Goal: Task Accomplishment & Management: Manage account settings

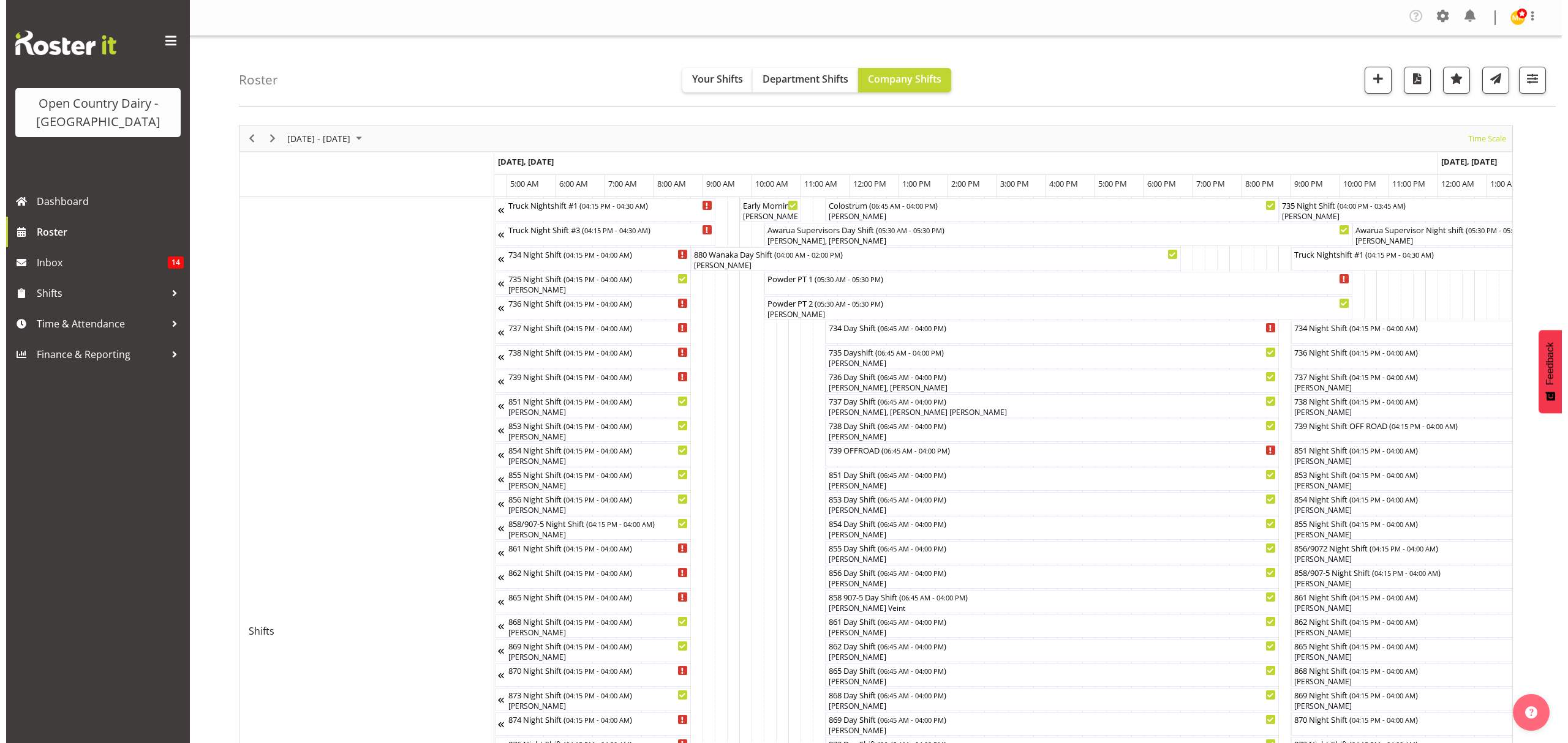
scroll to position [0, 3761]
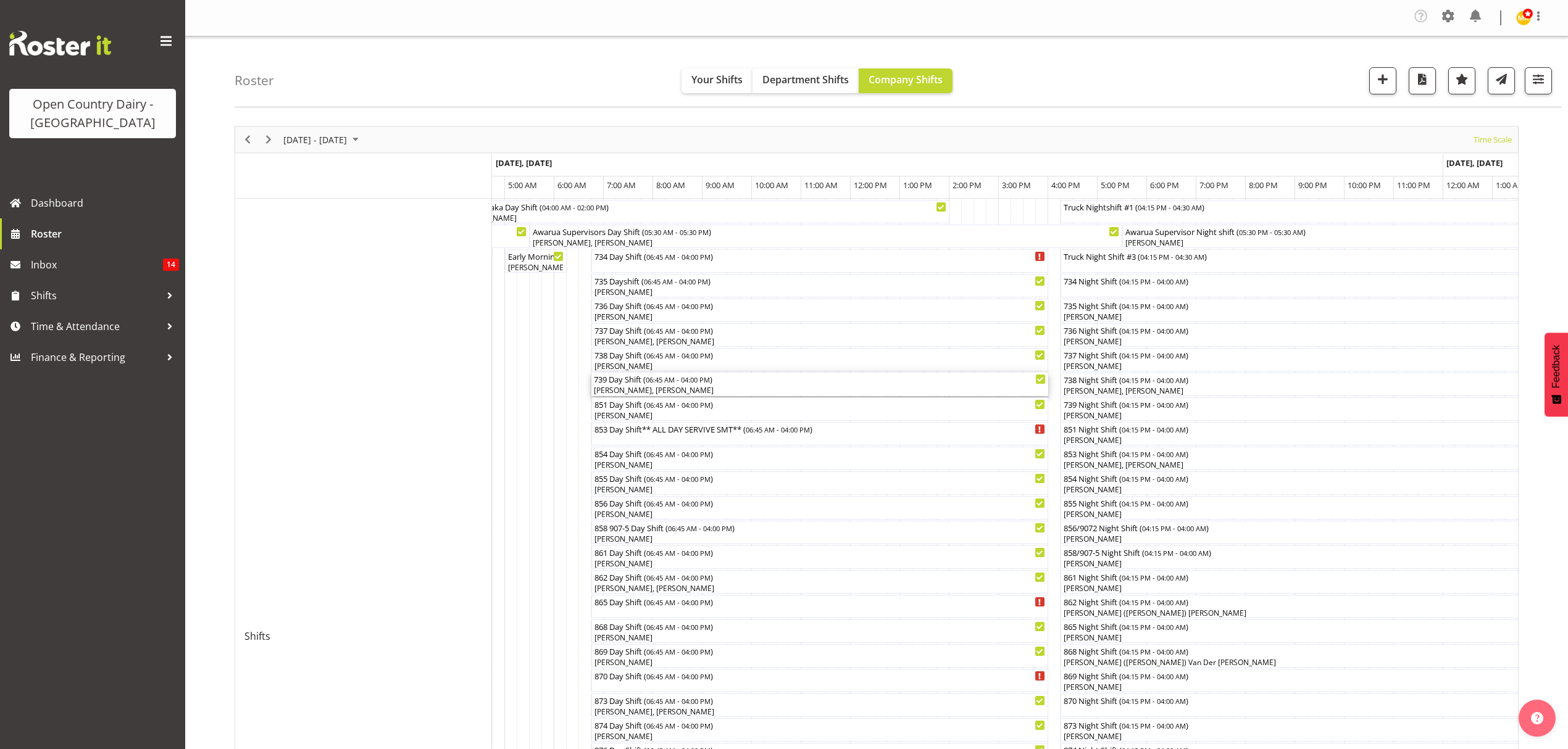
click at [675, 384] on span "06:45 AM - 04:00 PM" at bounding box center [677, 379] width 64 height 10
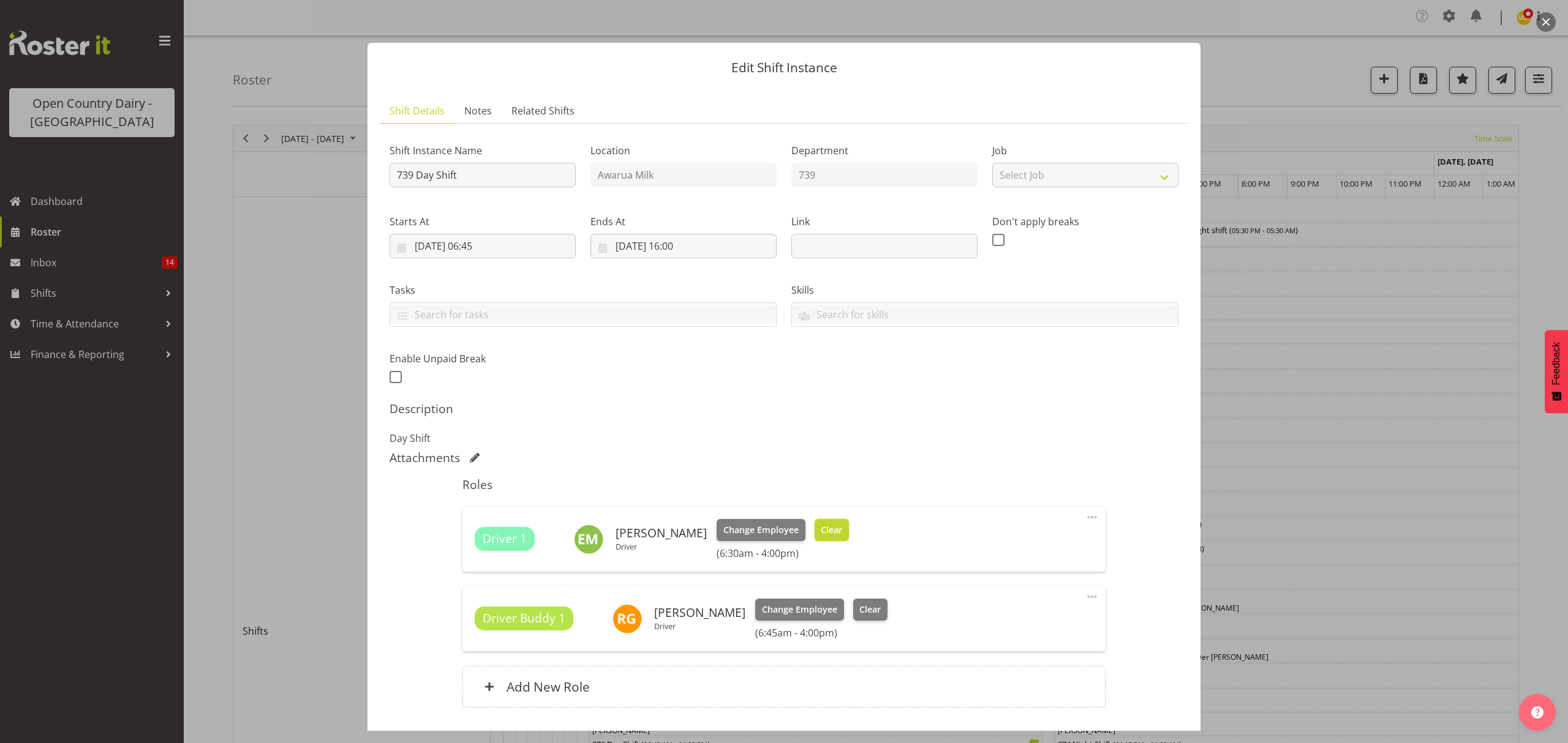
click at [837, 527] on button "Clear" at bounding box center [832, 530] width 35 height 22
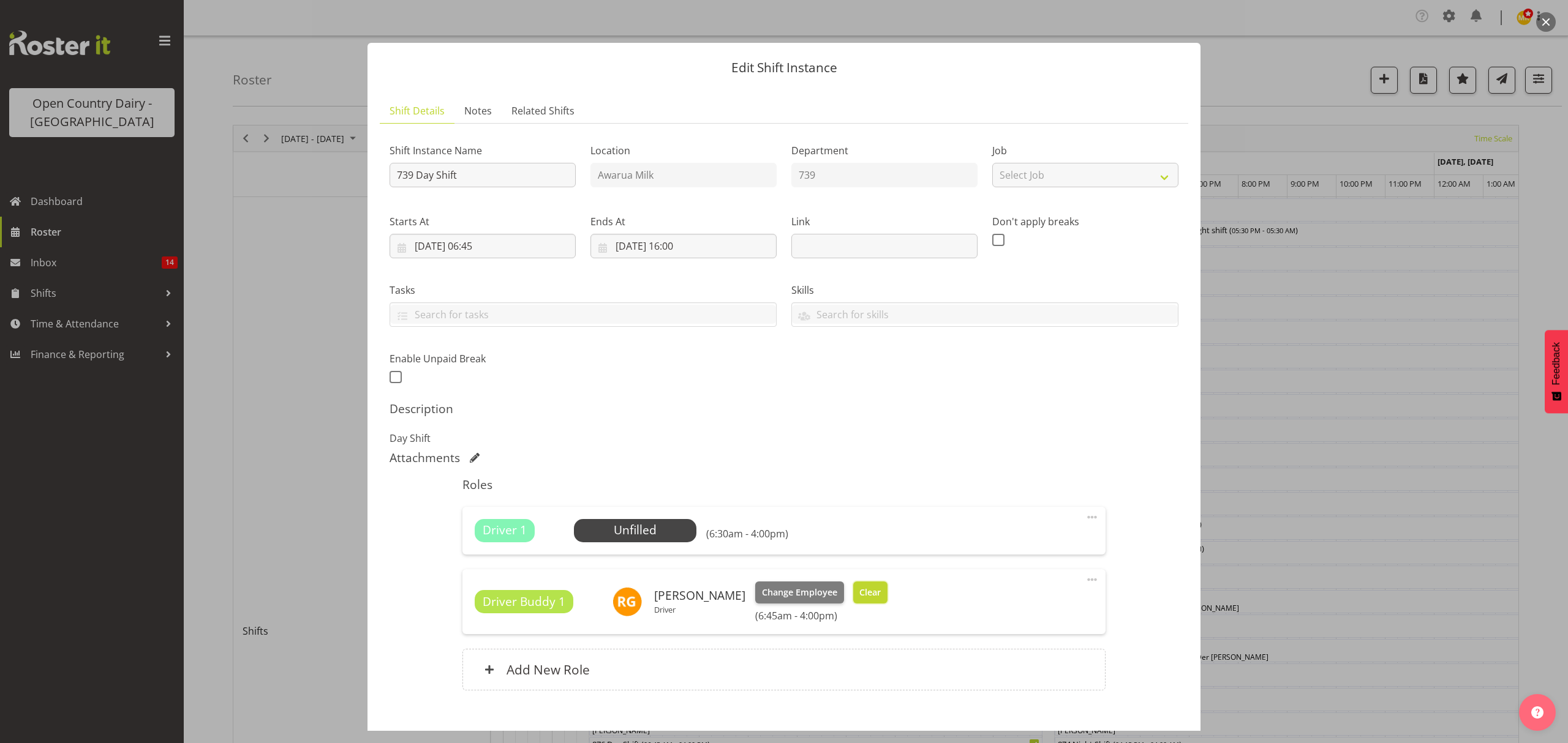
click at [887, 589] on button "Clear" at bounding box center [871, 593] width 35 height 22
click at [887, 589] on div "Driver Buddy 1 Raymond George Driver Change Employee Clear (6:45am - 4:00pm)" at bounding box center [783, 602] width 618 height 41
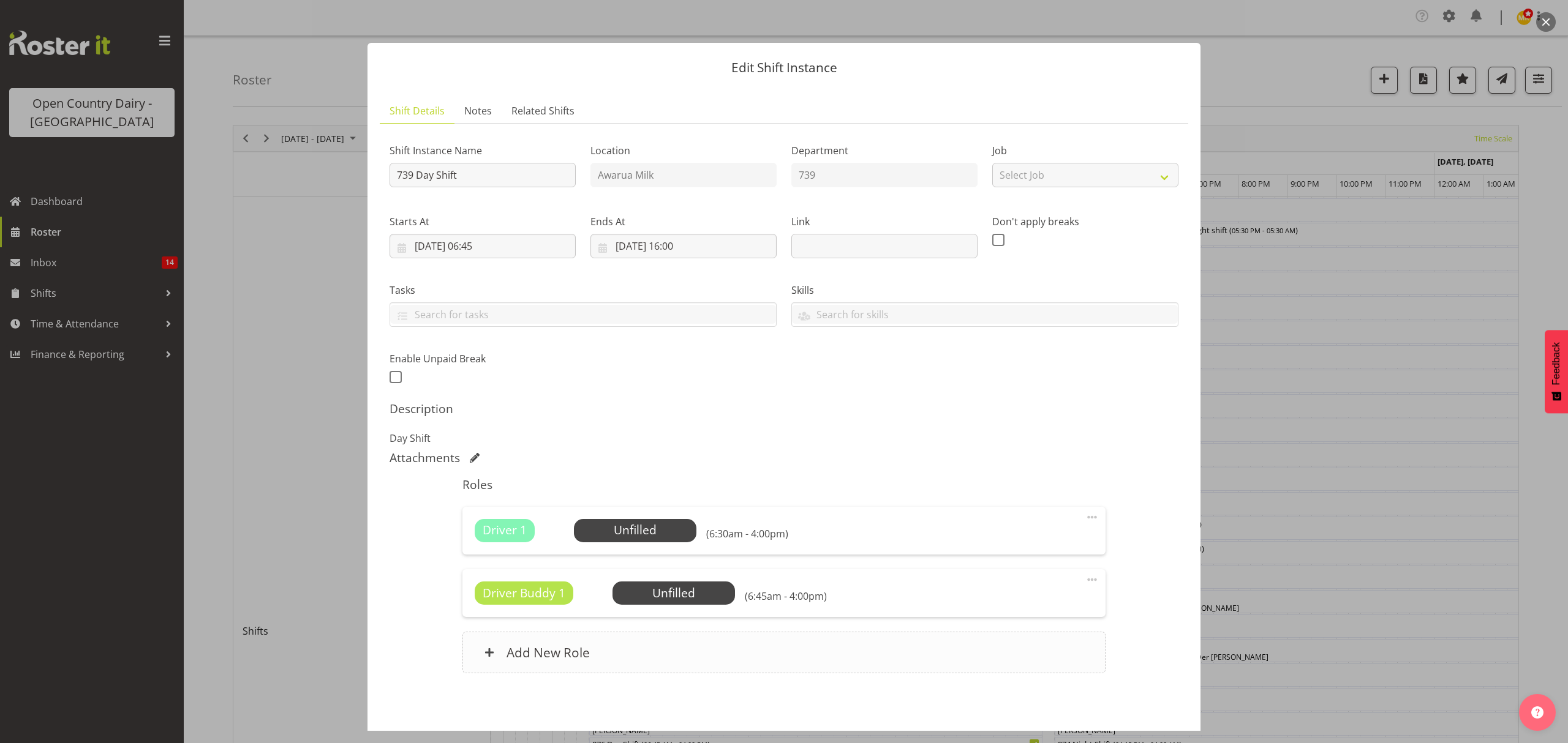
scroll to position [52, 0]
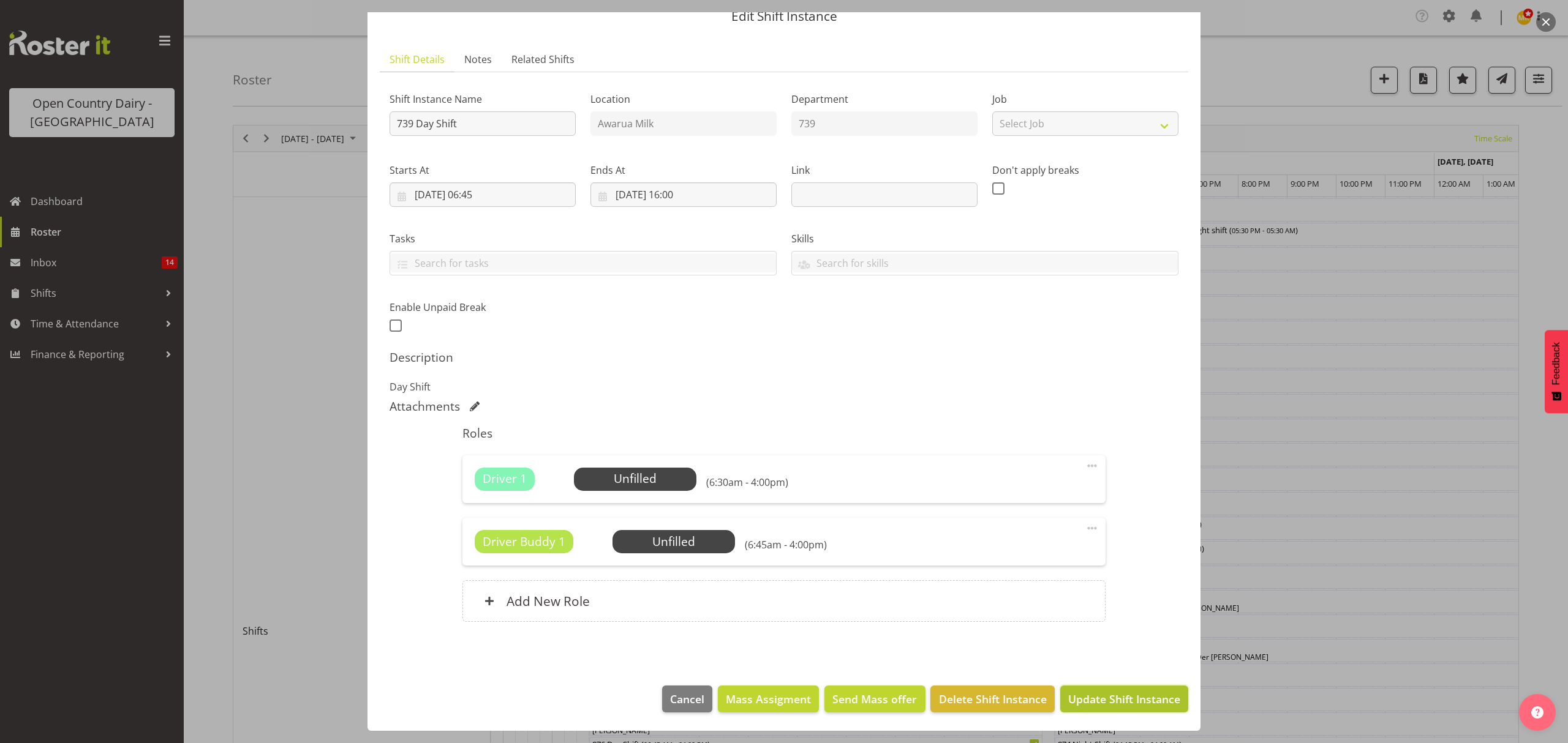
click at [1111, 700] on span "Update Shift Instance" at bounding box center [1124, 699] width 112 height 16
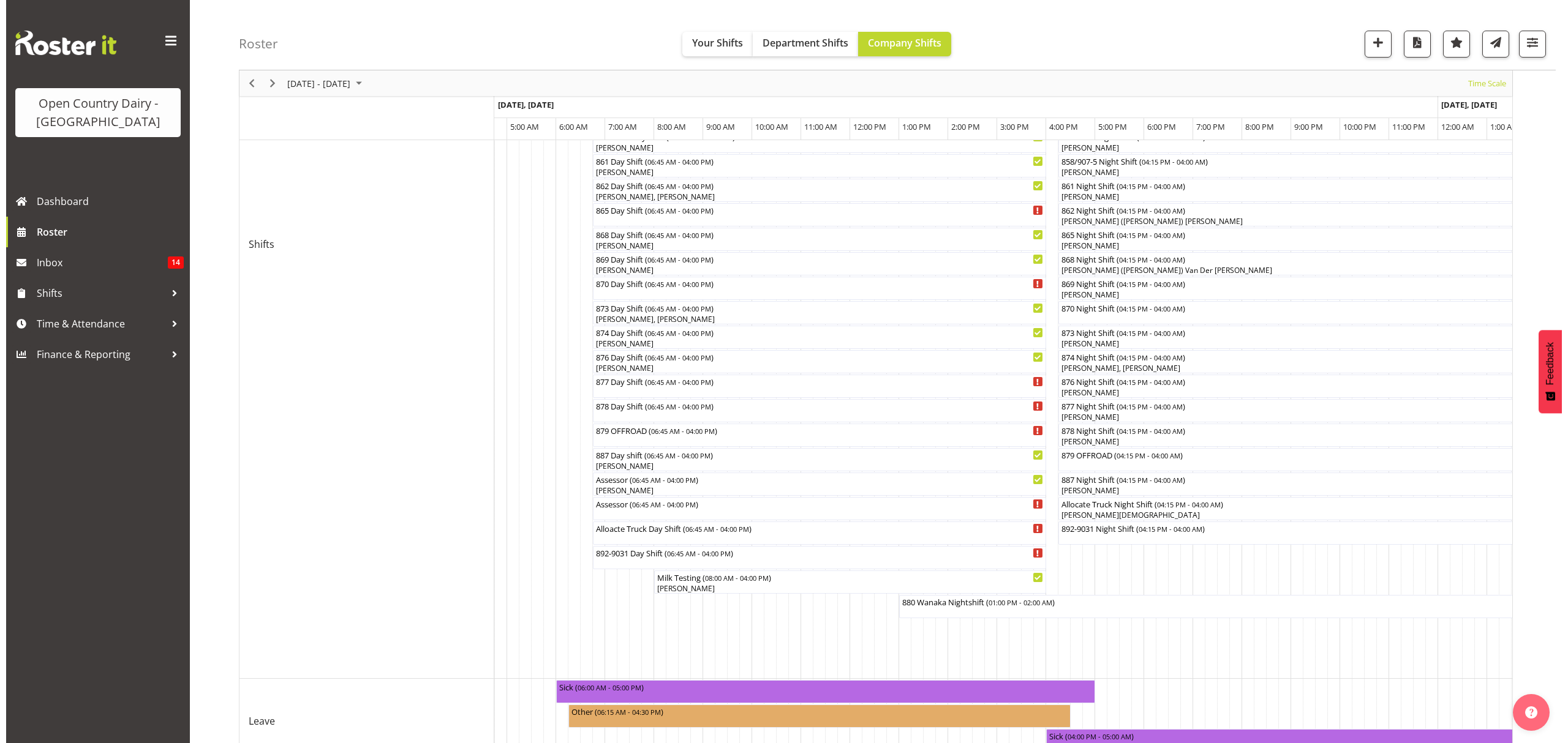
scroll to position [468, 0]
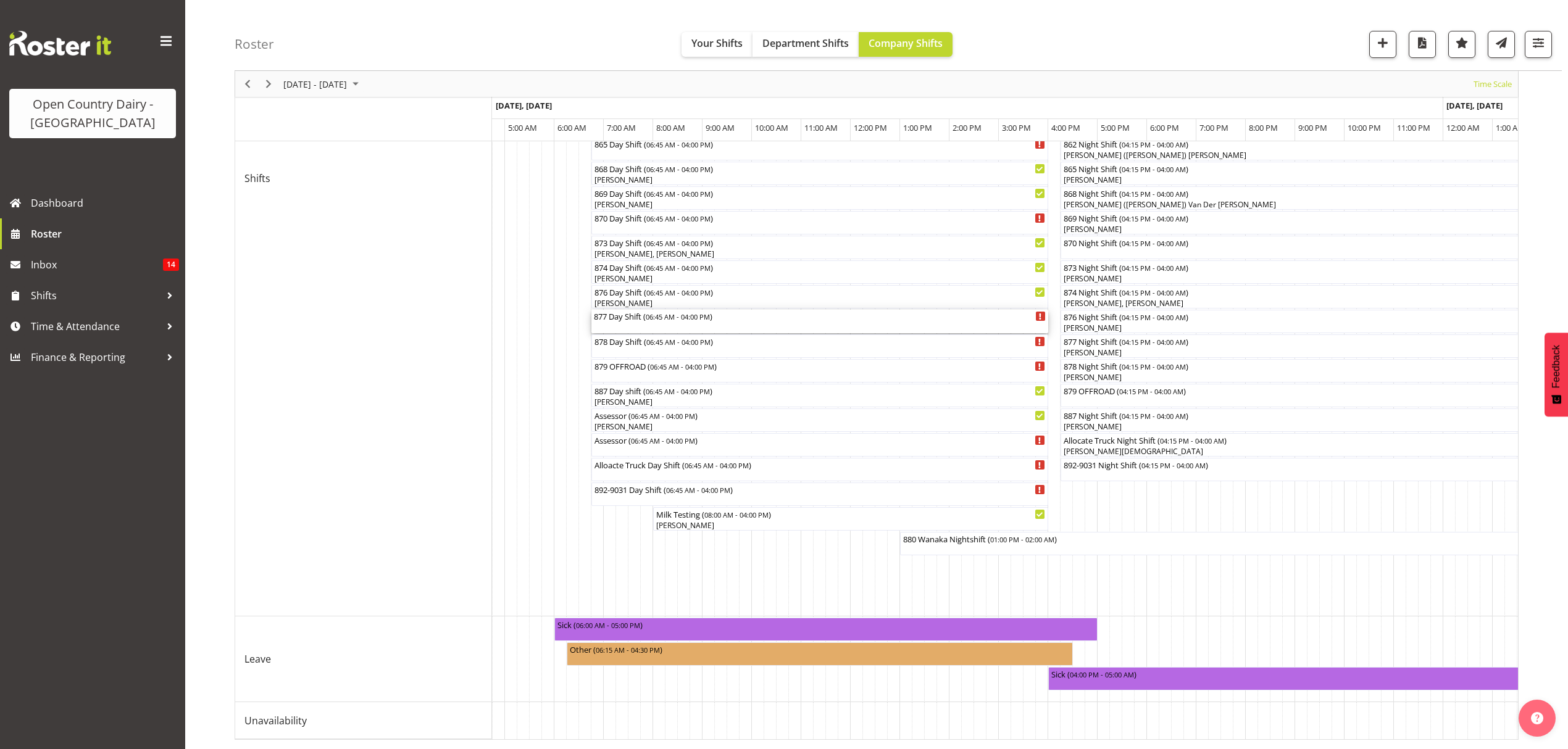
click at [689, 313] on div "877 Day Shift ( 06:45 AM - 04:00 PM )" at bounding box center [820, 321] width 452 height 23
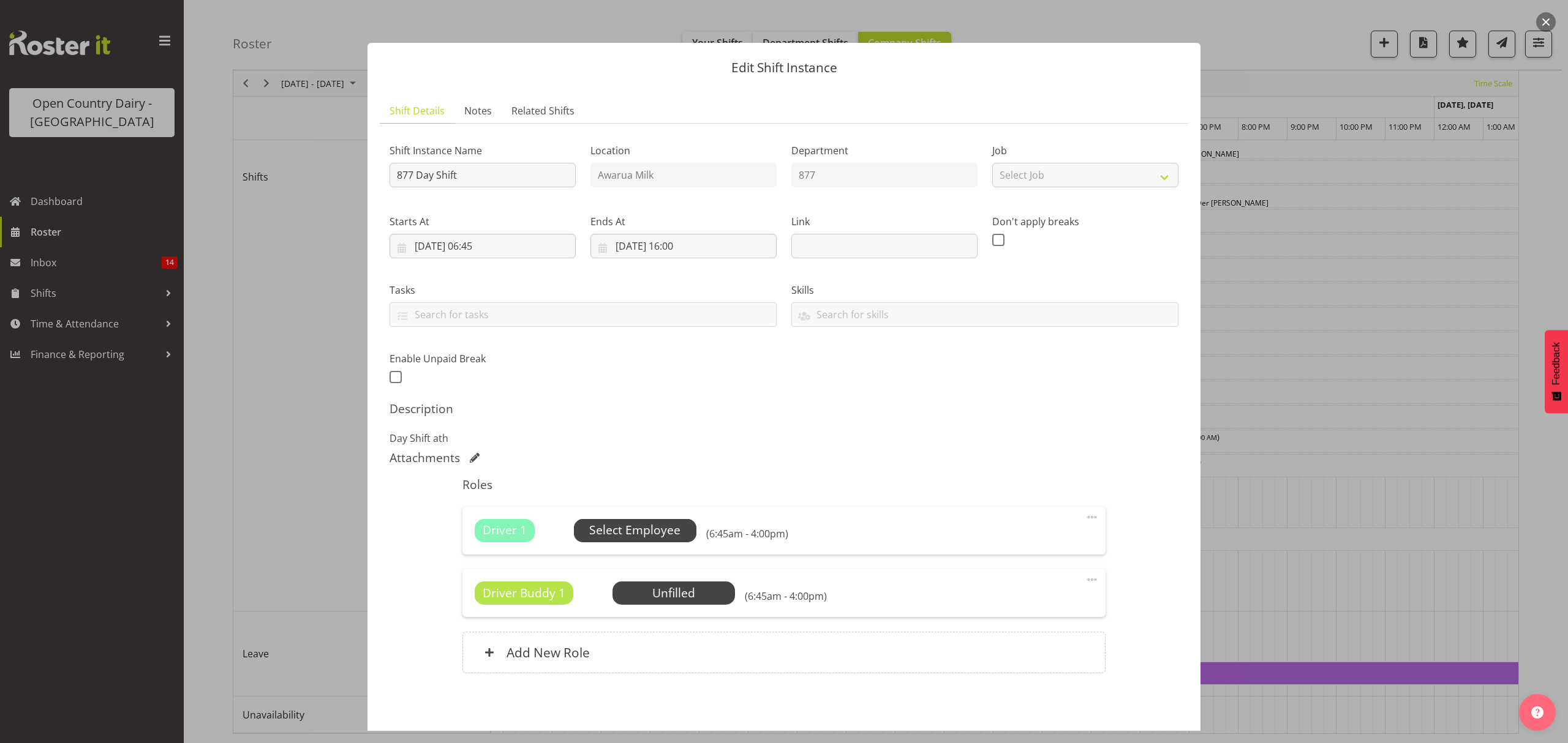
click at [648, 528] on span "Select Employee" at bounding box center [634, 530] width 92 height 17
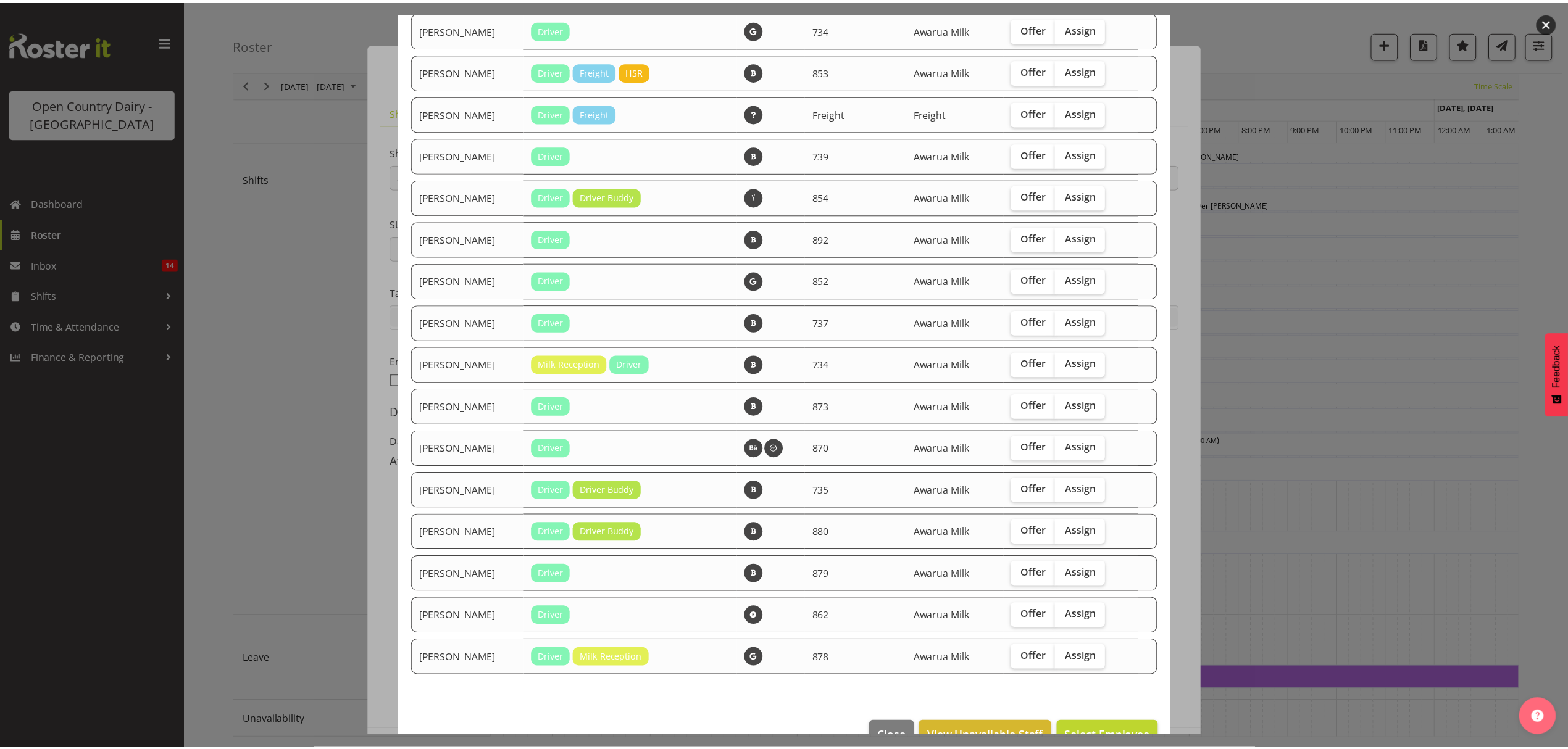
scroll to position [914, 0]
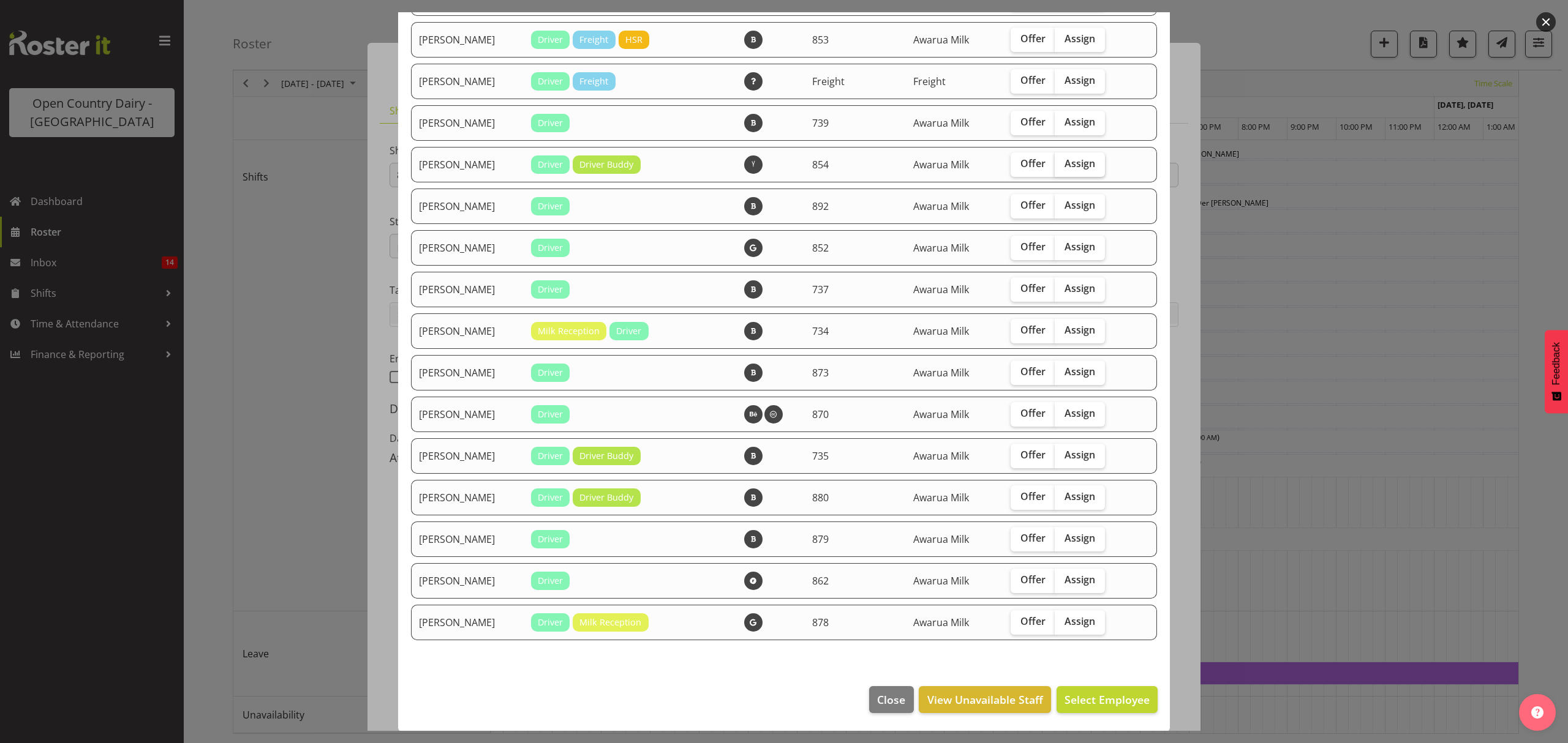
click at [1074, 155] on label "Assign" at bounding box center [1080, 164] width 50 height 24
click at [1063, 160] on input "Assign" at bounding box center [1059, 163] width 8 height 8
checkbox input "true"
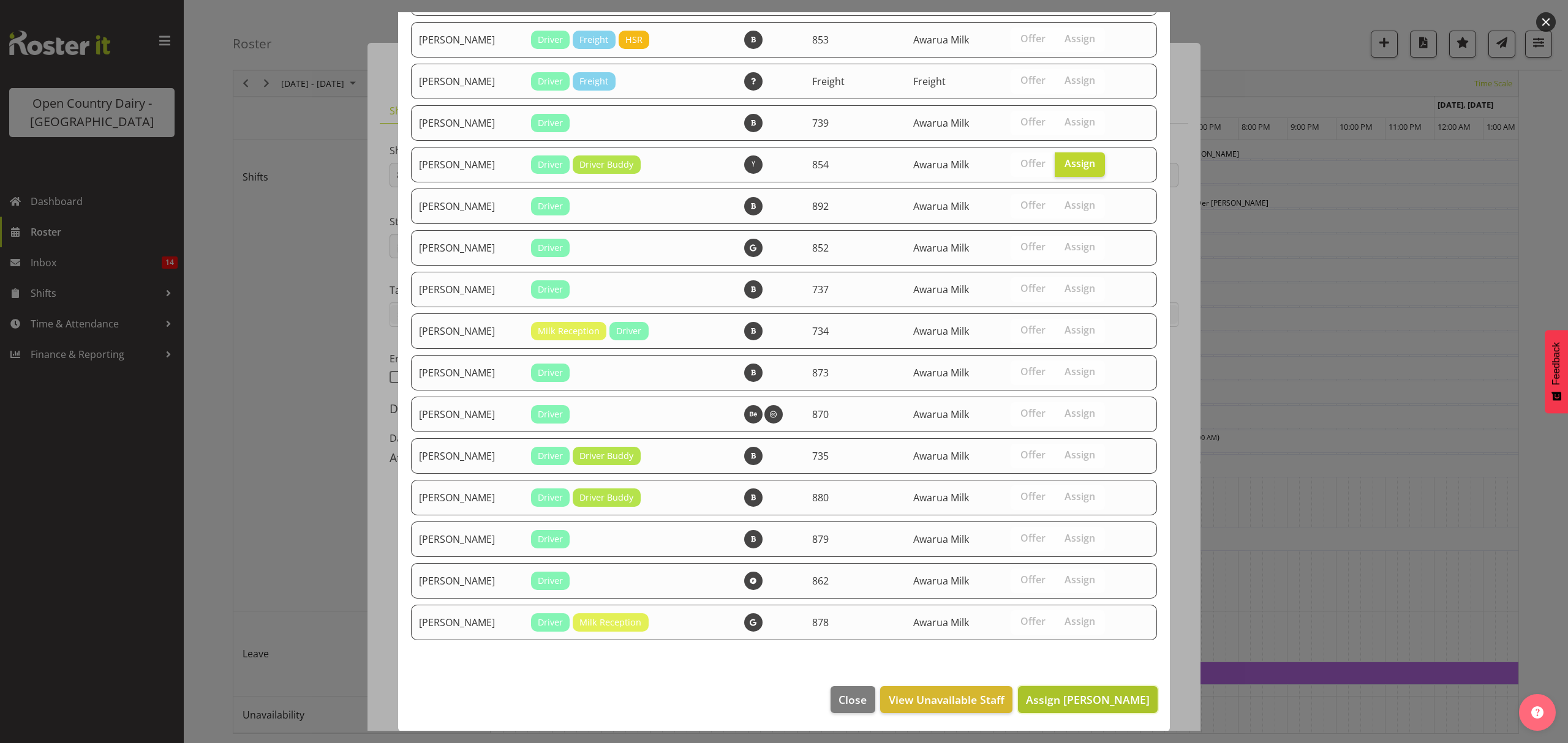
click at [1041, 693] on span "Assign Raymond George" at bounding box center [1087, 700] width 124 height 15
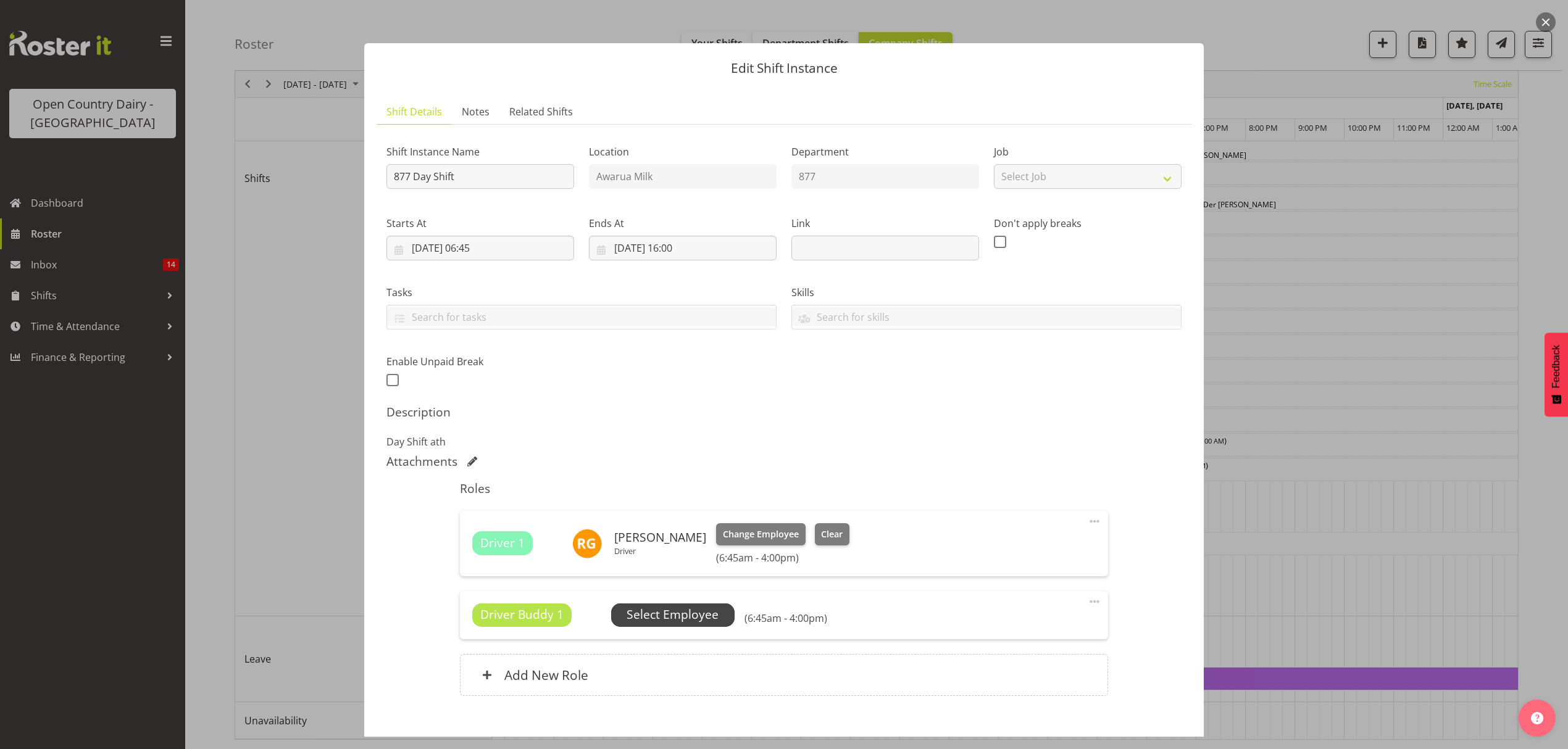
click at [693, 618] on span "Select Employee" at bounding box center [672, 615] width 92 height 18
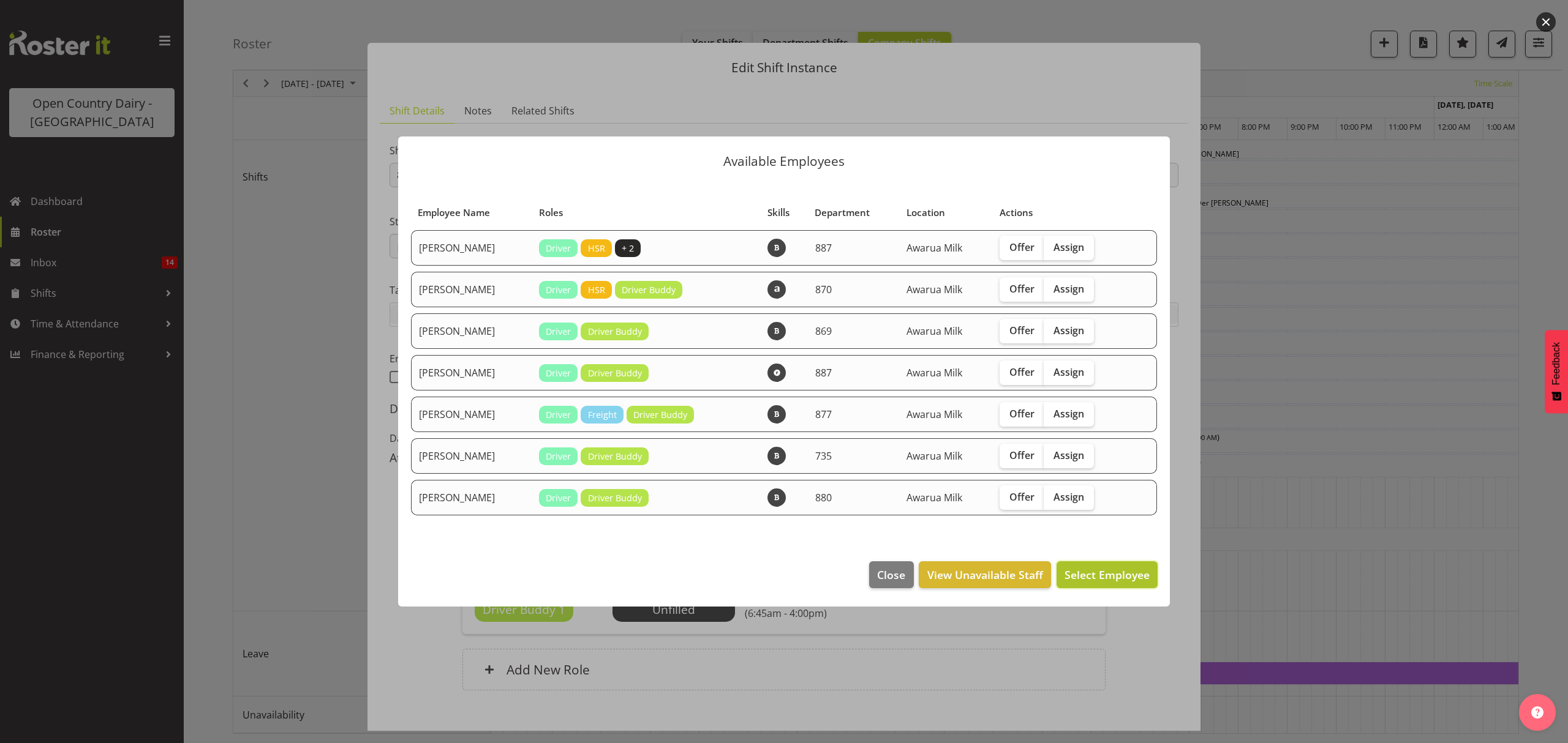
click at [1101, 578] on span "Select Employee" at bounding box center [1108, 575] width 85 height 15
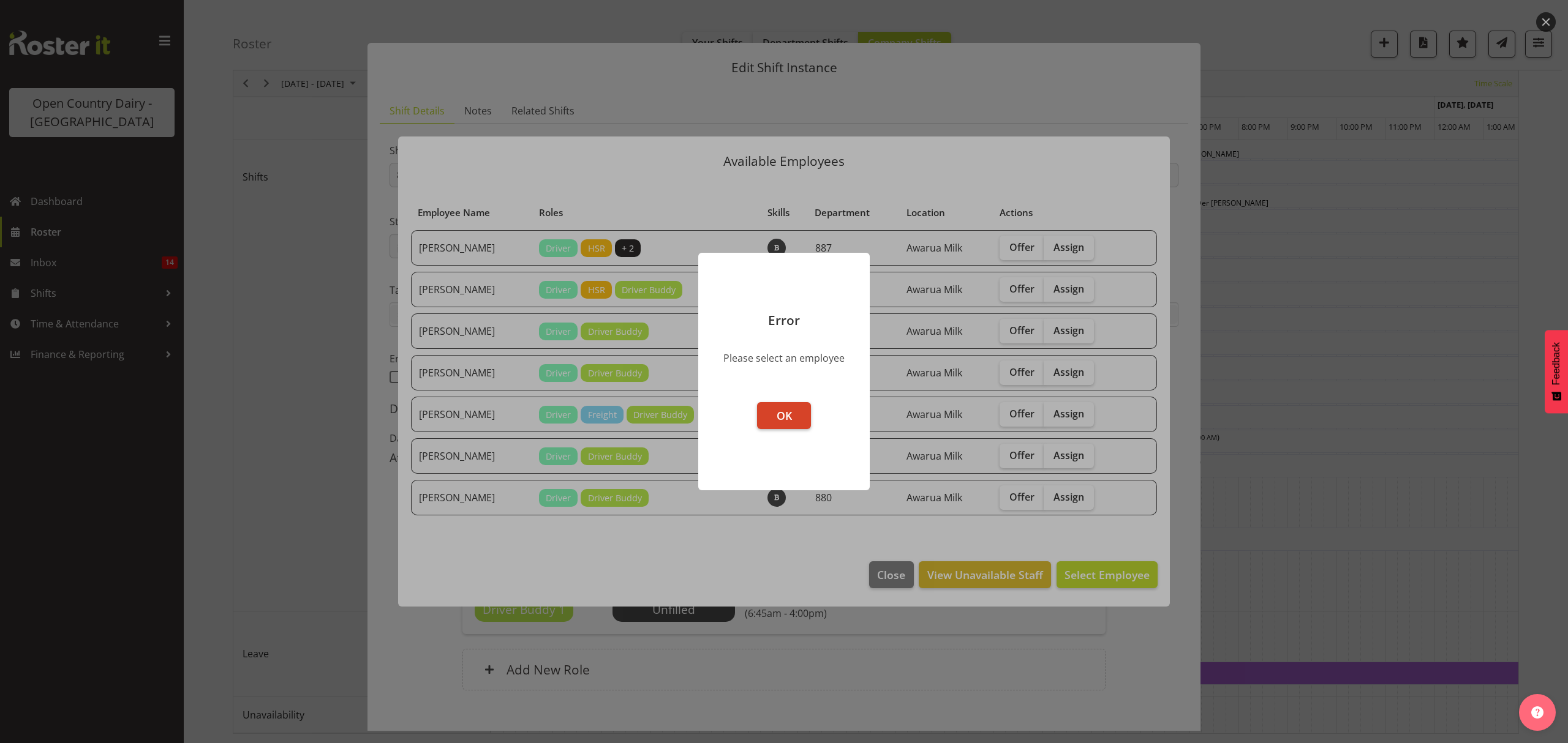
click at [790, 404] on button "OK" at bounding box center [784, 415] width 54 height 27
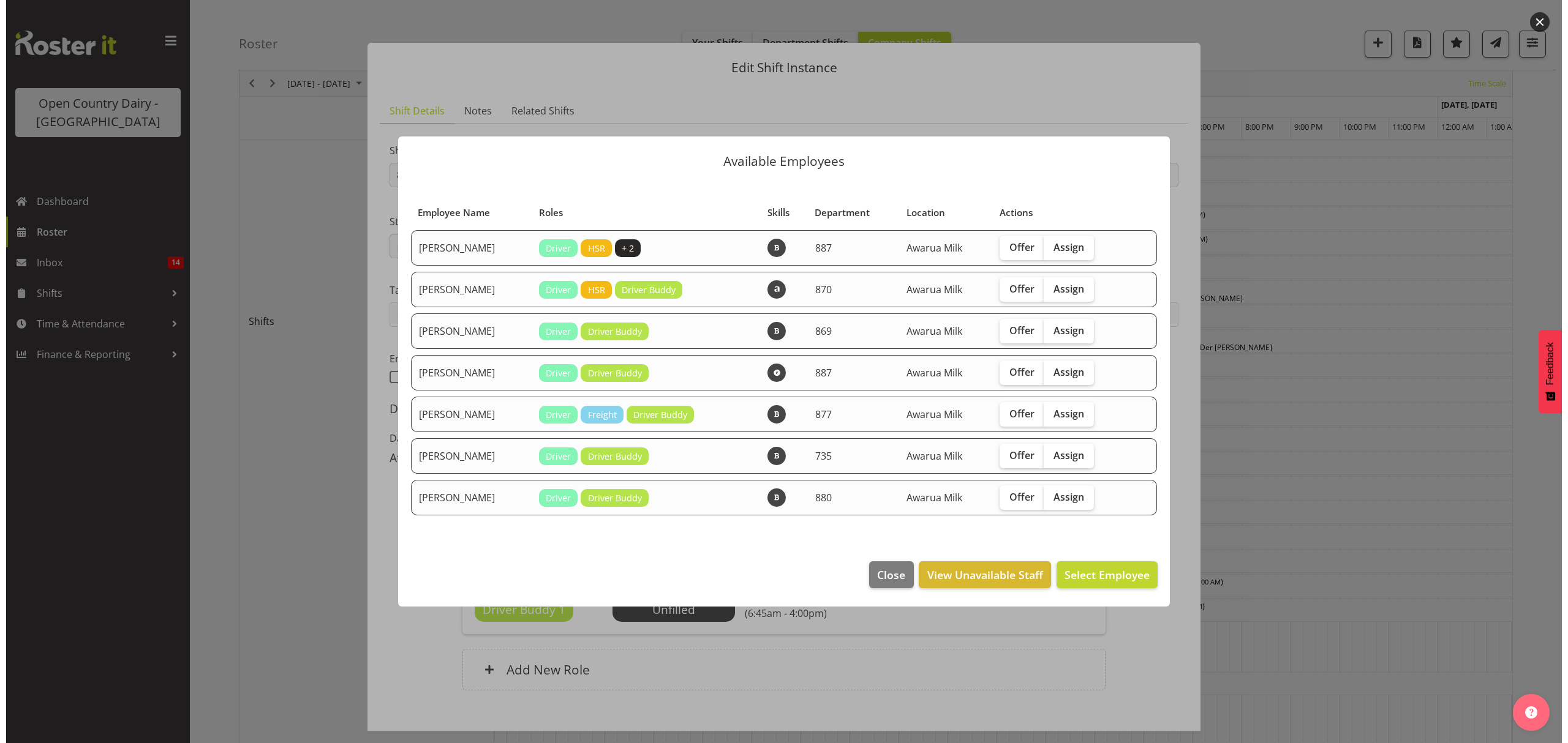
scroll to position [304, 0]
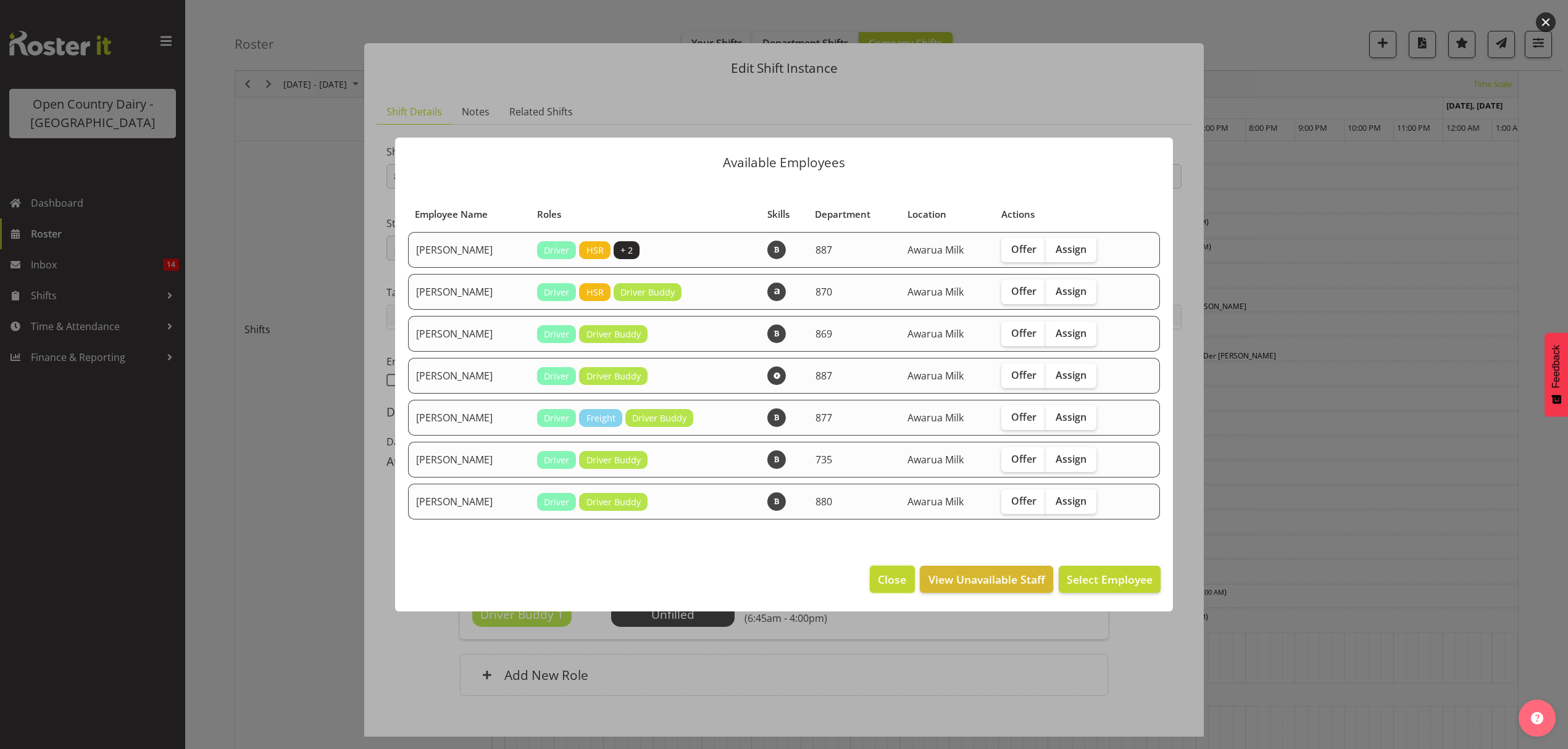
click at [909, 571] on button "Close" at bounding box center [891, 579] width 44 height 27
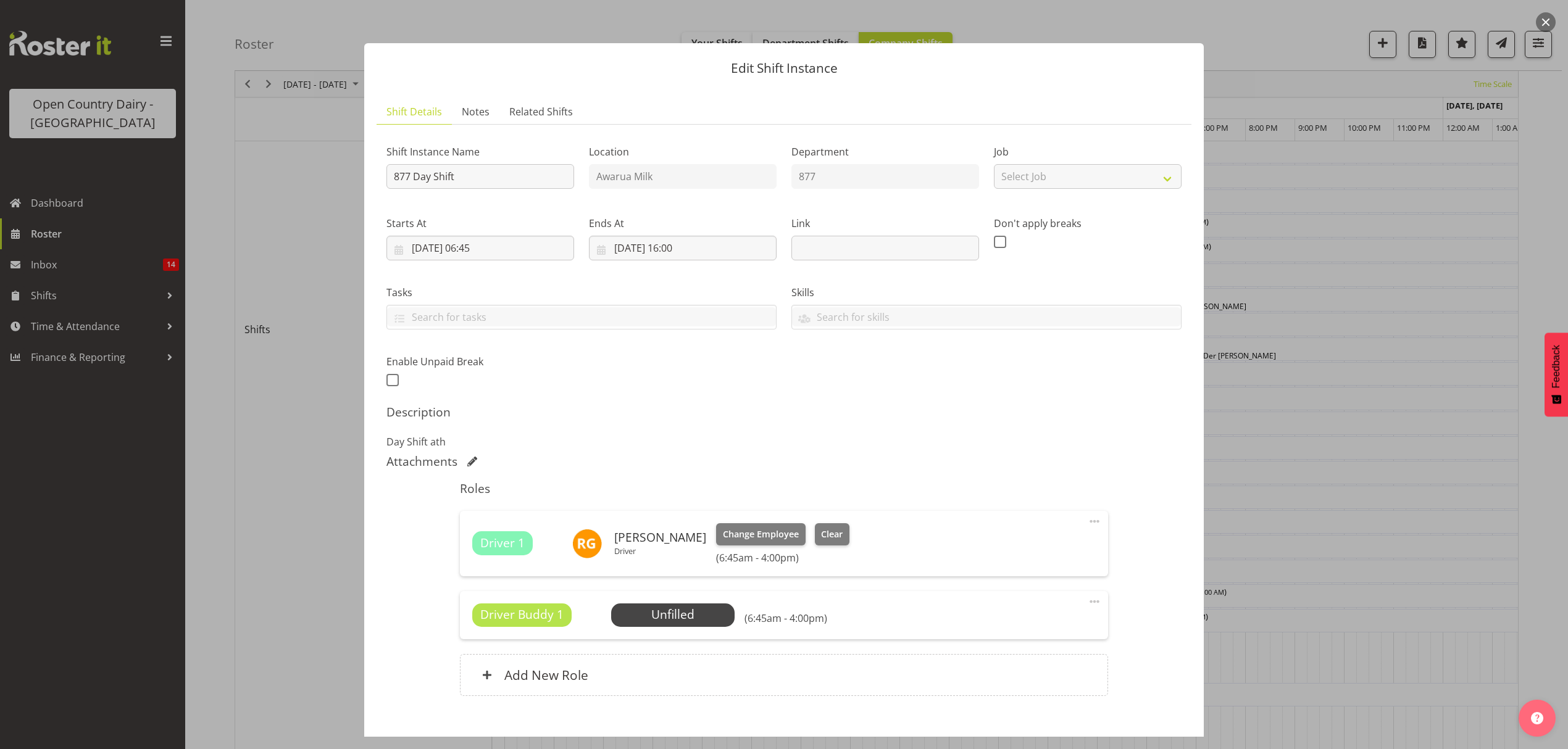
click at [841, 522] on div "Driver 1 Raymond George Driver Change Employee Clear (6:45am - 4:00pm) Edit Cov…" at bounding box center [784, 543] width 648 height 65
click at [836, 527] on button "Clear" at bounding box center [832, 534] width 35 height 23
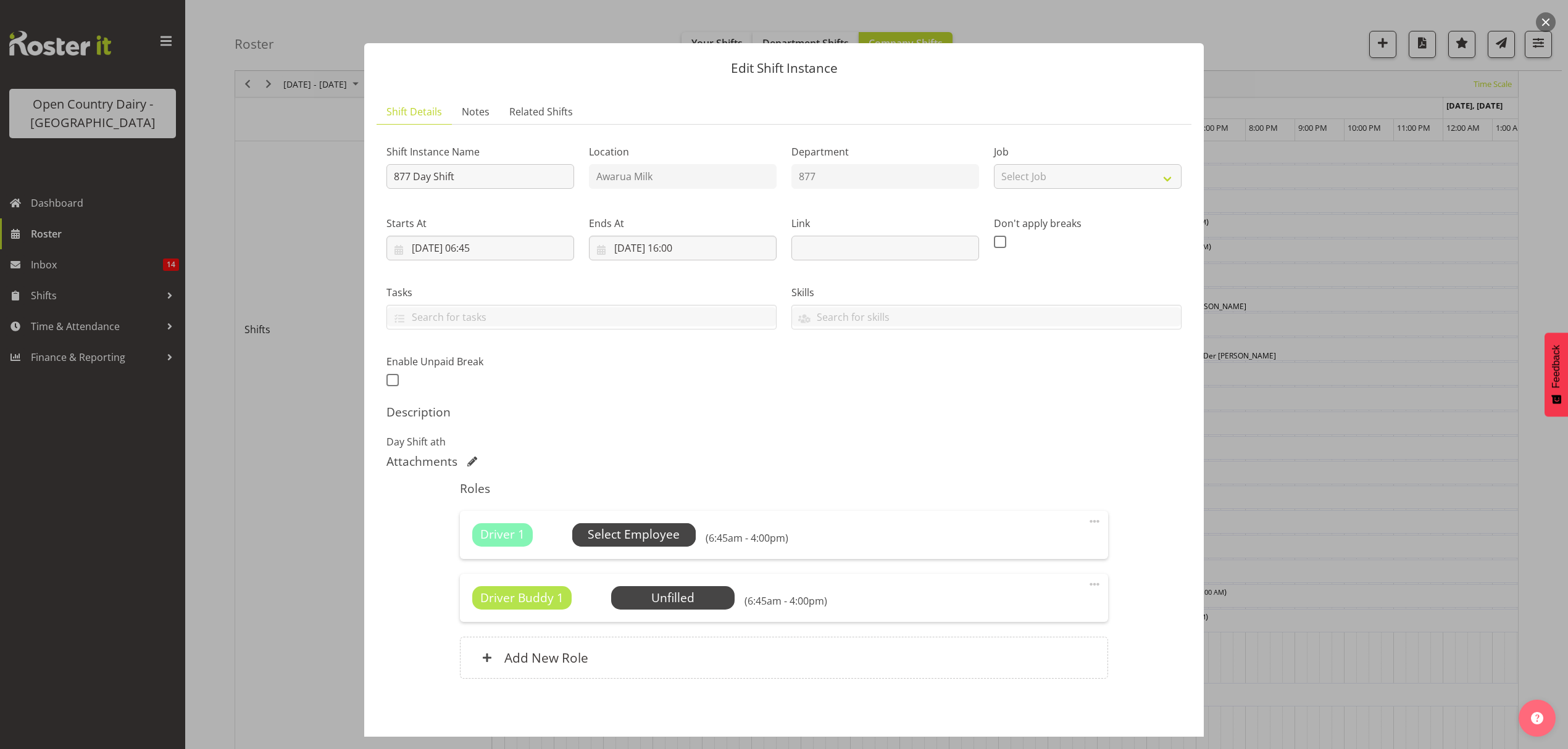
click at [682, 538] on span "Select Employee" at bounding box center [634, 534] width 123 height 23
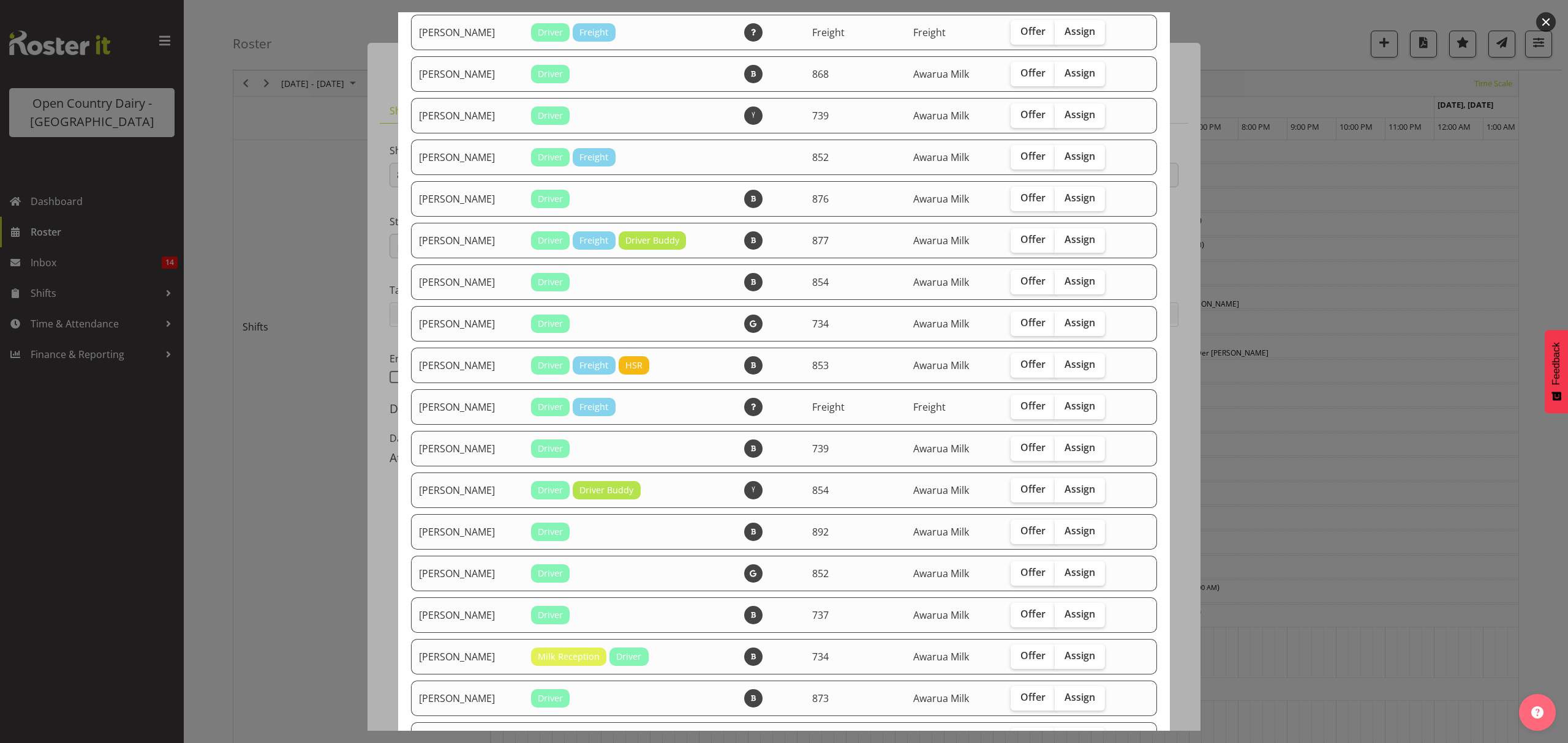
scroll to position [571, 0]
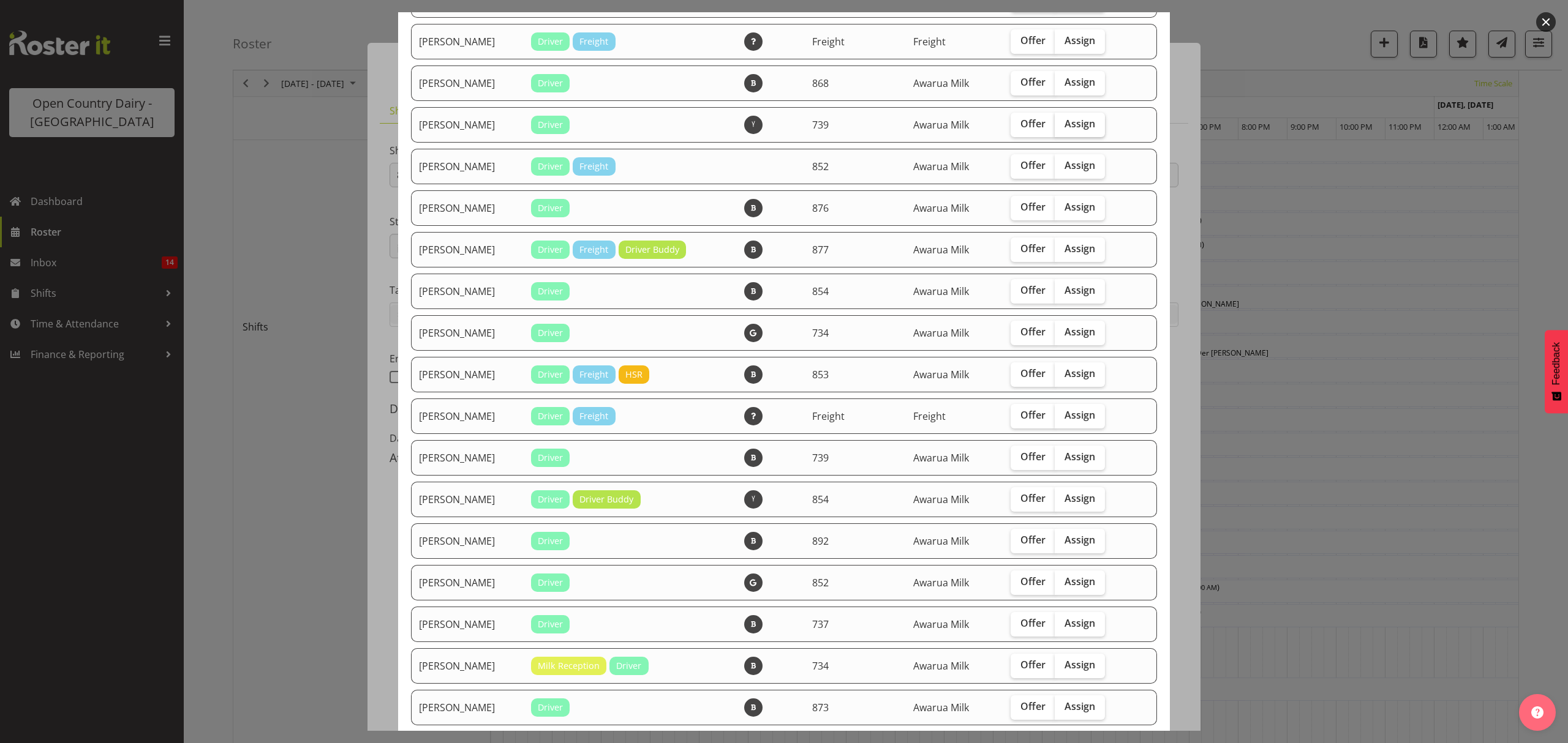
click at [1075, 114] on label "Assign" at bounding box center [1080, 124] width 50 height 24
click at [1063, 120] on input "Assign" at bounding box center [1059, 124] width 8 height 8
click at [1075, 114] on label "Assign" at bounding box center [1080, 124] width 50 height 24
click at [1063, 120] on input "Assign" at bounding box center [1059, 124] width 8 height 8
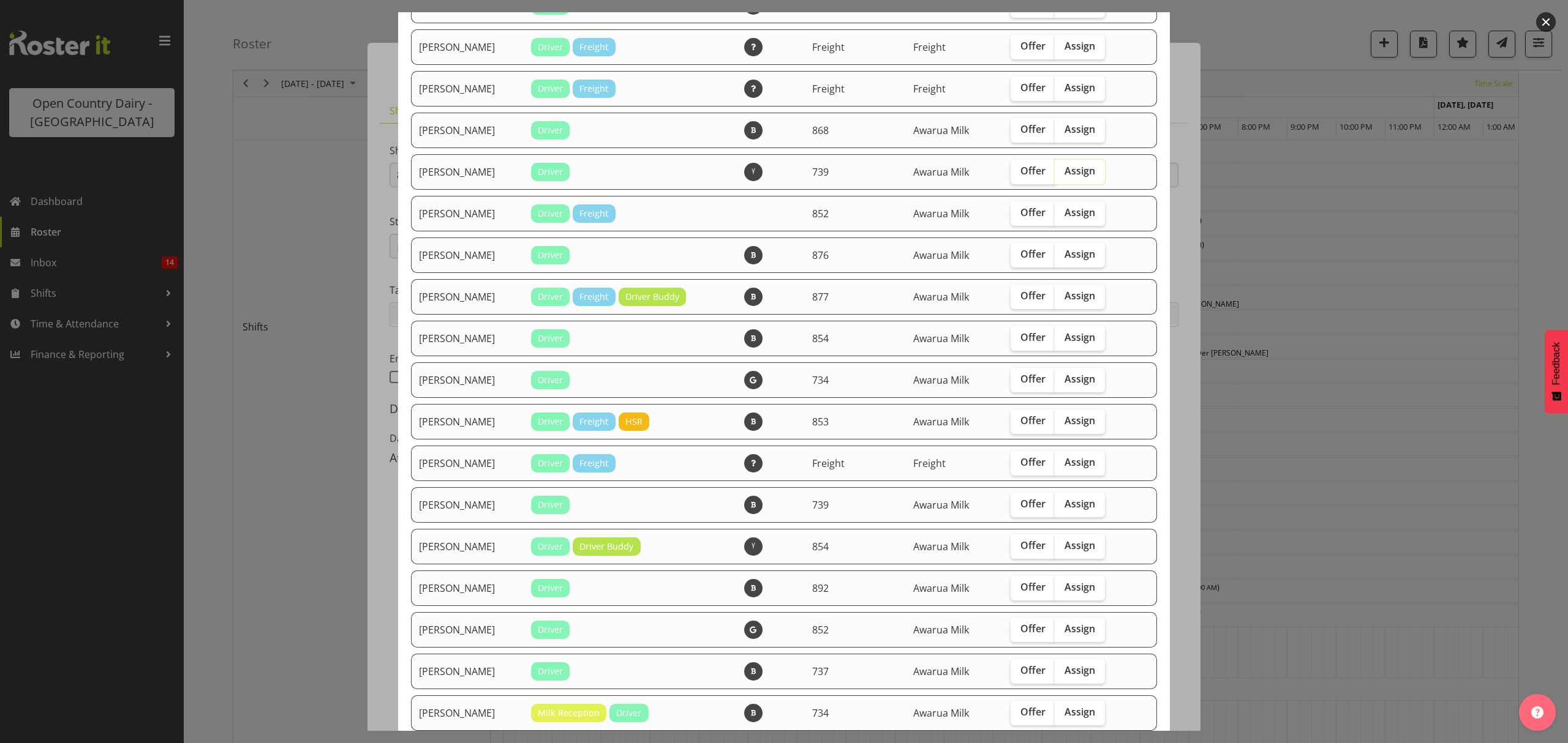
scroll to position [490, 0]
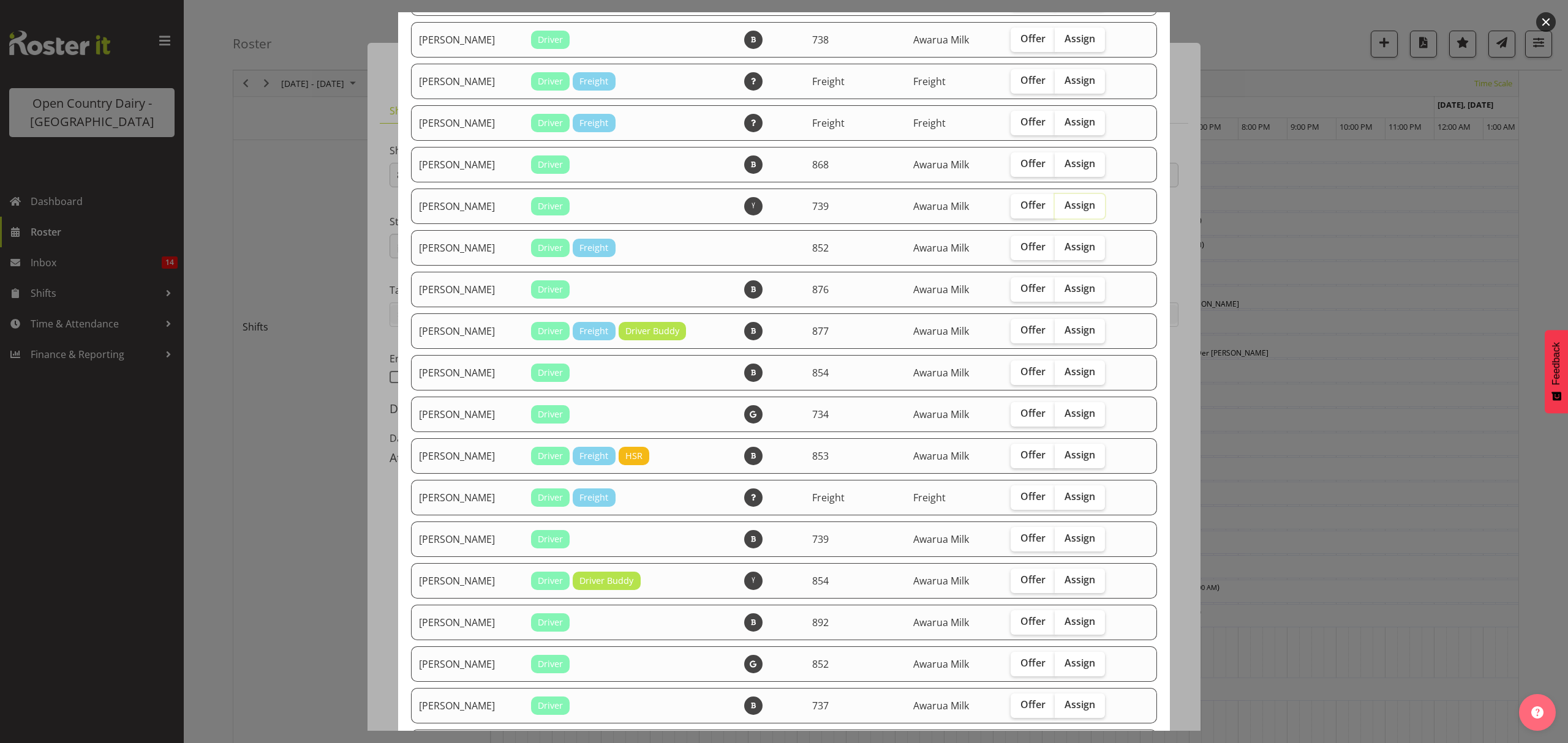
click at [1071, 205] on span "Assign" at bounding box center [1080, 205] width 31 height 13
click at [1063, 205] on input "Assign" at bounding box center [1059, 205] width 8 height 8
checkbox input "true"
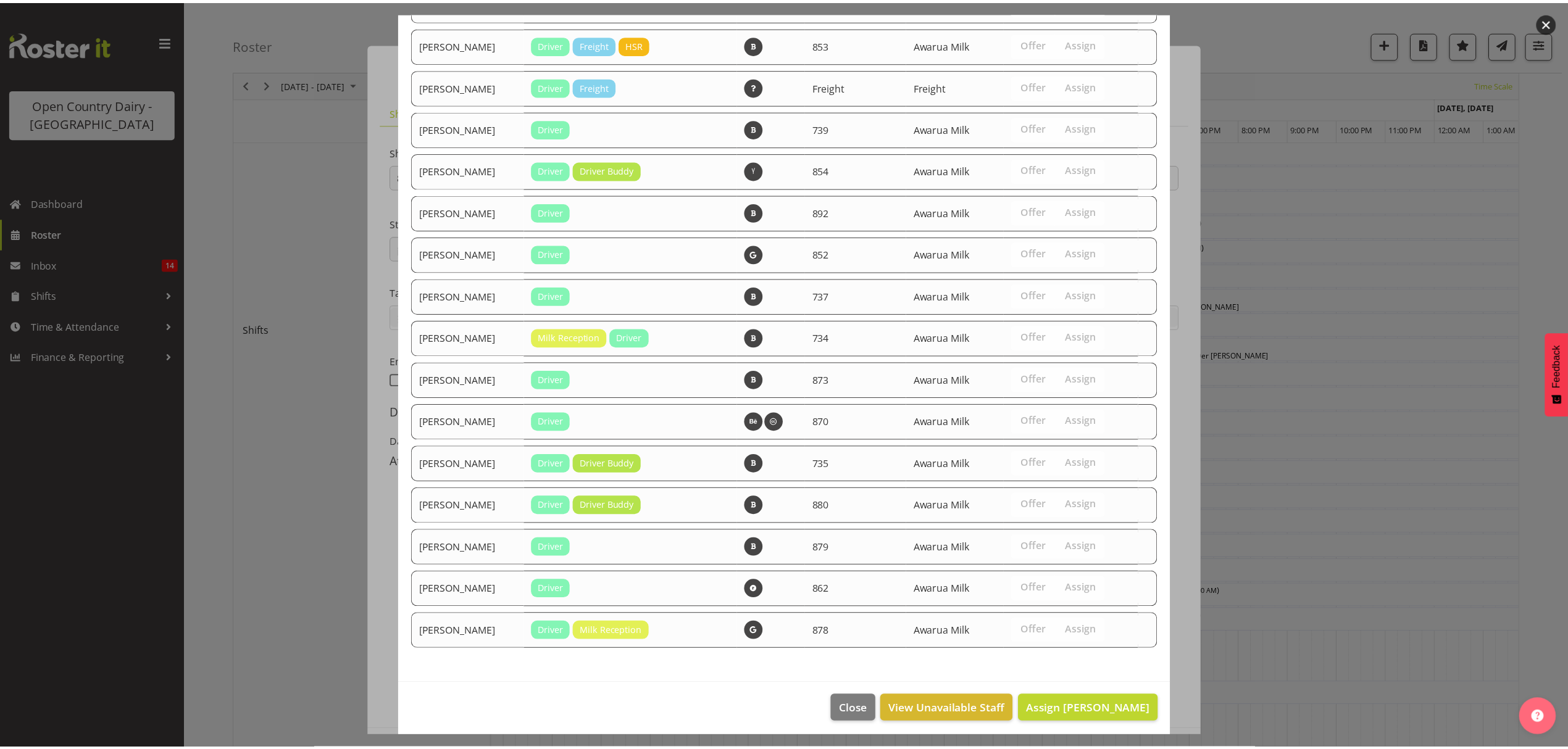
scroll to position [914, 0]
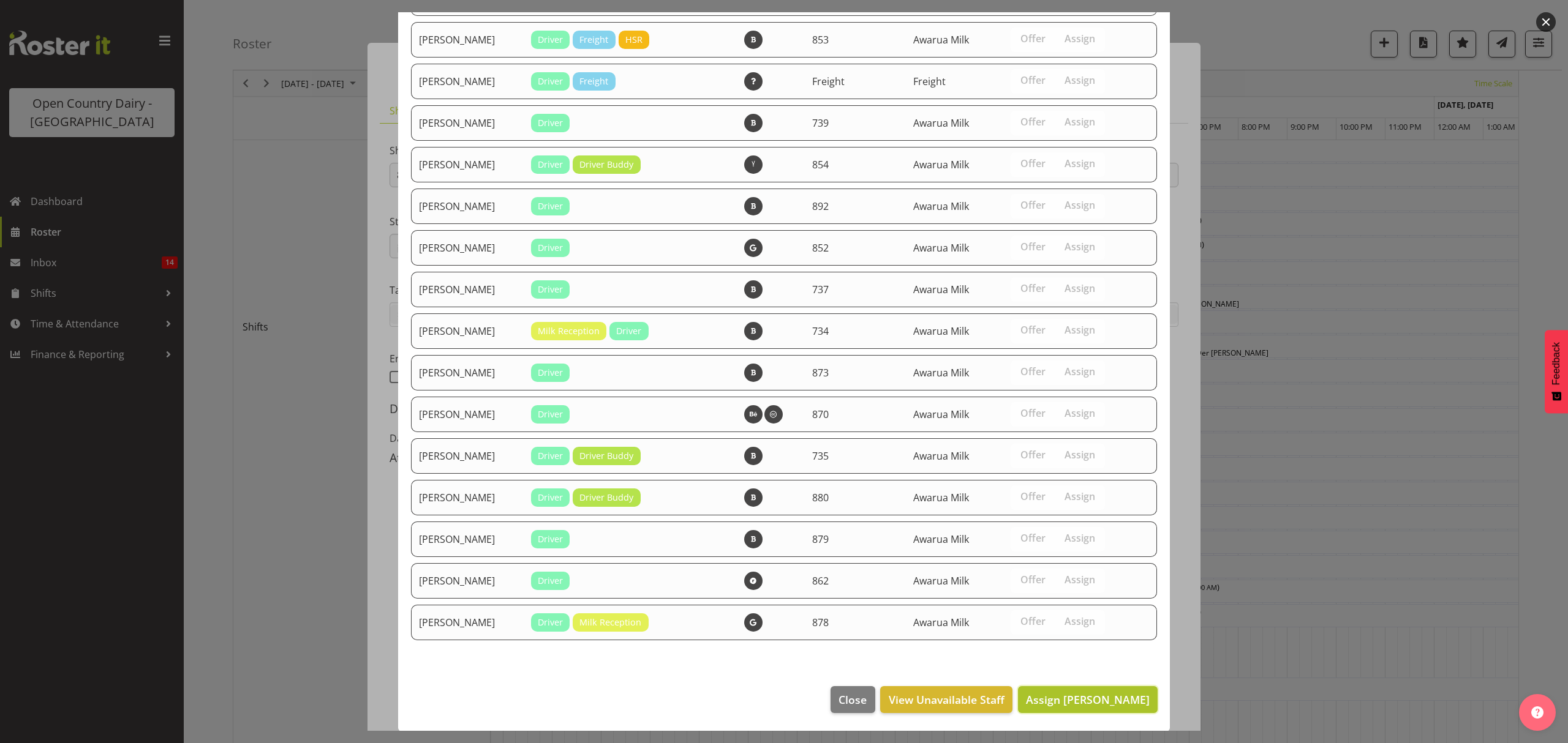
click at [1075, 712] on button "Assign Erika McNaught" at bounding box center [1088, 700] width 140 height 27
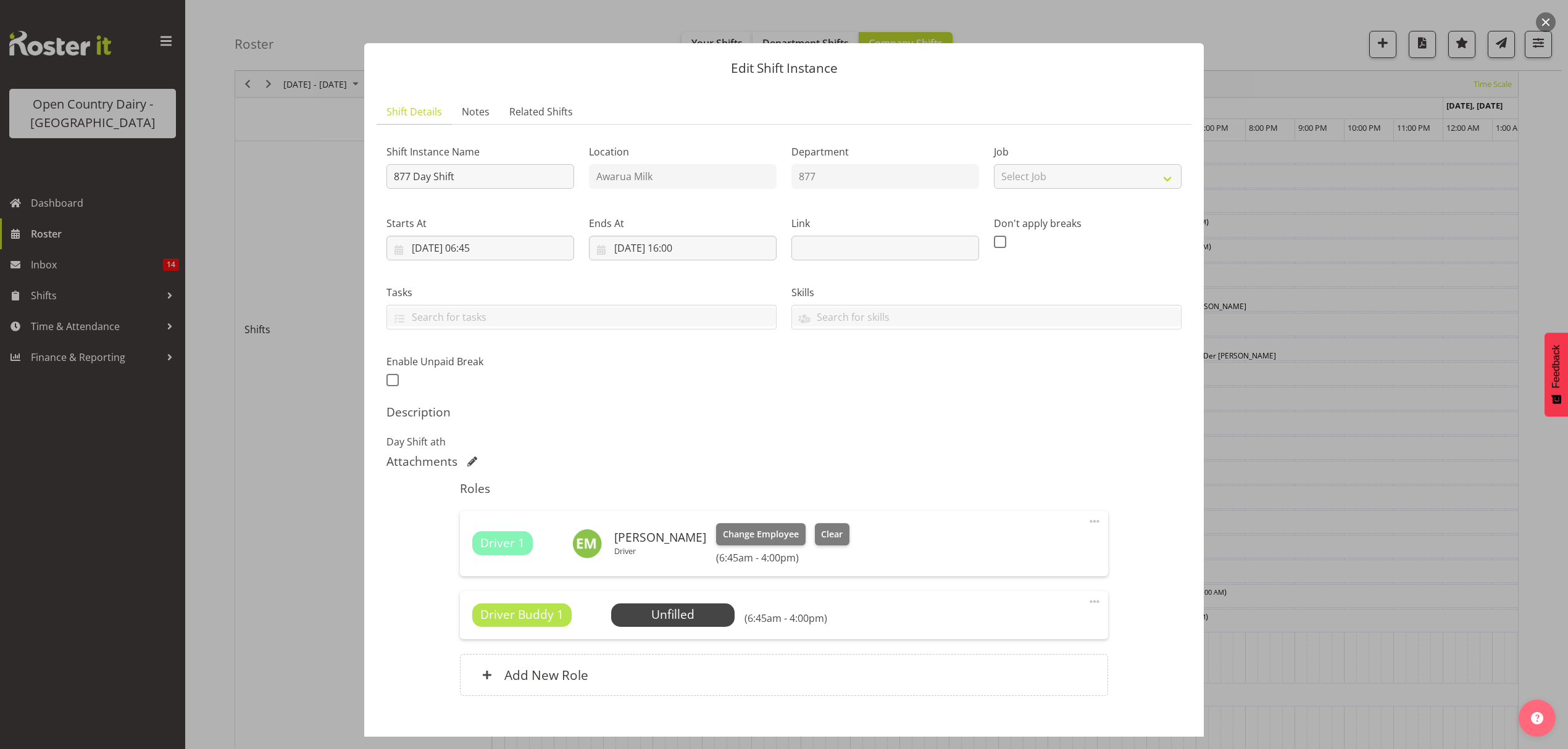
click at [1084, 707] on div "Roles Driver 1 Erika McNaught Driver Change Employee Clear (6:45am - 4:00pm) Ed…" at bounding box center [784, 592] width 663 height 237
click at [672, 617] on span "Select Employee" at bounding box center [672, 615] width 92 height 18
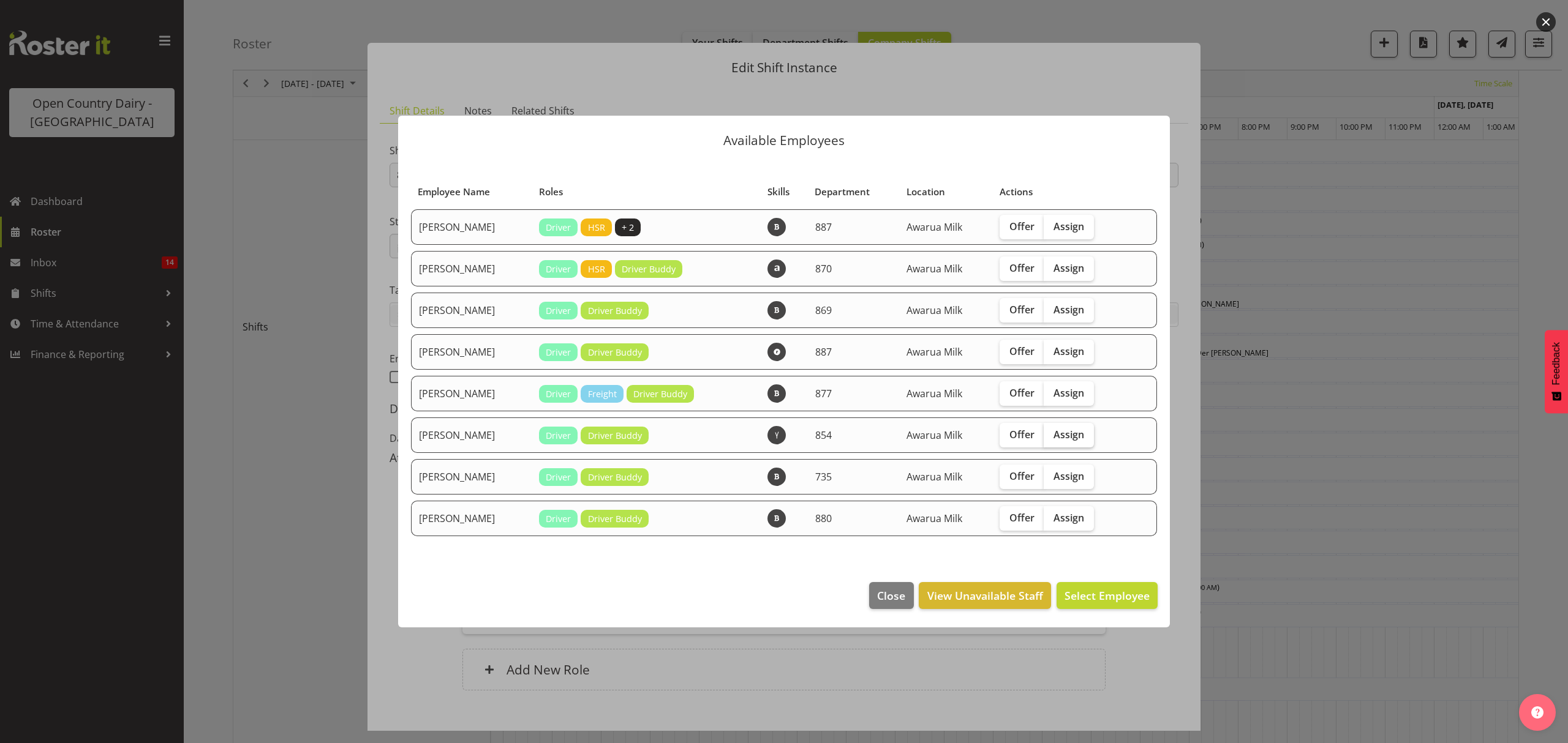
click at [1062, 429] on span "Assign" at bounding box center [1069, 435] width 31 height 13
click at [1052, 430] on input "Assign" at bounding box center [1047, 434] width 8 height 8
checkbox input "true"
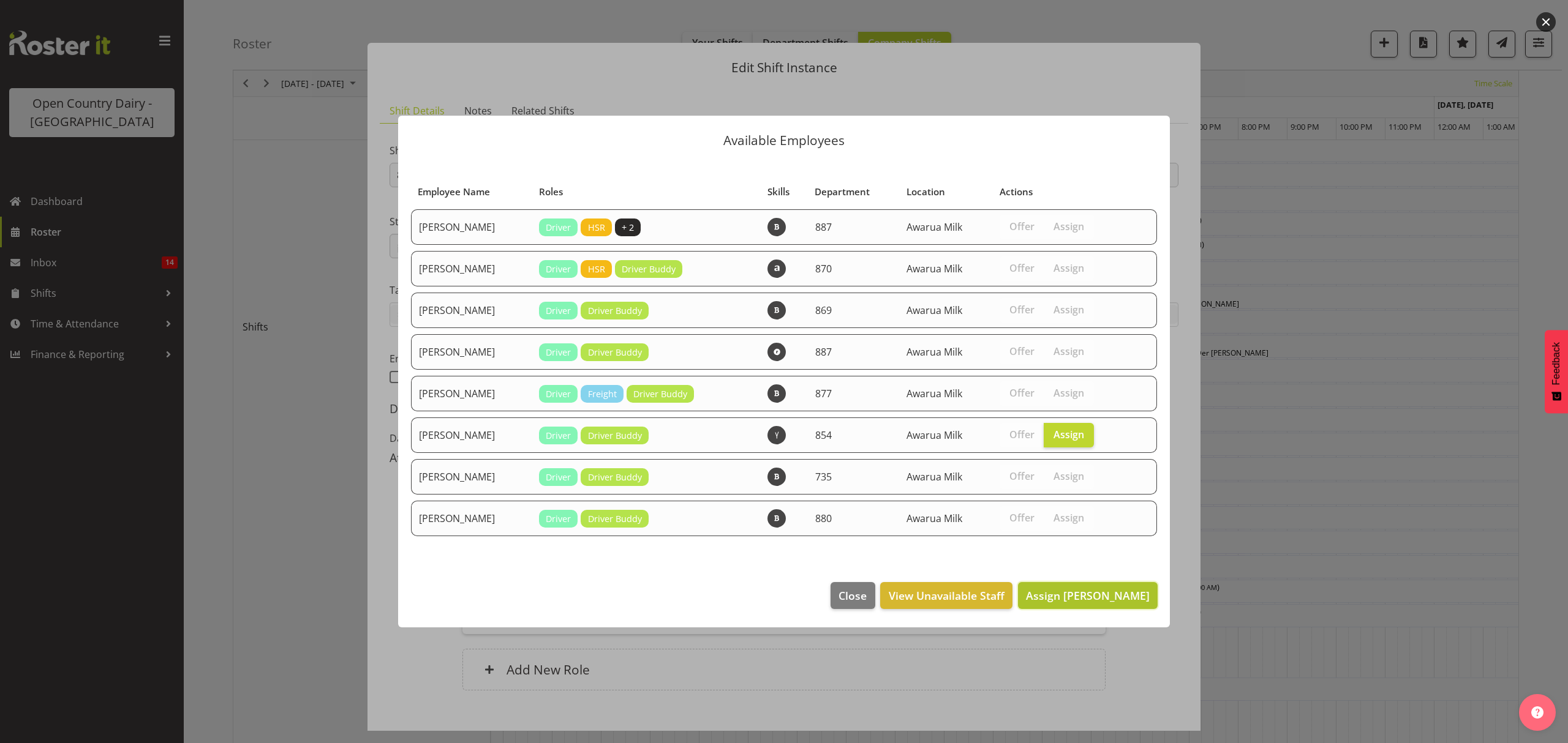
click at [1137, 594] on span "Assign Raymond George" at bounding box center [1087, 595] width 124 height 15
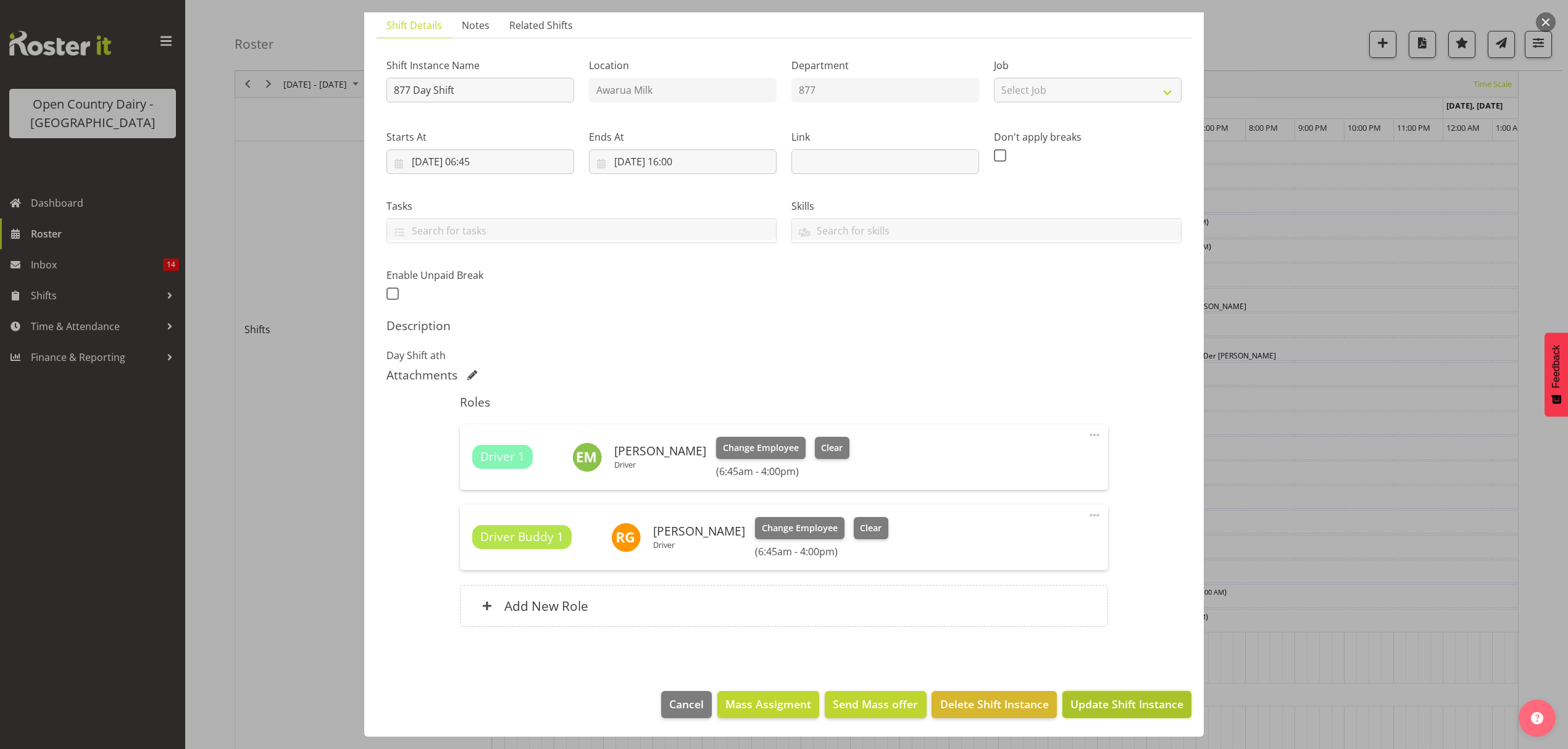
click at [1092, 700] on span "Update Shift Instance" at bounding box center [1127, 704] width 113 height 16
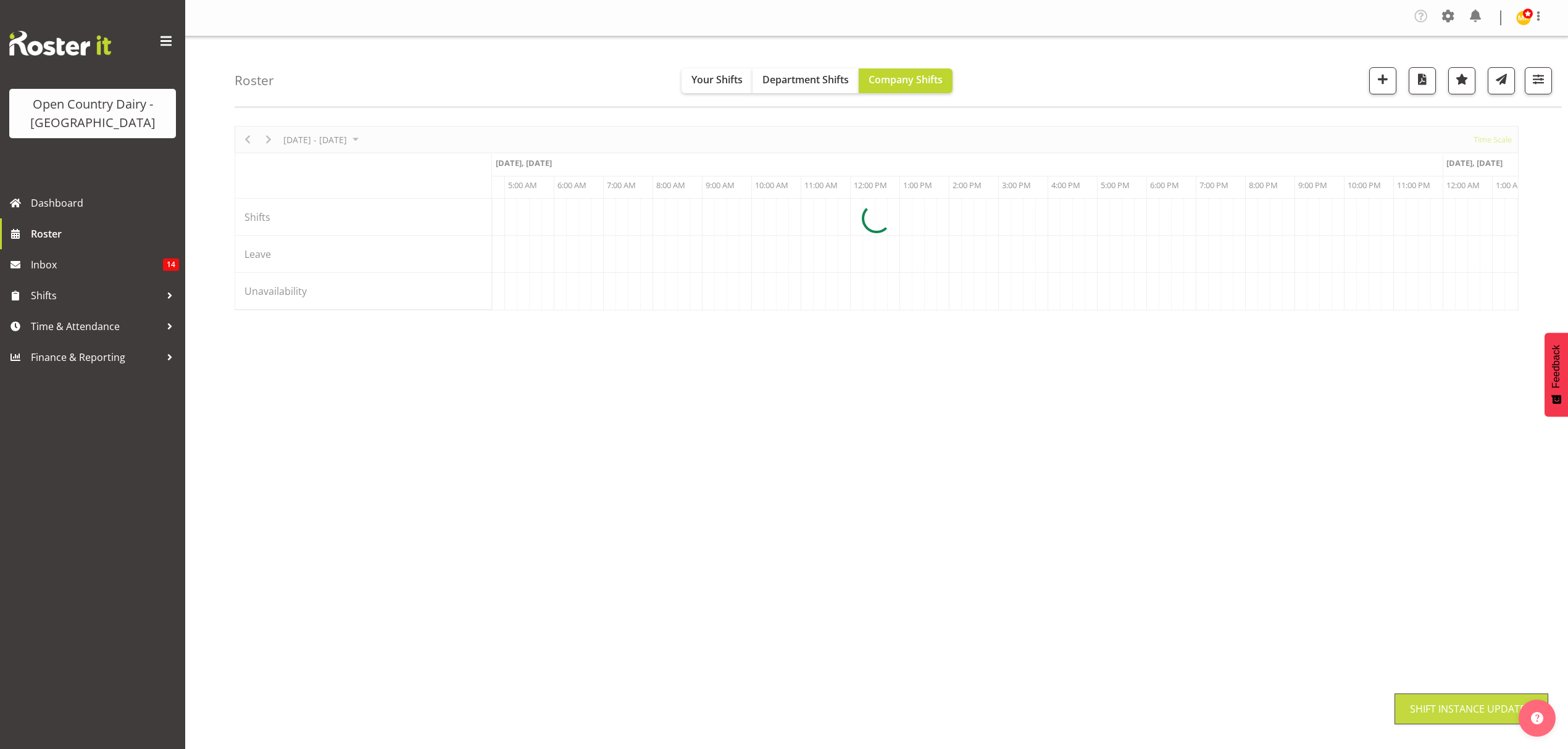
scroll to position [0, 0]
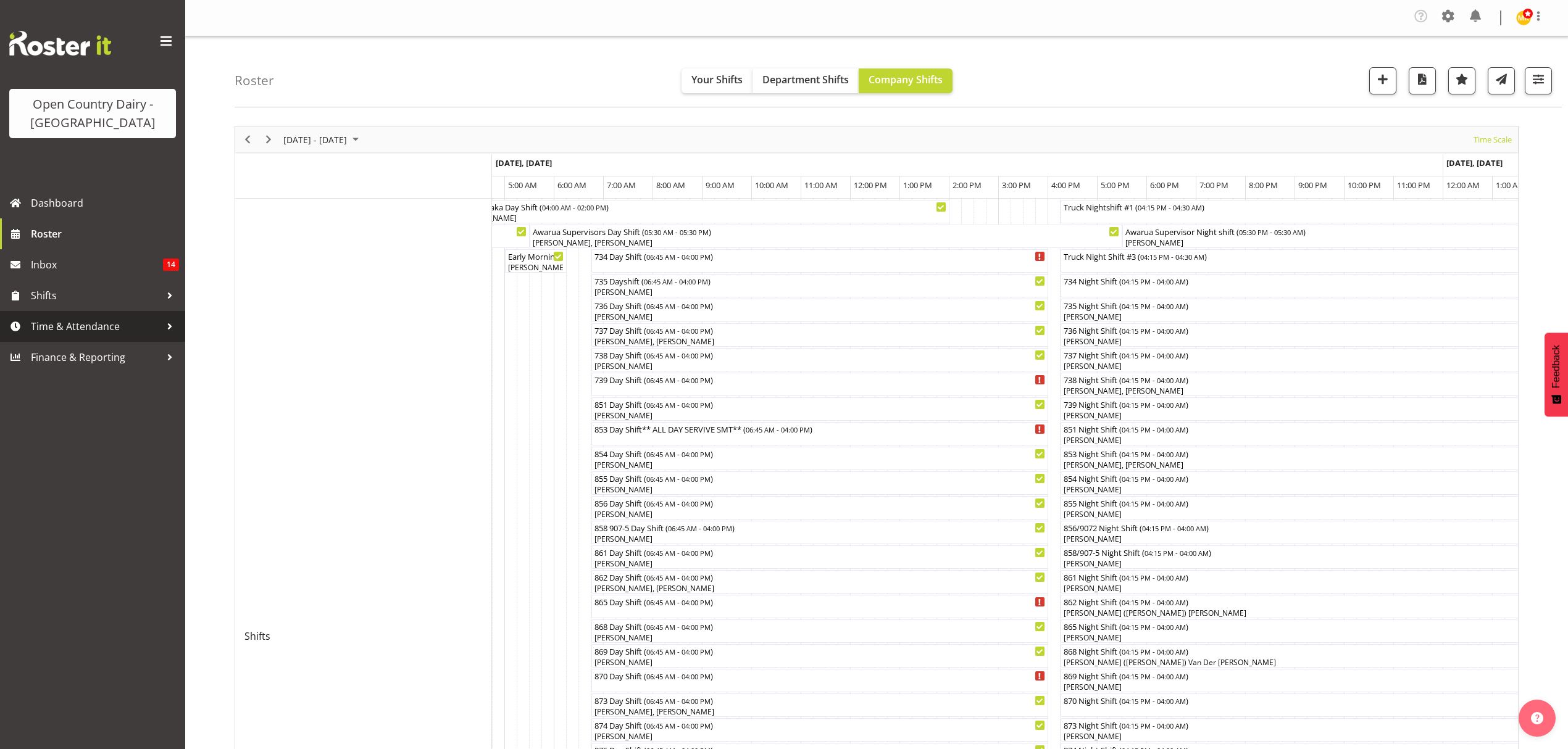
click at [158, 321] on span "Time & Attendance" at bounding box center [96, 327] width 130 height 18
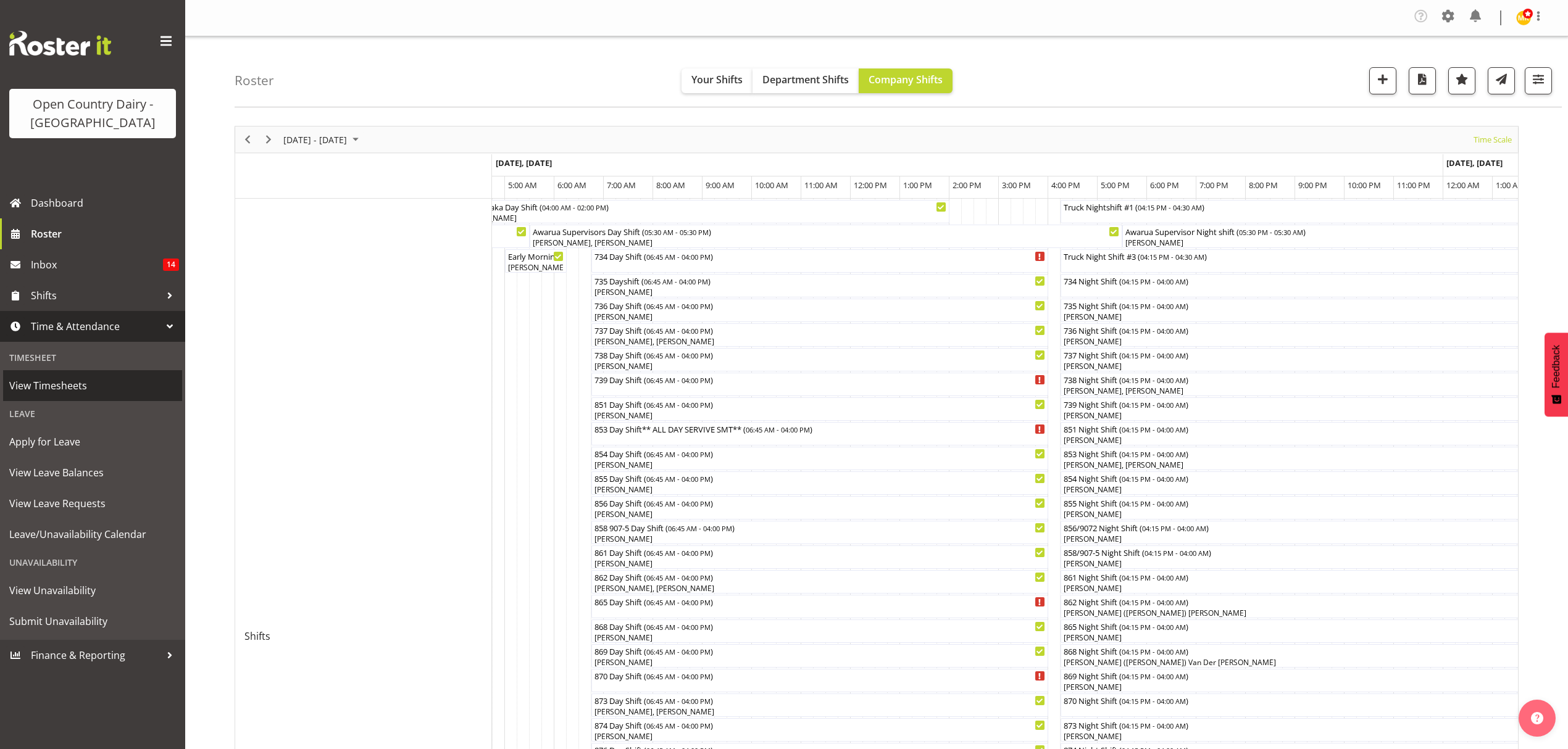
click at [100, 393] on span "View Timesheets" at bounding box center [92, 386] width 167 height 18
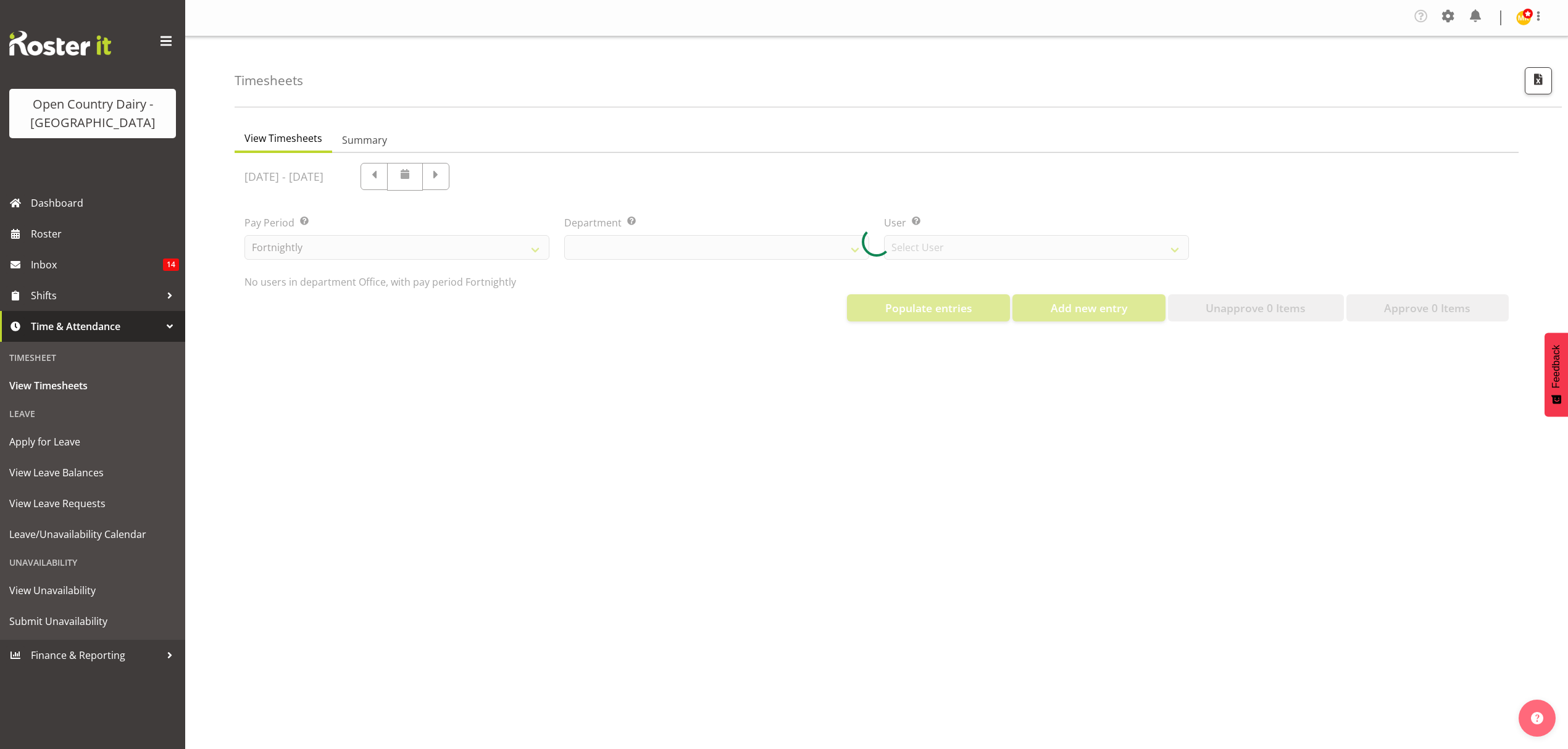
select select "699"
select select "8449"
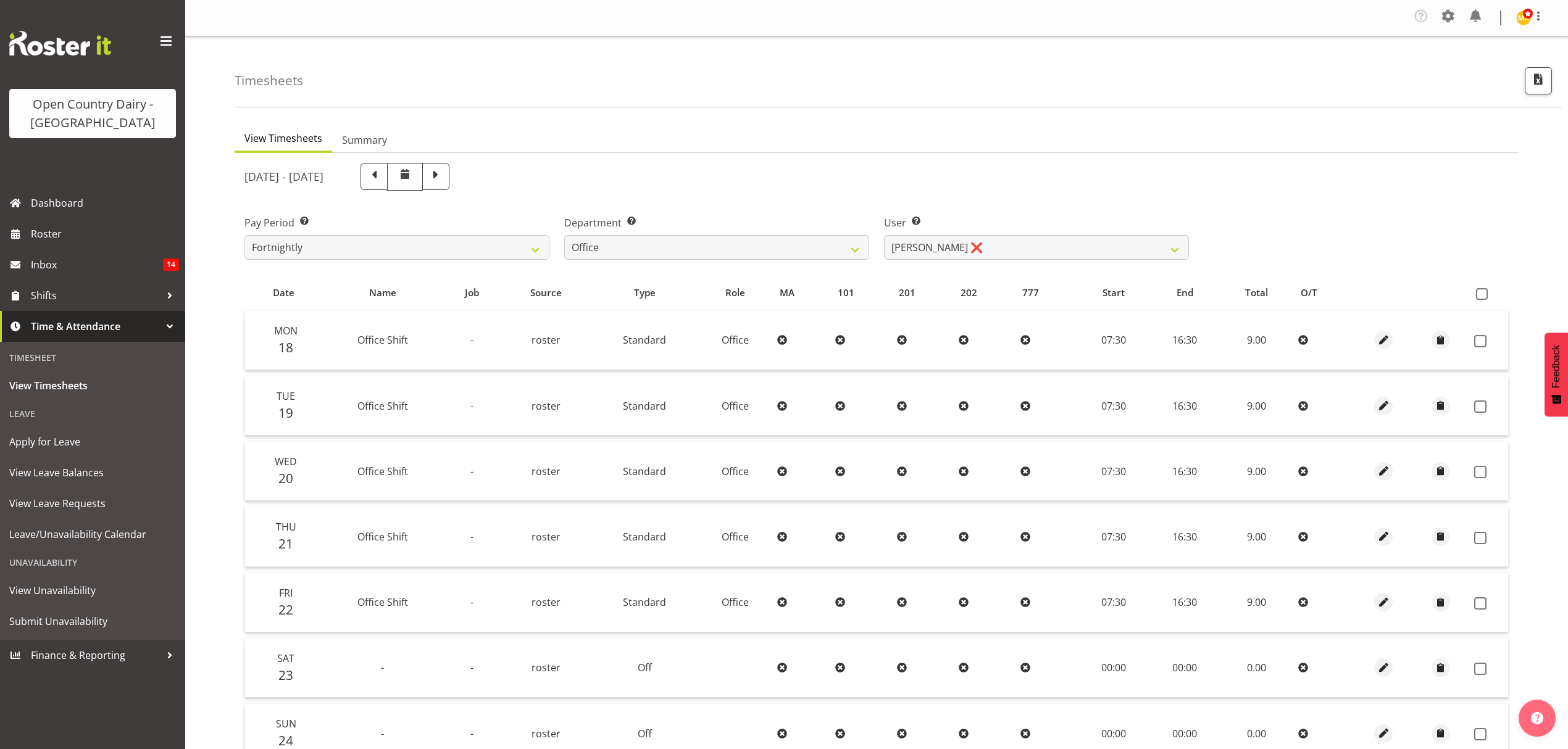
click at [444, 176] on span at bounding box center [436, 175] width 16 height 16
select select
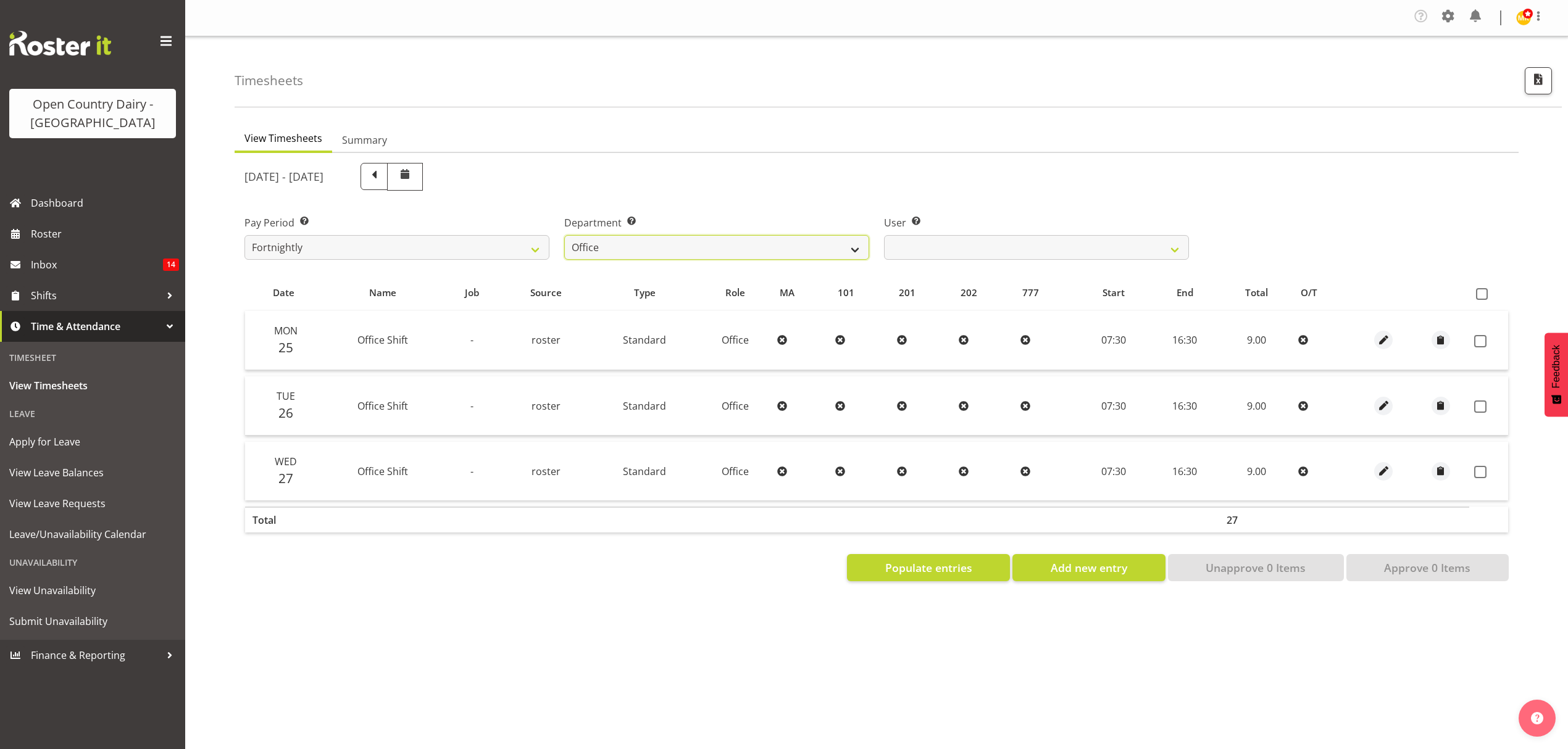
click at [753, 258] on select "734 735 736 737 738 739 851 852 853 854 855 856 858 861 862 865 868 869 870 873" at bounding box center [716, 247] width 305 height 25
click at [785, 239] on select "734 735 736 737 738 739 851 852 853 854 855 856 858 861 862 865 868 869 870 873" at bounding box center [716, 247] width 305 height 25
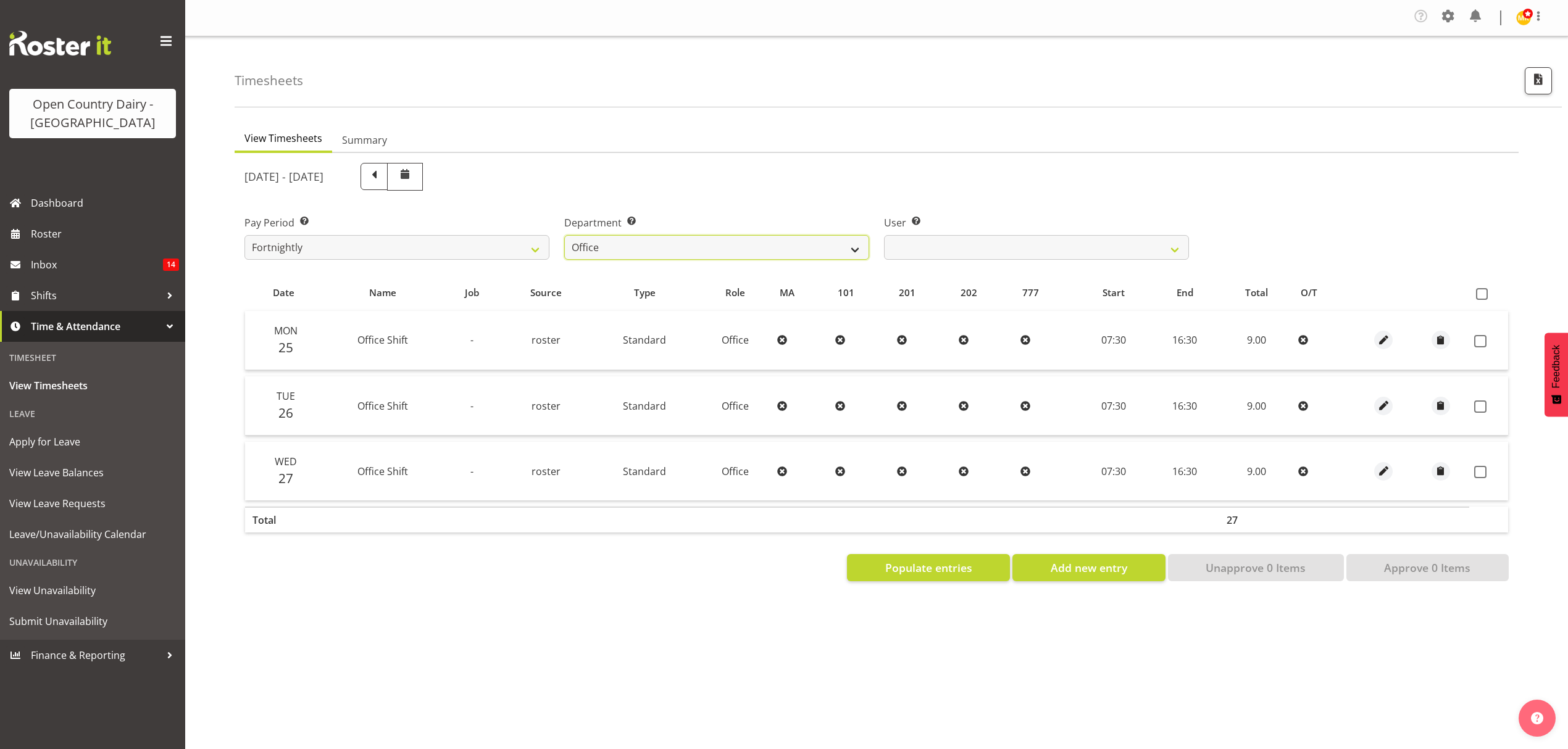
select select "678"
click at [564, 236] on select "734 735 736 737 738 739 851 852 853 854 855 856 858 861 862 865 868 869 870 873" at bounding box center [716, 247] width 305 height 25
click at [0, 0] on div at bounding box center [0, 0] width 0 height 0
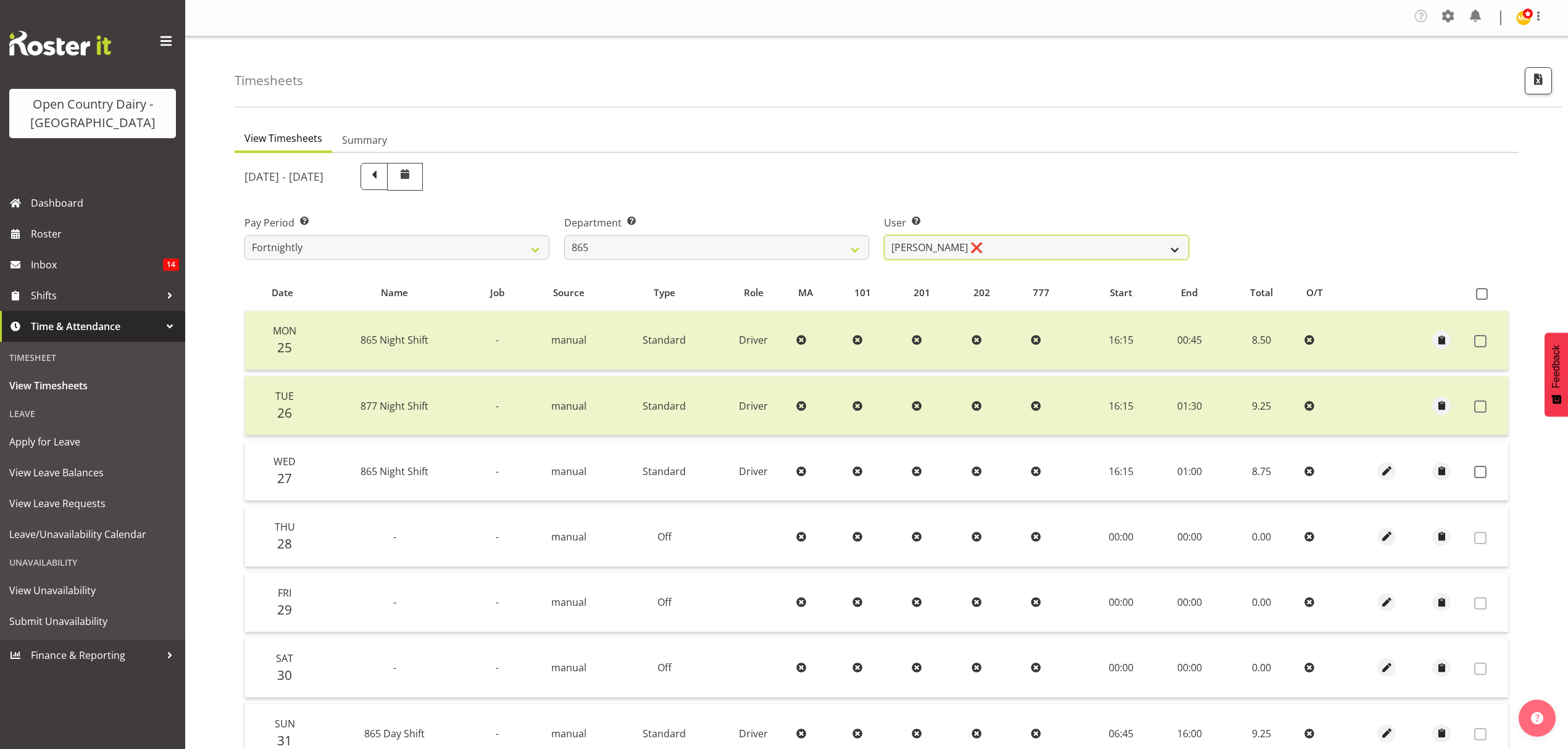
click at [1024, 241] on select "Flavio Ferraz ❌ George Courtney ❌ Steffan Kennard ❌" at bounding box center [1036, 247] width 305 height 25
select select "7487"
click at [884, 236] on select "Flavio Ferraz ❌ George Courtney ❌ Steffan Kennard ❌" at bounding box center [1036, 247] width 305 height 25
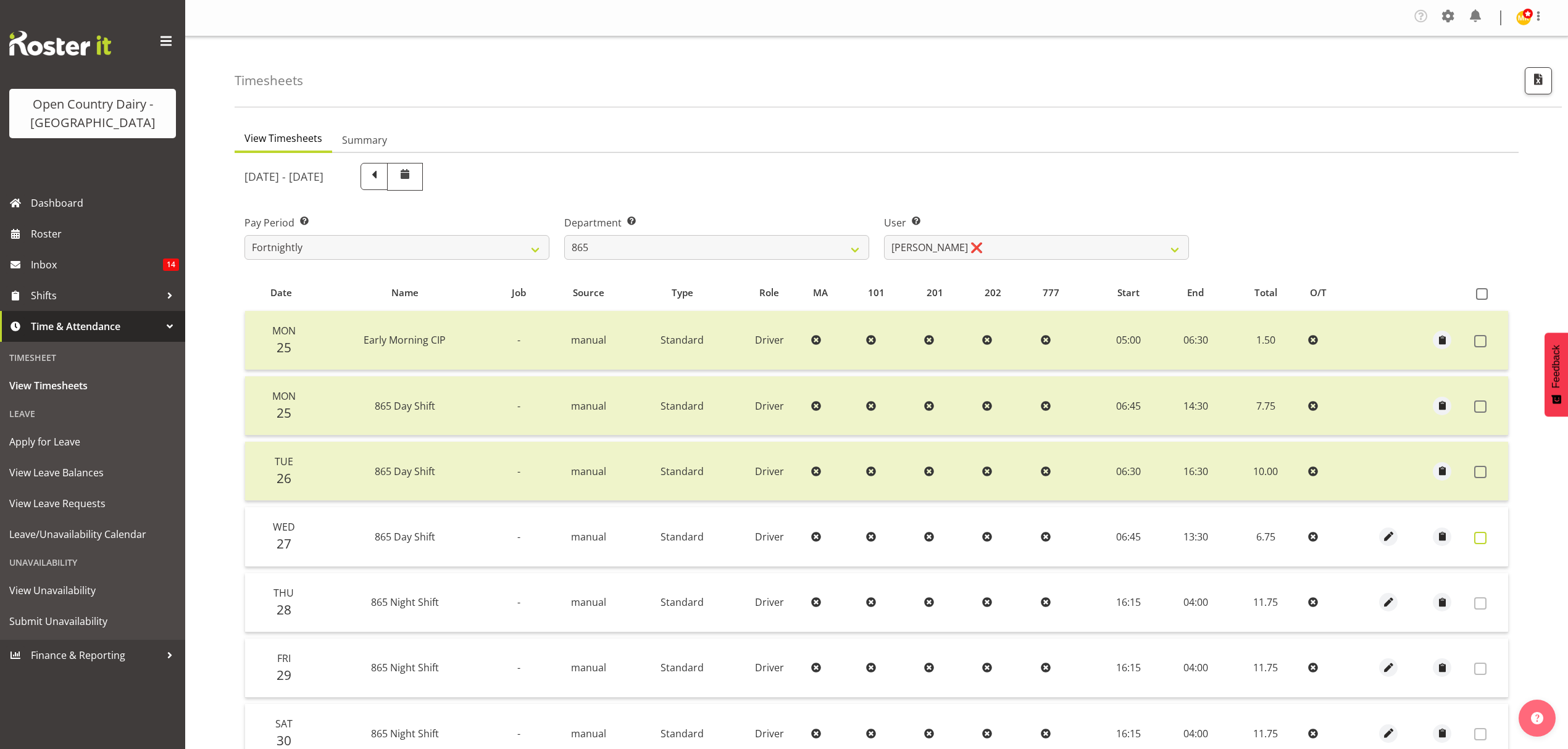
click at [1477, 543] on span at bounding box center [1481, 539] width 13 height 13
click at [1482, 536] on span at bounding box center [1481, 539] width 13 height 13
click at [1479, 536] on span at bounding box center [1481, 539] width 13 height 13
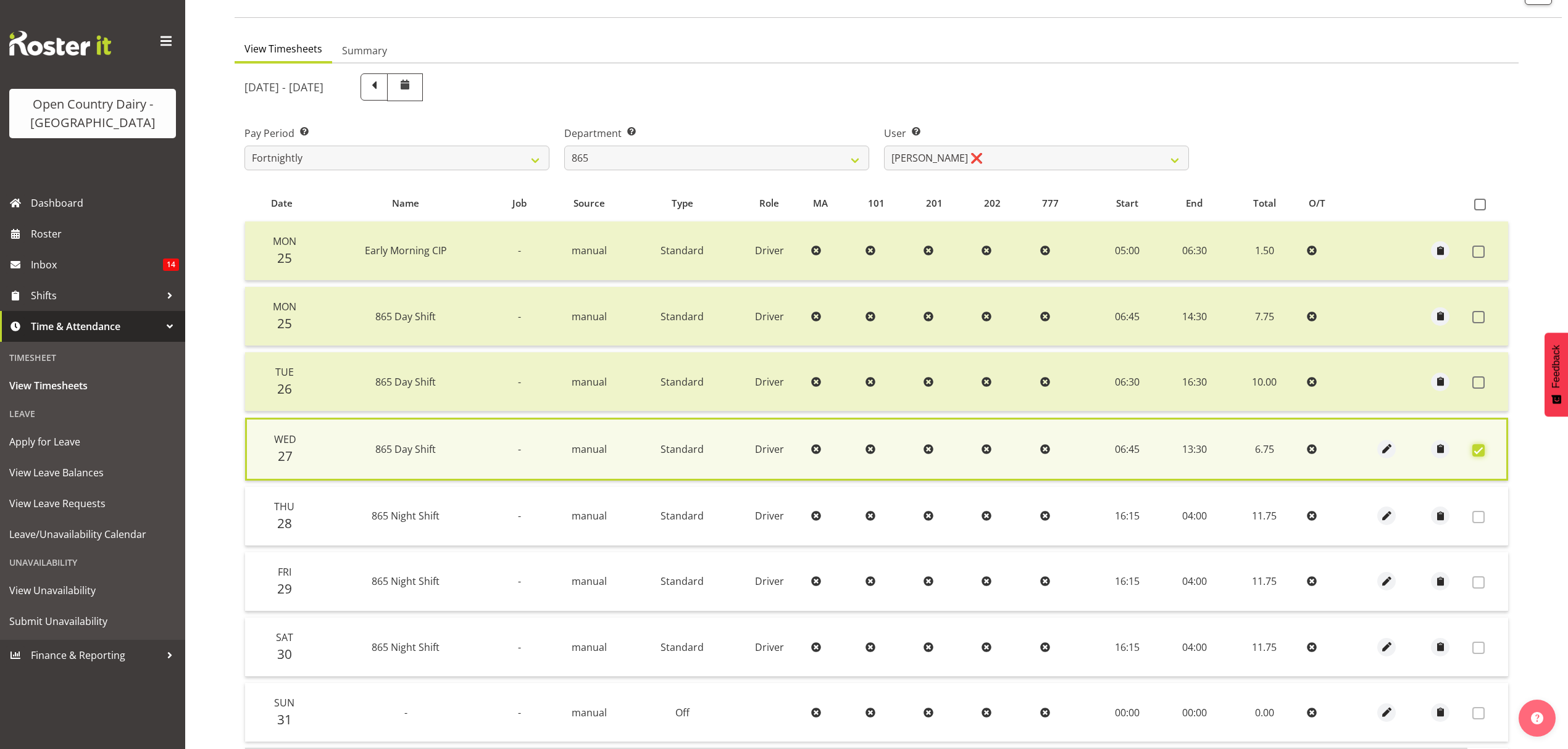
scroll to position [191, 0]
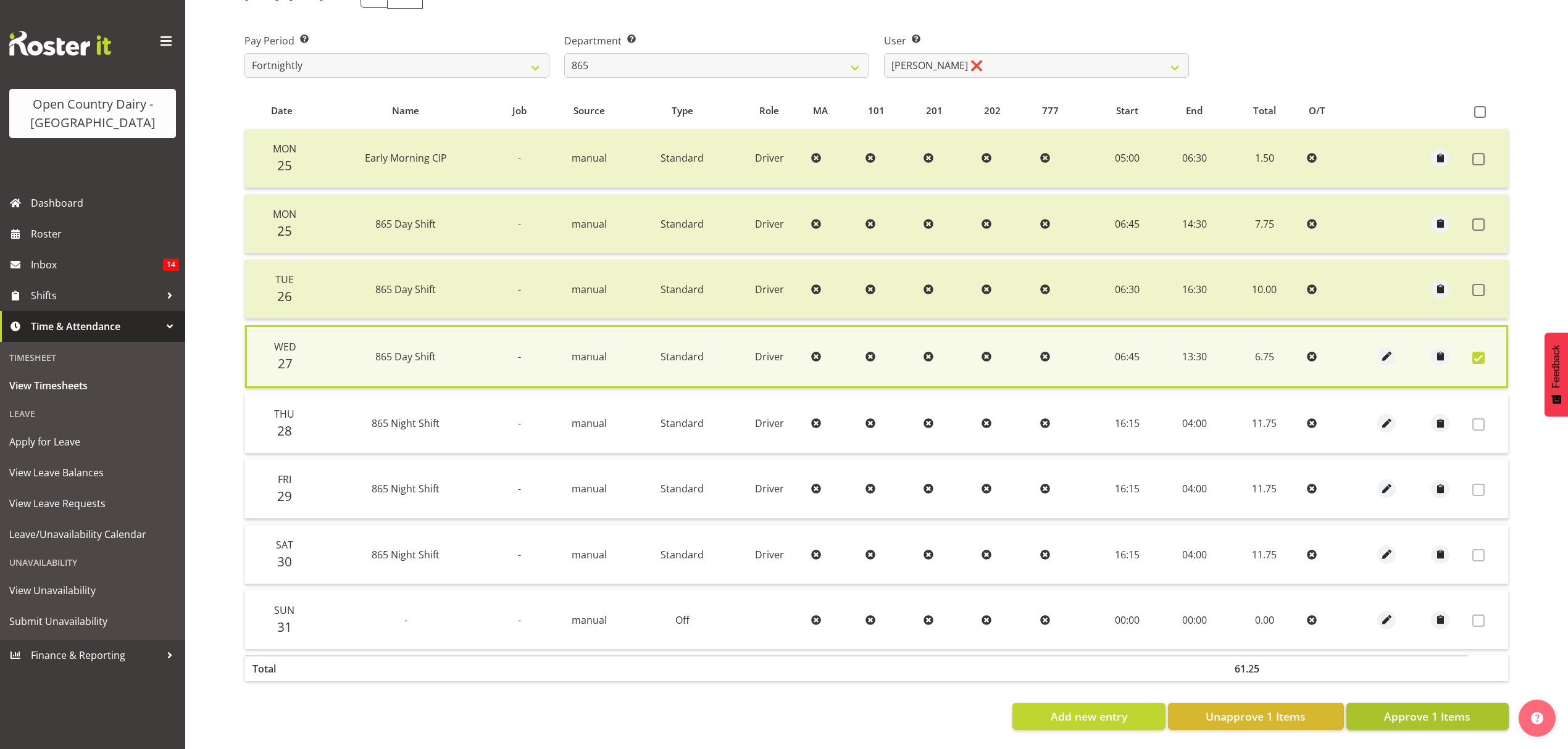
click at [1432, 708] on span "Approve 1 Items" at bounding box center [1427, 716] width 87 height 16
checkbox input "false"
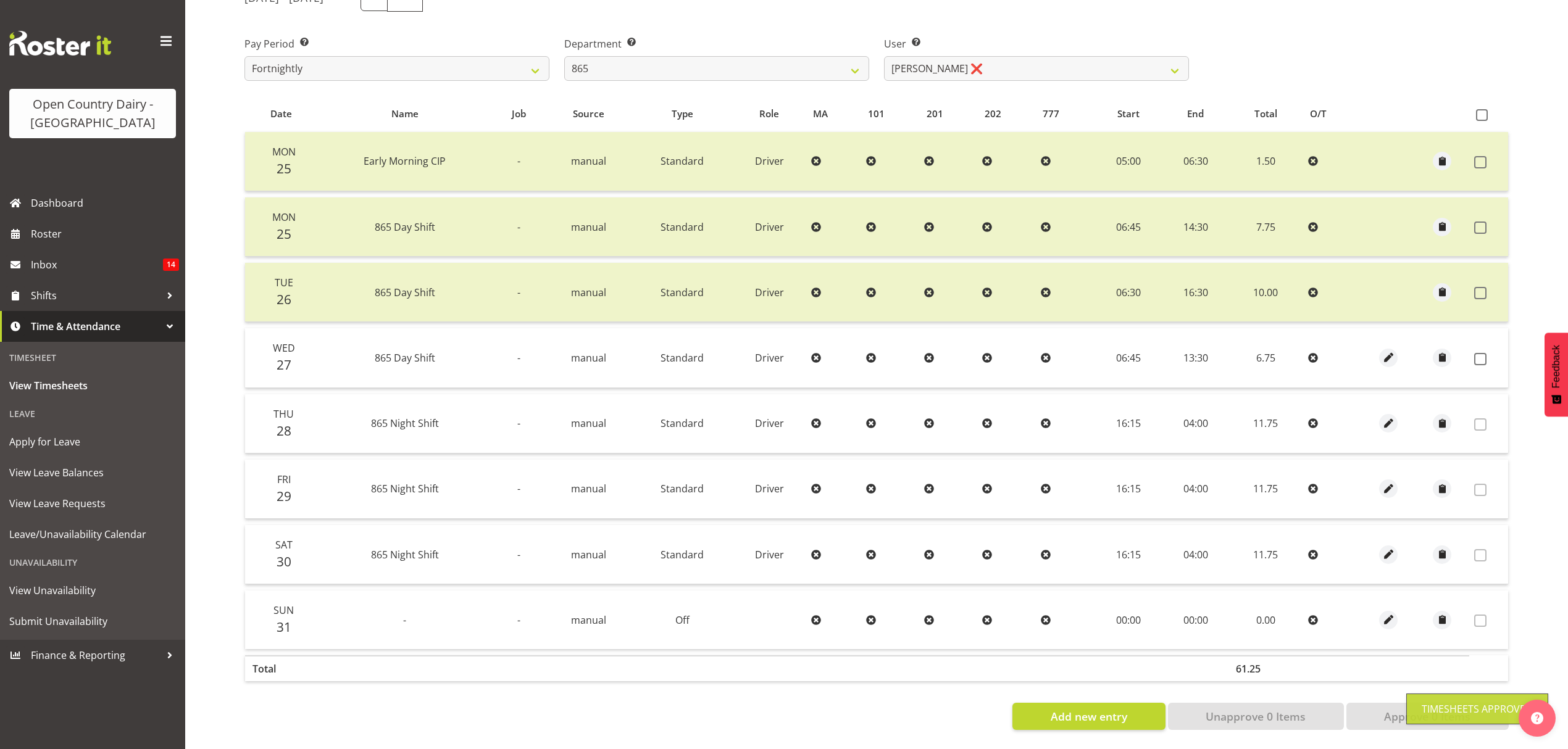
scroll to position [189, 0]
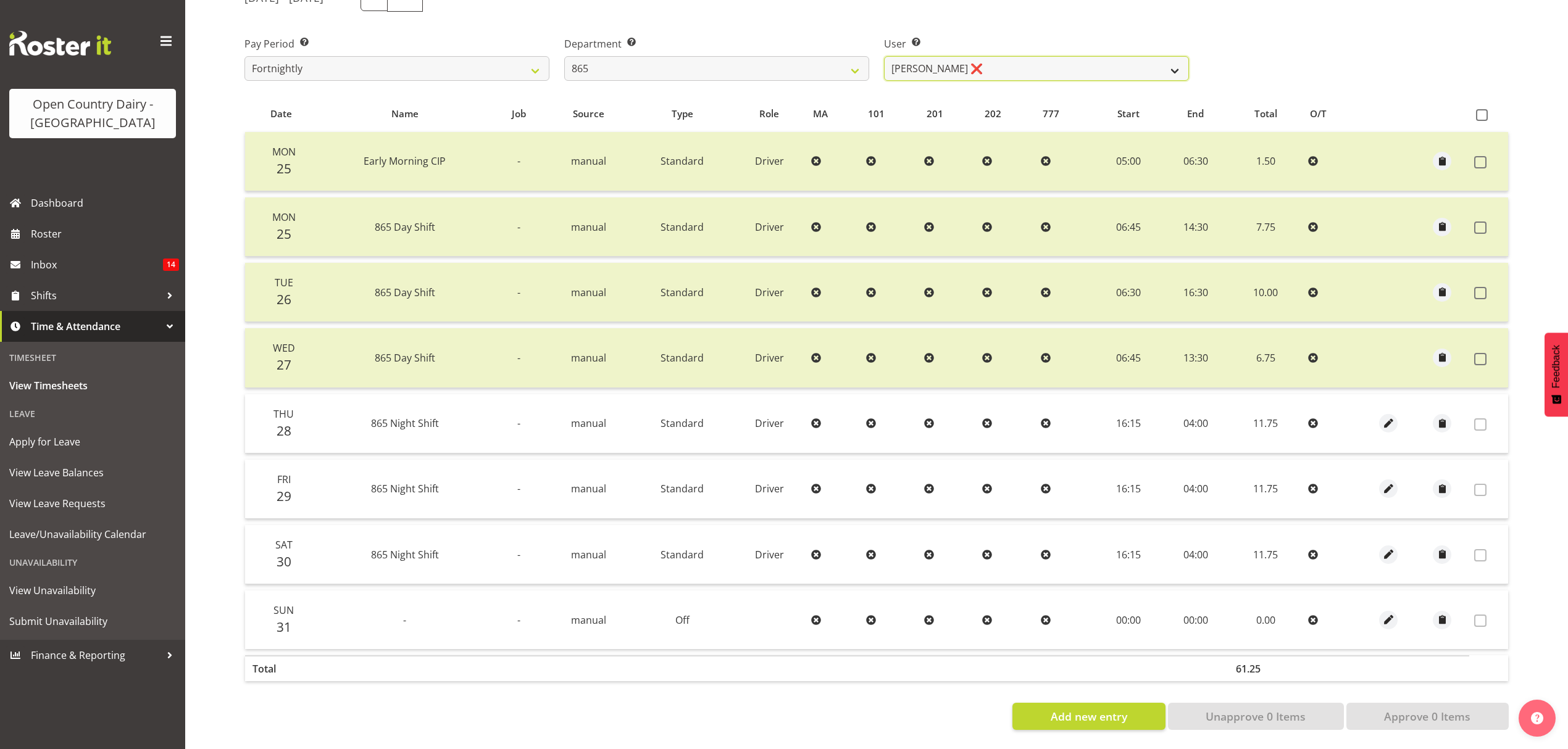
click at [1038, 63] on select "Flavio Ferraz ❌ George Courtney ❌ Steffan Kennard ❌" at bounding box center [1036, 68] width 305 height 25
select select "10269"
click at [884, 56] on select "Flavio Ferraz ❌ George Courtney ❌ Steffan Kennard ❌" at bounding box center [1036, 68] width 305 height 25
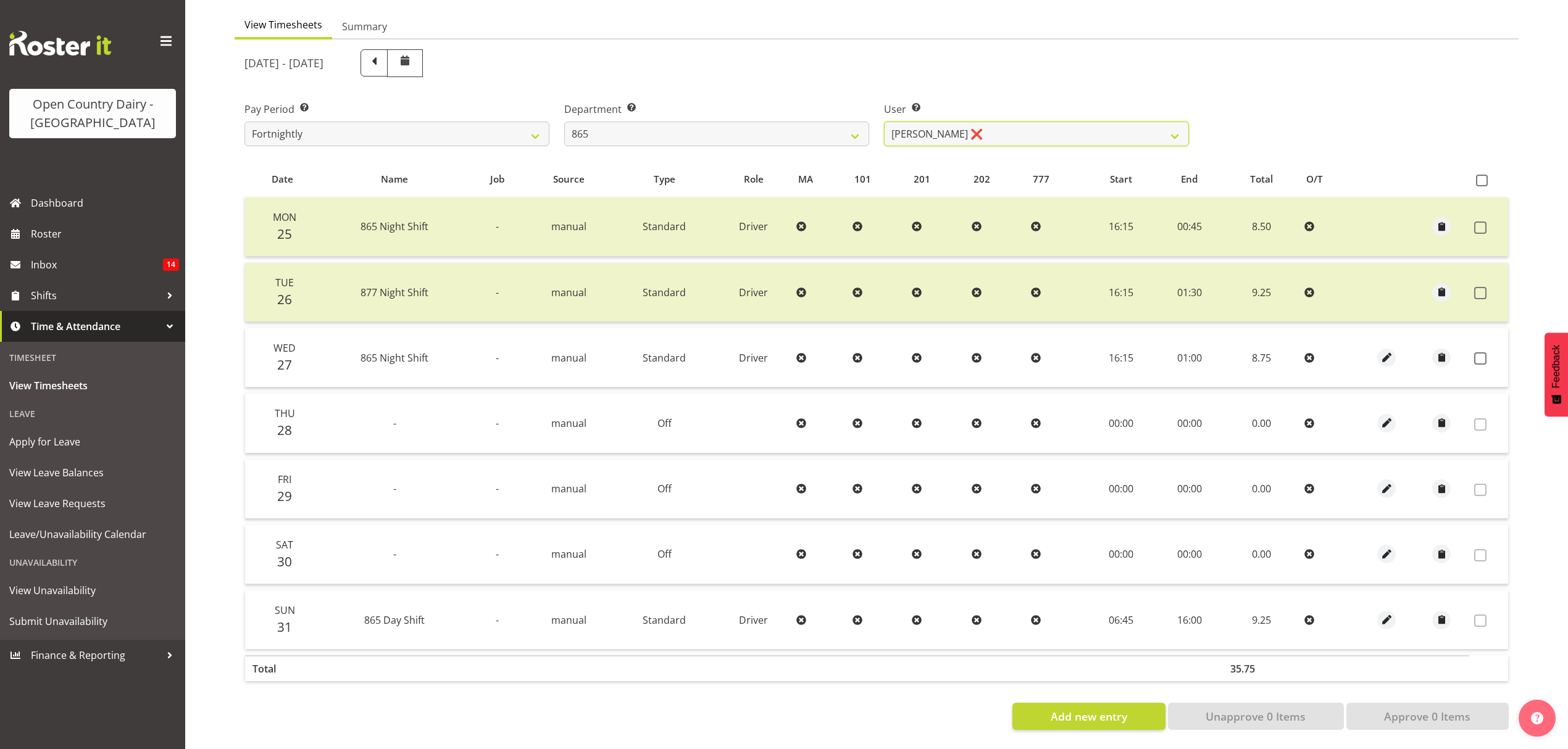
scroll to position [123, 0]
click at [1479, 353] on span at bounding box center [1481, 359] width 13 height 13
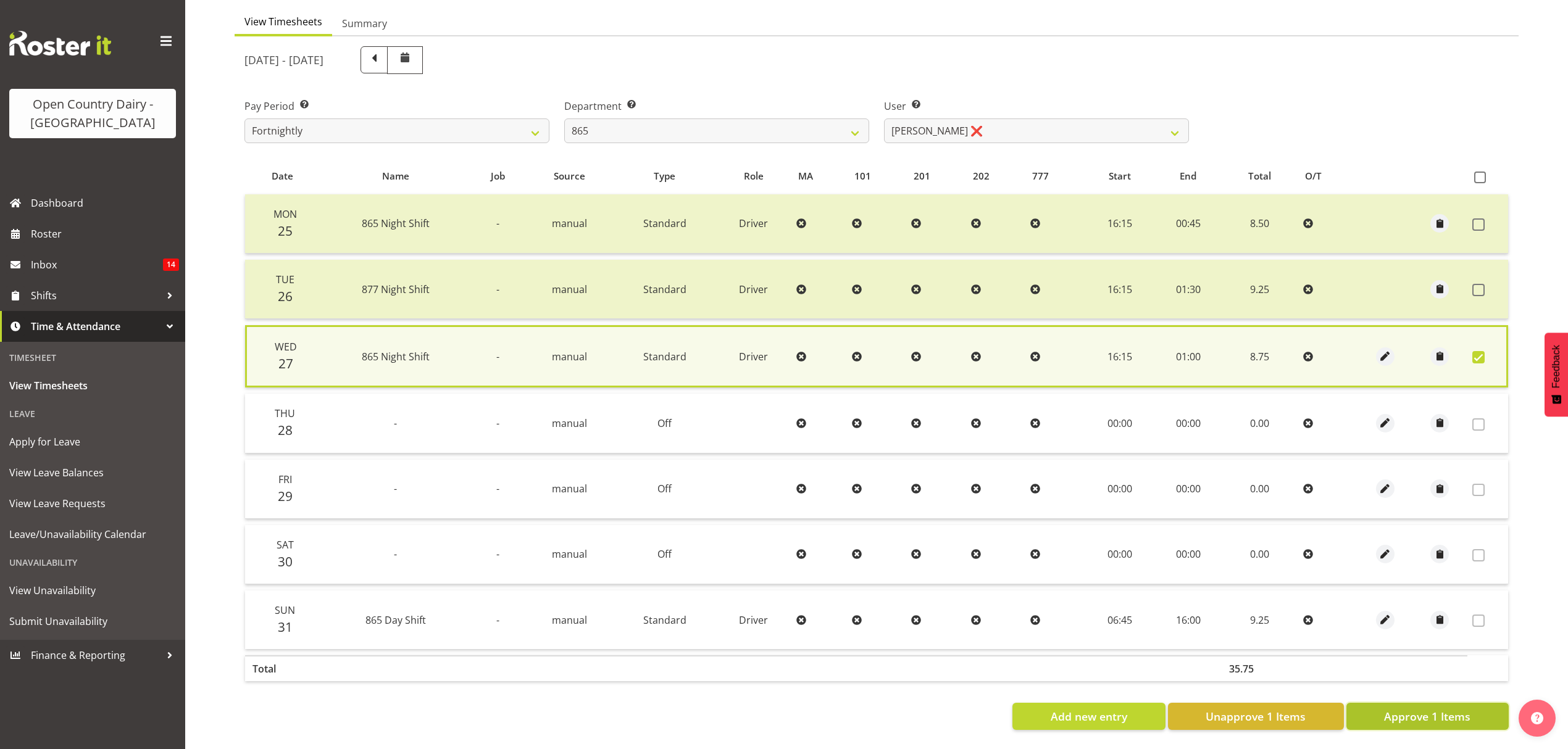
click at [1415, 715] on span "Approve 1 Items" at bounding box center [1427, 716] width 87 height 16
checkbox input "false"
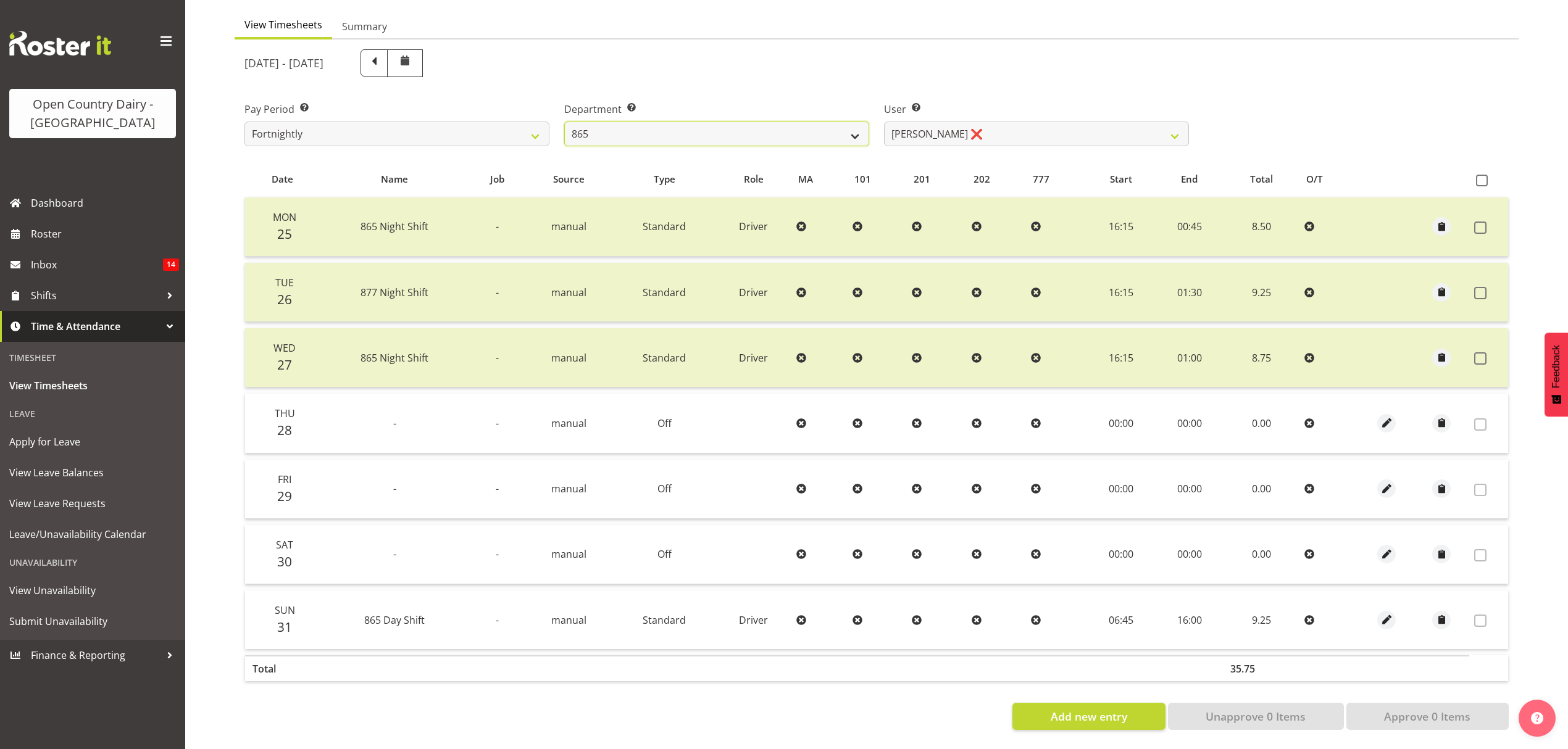
click at [854, 128] on select "734 735 736 737 738 739 851 852 853 854 855 856 858 861 862 865 868 869 870 873" at bounding box center [716, 134] width 305 height 25
select select "903"
click at [564, 122] on select "734 735 736 737 738 739 851 852 853 854 855 856 858 861 862 865 868 869 870 873" at bounding box center [716, 134] width 305 height 25
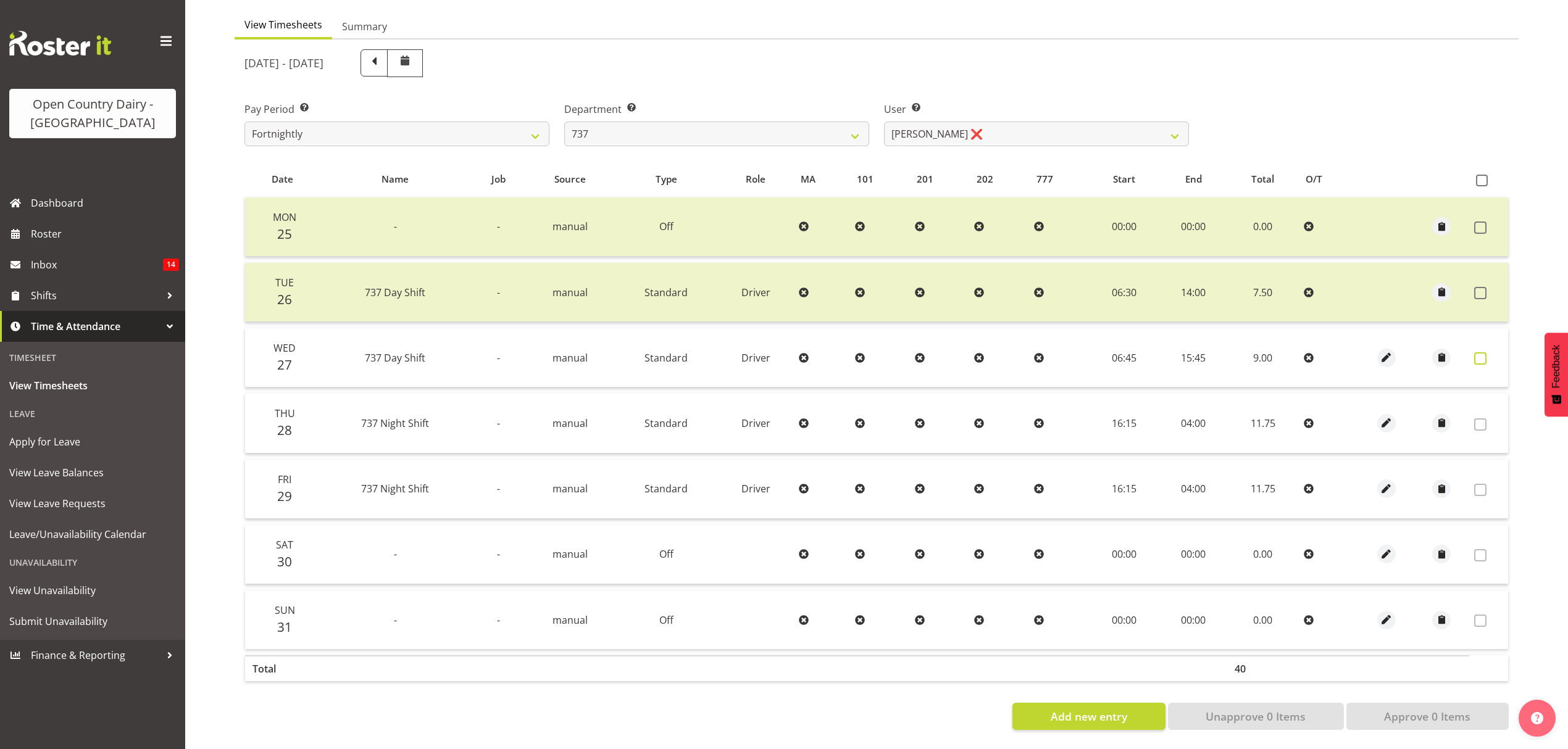
click at [1487, 353] on label at bounding box center [1484, 359] width 19 height 13
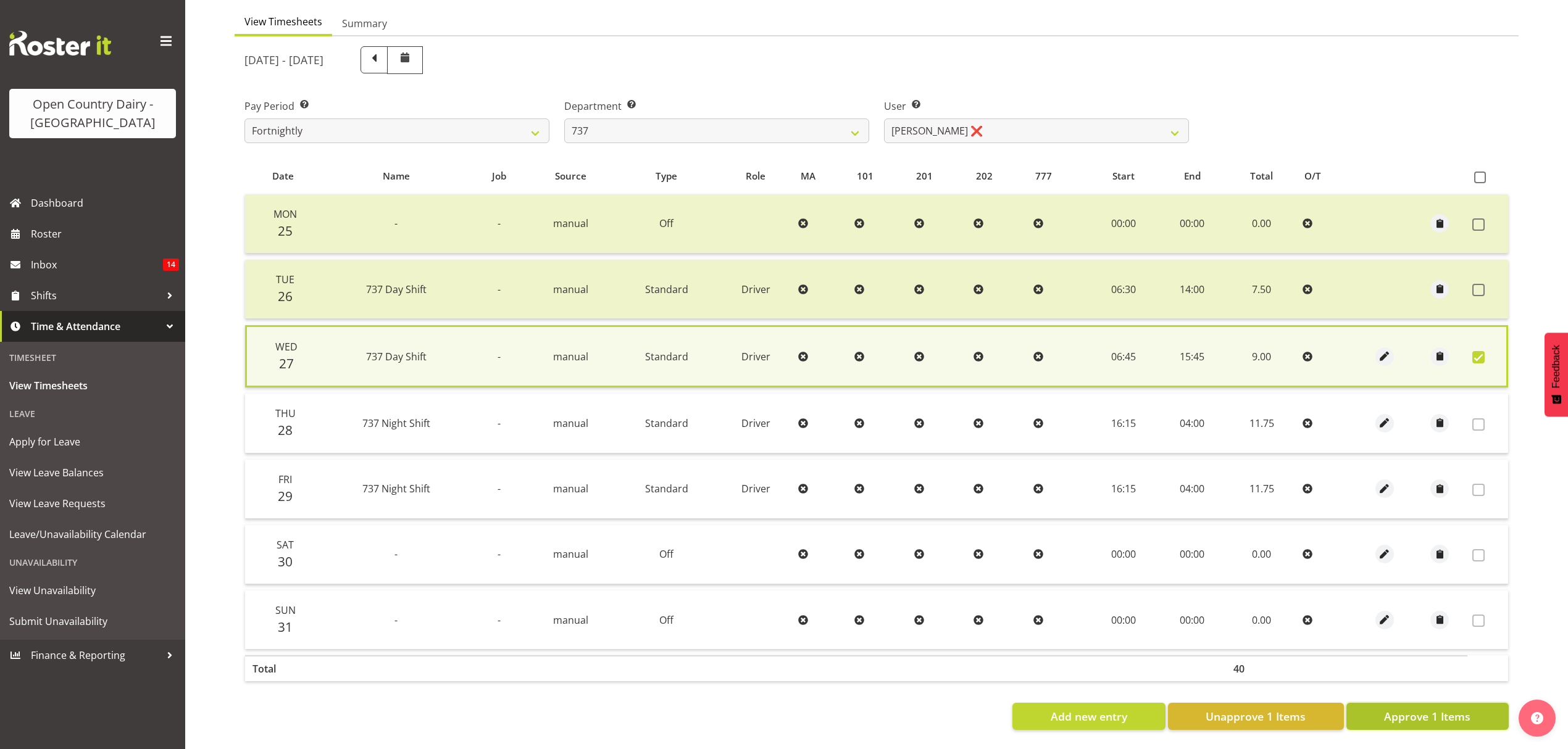
click at [1399, 710] on span "Approve 1 Items" at bounding box center [1427, 716] width 87 height 16
checkbox input "false"
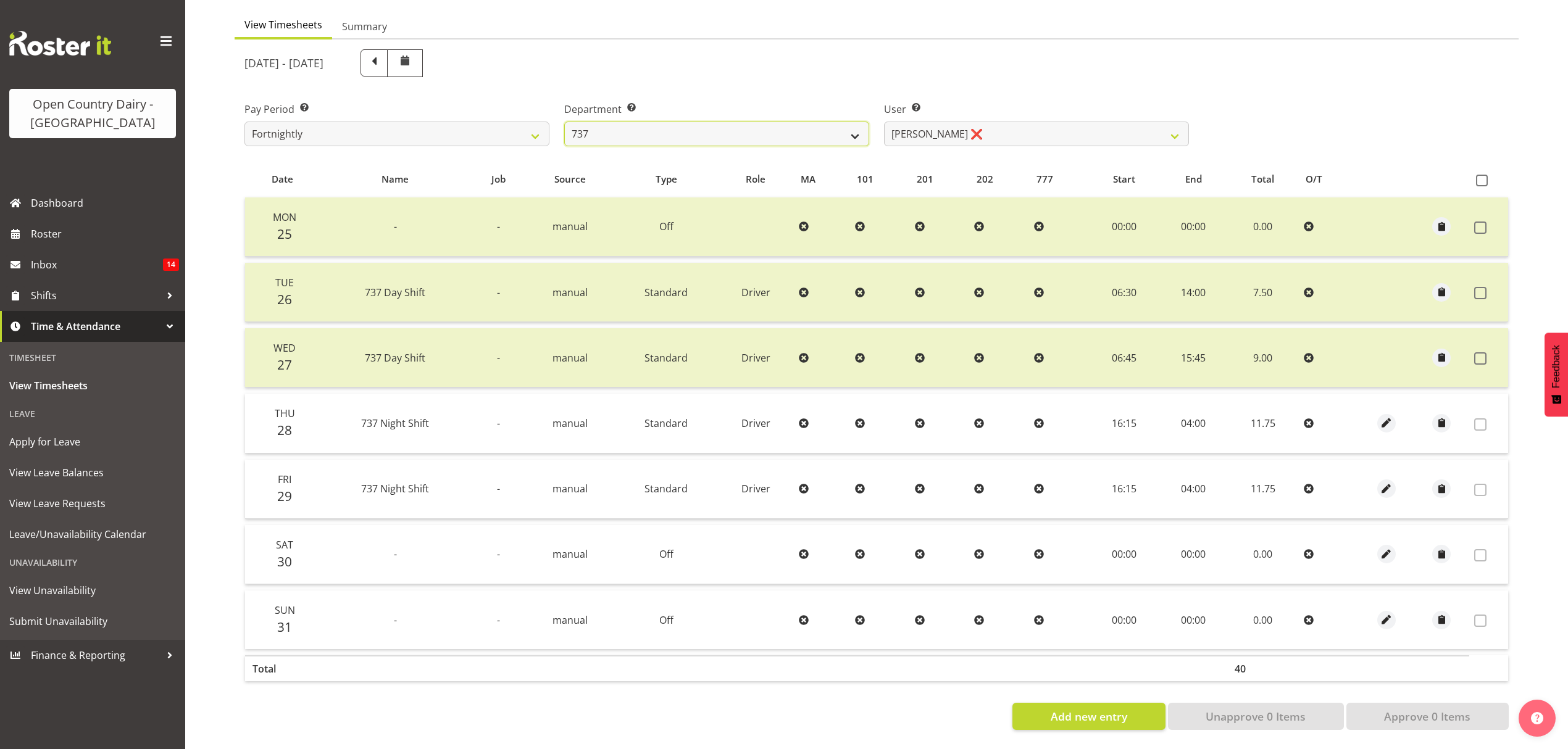
click at [850, 122] on select "734 735 736 737 738 739 851 852 853 854 855 856 858 861 862 865 868 869 870 873" at bounding box center [716, 134] width 305 height 25
drag, startPoint x: 850, startPoint y: 121, endPoint x: 936, endPoint y: 113, distance: 86.4
click at [850, 122] on select "734 735 736 737 738 739 851 852 853 854 855 856 858 861 862 865 868 869 870 873" at bounding box center [716, 134] width 305 height 25
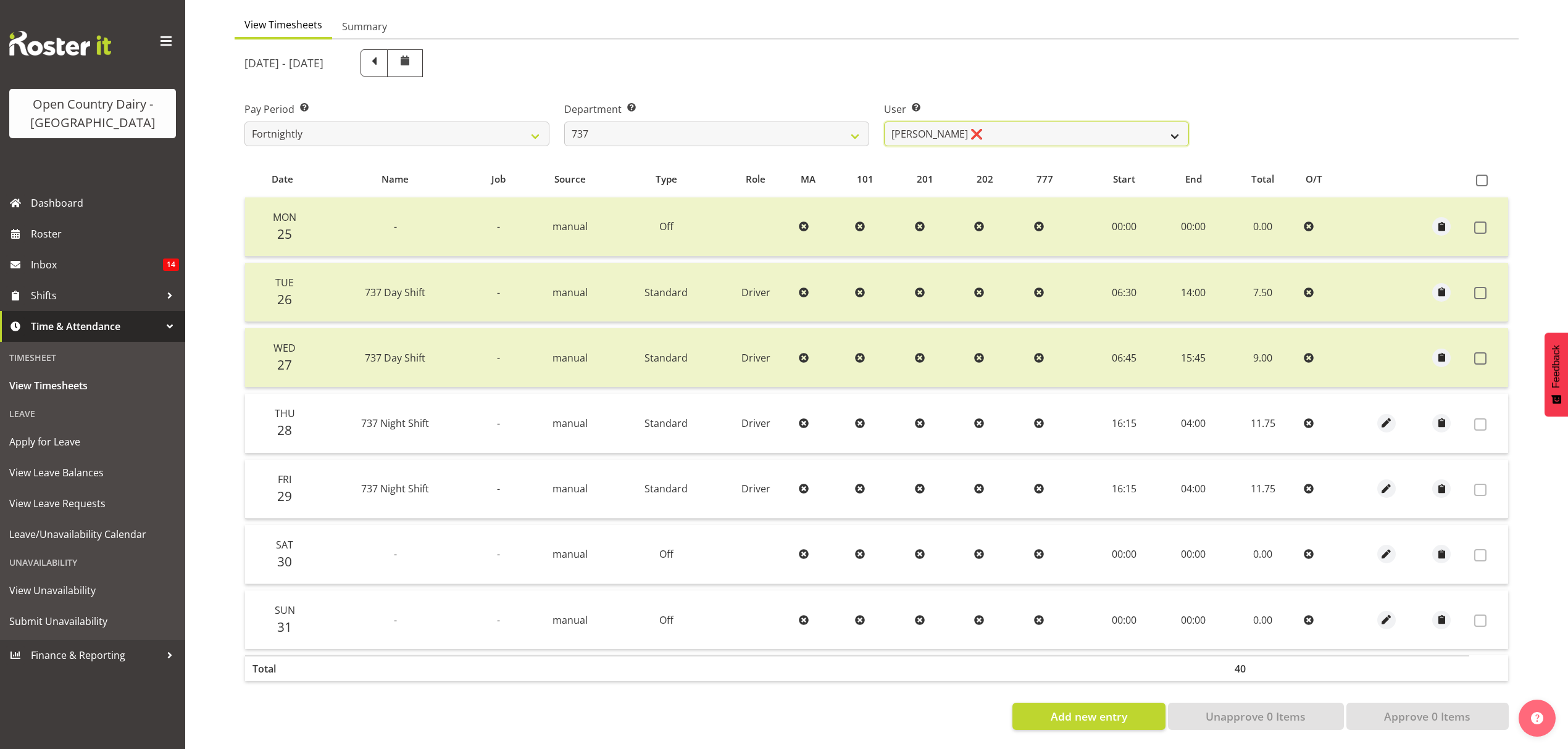
click at [972, 122] on select "Andrew Crawford ❌ Ashley Bragg ❌ Jack Townley ❌ Richard Turnbull ❌" at bounding box center [1036, 134] width 305 height 25
select select "11648"
click at [884, 122] on select "Andrew Crawford ❌ Ashley Bragg ❌ Jack Townley ❌ Richard Turnbull ❌" at bounding box center [1036, 134] width 305 height 25
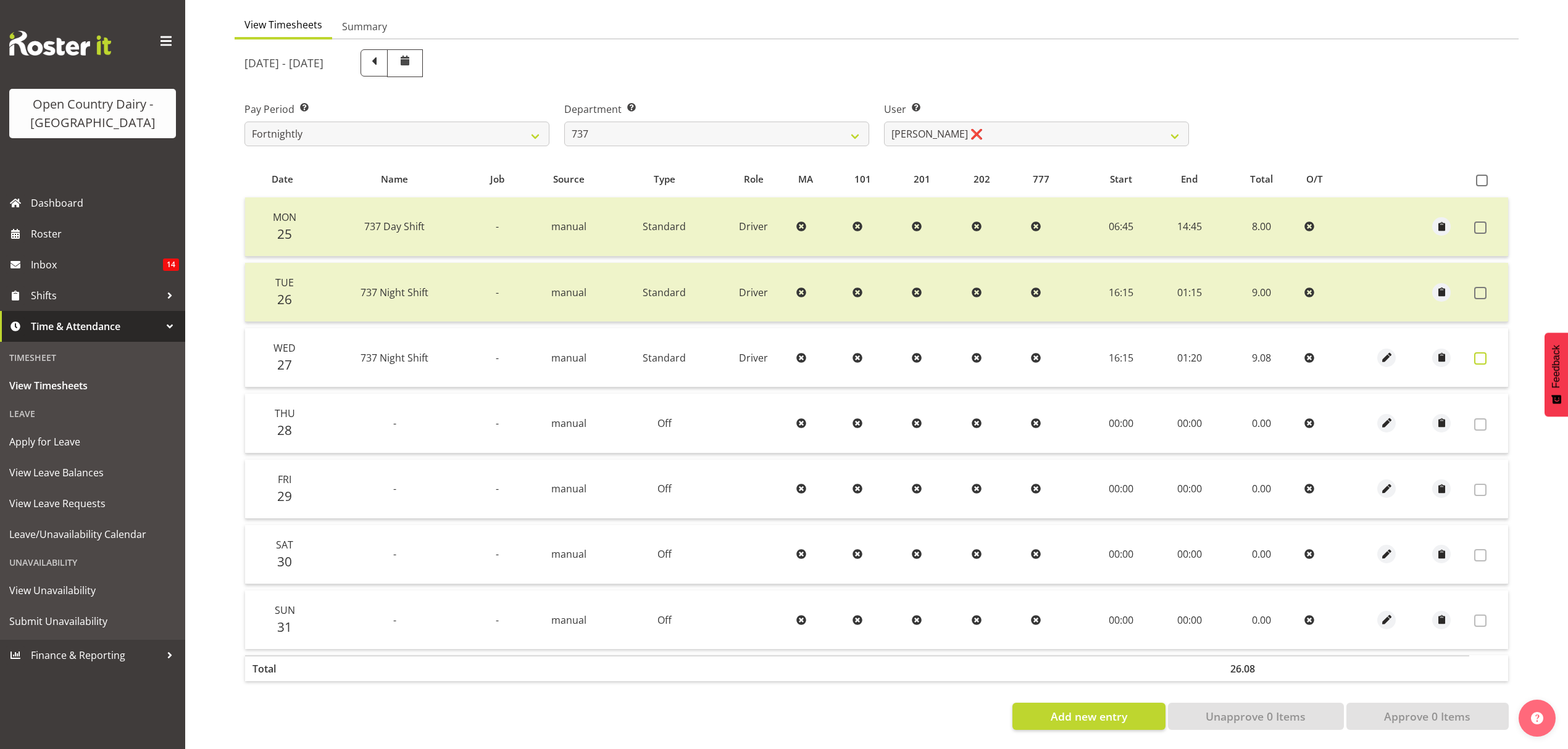
click at [1474, 353] on span at bounding box center [1481, 359] width 13 height 13
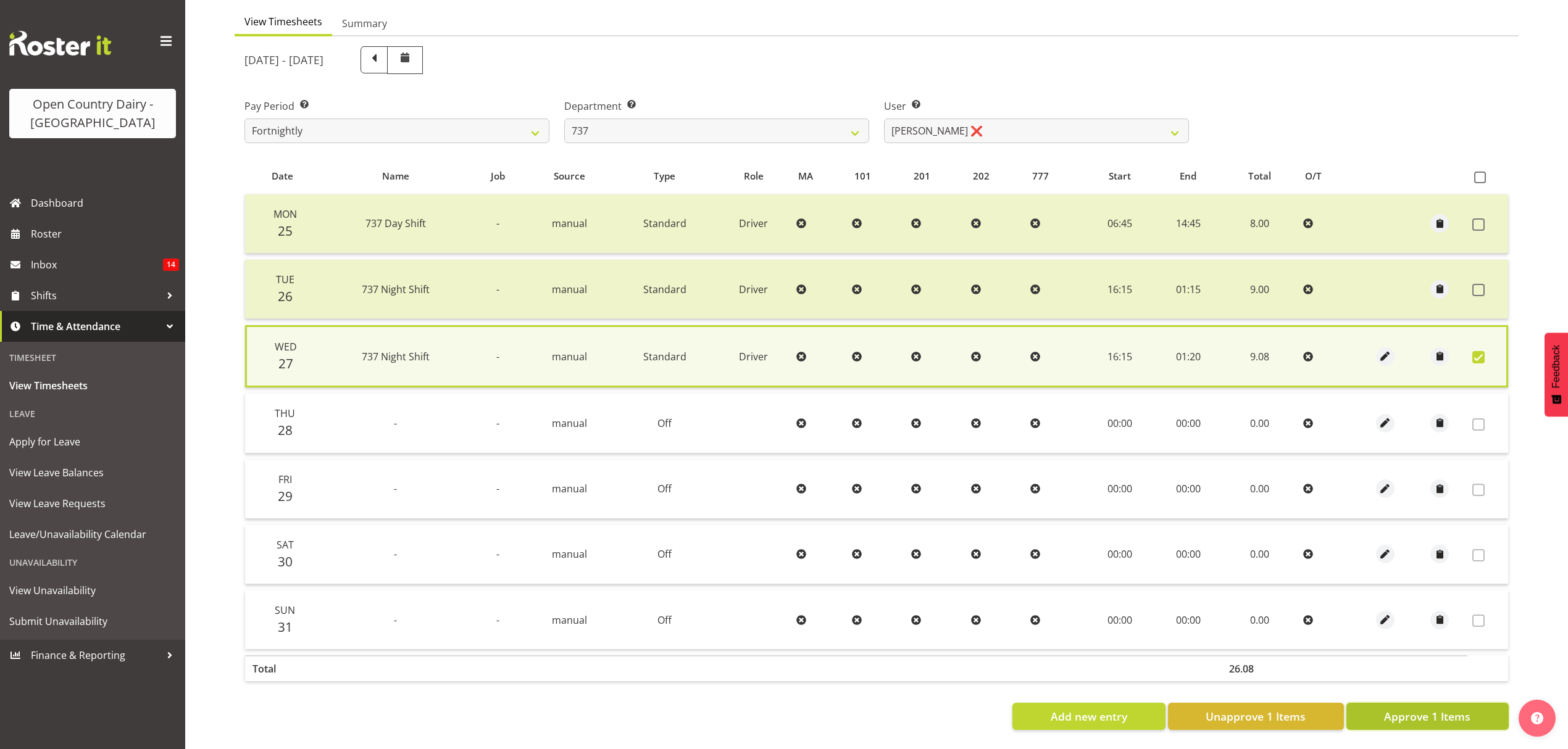
click at [1410, 708] on span "Approve 1 Items" at bounding box center [1427, 716] width 87 height 16
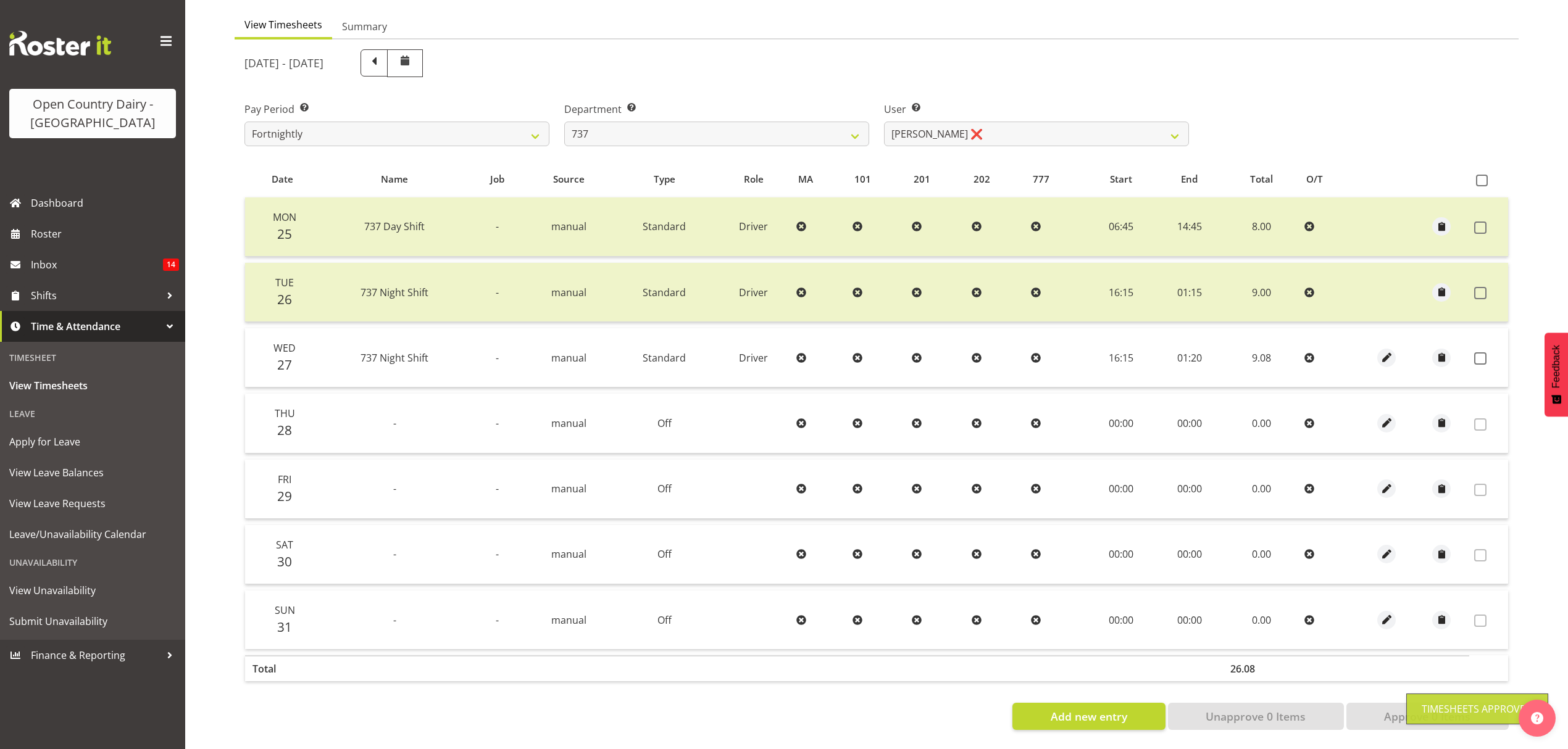
checkbox input "false"
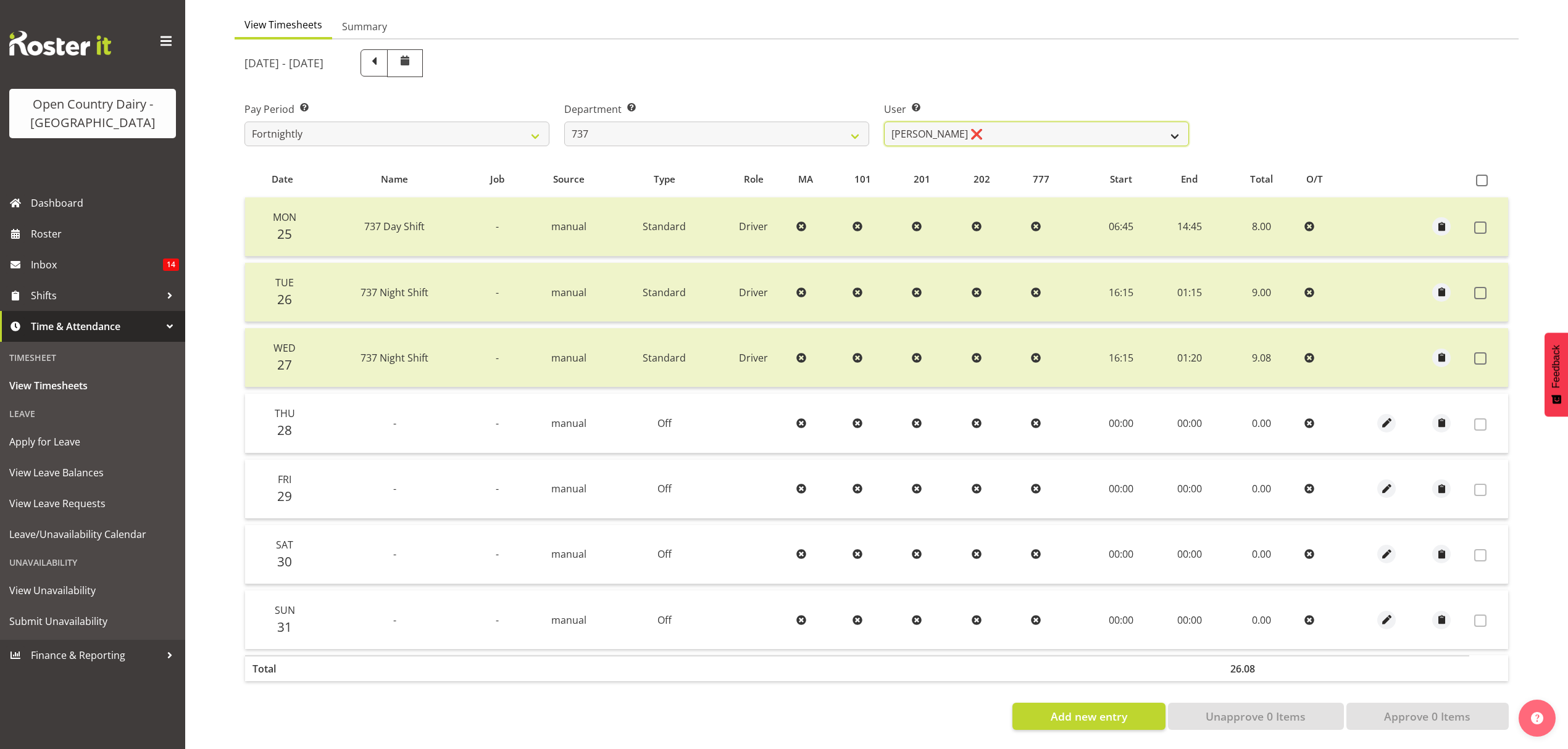
click at [1171, 126] on select "Andrew Crawford ❌ Ashley Bragg ❌ Jack Townley ❌ Richard Turnbull ❌" at bounding box center [1036, 134] width 305 height 25
click at [794, 122] on select "734 735 736 737 738 739 851 852 853 854 855 856 858 861 862 865 868 869 870 873" at bounding box center [716, 134] width 305 height 25
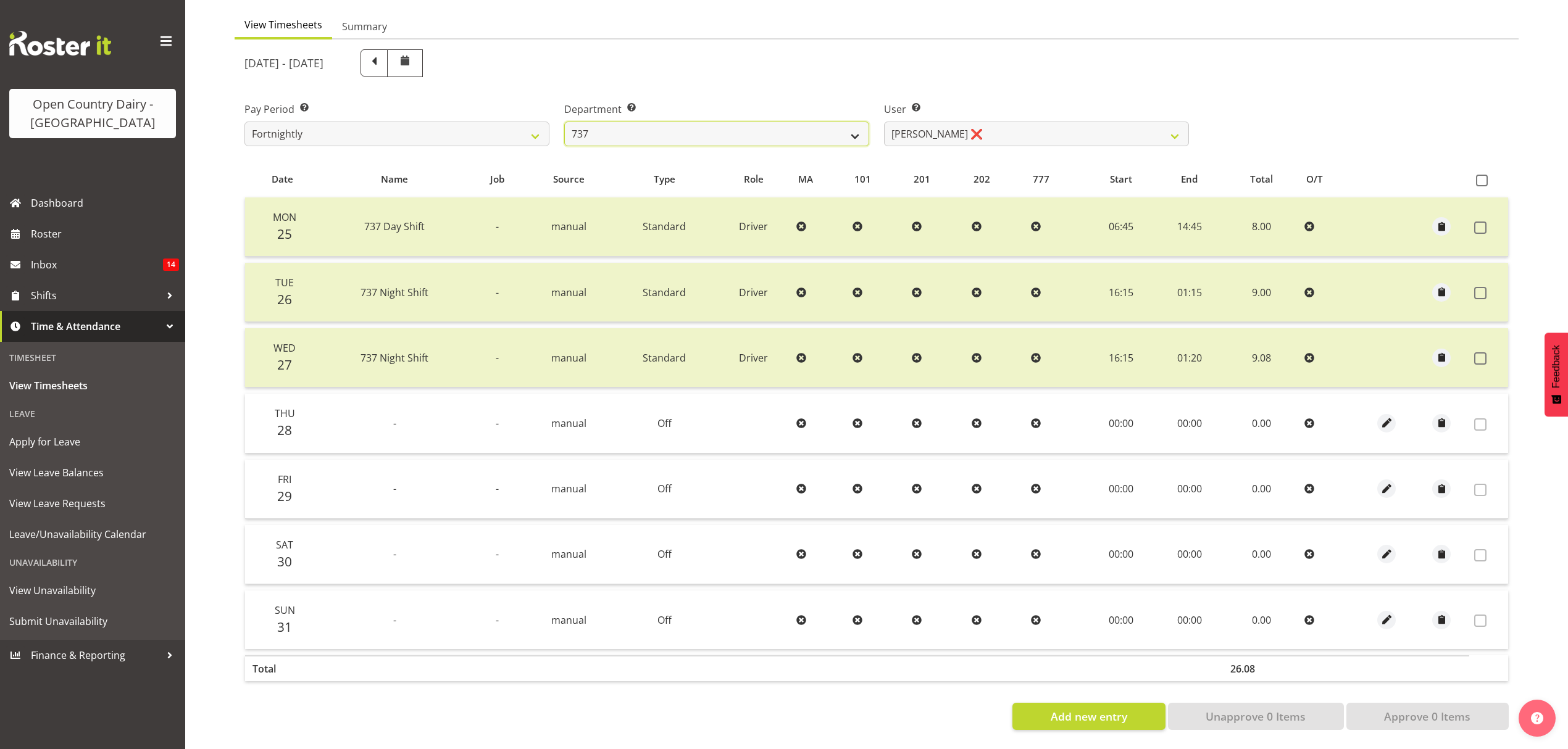
select select "904"
click at [564, 122] on select "734 735 736 737 738 739 851 852 853 854 855 856 858 861 862 865 868 869 870 873" at bounding box center [716, 134] width 305 height 25
click at [0, 0] on div at bounding box center [0, 0] width 0 height 0
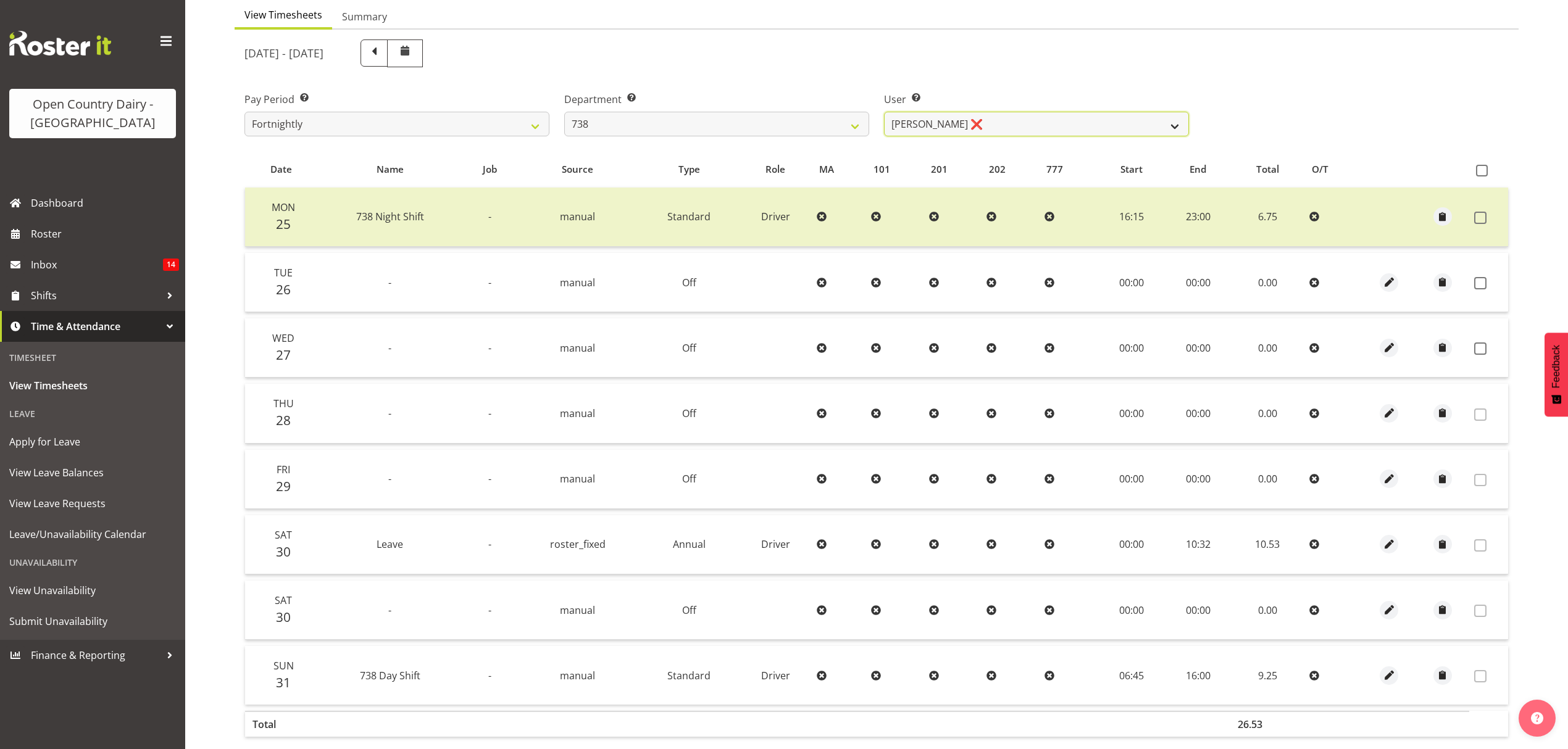
click at [967, 126] on select "Christopher Gamble ❌ Marcy Tuuta ❌ Raymond Campbell ❌ Tama Irvine ❌" at bounding box center [1036, 124] width 305 height 25
drag, startPoint x: 967, startPoint y: 126, endPoint x: 974, endPoint y: 121, distance: 8.6
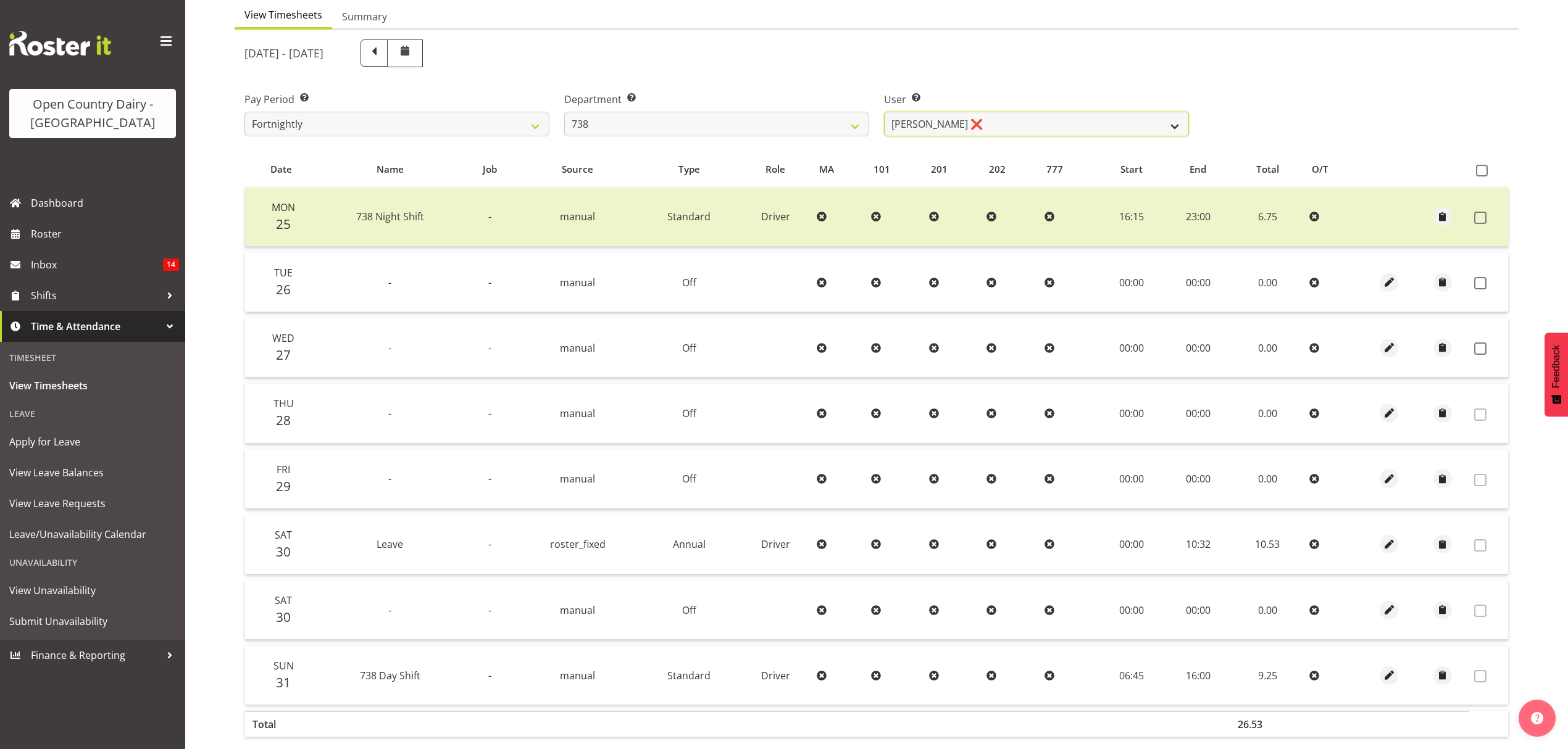
click at [967, 126] on select "Christopher Gamble ❌ Marcy Tuuta ❌ Raymond Campbell ❌ Tama Irvine ❌" at bounding box center [1036, 124] width 305 height 25
select select "11703"
click at [884, 113] on select "Christopher Gamble ❌ Marcy Tuuta ❌ Raymond Campbell ❌ Tama Irvine ❌" at bounding box center [1036, 124] width 305 height 25
drag, startPoint x: 1070, startPoint y: 137, endPoint x: 1021, endPoint y: 168, distance: 58.0
click at [0, 0] on div at bounding box center [0, 0] width 0 height 0
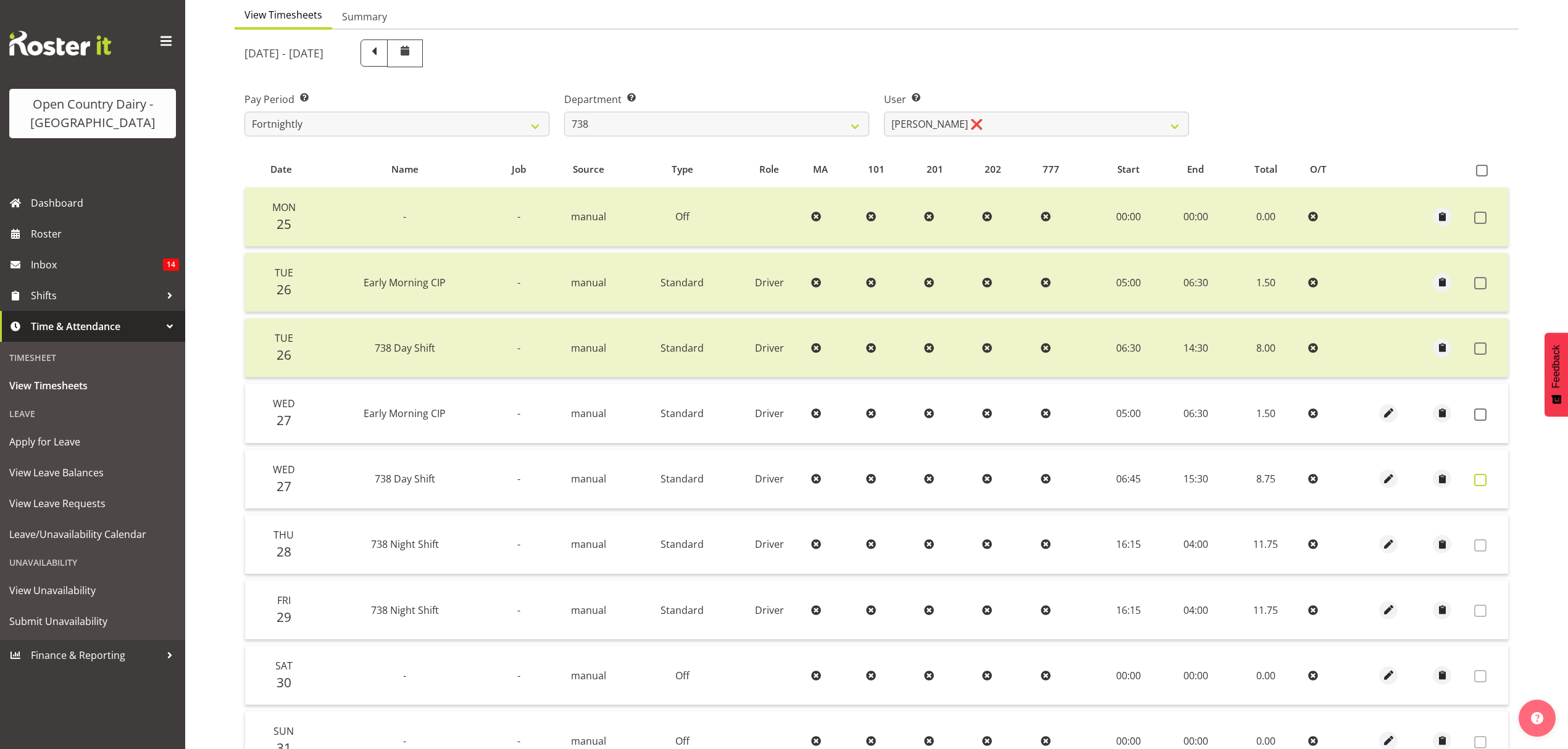
click at [1487, 474] on label at bounding box center [1484, 480] width 19 height 13
checkbox input "false"
click at [1479, 415] on span at bounding box center [1481, 415] width 13 height 13
checkbox input "true"
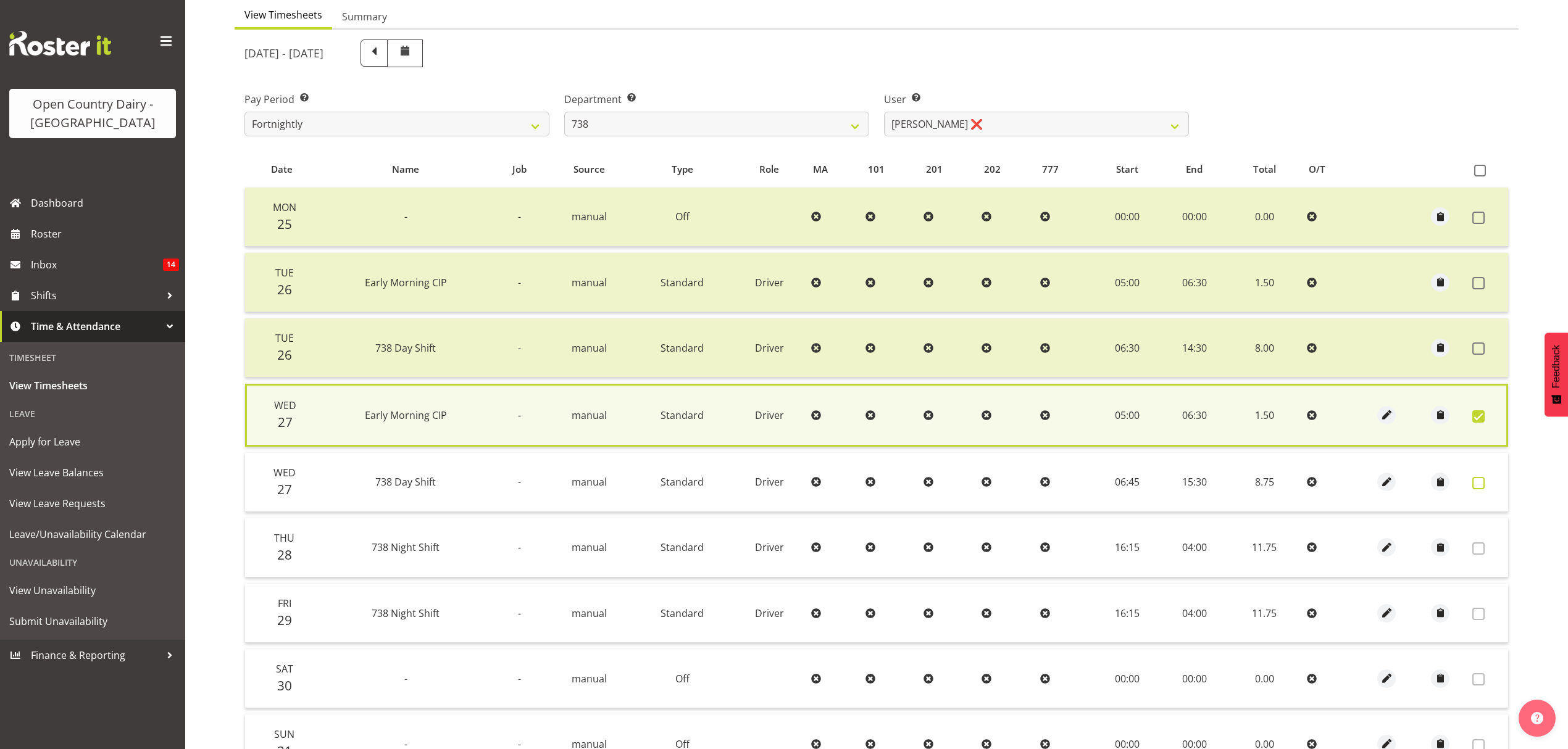
click at [1477, 477] on span at bounding box center [1479, 484] width 13 height 13
checkbox input "true"
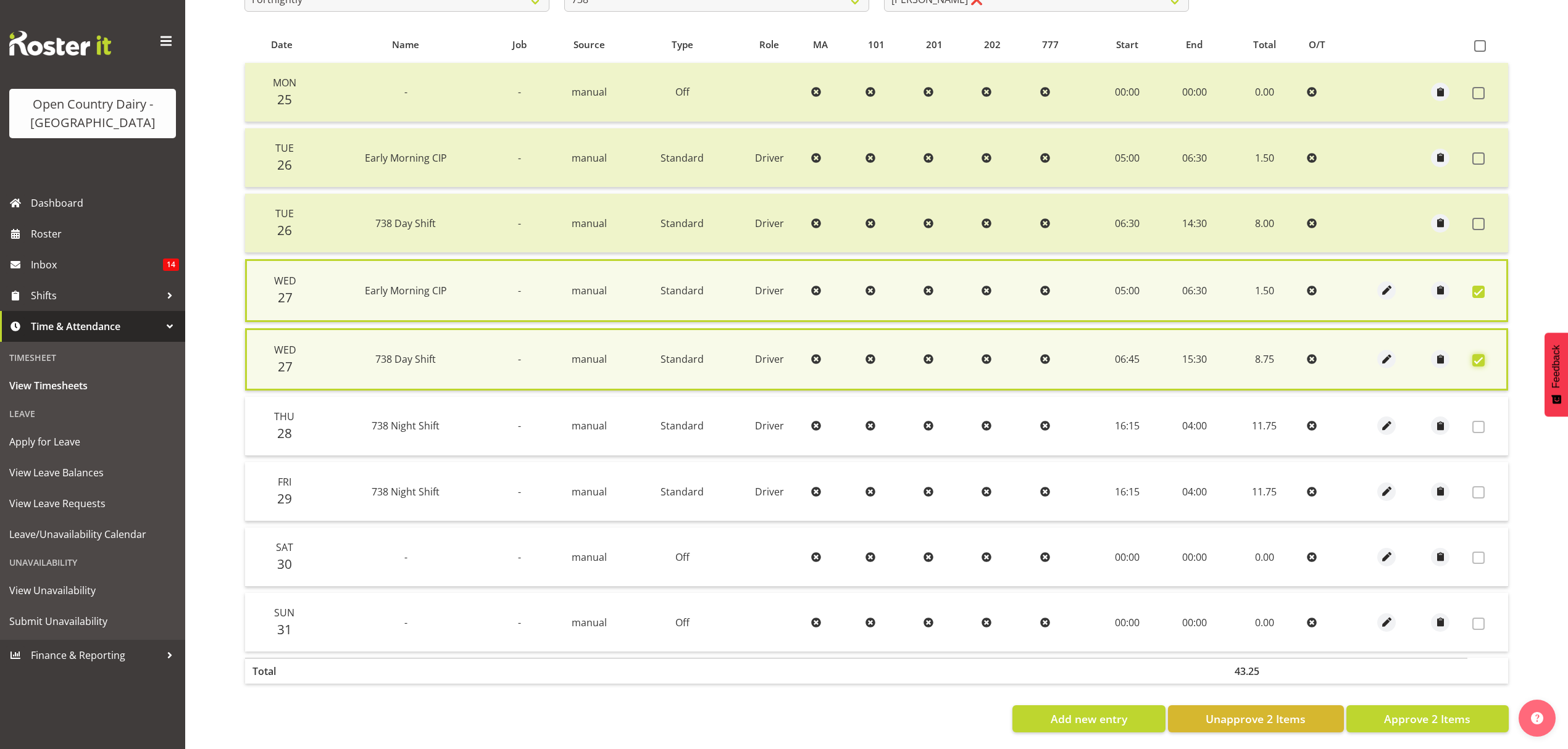
scroll to position [259, 0]
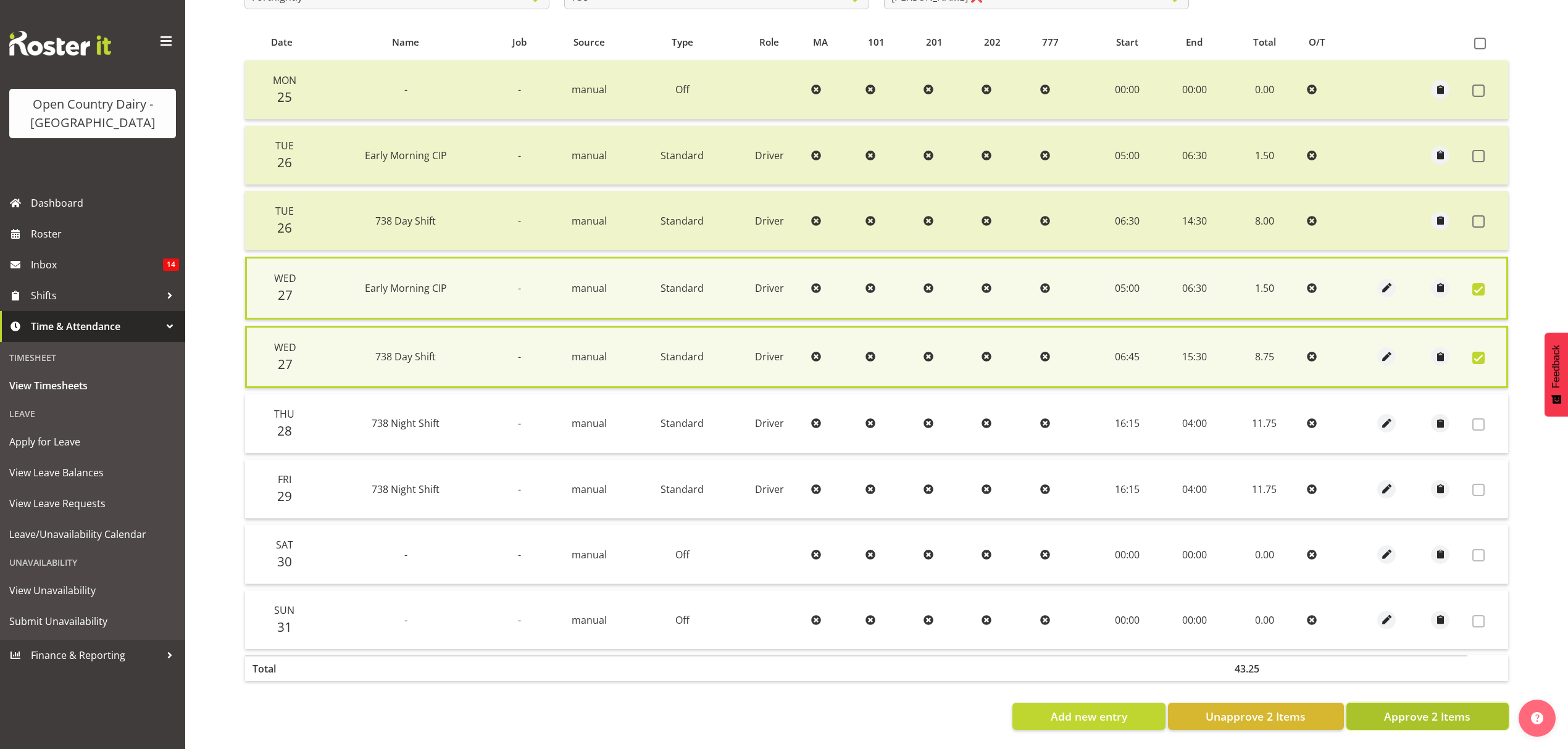
click at [1439, 708] on span "Approve 2 Items" at bounding box center [1427, 716] width 87 height 16
checkbox input "false"
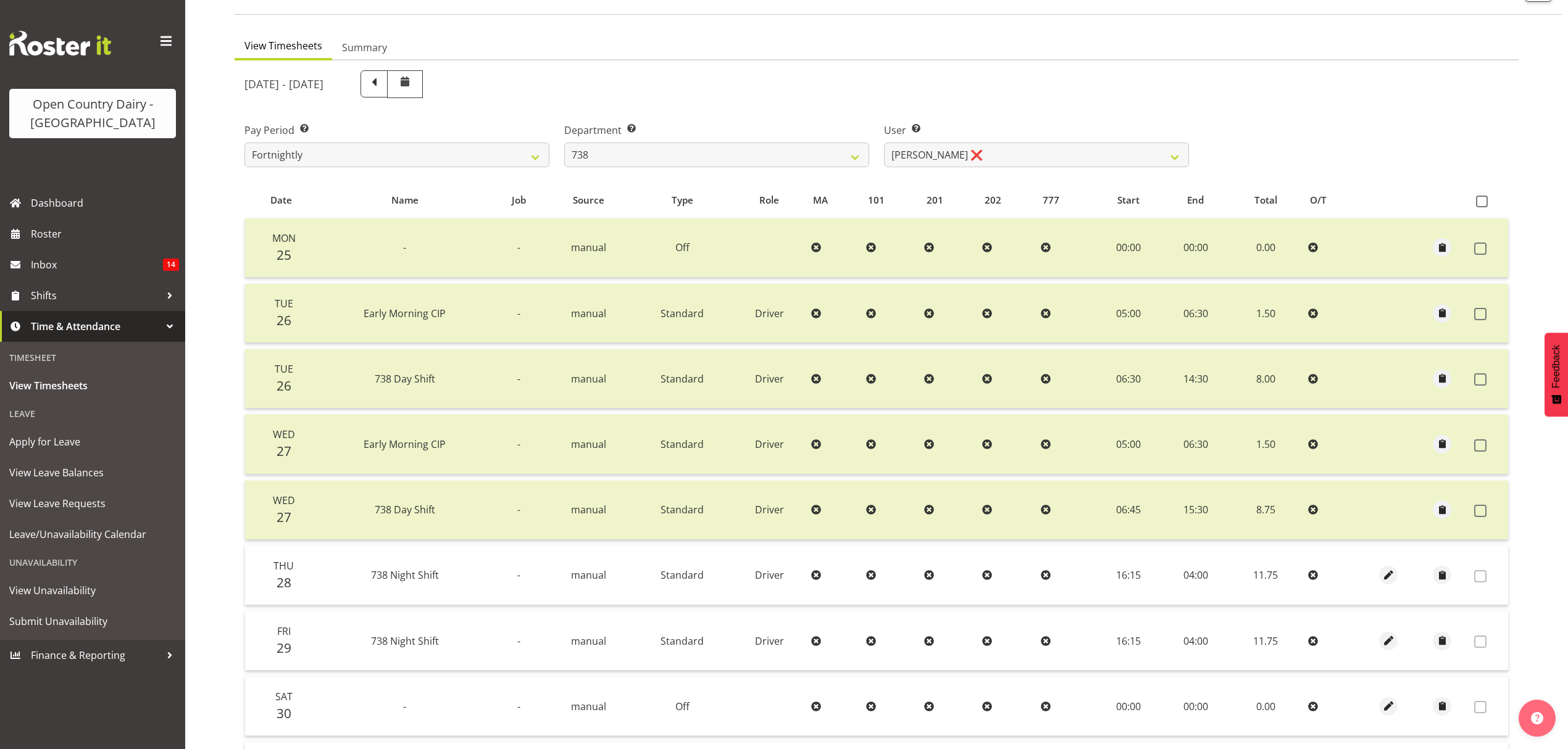
scroll to position [89, 0]
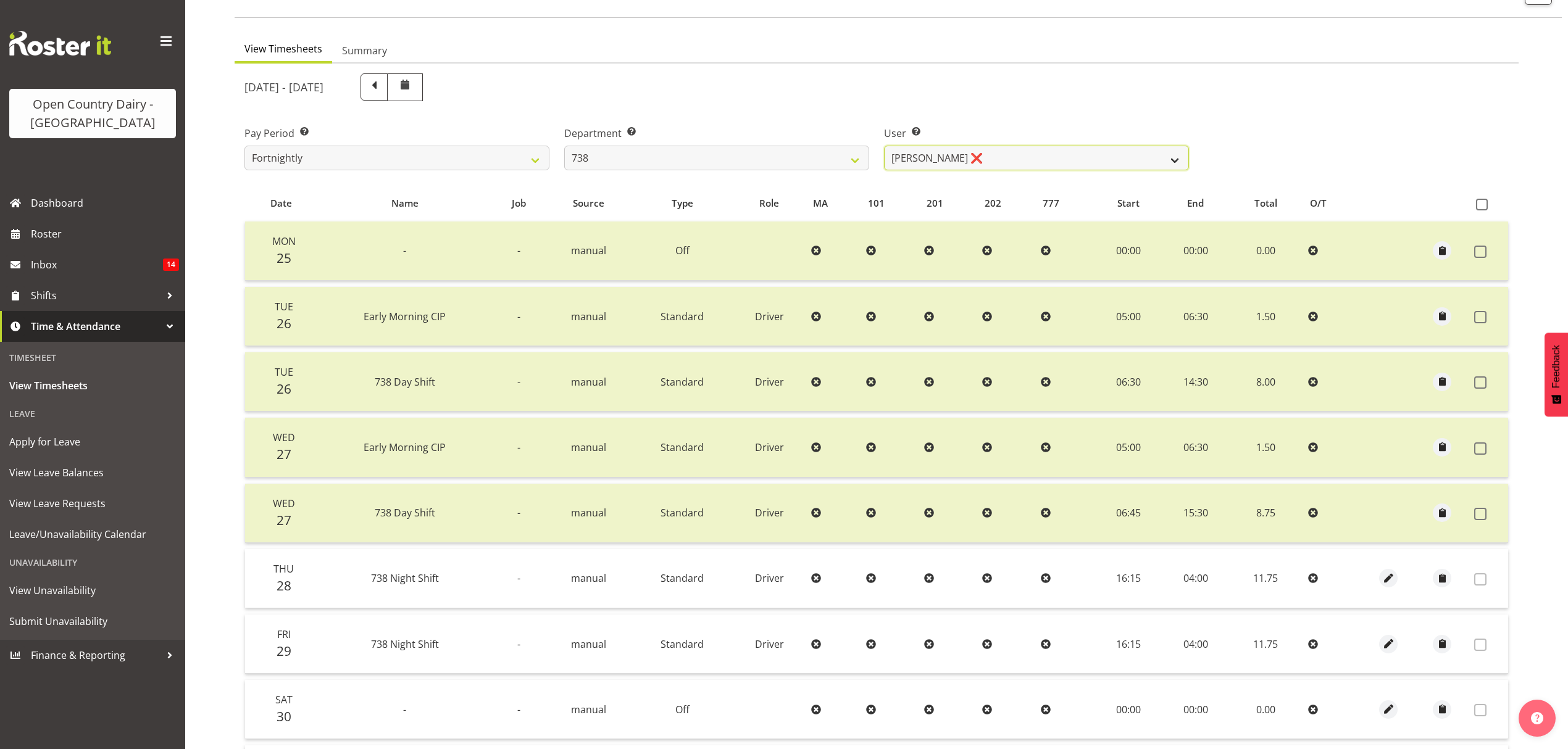
click at [1093, 169] on select "Christopher Gamble ❌ Marcy Tuuta ❌ Raymond Campbell ❌ Tama Irvine ❌" at bounding box center [1036, 158] width 305 height 25
select select "10093"
click at [884, 146] on select "Christopher Gamble ❌ Marcy Tuuta ❌ Raymond Campbell ❌ Tama Irvine ❌" at bounding box center [1036, 158] width 305 height 25
click at [0, 0] on div at bounding box center [0, 0] width 0 height 0
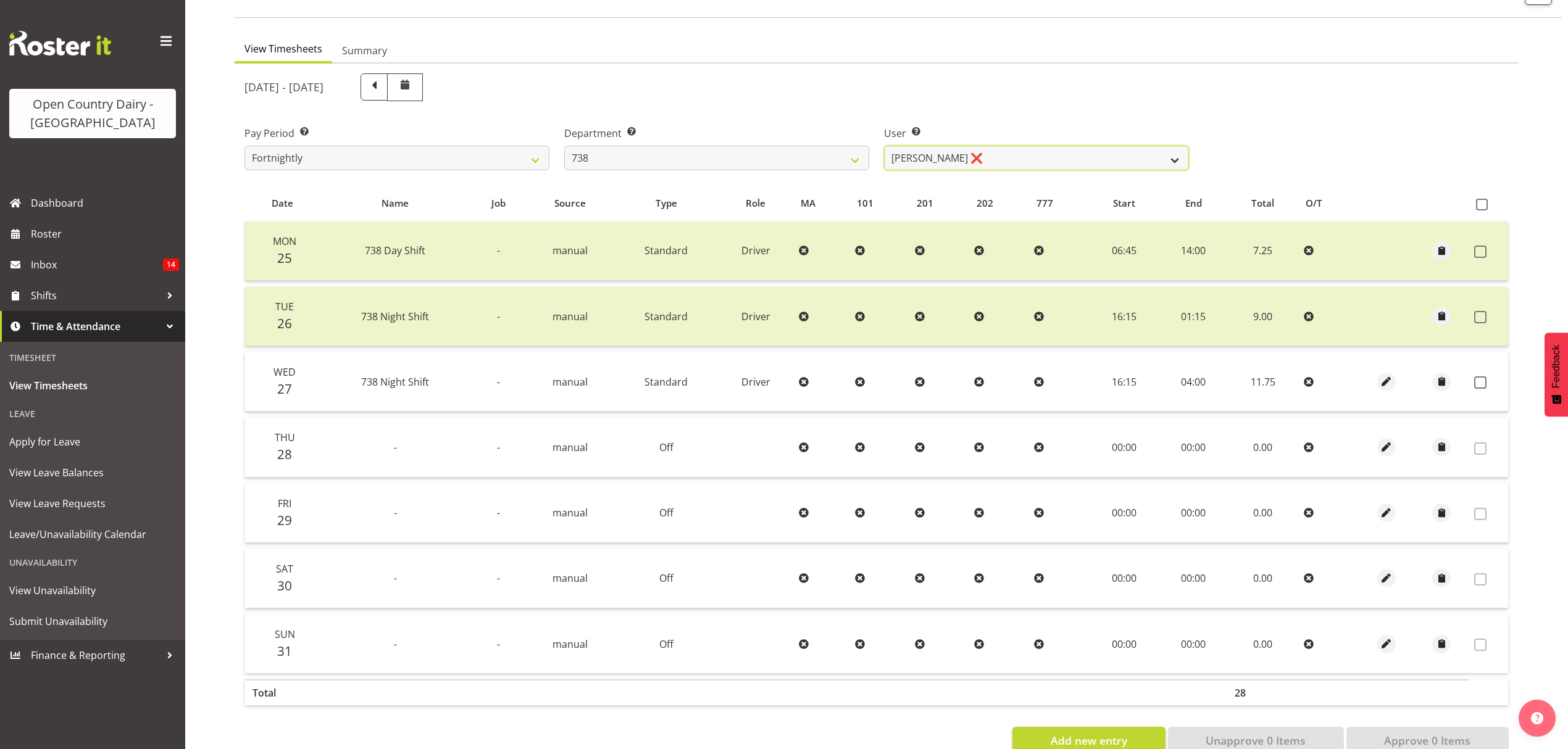
click at [986, 163] on select "Christopher Gamble ❌ Marcy Tuuta ❌ Raymond Campbell ❌ Tama Irvine ❌" at bounding box center [1036, 158] width 305 height 25
click at [1005, 97] on div "August 25th - August 31st 2025" at bounding box center [716, 87] width 944 height 27
click at [736, 167] on select "734 735 736 737 738 739 851 852 853 854 855 856 858 861 862 865 868 869 870 873" at bounding box center [716, 158] width 305 height 25
select select "902"
click at [564, 146] on select "734 735 736 737 738 739 851 852 853 854 855 856 858 861 862 865 868 869 870 873" at bounding box center [716, 158] width 305 height 25
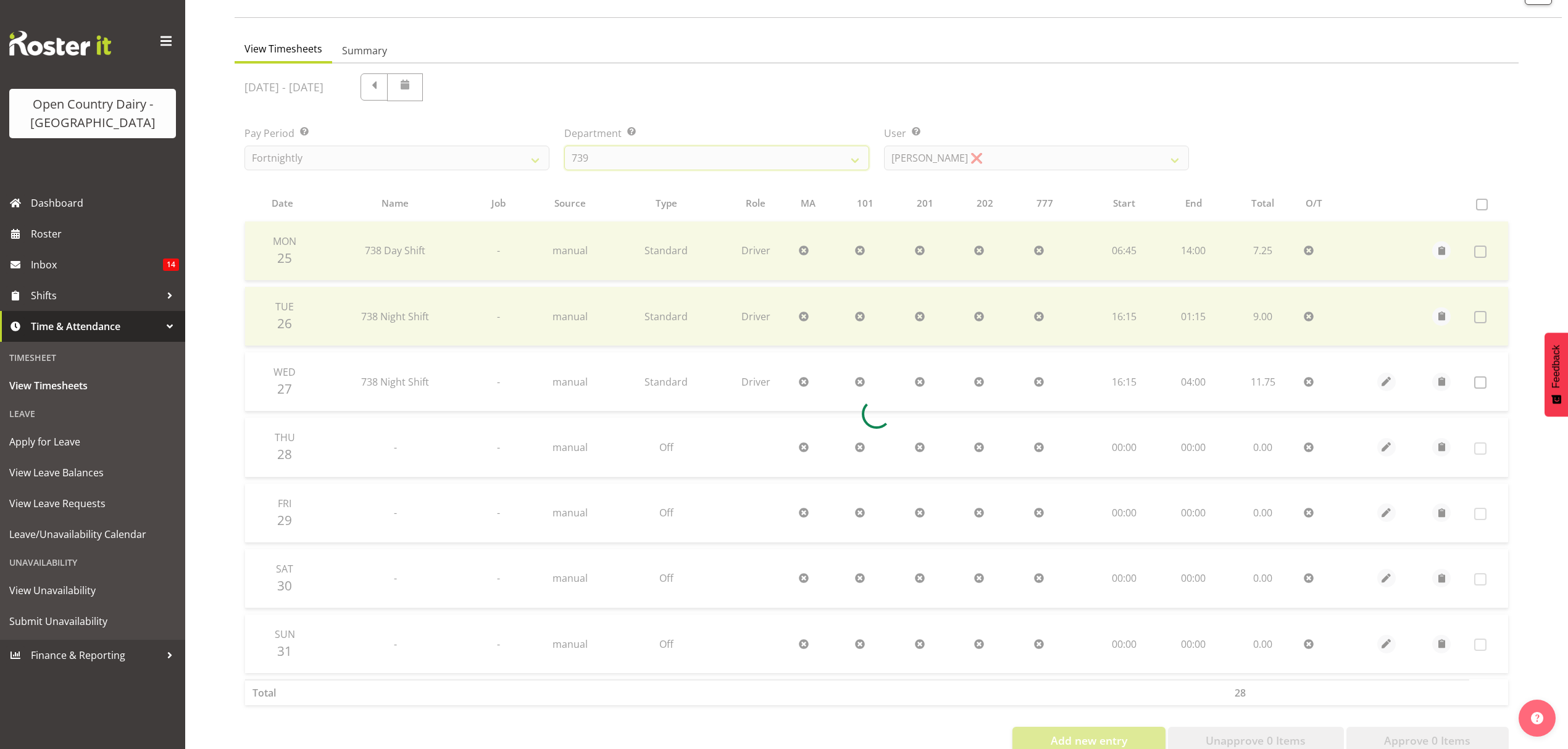
scroll to position [0, 0]
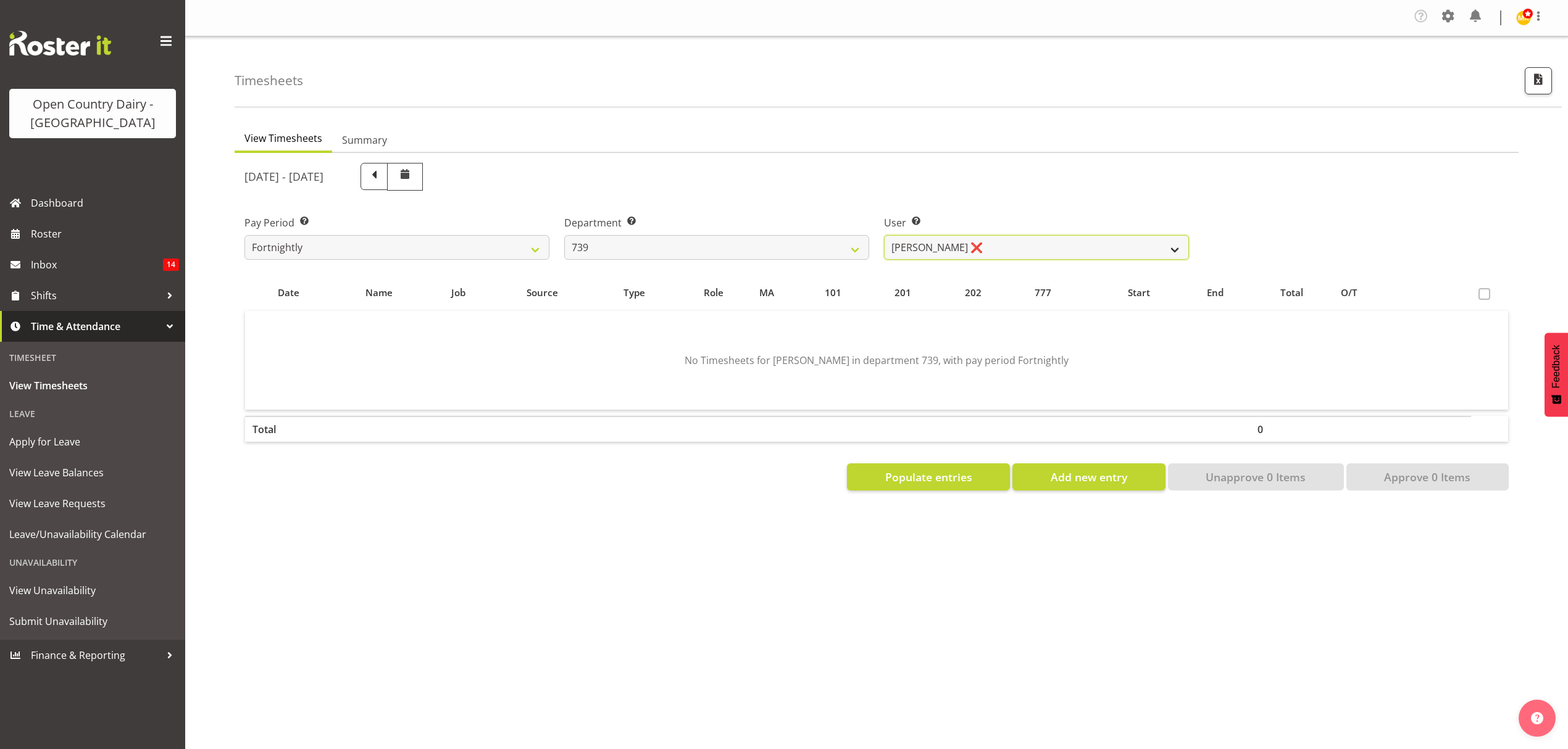
click at [963, 248] on select "Erika McNaught ❌ Rachel Fletcher ❌ Rick Murphy ❌ Tish Veint ❌" at bounding box center [1036, 247] width 305 height 25
select select "11702"
click at [884, 236] on select "Erika McNaught ❌ Rachel Fletcher ❌ Rick Murphy ❌ Tish Veint ❌" at bounding box center [1036, 247] width 305 height 25
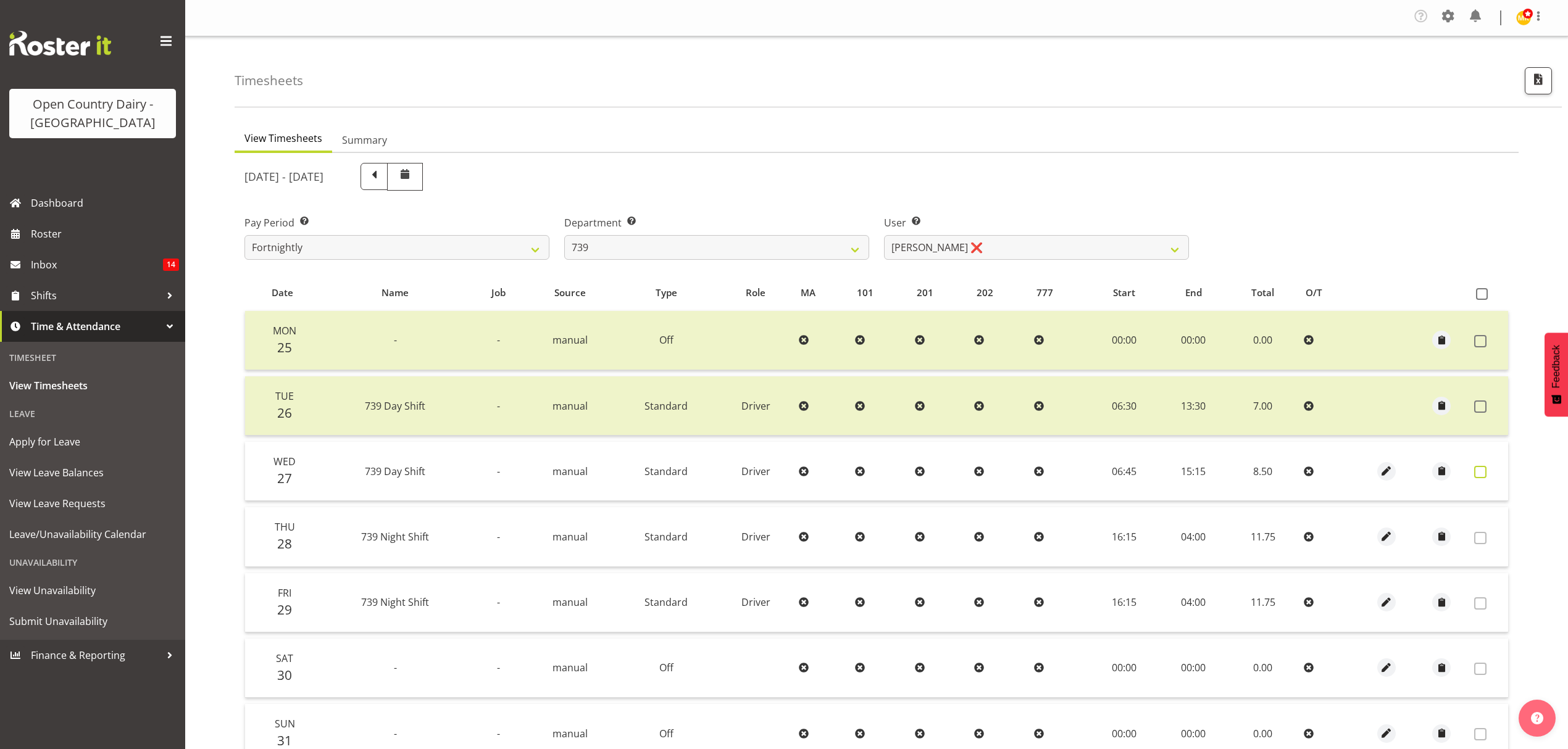
click at [1488, 474] on label at bounding box center [1484, 472] width 19 height 13
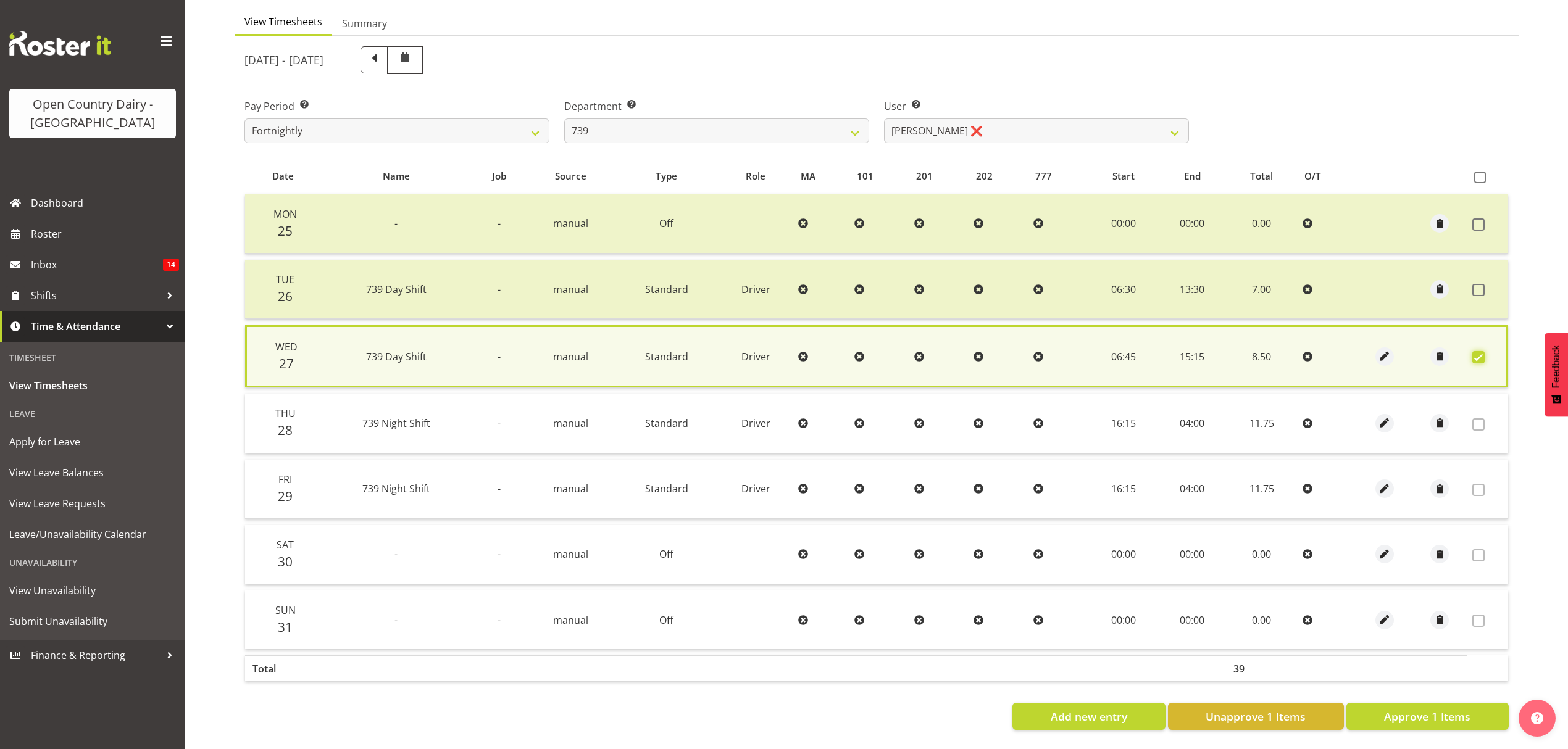
scroll to position [126, 0]
click at [1450, 708] on span "Approve 1 Items" at bounding box center [1427, 716] width 87 height 16
checkbox input "false"
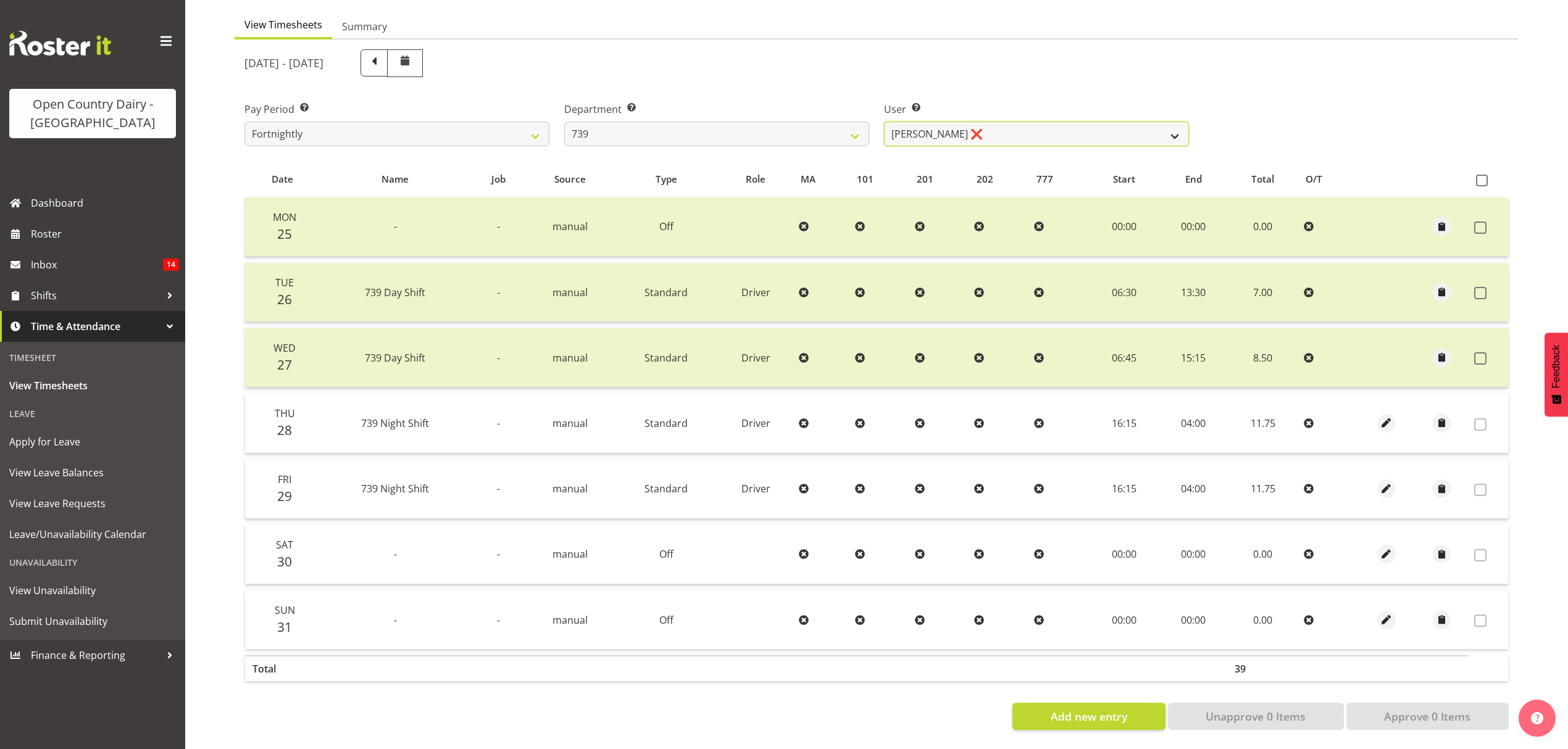
click at [1048, 124] on select "Erika McNaught ❌ Rachel Fletcher ❌ Rick Murphy ❌ Tish Veint ❌" at bounding box center [1036, 134] width 305 height 25
click at [1042, 84] on div "User Select user. Note: This is filtered down by the previous two drop-down ite…" at bounding box center [1036, 119] width 320 height 69
click at [780, 122] on select "734 735 736 737 738 739 851 852 853 854 855 856 858 861 862 865 868 869 870 873" at bounding box center [716, 134] width 305 height 25
click at [778, 122] on select "734 735 736 737 738 739 851 852 853 854 855 856 858 861 862 865 868 869 870 873" at bounding box center [716, 134] width 305 height 25
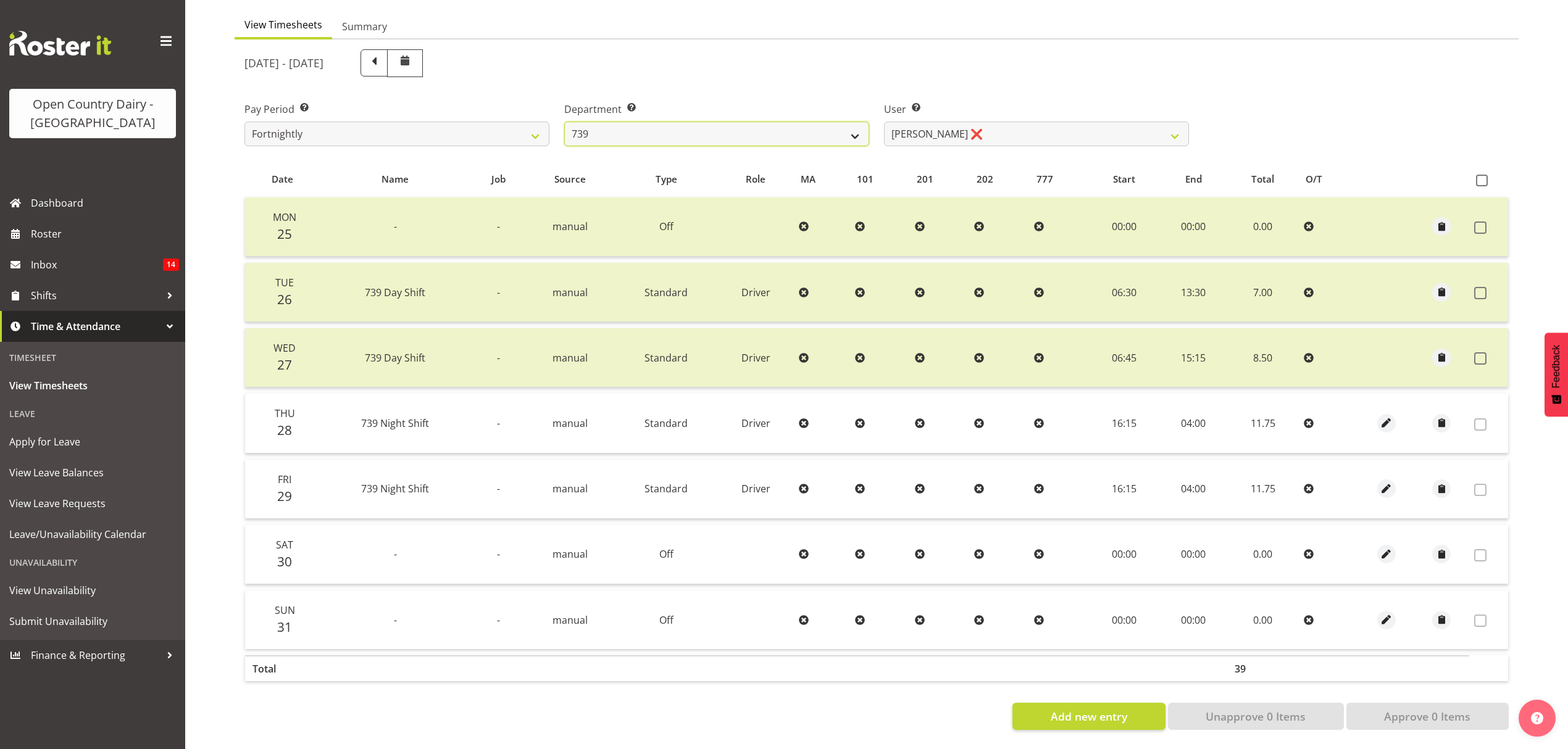
click at [778, 122] on select "734 735 736 737 738 739 851 852 853 854 855 856 858 861 862 865 868 869 870 873" at bounding box center [716, 134] width 305 height 25
click at [898, 122] on select "Erika McNaught ❌ Rachel Fletcher ❌ Rick Murphy ❌ Tish Veint ❌" at bounding box center [1036, 134] width 305 height 25
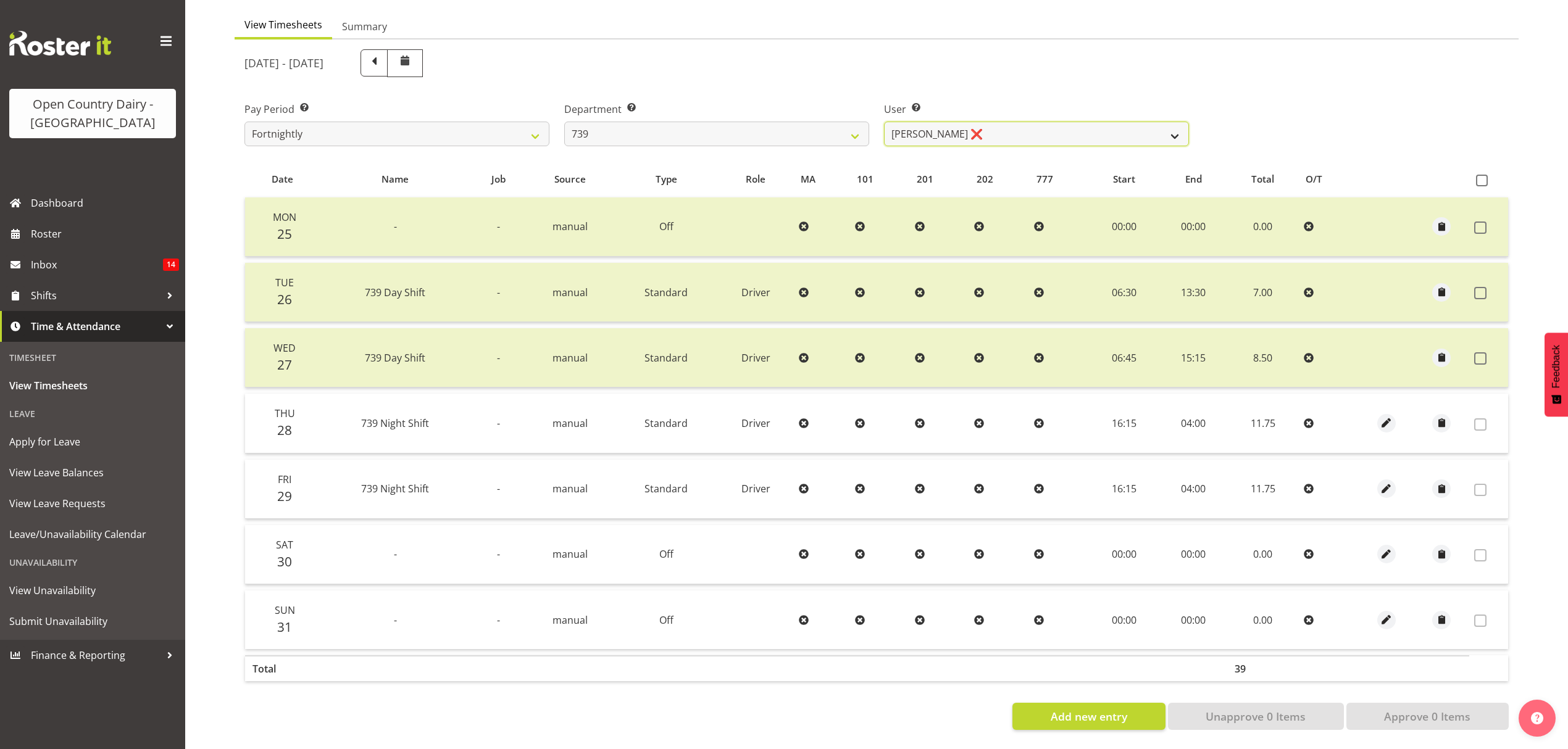
click at [898, 122] on select "Erika McNaught ❌ Rachel Fletcher ❌ Rick Murphy ❌ Tish Veint ❌" at bounding box center [1036, 134] width 305 height 25
click at [993, 53] on div "August 25th - August 31st 2025" at bounding box center [716, 63] width 944 height 27
click at [770, 123] on select "734 735 736 737 738 739 851 852 853 854 855 856 858 861 862 865 868 869 870 873" at bounding box center [716, 134] width 305 height 25
select select "667"
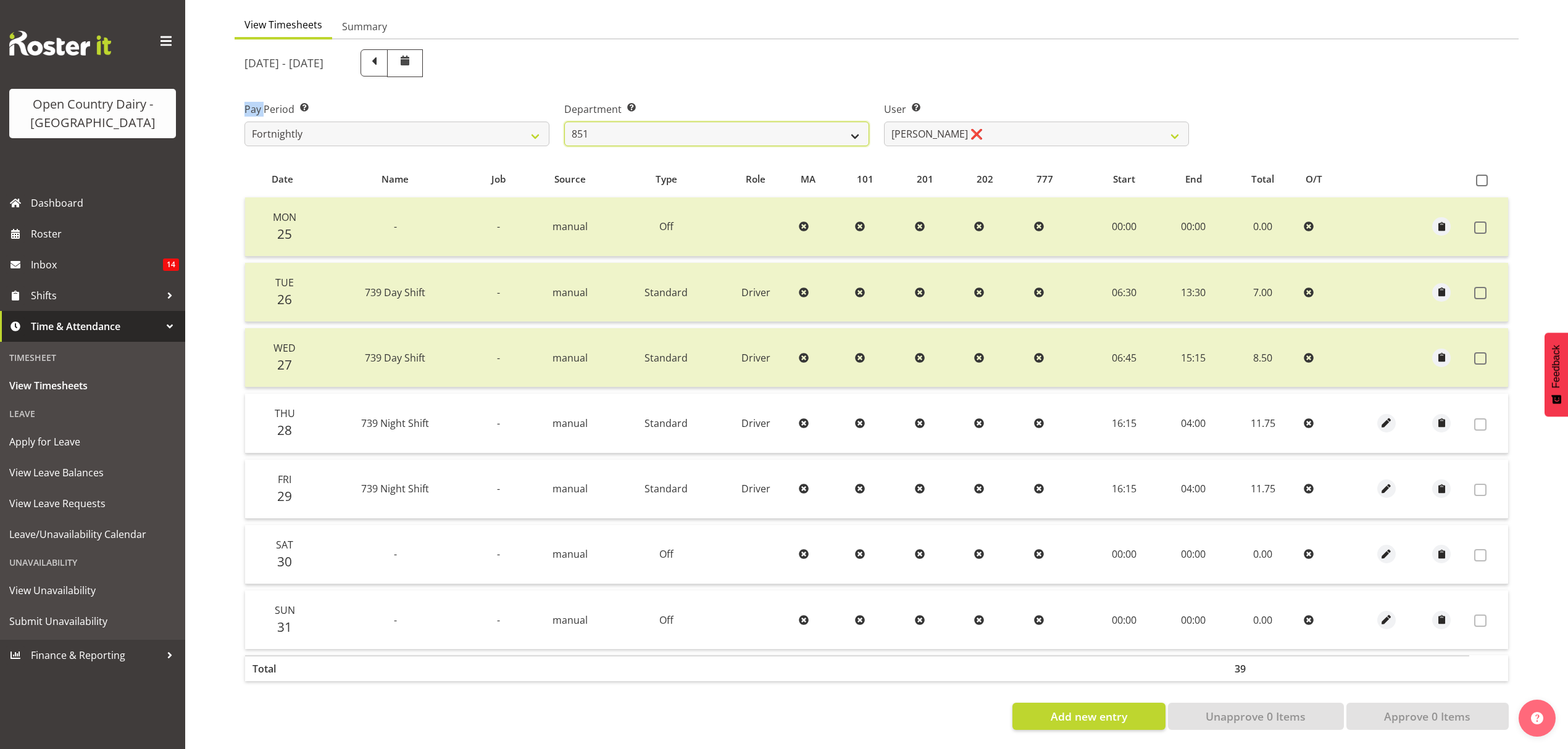
click at [564, 122] on select "734 735 736 737 738 739 851 852 853 854 855 856 858 861 862 865 868 869 870 873" at bounding box center [716, 134] width 305 height 25
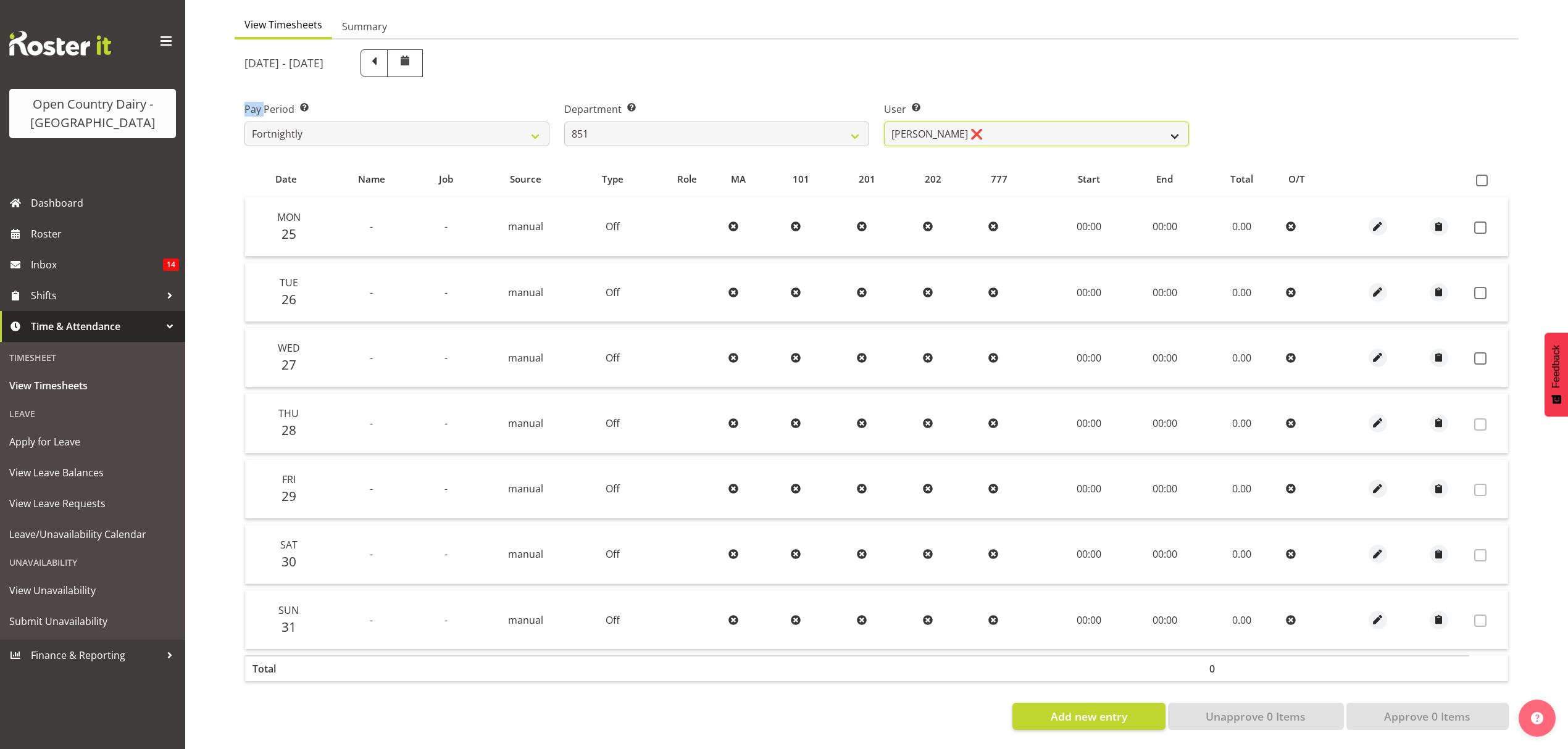
click at [1089, 131] on select "Hayden Batt ❌ Martin Black ❌ Stacey Wilson ❌" at bounding box center [1036, 134] width 305 height 25
click at [1097, 127] on select "Hayden Batt ❌ Martin Black ❌ Stacey Wilson ❌" at bounding box center [1036, 134] width 305 height 25
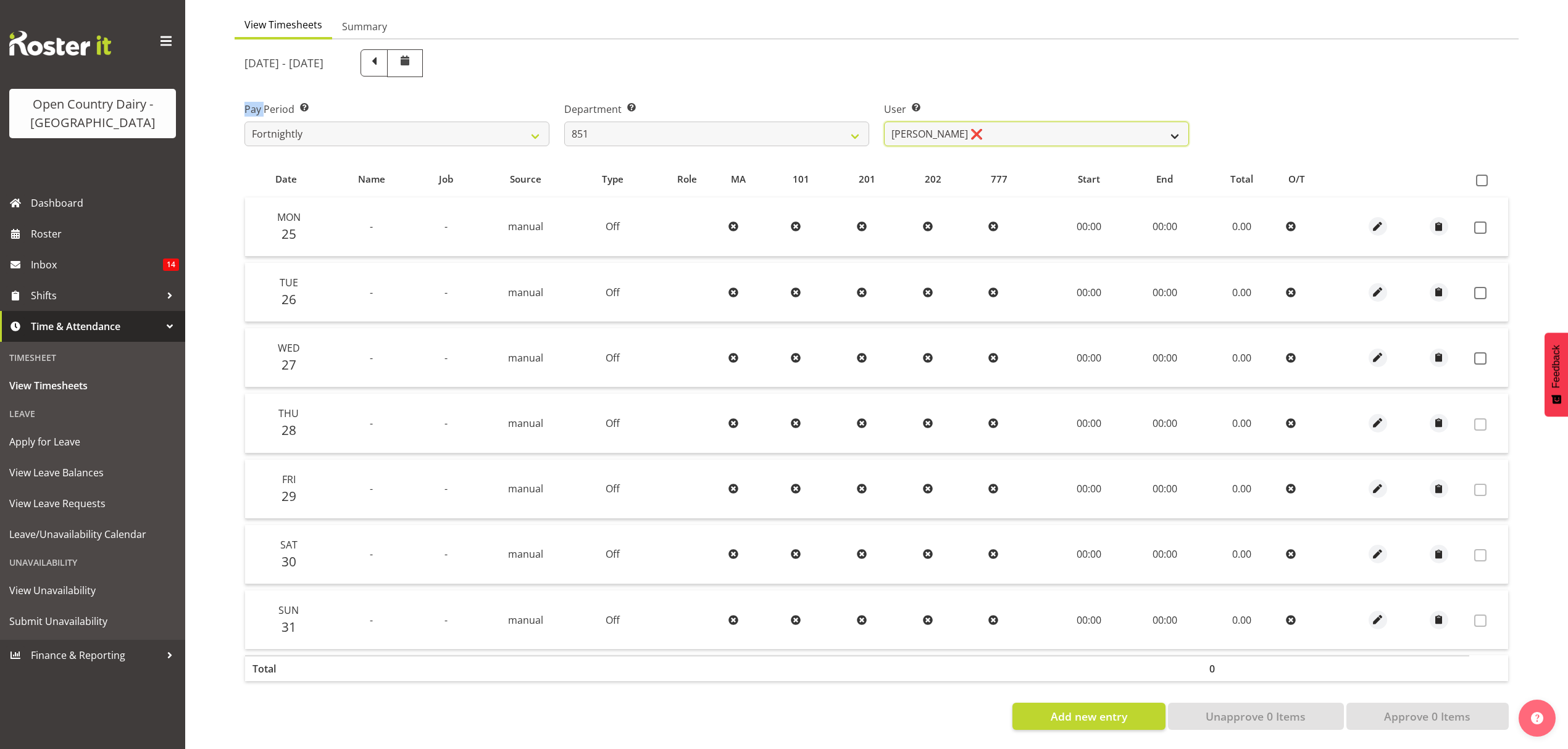
click at [1097, 127] on select "Hayden Batt ❌ Martin Black ❌ Stacey Wilson ❌" at bounding box center [1036, 134] width 305 height 25
click at [1109, 122] on select "Hayden Batt ❌ Martin Black ❌ Stacey Wilson ❌" at bounding box center [1036, 134] width 305 height 25
select select "7425"
click at [884, 122] on select "Hayden Batt ❌ Martin Black ❌ Stacey Wilson ❌" at bounding box center [1036, 134] width 305 height 25
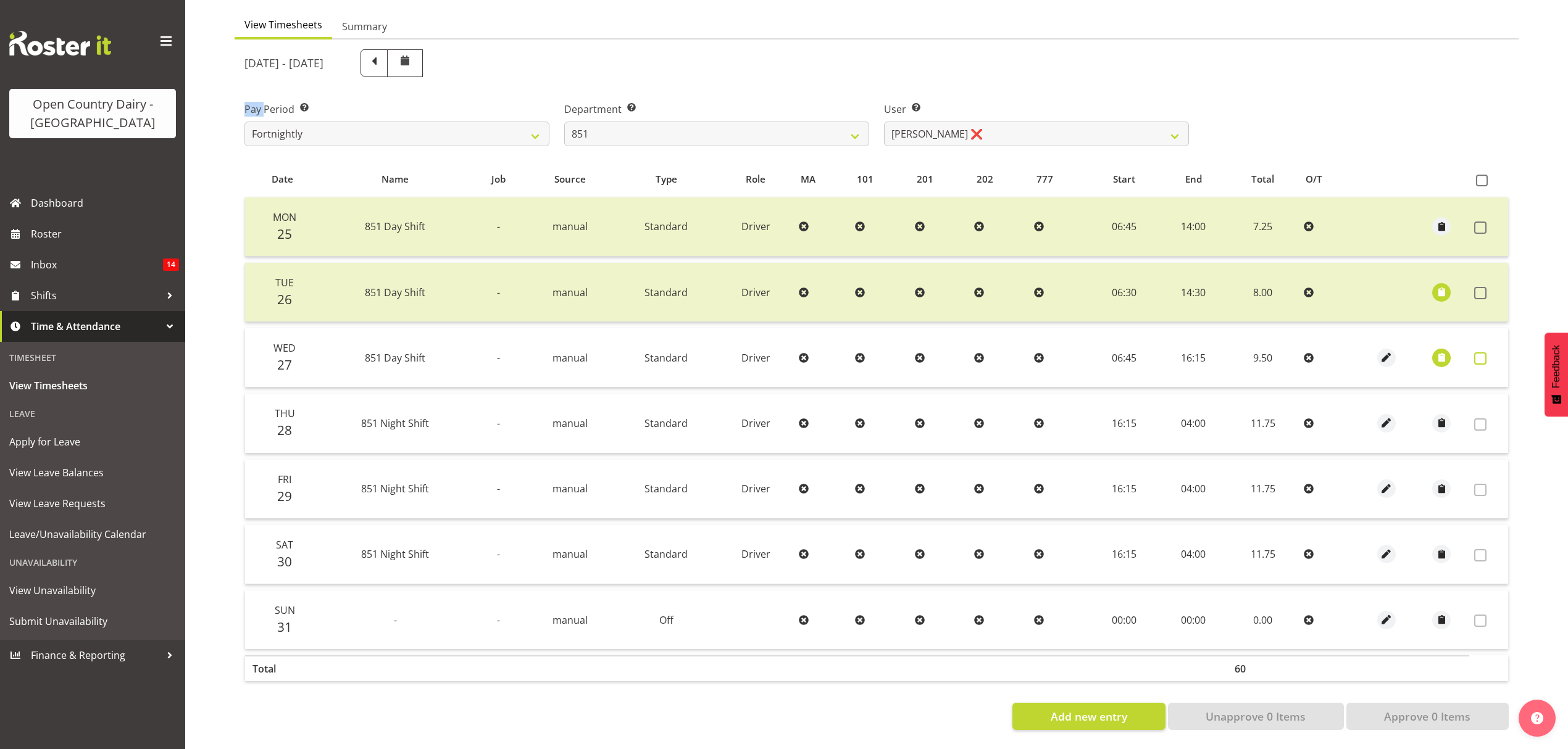
click at [1482, 353] on span at bounding box center [1481, 359] width 13 height 13
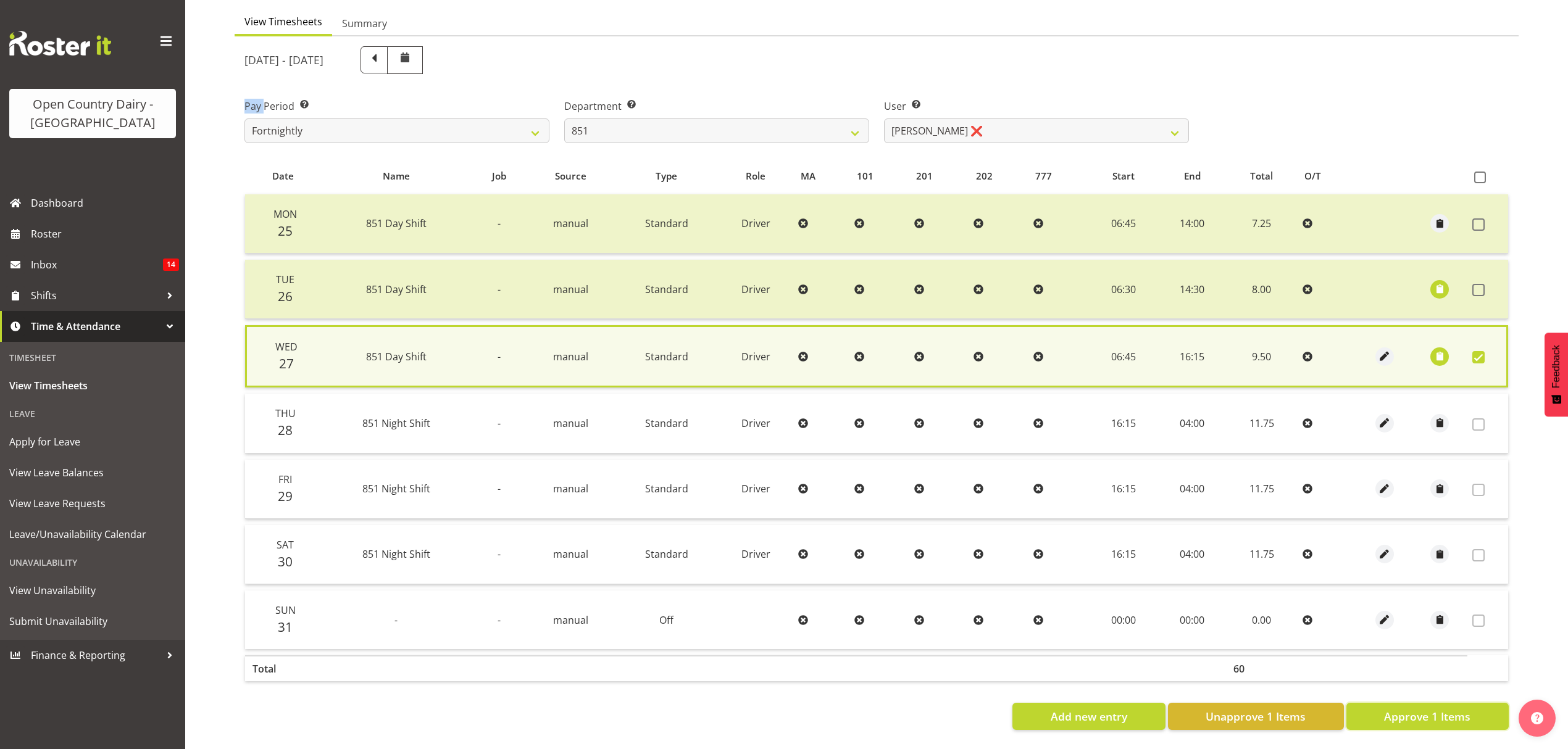
drag, startPoint x: 1457, startPoint y: 712, endPoint x: 1457, endPoint y: 684, distance: 28.0
click at [1457, 708] on span "Approve 1 Items" at bounding box center [1427, 716] width 87 height 16
checkbox input "false"
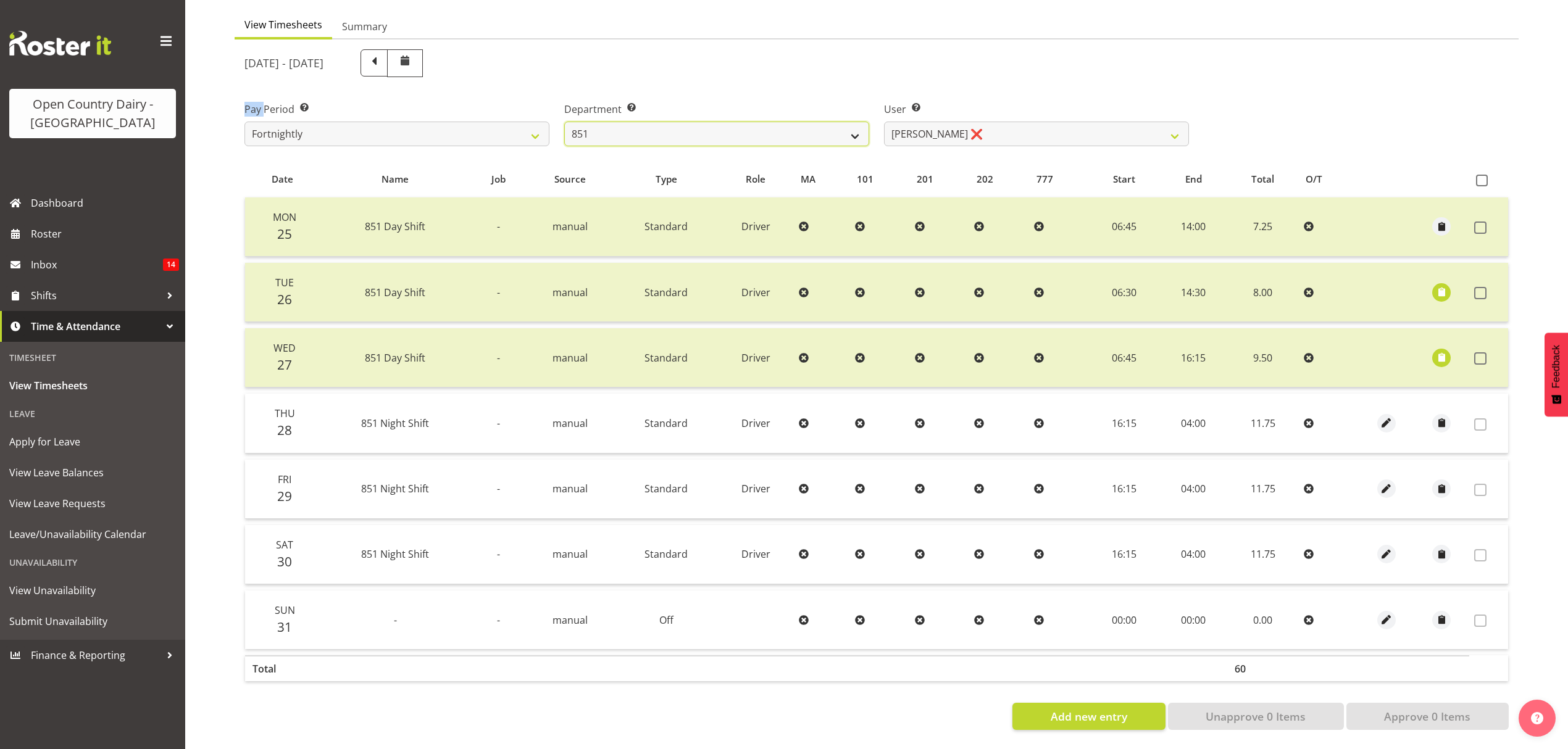
click at [767, 122] on select "734 735 736 737 738 739 851 852 853 854 855 856 858 861 862 865 868 869 870 873" at bounding box center [716, 134] width 305 height 25
select select "669"
click at [564, 122] on select "734 735 736 737 738 739 851 852 853 854 855 856 858 861 862 865 868 869 870 873" at bounding box center [716, 134] width 305 height 25
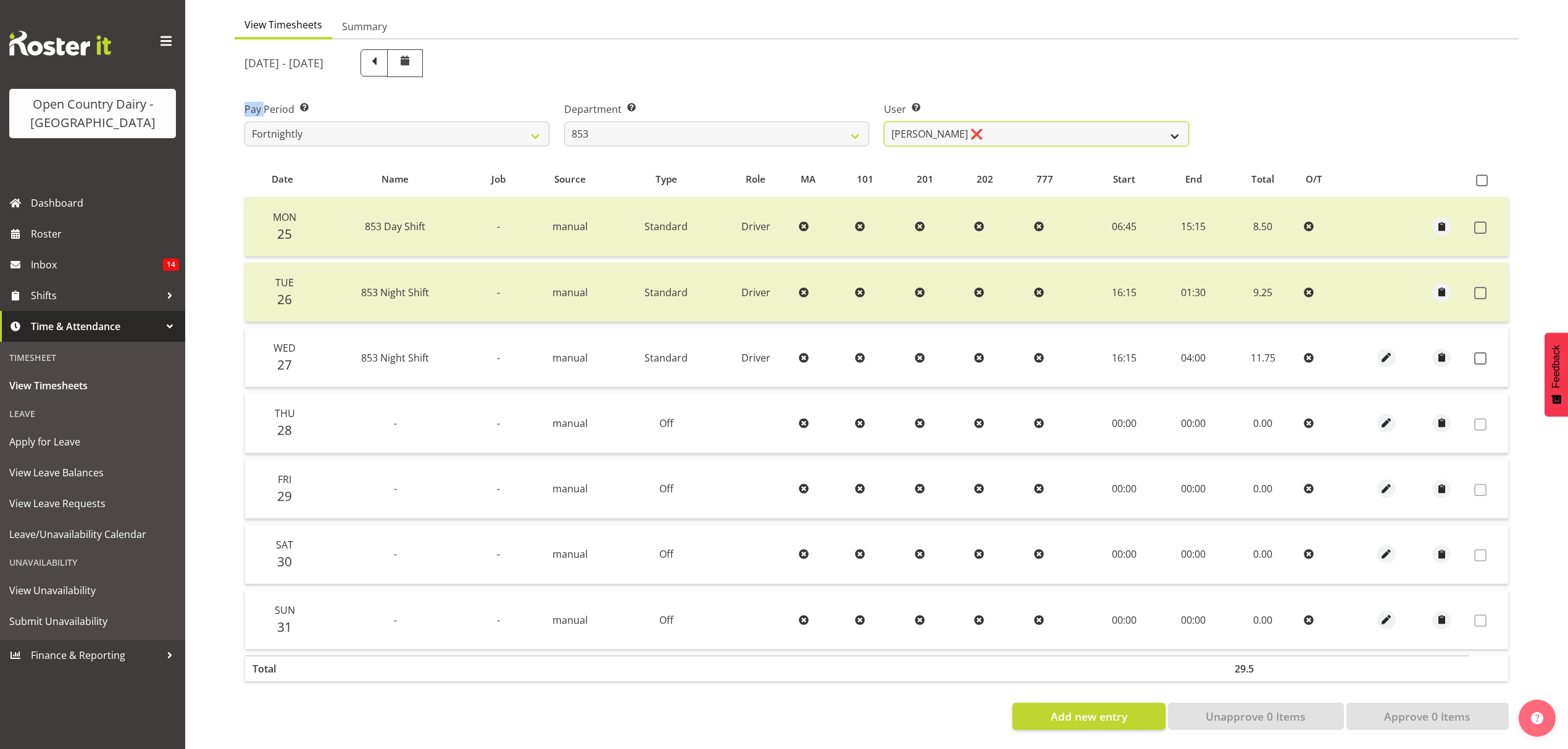
click at [981, 128] on select "Christiaan Botha ❌ Kevin Stuck ❌ Marty Powell ❌ Sean O'Neill ❌" at bounding box center [1036, 134] width 305 height 25
select select "7439"
click at [884, 122] on select "Christiaan Botha ❌ Kevin Stuck ❌ Marty Powell ❌ Sean O'Neill ❌" at bounding box center [1036, 134] width 305 height 25
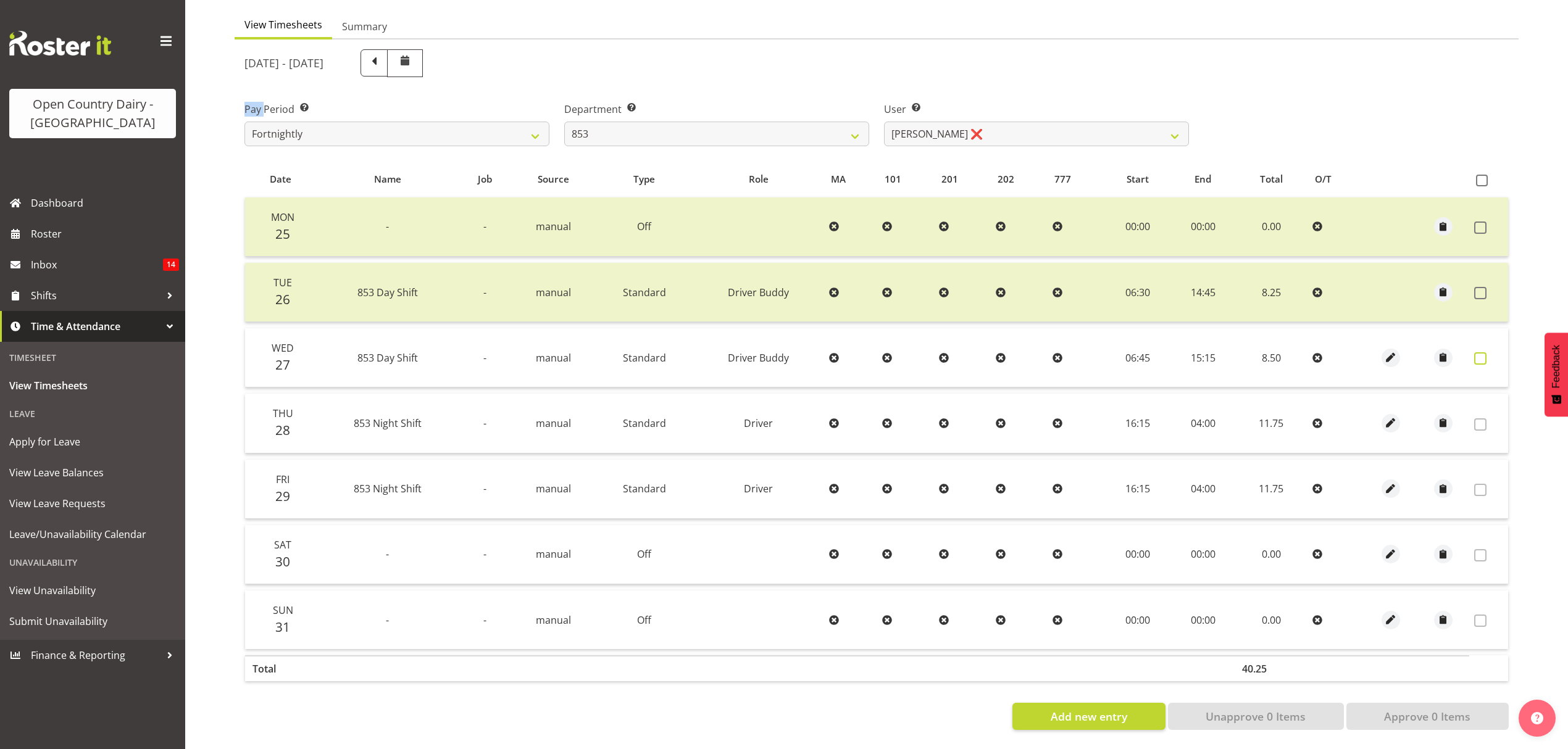
click at [1480, 353] on span at bounding box center [1481, 359] width 13 height 13
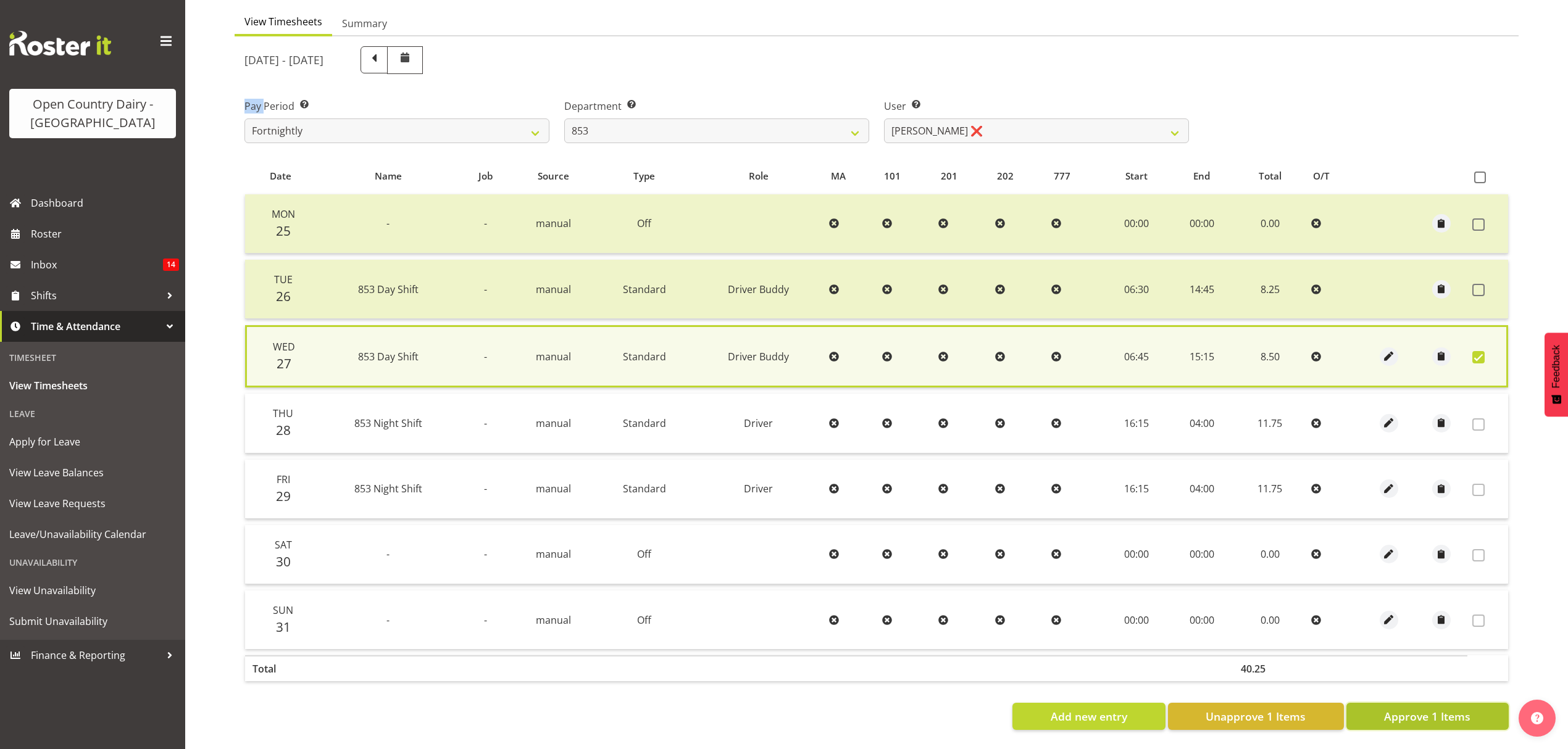
click at [1418, 708] on span "Approve 1 Items" at bounding box center [1427, 716] width 87 height 16
checkbox input "false"
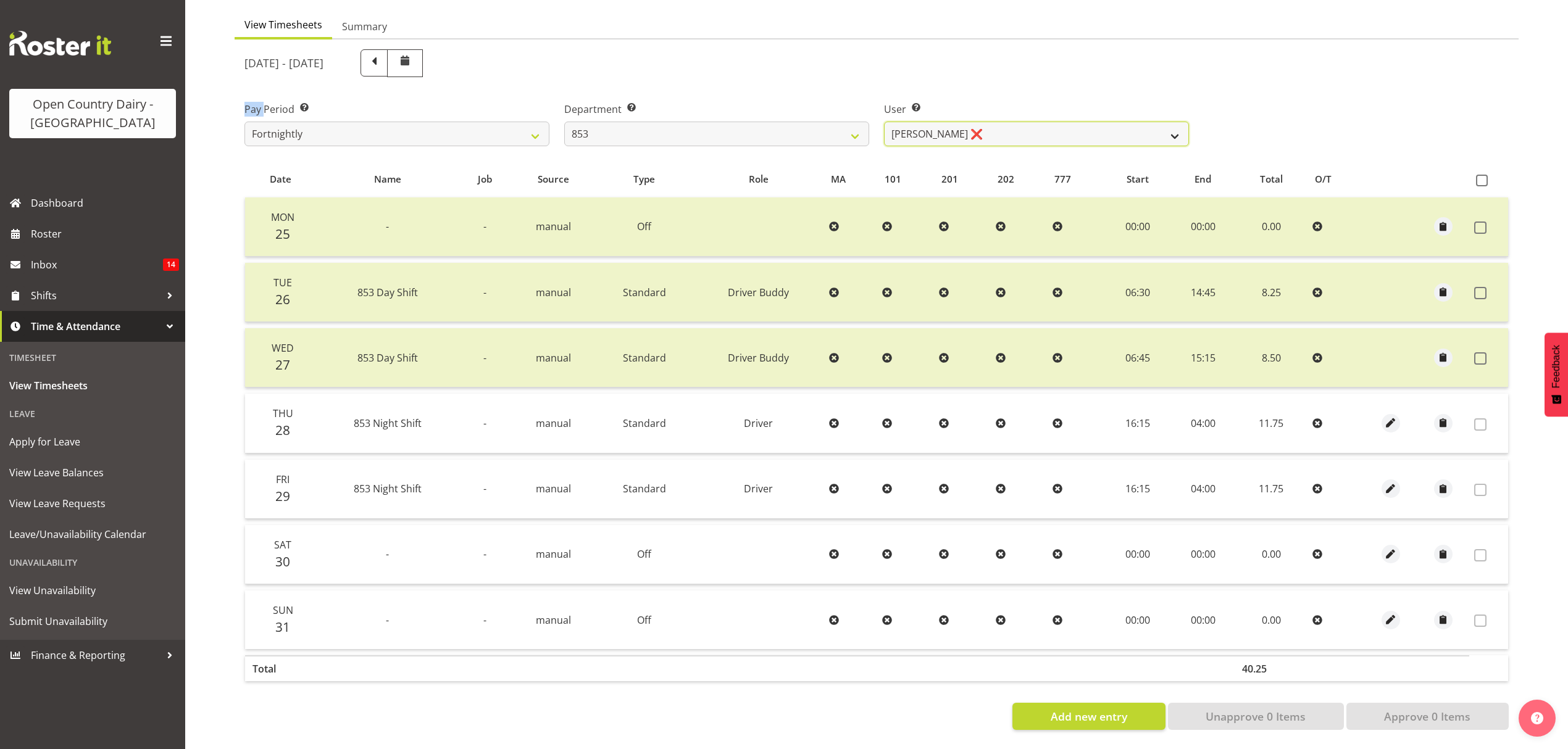
click at [1099, 137] on select "Christiaan Botha ❌ Kevin Stuck ❌ Marty Powell ❌ Sean O'Neill ❌" at bounding box center [1036, 134] width 305 height 25
click at [788, 127] on select "734 735 736 737 738 739 851 852 853 854 855 856 858 861 862 865 868 869 870 873" at bounding box center [716, 134] width 305 height 25
select select "755"
click at [564, 122] on select "734 735 736 737 738 739 851 852 853 854 855 856 858 861 862 865 868 869 870 873" at bounding box center [716, 134] width 305 height 25
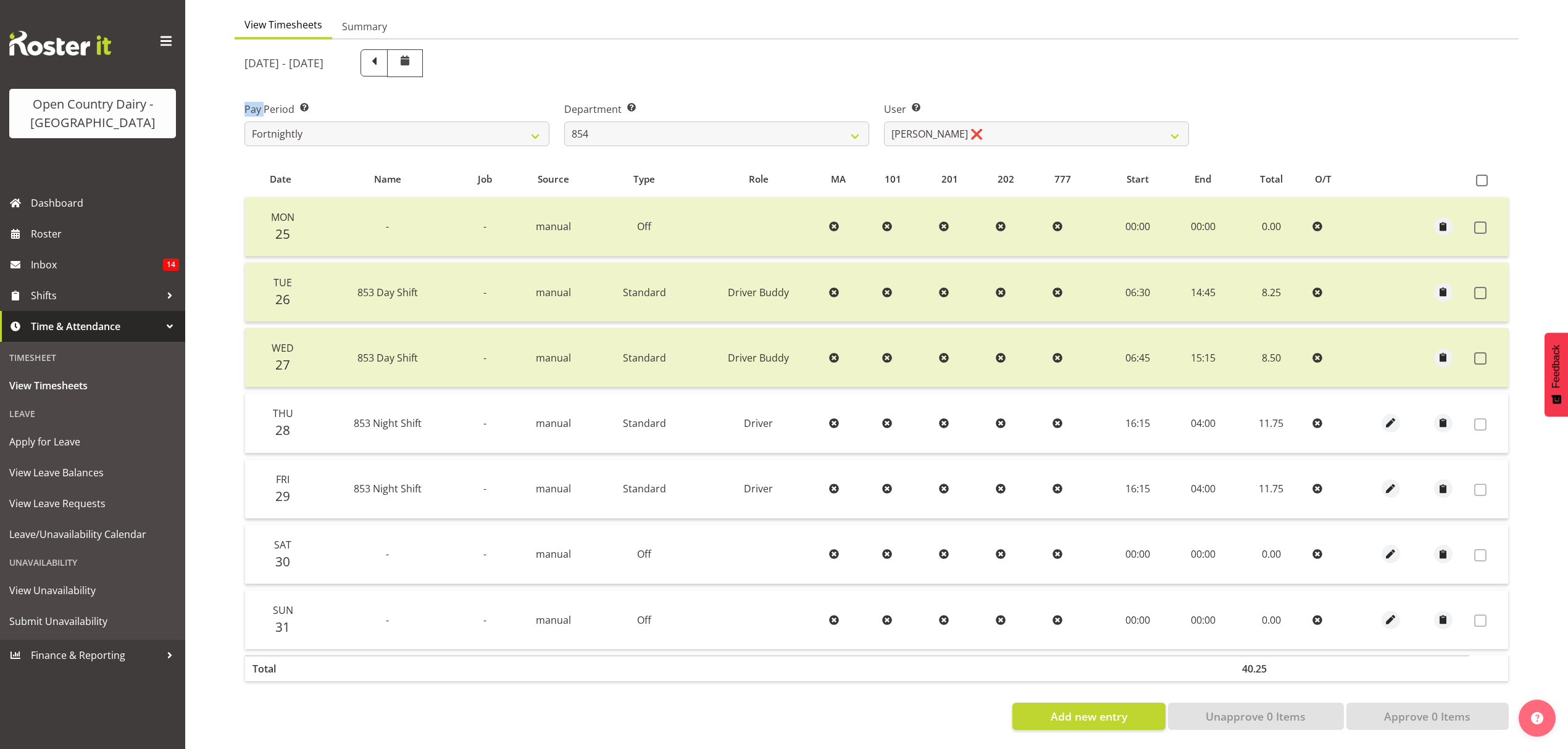
select select "10940"
click at [0, 0] on div at bounding box center [0, 0] width 0 height 0
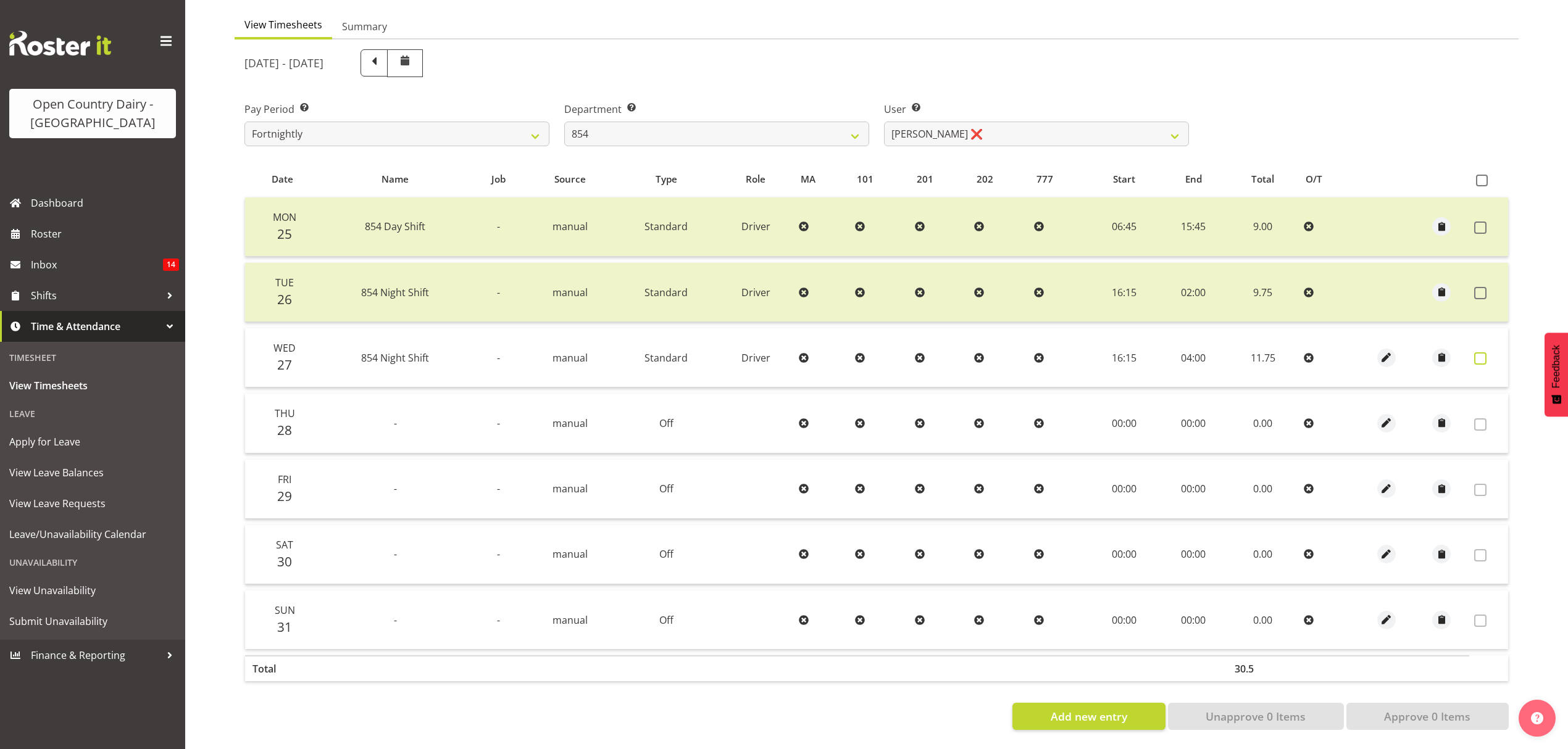
click at [1484, 353] on span at bounding box center [1481, 359] width 13 height 13
checkbox input "true"
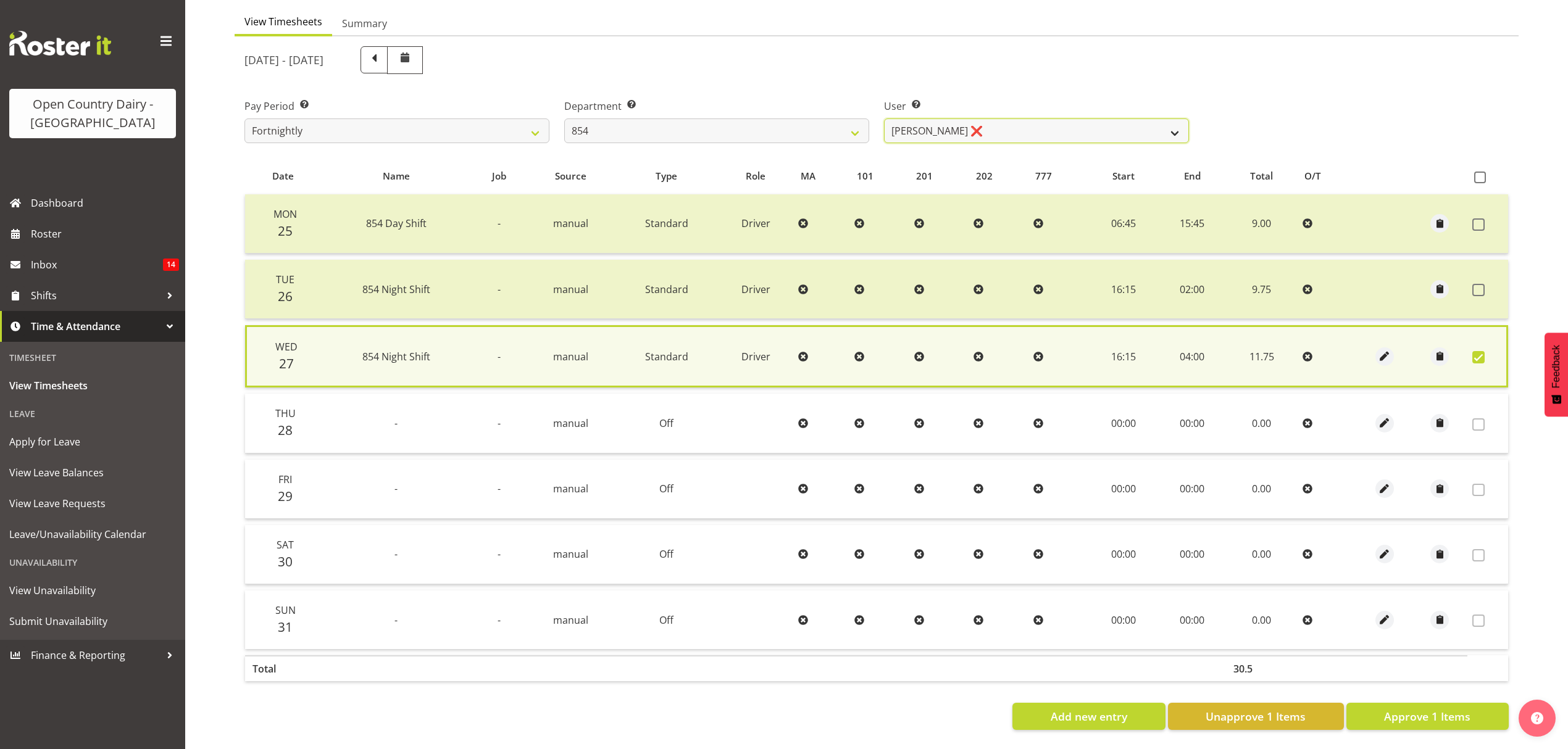
click at [1019, 121] on select "Carl Johnstone ❌ John Rook ❌ Karl Nicol ❌ Raymond George ❌" at bounding box center [1036, 130] width 305 height 25
select select "9851"
click at [884, 118] on select "Carl Johnstone ❌ John Rook ❌ Karl Nicol ❌ Raymond George ❌" at bounding box center [1036, 130] width 305 height 25
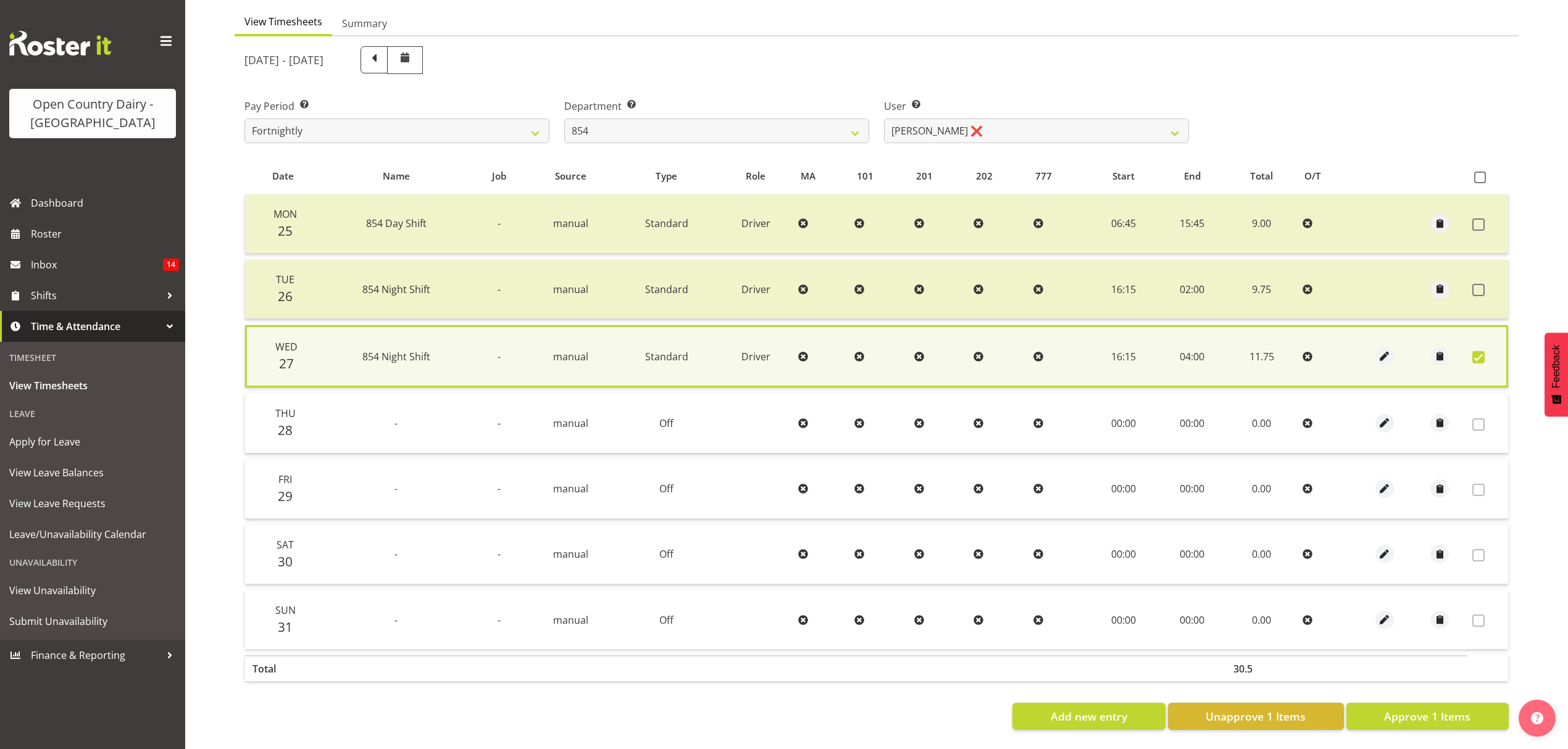
click at [0, 0] on div at bounding box center [0, 0] width 0 height 0
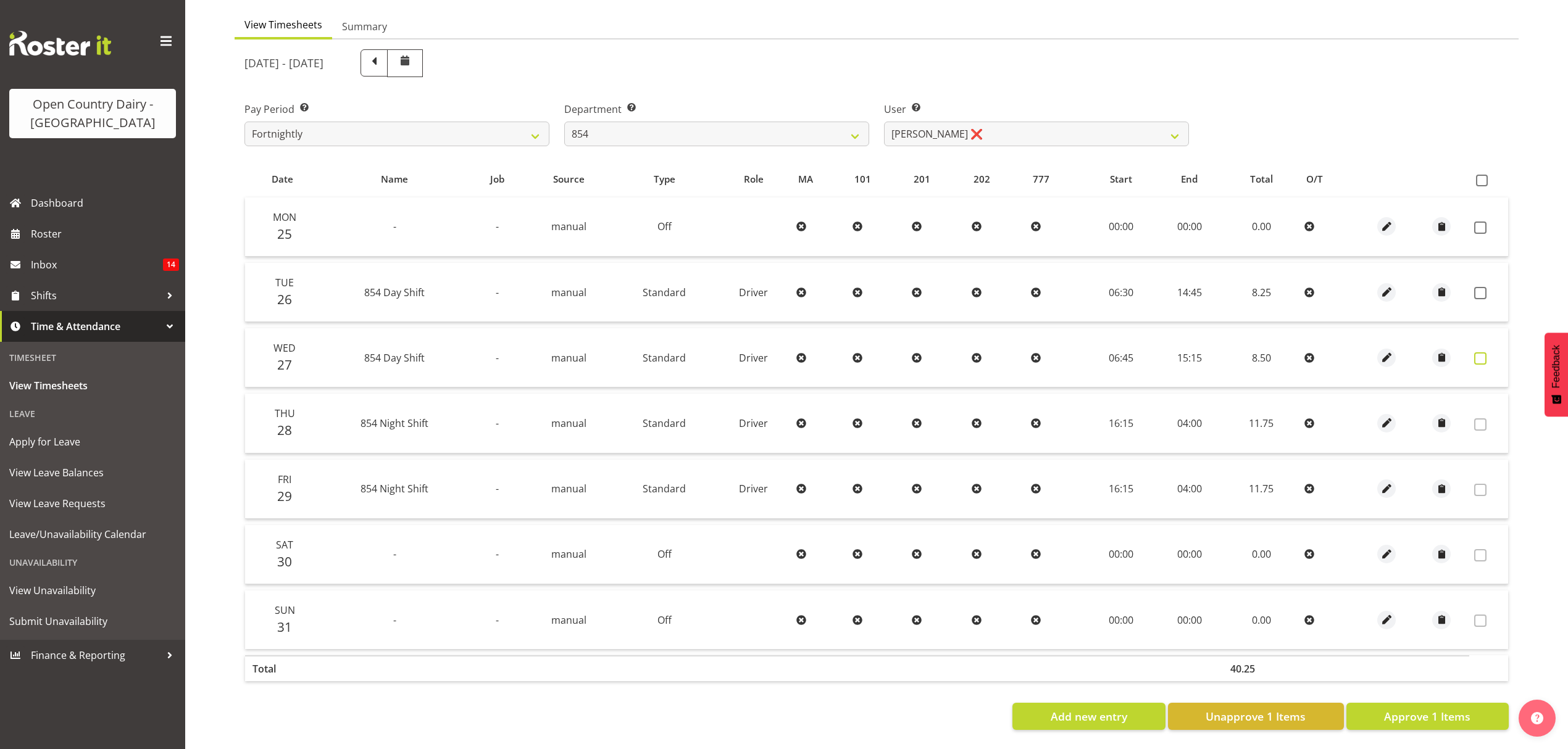
click at [1479, 353] on span at bounding box center [1481, 359] width 13 height 13
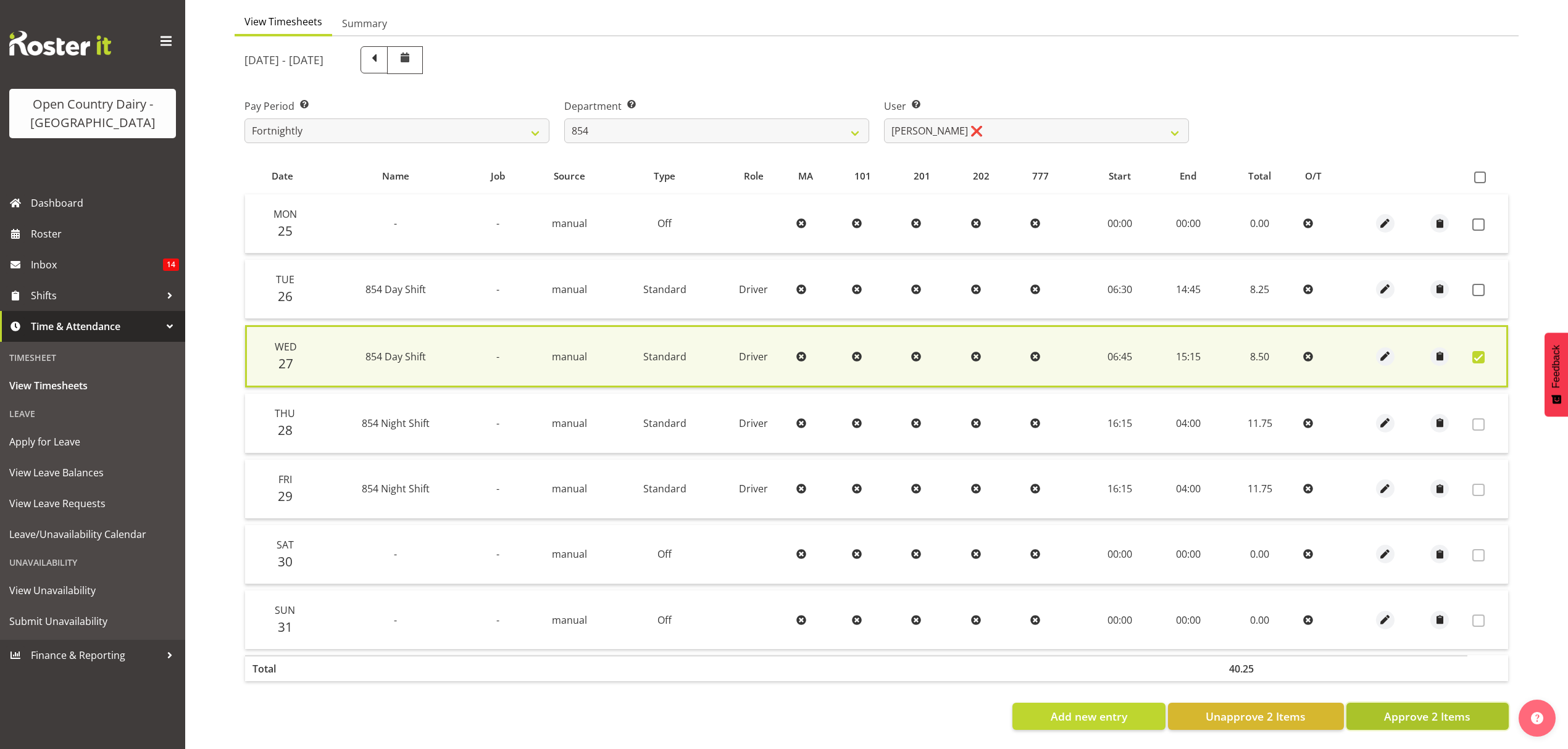
click at [1448, 710] on span "Approve 2 Items" at bounding box center [1427, 716] width 87 height 16
checkbox input "false"
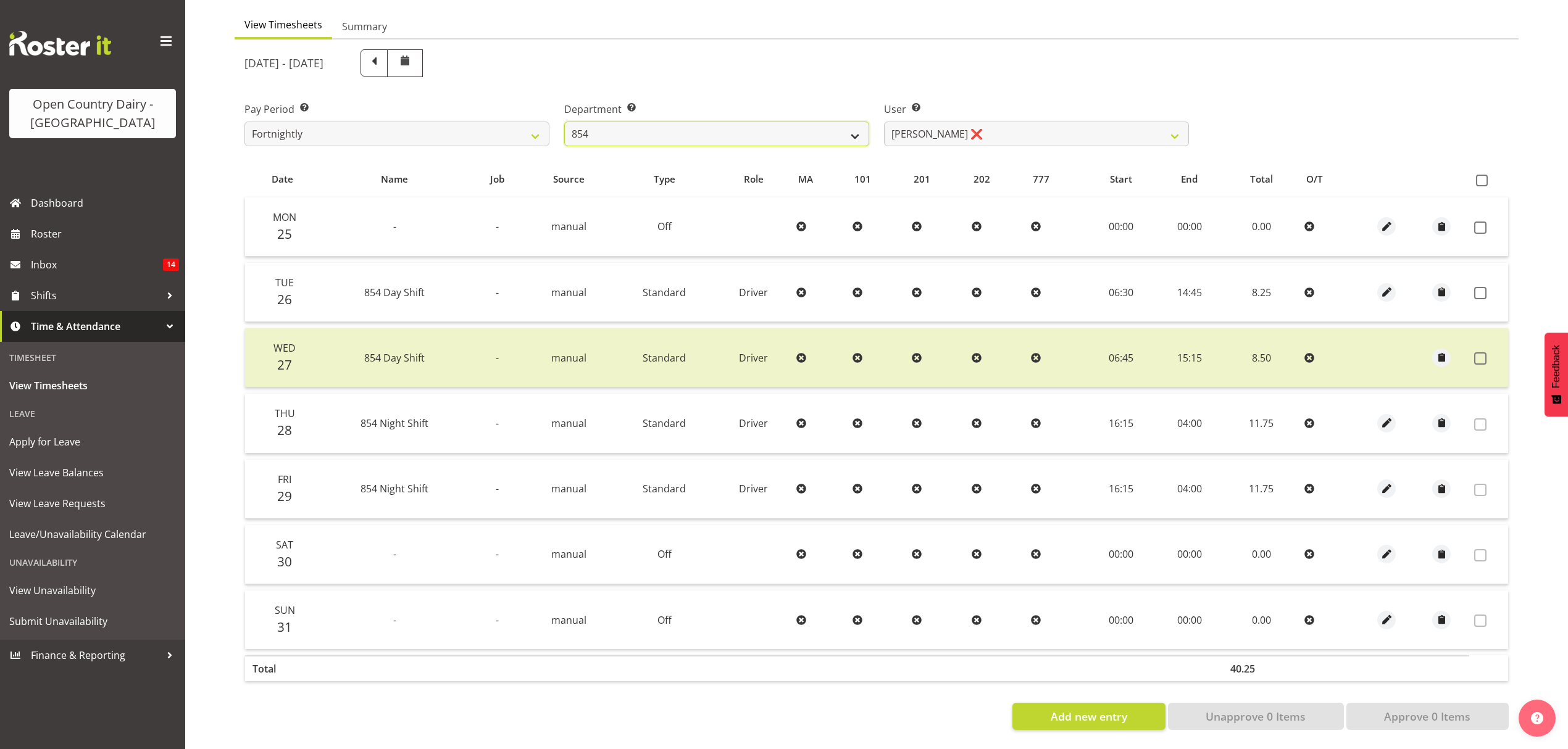
click at [656, 122] on select "734 735 736 737 738 739 851 852 853 854 855 856 858 861 862 865 868 869 870 873" at bounding box center [716, 134] width 305 height 25
select select "668"
click at [564, 122] on select "734 735 736 737 738 739 851 852 853 854 855 856 858 861 862 865 868 869 870 873" at bounding box center [716, 134] width 305 height 25
select select "8288"
click at [0, 0] on div at bounding box center [0, 0] width 0 height 0
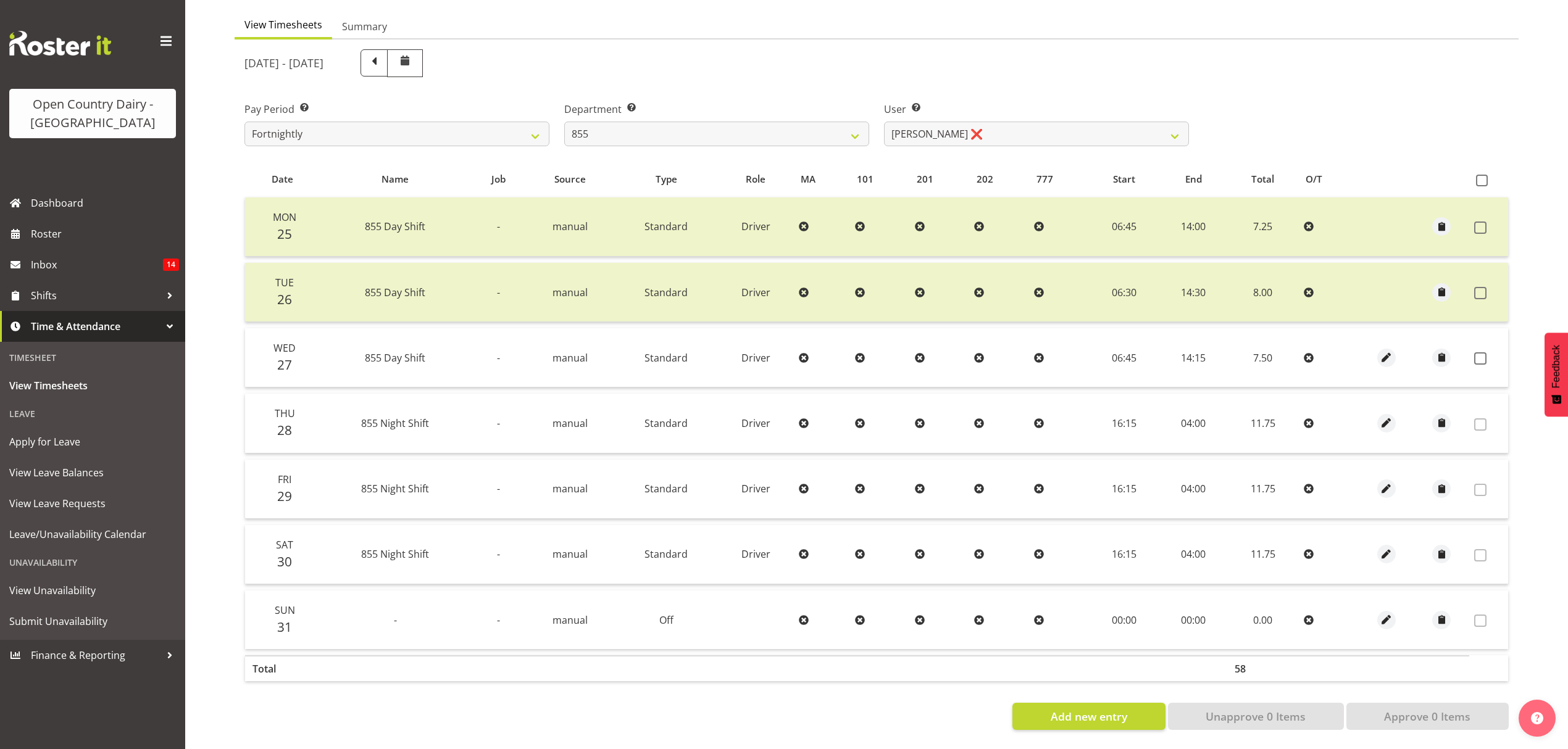
click at [1483, 341] on td at bounding box center [1488, 358] width 39 height 59
click at [1484, 353] on span at bounding box center [1481, 359] width 13 height 13
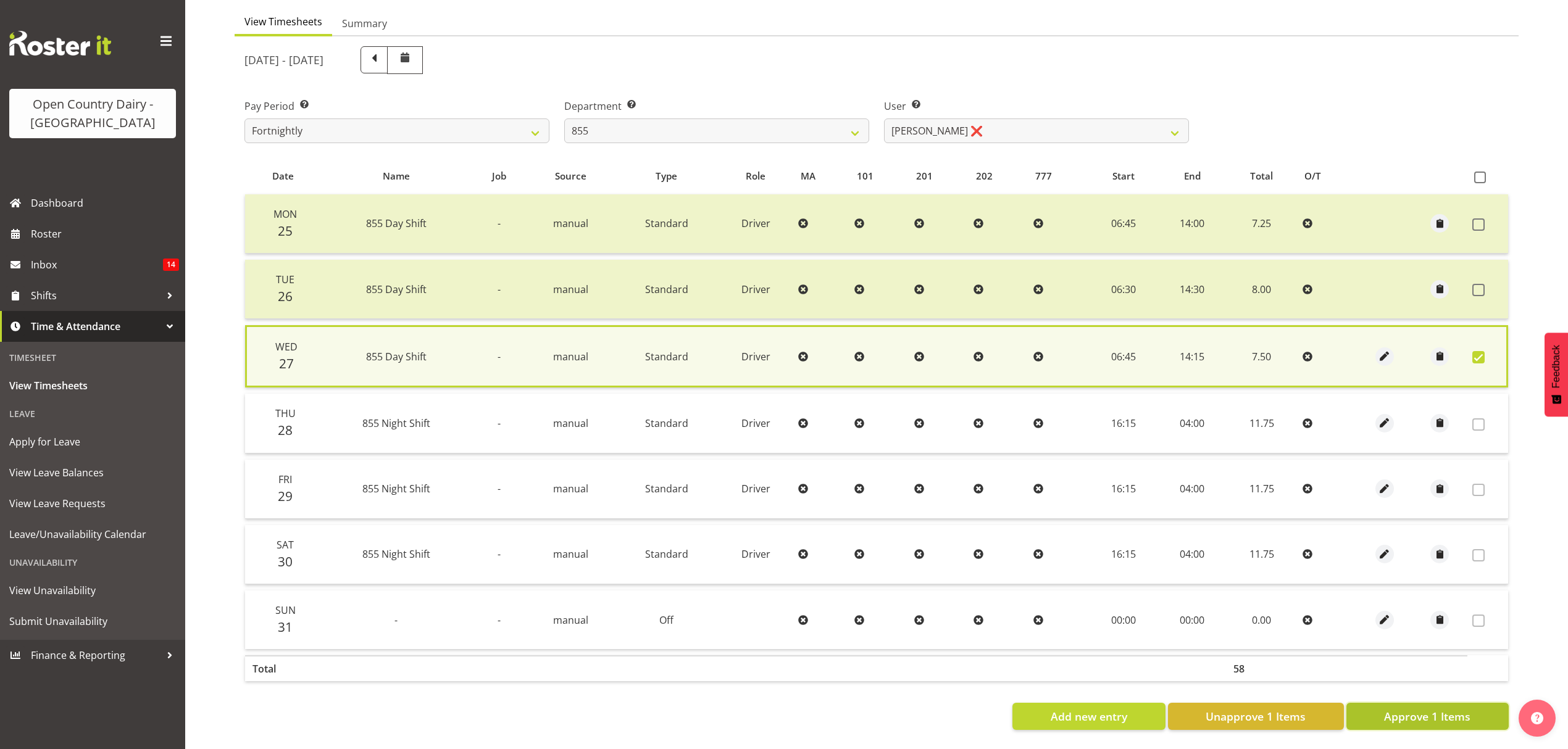
click at [1403, 708] on span "Approve 1 Items" at bounding box center [1427, 716] width 87 height 16
click at [1403, 703] on div "Add new entry Unapprove 1 Items Approve 1 Items" at bounding box center [876, 717] width 1264 height 27
checkbox input "false"
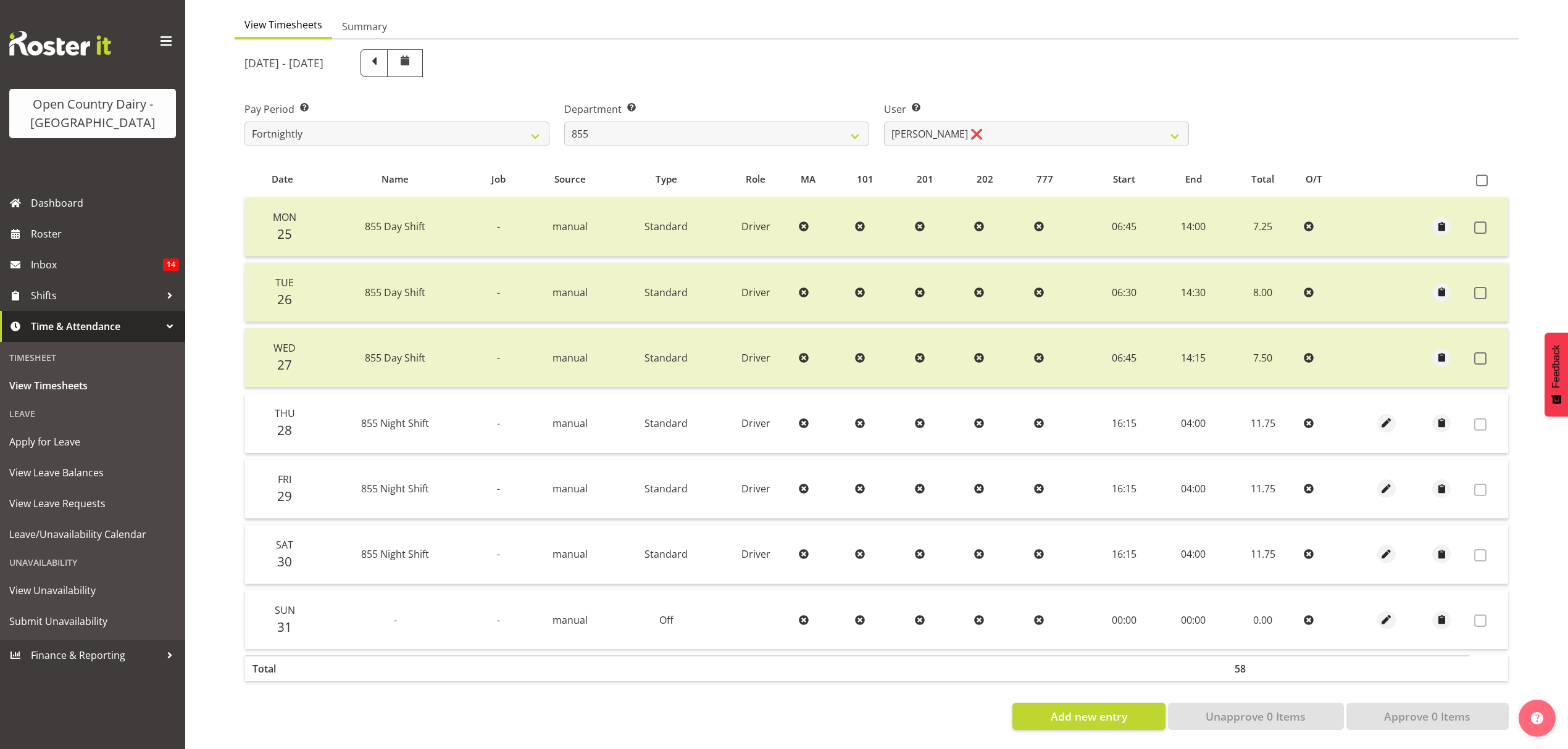
click at [729, 139] on div "Department Select which department you would like to view. 734 735 736 737 738 …" at bounding box center [717, 119] width 320 height 69
click at [732, 131] on select "734 735 736 737 738 739 851 852 853 854 855 856 858 861 862 865 868 869 870 873" at bounding box center [716, 134] width 305 height 25
drag, startPoint x: 732, startPoint y: 131, endPoint x: 710, endPoint y: 179, distance: 52.8
click at [732, 131] on select "734 735 736 737 738 739 851 852 853 854 855 856 858 861 862 865 868 869 870 873" at bounding box center [716, 134] width 305 height 25
click at [674, 89] on div "Department Select which department you would like to view. 734 735 736 737 738 …" at bounding box center [717, 119] width 320 height 69
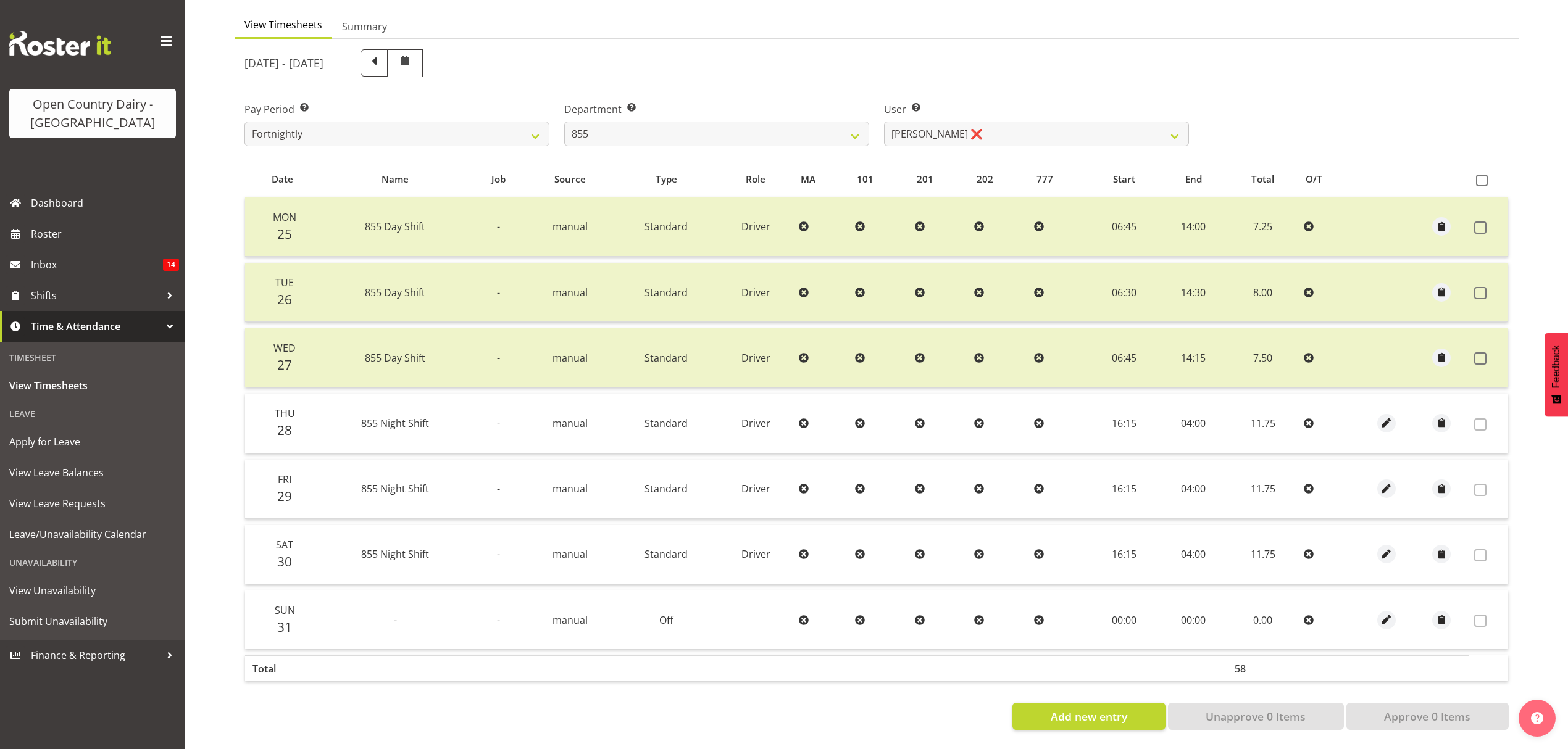
click at [675, 109] on div "Department Select which department you would like to view. 734 735 736 737 738 …" at bounding box center [716, 124] width 305 height 44
click at [675, 122] on select "734 735 736 737 738 739 851 852 853 854 855 856 858 861 862 865 868 869 870 873" at bounding box center [716, 134] width 305 height 25
click at [1080, 125] on select "Leon Harrison ❌ Nathan Vincent ❌ Wayne Jukes ❌" at bounding box center [1036, 134] width 305 height 25
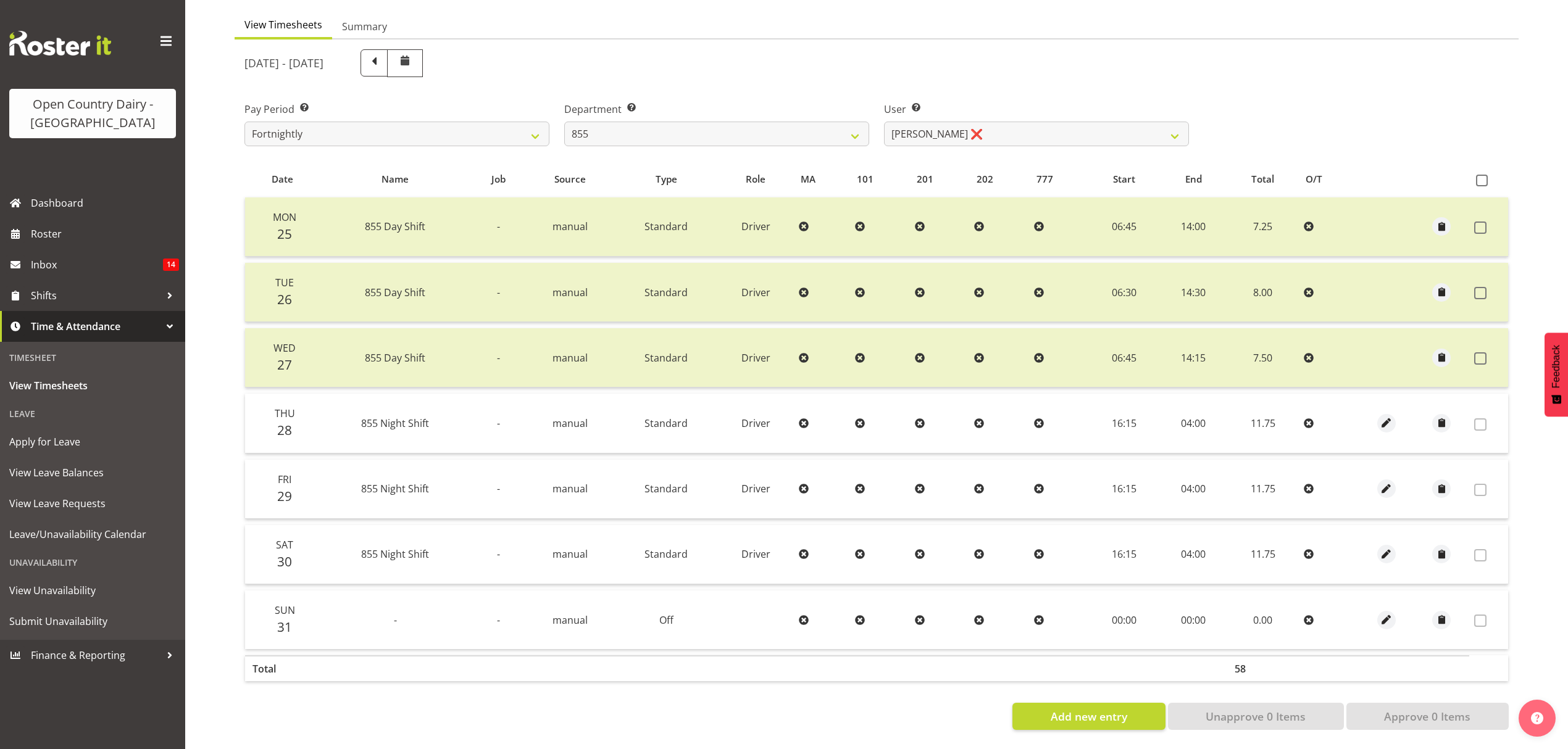
click at [1108, 52] on div "August 25th - August 31st 2025" at bounding box center [716, 63] width 944 height 27
click at [737, 122] on select "734 735 736 737 738 739 851 852 853 854 855 856 858 861 862 865 868 869 870 873" at bounding box center [716, 134] width 305 height 25
select select "671"
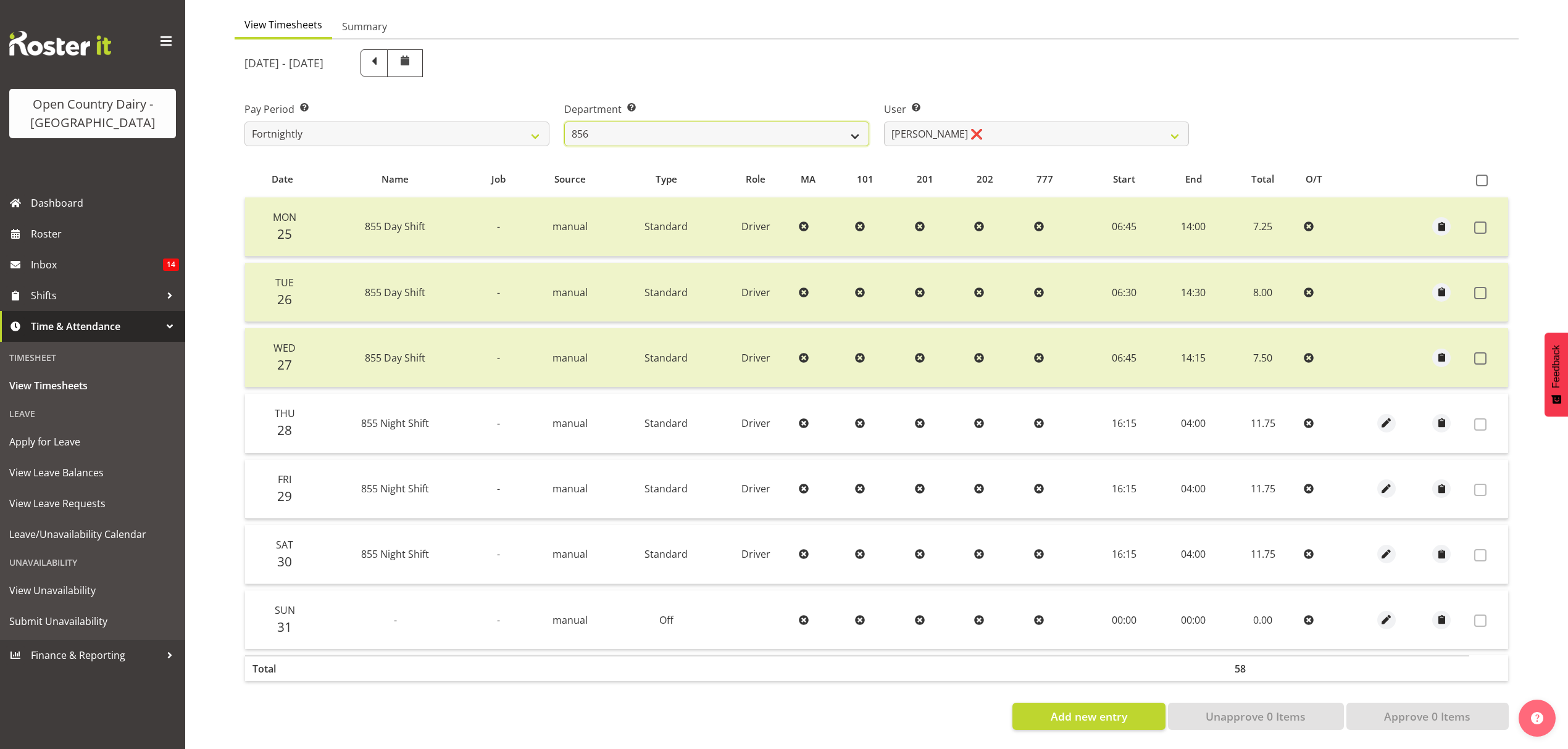
click at [564, 122] on select "734 735 736 737 738 739 851 852 853 854 855 856 858 861 862 865 868 869 870 873" at bounding box center [716, 134] width 305 height 25
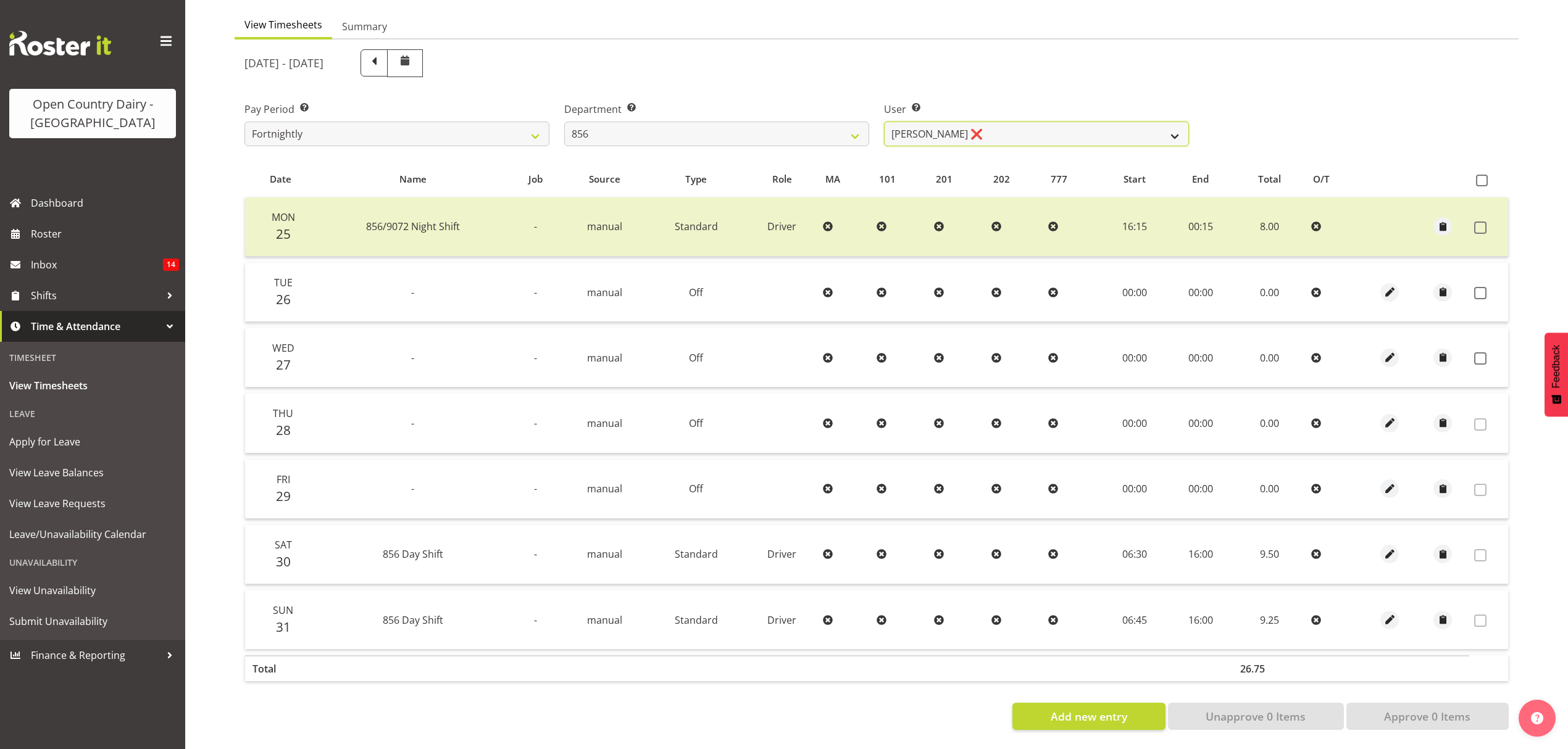
click at [973, 123] on select "Bradley Parkhill ❌ James Matheson ❌ Jason Vercoe ❌ Tony Lee ❌" at bounding box center [1036, 134] width 305 height 25
select select "8441"
click at [884, 122] on select "Bradley Parkhill ❌ James Matheson ❌ Jason Vercoe ❌ Tony Lee ❌" at bounding box center [1036, 134] width 305 height 25
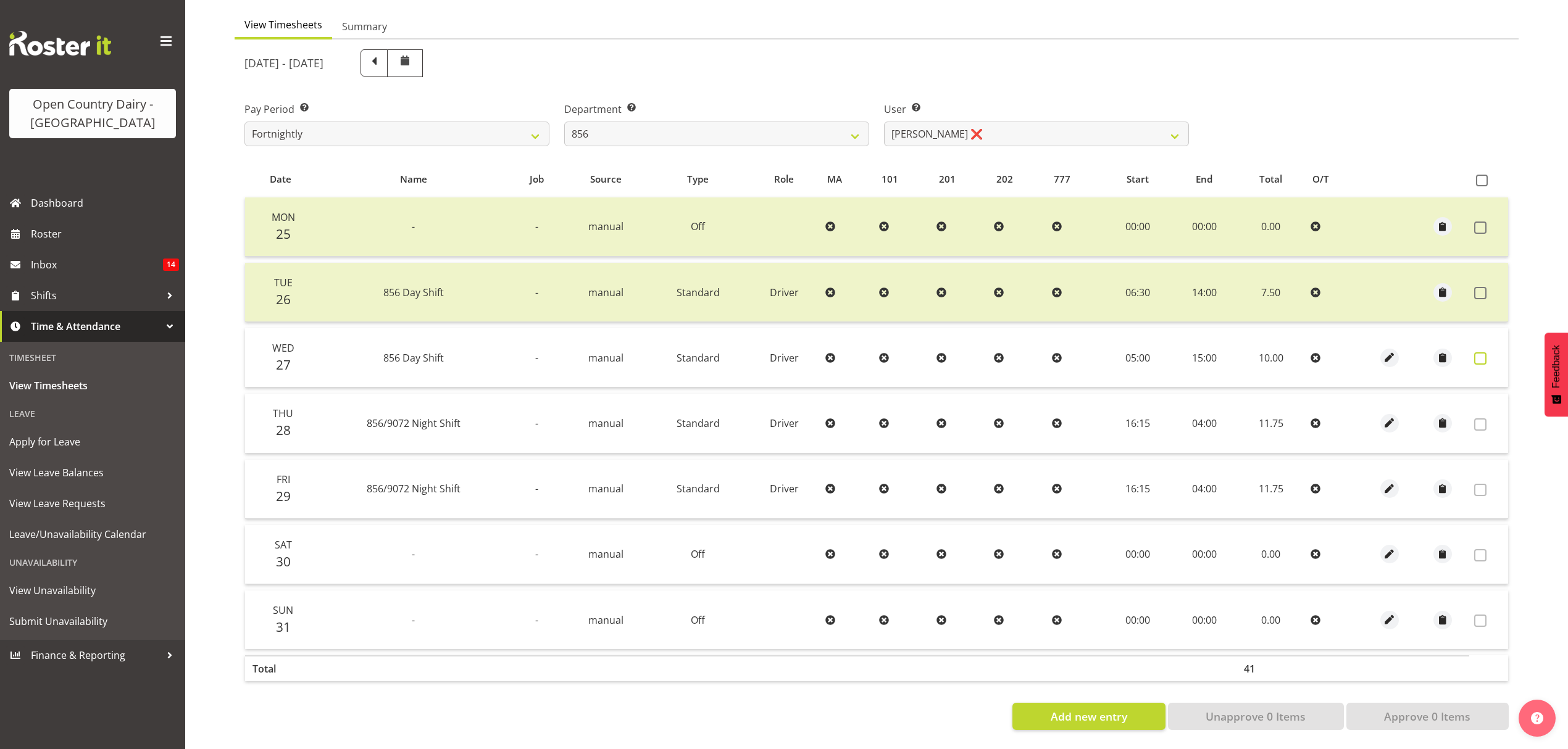
click at [1482, 353] on span at bounding box center [1481, 359] width 13 height 13
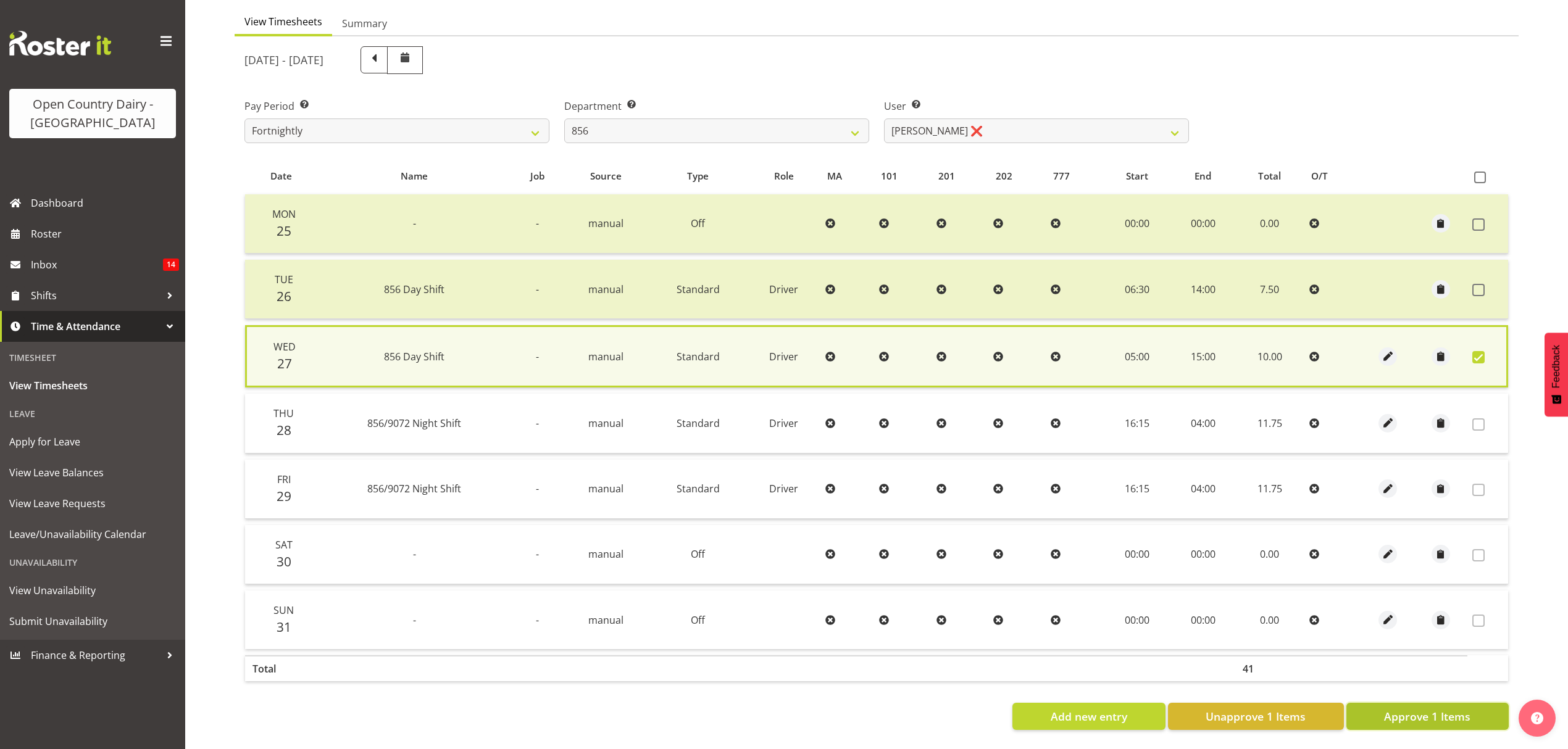
click at [1441, 708] on span "Approve 1 Items" at bounding box center [1427, 716] width 87 height 16
checkbox input "false"
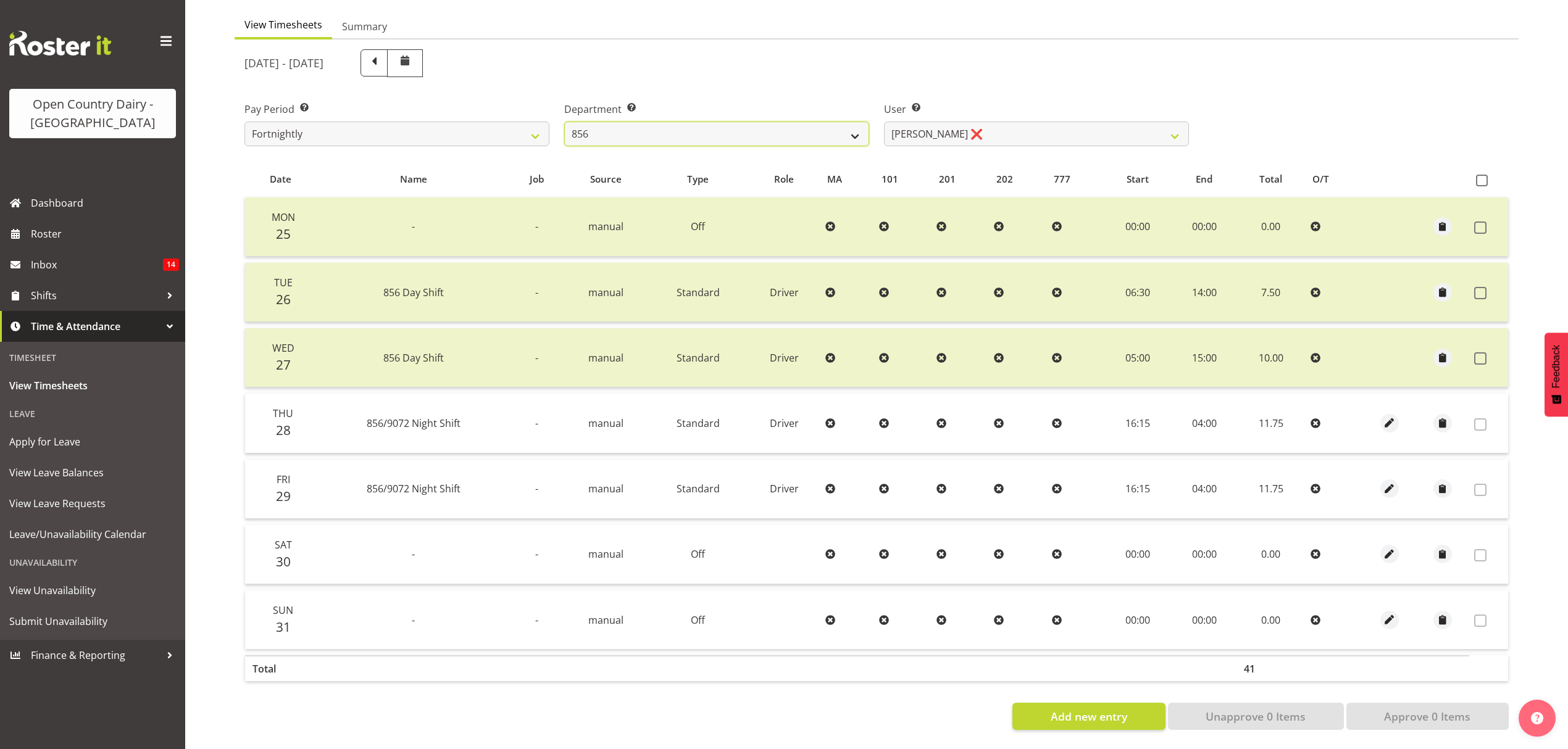
click at [813, 132] on select "734 735 736 737 738 739 851 852 853 854 855 856 858 861 862 865 868 869 870 873" at bounding box center [716, 134] width 305 height 25
click at [813, 124] on select "734 735 736 737 738 739 851 852 853 854 855 856 858 861 862 865 868 869 870 873" at bounding box center [716, 134] width 305 height 25
select select "675"
click at [564, 122] on select "734 735 736 737 738 739 851 852 853 854 855 856 858 861 862 865 868 869 870 873" at bounding box center [716, 134] width 305 height 25
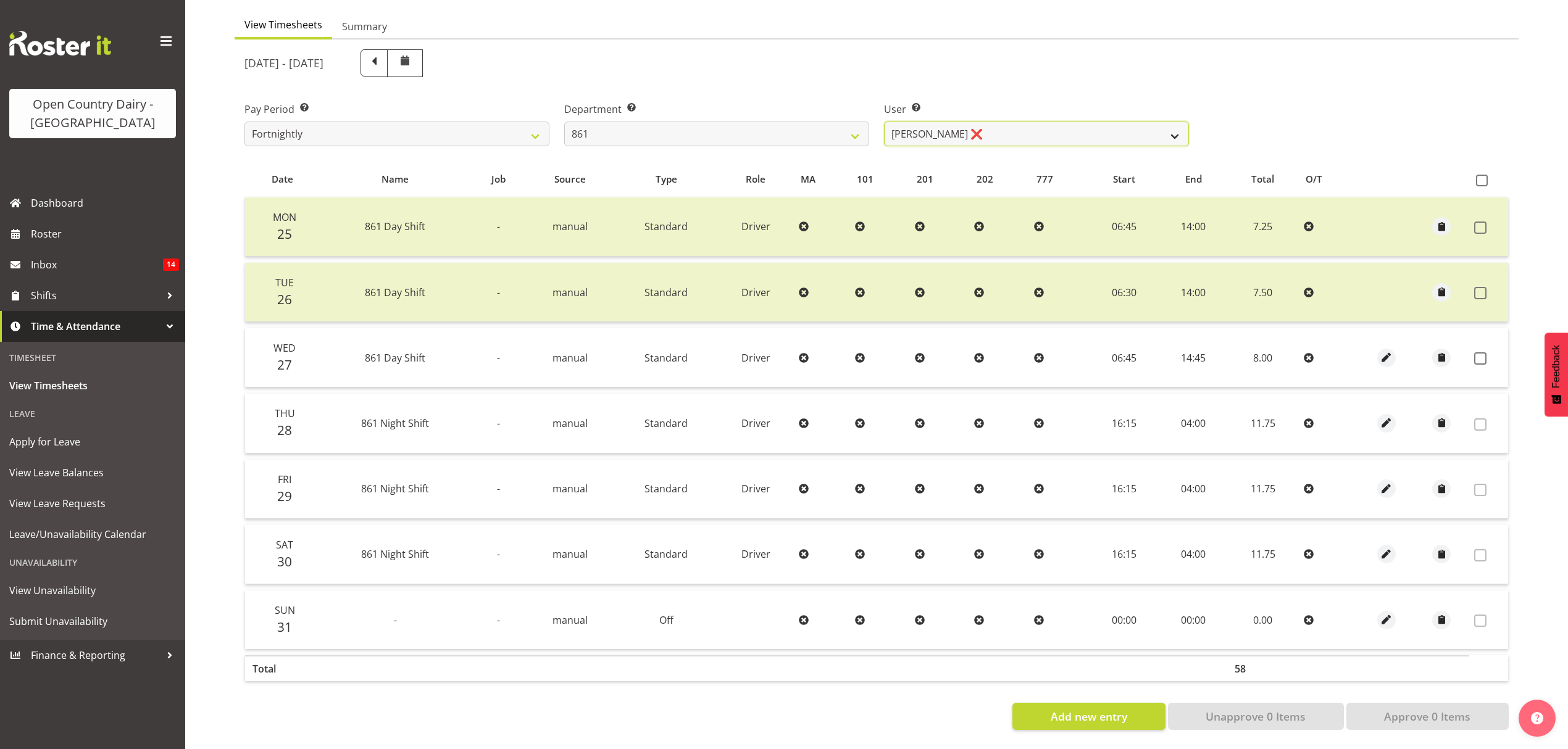
click at [983, 133] on select "Barry McIntosh ❌ Matthew Welland ❌ Philip Peek ❌" at bounding box center [1036, 134] width 305 height 25
click at [884, 122] on select "Barry McIntosh ❌ Matthew Welland ❌ Philip Peek ❌" at bounding box center [1036, 134] width 305 height 25
click at [1479, 353] on span at bounding box center [1481, 359] width 13 height 13
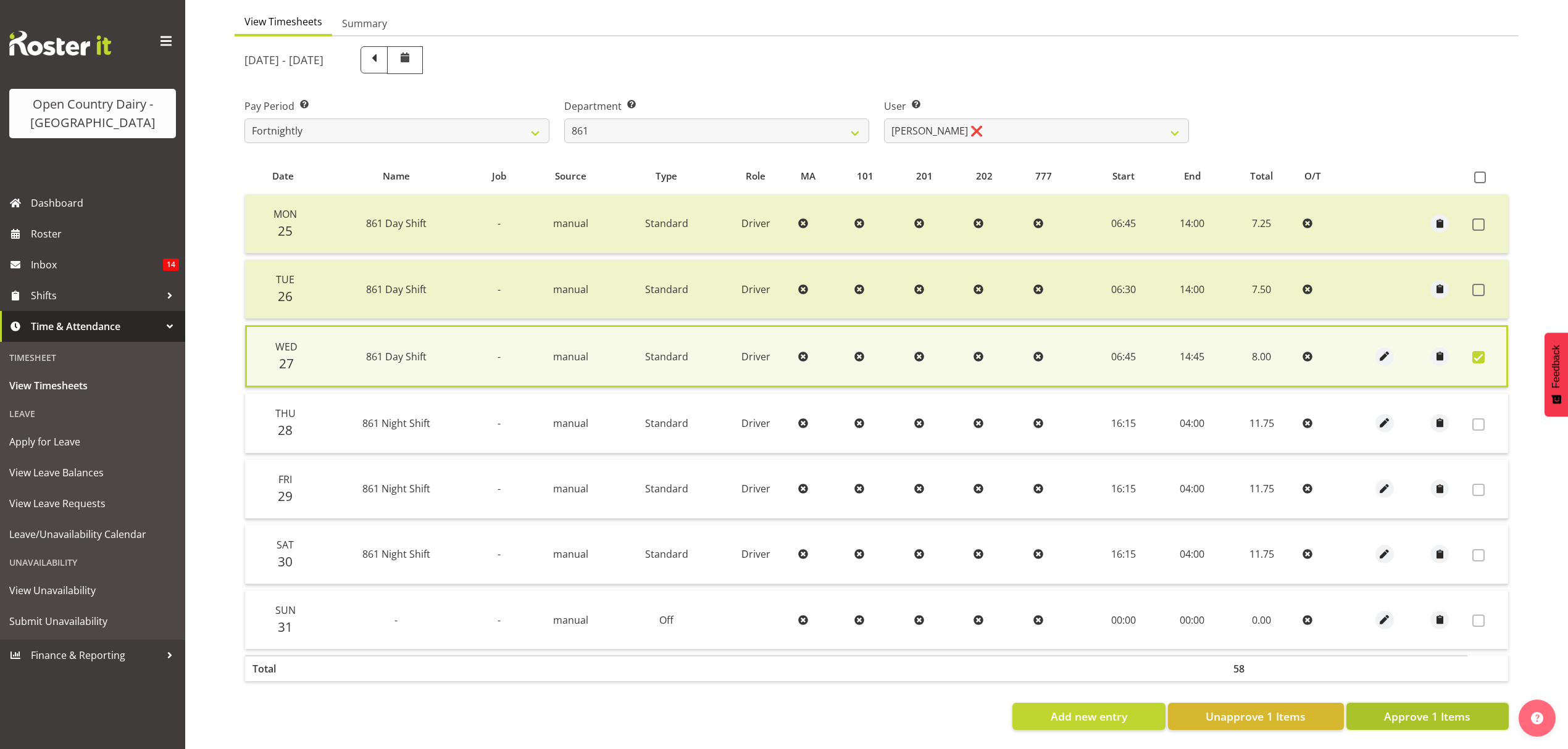
click at [1406, 717] on button "Approve 1 Items" at bounding box center [1427, 717] width 163 height 27
click at [1406, 717] on div "Add new entry Unapprove 1 Items Approve 1 Items" at bounding box center [876, 717] width 1264 height 27
checkbox input "false"
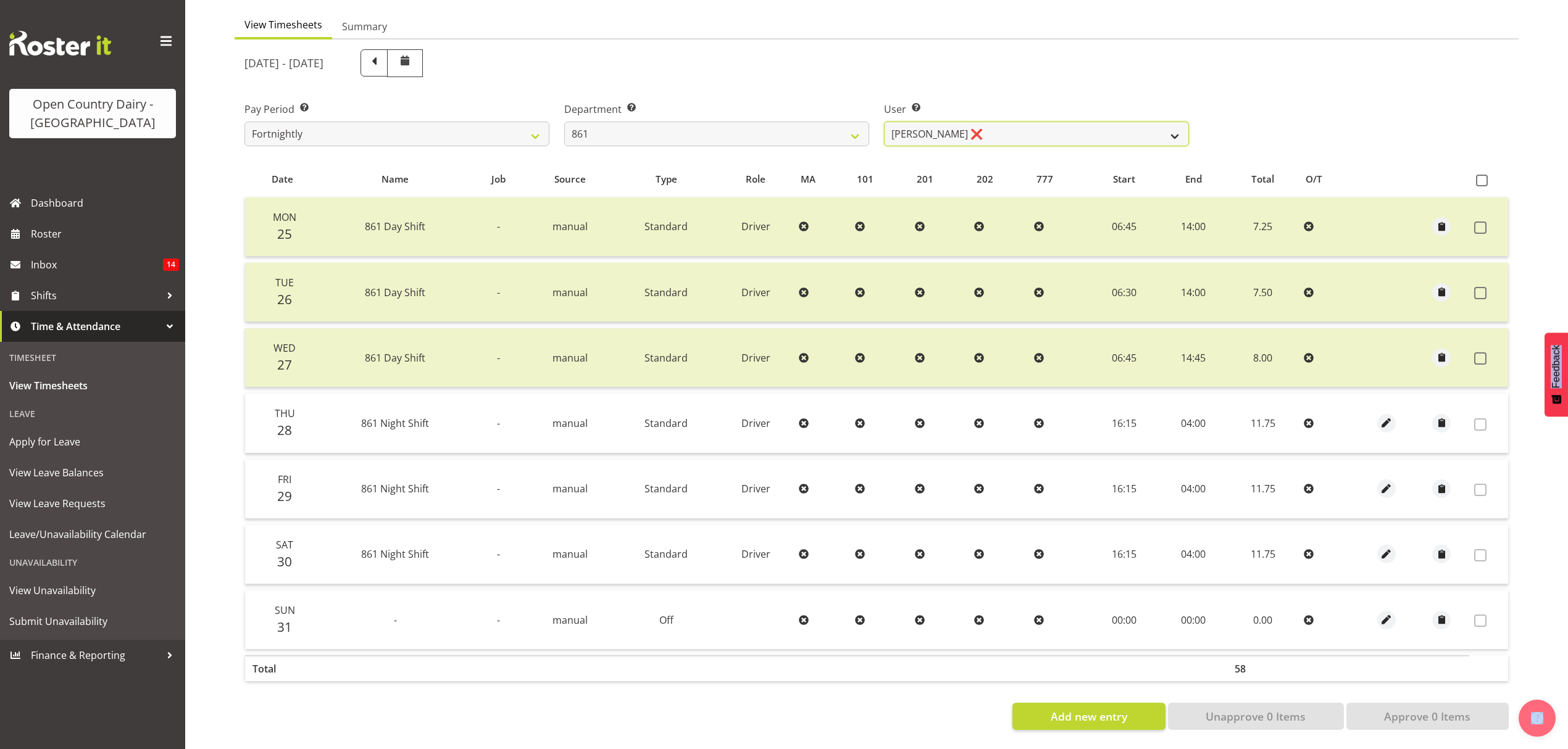
click at [1099, 122] on select "Barry McIntosh ❌ Matthew Welland ❌ Philip Peek ❌" at bounding box center [1036, 134] width 305 height 25
click at [653, 122] on select "734 735 736 737 738 739 851 852 853 854 855 856 858 861 862 865 868 869 870 873" at bounding box center [716, 134] width 305 height 25
click at [665, 122] on select "734 735 736 737 738 739 851 852 853 854 855 856 858 861 862 865 868 869 870 873" at bounding box center [716, 134] width 305 height 25
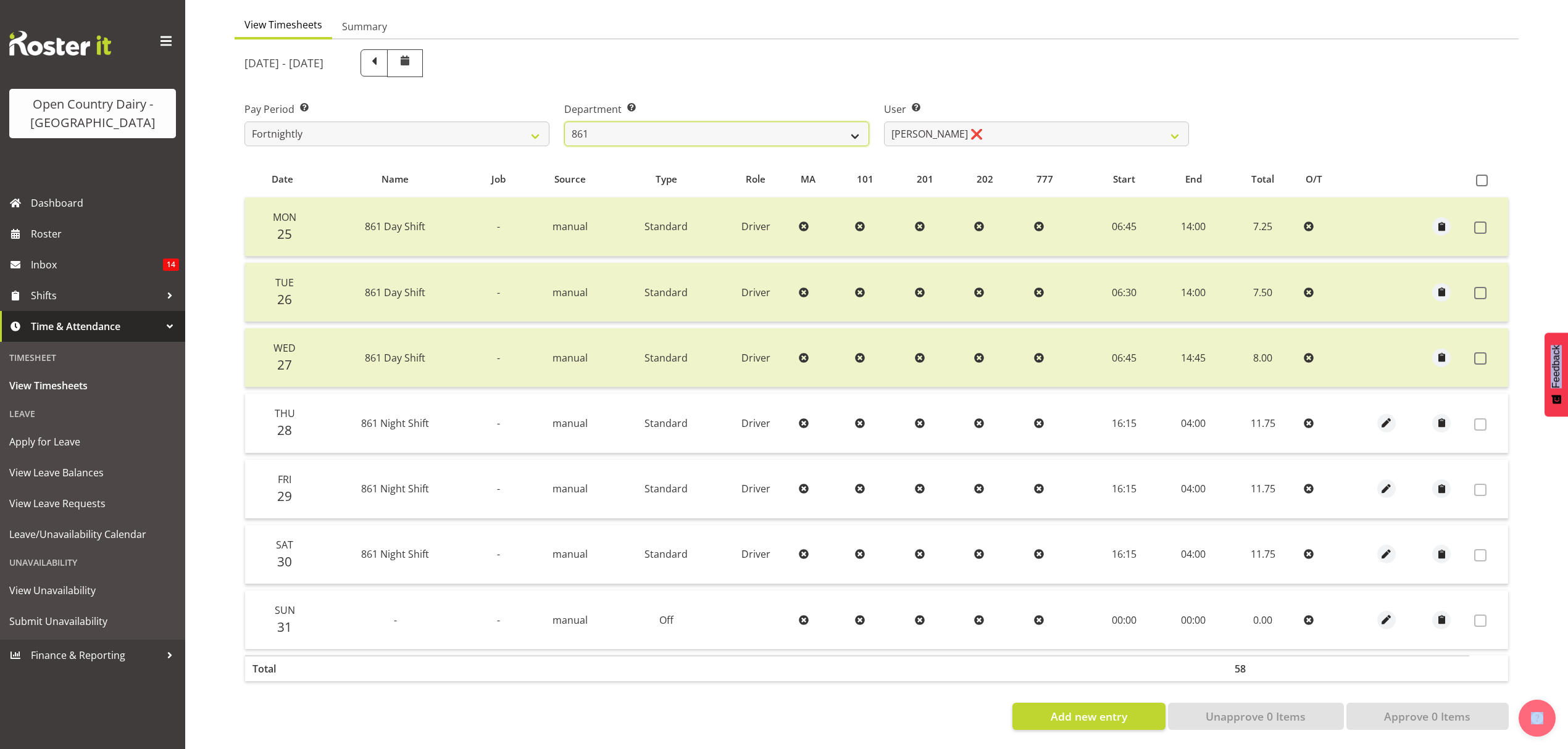
select select "676"
click at [564, 122] on select "734 735 736 737 738 739 851 852 853 854 855 856 858 861 862 865 868 869 870 873" at bounding box center [716, 134] width 305 height 25
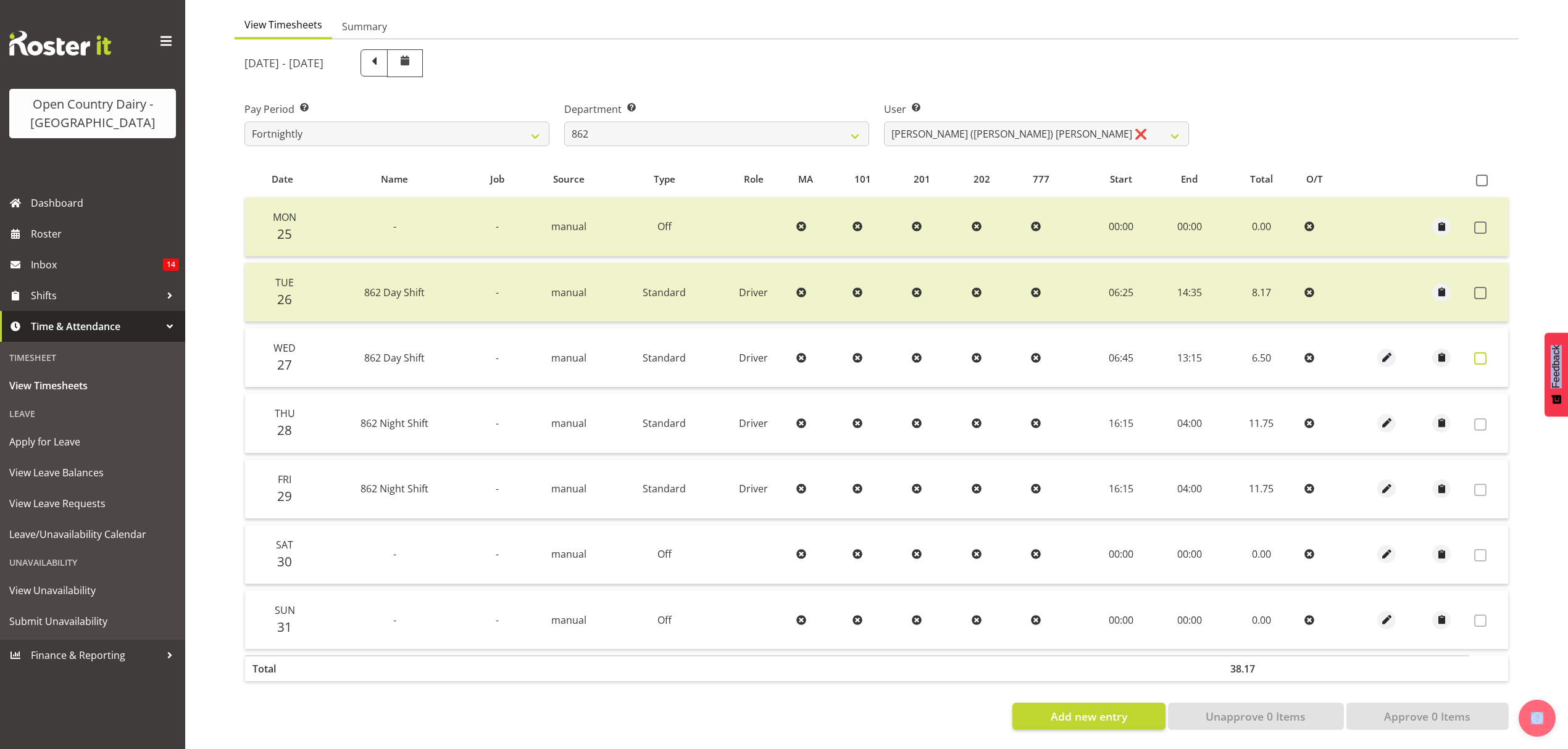
click at [1482, 353] on span at bounding box center [1481, 359] width 13 height 13
click at [1480, 353] on span at bounding box center [1481, 359] width 13 height 13
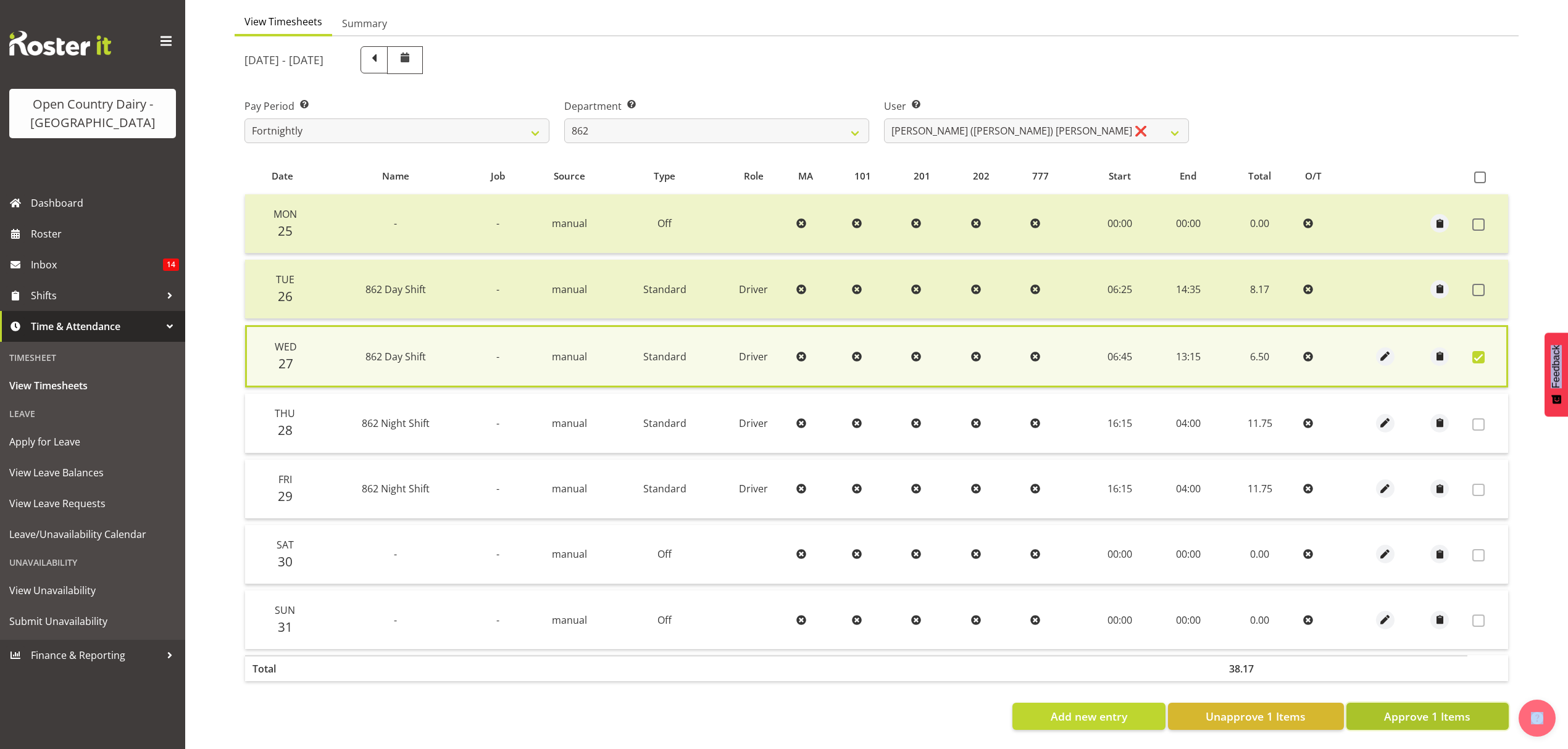
click at [1424, 716] on button "Approve 1 Items" at bounding box center [1427, 717] width 163 height 27
checkbox input "false"
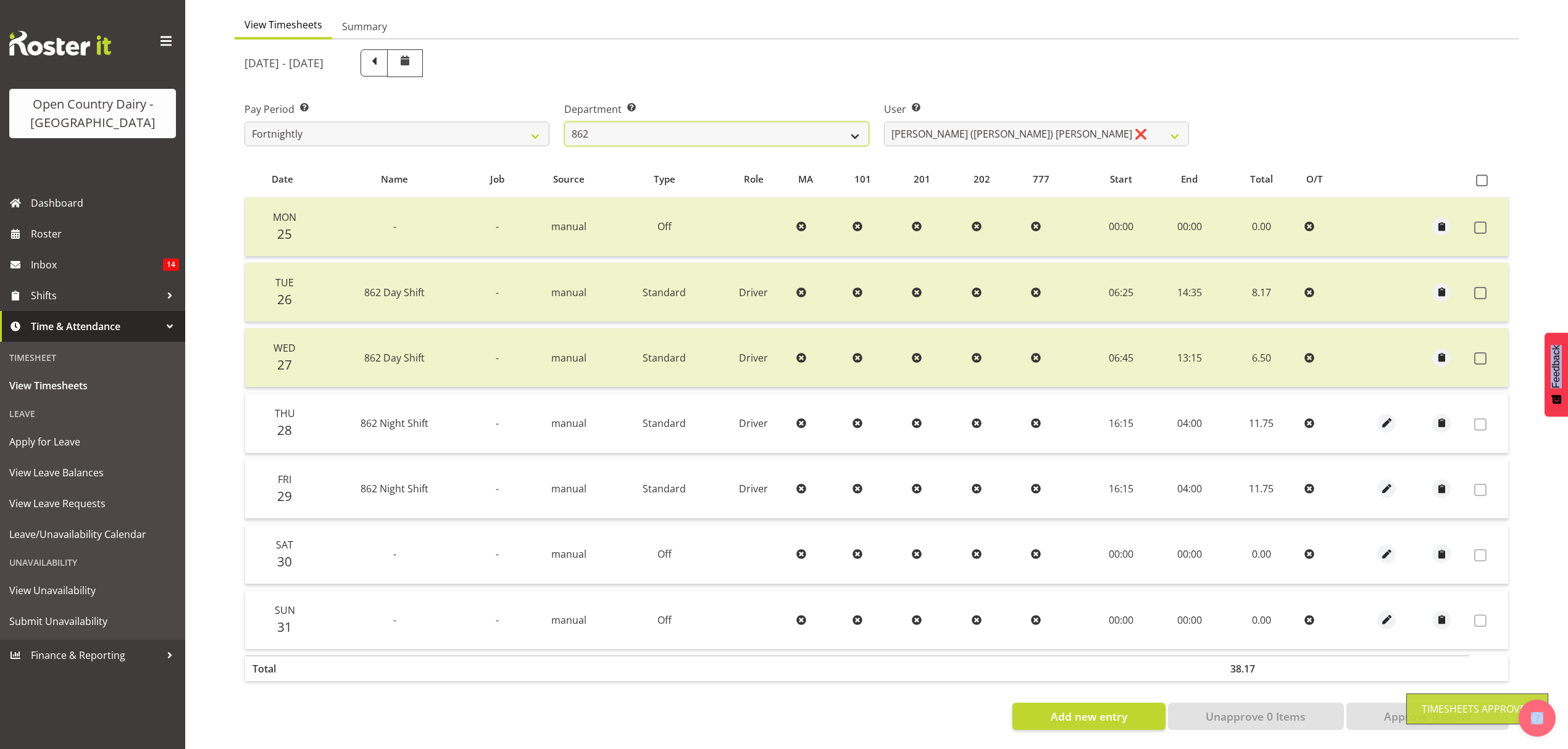
click at [822, 131] on select "734 735 736 737 738 739 851 852 853 854 855 856 858 861 862 865 868 869 870 873" at bounding box center [716, 134] width 305 height 25
click at [736, 122] on select "734 735 736 737 738 739 851 852 853 854 855 856 858 861 862 865 868 869 870 873" at bounding box center [716, 134] width 305 height 25
click at [564, 122] on select "734 735 736 737 738 739 851 852 853 854 855 856 858 861 862 865 868 869 870 873" at bounding box center [716, 134] width 305 height 25
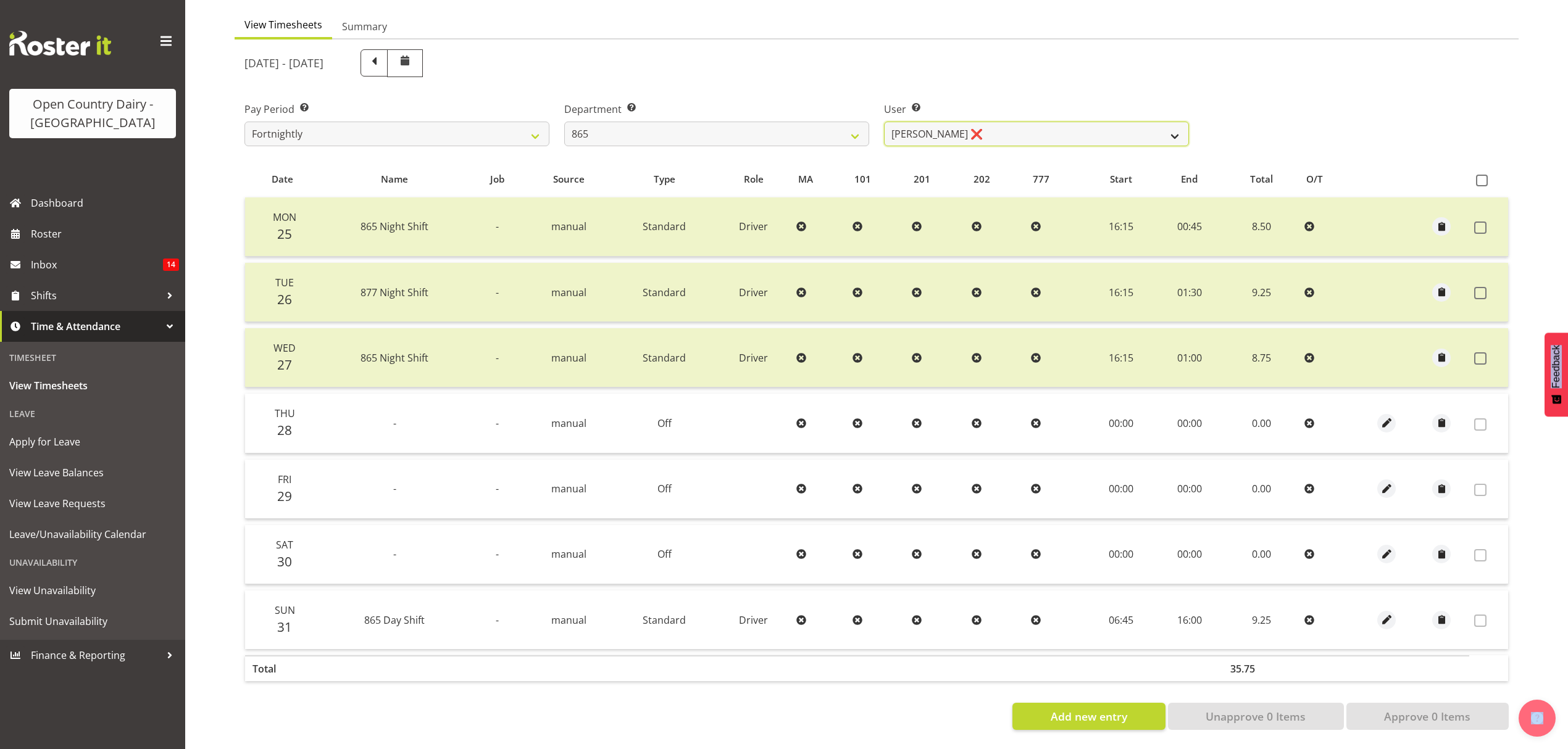
click at [1010, 129] on select "Flavio Ferraz ❌ George Courtney ❌ Steffan Kennard ❌" at bounding box center [1036, 134] width 305 height 25
drag, startPoint x: 1084, startPoint y: 57, endPoint x: 1077, endPoint y: 64, distance: 9.9
click at [1084, 57] on div "August 25th - August 31st 2025" at bounding box center [716, 63] width 944 height 27
click at [811, 122] on select "734 735 736 737 738 739 851 852 853 854 855 856 858 861 862 865 868 869 870 873" at bounding box center [716, 134] width 305 height 25
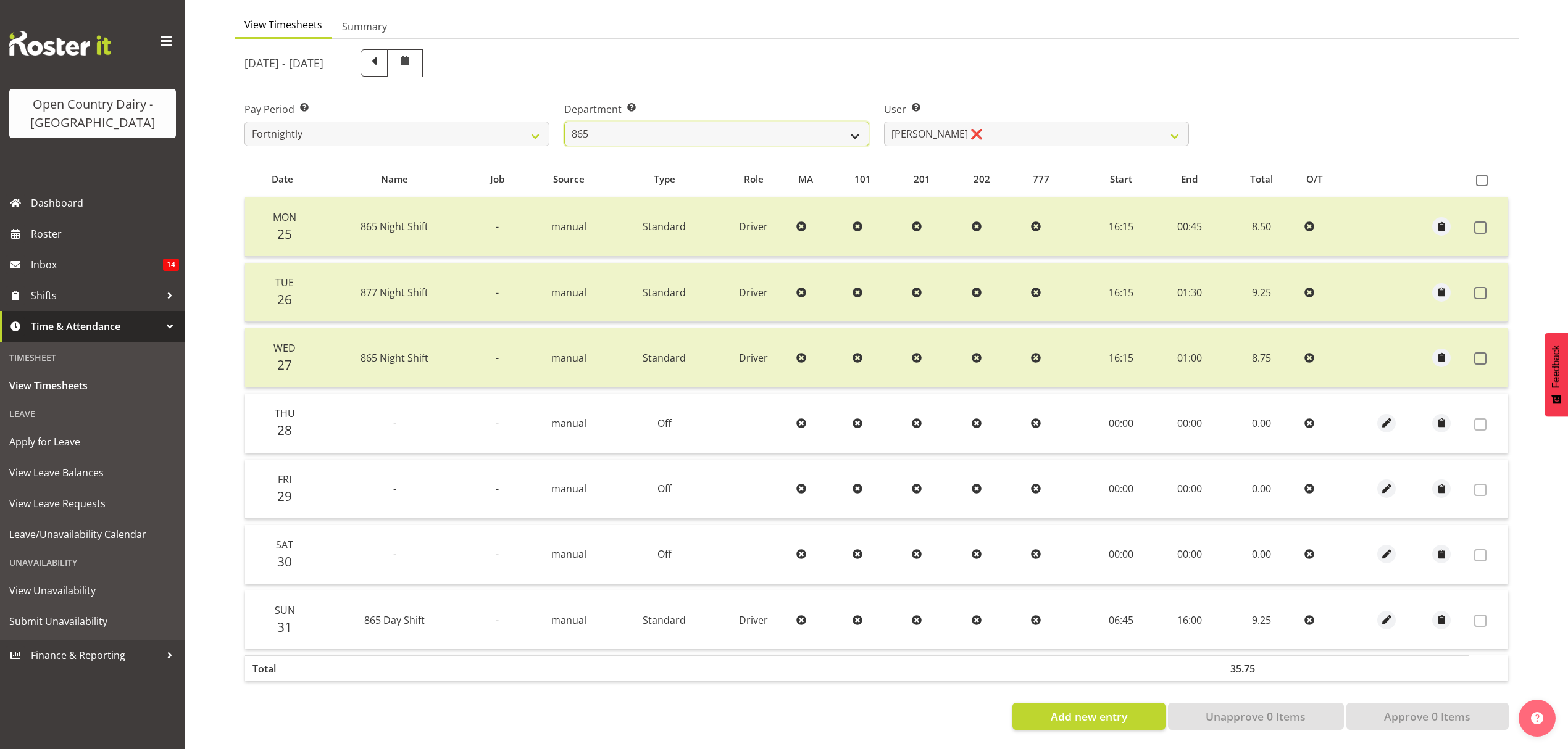
click at [811, 122] on select "734 735 736 737 738 739 851 852 853 854 855 856 858 861 862 865 868 869 870 873" at bounding box center [716, 134] width 305 height 25
click at [689, 600] on td "Standard" at bounding box center [665, 619] width 103 height 58
click at [756, 131] on select "734 735 736 737 738 739 851 852 853 854 855 856 858 861 862 865 868 869 870 873" at bounding box center [716, 134] width 305 height 25
select select "682"
click at [564, 122] on select "734 735 736 737 738 739 851 852 853 854 855 856 858 861 862 865 868 869 870 873" at bounding box center [716, 134] width 305 height 25
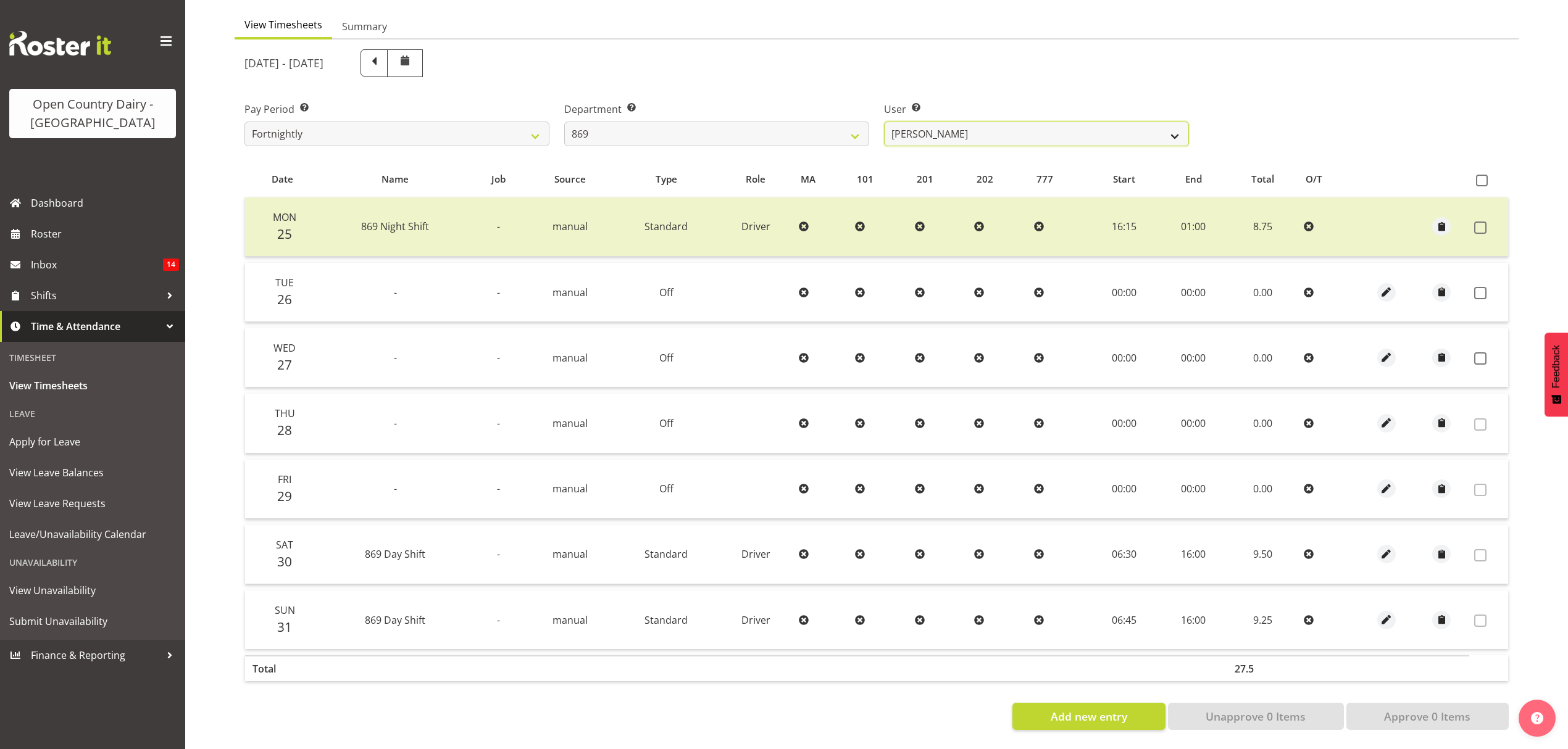
click at [989, 131] on select "Barry O'Donnell ❌ Barry Johnston ❌ Jason Soper ❌ Peter Wieczorek ❌" at bounding box center [1036, 134] width 305 height 25
select select "7399"
click at [884, 122] on select "Barry O'Donnell ❌ Barry Johnston ❌ Jason Soper ❌ Peter Wieczorek ❌" at bounding box center [1036, 134] width 305 height 25
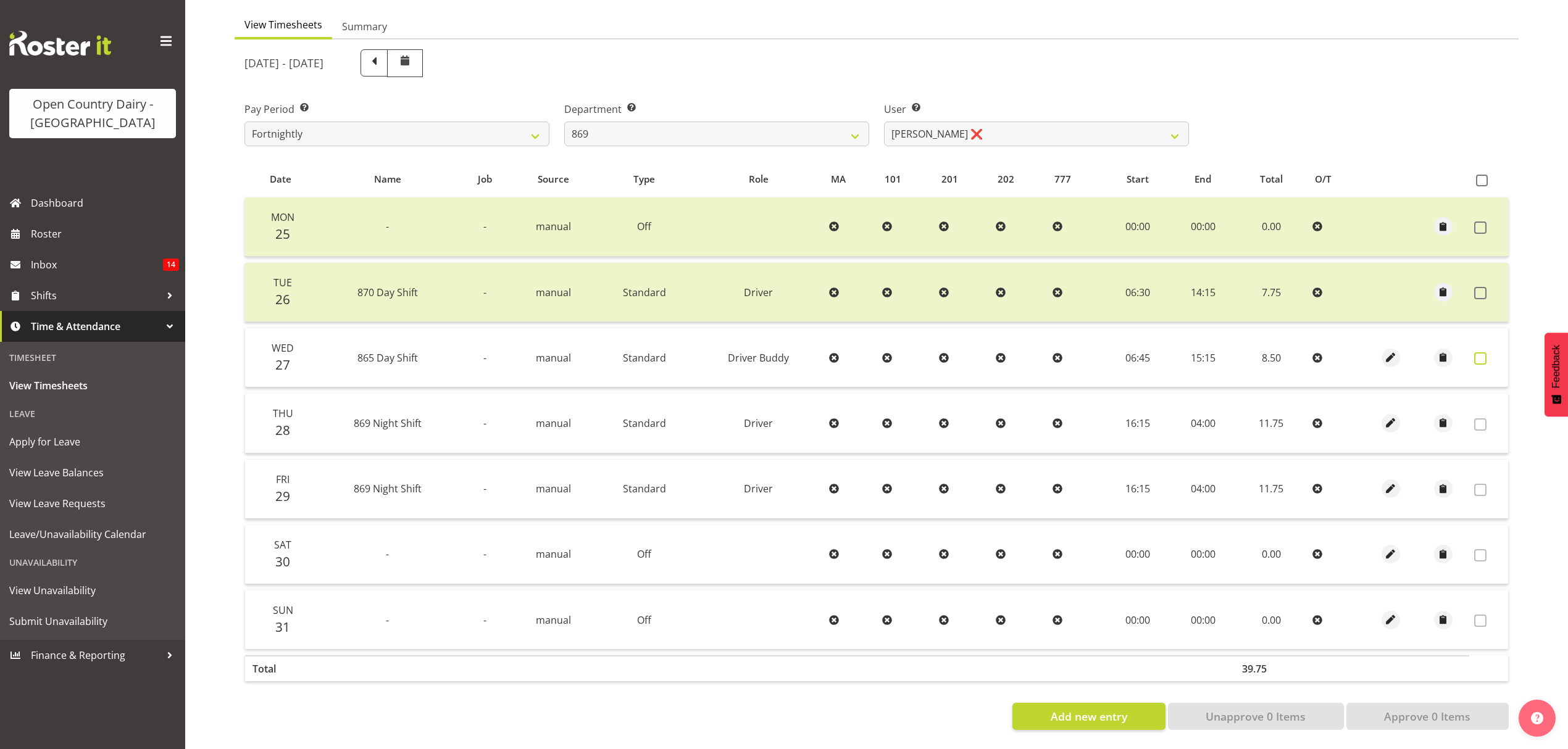
click at [1484, 353] on span at bounding box center [1481, 359] width 13 height 13
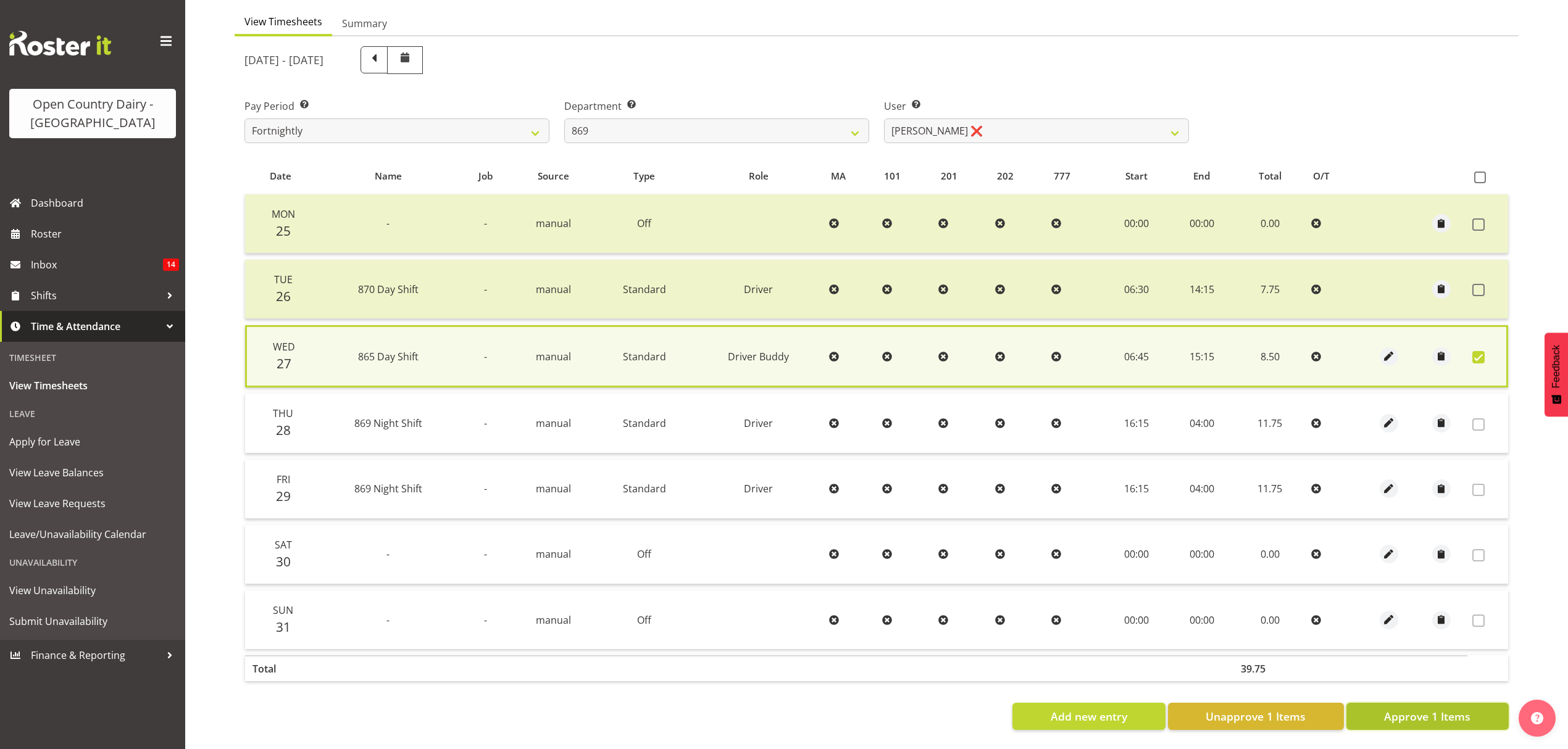
click at [1403, 712] on span "Approve 1 Items" at bounding box center [1427, 716] width 87 height 16
checkbox input "false"
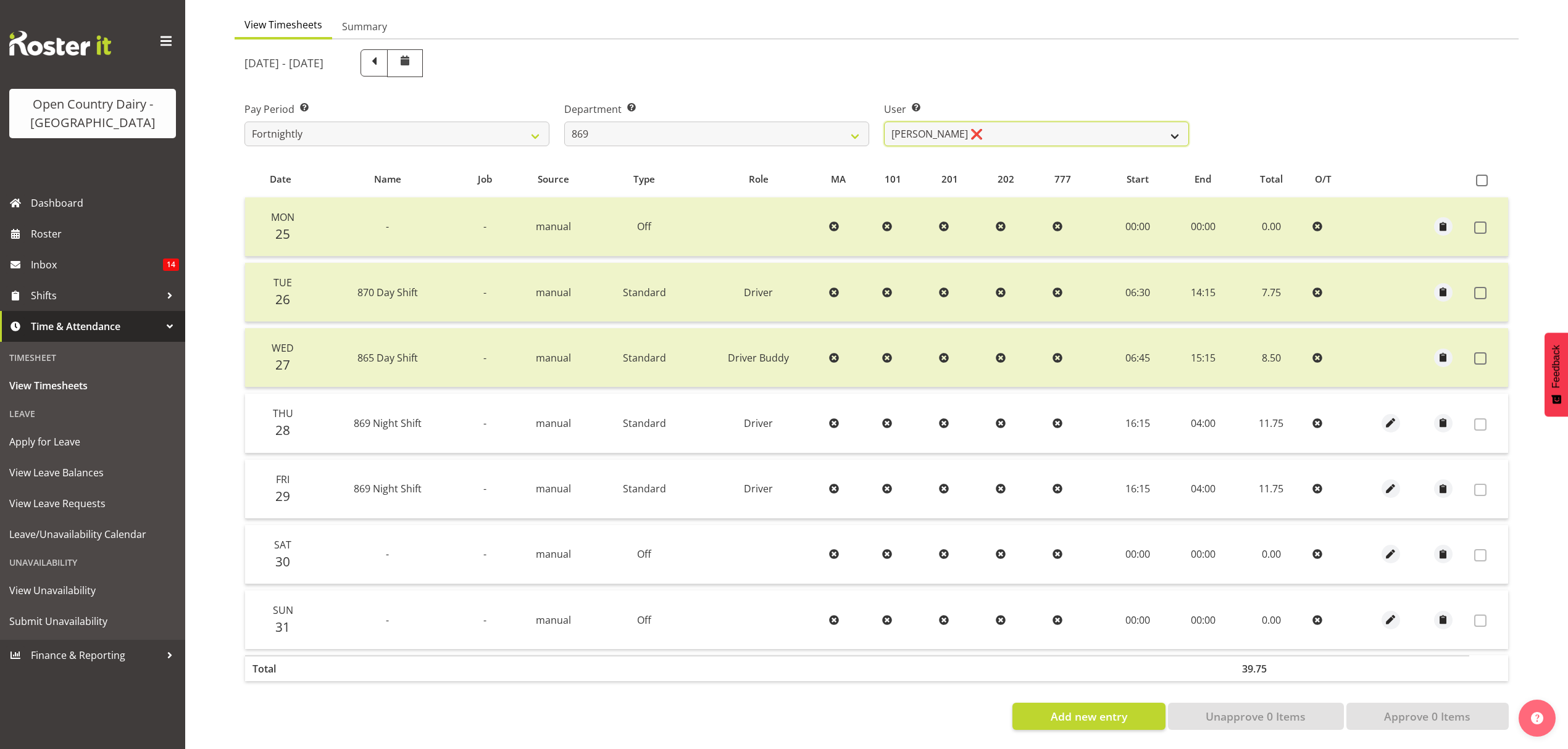
click at [1068, 122] on select "Barry O'Donnell ❌ Barry Johnston ❌ Jason Soper ❌ Peter Wieczorek ❌" at bounding box center [1036, 134] width 305 height 25
click at [1067, 124] on select "Barry O'Donnell ❌ Barry Johnston ❌ Jason Soper ❌ Peter Wieczorek ❌" at bounding box center [1036, 134] width 305 height 25
drag, startPoint x: 919, startPoint y: 33, endPoint x: 993, endPoint y: 75, distance: 85.1
click at [919, 42] on div "August 25th - August 31st 2025" at bounding box center [717, 63] width 959 height 42
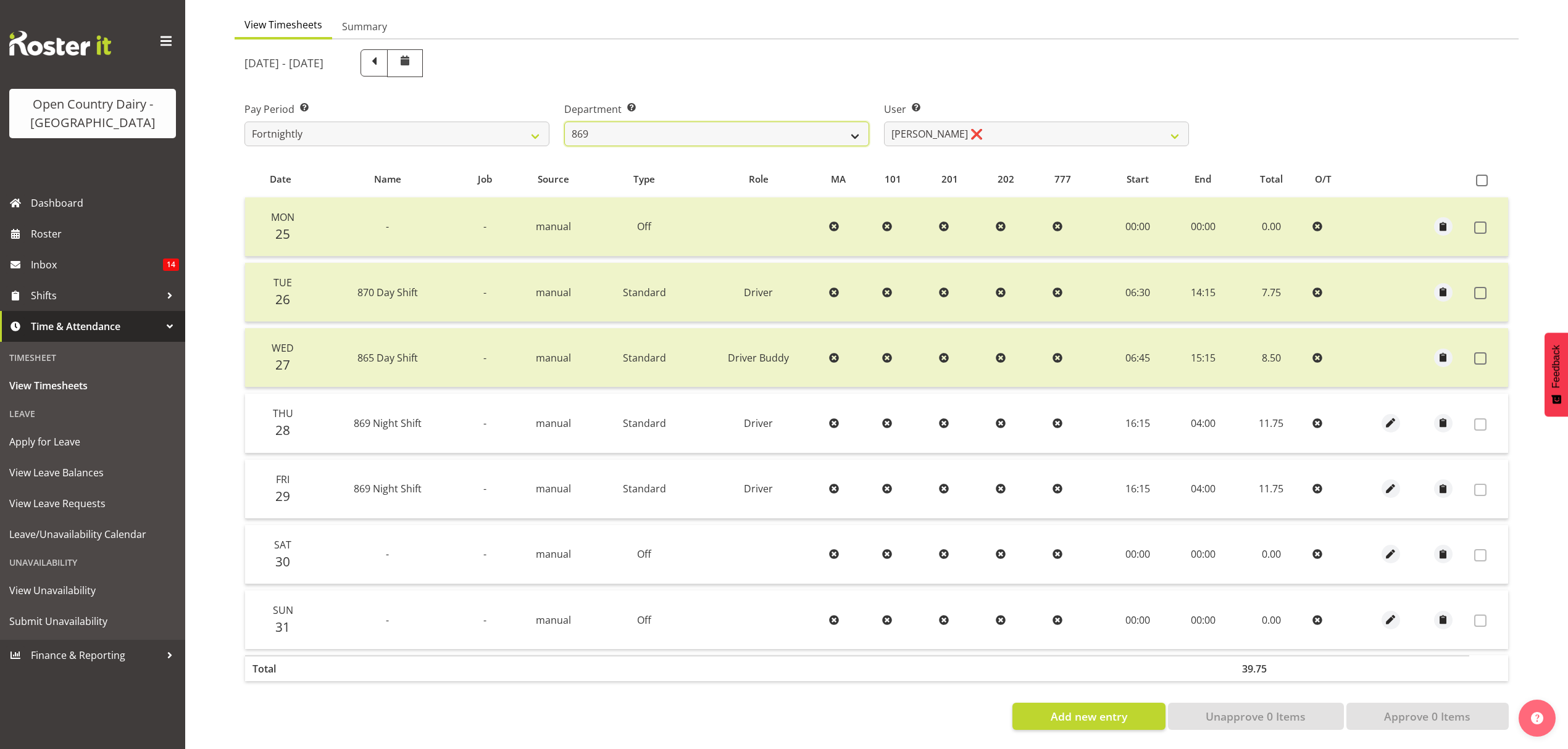
click at [818, 122] on select "734 735 736 737 738 739 851 852 853 854 855 856 858 861 862 865 868 869 870 873" at bounding box center [716, 134] width 305 height 25
select select "816"
click at [564, 122] on select "734 735 736 737 738 739 851 852 853 854 855 856 858 861 862 865 868 869 870 873" at bounding box center [716, 134] width 305 height 25
select select "10273"
click at [0, 0] on div at bounding box center [0, 0] width 0 height 0
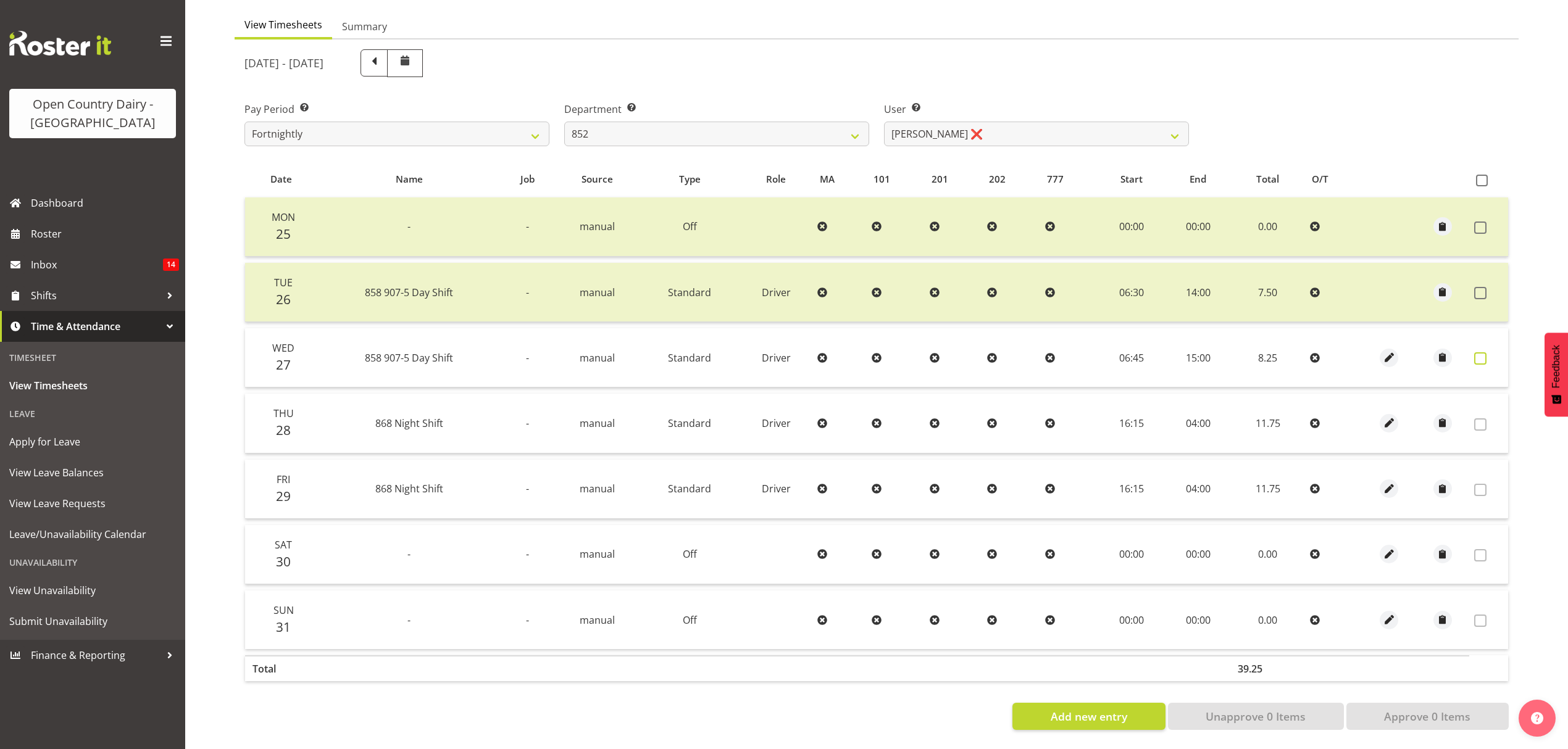
click at [1487, 353] on label at bounding box center [1484, 359] width 19 height 13
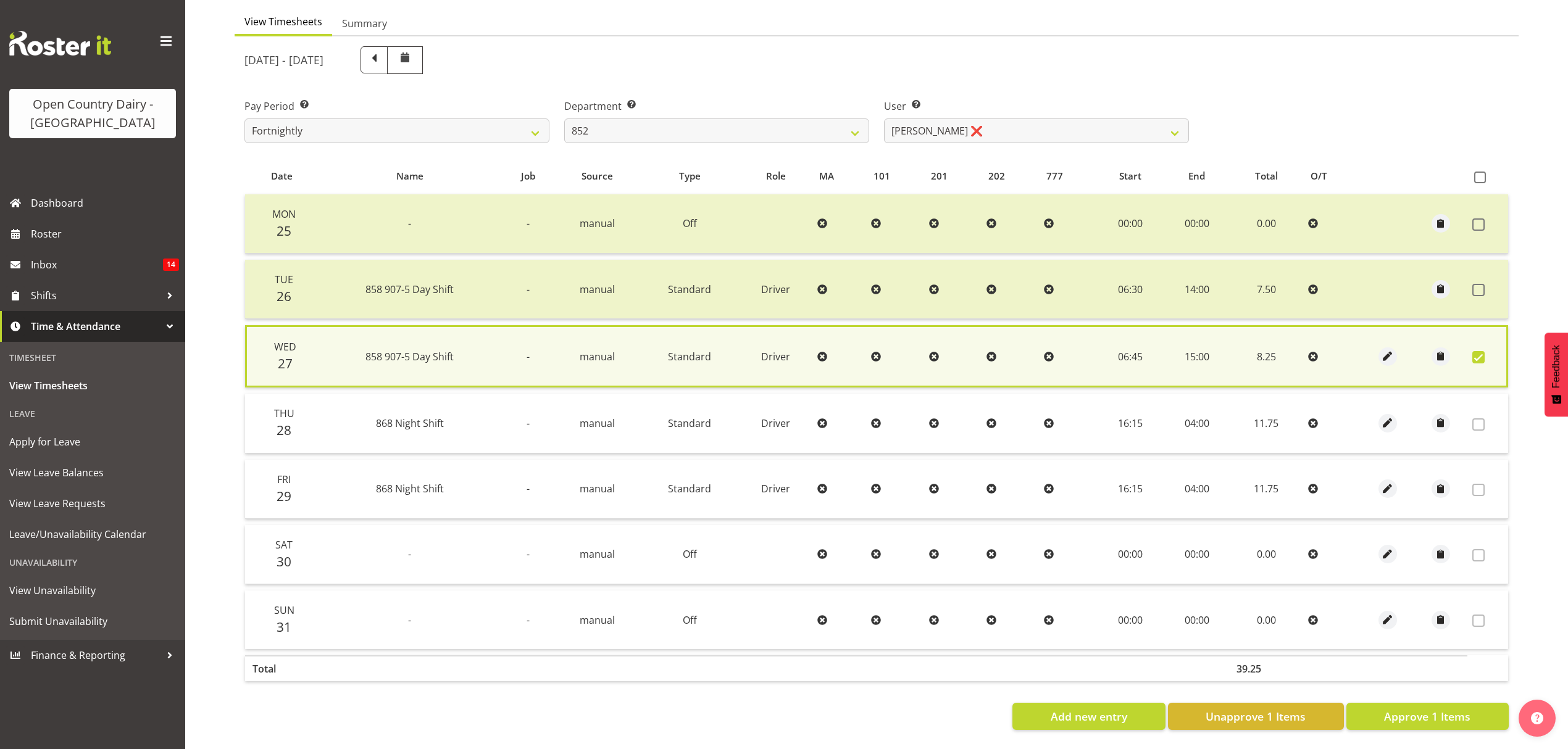
click at [1396, 693] on div "Date Name Job Source Type Role MA 101 201 202 777 Start End Total O/T Mon 25 - …" at bounding box center [876, 443] width 1264 height 572
click at [1399, 709] on span "Approve 1 Items" at bounding box center [1427, 716] width 87 height 16
checkbox input "false"
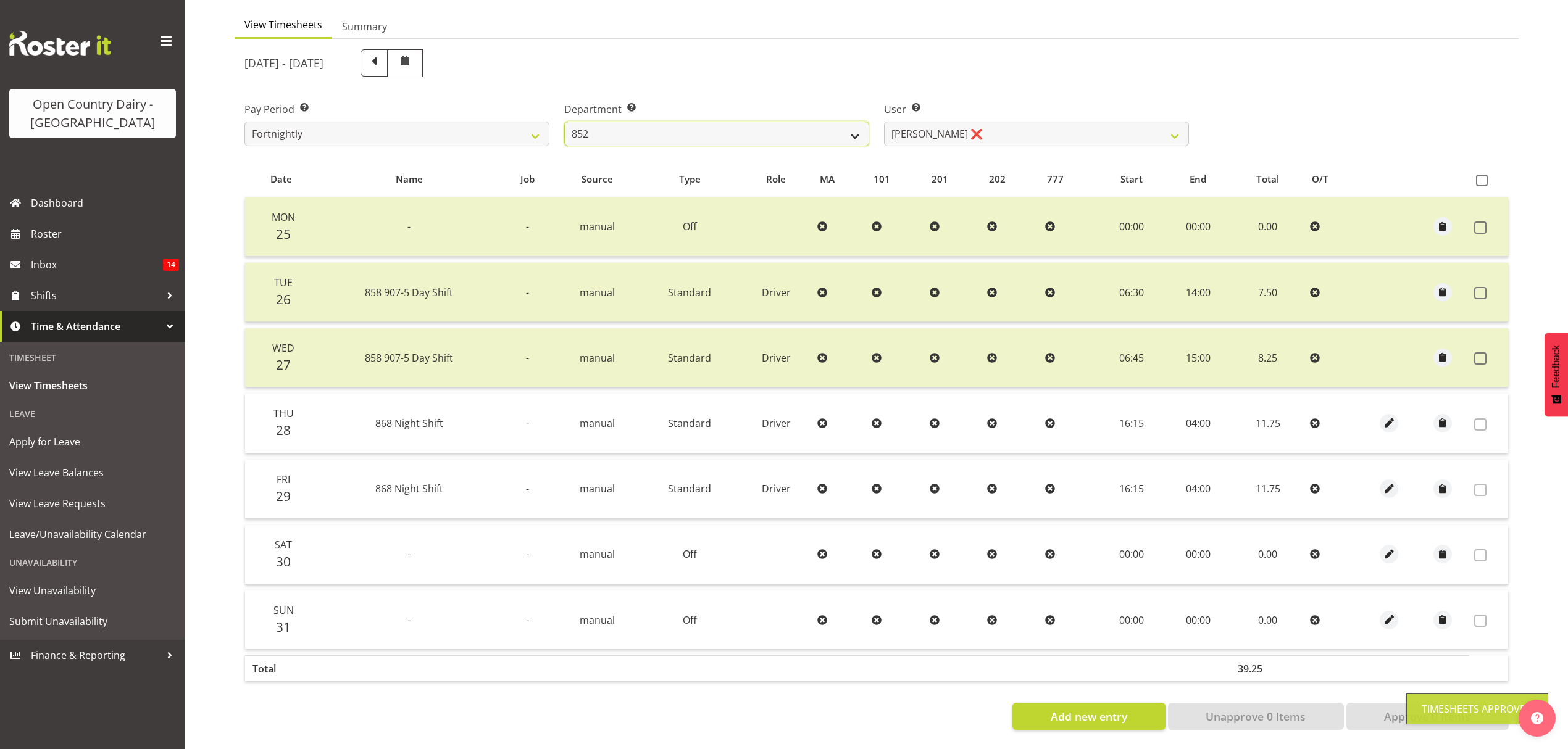
click at [687, 126] on select "734 735 736 737 738 739 851 852 853 854 855 856 858 861 862 865 868 869 870 873" at bounding box center [716, 134] width 305 height 25
select select "683"
click at [564, 122] on select "734 735 736 737 738 739 851 852 853 854 855 856 858 861 862 865 868 869 870 873" at bounding box center [716, 134] width 305 height 25
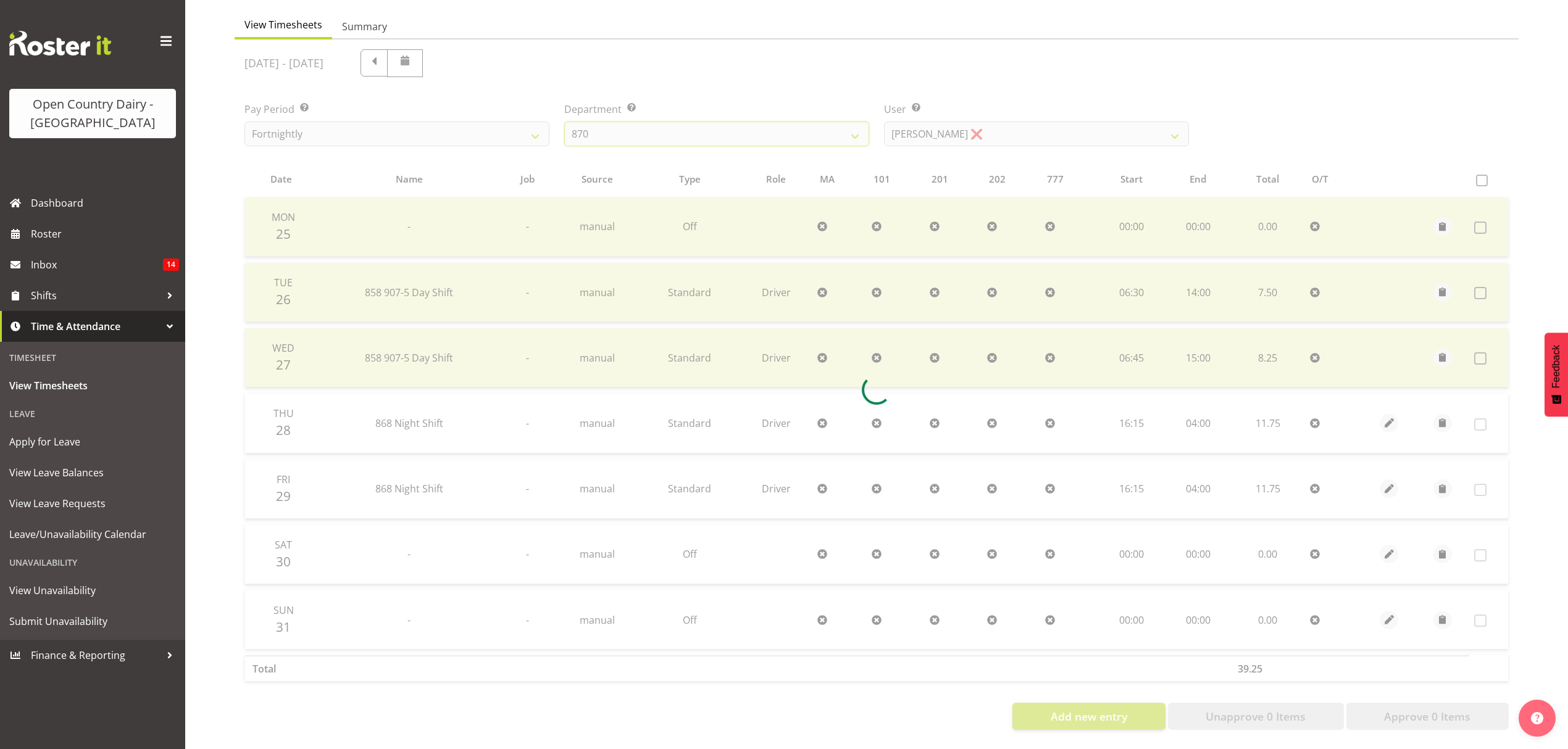
scroll to position [0, 0]
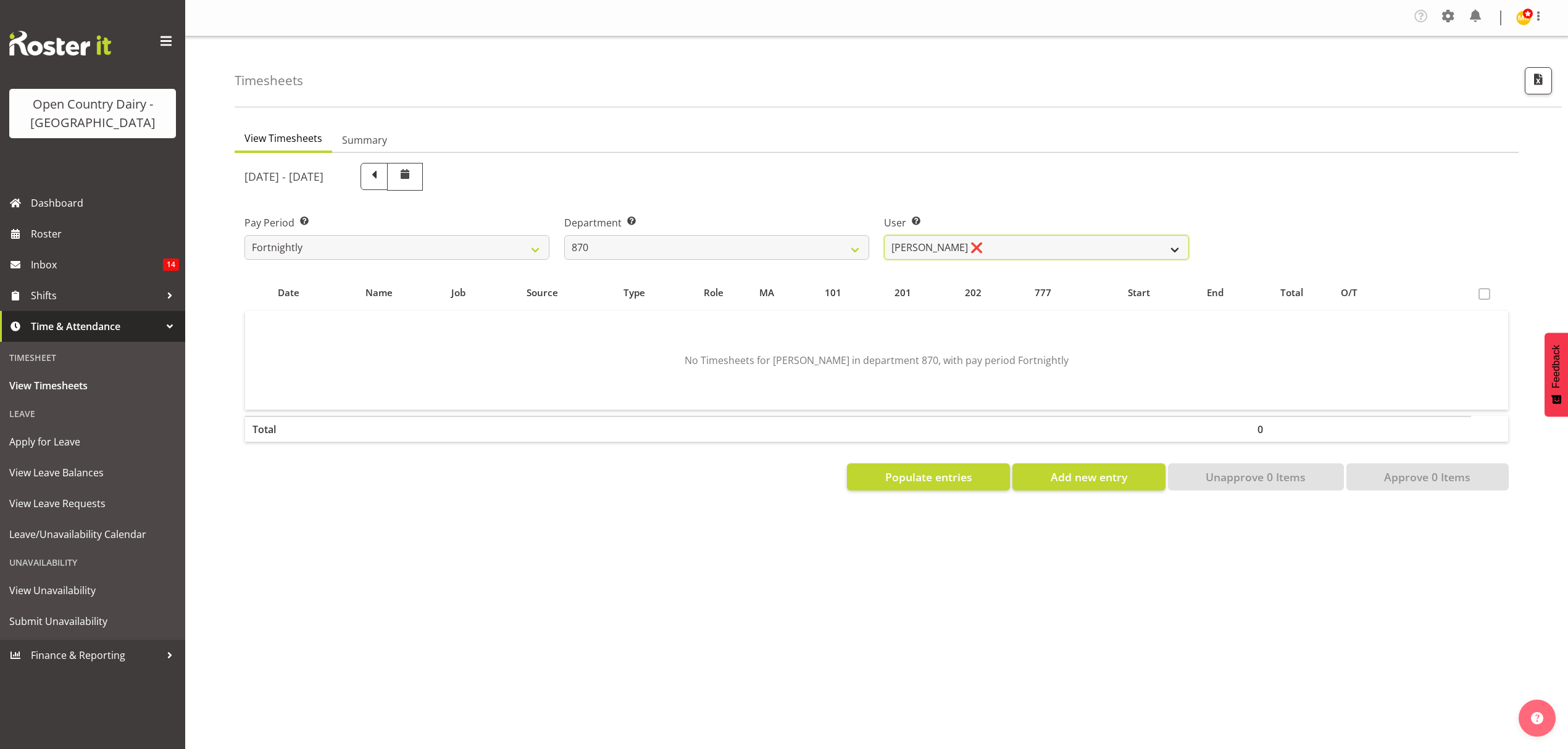
click at [902, 243] on select "Andy Haywood ❌ David Young ❌ Stewart Matheson ❌" at bounding box center [1036, 247] width 305 height 25
click at [903, 243] on select "Andy Haywood ❌ David Young ❌ Stewart Matheson ❌" at bounding box center [1036, 247] width 305 height 25
select select "7473"
click at [884, 236] on select "Andy Haywood ❌ David Young ❌ Stewart Matheson ❌" at bounding box center [1036, 247] width 305 height 25
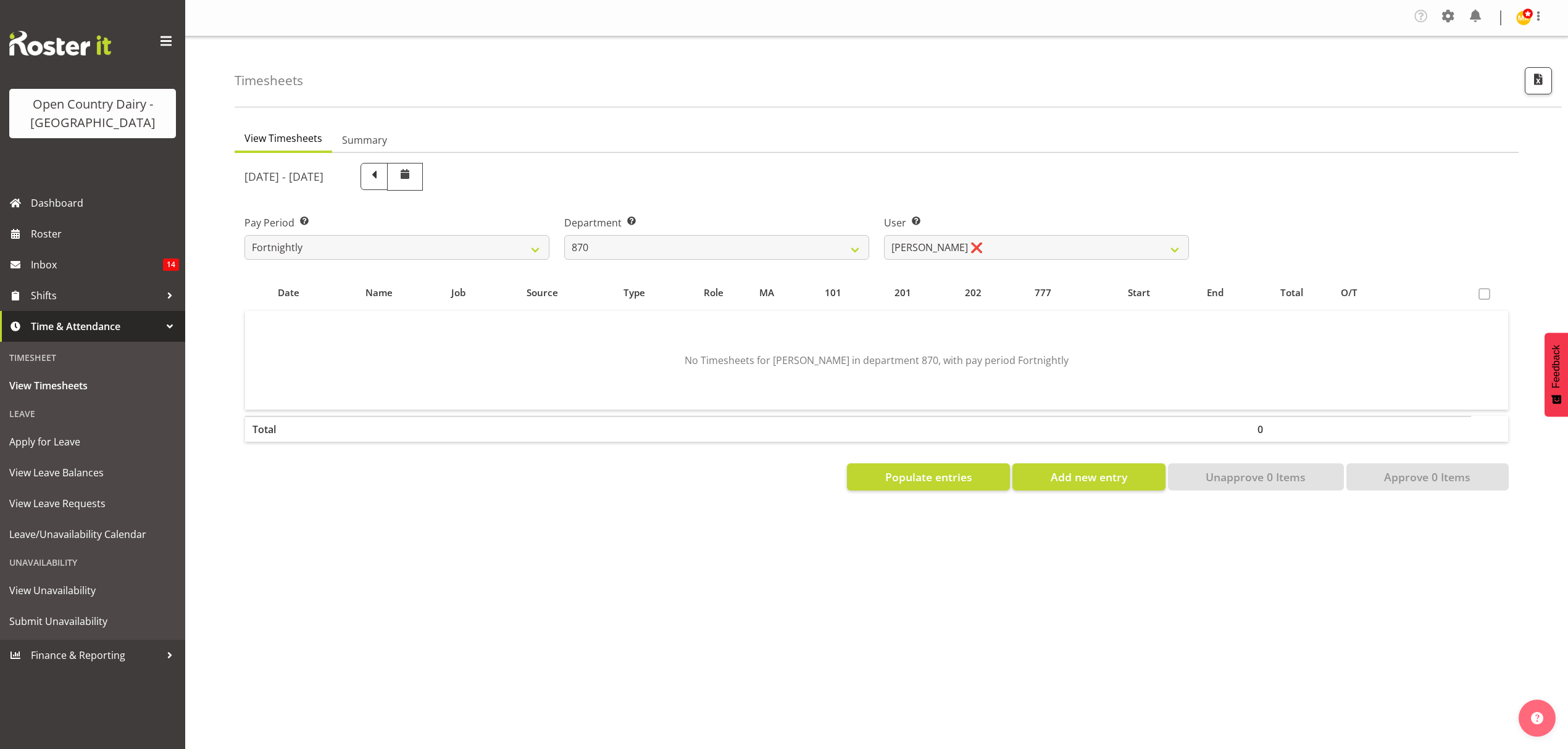
click at [0, 0] on div at bounding box center [0, 0] width 0 height 0
click at [947, 260] on div "User Select user. Note: This is filtered down by the previous two drop-down ite…" at bounding box center [1036, 232] width 320 height 69
click at [949, 249] on select "Andy Haywood ❌ David Young ❌ Stewart Matheson ❌" at bounding box center [1036, 247] width 305 height 25
click at [959, 188] on div "August 25th - August 31st 2025" at bounding box center [716, 176] width 944 height 27
click at [784, 252] on select "734 735 736 737 738 739 851 852 853 854 855 856 858 861 862 865 868 869 870 873" at bounding box center [716, 247] width 305 height 25
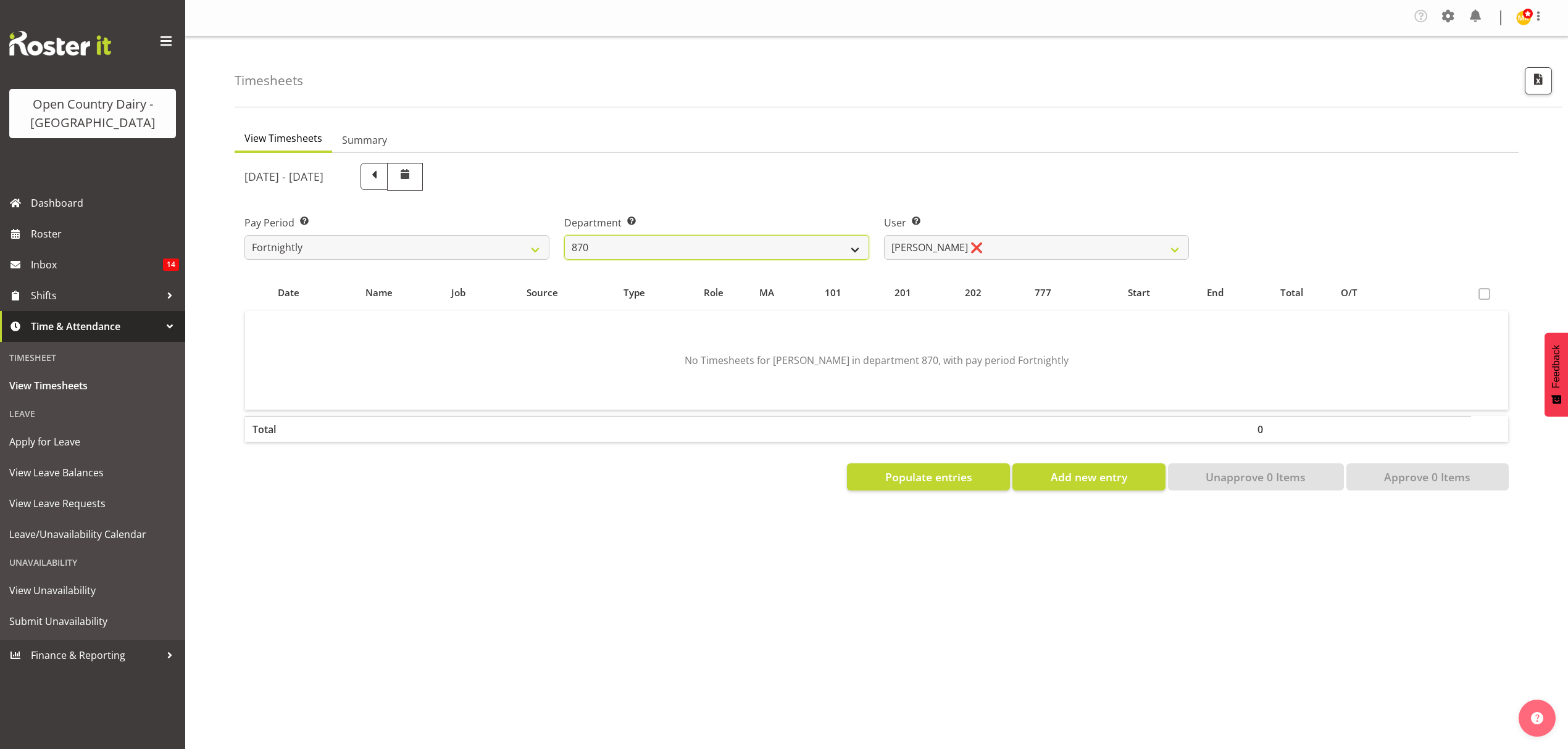
click at [784, 252] on select "734 735 736 737 738 739 851 852 853 854 855 856 858 861 862 865 868 869 870 873" at bounding box center [716, 247] width 305 height 25
select select "686"
click at [564, 236] on select "734 735 736 737 738 739 851 852 853 854 855 856 858 861 862 865 868 869 870 873" at bounding box center [716, 247] width 305 height 25
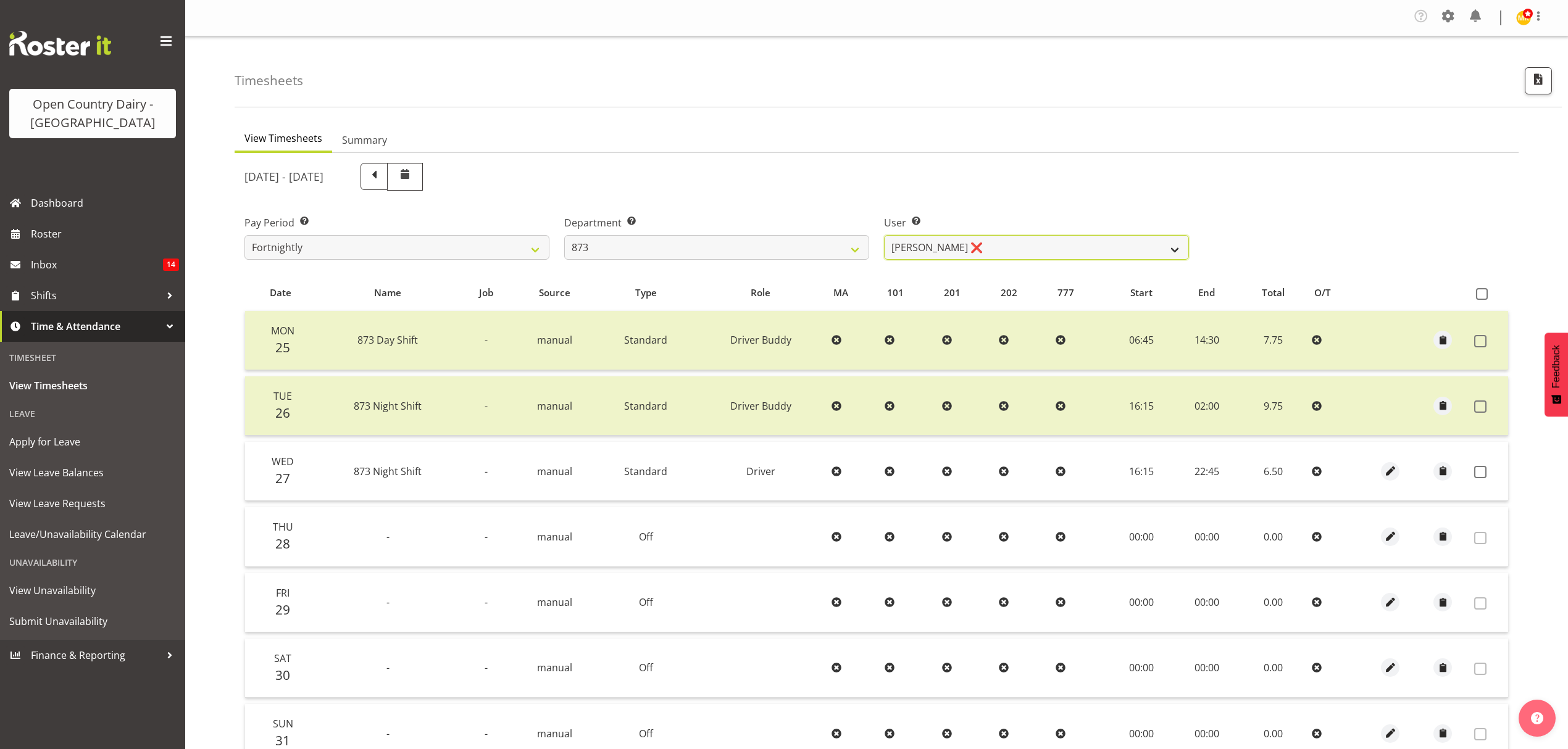
click at [1112, 256] on select "Andrew Henderson ❌ Ricky Popham ❌ Stacy MacAskill ❌ Trish Nicol ❌" at bounding box center [1036, 247] width 305 height 25
click at [884, 236] on select "Andrew Henderson ❌ Ricky Popham ❌ Stacy MacAskill ❌ Trish Nicol ❌" at bounding box center [1036, 247] width 305 height 25
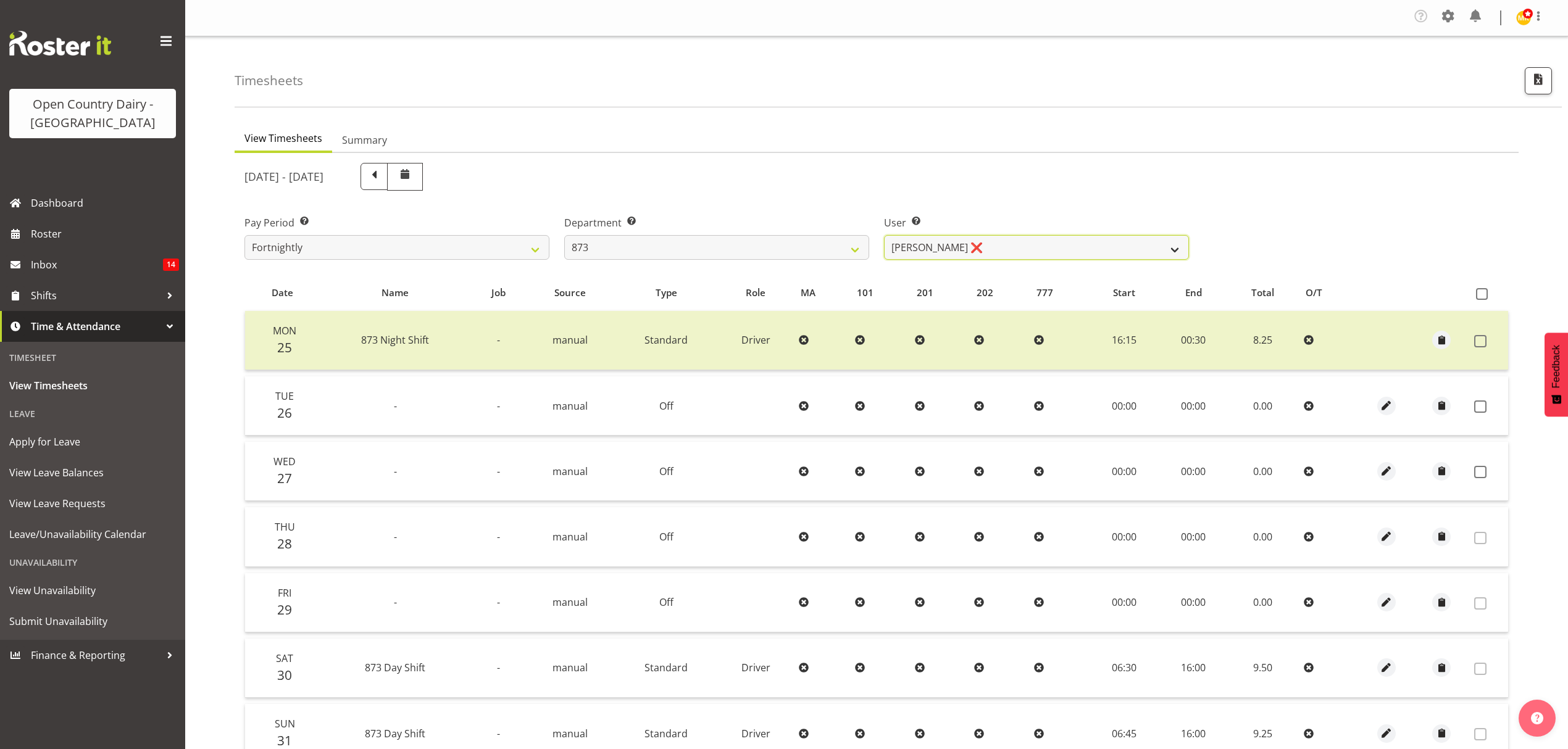
click at [1006, 243] on select "Andrew Henderson ❌ Ricky Popham ❌ Stacy MacAskill ❌ Trish Nicol ❌" at bounding box center [1036, 247] width 305 height 25
click at [995, 243] on select "Andrew Henderson ❌ Ricky Popham ❌ Stacy MacAskill ❌ Trish Nicol ❌" at bounding box center [1036, 247] width 305 height 25
click at [955, 248] on select "Andrew Henderson ❌ Ricky Popham ❌ Stacy MacAskill ❌ Trish Nicol ❌" at bounding box center [1036, 247] width 305 height 25
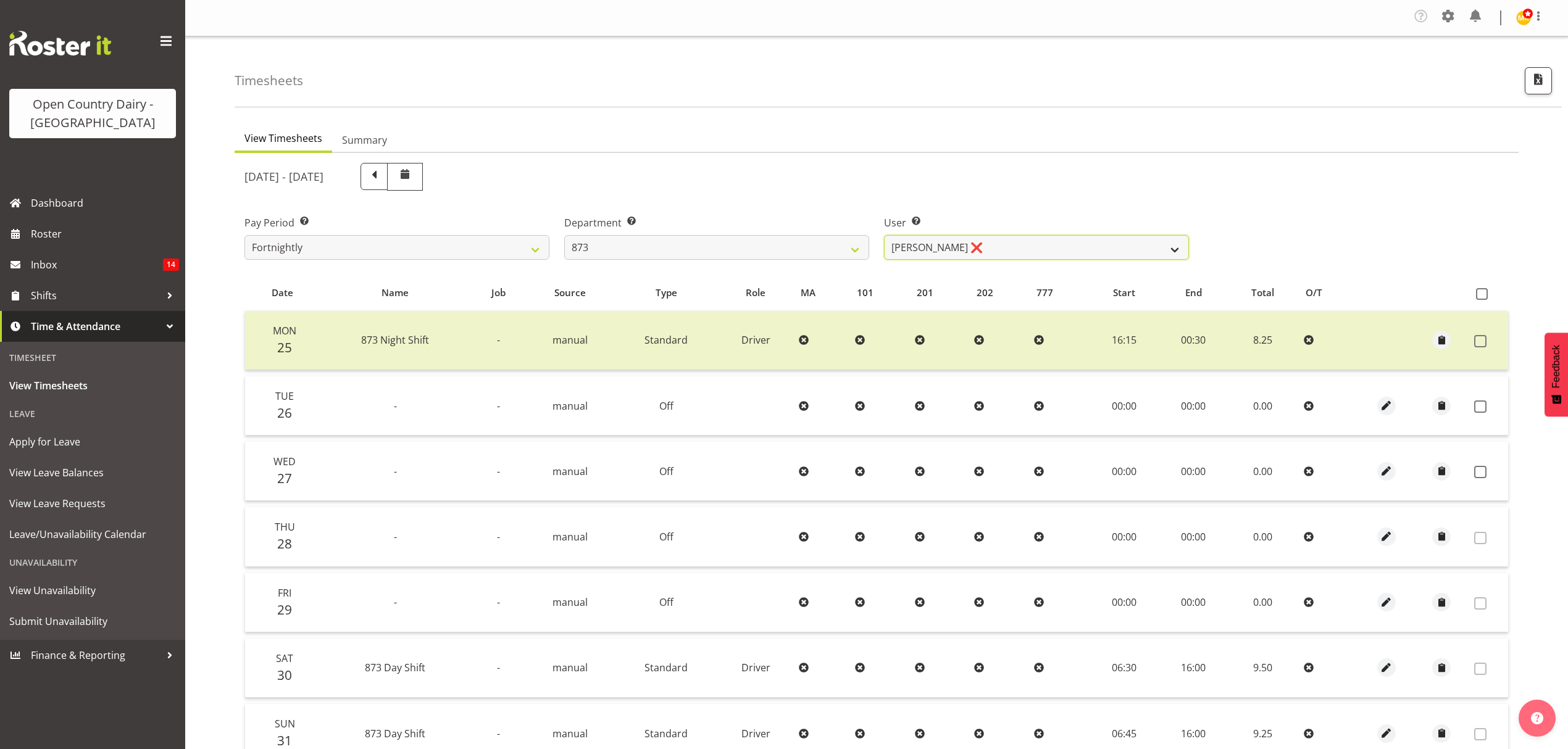
select select "7516"
click at [884, 236] on select "Andrew Henderson ❌ Ricky Popham ❌ Stacy MacAskill ❌ Trish Nicol ❌" at bounding box center [1036, 247] width 305 height 25
click at [0, 0] on div at bounding box center [0, 0] width 0 height 0
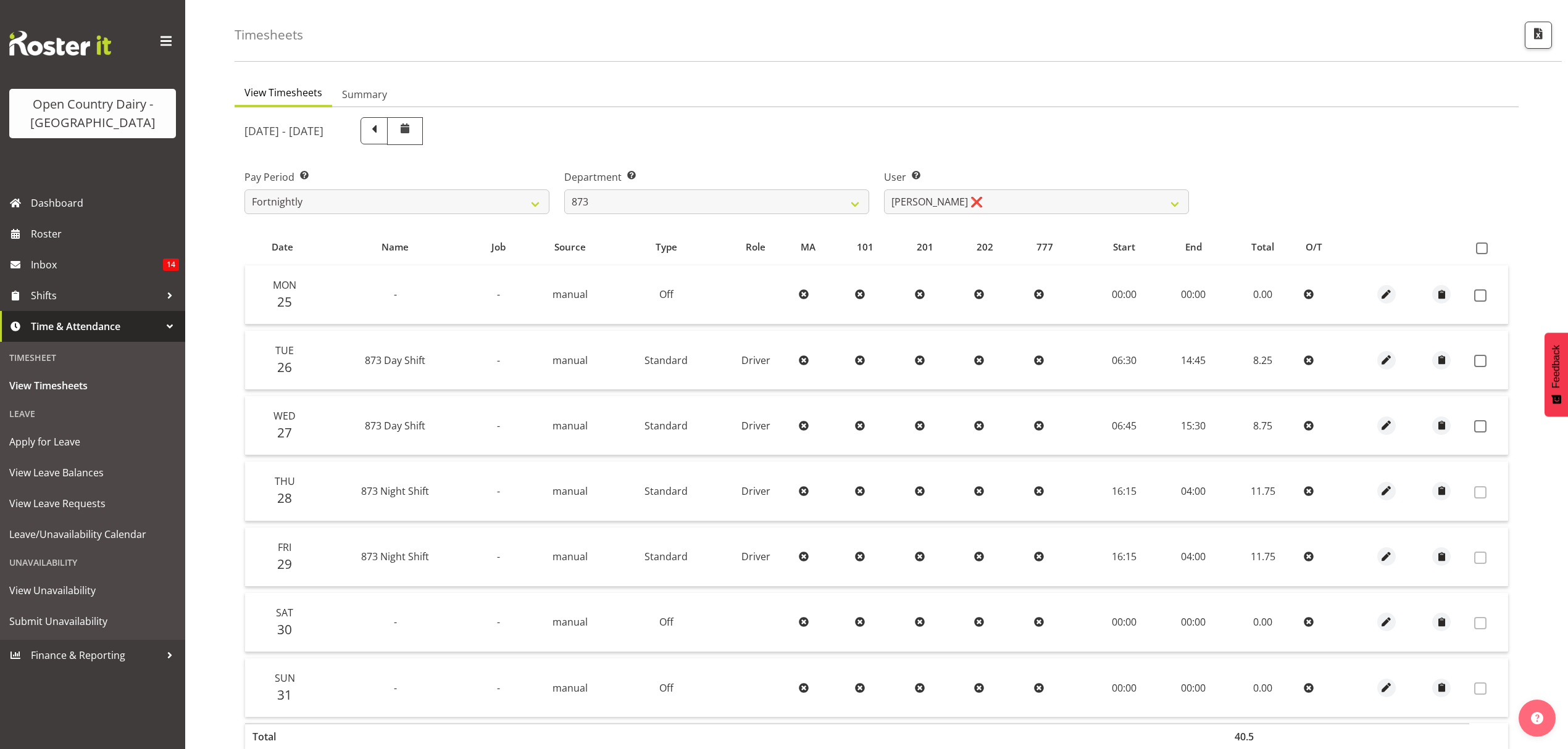
scroll to position [82, 0]
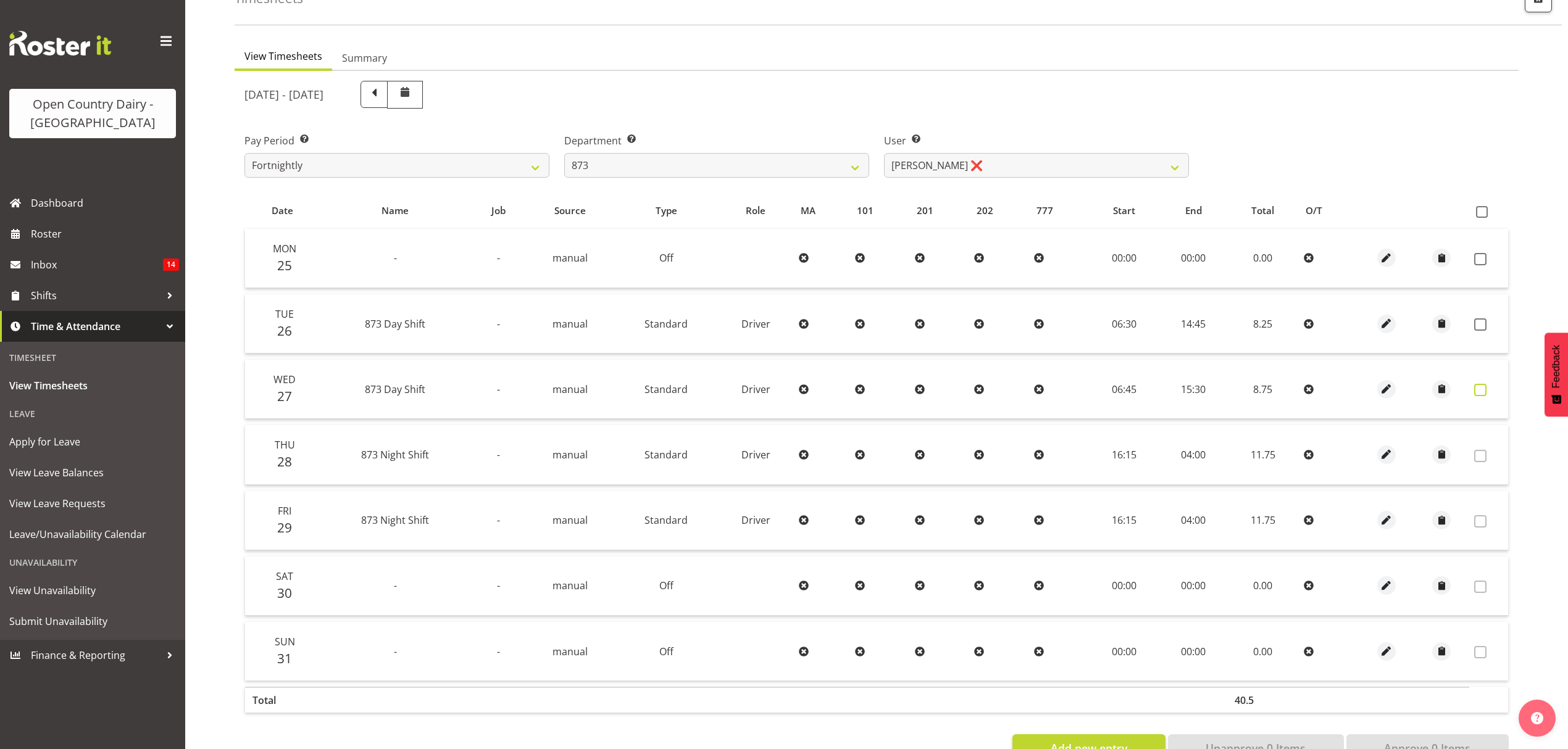
click at [1479, 388] on span at bounding box center [1481, 390] width 13 height 13
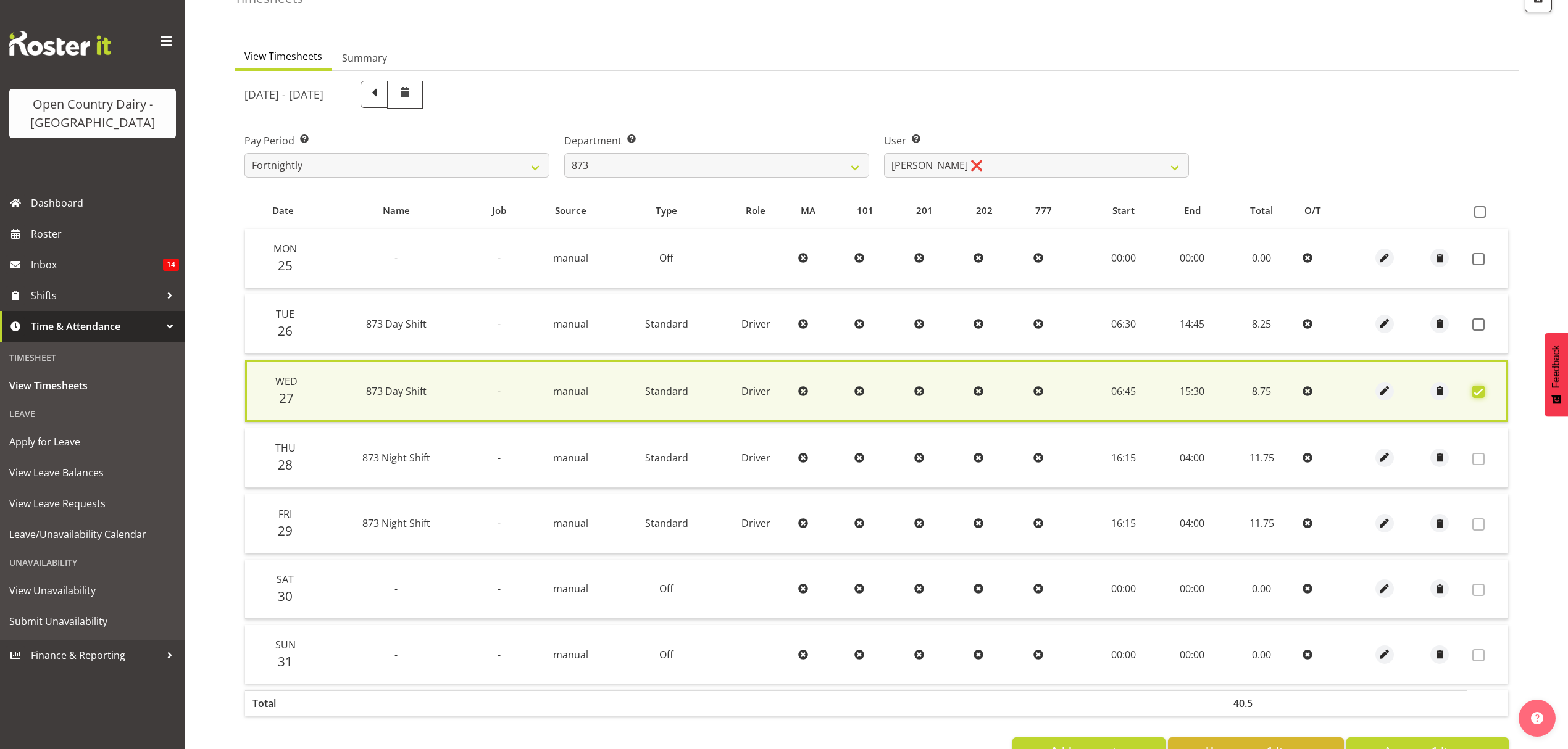
scroll to position [126, 0]
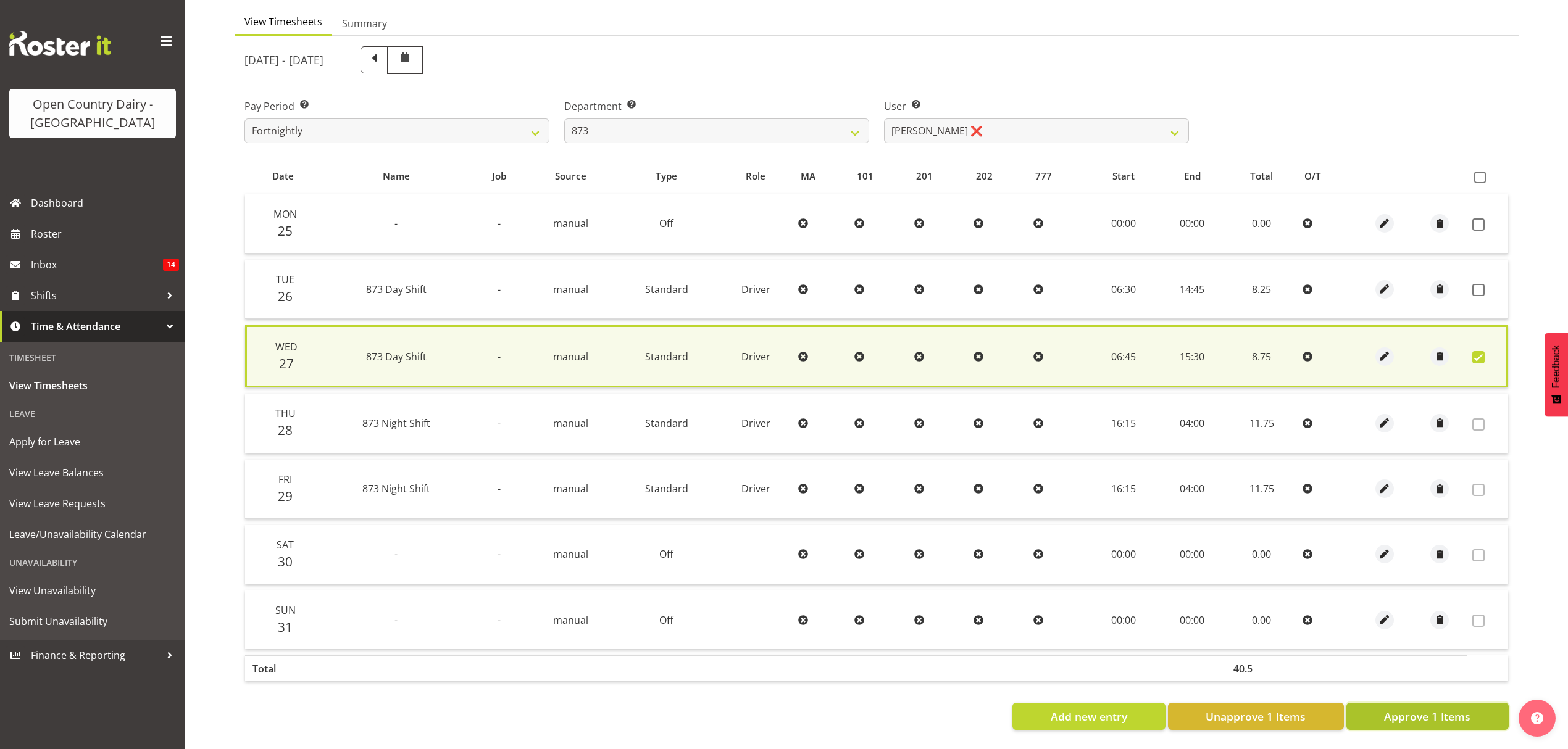
click at [1429, 708] on span "Approve 1 Items" at bounding box center [1427, 716] width 87 height 16
checkbox input "false"
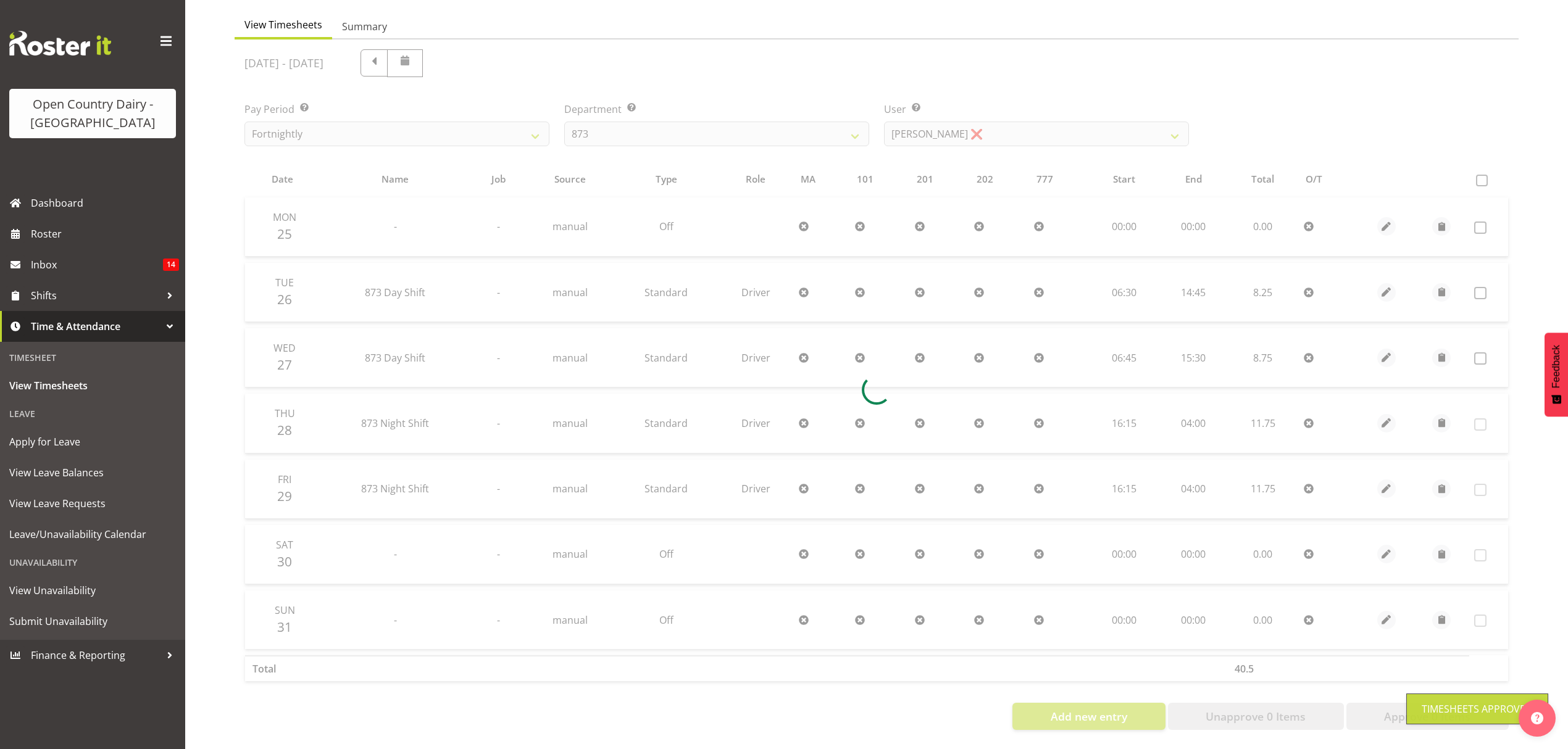
scroll to position [123, 0]
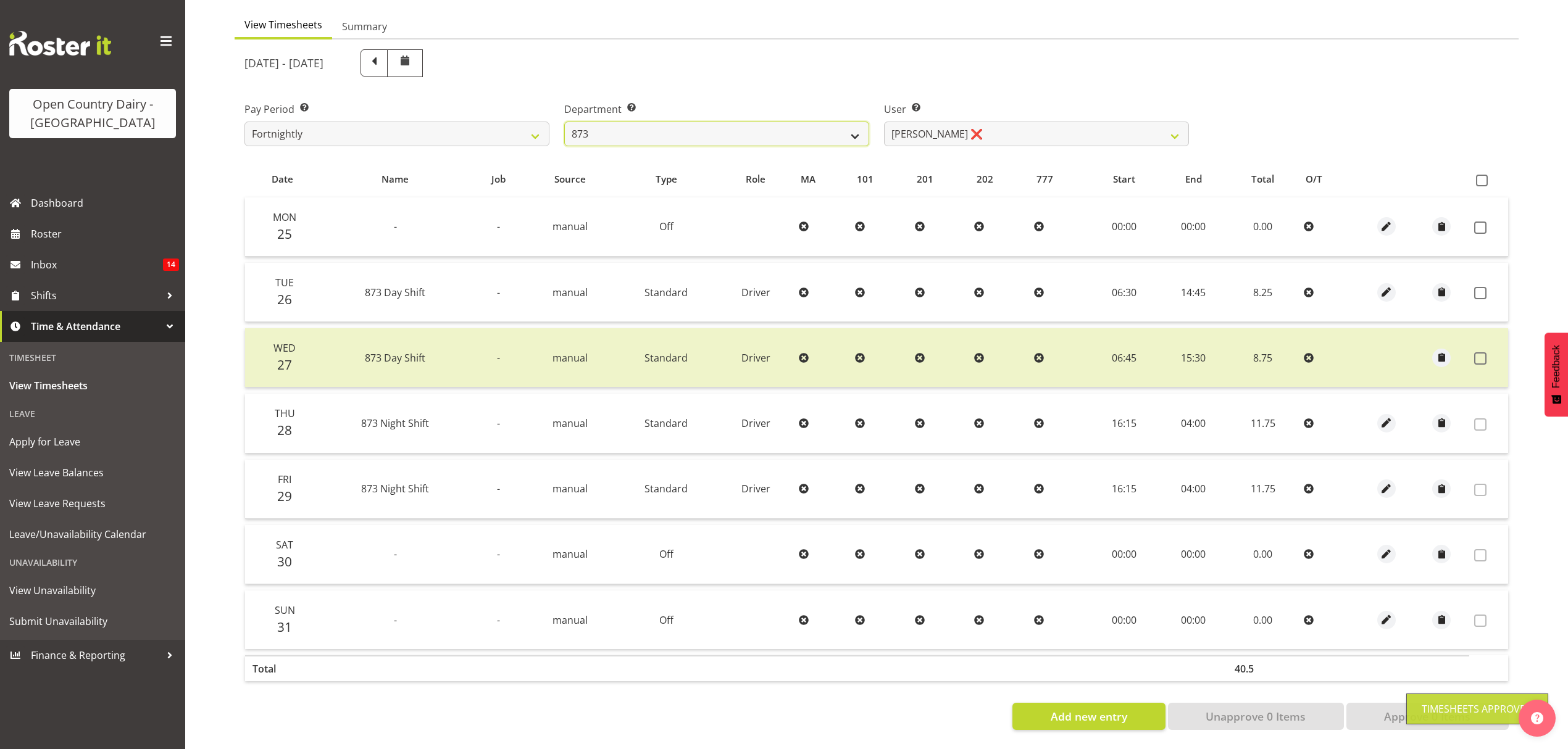
click at [843, 126] on select "734 735 736 737 738 739 851 852 853 854 855 856 858 861 862 865 868 869 870 873" at bounding box center [716, 134] width 305 height 25
click at [744, 122] on select "734 735 736 737 738 739 851 852 853 854 855 856 858 861 862 865 868 869 870 873" at bounding box center [716, 134] width 305 height 25
select select "689"
click at [564, 122] on select "734 735 736 737 738 739 851 852 853 854 855 856 858 861 862 865 868 869 870 873" at bounding box center [716, 134] width 305 height 25
select select "7444"
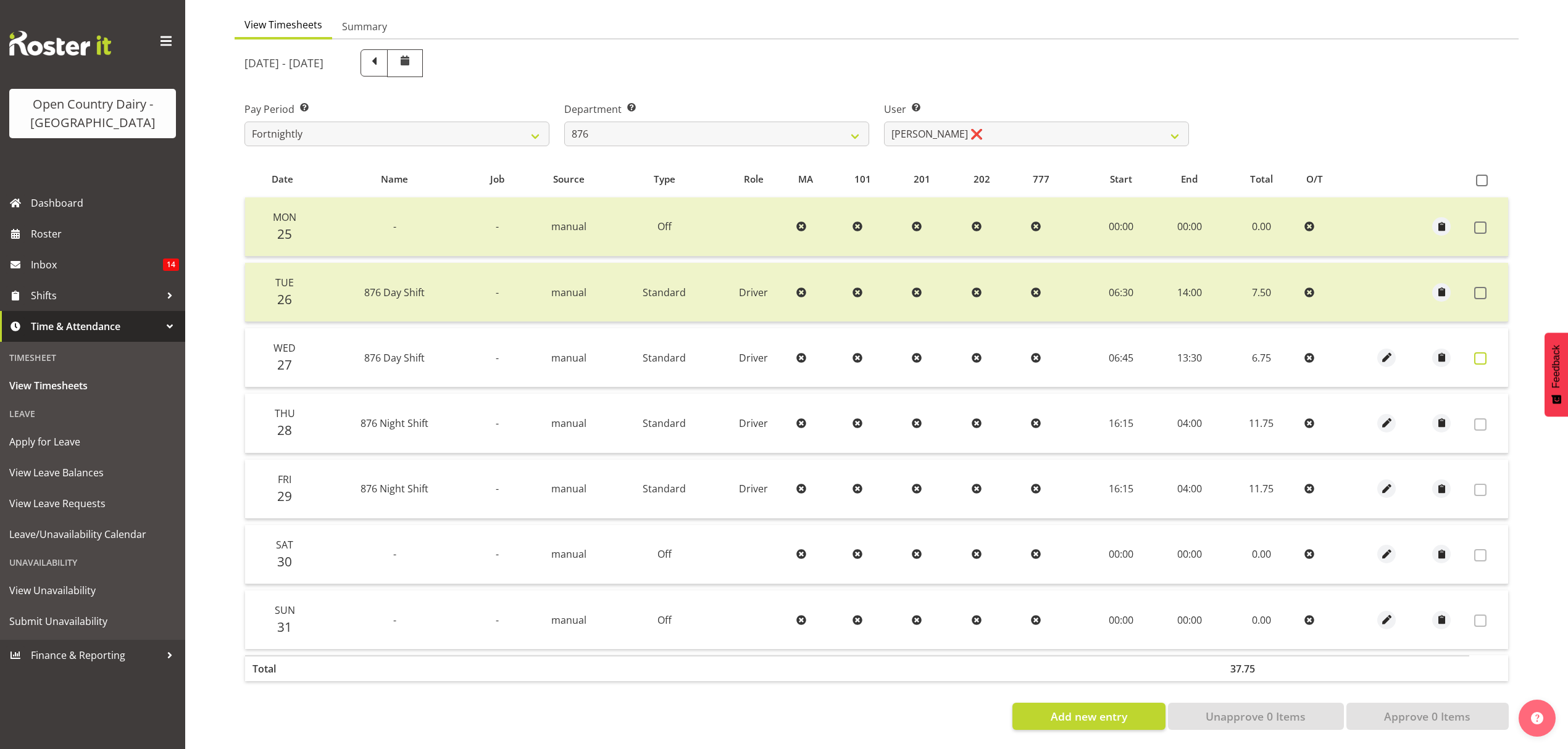
click at [1478, 353] on span at bounding box center [1481, 359] width 13 height 13
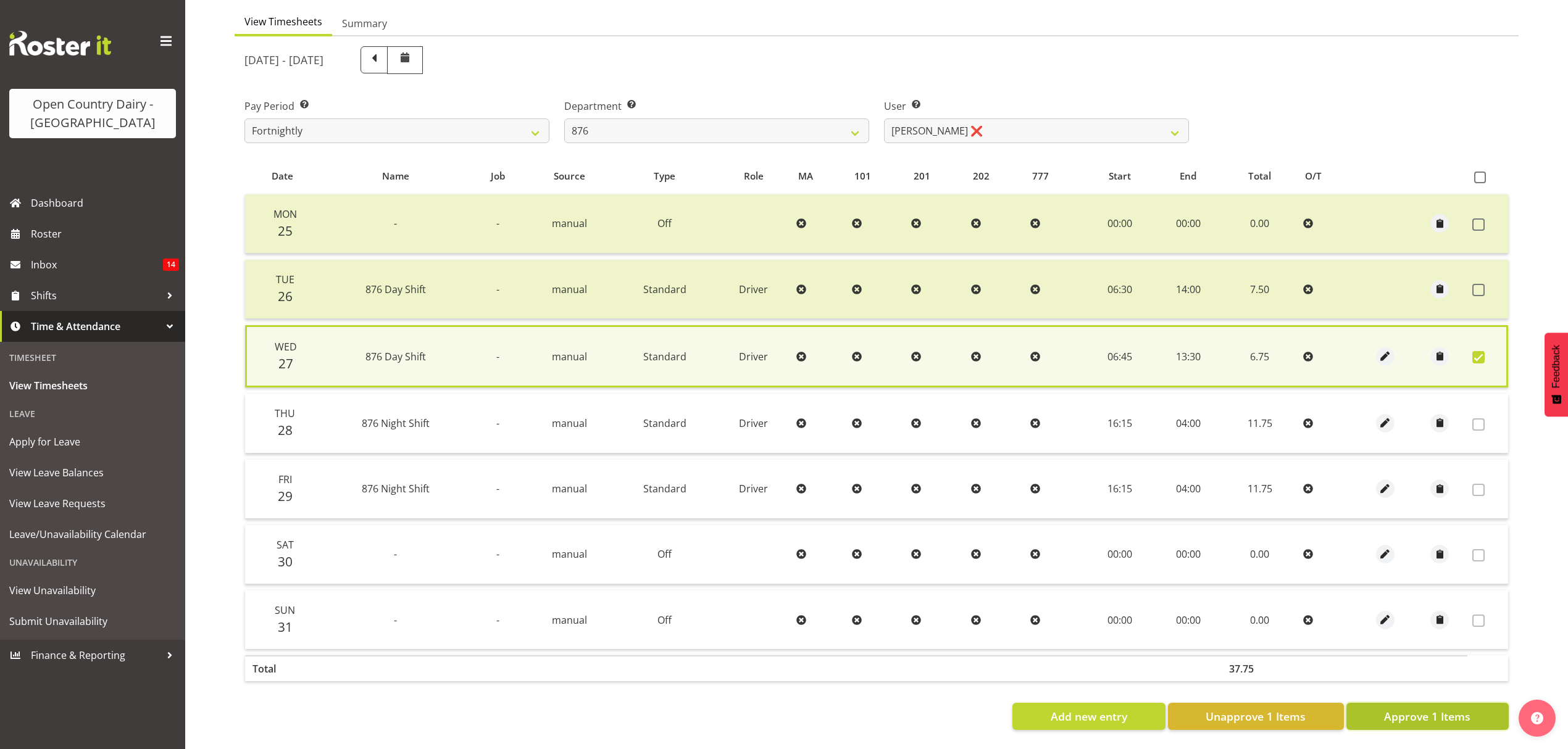
click at [1450, 703] on button "Approve 1 Items" at bounding box center [1427, 717] width 163 height 27
checkbox input "false"
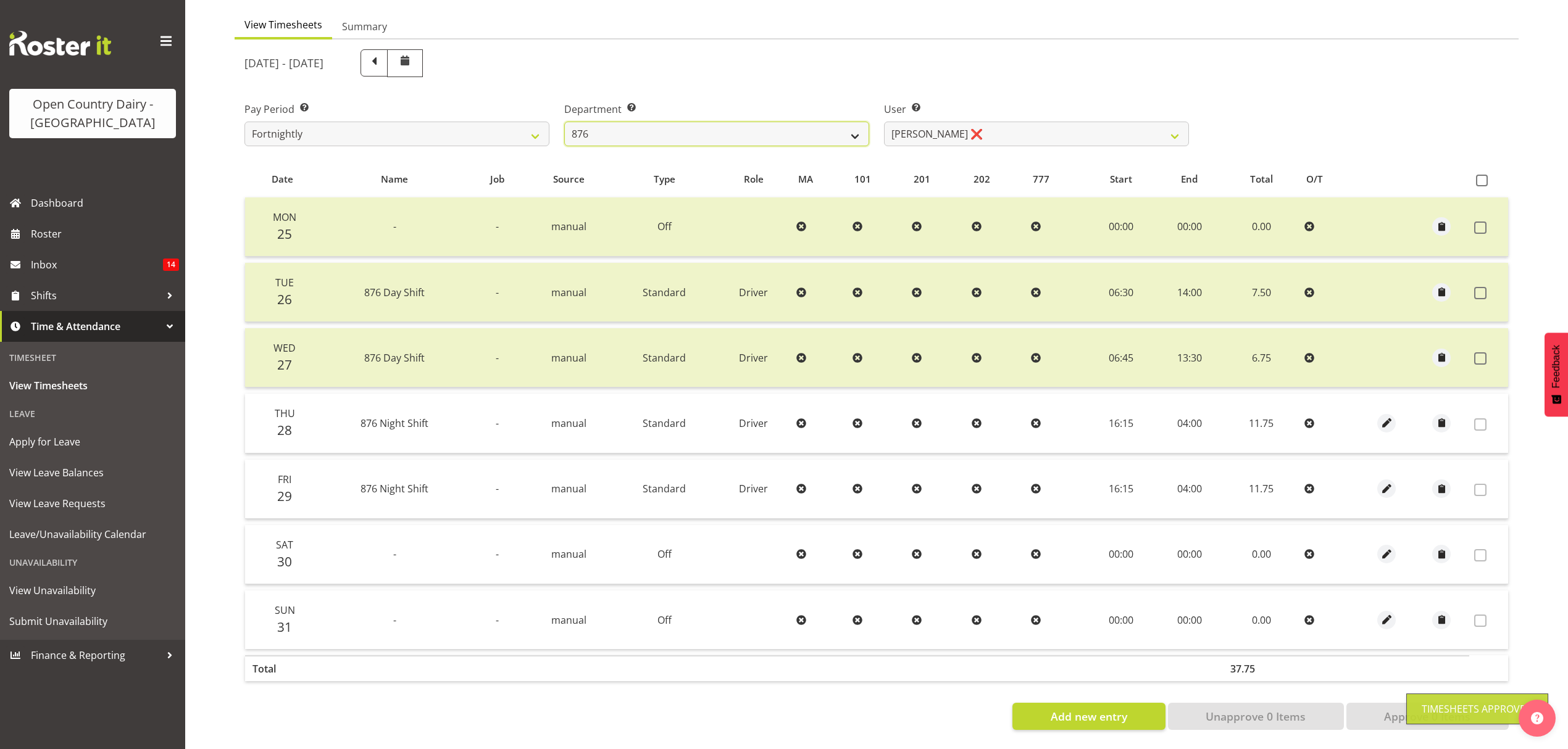
click at [798, 131] on select "734 735 736 737 738 739 851 852 853 854 855 856 858 861 862 865 868 869 870 873" at bounding box center [716, 134] width 305 height 25
click at [826, 122] on select "734 735 736 737 738 739 851 852 853 854 855 856 858 861 862 865 868 869 870 873" at bounding box center [716, 134] width 305 height 25
select select "690"
click at [564, 122] on select "734 735 736 737 738 739 851 852 853 854 855 856 858 861 862 865 868 869 870 873" at bounding box center [716, 134] width 305 height 25
click at [0, 0] on div at bounding box center [0, 0] width 0 height 0
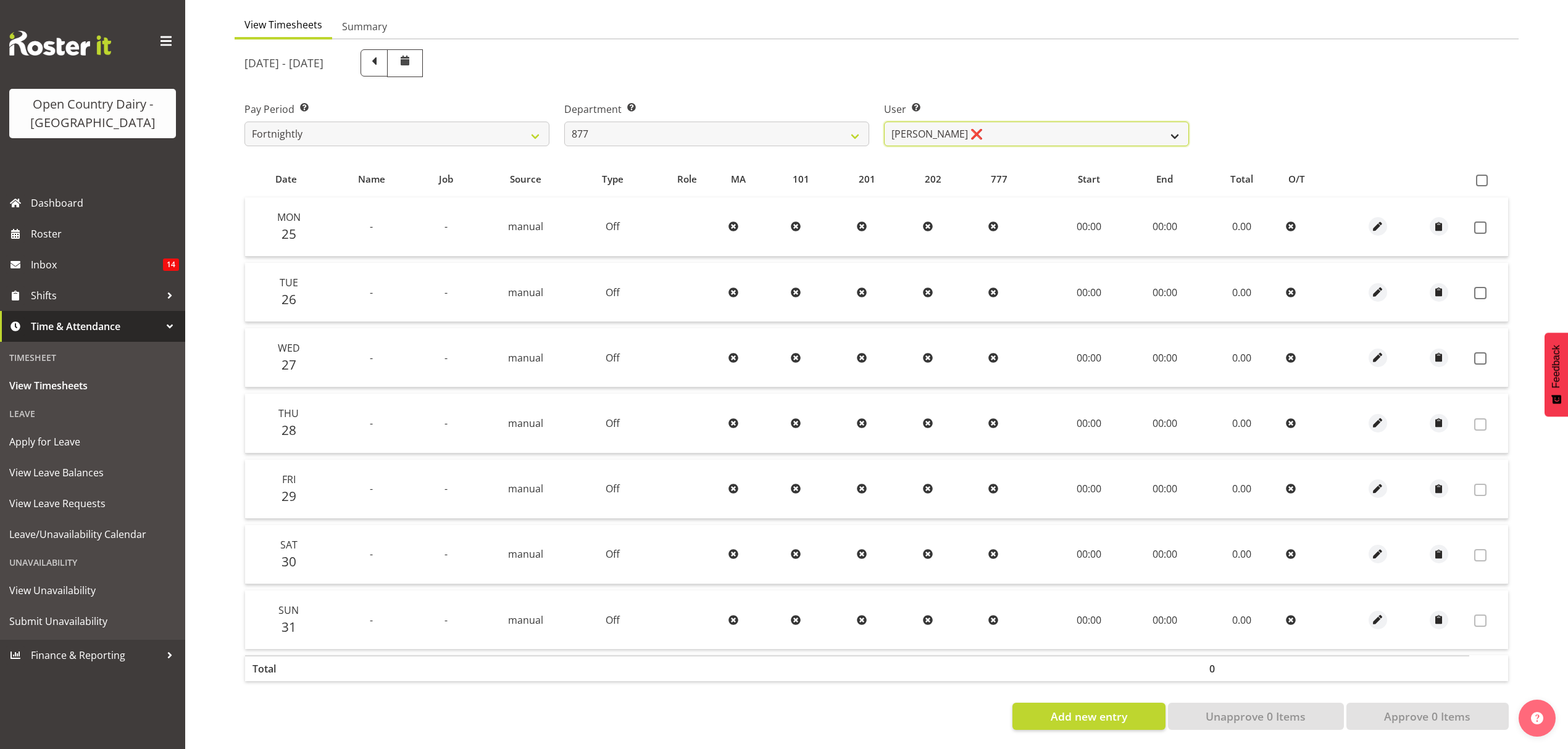
click at [1013, 122] on select "Barry Shields ❌ Callum Wells ❌ Helen Bull ❌ Jase Preston ❌" at bounding box center [1036, 134] width 305 height 25
select select "7468"
click at [884, 122] on select "Barry Shields ❌ Callum Wells ❌ Helen Bull ❌ Jase Preston ❌" at bounding box center [1036, 134] width 305 height 25
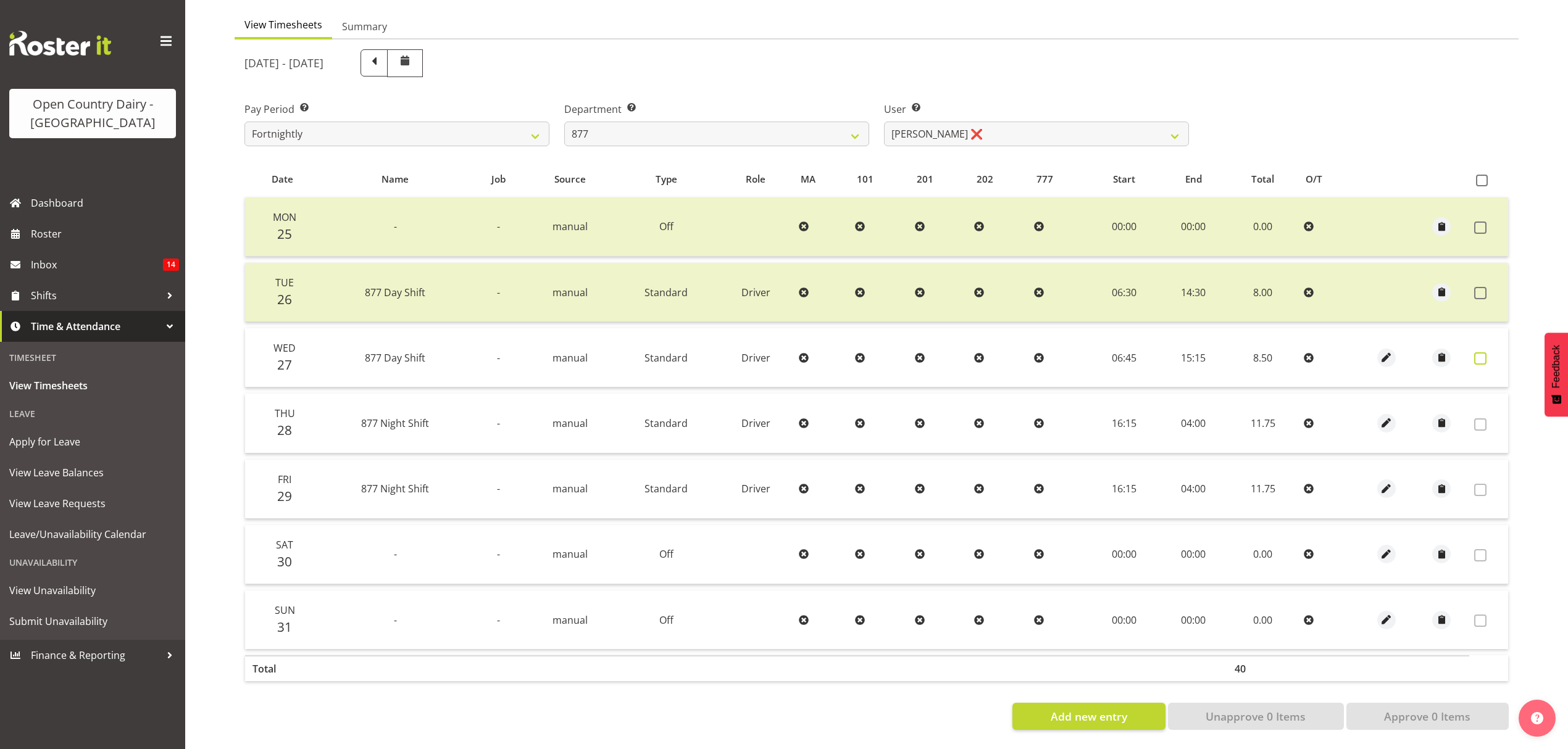
click at [1487, 353] on label at bounding box center [1484, 359] width 19 height 13
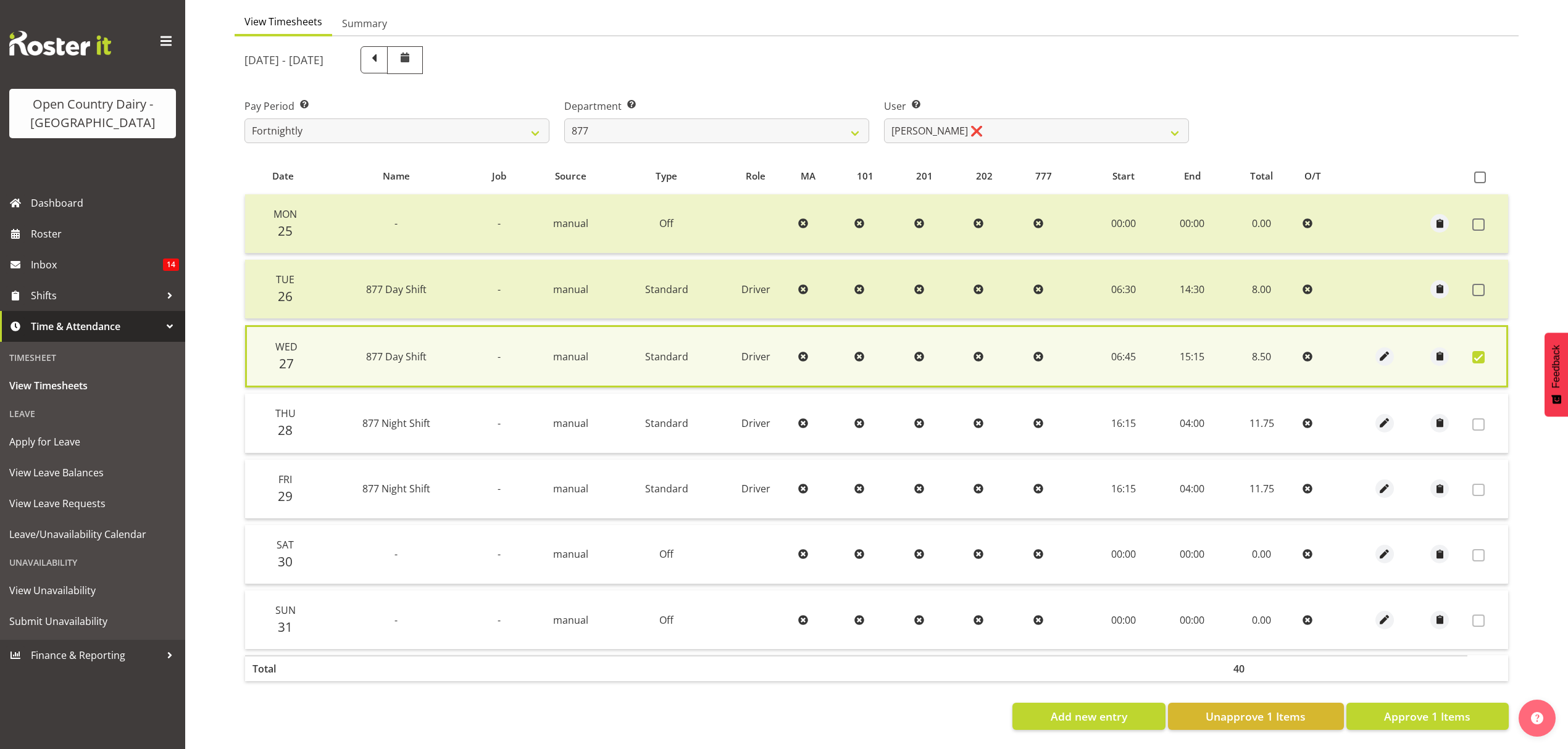
click at [1487, 352] on label at bounding box center [1481, 358] width 19 height 13
click at [1427, 703] on button "Approve 1 Items" at bounding box center [1427, 717] width 163 height 27
checkbox input "false"
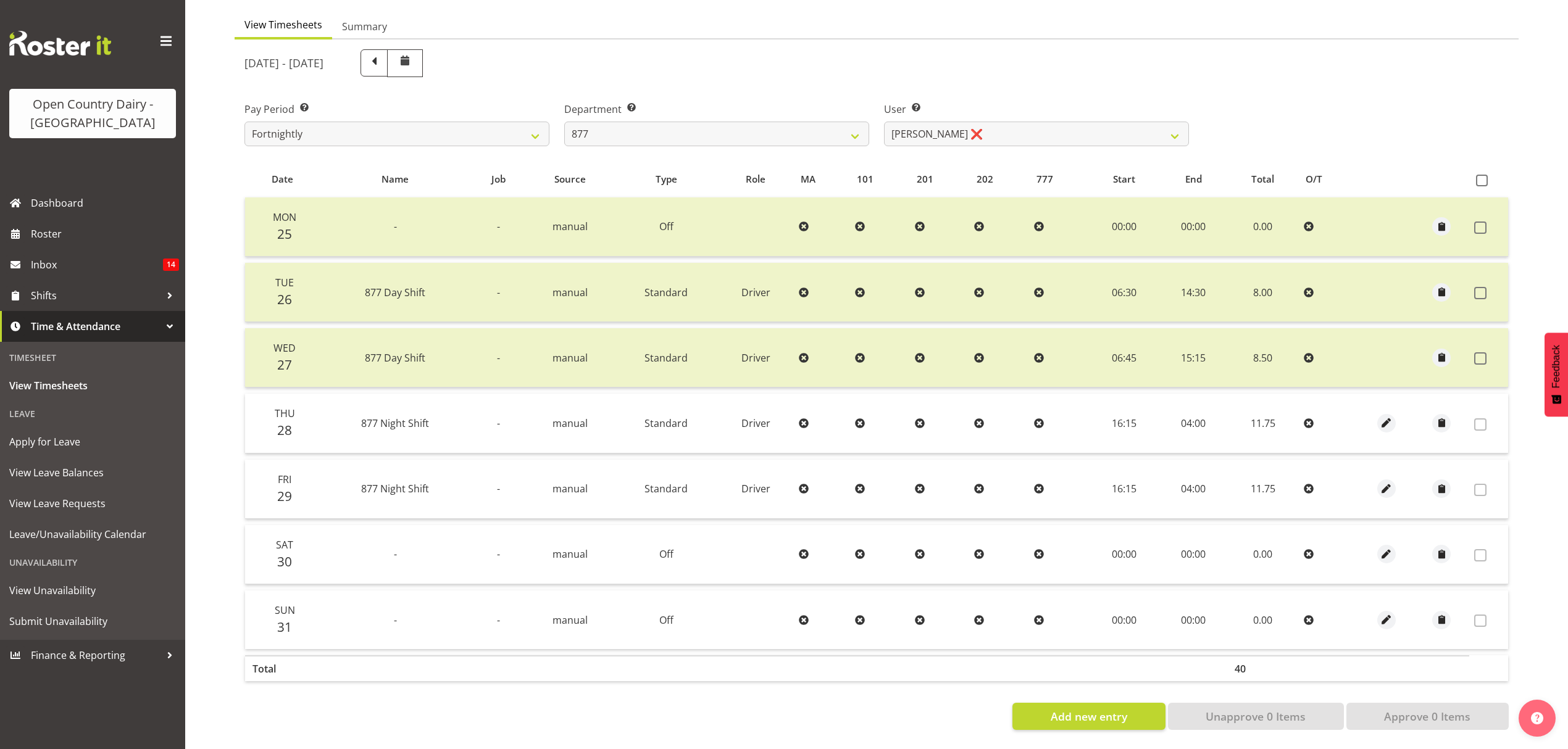
click at [677, 109] on div "Department Select which department you would like to view. 734 735 736 737 738 …" at bounding box center [716, 124] width 305 height 44
click at [679, 122] on select "734 735 736 737 738 739 851 852 853 854 855 856 858 861 862 865 868 869 870 873" at bounding box center [716, 134] width 305 height 25
select select "783"
click at [564, 122] on select "734 735 736 737 738 739 851 852 853 854 855 856 858 861 862 865 868 869 870 873" at bounding box center [716, 134] width 305 height 25
select select "10225"
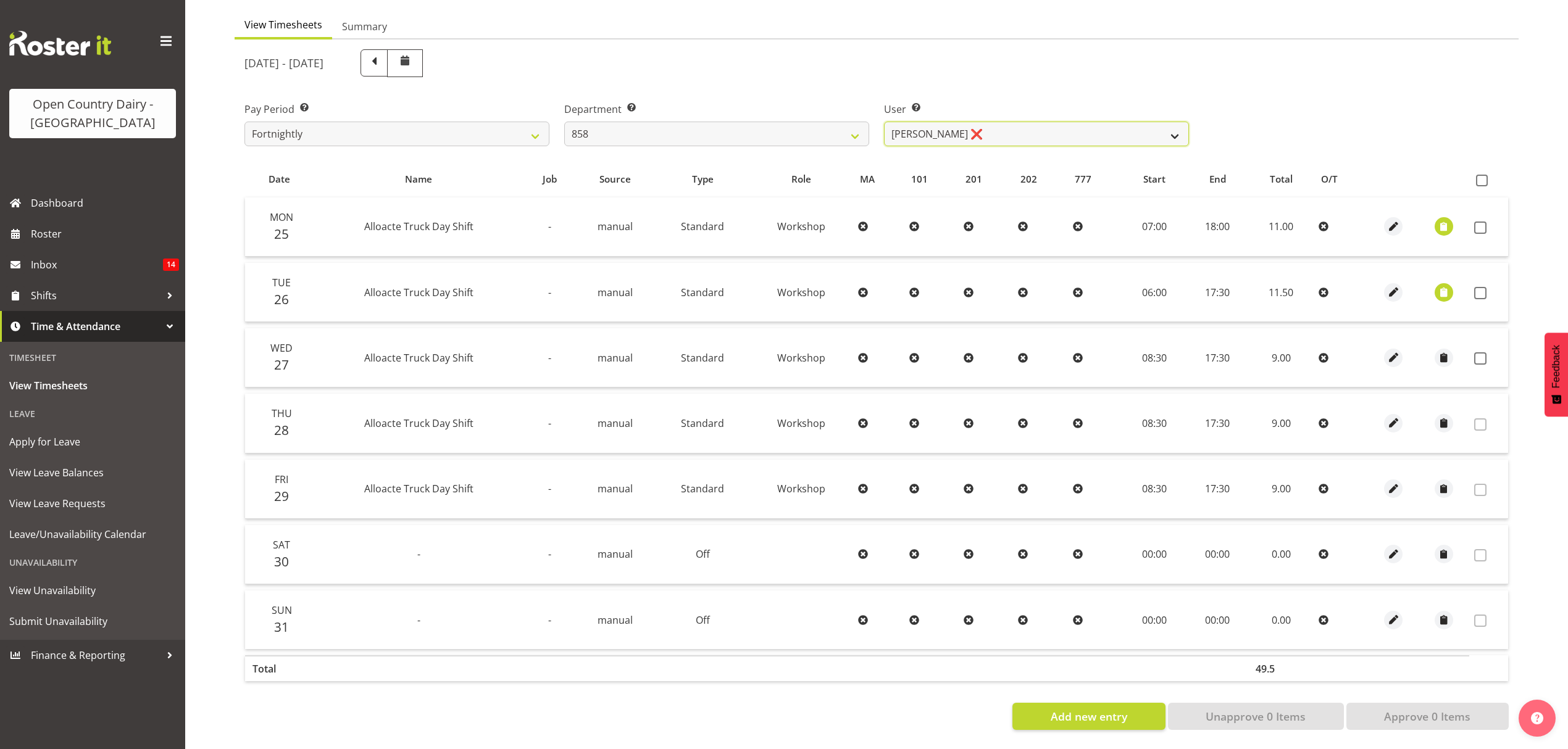
click at [965, 132] on select "Anthony Shaw ❌ Liam Bellman ❌ Neil Peters ❌" at bounding box center [1036, 134] width 305 height 25
click at [985, 102] on label "User Select user. Note: This is filtered down by the previous two drop-down ite…" at bounding box center [1036, 109] width 305 height 15
click at [832, 106] on label "Department Select which department you would like to view." at bounding box center [716, 109] width 305 height 15
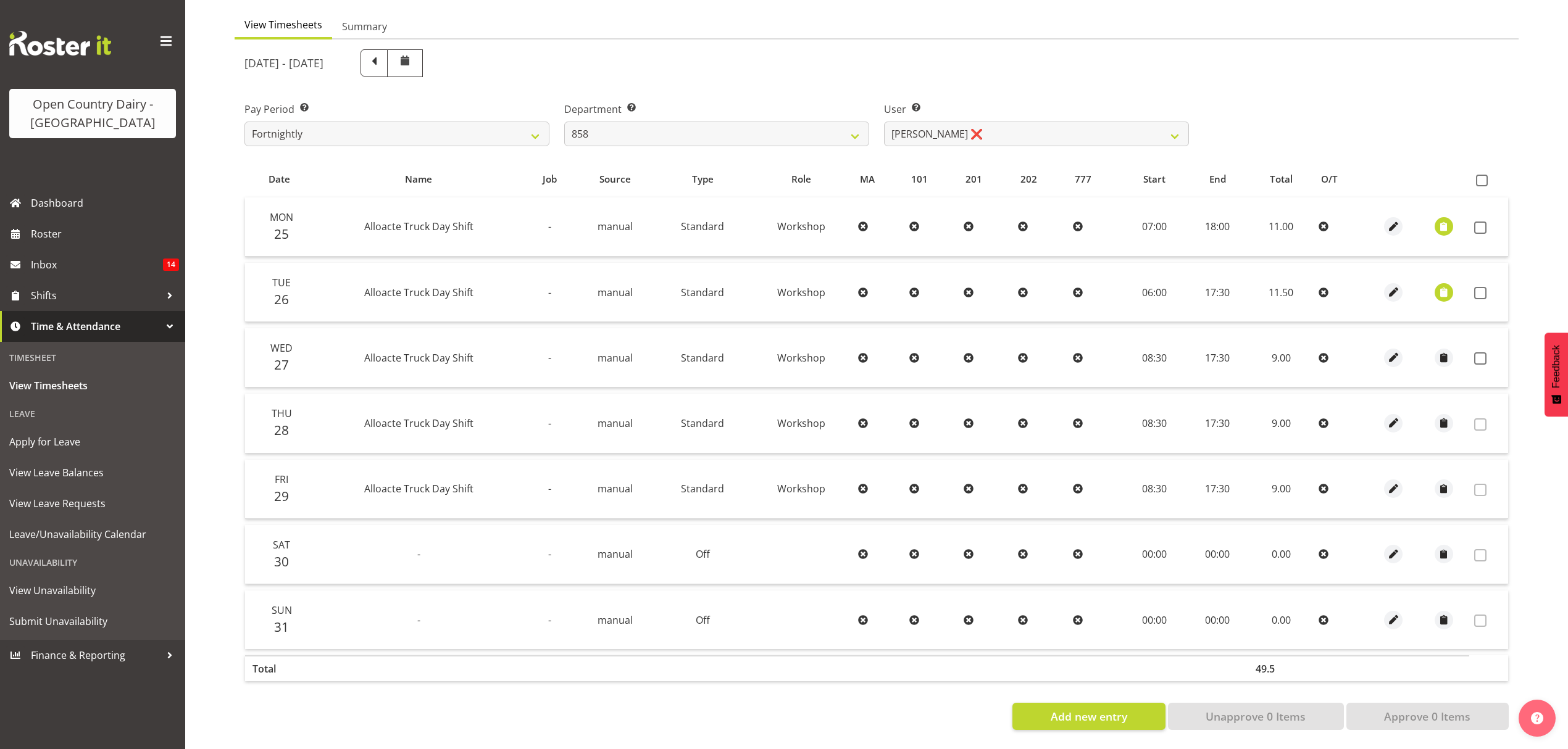
click at [832, 106] on label "Department Select which department you would like to view." at bounding box center [716, 109] width 305 height 15
click at [828, 110] on div "Department Select which department you would like to view. 734 735 736 737 738 …" at bounding box center [716, 124] width 305 height 44
click at [828, 122] on select "734 735 736 737 738 739 851 852 853 854 855 856 858 861 862 865 868 869 870 873" at bounding box center [716, 134] width 305 height 25
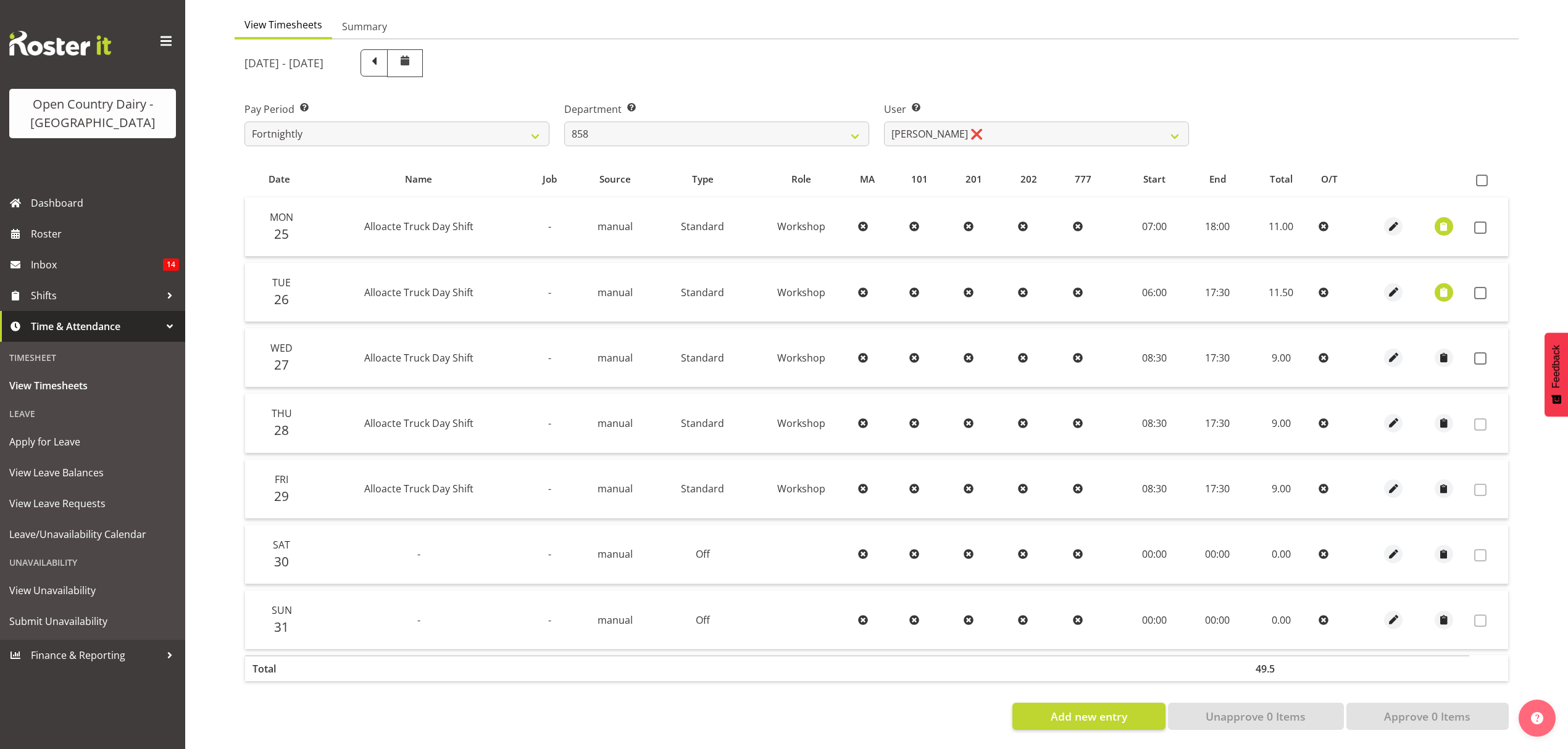
click at [748, 105] on label "Department Select which department you would like to view." at bounding box center [716, 109] width 305 height 15
click at [747, 122] on select "734 735 736 737 738 739 851 852 853 854 855 856 858 861 862 865 868 869 870 873" at bounding box center [716, 134] width 305 height 25
click at [667, 126] on select "734 735 736 737 738 739 851 852 853 854 855 856 858 861 862 865 868 869 870 873" at bounding box center [716, 134] width 305 height 25
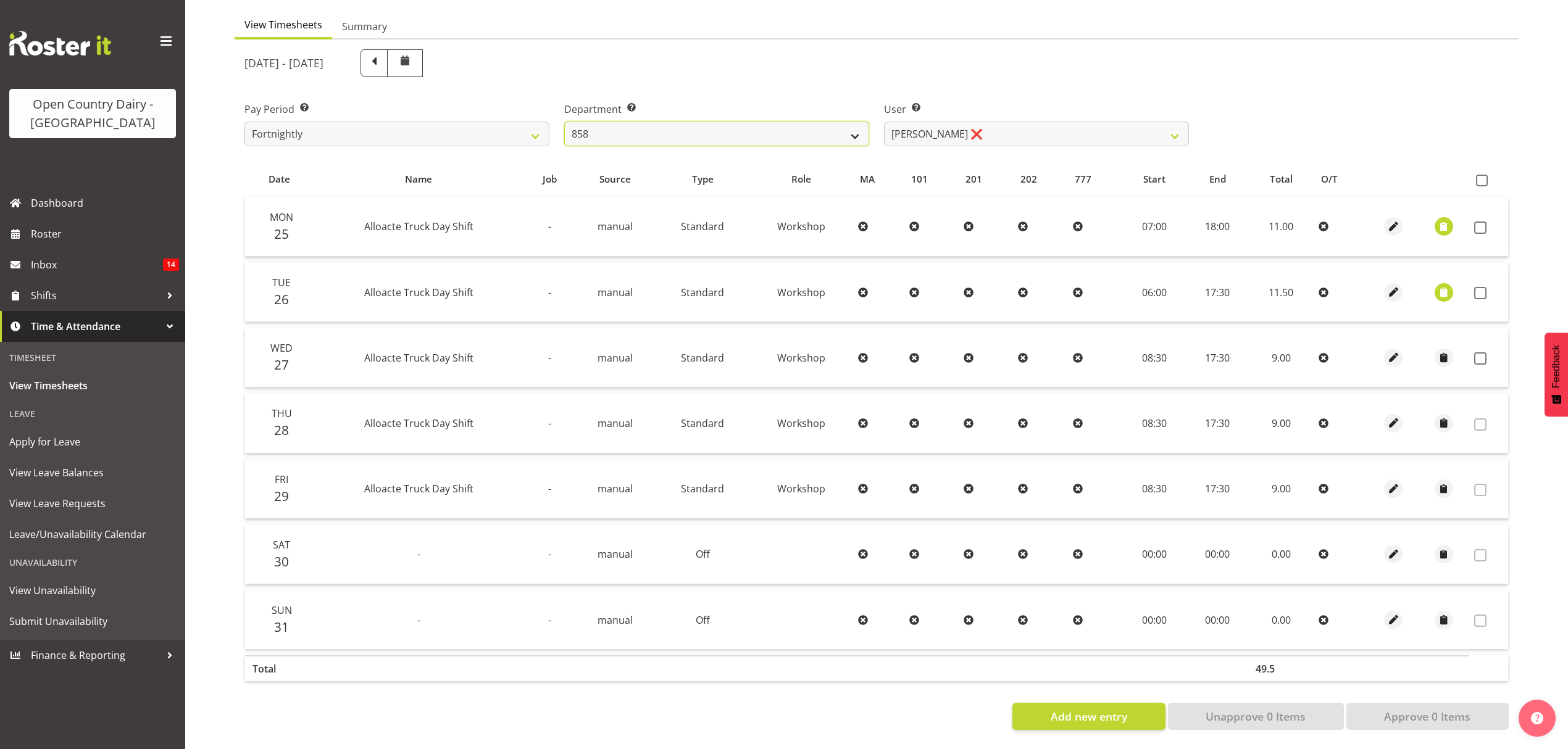
click at [674, 122] on select "734 735 736 737 738 739 851 852 853 854 855 856 858 861 862 865 868 869 870 873" at bounding box center [716, 134] width 305 height 25
click at [564, 122] on select "734 735 736 737 738 739 851 852 853 854 855 856 858 861 862 865 868 869 870 873" at bounding box center [716, 134] width 305 height 25
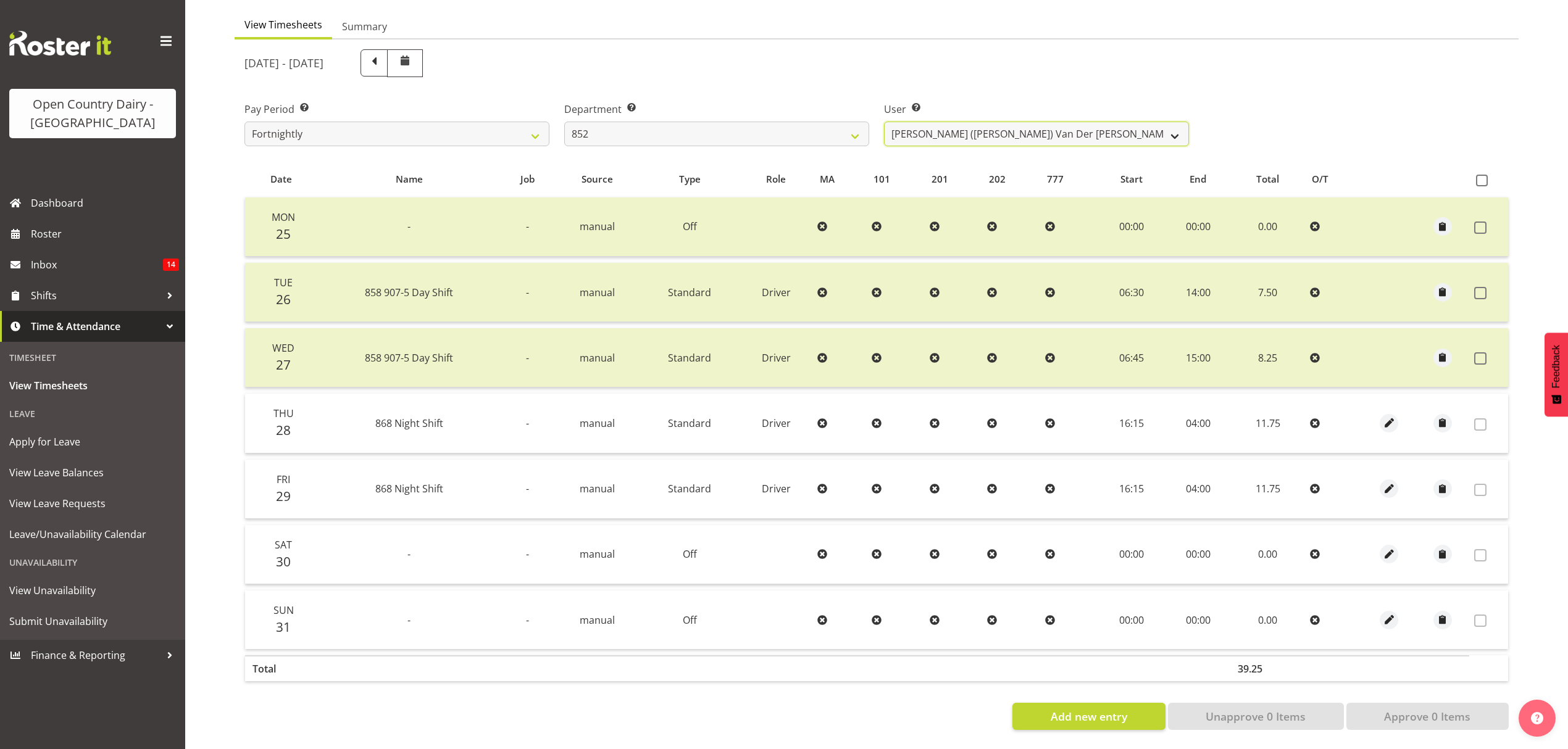
click at [943, 122] on select "Gert (Gerry) Van Der Berg ❌ Glenn Tither ❌ Jason Gough ❌ Richard Aitken ❌" at bounding box center [1036, 134] width 305 height 25
drag, startPoint x: 943, startPoint y: 120, endPoint x: 962, endPoint y: 75, distance: 48.8
click at [943, 122] on select "Gert (Gerry) Van Der Berg ❌ Glenn Tither ❌ Jason Gough ❌ Richard Aitken ❌" at bounding box center [1036, 134] width 305 height 25
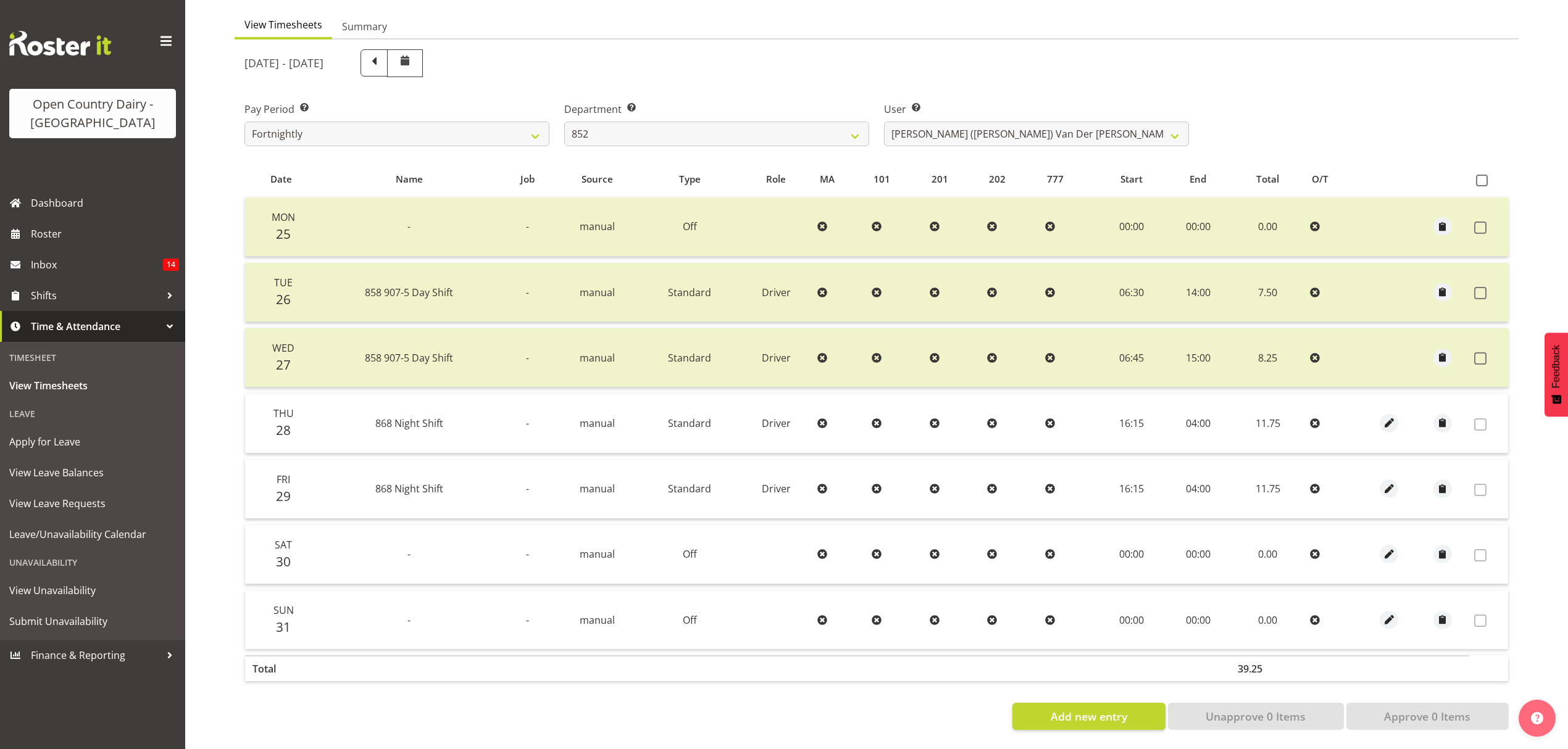
click at [965, 60] on div "August 25th - August 31st 2025" at bounding box center [716, 63] width 944 height 27
click at [813, 102] on label "Department Select which department you would like to view." at bounding box center [716, 109] width 305 height 15
click at [810, 143] on div "Department Select which department you would like to view. 734 735 736 737 738 …" at bounding box center [717, 119] width 320 height 69
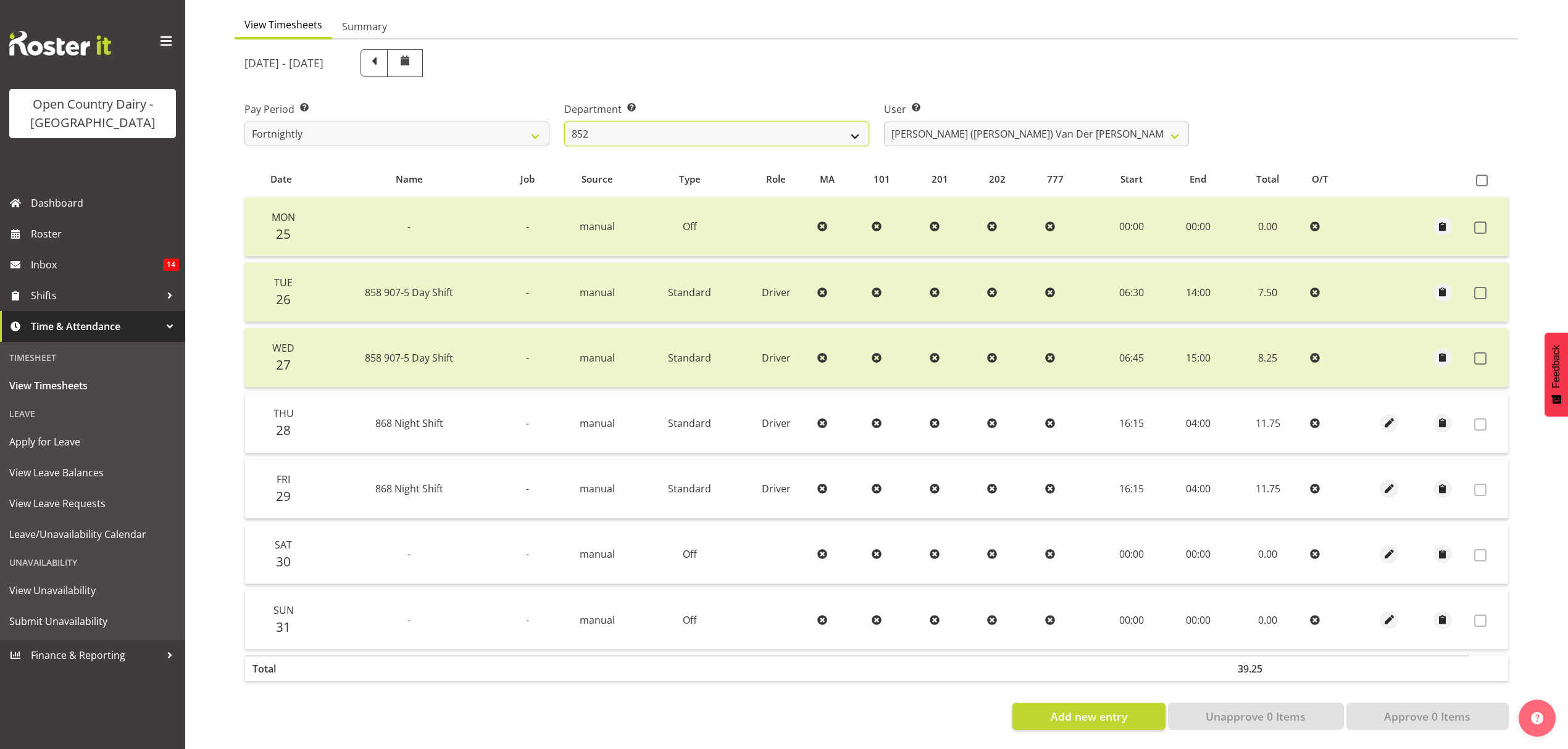
click at [801, 133] on select "734 735 736 737 738 739 851 852 853 854 855 856 858 861 862 865 868 869 870 873" at bounding box center [716, 134] width 305 height 25
click at [764, 134] on select "734 735 736 737 738 739 851 852 853 854 855 856 858 861 862 865 868 869 870 873" at bounding box center [716, 134] width 305 height 25
select select "782"
click at [564, 122] on select "734 735 736 737 738 739 851 852 853 854 855 856 858 861 862 865 868 869 870 873" at bounding box center [716, 134] width 305 height 25
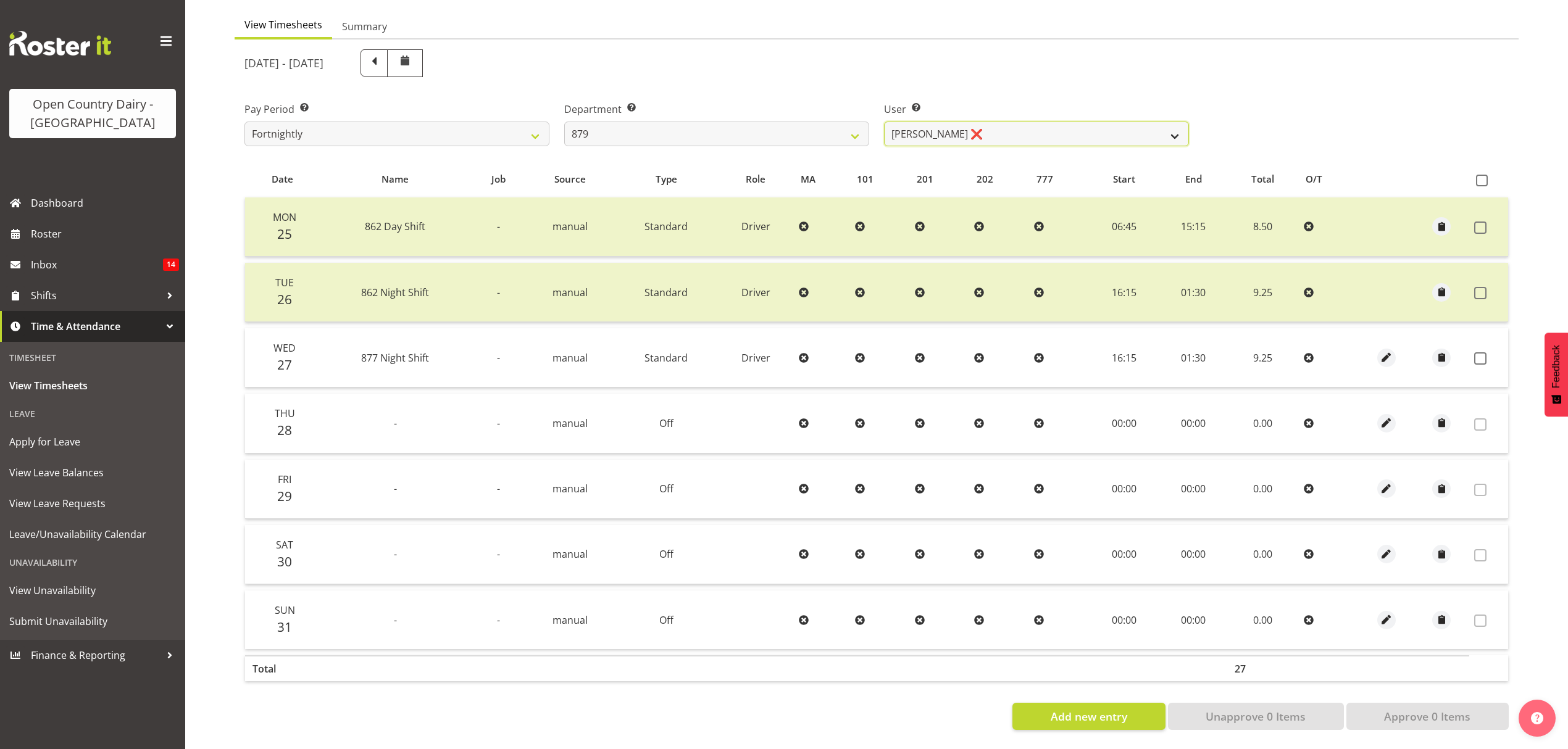
click at [1010, 122] on select "Bryan Windle ❌ John Dalton ❌ Rodney Hamilton ❌ Tony Corr ❌" at bounding box center [1036, 134] width 305 height 25
select select "7431"
click at [884, 122] on select "Bryan Windle ❌ John Dalton ❌ Rodney Hamilton ❌ Tony Corr ❌" at bounding box center [1036, 134] width 305 height 25
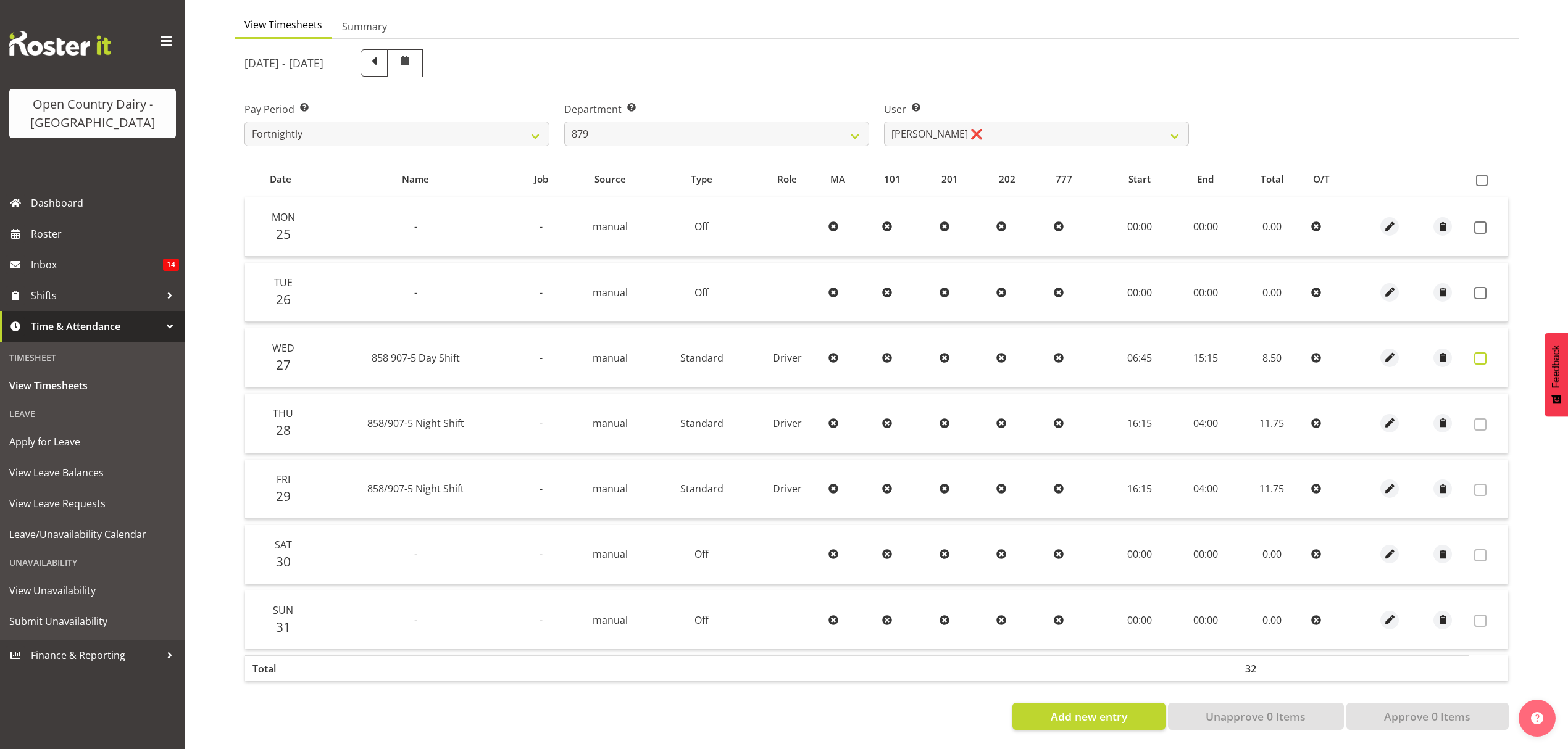
click at [1491, 353] on label at bounding box center [1484, 359] width 19 height 13
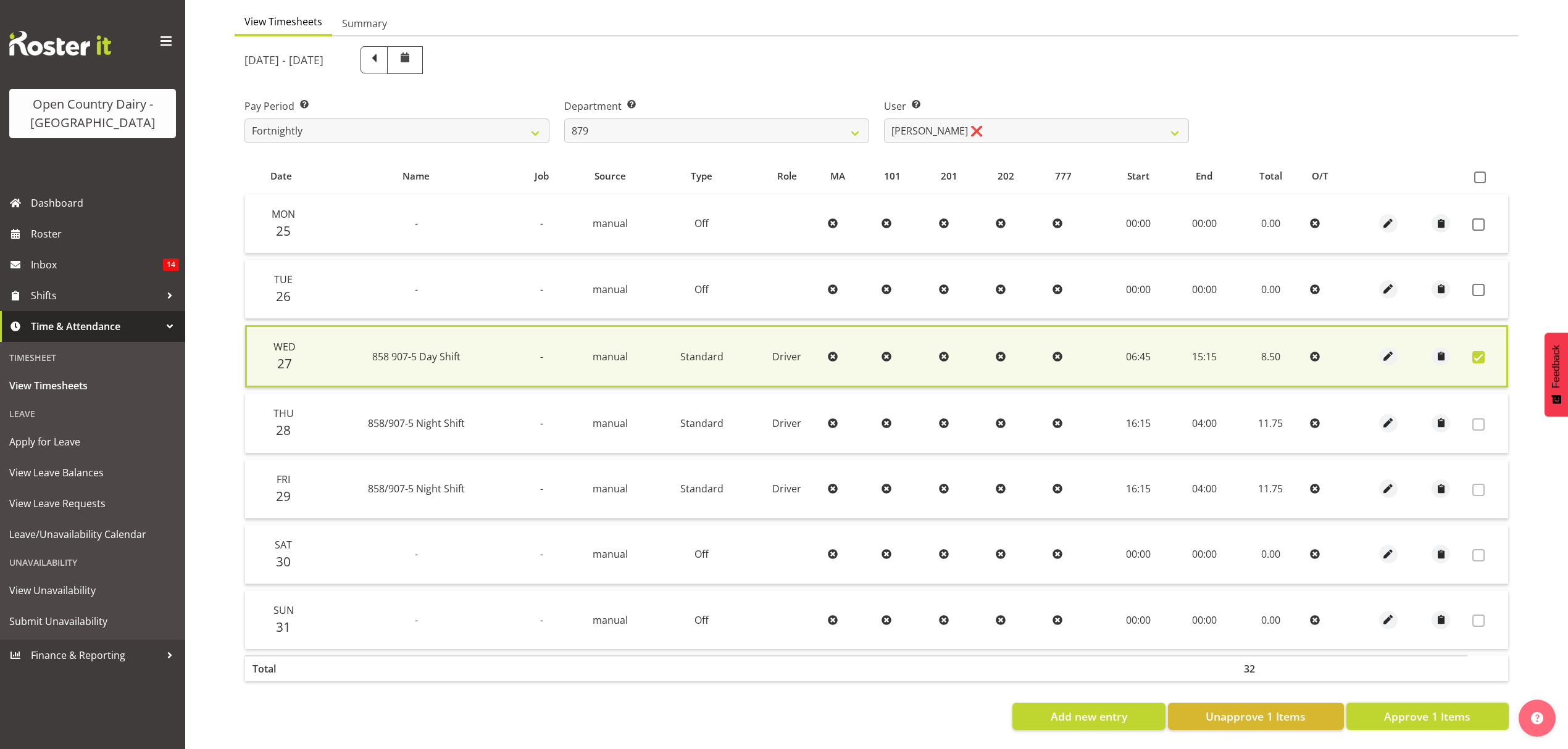
click at [1424, 703] on button "Approve 1 Items" at bounding box center [1427, 717] width 163 height 27
click at [1424, 703] on div "Add new entry Unapprove 1 Items Approve 1 Items" at bounding box center [876, 717] width 1264 height 27
checkbox input "false"
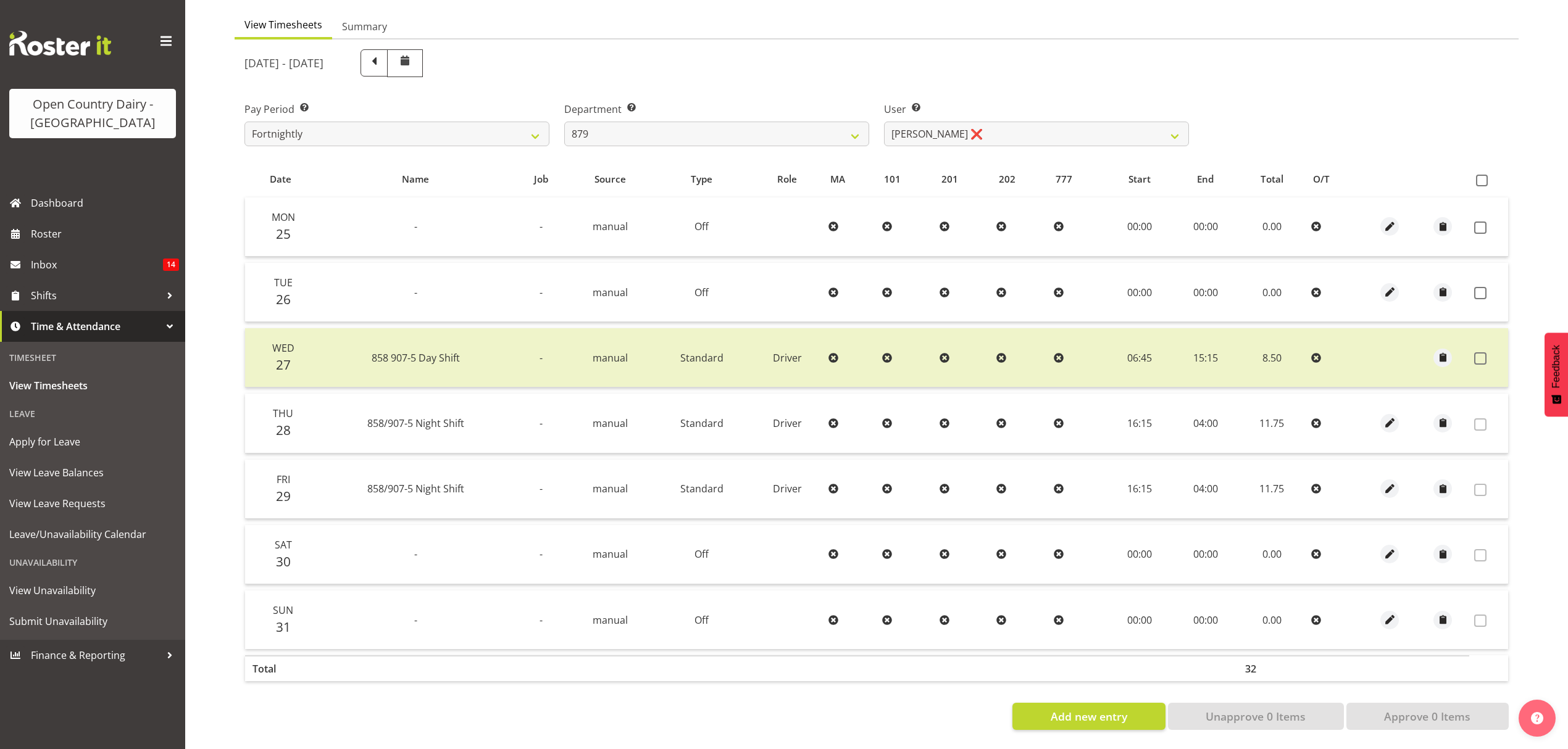
click at [872, 114] on div "Department Select which department you would like to view. 734 735 736 737 738 …" at bounding box center [717, 119] width 320 height 69
click at [846, 136] on select "734 735 736 737 738 739 851 852 853 854 855 856 858 861 862 865 868 869 870 873" at bounding box center [716, 134] width 305 height 25
select select "783"
click at [564, 122] on select "734 735 736 737 738 739 851 852 853 854 855 856 858 861 862 865 868 869 870 873" at bounding box center [716, 134] width 305 height 25
select select "10225"
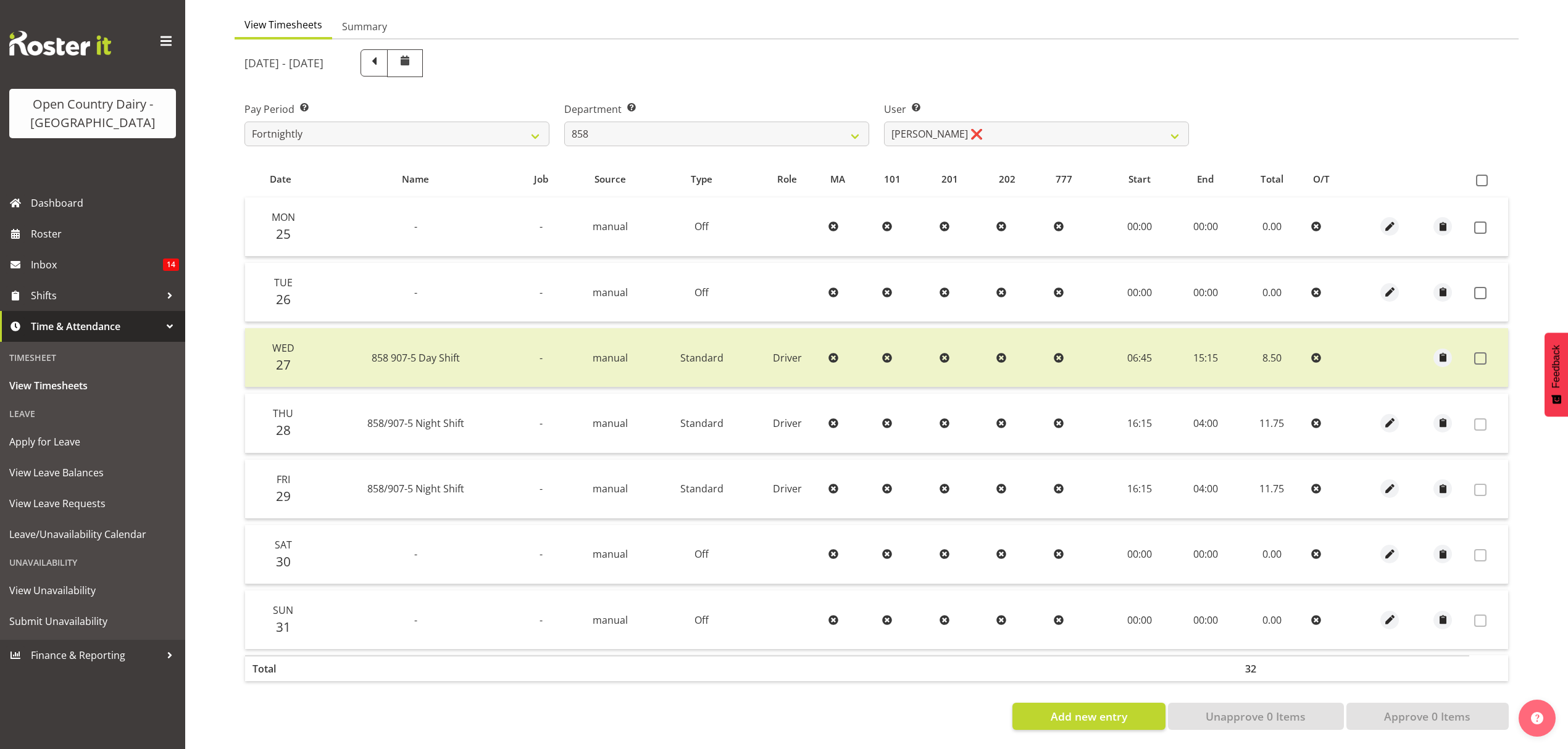
click at [0, 0] on div at bounding box center [0, 0] width 0 height 0
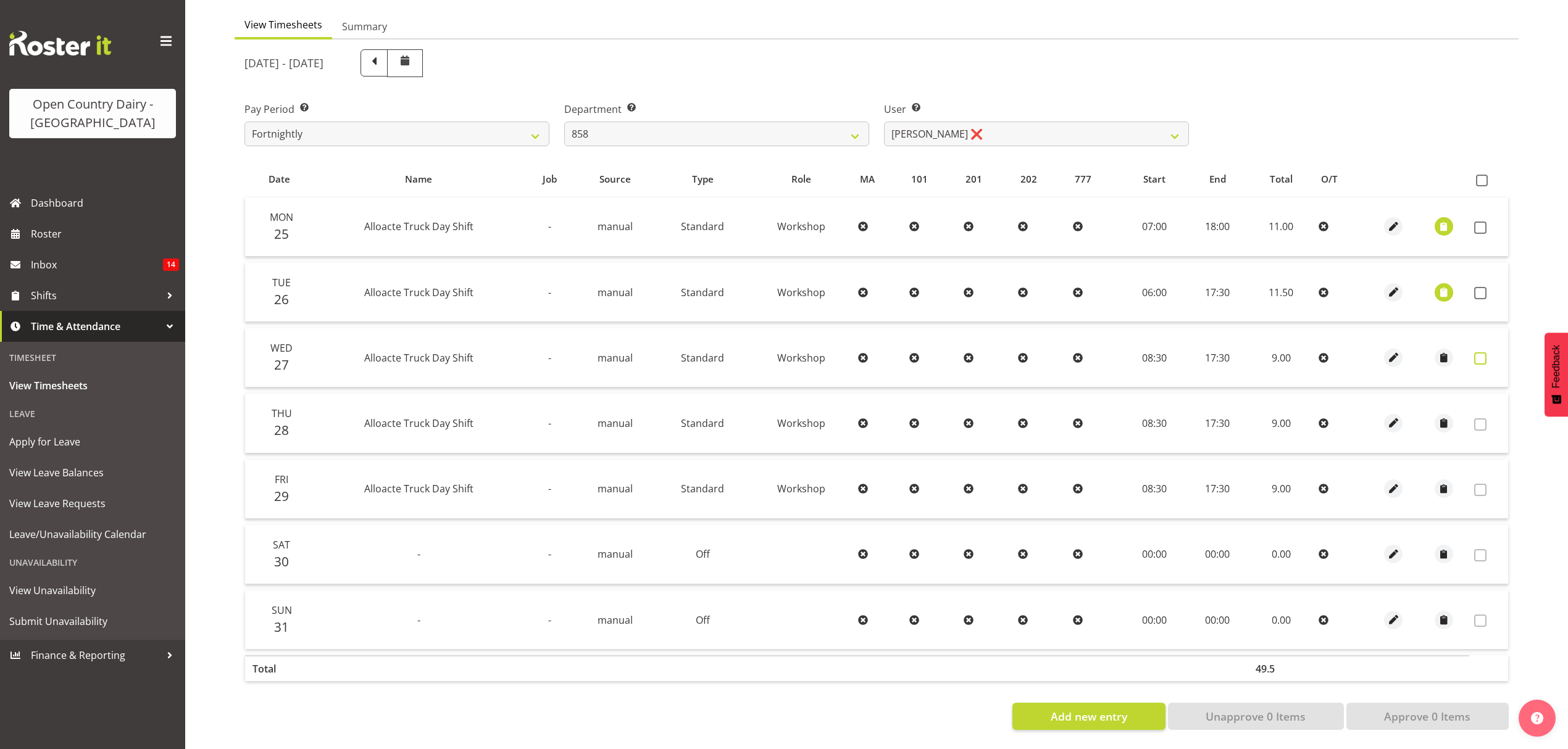
click at [1478, 353] on span at bounding box center [1481, 359] width 13 height 13
checkbox input "true"
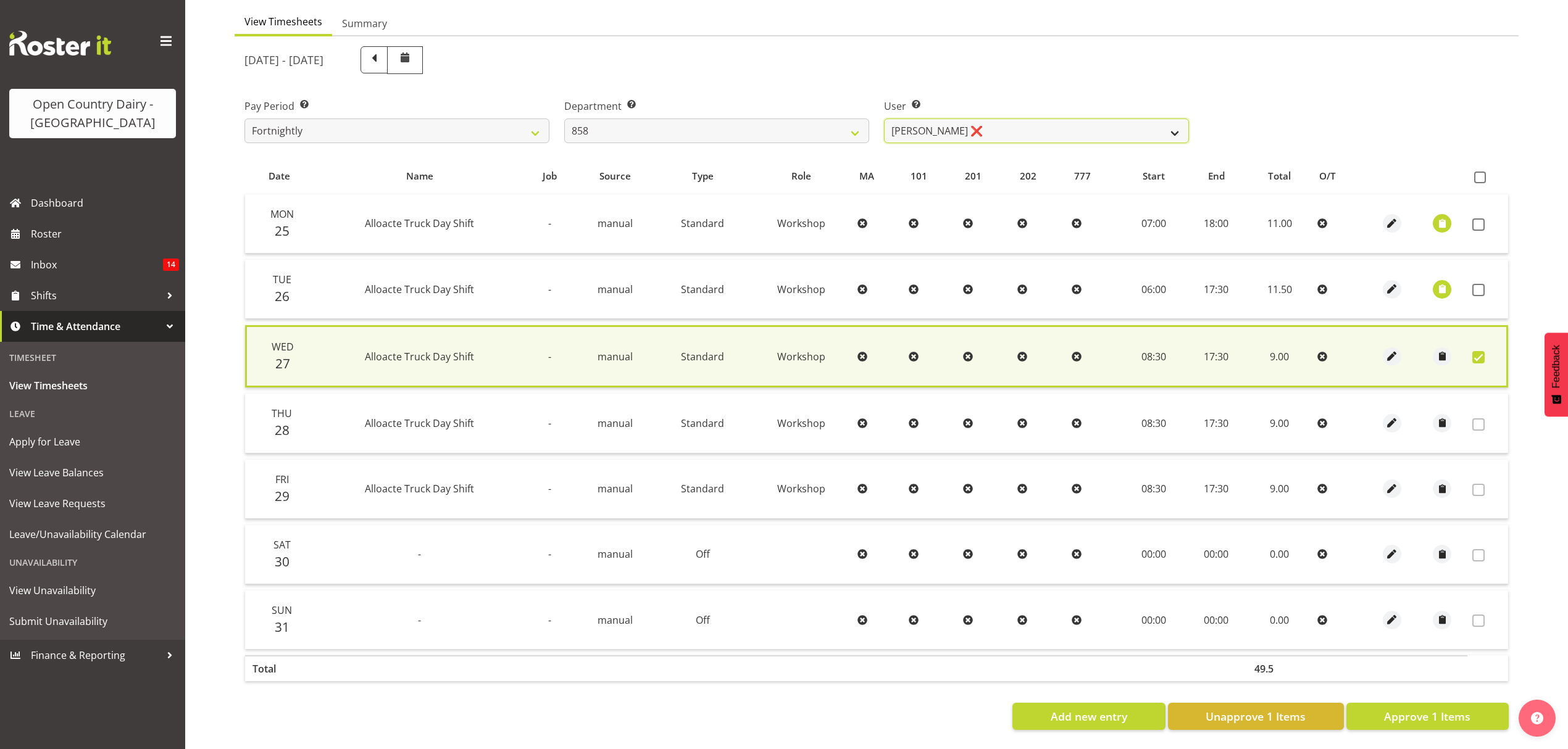
click at [998, 132] on select "Anthony Shaw ❌ Liam Bellman ❌ Neil Peters ❌" at bounding box center [1036, 130] width 305 height 25
select select "9850"
click at [884, 118] on select "Anthony Shaw ❌ Liam Bellman ❌ Neil Peters ❌" at bounding box center [1036, 130] width 305 height 25
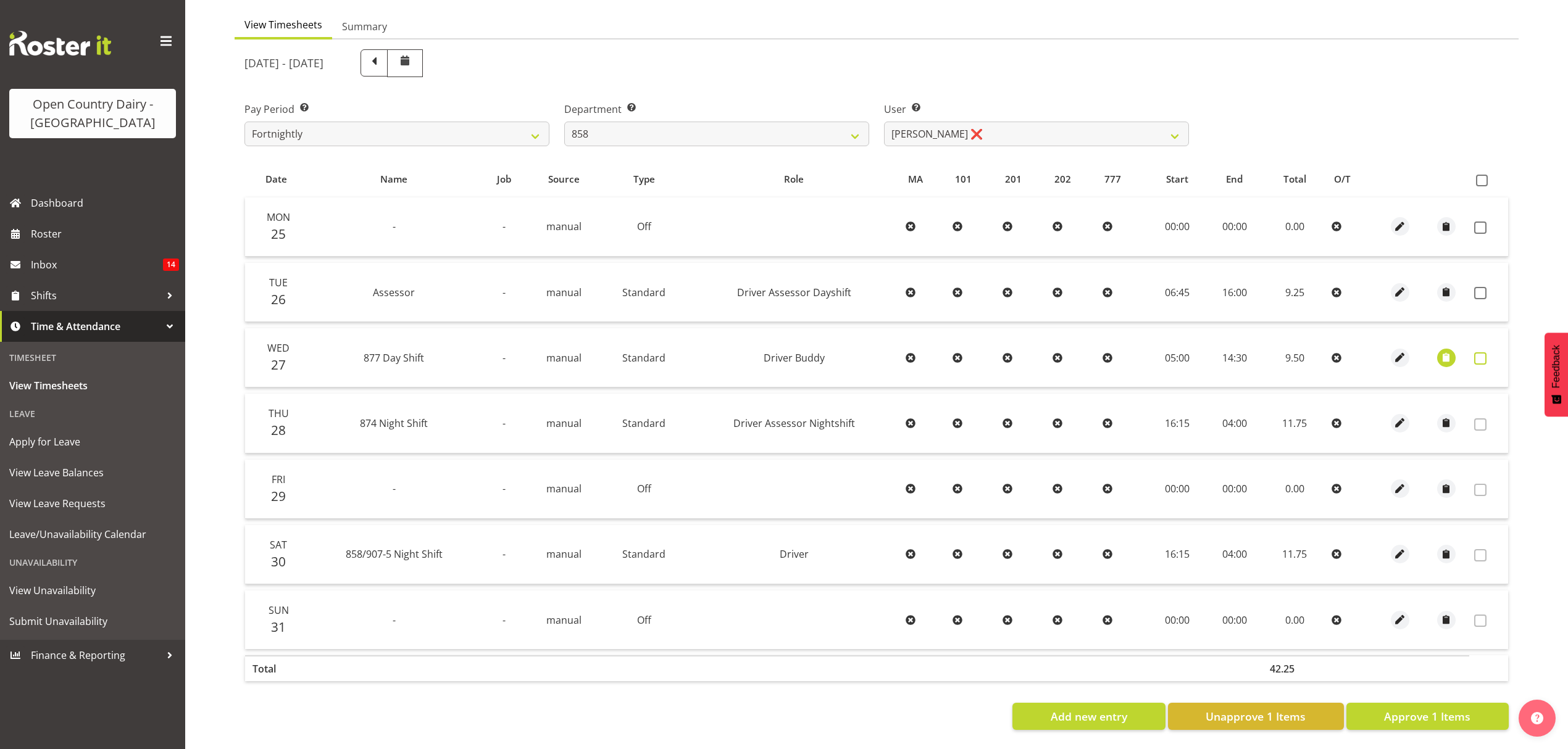
click at [1477, 353] on span at bounding box center [1481, 359] width 13 height 13
checkbox input "true"
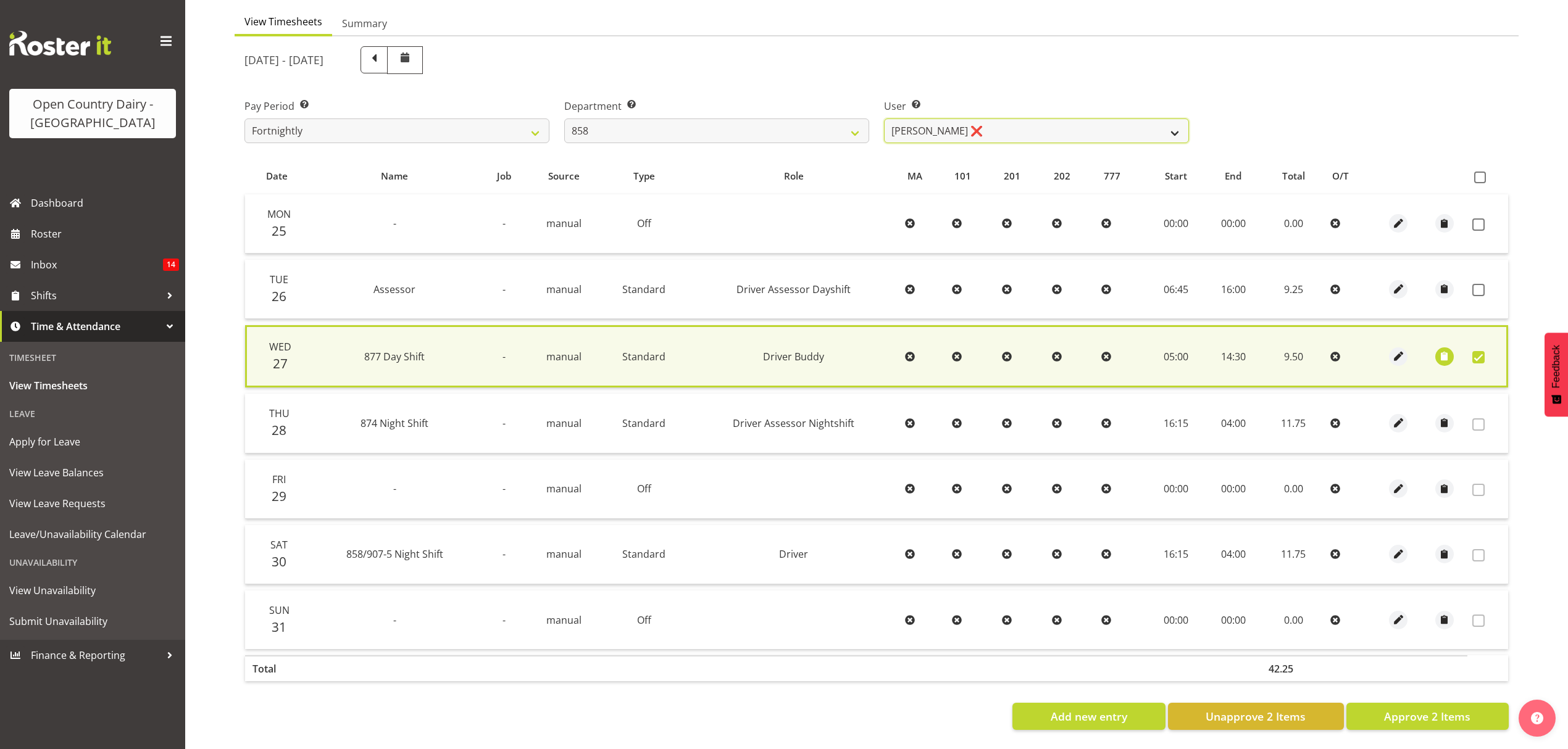
click at [1112, 131] on select "Anthony Shaw ❌ Liam Bellman ❌ Neil Peters ❌" at bounding box center [1036, 130] width 305 height 25
select select "10225"
click at [884, 118] on select "Anthony Shaw ❌ Liam Bellman ❌ Neil Peters ❌" at bounding box center [1036, 130] width 305 height 25
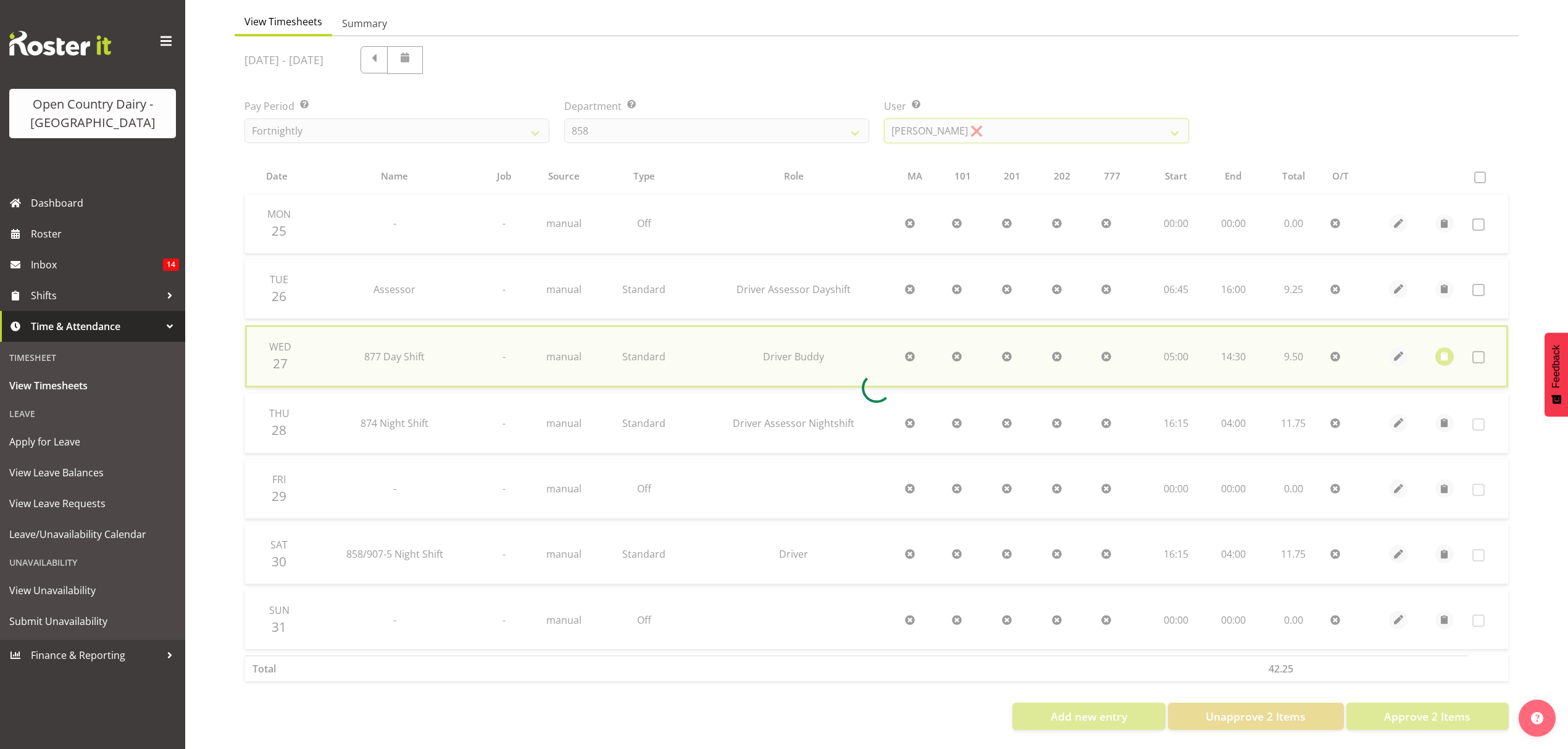
checkbox input "false"
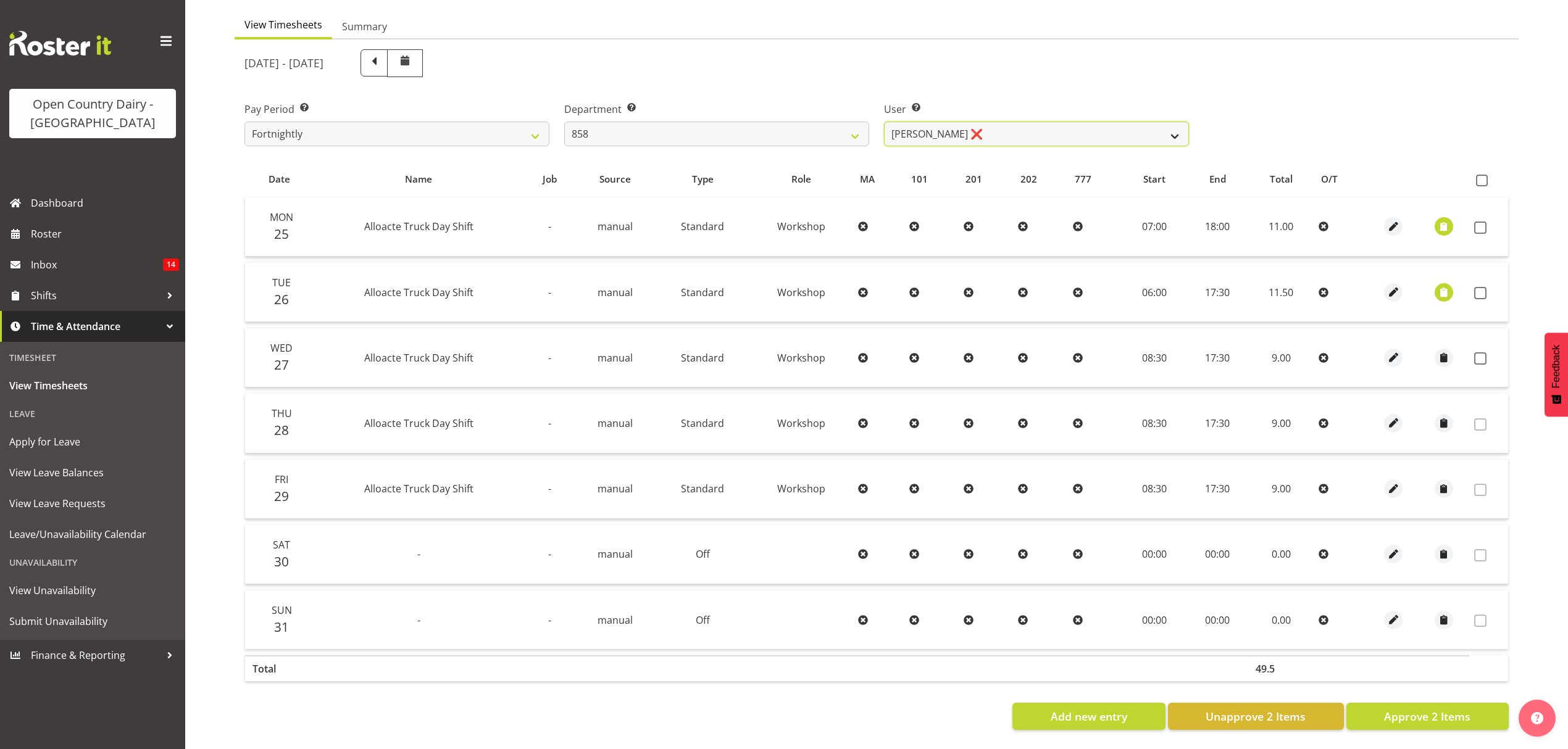
click at [1139, 125] on select "Anthony Shaw ❌ Liam Bellman ❌ Neil Peters ❌" at bounding box center [1036, 134] width 305 height 25
select select "9850"
click at [884, 122] on select "Anthony Shaw ❌ Liam Bellman ❌ Neil Peters ❌" at bounding box center [1036, 134] width 305 height 25
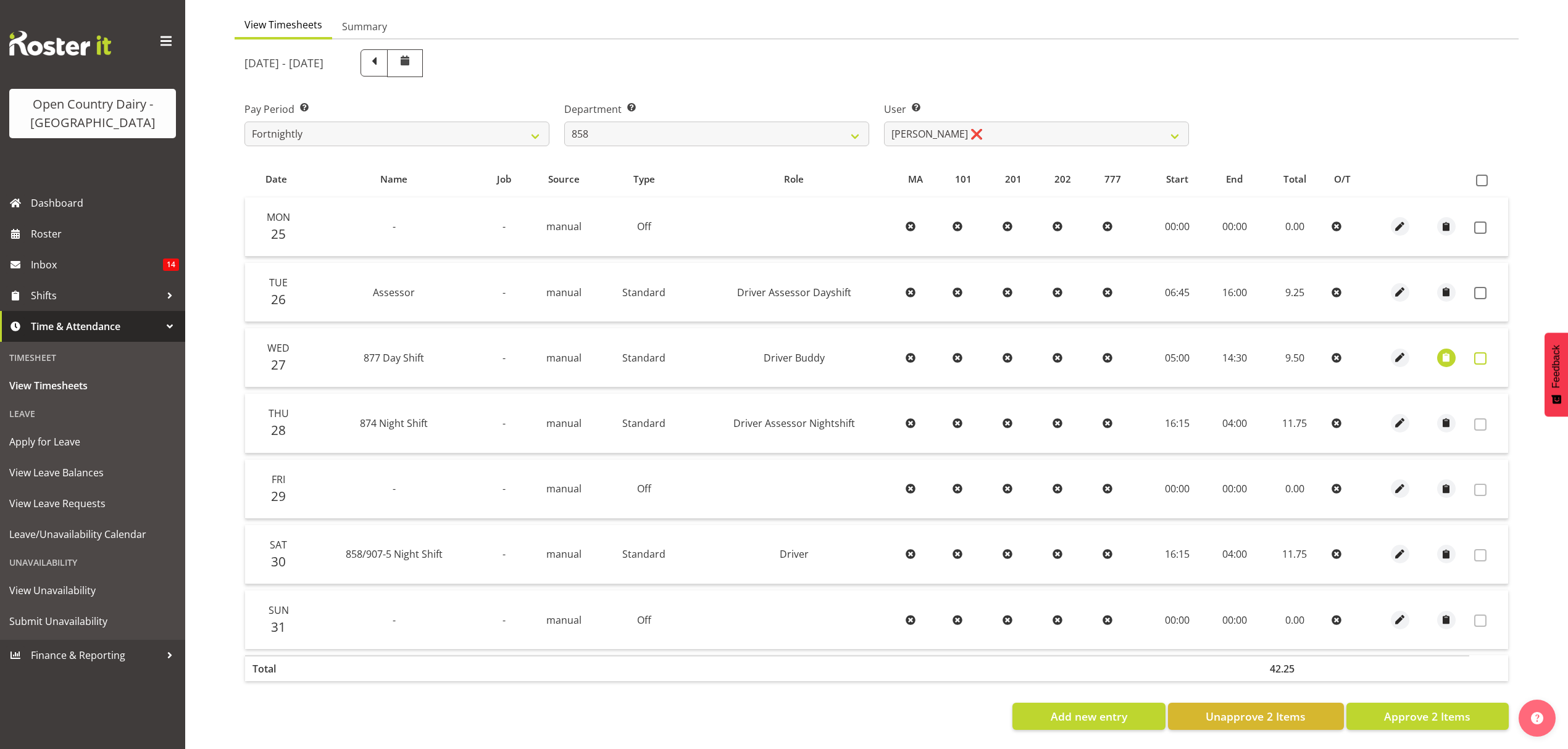
click at [1479, 353] on span at bounding box center [1481, 359] width 13 height 13
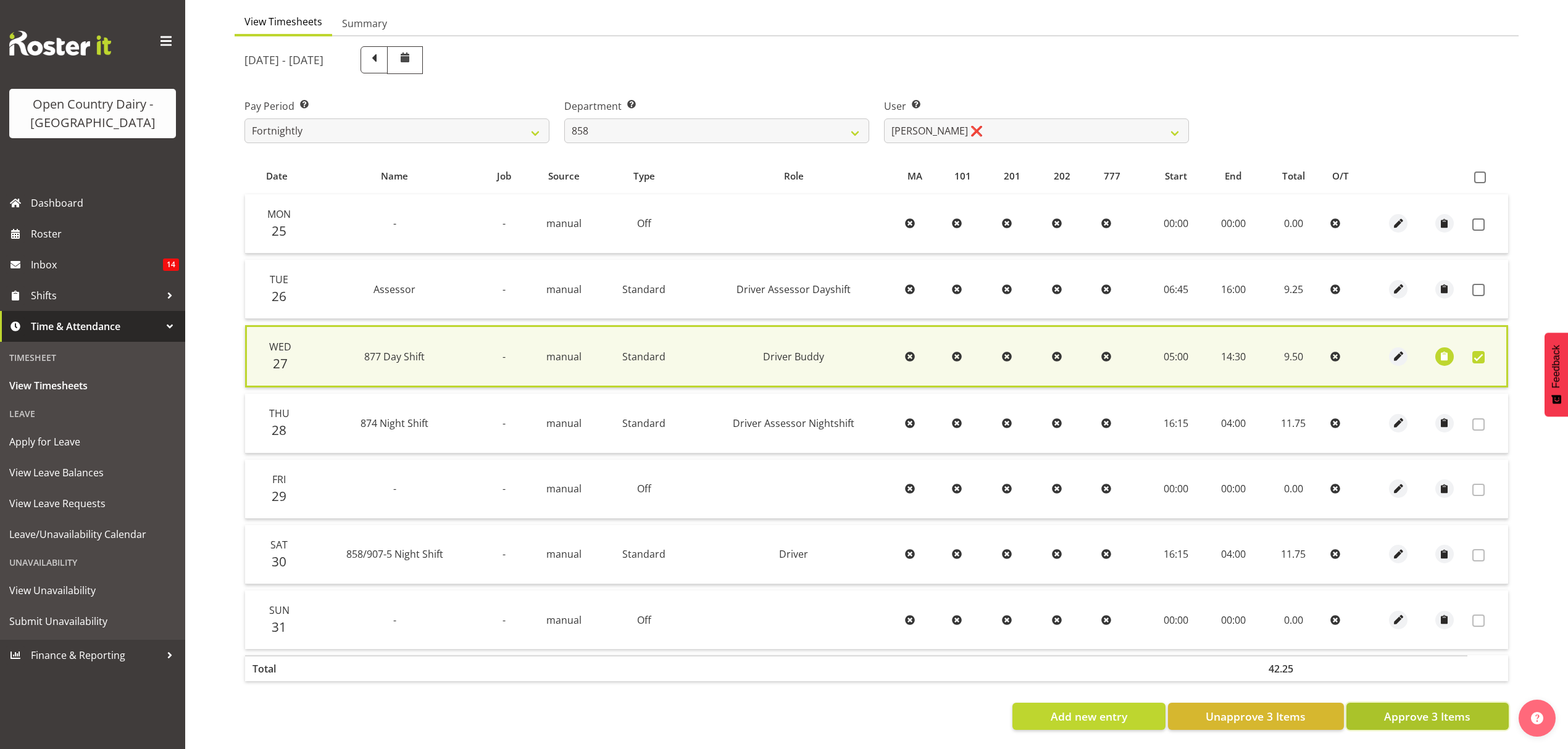
click at [1443, 709] on span "Approve 3 Items" at bounding box center [1427, 716] width 87 height 16
checkbox input "false"
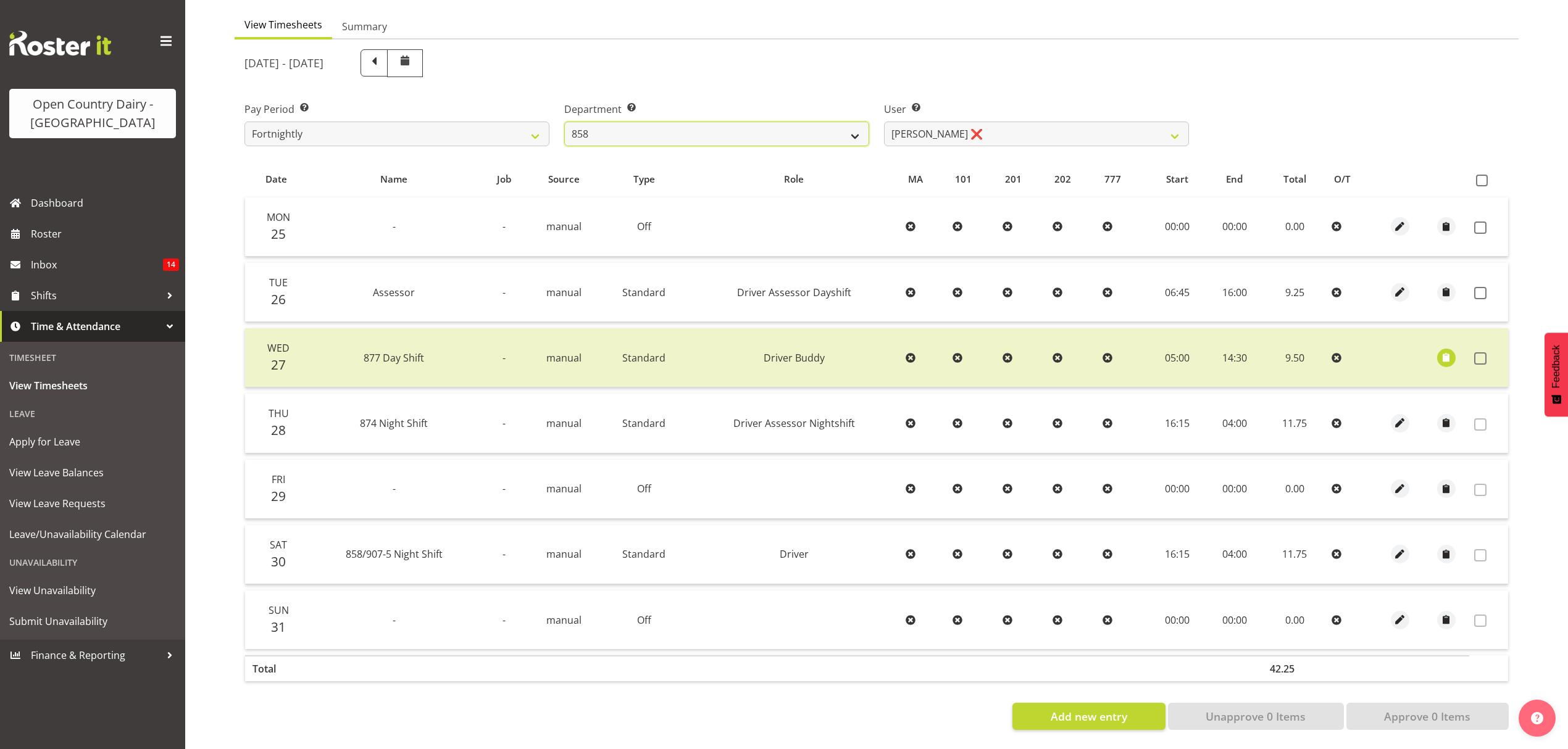
click at [679, 127] on select "734 735 736 737 738 739 851 852 853 854 855 856 858 861 862 865 868 869 870 873" at bounding box center [716, 134] width 305 height 25
select select "908"
click at [564, 122] on select "734 735 736 737 738 739 851 852 853 854 855 856 858 861 862 865 868 869 870 873" at bounding box center [716, 134] width 305 height 25
select select "7382"
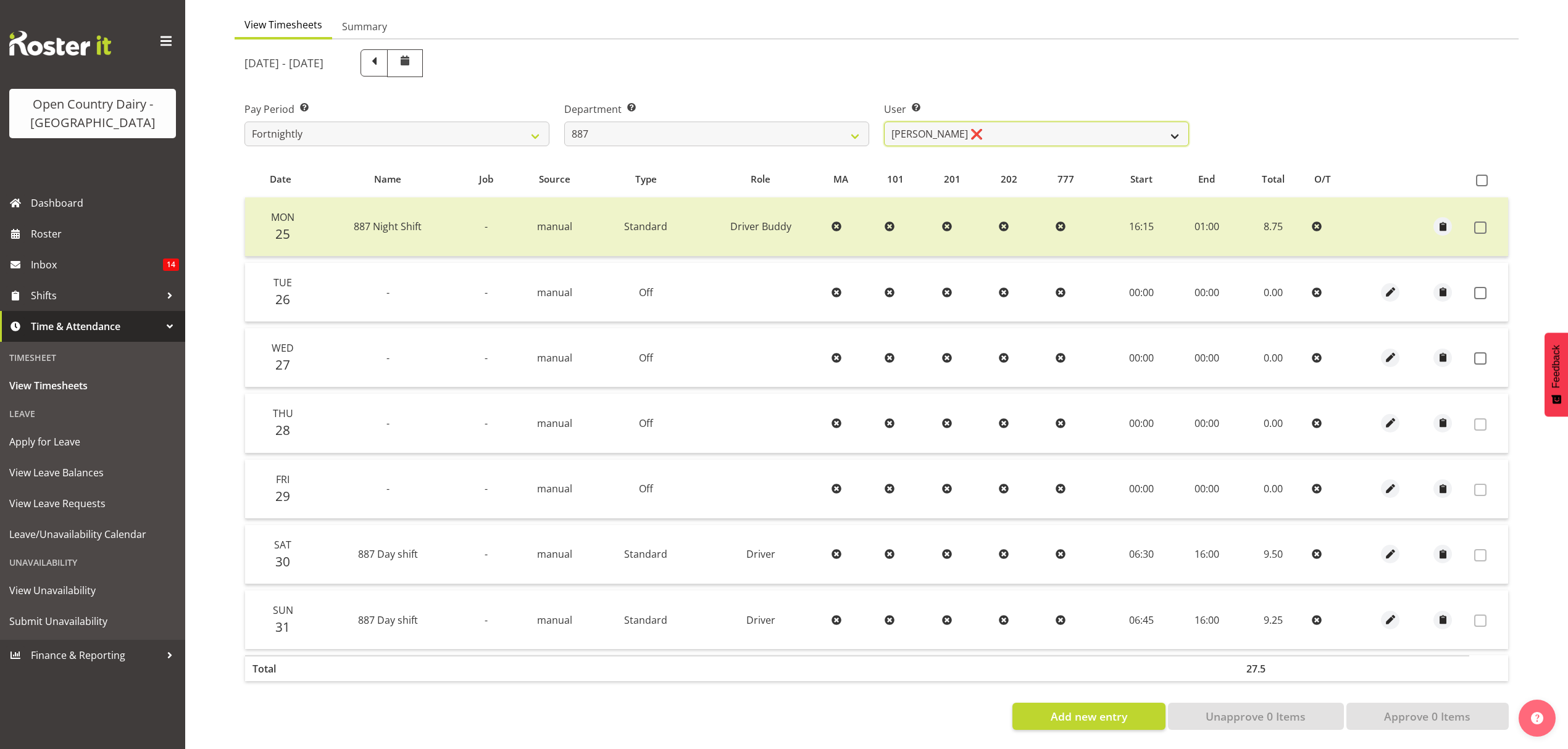
click at [926, 128] on select "Andrew Muir ❌ Bruce Spencer ❌ Neville Hoatten ❌ Warren Tempelman ❌" at bounding box center [1036, 134] width 305 height 25
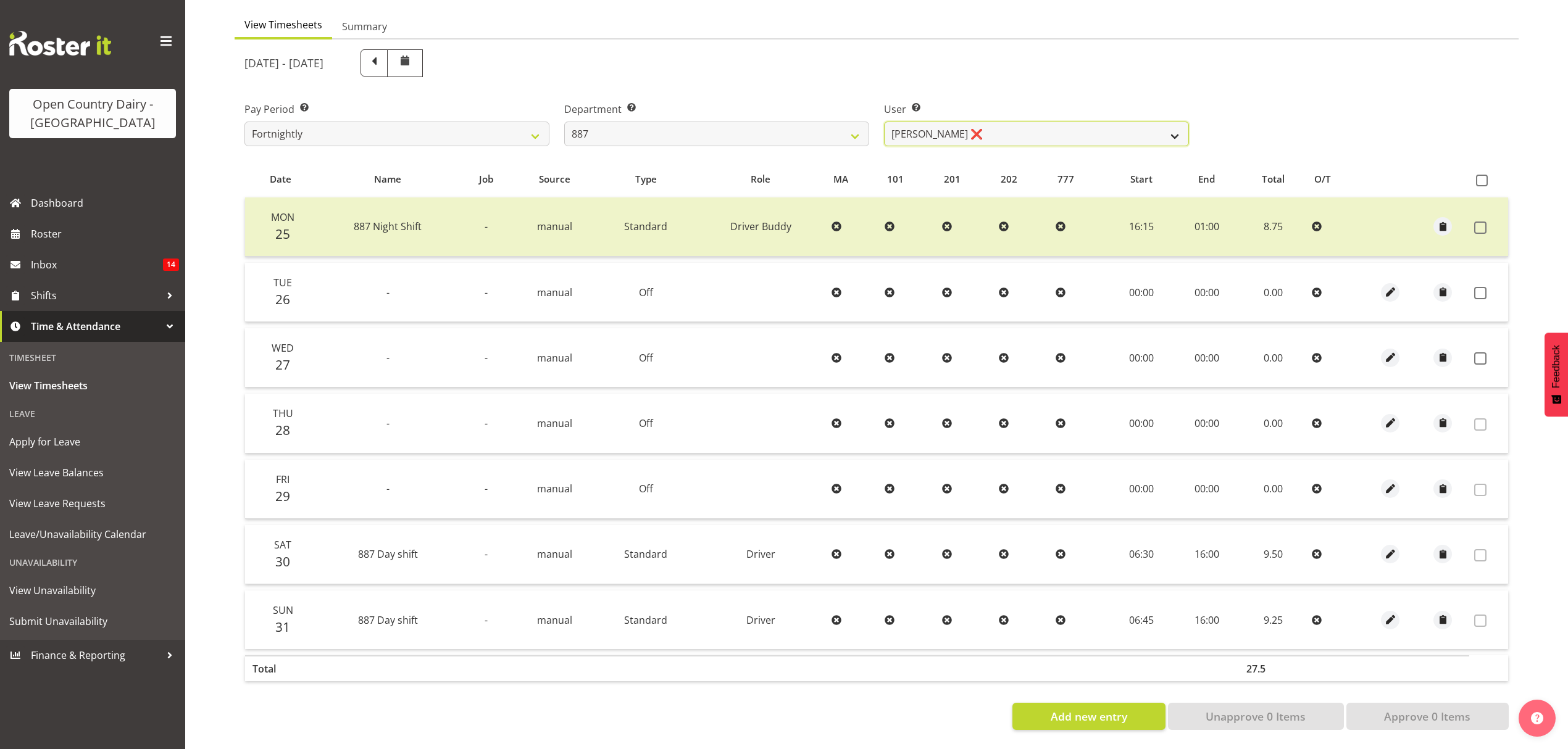
click at [926, 128] on select "Andrew Muir ❌ Bruce Spencer ❌ Neville Hoatten ❌ Warren Tempelman ❌" at bounding box center [1036, 134] width 305 height 25
click at [1021, 49] on div "August 25th - August 31st 2025" at bounding box center [716, 63] width 944 height 27
click at [1042, 122] on select "Andrew Muir ❌ Bruce Spencer ❌ Neville Hoatten ❌ Warren Tempelman ❌" at bounding box center [1036, 134] width 305 height 25
click at [1029, 122] on select "Andrew Muir ❌ Bruce Spencer ❌ Neville Hoatten ❌ Warren Tempelman ❌" at bounding box center [1036, 134] width 305 height 25
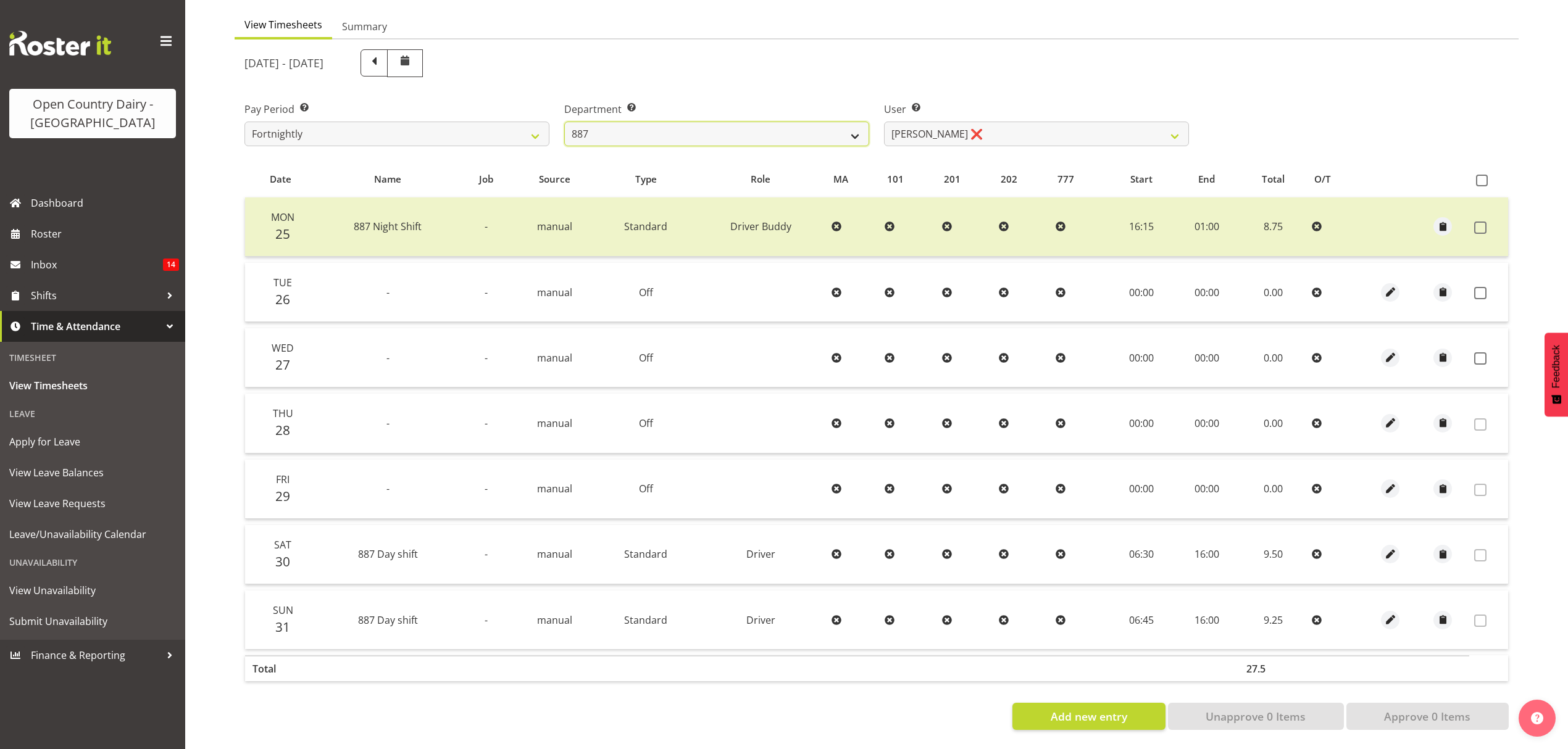
click at [794, 122] on select "734 735 736 737 738 739 851 852 853 854 855 856 858 861 862 865 868 869 870 873" at bounding box center [716, 134] width 305 height 25
select select "681"
click at [564, 122] on select "734 735 736 737 738 739 851 852 853 854 855 856 858 861 862 865 868 869 870 873" at bounding box center [716, 134] width 305 height 25
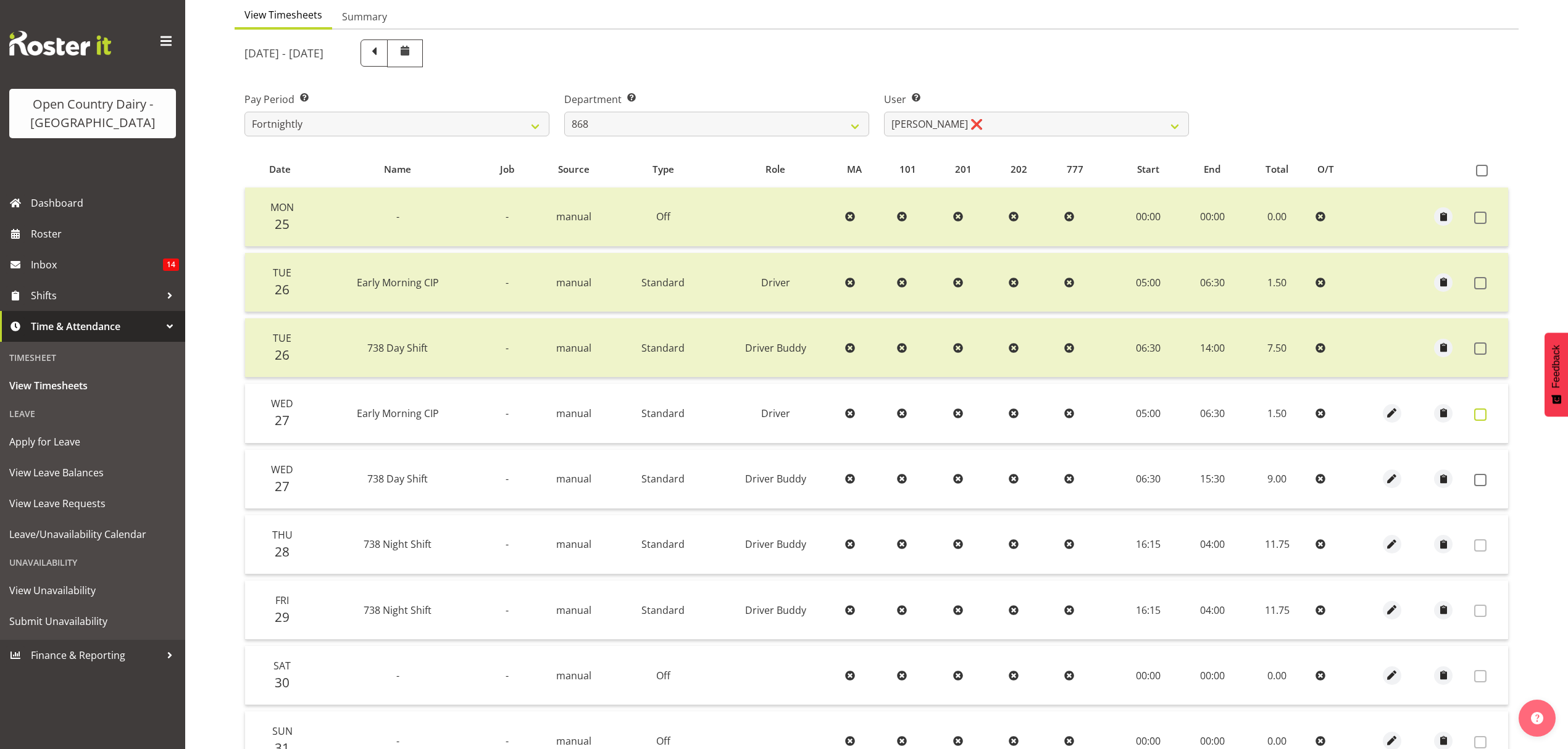
click at [1479, 415] on span at bounding box center [1481, 415] width 13 height 13
checkbox input "true"
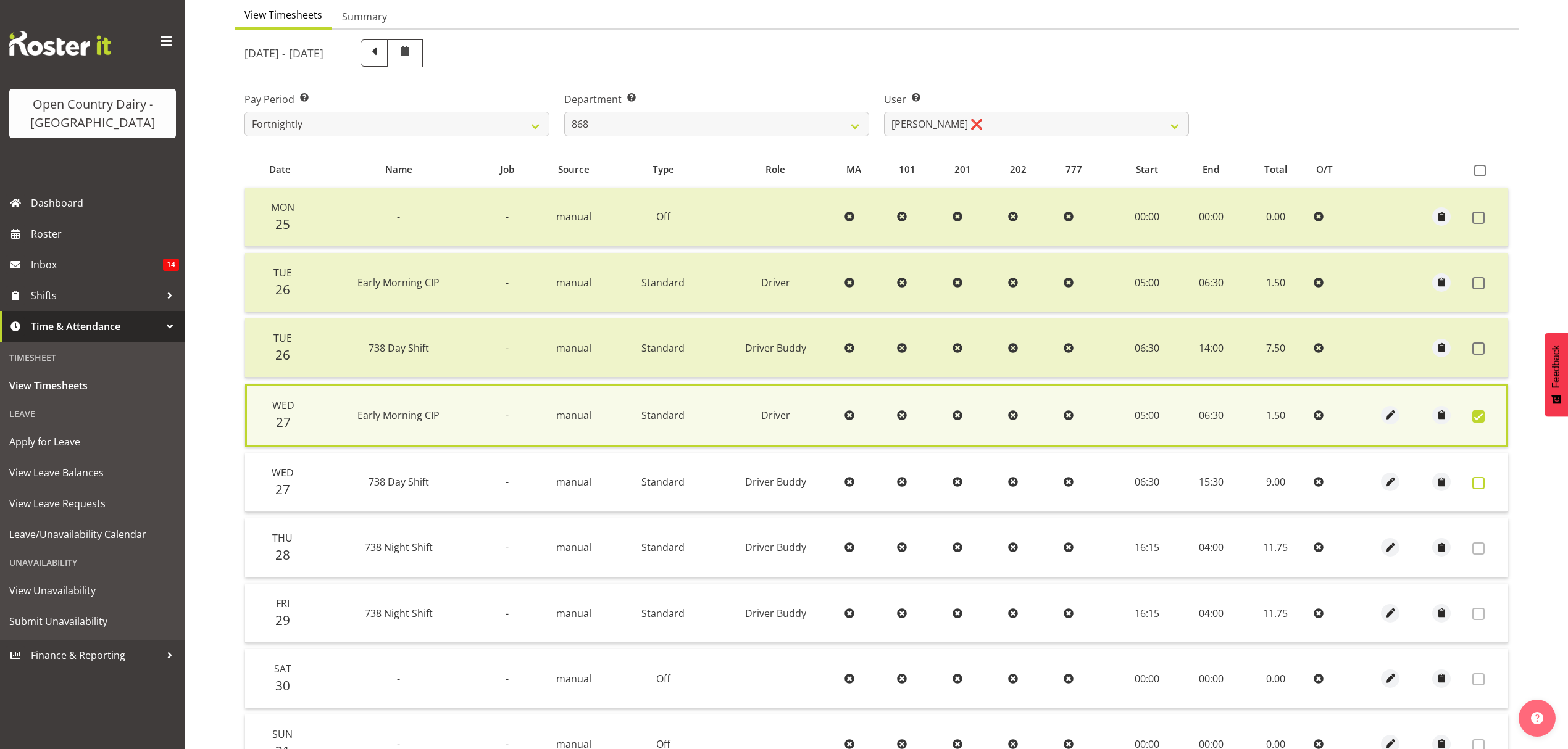
click at [1479, 477] on span at bounding box center [1479, 484] width 13 height 13
checkbox input "true"
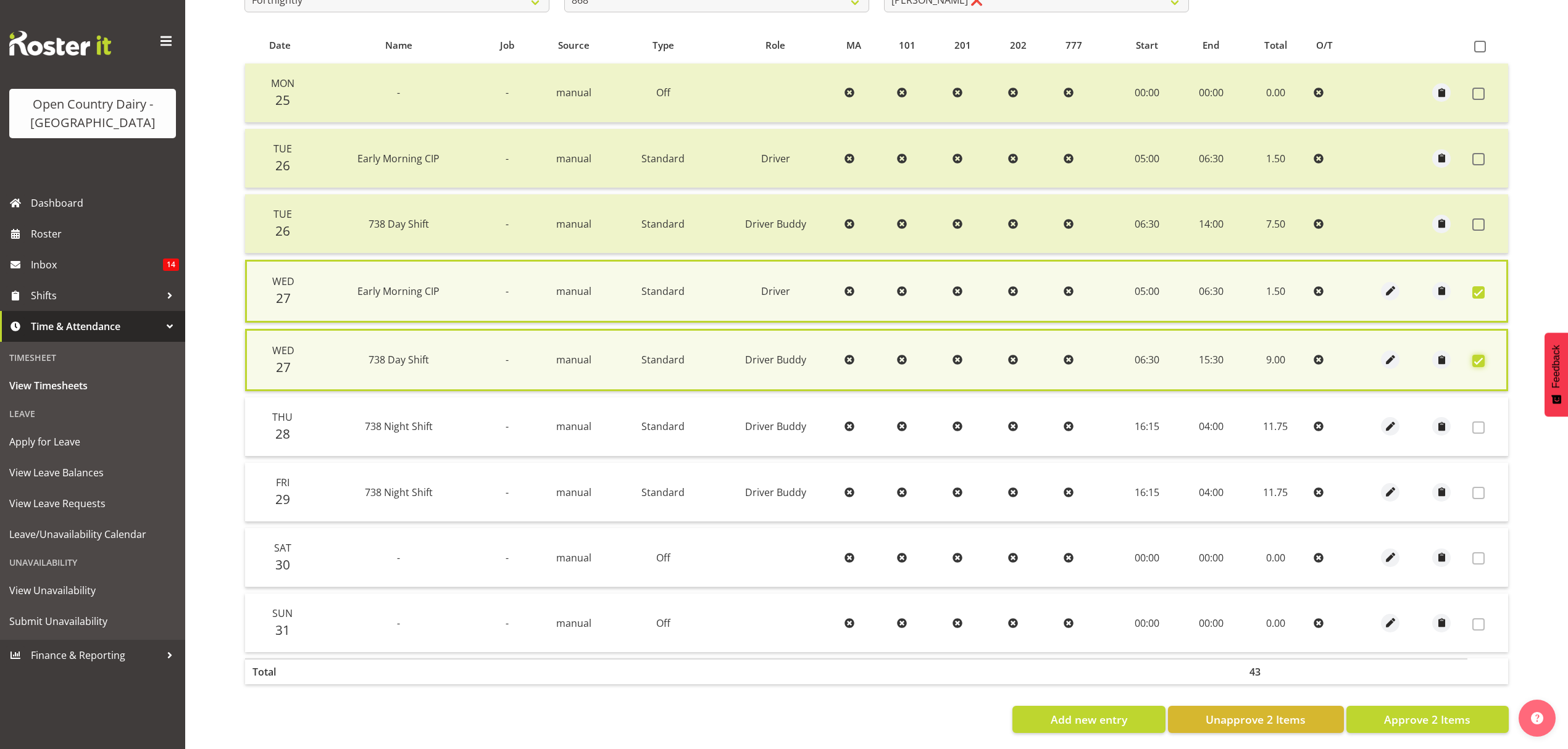
scroll to position [259, 0]
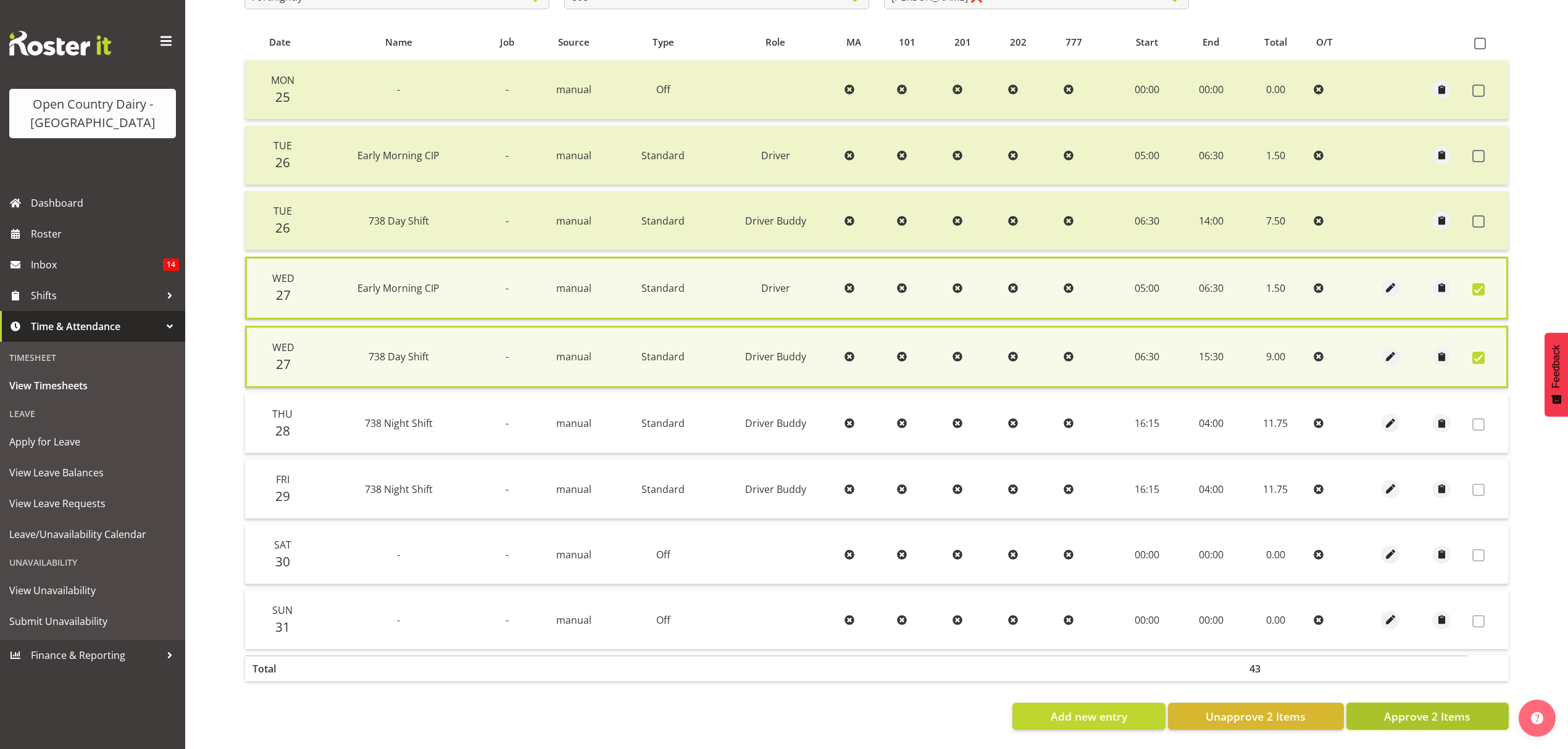
click at [1425, 708] on span "Approve 2 Items" at bounding box center [1427, 716] width 87 height 16
checkbox input "false"
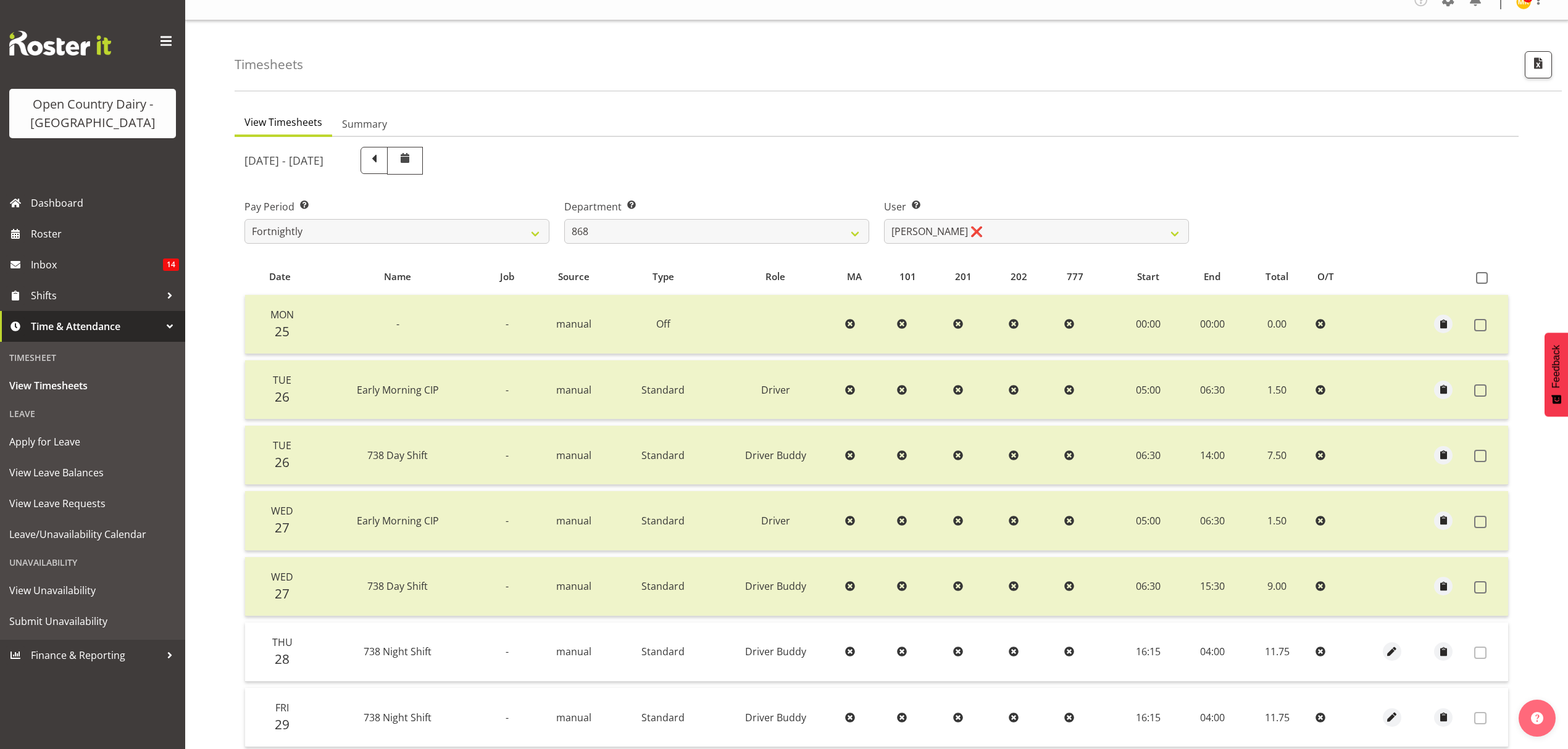
scroll to position [0, 0]
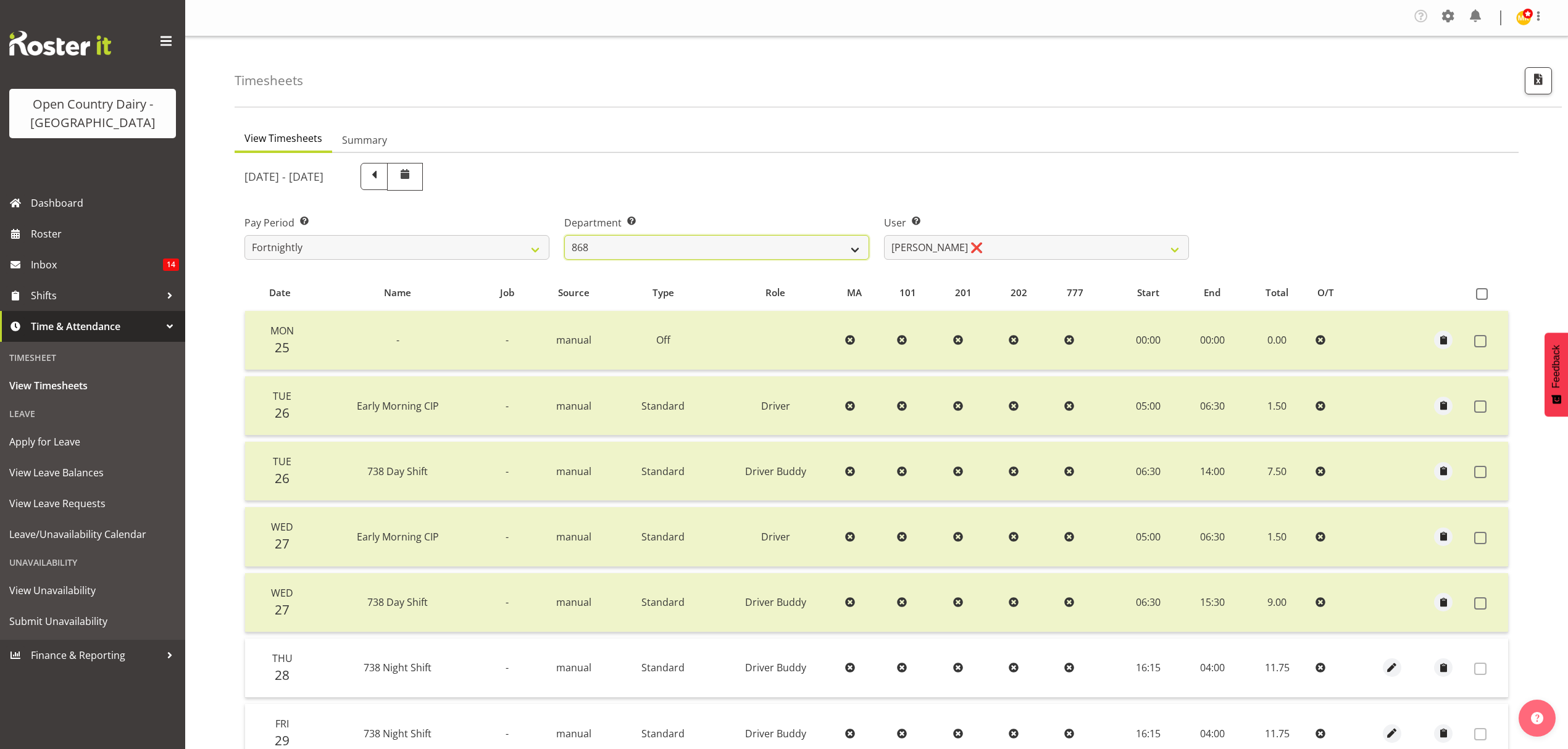
click at [798, 238] on select "734 735 736 737 738 739 851 852 853 854 855 856 858 861 862 865 868 869 870 873" at bounding box center [716, 247] width 305 height 25
click at [564, 236] on select "734 735 736 737 738 739 851 852 853 854 855 856 858 861 862 865 868 869 870 873" at bounding box center [716, 247] width 305 height 25
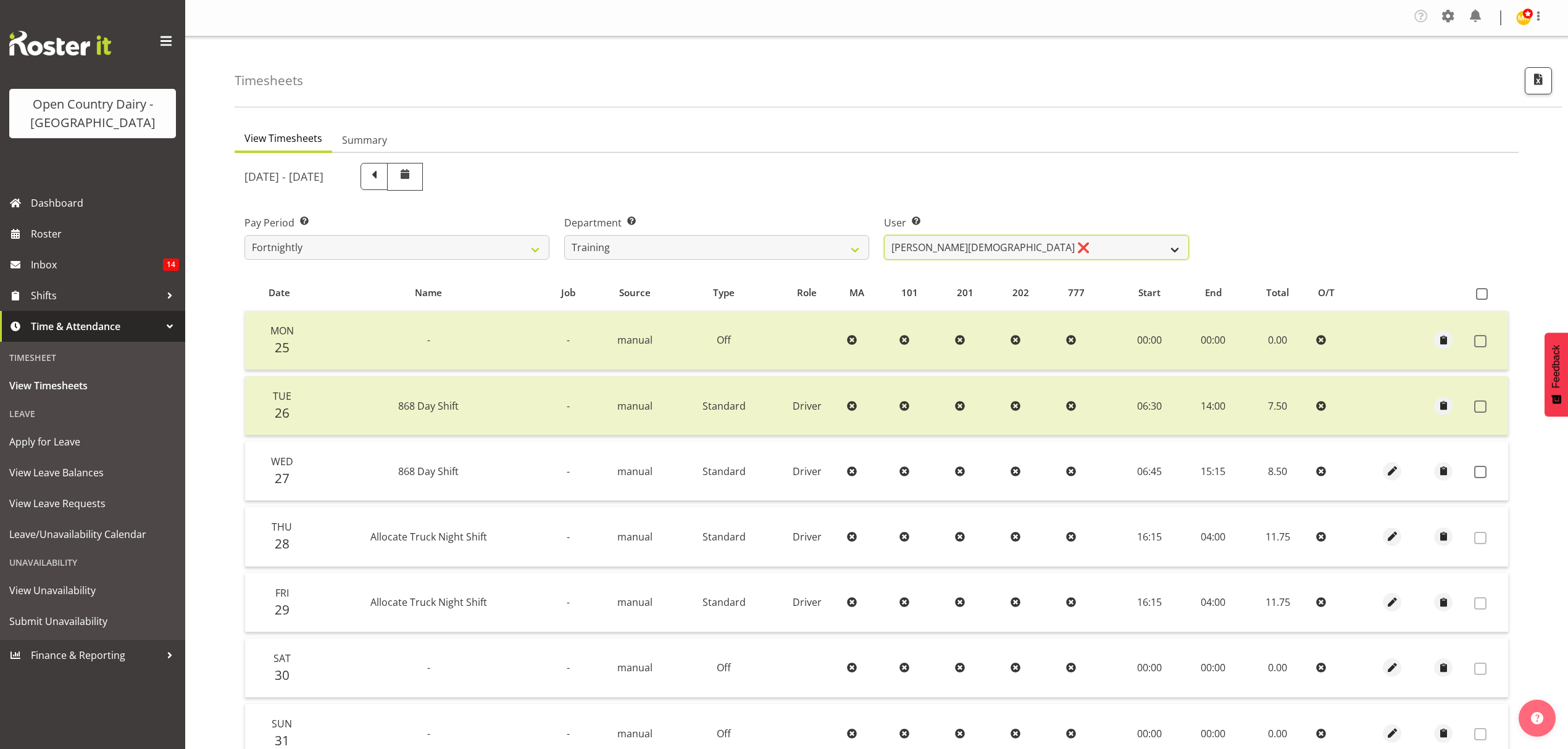
click at [1023, 252] on select "Shiva Kumaran ❌" at bounding box center [1036, 247] width 305 height 25
click at [1109, 247] on select "Shiva Kumaran ❌" at bounding box center [1036, 247] width 305 height 25
click at [786, 251] on select "734 735 736 737 738 739 851 852 853 854 855 856 858 861 862 865 868 869 870 873" at bounding box center [716, 247] width 305 height 25
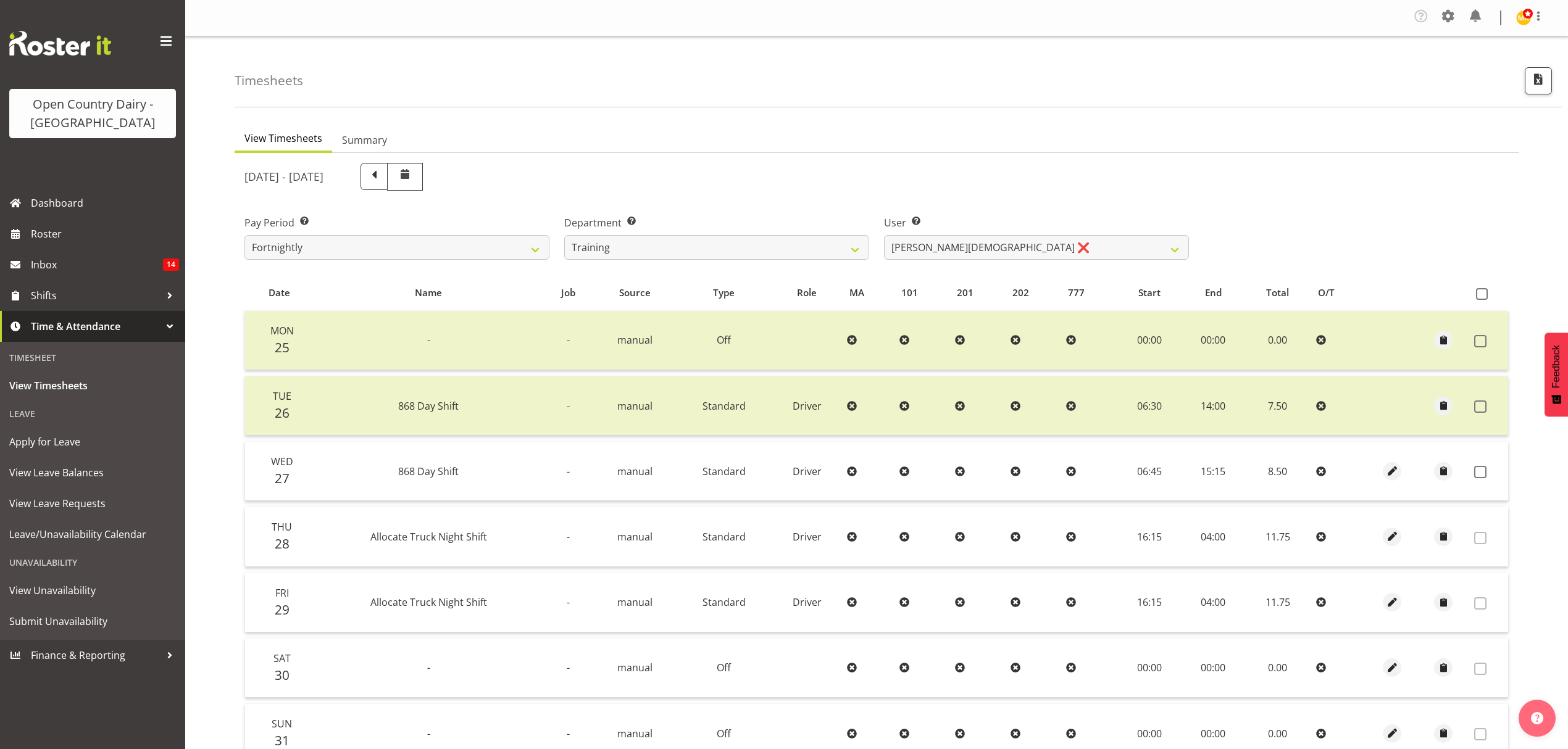
click at [742, 125] on div "View Timesheets Summary August 25th - August 31st 2025 Pay Period Select which …" at bounding box center [901, 490] width 1334 height 746
click at [460, 253] on select "Fortnightly" at bounding box center [396, 247] width 305 height 25
click at [465, 248] on select "Fortnightly" at bounding box center [396, 247] width 305 height 25
click at [663, 252] on select "734 735 736 737 738 739 851 852 853 854 855 856 858 861 862 865 868 869 870 873" at bounding box center [716, 247] width 305 height 25
click at [564, 236] on select "734 735 736 737 738 739 851 852 853 854 855 856 858 861 862 865 868 869 870 873" at bounding box center [716, 247] width 305 height 25
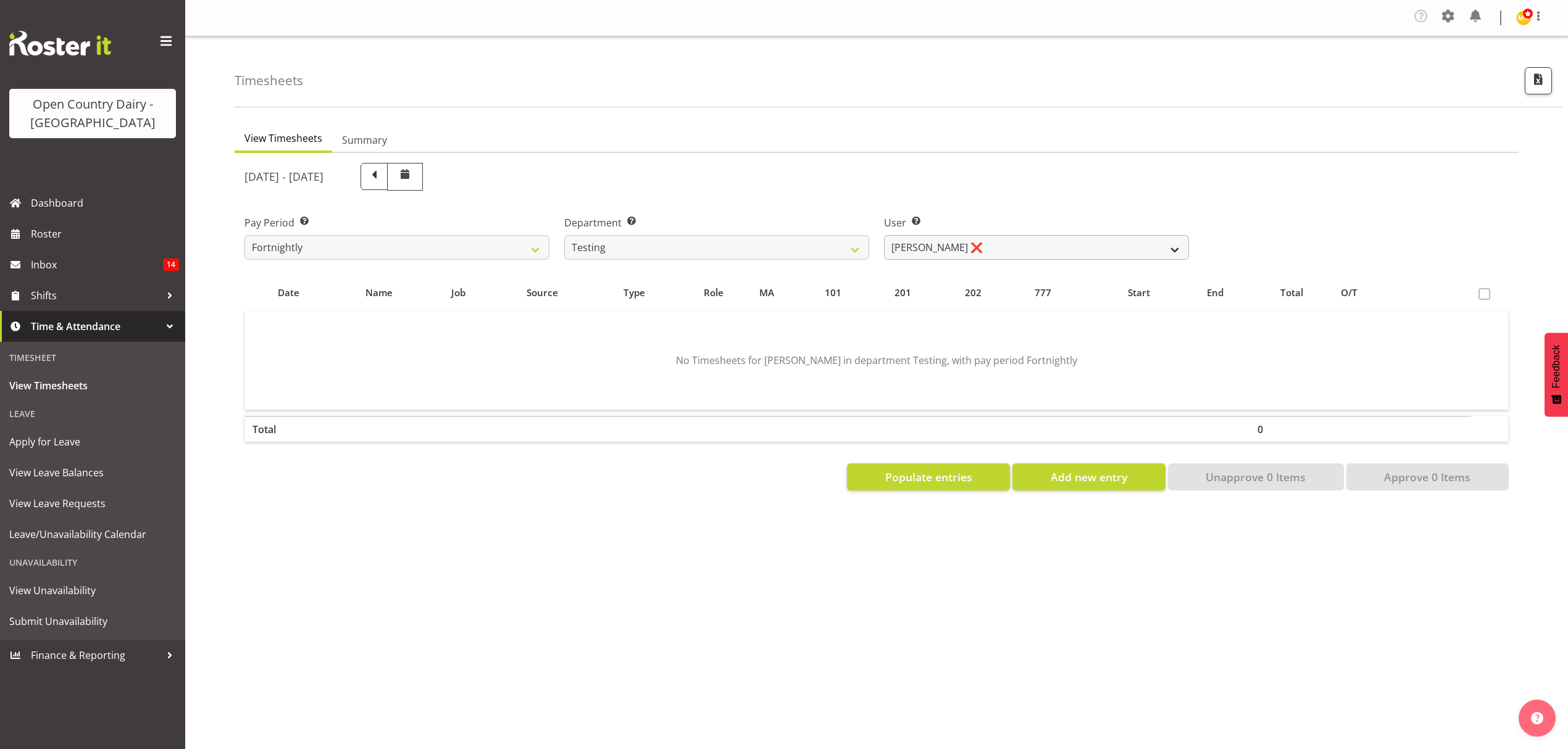
click at [1039, 265] on div "August 25th - August 31st 2025 Pay Period Select which pay period you would lik…" at bounding box center [876, 323] width 1264 height 335
click at [1039, 253] on select "Jane Fisher ❌ Joe Bloggs ❌ Milk Reception Awarua ❌ SMT Planning ❌ Tracey Rogan ❌" at bounding box center [1036, 247] width 305 height 25
drag, startPoint x: 1001, startPoint y: 208, endPoint x: 962, endPoint y: 220, distance: 40.8
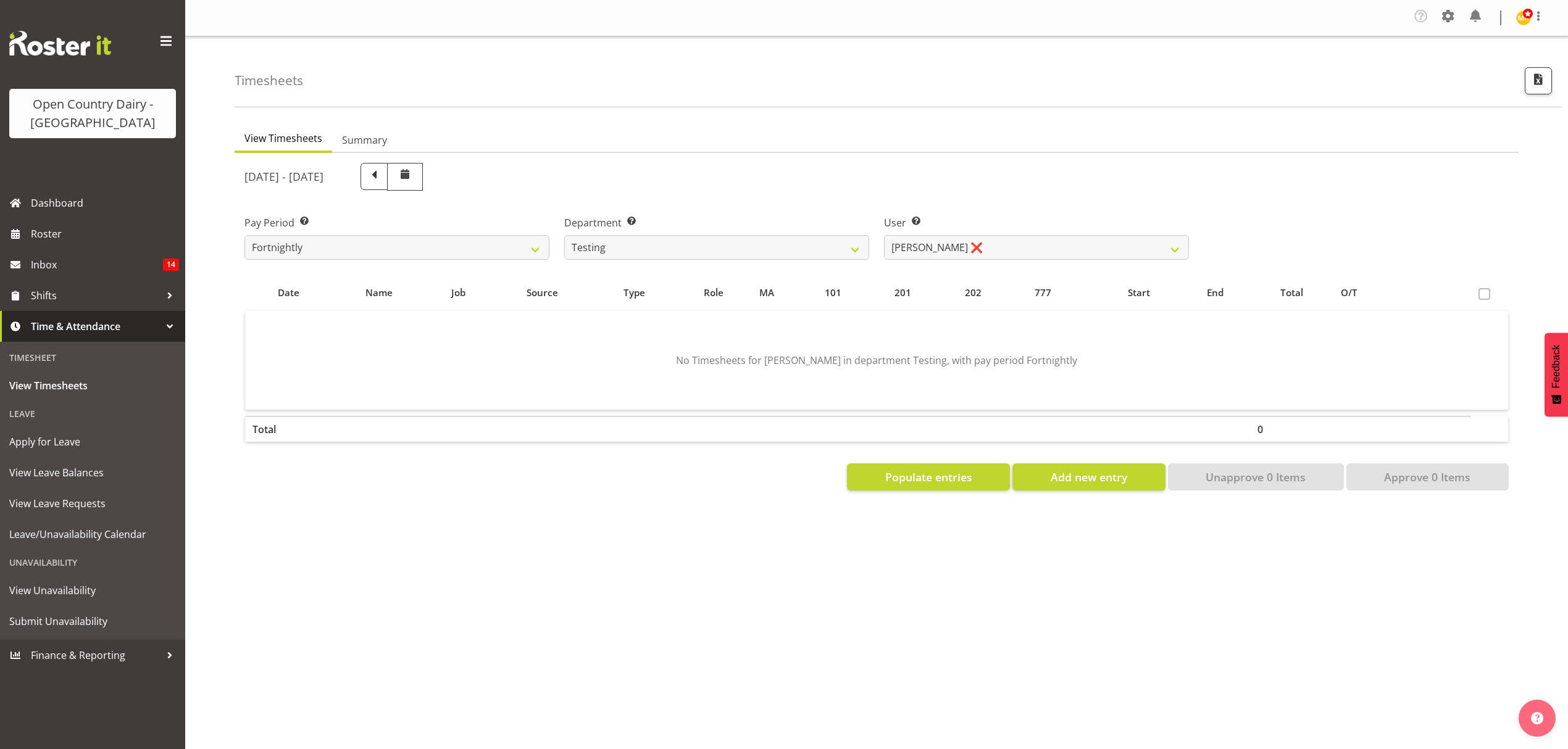
click at [998, 208] on div "User Select user. Note: This is filtered down by the previous two drop-down ite…" at bounding box center [1036, 232] width 320 height 69
click at [837, 252] on select "734 735 736 737 738 739 851 852 853 854 855 856 858 861 862 865 868 869 870 873" at bounding box center [716, 247] width 305 height 25
click at [684, 248] on select "734 735 736 737 738 739 851 852 853 854 855 856 858 861 862 865 868 869 870 873" at bounding box center [716, 247] width 305 height 25
click at [564, 236] on select "734 735 736 737 738 739 851 852 853 854 855 856 858 861 862 865 868 869 870 873" at bounding box center [716, 247] width 305 height 25
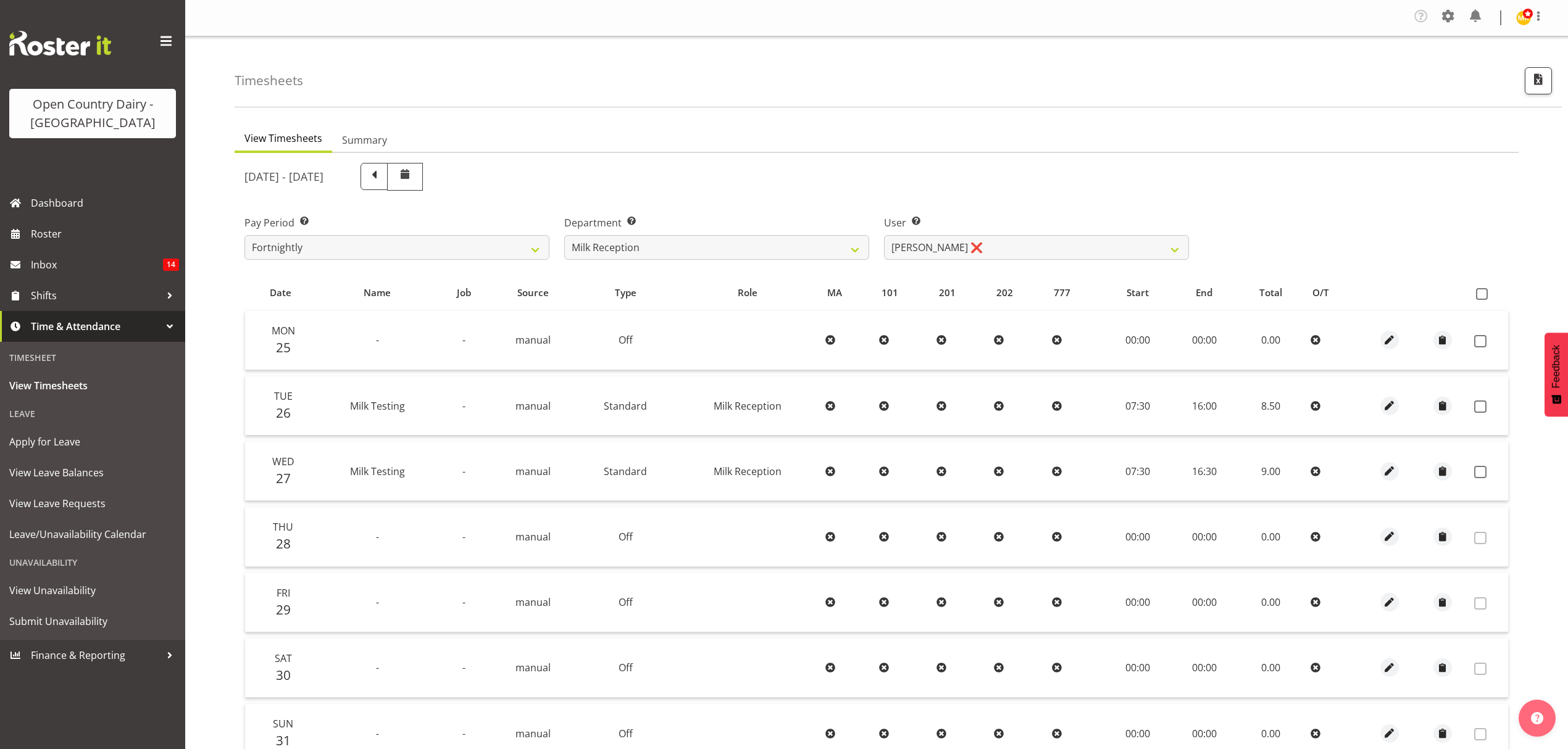
click at [1031, 229] on label "User Select user. Note: This is filtered down by the previous two drop-down ite…" at bounding box center [1036, 222] width 305 height 15
click at [1029, 245] on select "Brent Reidy ❌" at bounding box center [1036, 247] width 305 height 25
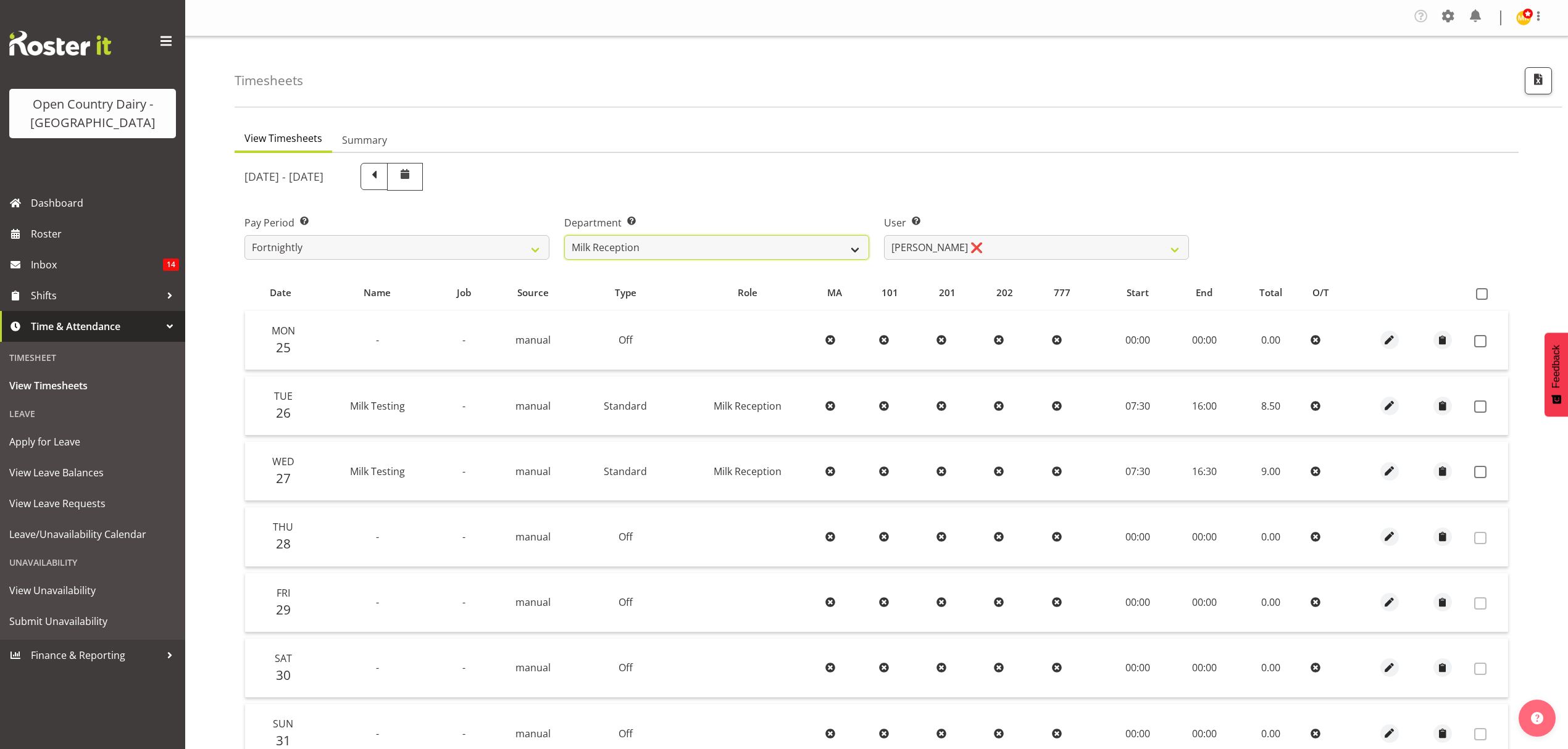
click at [829, 251] on select "734 735 736 737 738 739 851 852 853 854 855 856 858 861 862 865 868 869 870 873" at bounding box center [716, 247] width 305 height 25
click at [714, 238] on select "734 735 736 737 738 739 851 852 853 854 855 856 858 861 862 865 868 869 870 873" at bounding box center [716, 247] width 305 height 25
select select "692"
click at [564, 236] on select "734 735 736 737 738 739 851 852 853 854 855 856 858 861 862 865 868 869 870 873" at bounding box center [716, 247] width 305 height 25
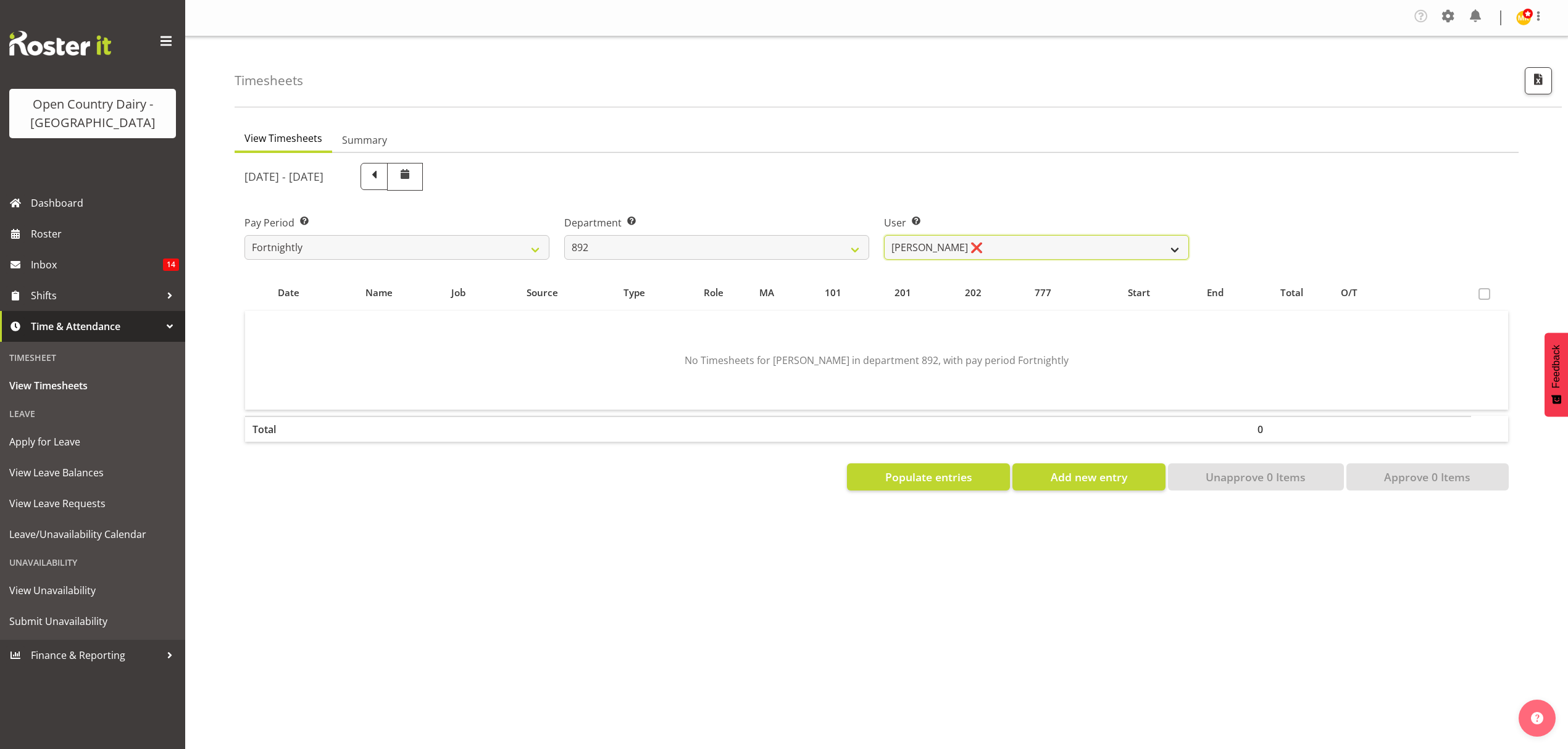
click at [1072, 254] on select "Brittany Willis ❌ Danny Davies ❌ David McKenzie ❌ Josh Winship ❌ Reece Calvert ❌" at bounding box center [1036, 247] width 305 height 25
select select "11650"
click at [884, 236] on select "Brittany Willis ❌ Danny Davies ❌ David McKenzie ❌ Josh Winship ❌ Reece Calvert ❌" at bounding box center [1036, 247] width 305 height 25
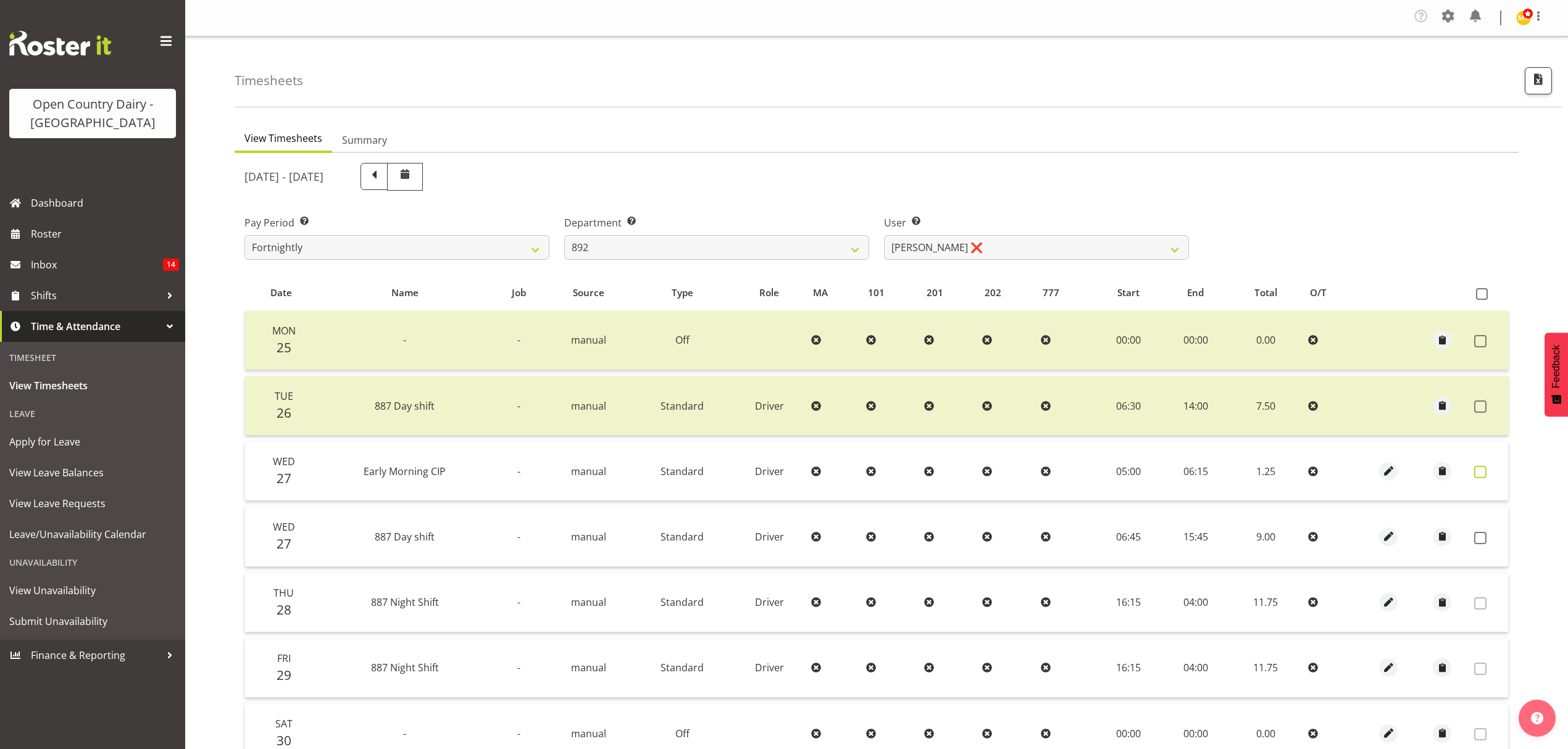
click at [1479, 467] on span at bounding box center [1481, 472] width 13 height 13
checkbox input "true"
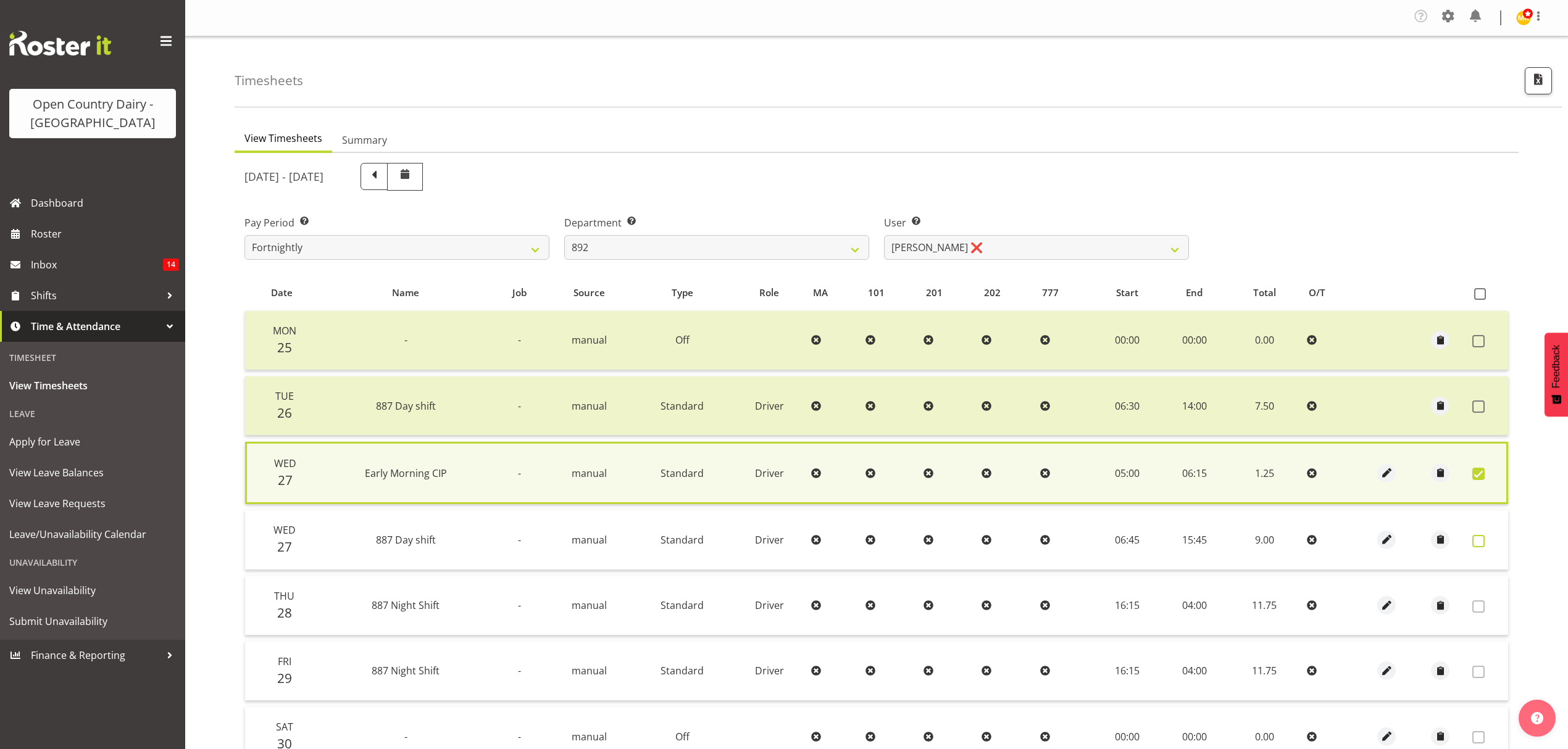
click at [1480, 541] on span at bounding box center [1479, 541] width 13 height 13
checkbox input "true"
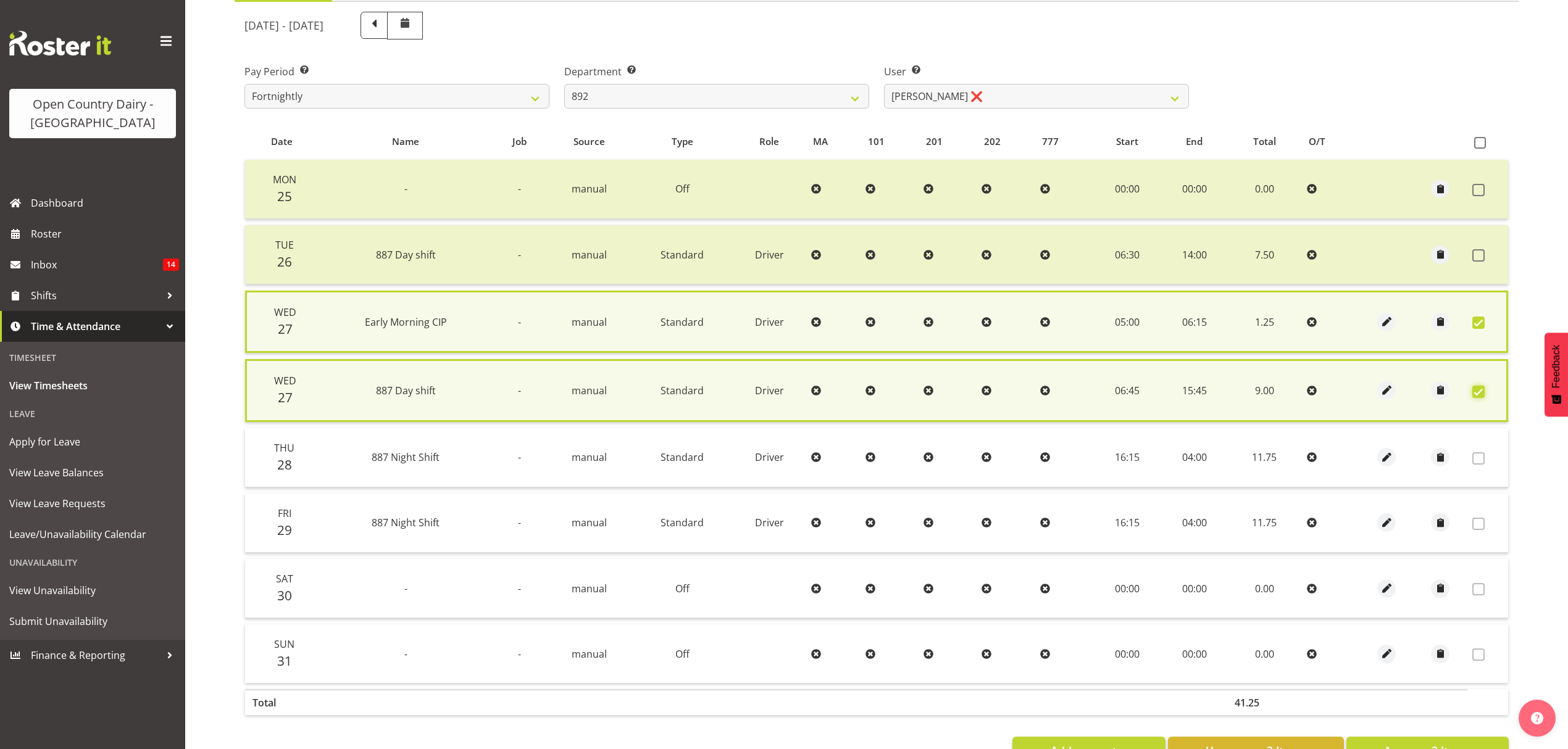
scroll to position [194, 0]
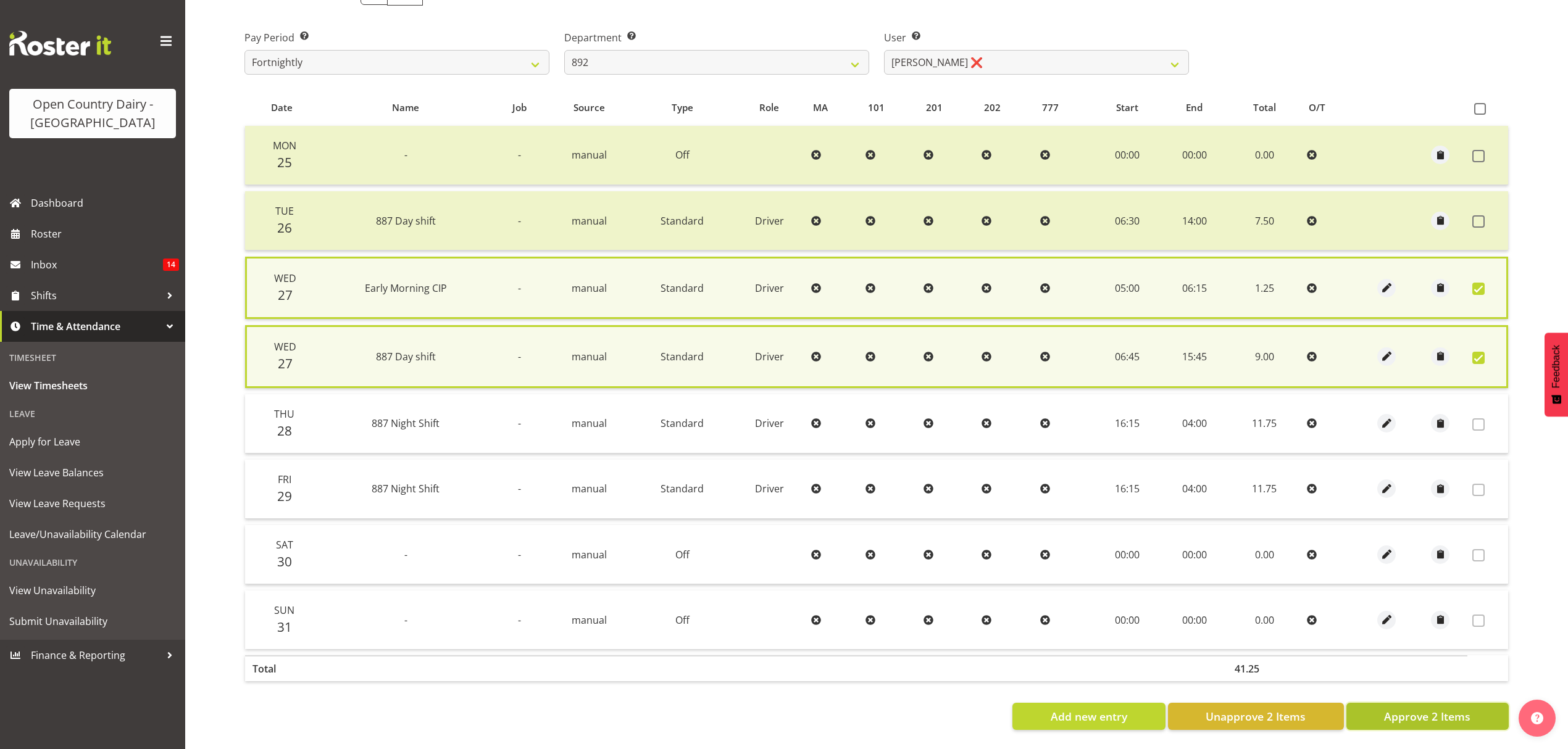
click at [1414, 708] on span "Approve 2 Items" at bounding box center [1427, 716] width 87 height 16
checkbox input "false"
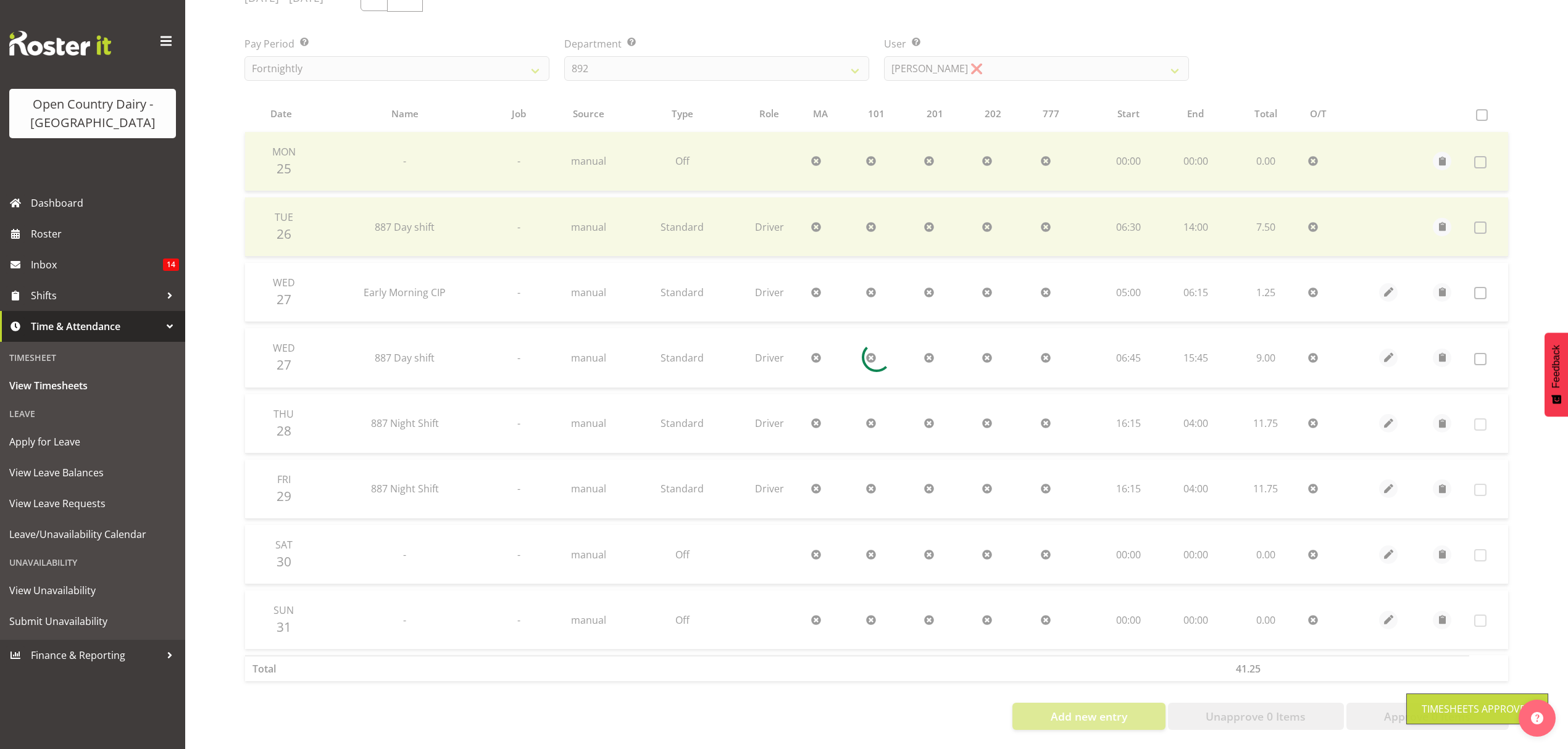
scroll to position [189, 0]
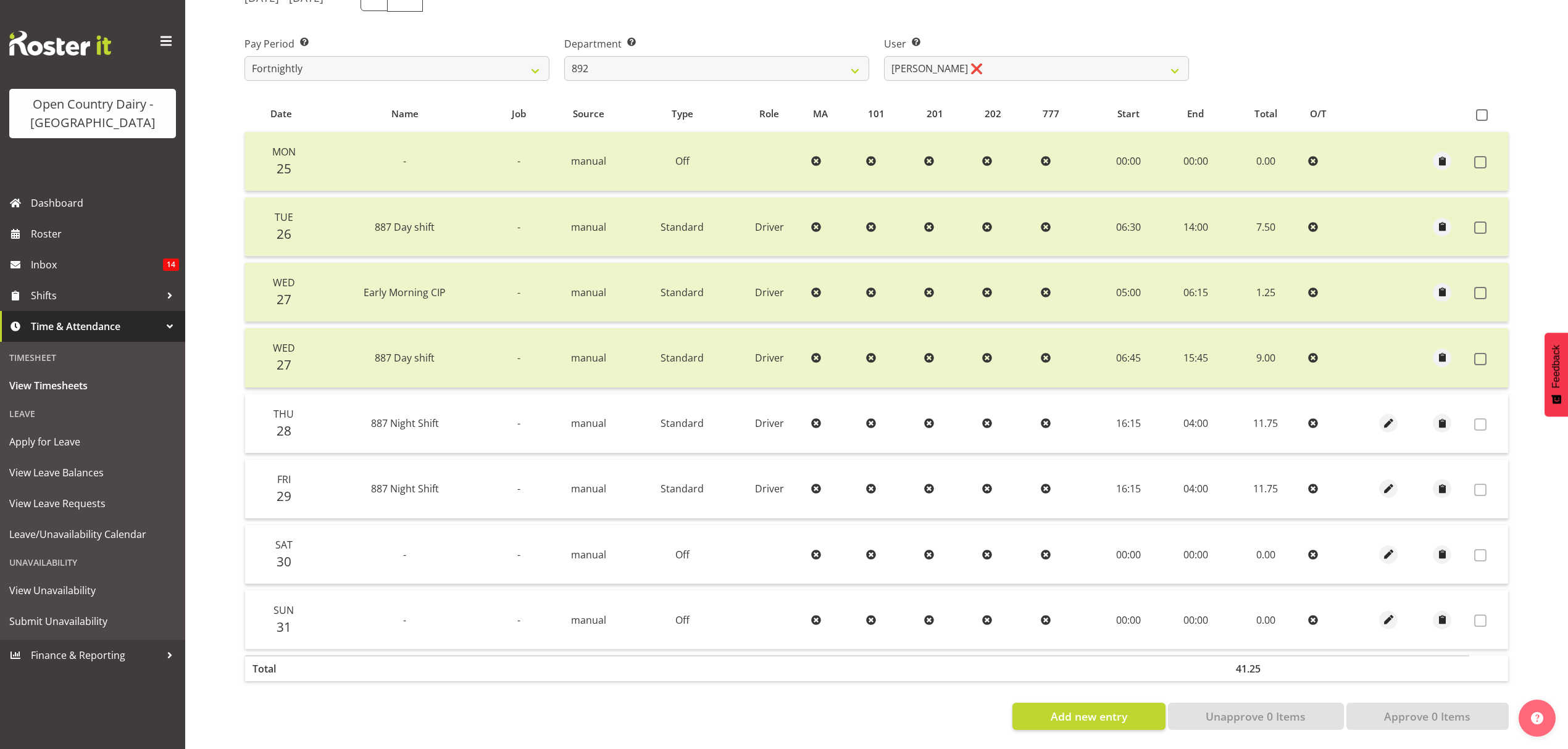
click at [711, 40] on label "Department Select which department you would like to view." at bounding box center [716, 44] width 305 height 15
click at [712, 58] on select "734 735 736 737 738 739 851 852 853 854 855 856 858 861 862 865 868 869 870 873" at bounding box center [716, 68] width 305 height 25
select select "673"
click at [564, 56] on select "734 735 736 737 738 739 851 852 853 854 855 856 858 861 862 865 868 869 870 873" at bounding box center [716, 68] width 305 height 25
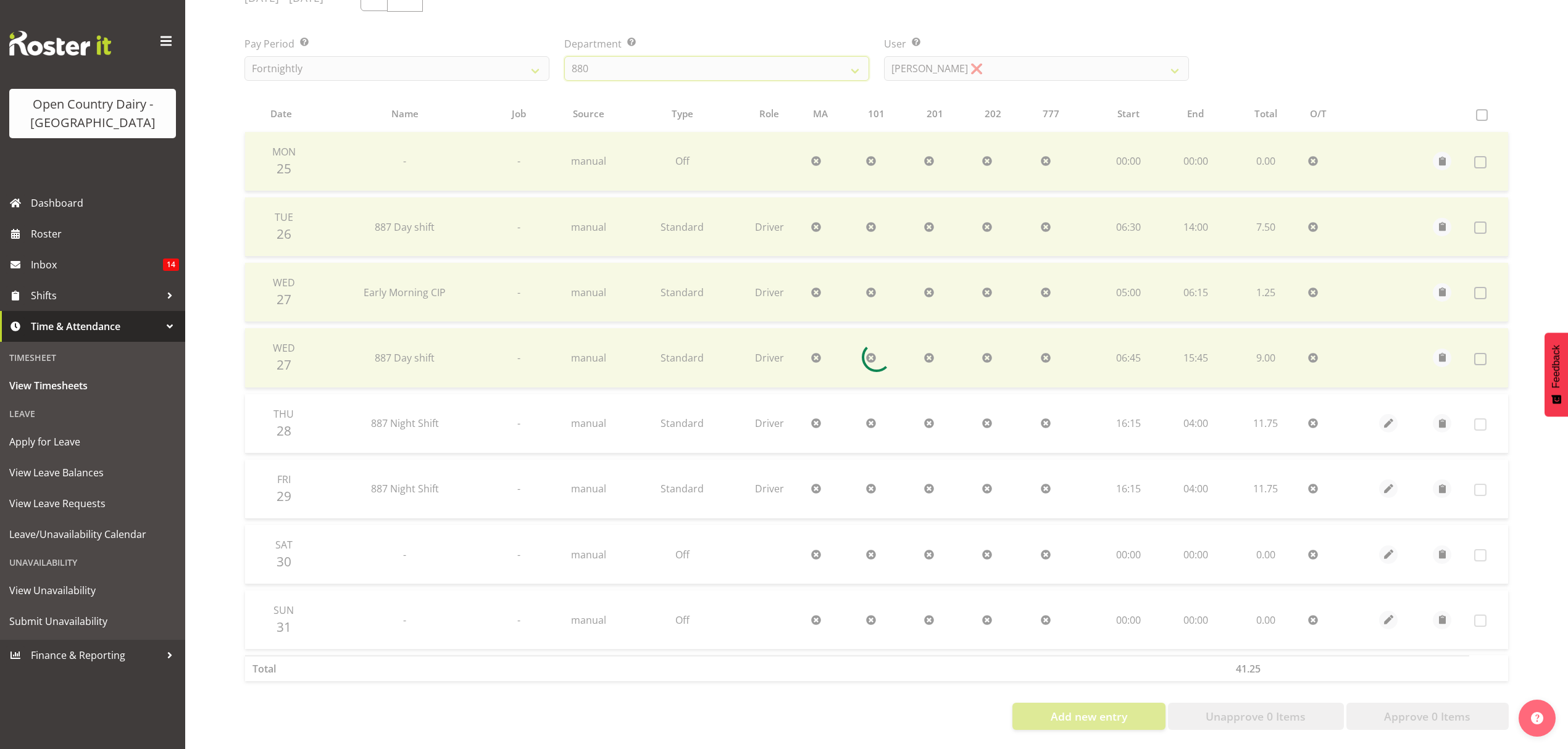
scroll to position [123, 0]
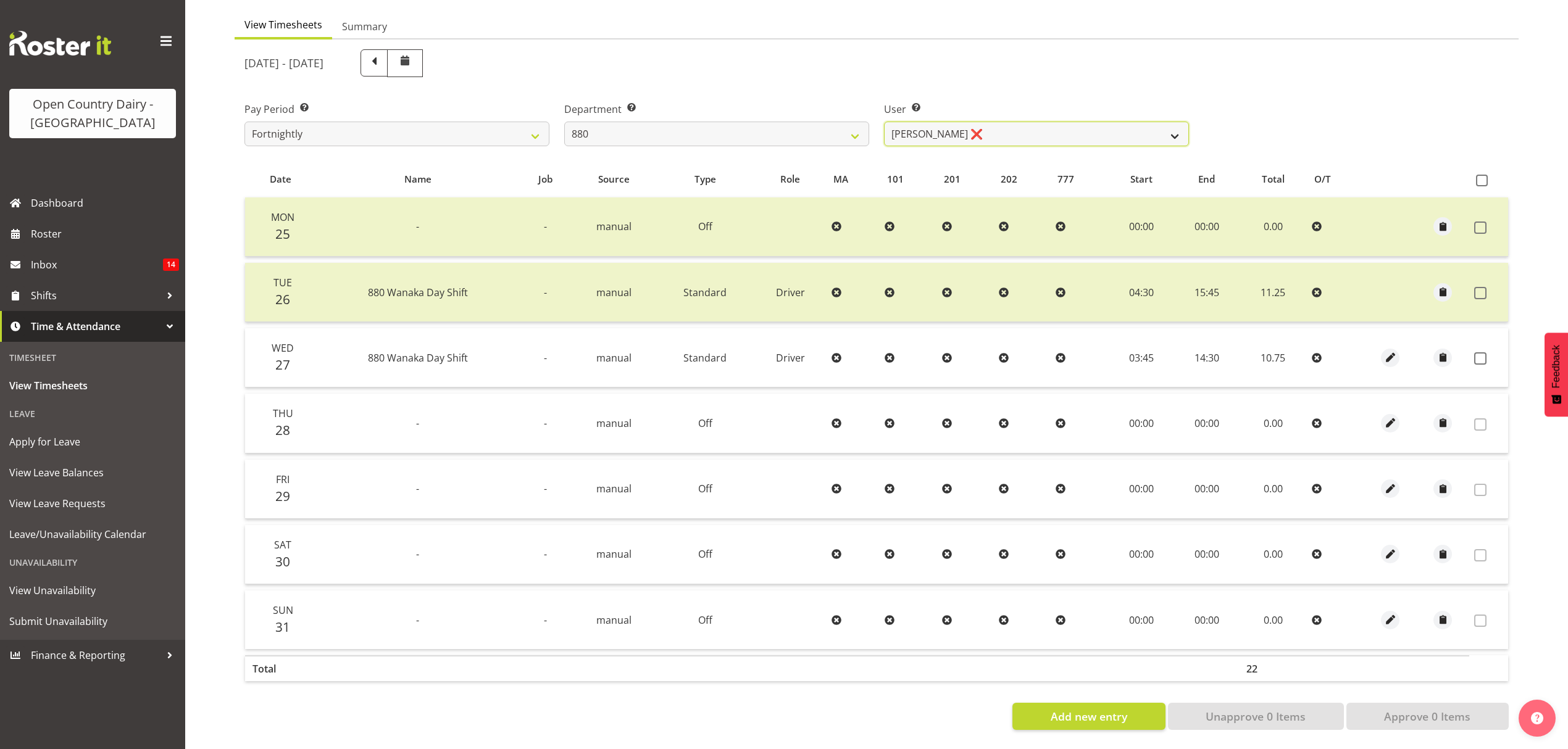
click at [952, 126] on select "Andrew Poole ❌ Philip Shanks ❌ Shaun McNaught ❌ Tania Unahi ❌" at bounding box center [1036, 134] width 305 height 25
click at [1001, 122] on select "Andrew Poole ❌ Philip Shanks ❌ Shaun McNaught ❌ Tania Unahi ❌" at bounding box center [1036, 134] width 305 height 25
select select "7476"
click at [884, 122] on select "Andrew Poole ❌ Philip Shanks ❌ Shaun McNaught ❌ Tania Unahi ❌" at bounding box center [1036, 134] width 305 height 25
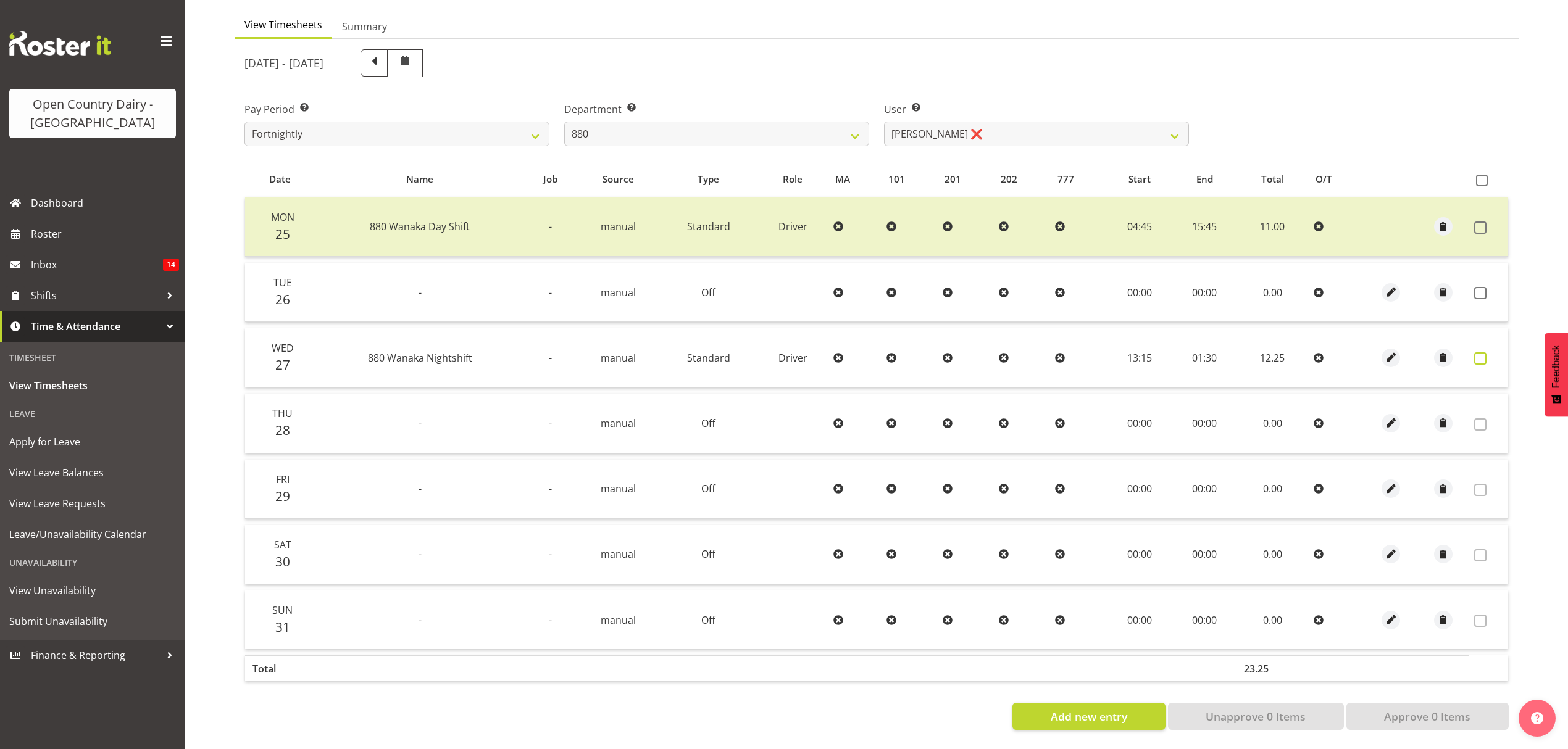
click at [1479, 353] on span at bounding box center [1481, 359] width 13 height 13
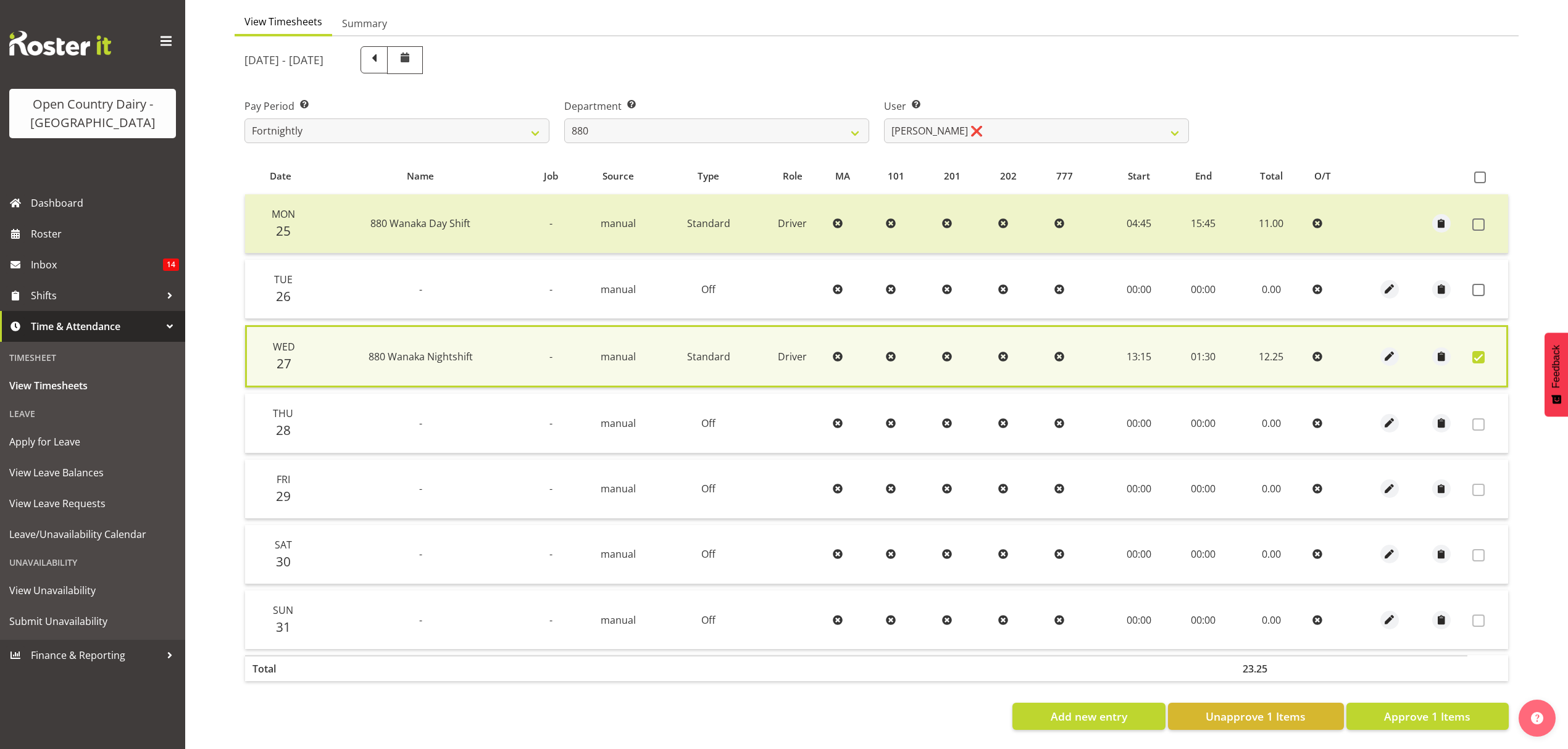
click at [1479, 351] on span at bounding box center [1479, 358] width 13 height 13
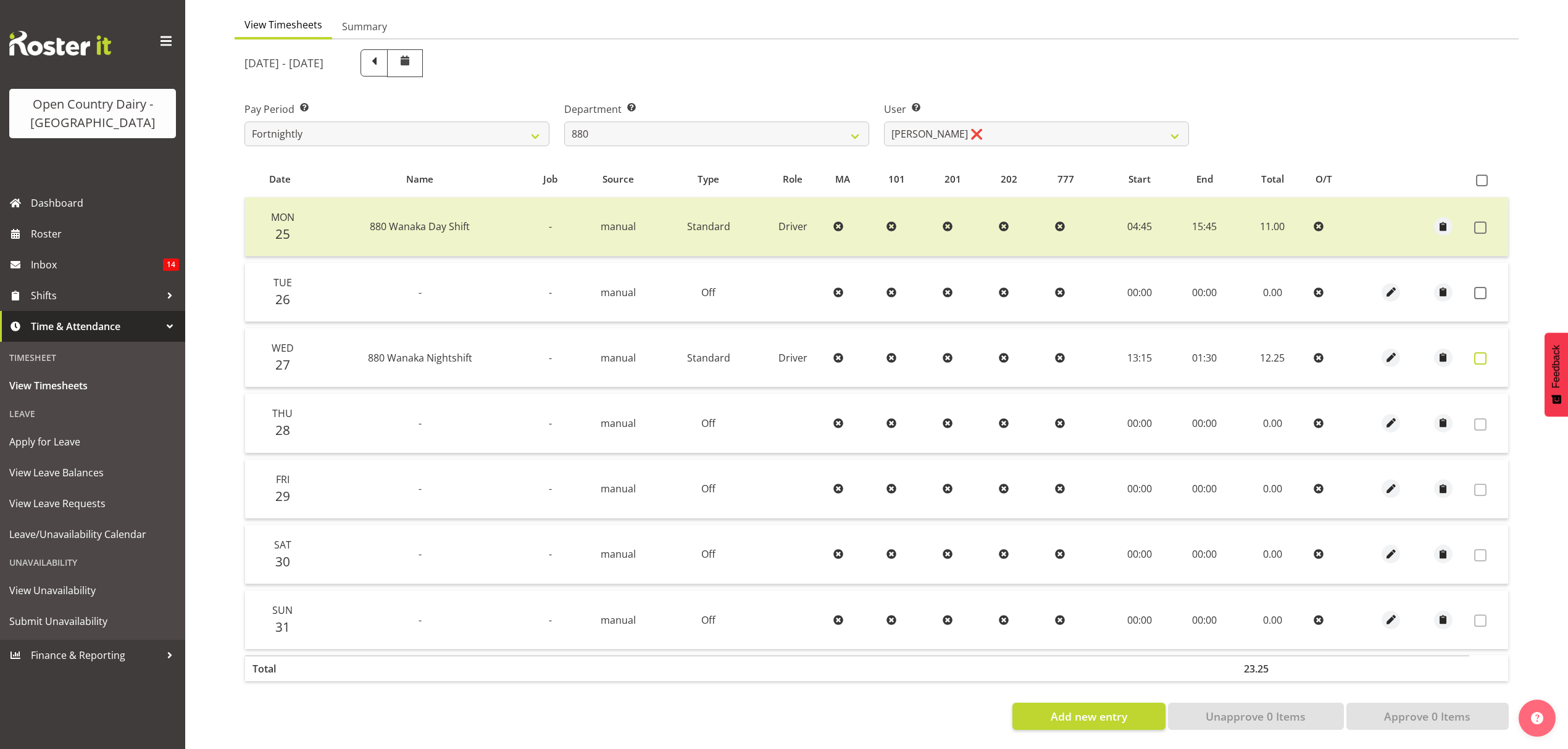
click at [1479, 353] on span at bounding box center [1481, 359] width 13 height 13
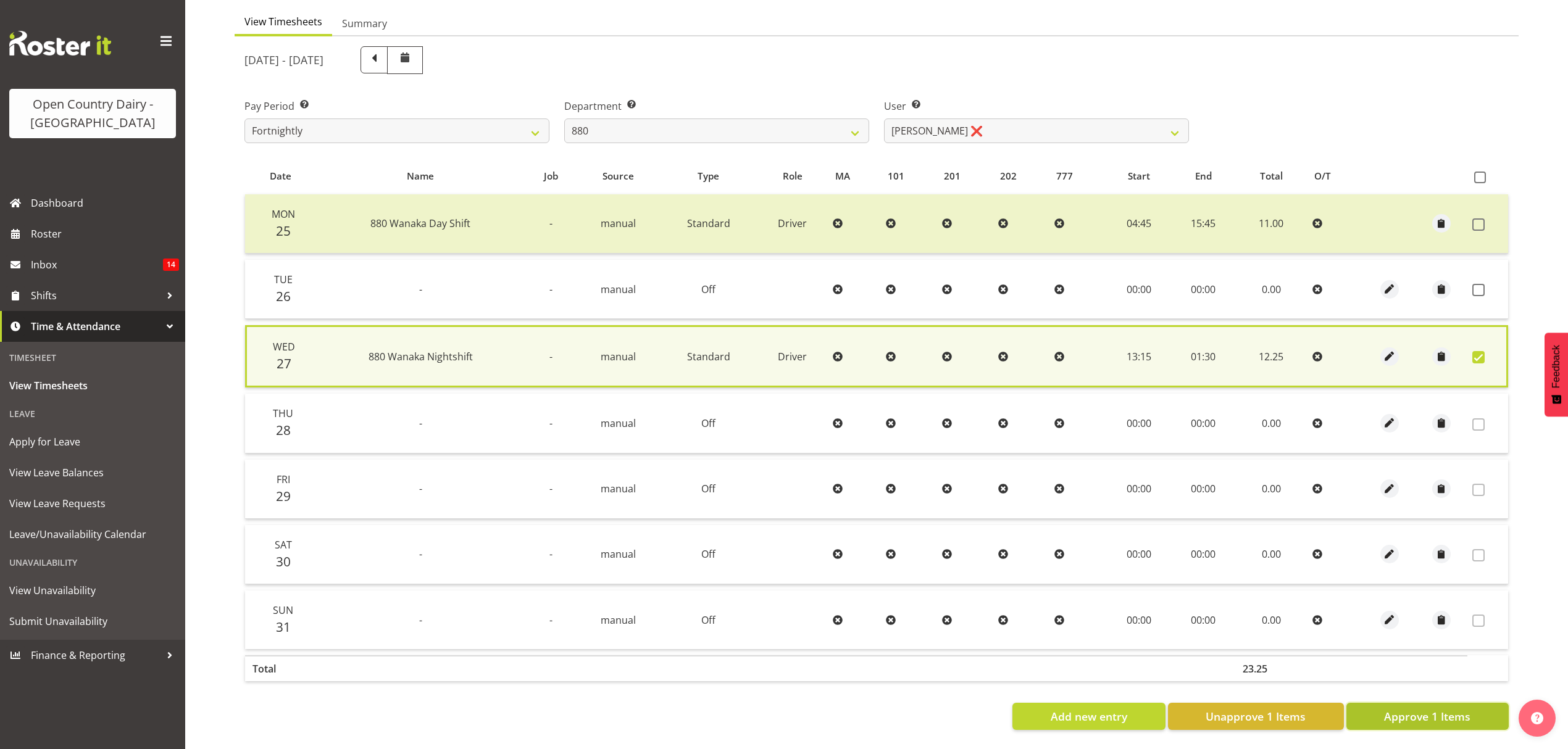
click at [1411, 708] on span "Approve 1 Items" at bounding box center [1427, 716] width 87 height 16
click at [1411, 703] on div "Add new entry Unapprove 1 Items Approve 1 Items" at bounding box center [876, 717] width 1264 height 27
checkbox input "false"
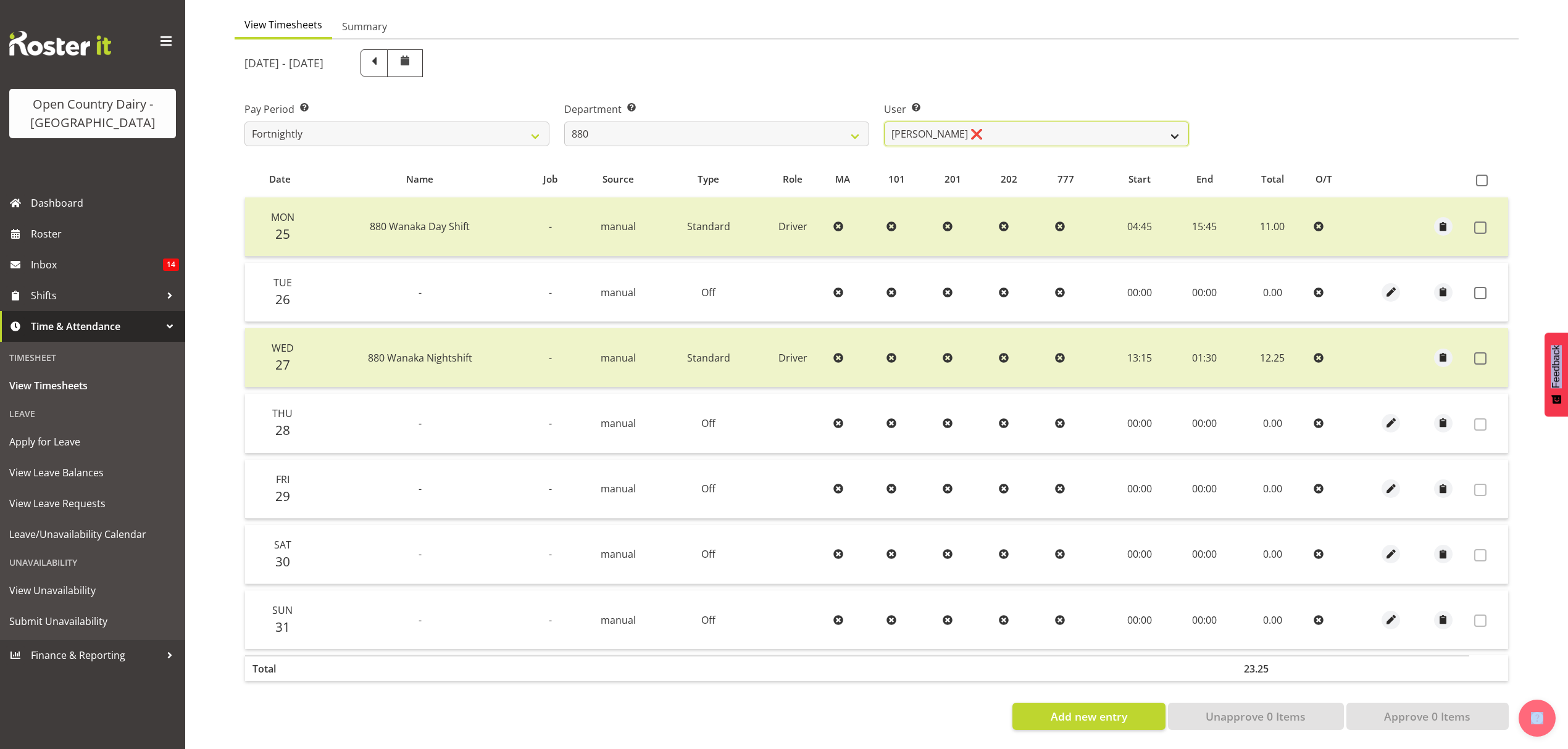
click at [1103, 131] on select "Andrew Poole ❌ Philip Shanks ❌ Shaun McNaught ❌ Tania Unahi ❌" at bounding box center [1036, 134] width 305 height 25
drag, startPoint x: 1103, startPoint y: 131, endPoint x: 919, endPoint y: 132, distance: 184.0
click at [1103, 131] on select "Andrew Poole ❌ Philip Shanks ❌ Shaun McNaught ❌ Tania Unahi ❌" at bounding box center [1036, 134] width 305 height 25
click at [836, 122] on select "734 735 736 737 738 739 851 852 853 854 855 856 858 861 862 865 868 869 870 873" at bounding box center [716, 134] width 305 height 25
select select "909"
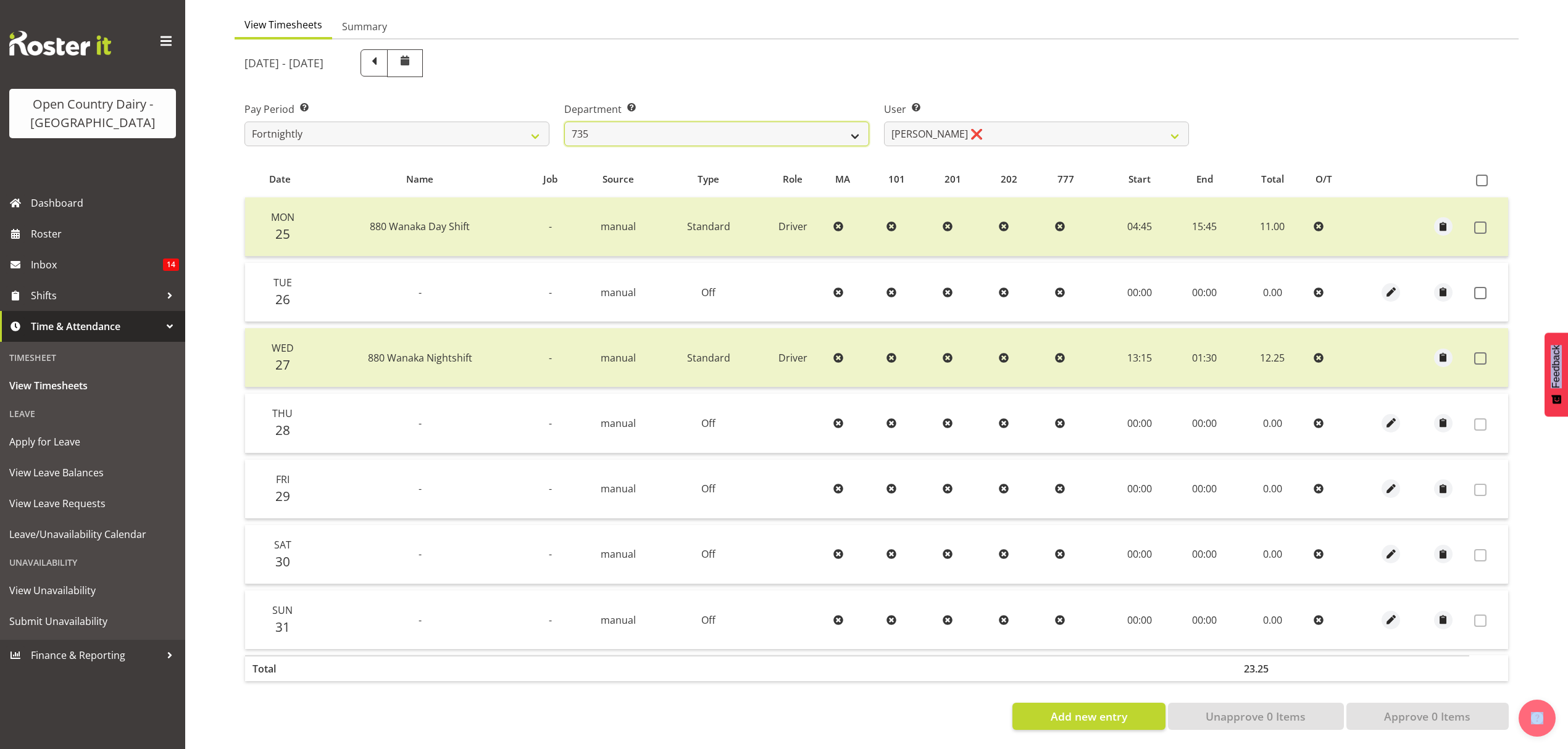
click at [564, 122] on select "734 735 736 737 738 739 851 852 853 854 855 856 858 861 862 865 868 869 870 873" at bounding box center [716, 134] width 305 height 25
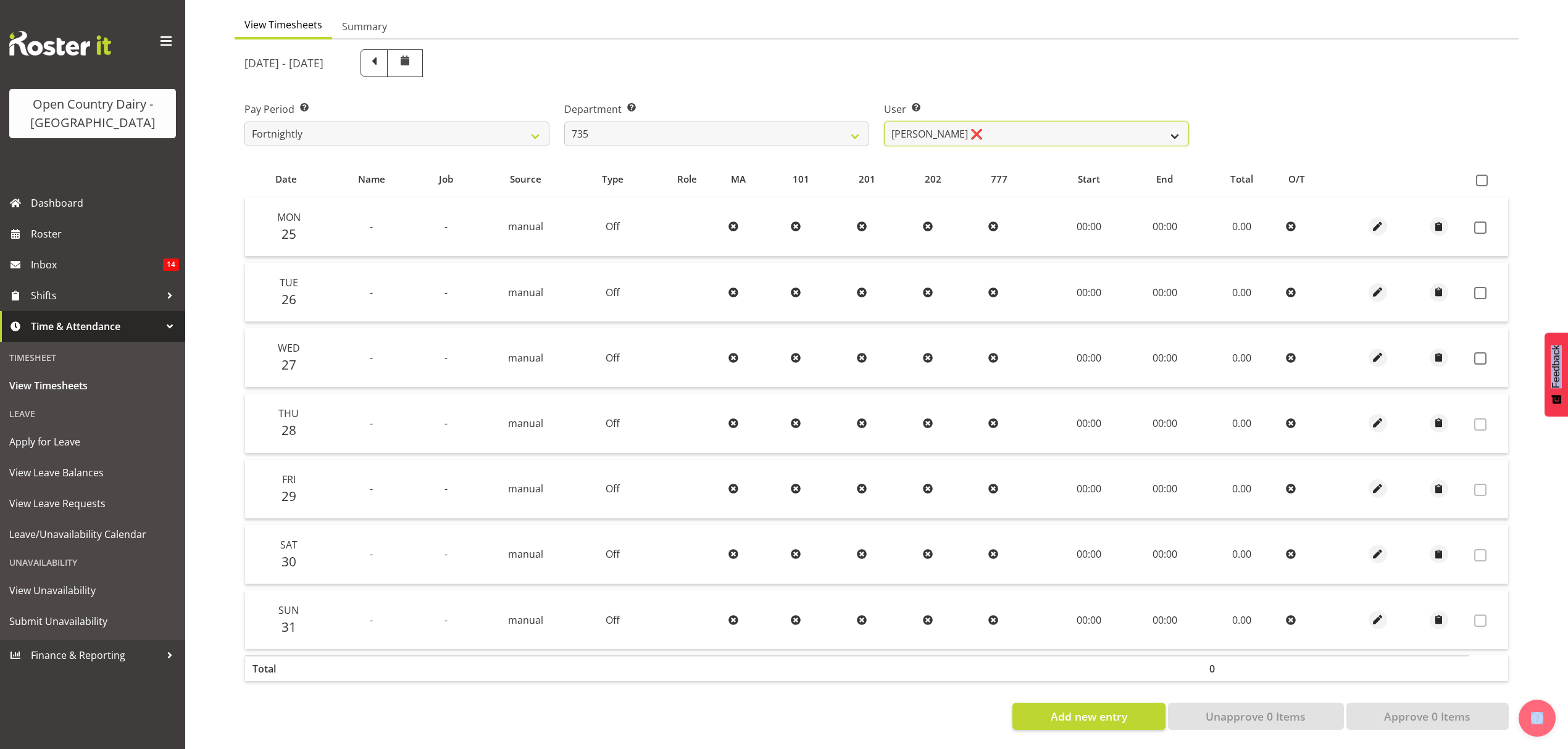
click at [1005, 131] on select "Brian Neas ❌ Cherie Williams ❌ Christopher Sutherland ❌ Stuart Craig ❌" at bounding box center [1036, 134] width 305 height 25
select select "10091"
click at [884, 122] on select "Brian Neas ❌ Cherie Williams ❌ Christopher Sutherland ❌ Stuart Craig ❌" at bounding box center [1036, 134] width 305 height 25
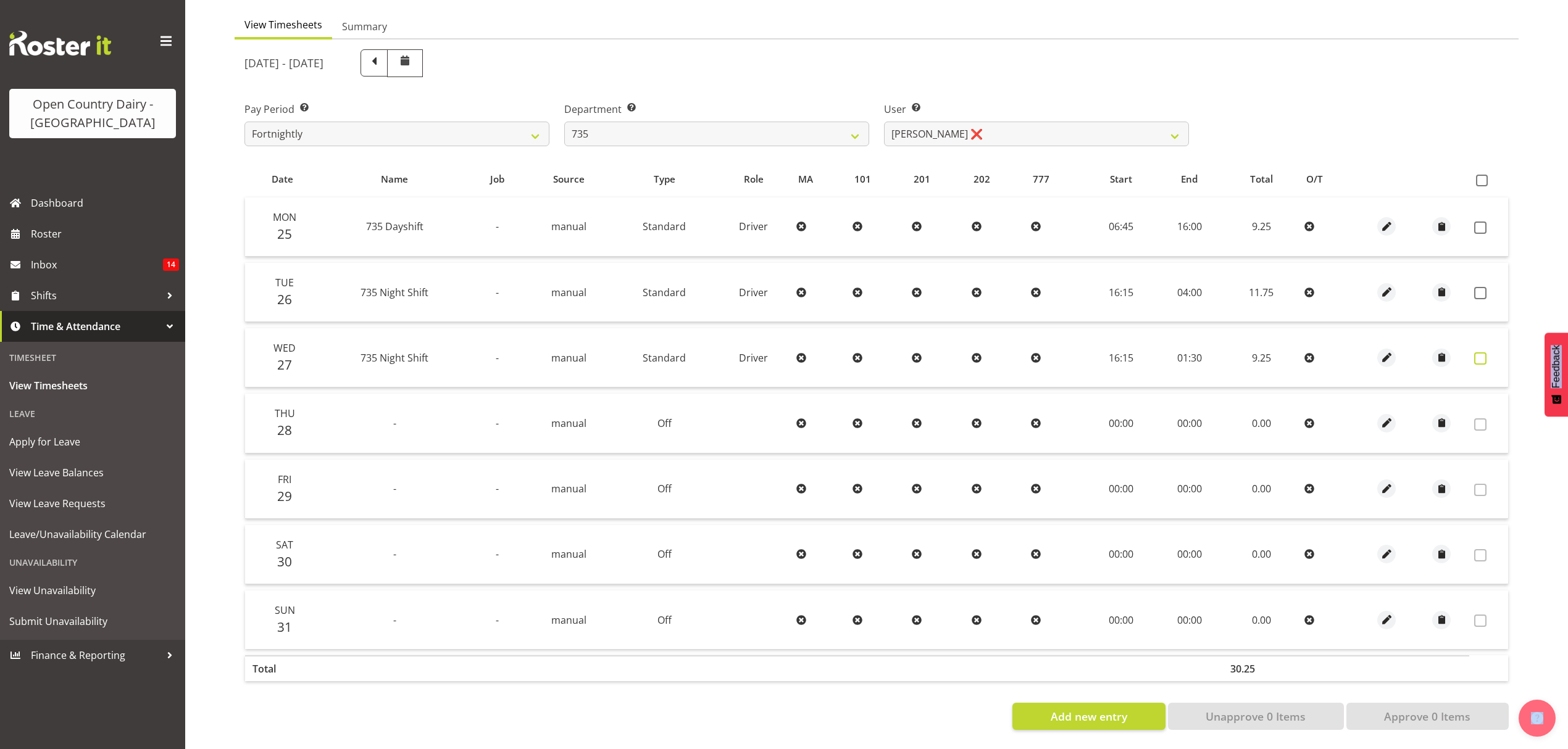
click at [1489, 353] on label at bounding box center [1484, 359] width 19 height 13
click at [1472, 332] on td at bounding box center [1488, 358] width 39 height 59
click at [1483, 353] on span at bounding box center [1481, 359] width 13 height 13
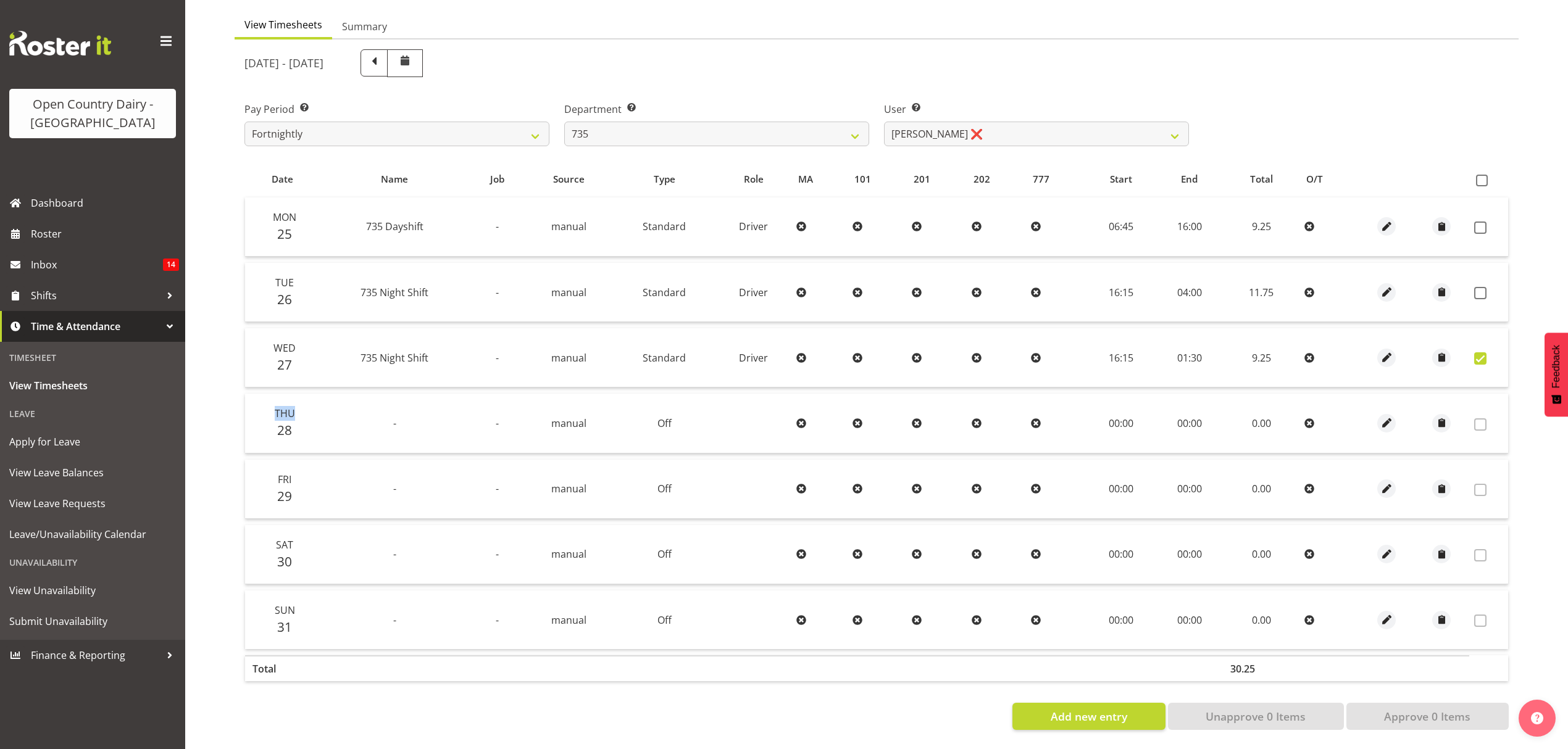
click at [1483, 353] on span at bounding box center [1481, 359] width 13 height 13
click at [1470, 356] on td at bounding box center [1488, 358] width 39 height 59
click at [1477, 353] on span at bounding box center [1481, 359] width 13 height 13
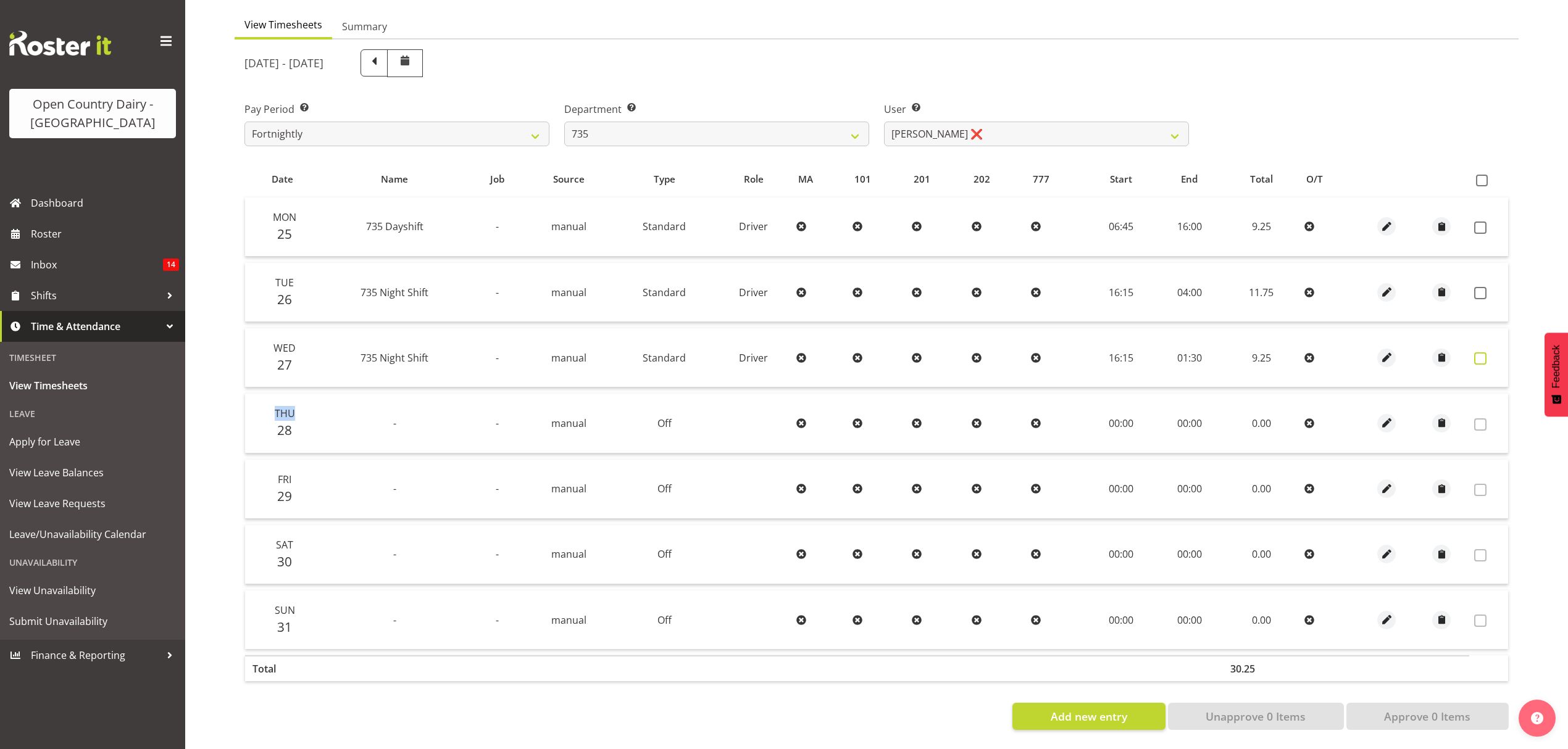
click at [1492, 353] on label at bounding box center [1484, 359] width 19 height 13
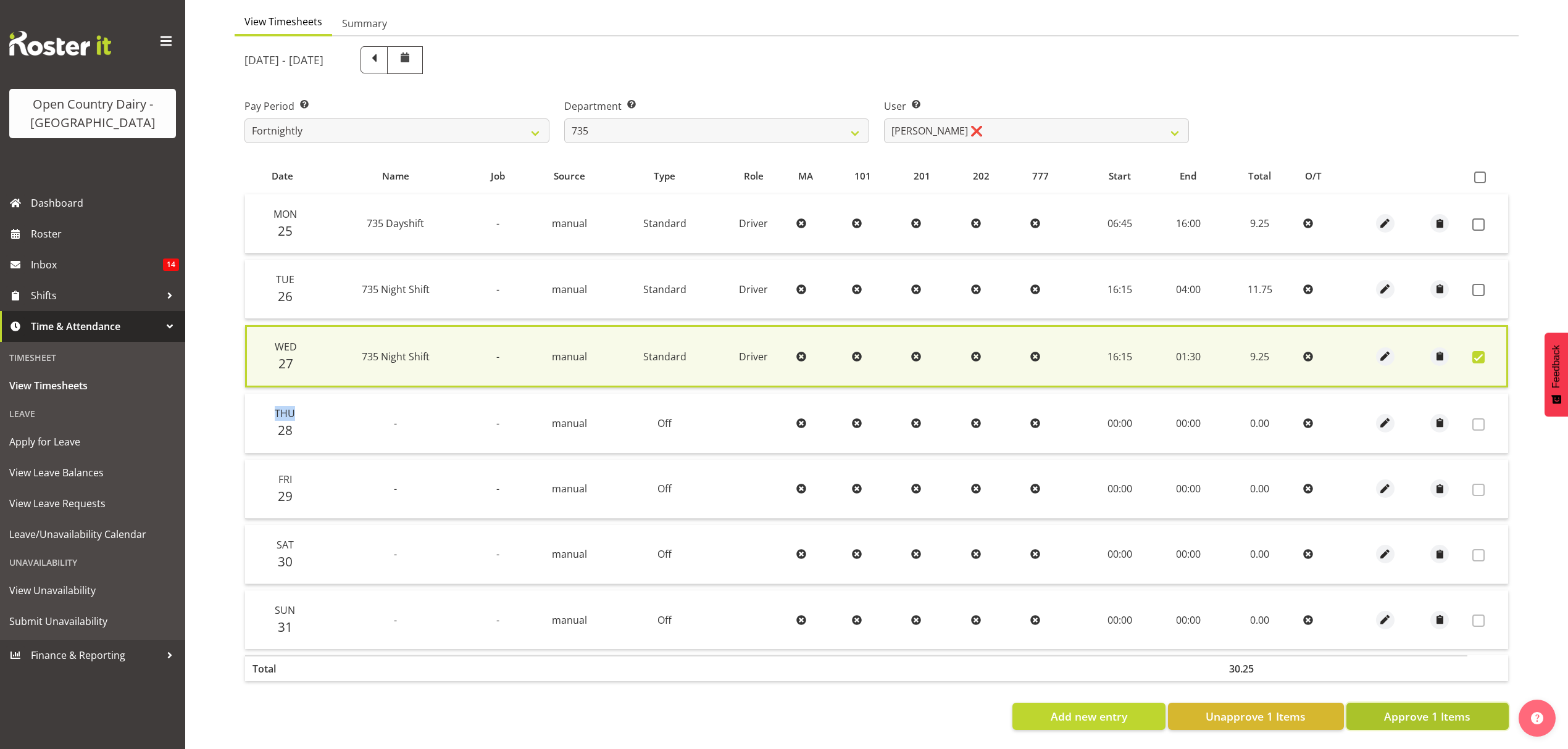
click at [1413, 708] on span "Approve 1 Items" at bounding box center [1427, 716] width 87 height 16
checkbox input "false"
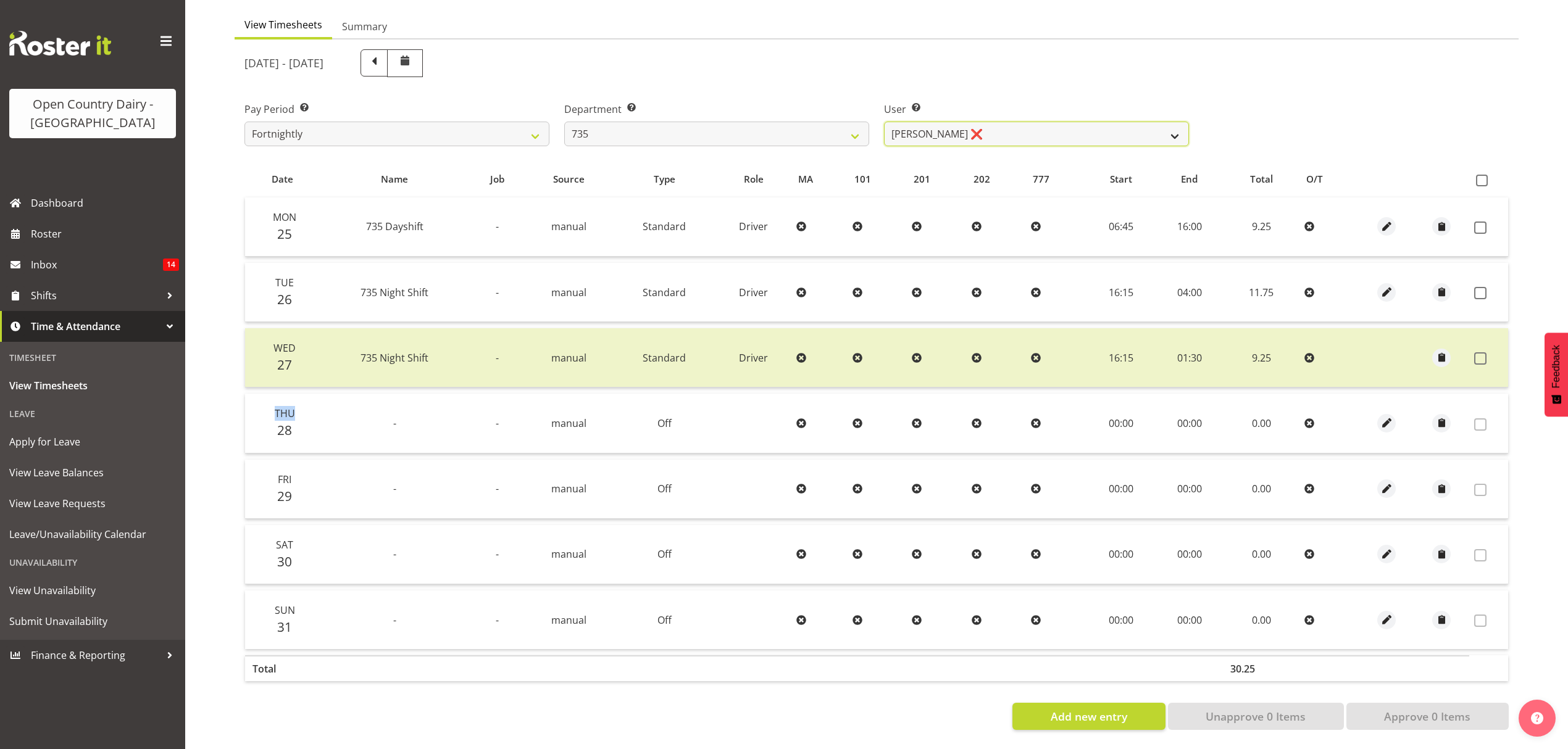
click at [1063, 122] on select "Brian Neas ❌ Cherie Williams ❌ Christopher Sutherland ❌ Stuart Craig ❌" at bounding box center [1036, 134] width 305 height 25
click at [791, 137] on div "Department Select which department you would like to view. 734 735 736 737 738 …" at bounding box center [717, 119] width 320 height 69
click at [789, 128] on select "734 735 736 737 738 739 851 852 853 854 855 856 858 861 862 865 868 869 870 873" at bounding box center [716, 134] width 305 height 25
drag, startPoint x: 789, startPoint y: 128, endPoint x: 719, endPoint y: 187, distance: 91.5
click at [789, 128] on select "734 735 736 737 738 739 851 852 853 854 855 856 858 861 862 865 868 869 870 873" at bounding box center [716, 134] width 305 height 25
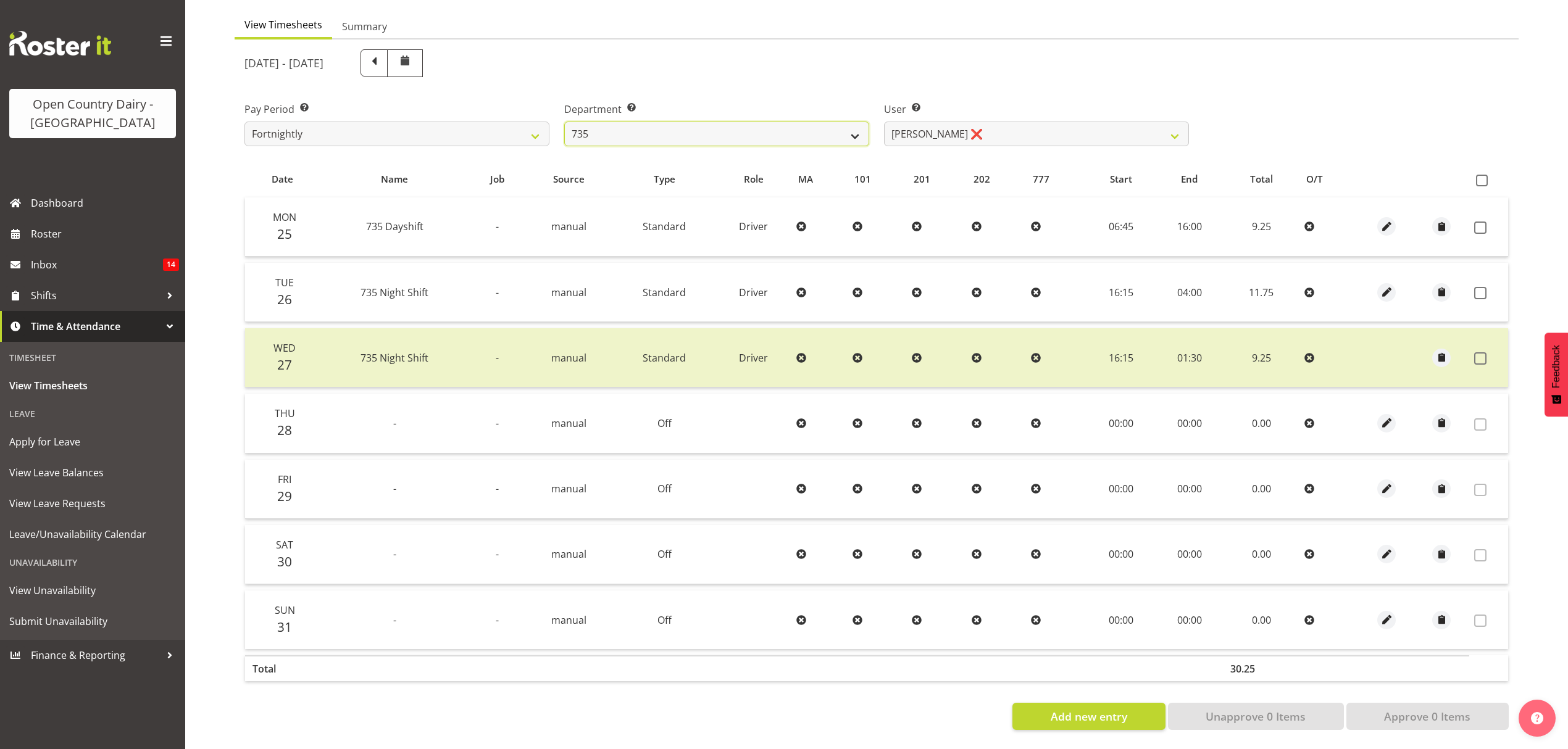
click at [693, 127] on select "734 735 736 737 738 739 851 852 853 854 855 856 858 861 862 865 868 869 870 873" at bounding box center [716, 134] width 305 height 25
select select "906"
click at [564, 122] on select "734 735 736 737 738 739 851 852 853 854 855 856 858 861 862 865 868 869 870 873" at bounding box center [716, 134] width 305 height 25
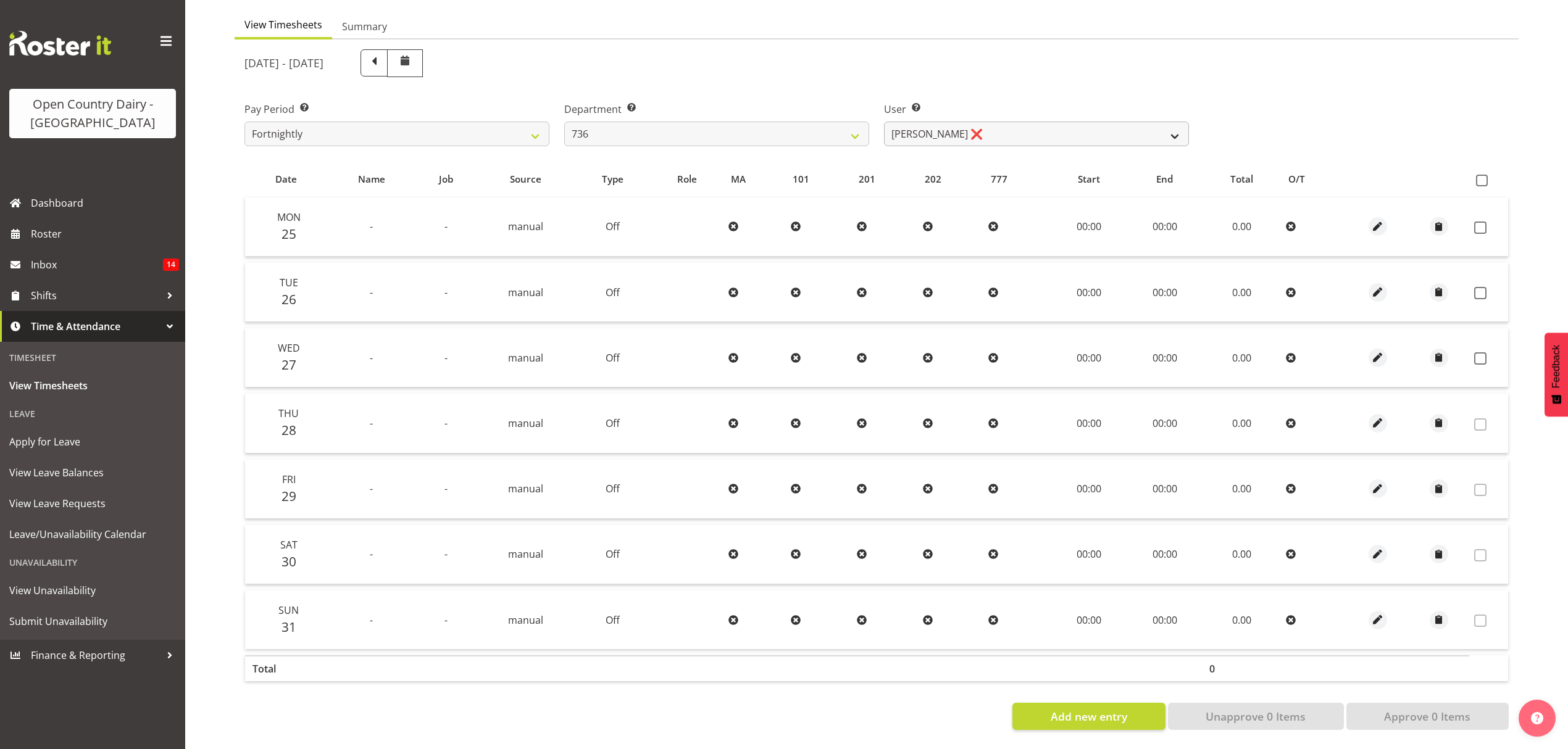
drag, startPoint x: 1010, startPoint y: 105, endPoint x: 1019, endPoint y: 130, distance: 26.6
click at [1016, 125] on div "User Select user. Note: This is filtered down by the previous two drop-down ite…" at bounding box center [1036, 124] width 305 height 44
click at [1019, 130] on select "Andy Van Brecht ❌ Gavin Hamilton ❌ Jamie Seaton ❌ Kerrod Ward ❌" at bounding box center [1036, 134] width 305 height 25
click at [1015, 132] on select "Andy Van Brecht ❌ Gavin Hamilton ❌ Jamie Seaton ❌ Kerrod Ward ❌" at bounding box center [1036, 134] width 305 height 25
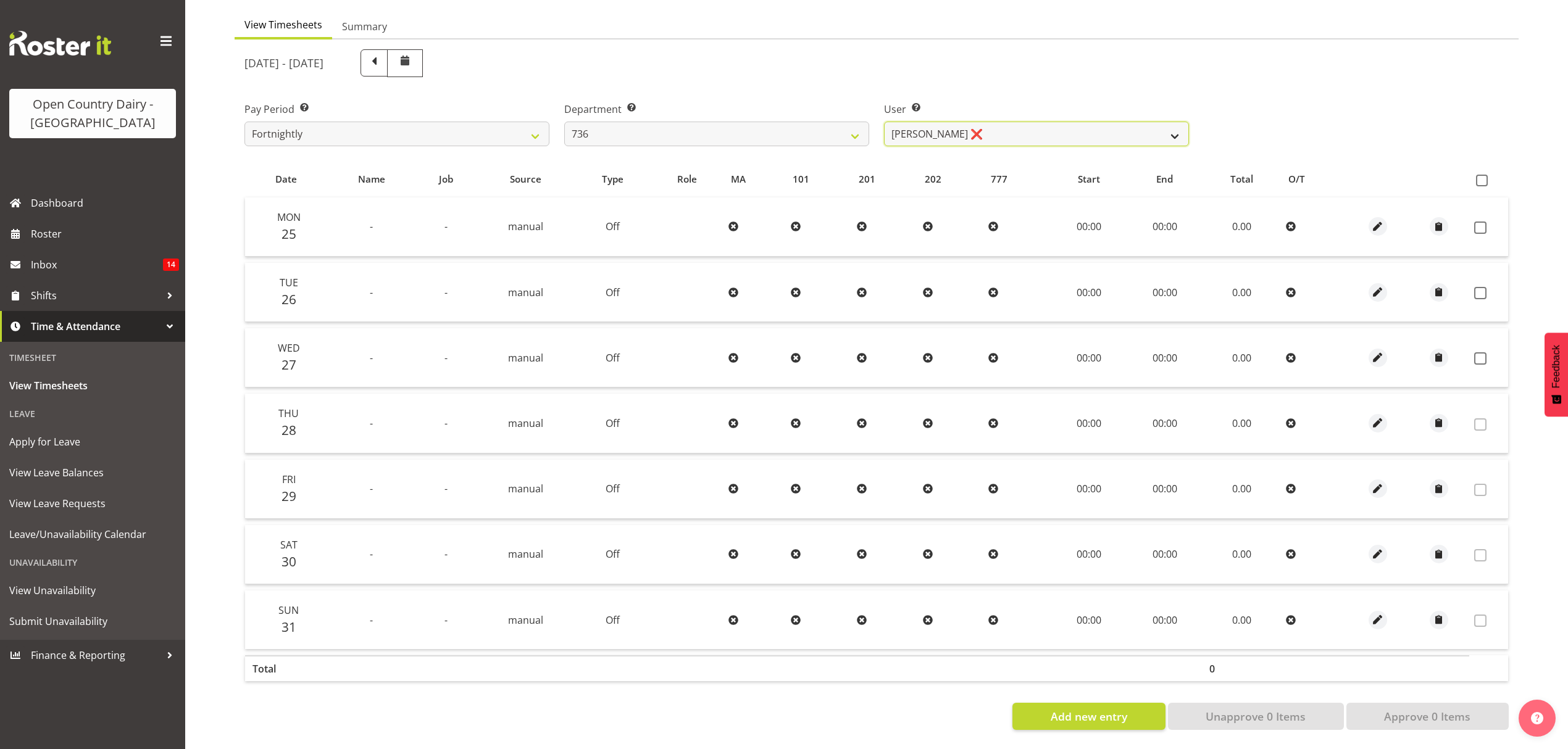
select select "7434"
click at [884, 122] on select "Andy Van Brecht ❌ Gavin Hamilton ❌ Jamie Seaton ❌ Kerrod Ward ❌" at bounding box center [1036, 134] width 305 height 25
click at [981, 181] on div at bounding box center [877, 389] width 1284 height 700
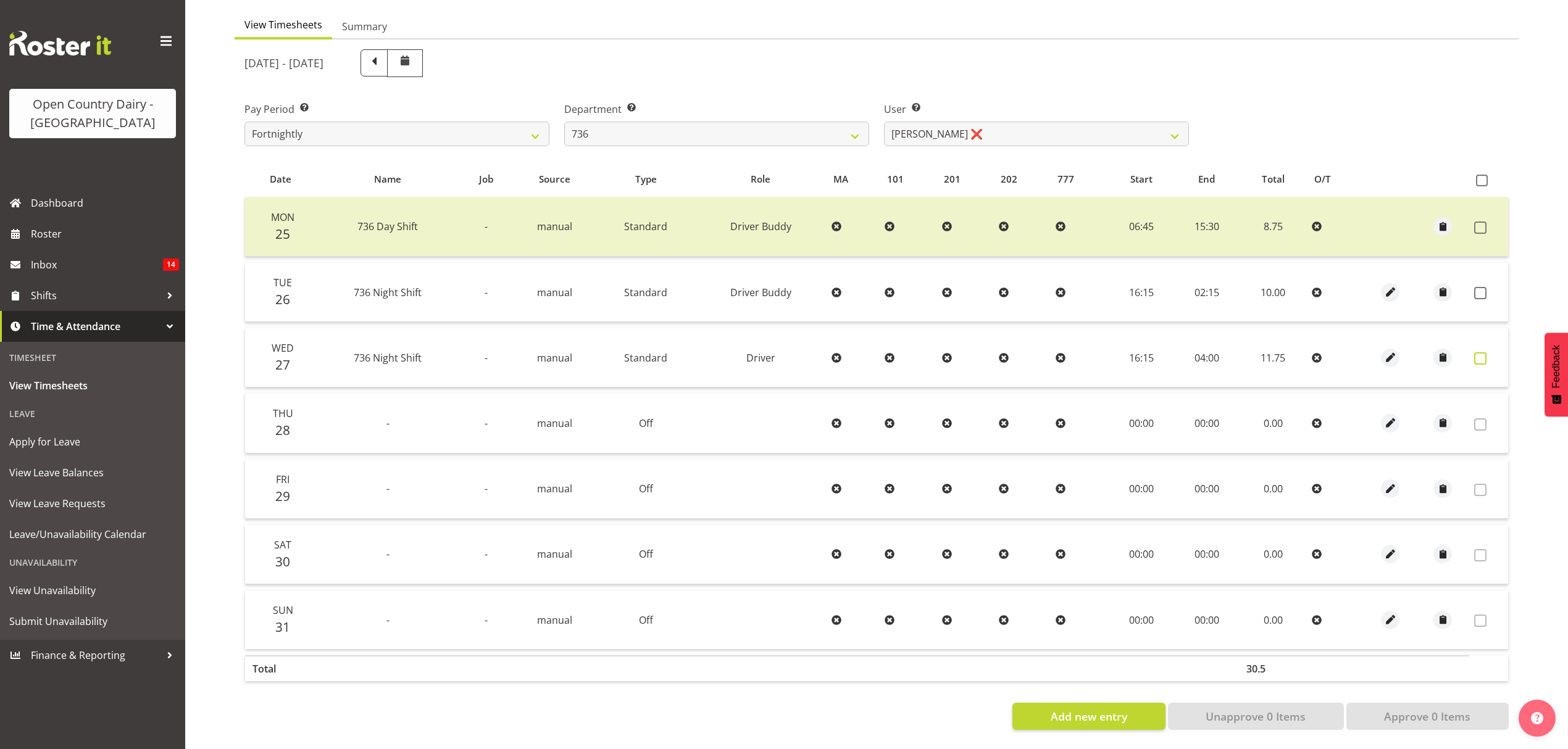
click at [1481, 353] on span at bounding box center [1481, 359] width 13 height 13
checkbox input "true"
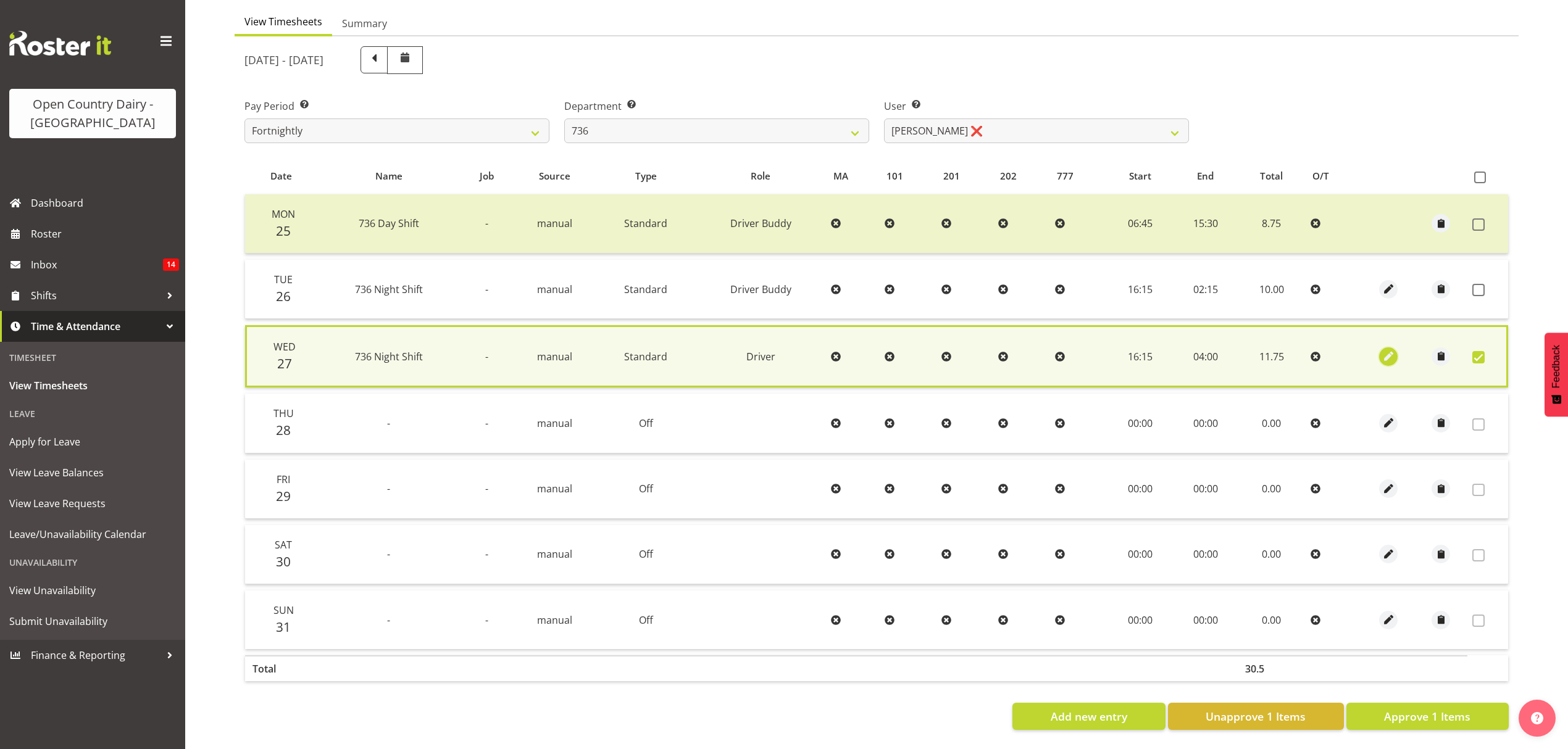
click at [1385, 349] on span "button" at bounding box center [1388, 356] width 14 height 14
select select "Standard"
click at [1394, 349] on span "button" at bounding box center [1388, 356] width 14 height 14
select select "Standard"
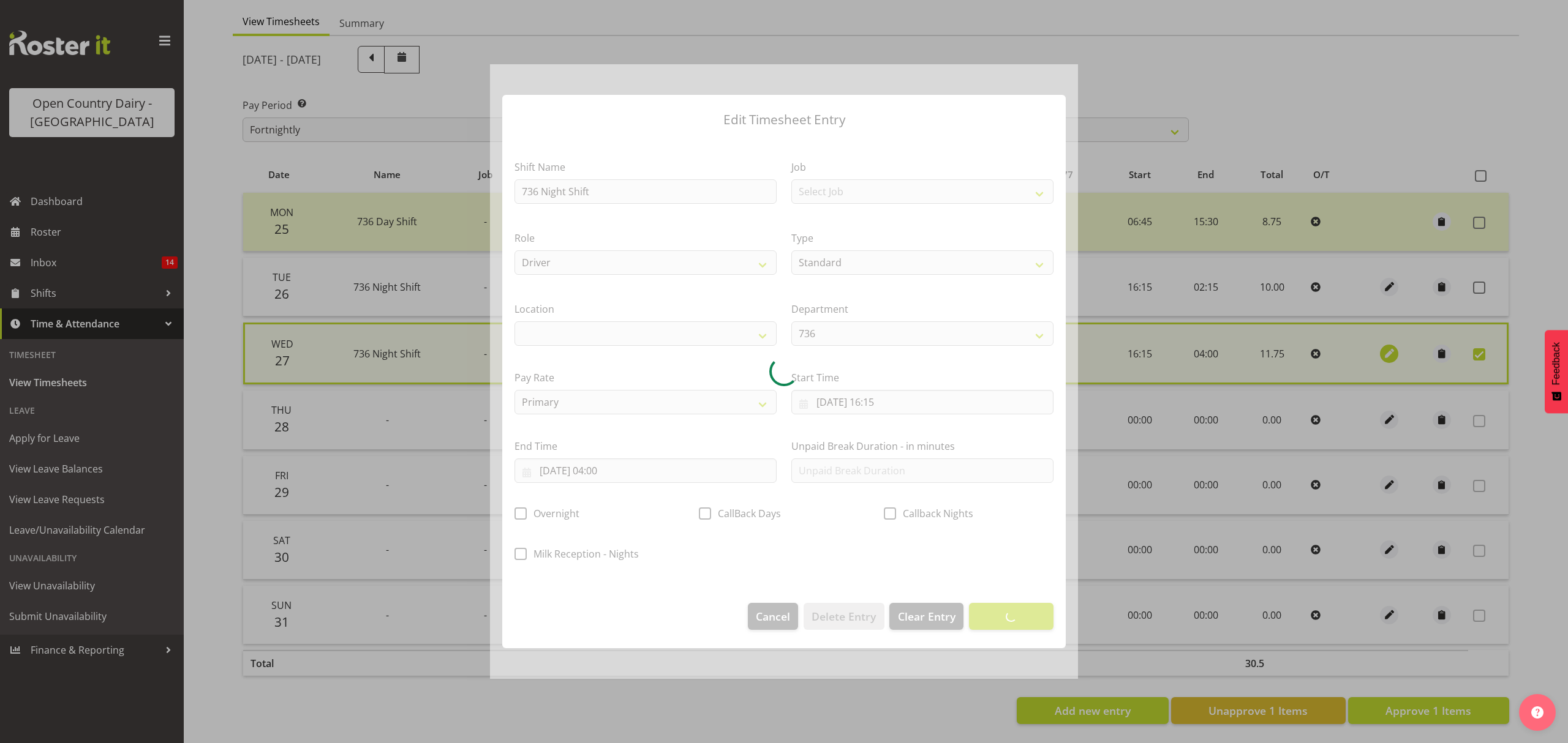
click at [1384, 346] on div at bounding box center [784, 372] width 1568 height 743
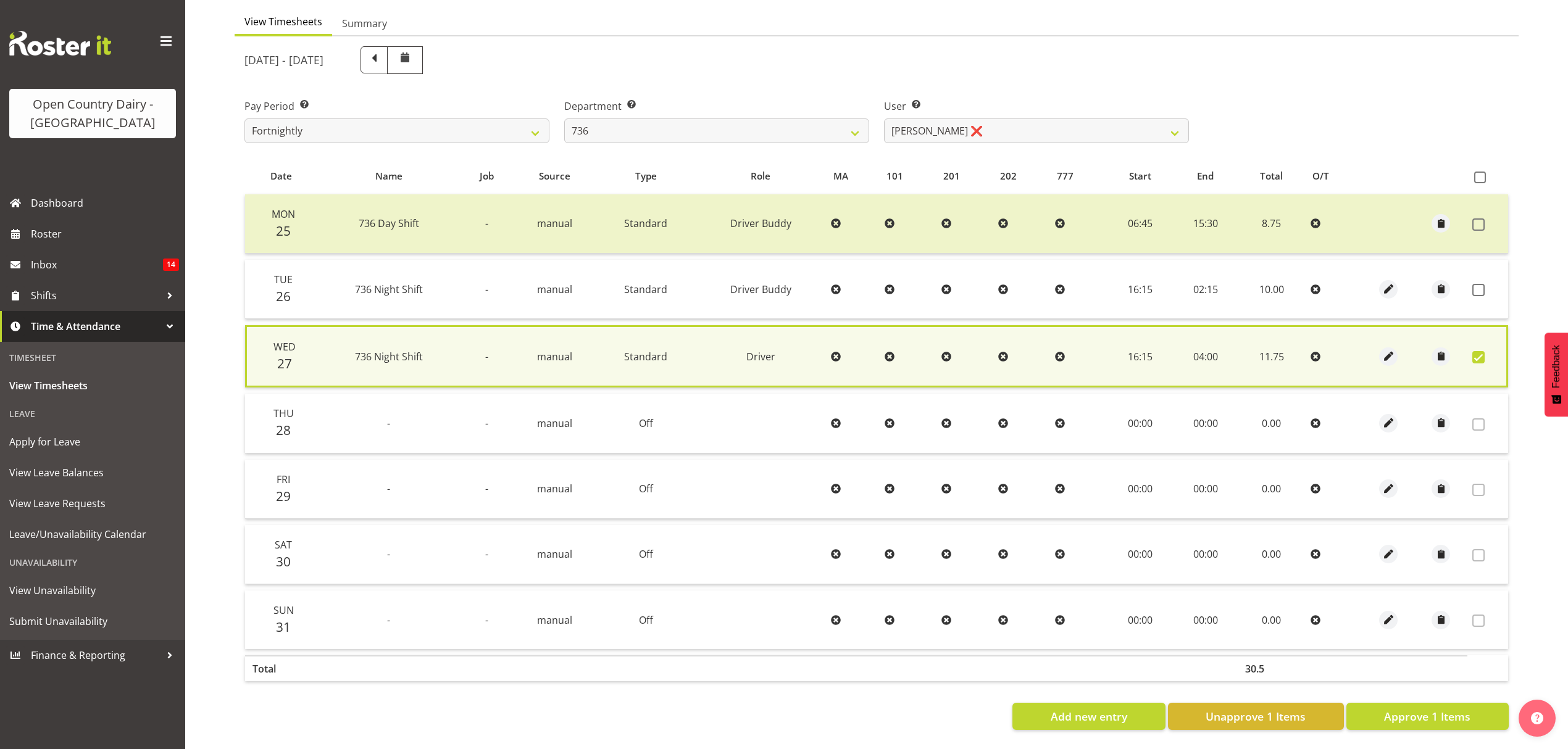
click at [1476, 351] on span at bounding box center [1479, 358] width 13 height 13
checkbox input "false"
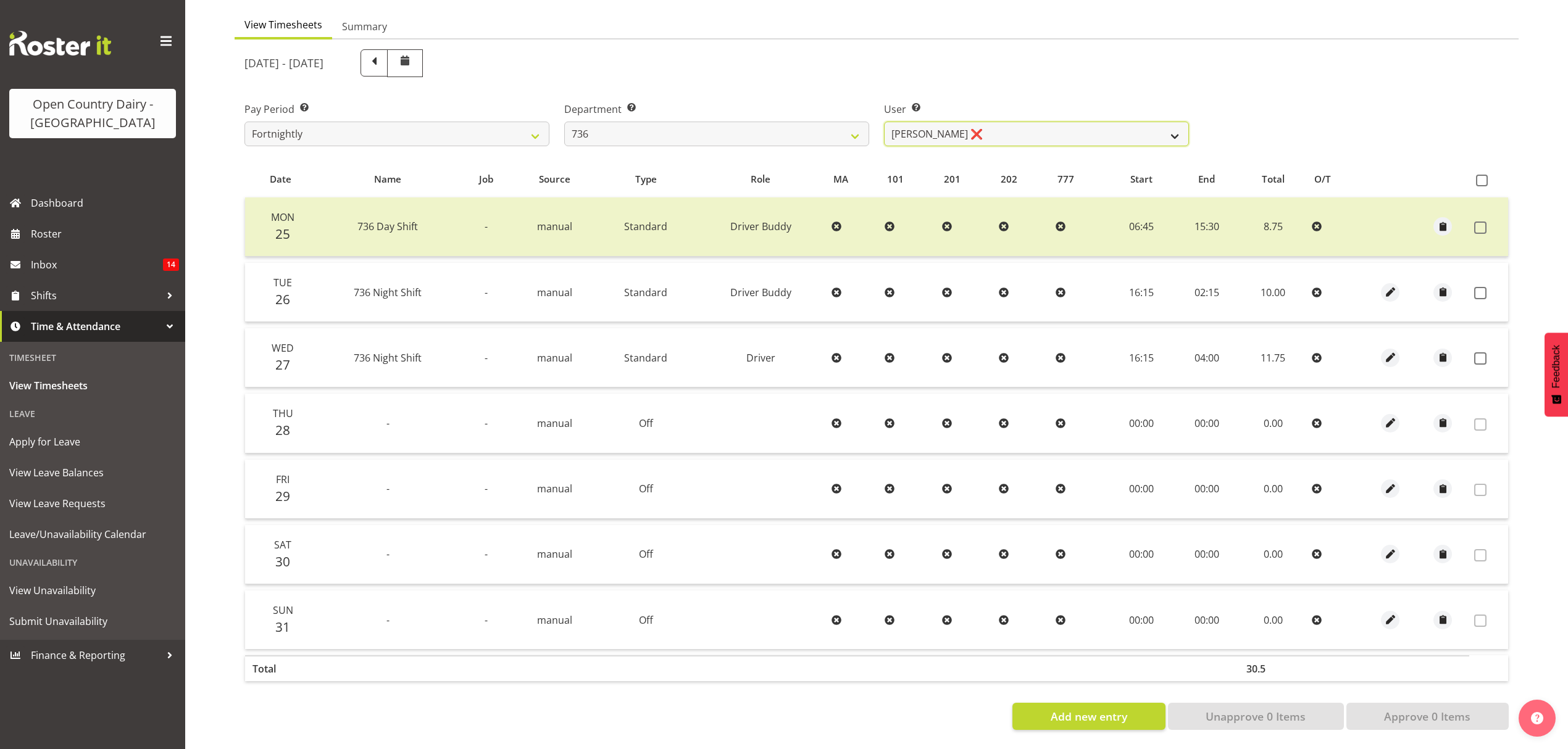
click at [906, 122] on select "Andy Van Brecht ❌ Gavin Hamilton ❌ Jamie Seaton ❌ Kerrod Ward ❌" at bounding box center [1036, 134] width 305 height 25
click at [927, 84] on div "User Select user. Note: This is filtered down by the previous two drop-down ite…" at bounding box center [1036, 119] width 320 height 69
click at [729, 122] on select "734 735 736 737 738 739 851 852 853 854 855 856 858 861 862 865 868 869 870 873" at bounding box center [716, 134] width 305 height 25
click at [727, 133] on select "734 735 736 737 738 739 851 852 853 854 855 856 858 861 862 865 868 869 870 873" at bounding box center [716, 134] width 305 height 25
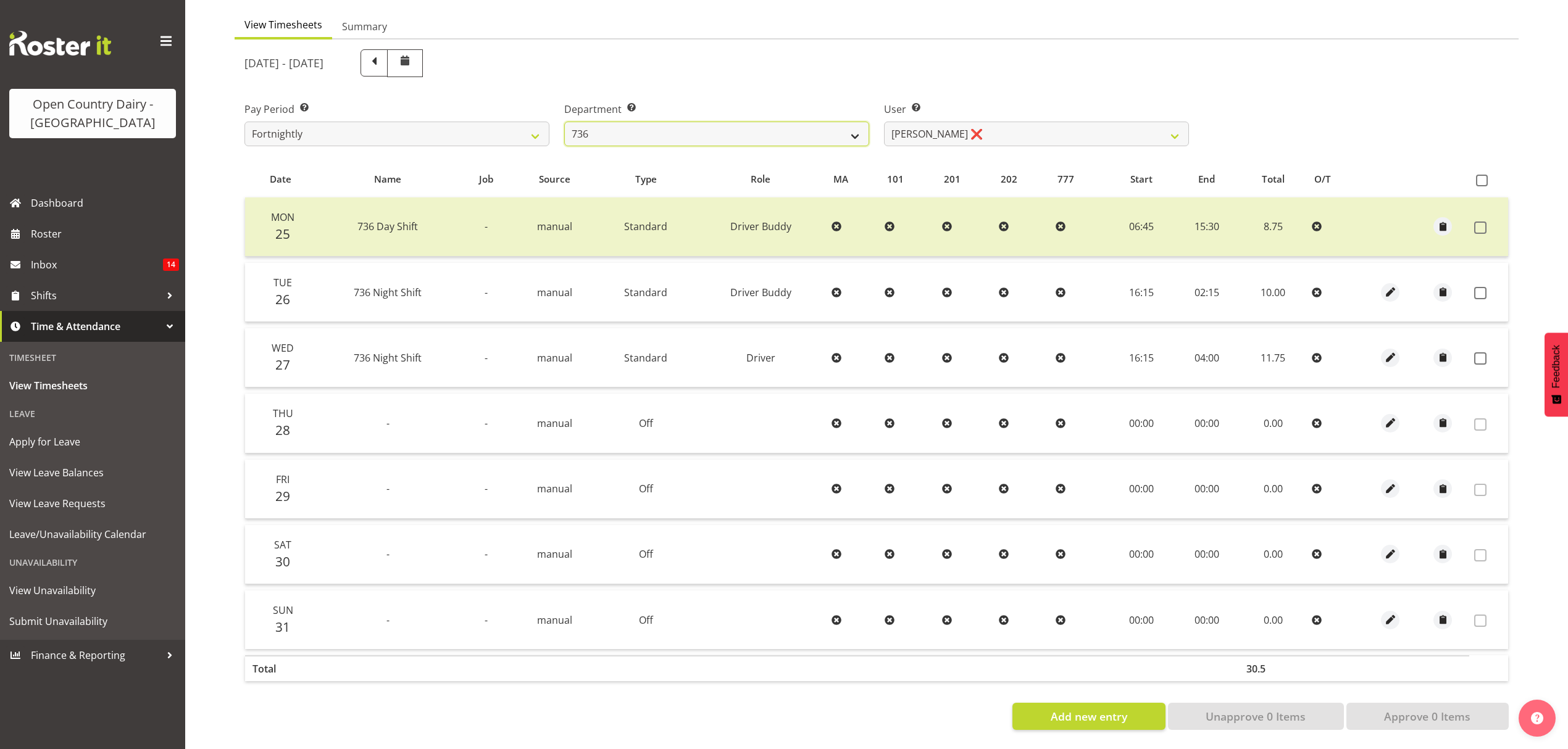
select select "903"
click at [564, 122] on select "734 735 736 737 738 739 851 852 853 854 855 856 858 861 862 865 868 869 870 873" at bounding box center [716, 134] width 305 height 25
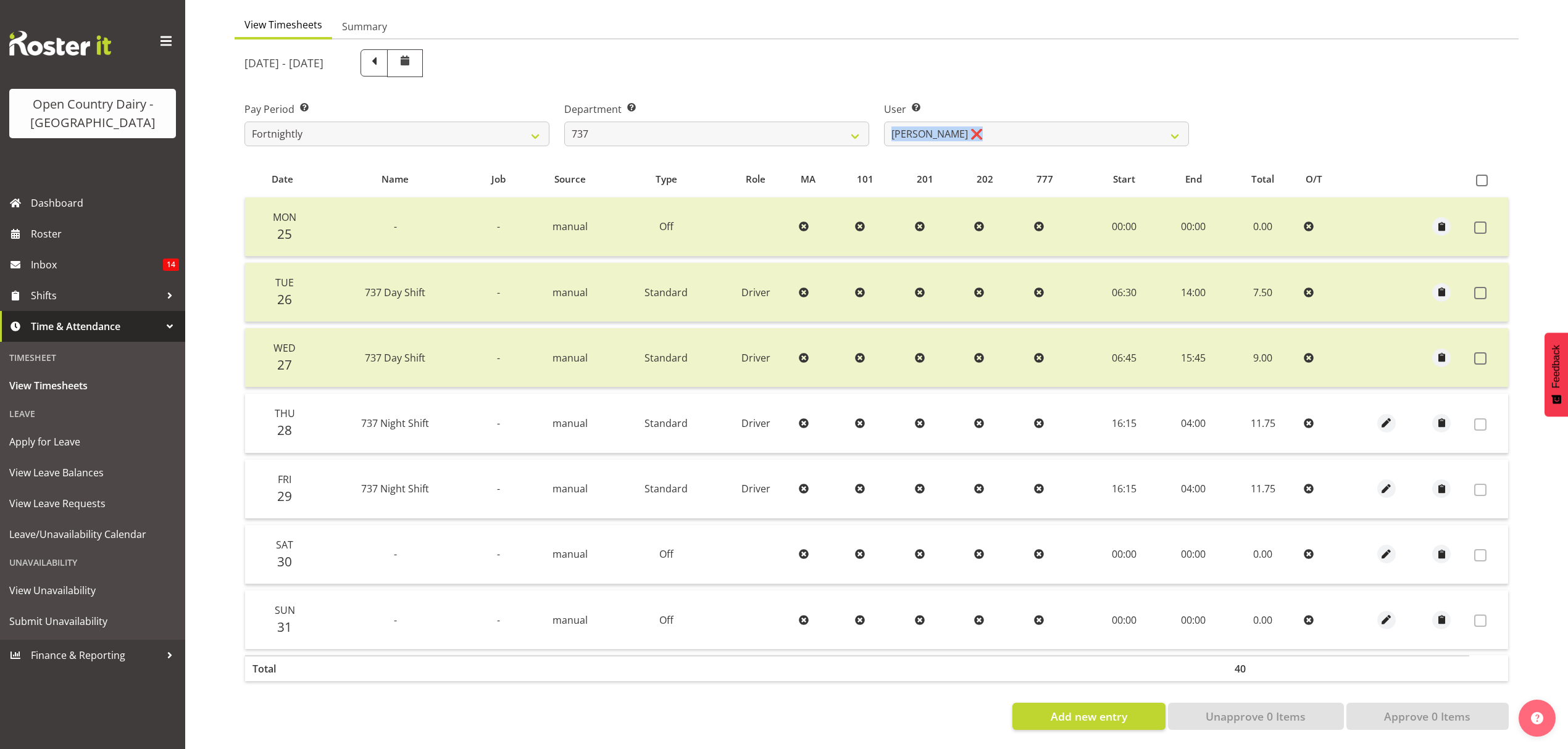
drag, startPoint x: 1041, startPoint y: 139, endPoint x: 1046, endPoint y: 144, distance: 7.1
click at [1045, 156] on div "August 25th - August 31st 2025 Pay Period Select which pay period you would lik…" at bounding box center [876, 386] width 1264 height 688
click at [1043, 126] on select "Andrew Crawford ❌ Ashley Bragg ❌ Jack Townley ❌ Richard Turnbull ❌" at bounding box center [1036, 134] width 305 height 25
select select "11648"
click at [884, 122] on select "Andrew Crawford ❌ Ashley Bragg ❌ Jack Townley ❌ Richard Turnbull ❌" at bounding box center [1036, 134] width 305 height 25
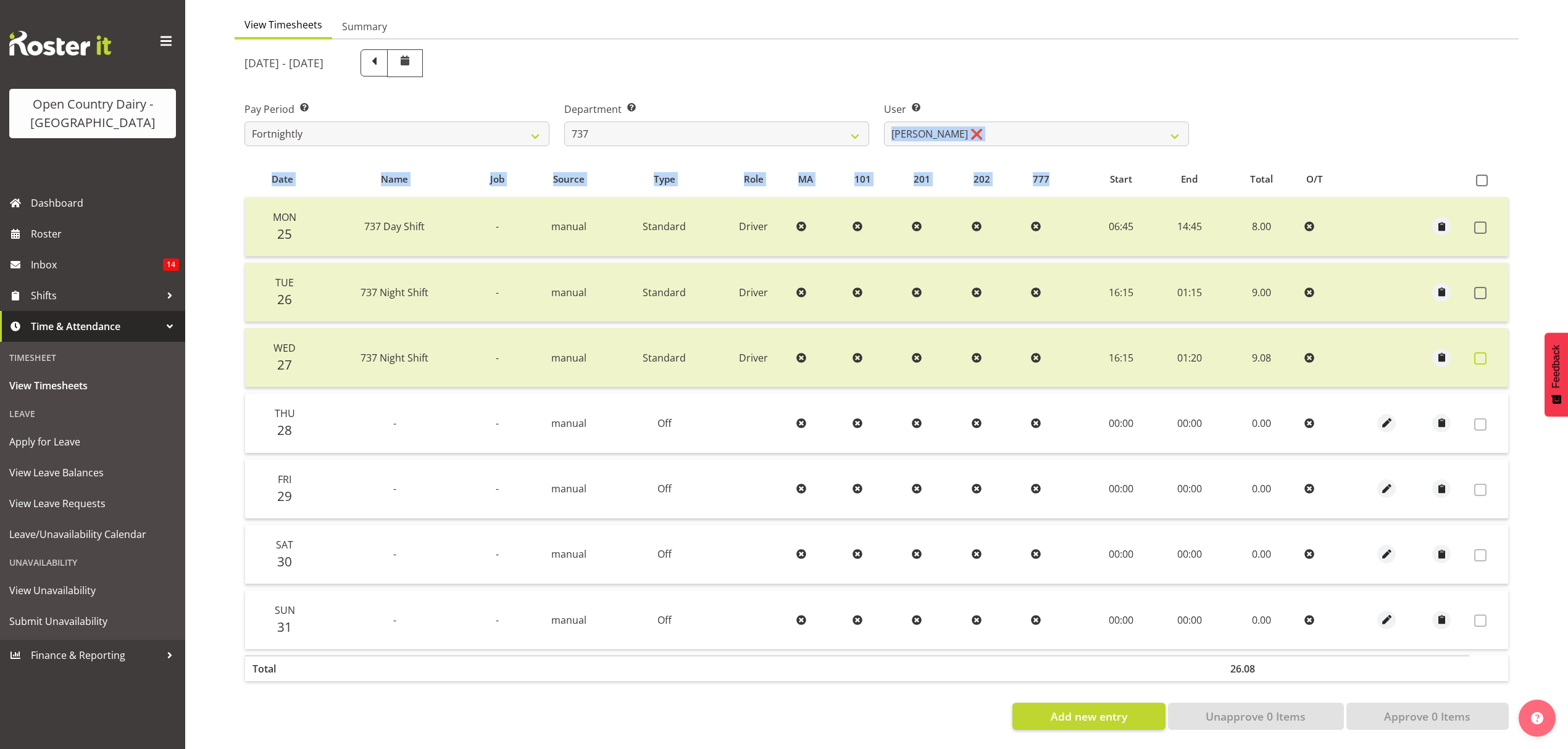
click at [1483, 353] on span at bounding box center [1481, 359] width 13 height 13
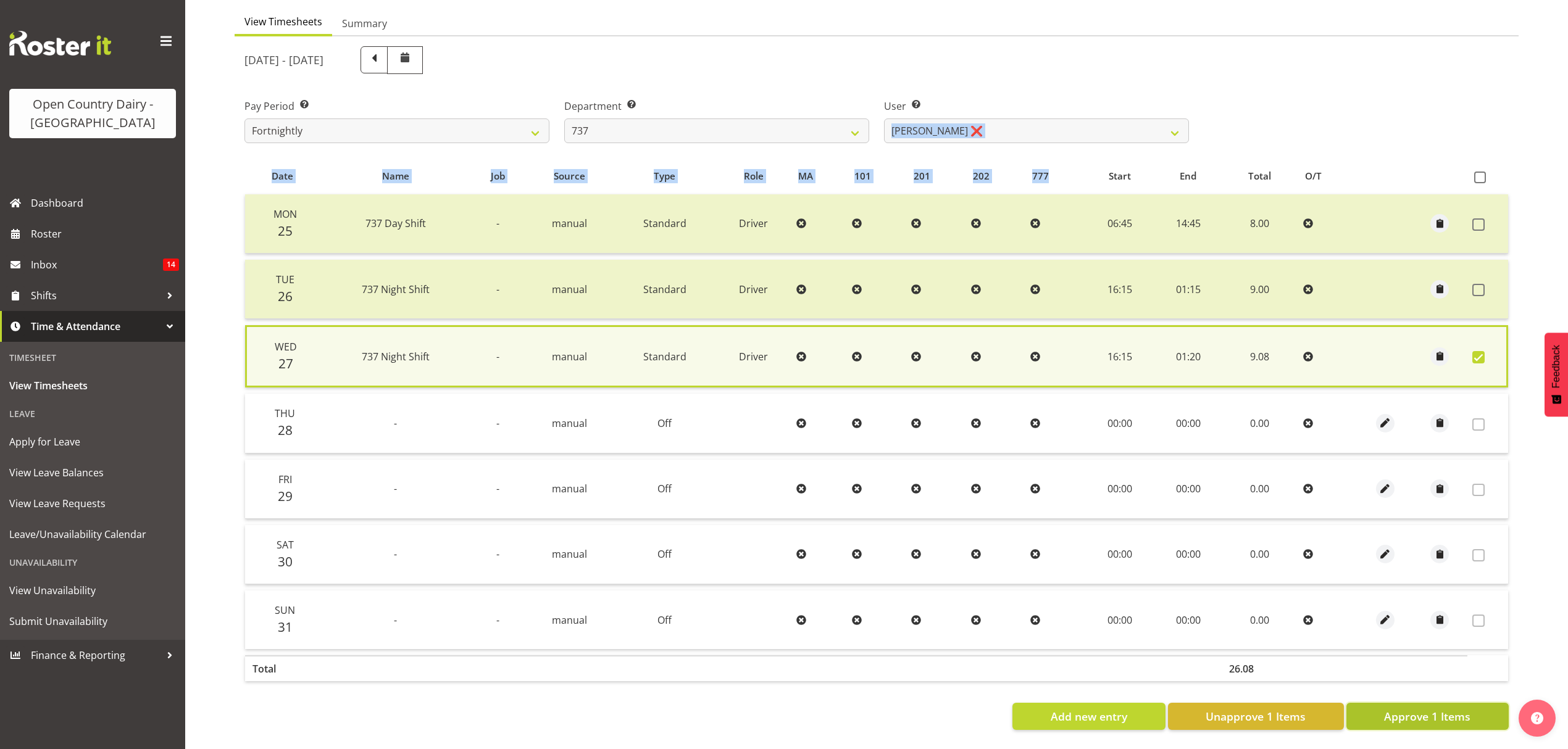
click at [1487, 703] on button "Approve 1 Items" at bounding box center [1427, 717] width 163 height 27
click at [1487, 703] on div "Add new entry Unapprove 1 Items Approve 1 Items" at bounding box center [876, 717] width 1264 height 27
checkbox input "false"
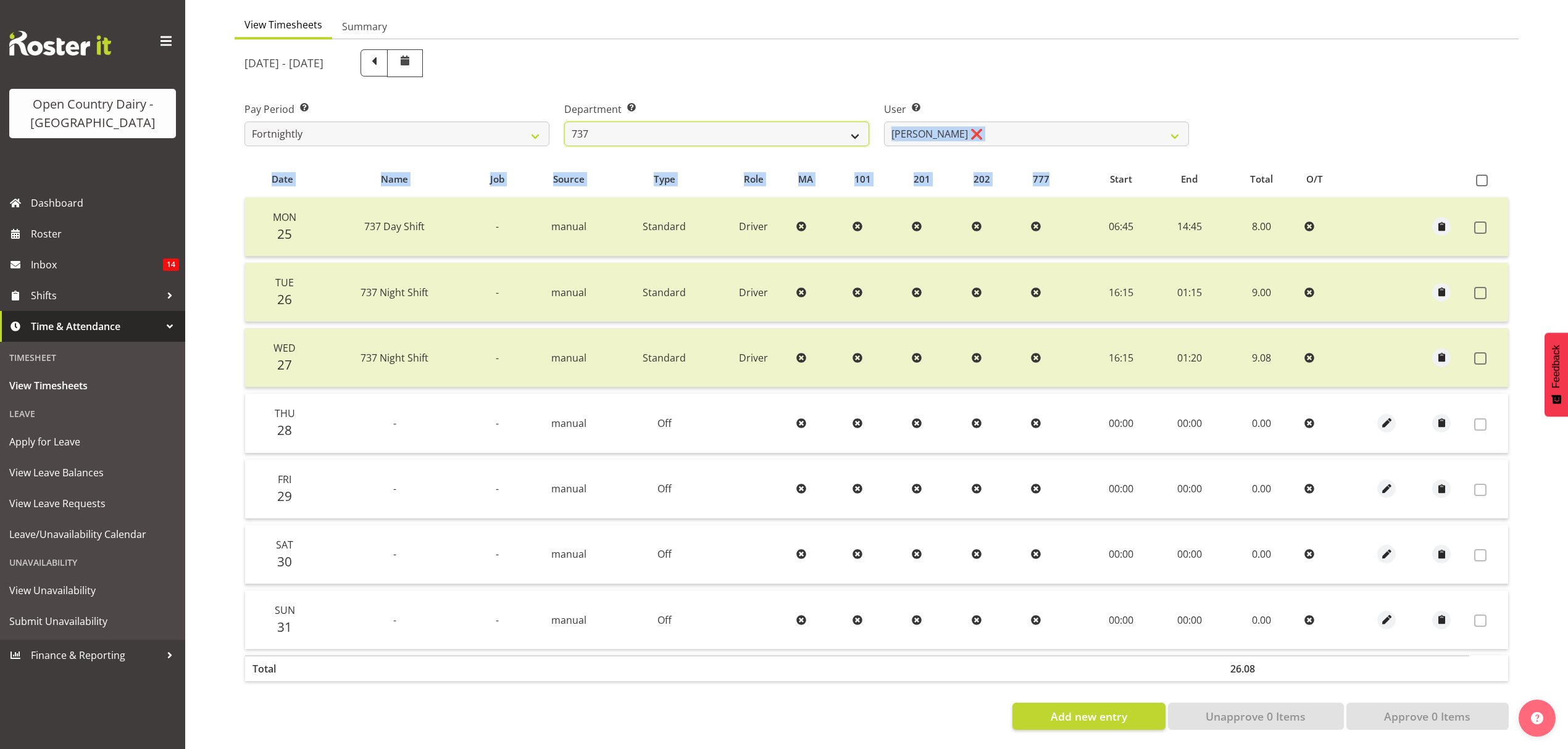
click at [862, 123] on select "734 735 736 737 738 739 851 852 853 854 855 856 858 861 862 865 868 869 870 873" at bounding box center [716, 134] width 305 height 25
select select "904"
click at [564, 122] on select "734 735 736 737 738 739 851 852 853 854 855 856 858 861 862 865 868 869 870 873" at bounding box center [716, 134] width 305 height 25
click at [0, 0] on div at bounding box center [0, 0] width 0 height 0
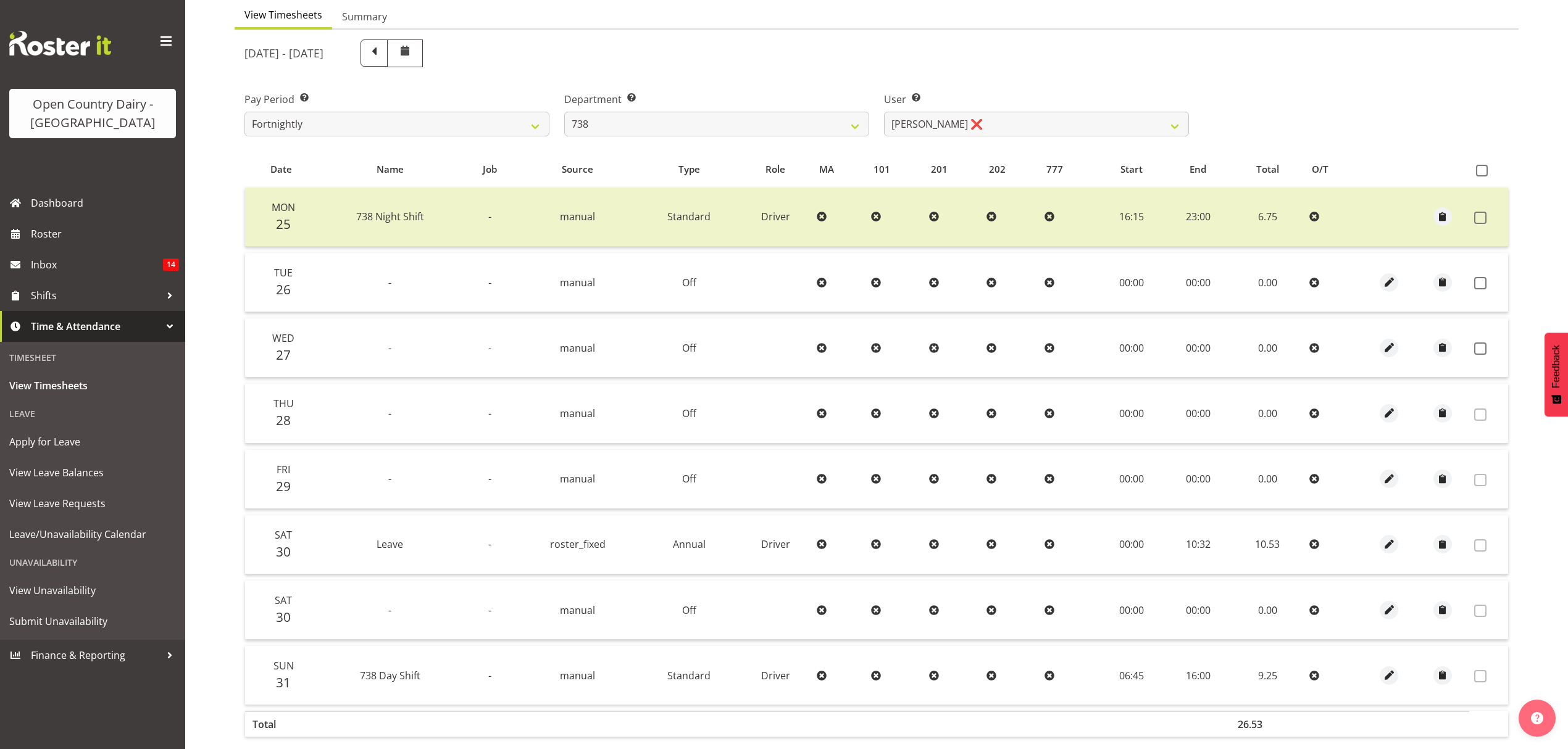
click at [1015, 108] on div "User Select user. Note: This is filtered down by the previous two drop-down ite…" at bounding box center [1036, 114] width 305 height 44
click at [1019, 121] on select "Christopher Gamble ❌ Marcy Tuuta ❌ Raymond Campbell ❌ Tama Irvine ❌" at bounding box center [1036, 124] width 305 height 25
select select "10093"
click at [884, 113] on select "Christopher Gamble ❌ Marcy Tuuta ❌ Raymond Campbell ❌ Tama Irvine ❌" at bounding box center [1036, 124] width 305 height 25
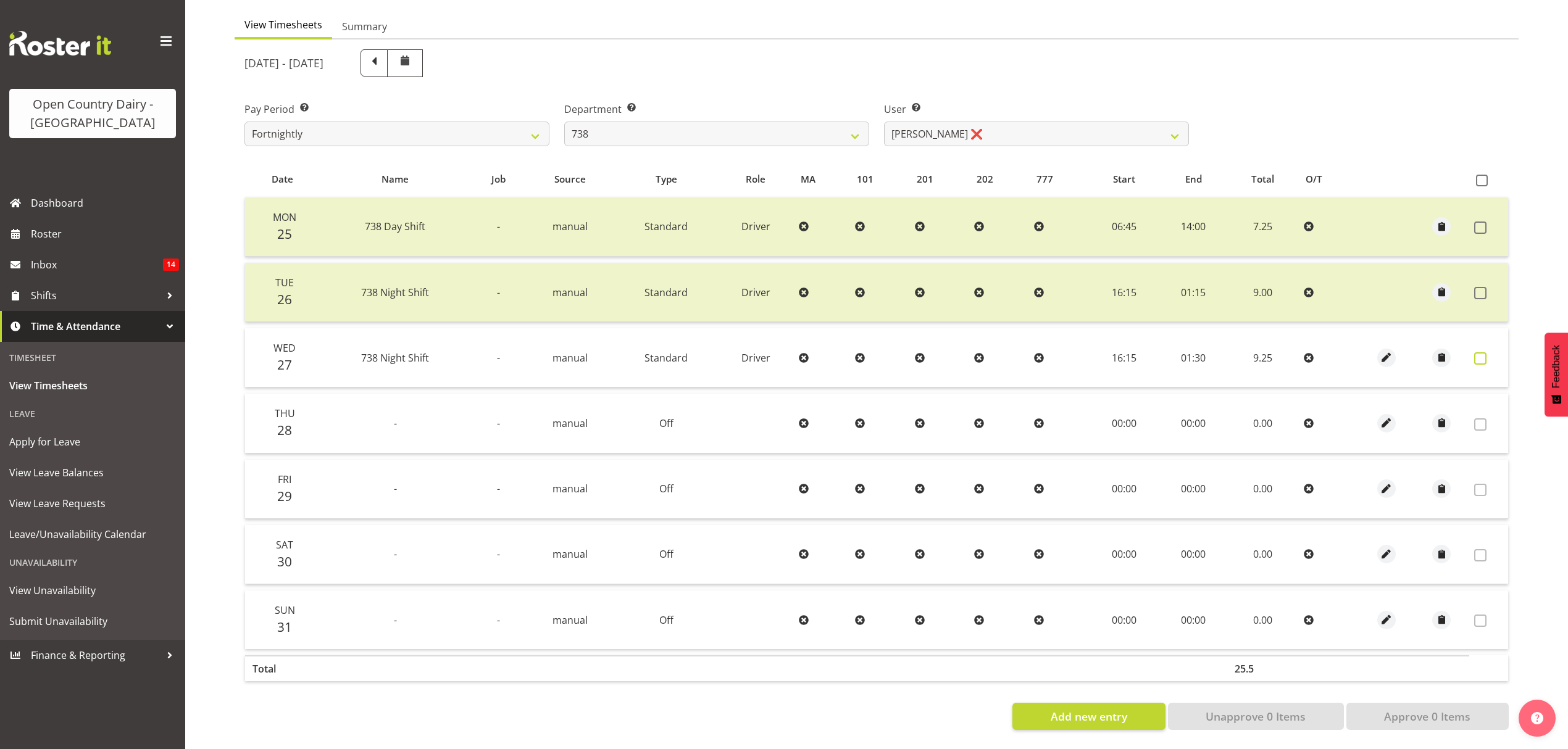
click at [1488, 353] on label at bounding box center [1484, 359] width 19 height 13
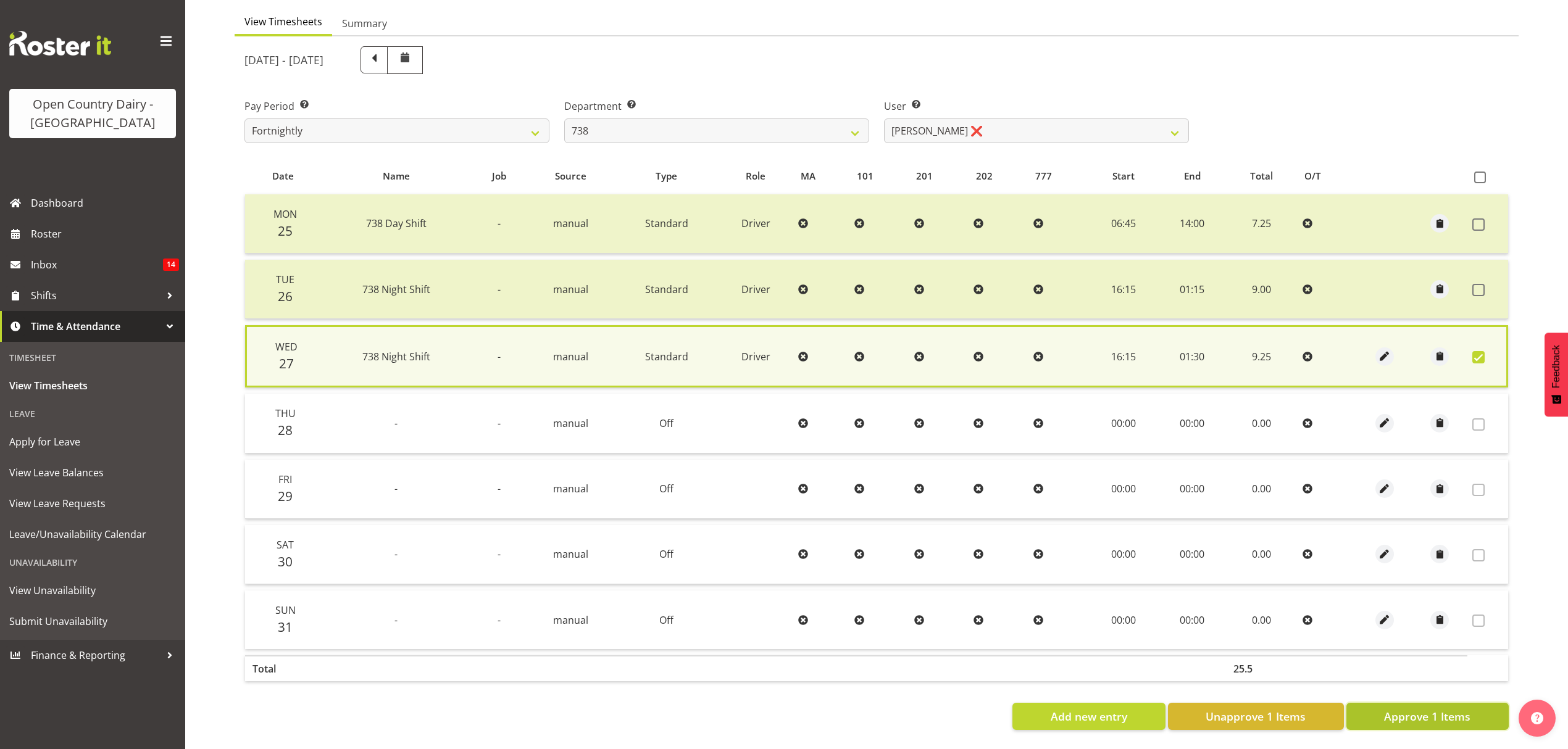
click at [1434, 711] on span "Approve 1 Items" at bounding box center [1427, 716] width 87 height 16
checkbox input "false"
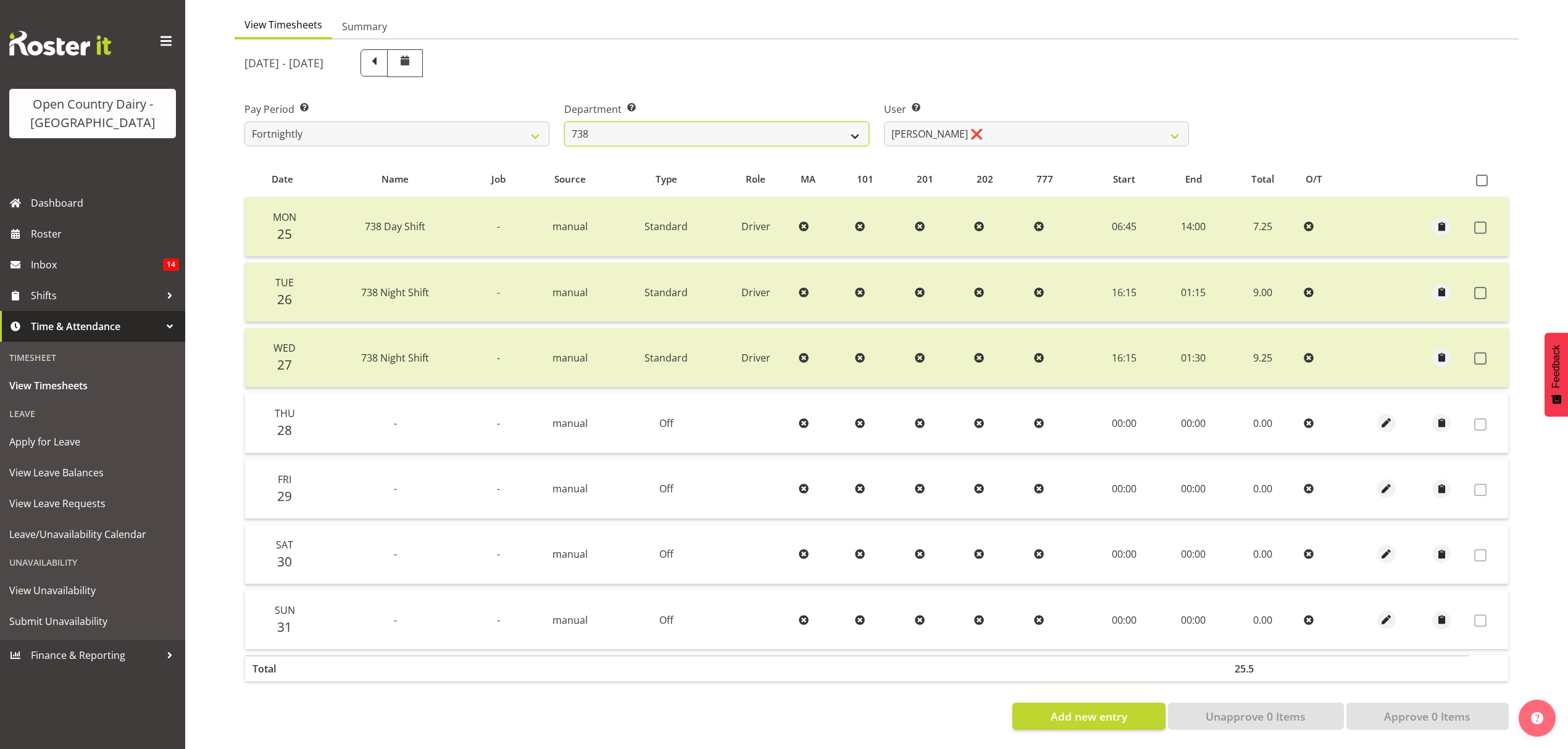
click at [839, 122] on select "734 735 736 737 738 739 851 852 853 854 855 856 858 861 862 865 868 869 870 873" at bounding box center [716, 134] width 305 height 25
select select "669"
click at [564, 122] on select "734 735 736 737 738 739 851 852 853 854 855 856 858 861 862 865 868 869 870 873" at bounding box center [716, 134] width 305 height 25
select select "7394"
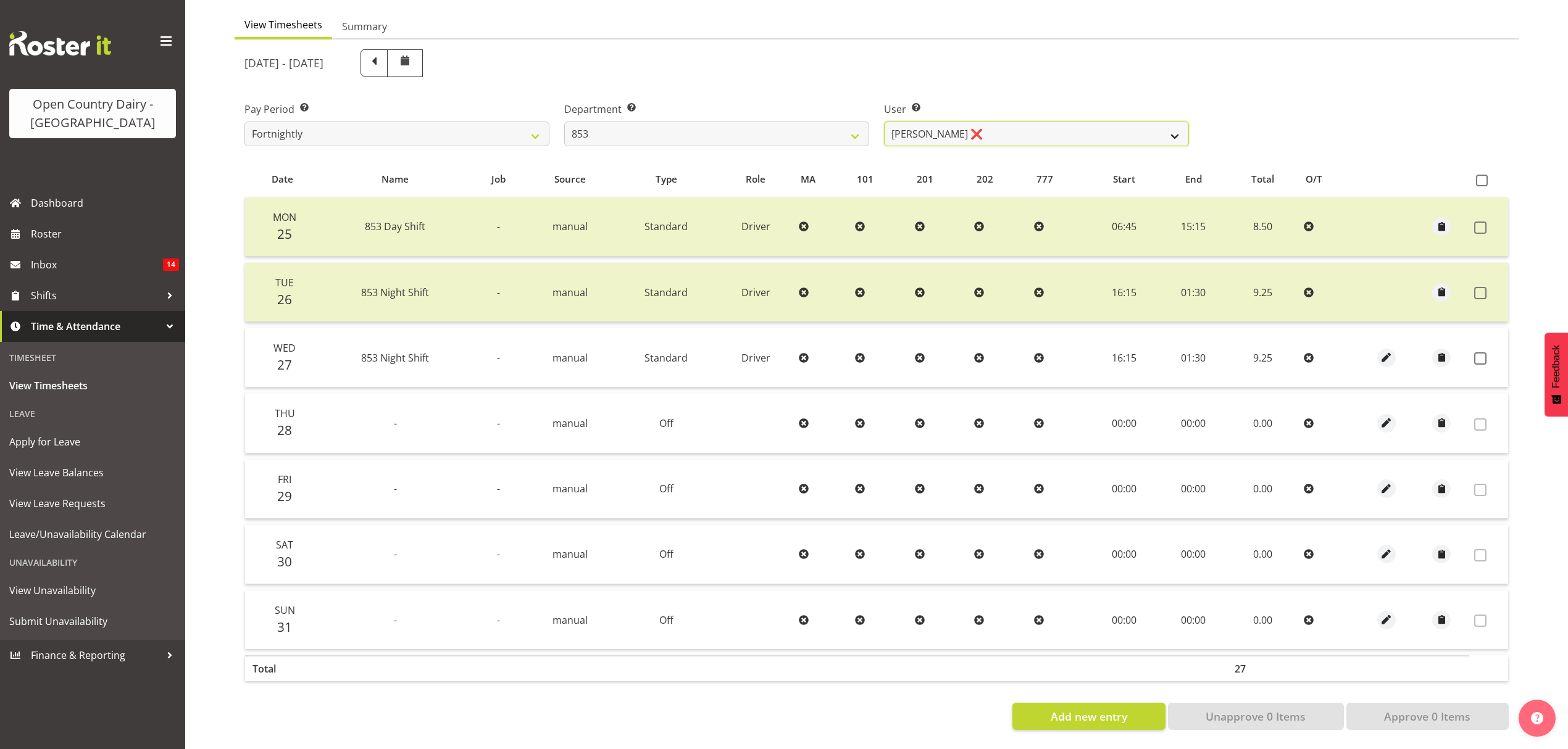
click at [1077, 122] on select "Christiaan Botha ❌ Kevin Stuck ❌ Marty Powell ❌ Sean O'Neill ❌" at bounding box center [1036, 134] width 305 height 25
click at [1096, 84] on div "User Select user. Note: This is filtered down by the previous two drop-down ite…" at bounding box center [1036, 119] width 320 height 69
click at [1486, 353] on label at bounding box center [1484, 359] width 19 height 13
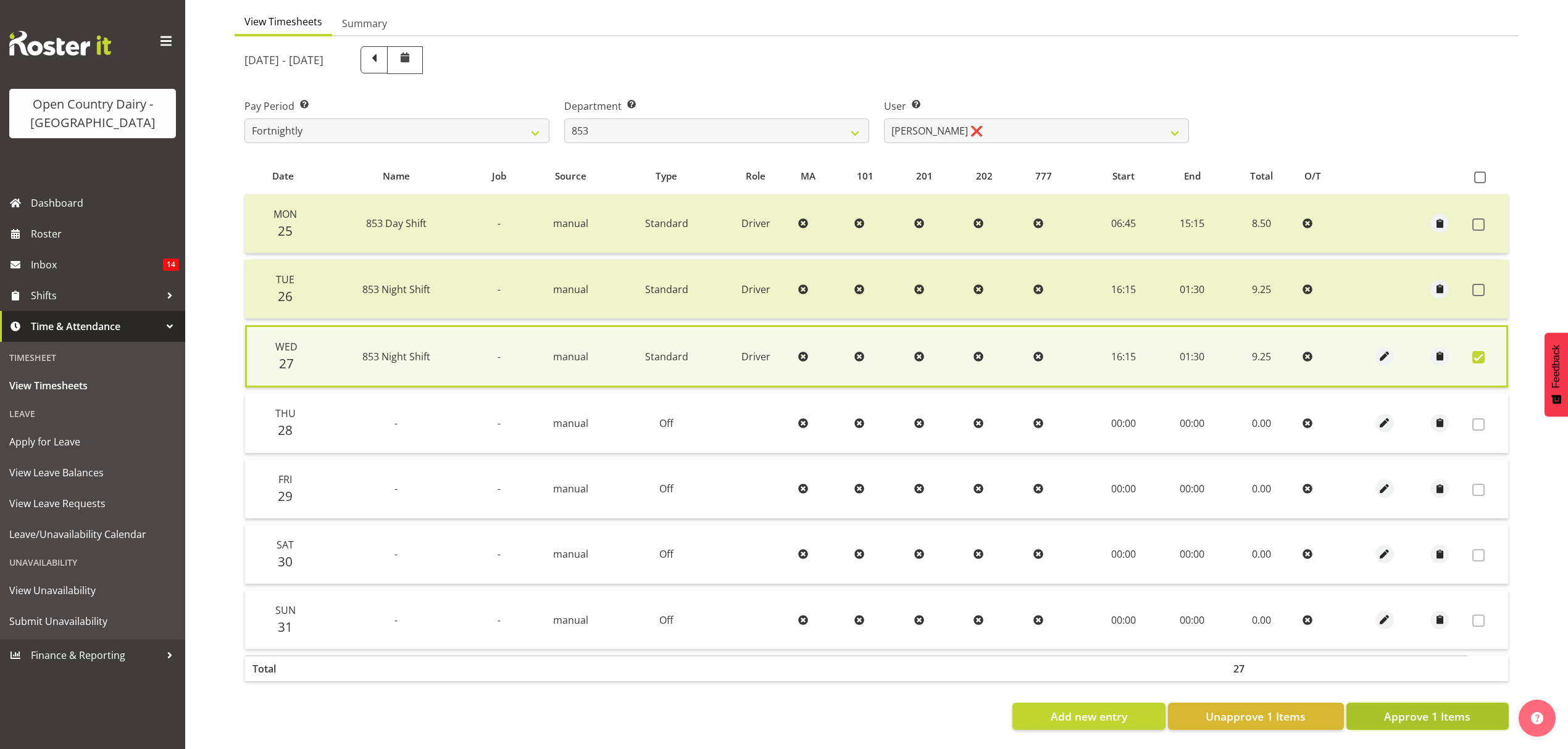
click at [1406, 708] on span "Approve 1 Items" at bounding box center [1427, 716] width 87 height 16
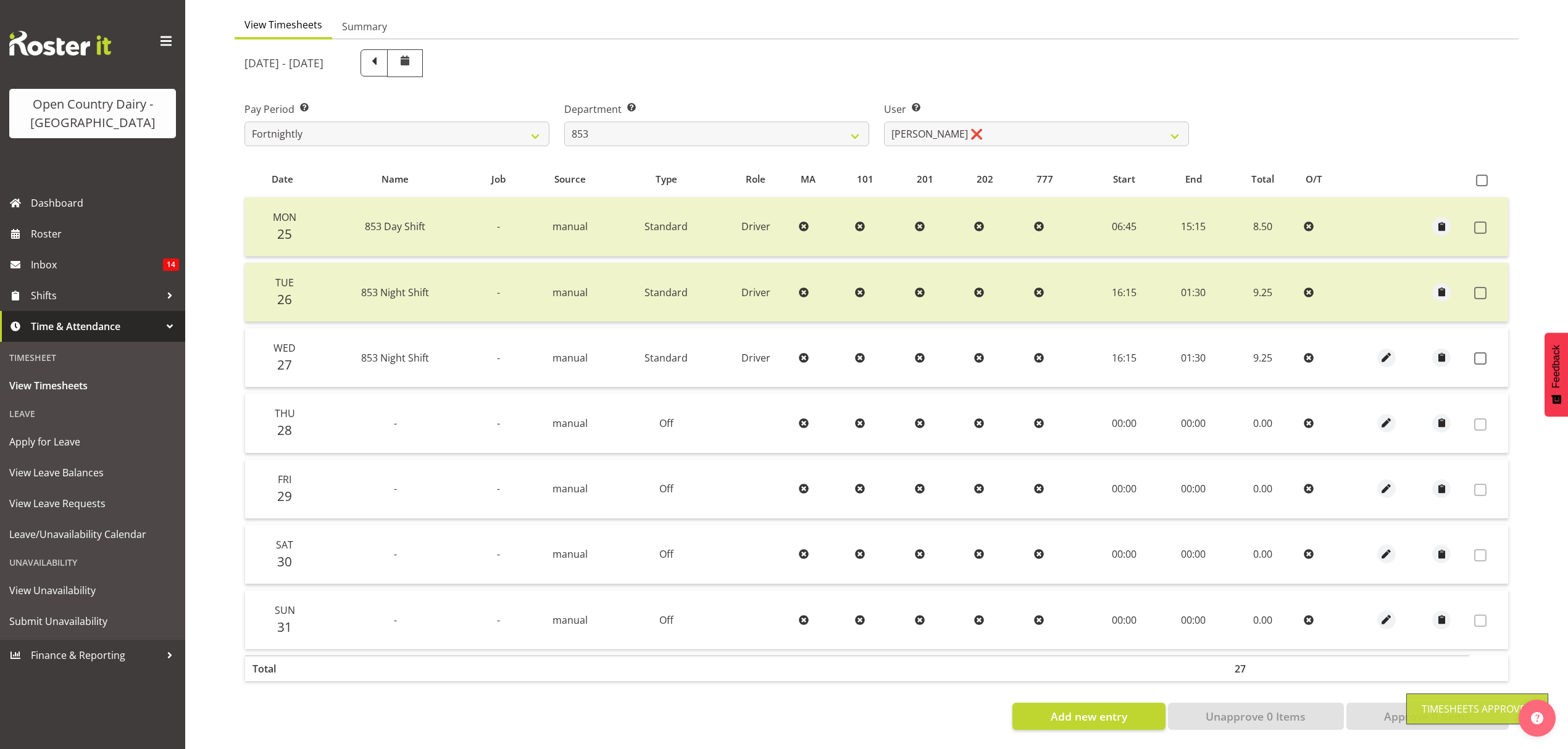
checkbox input "false"
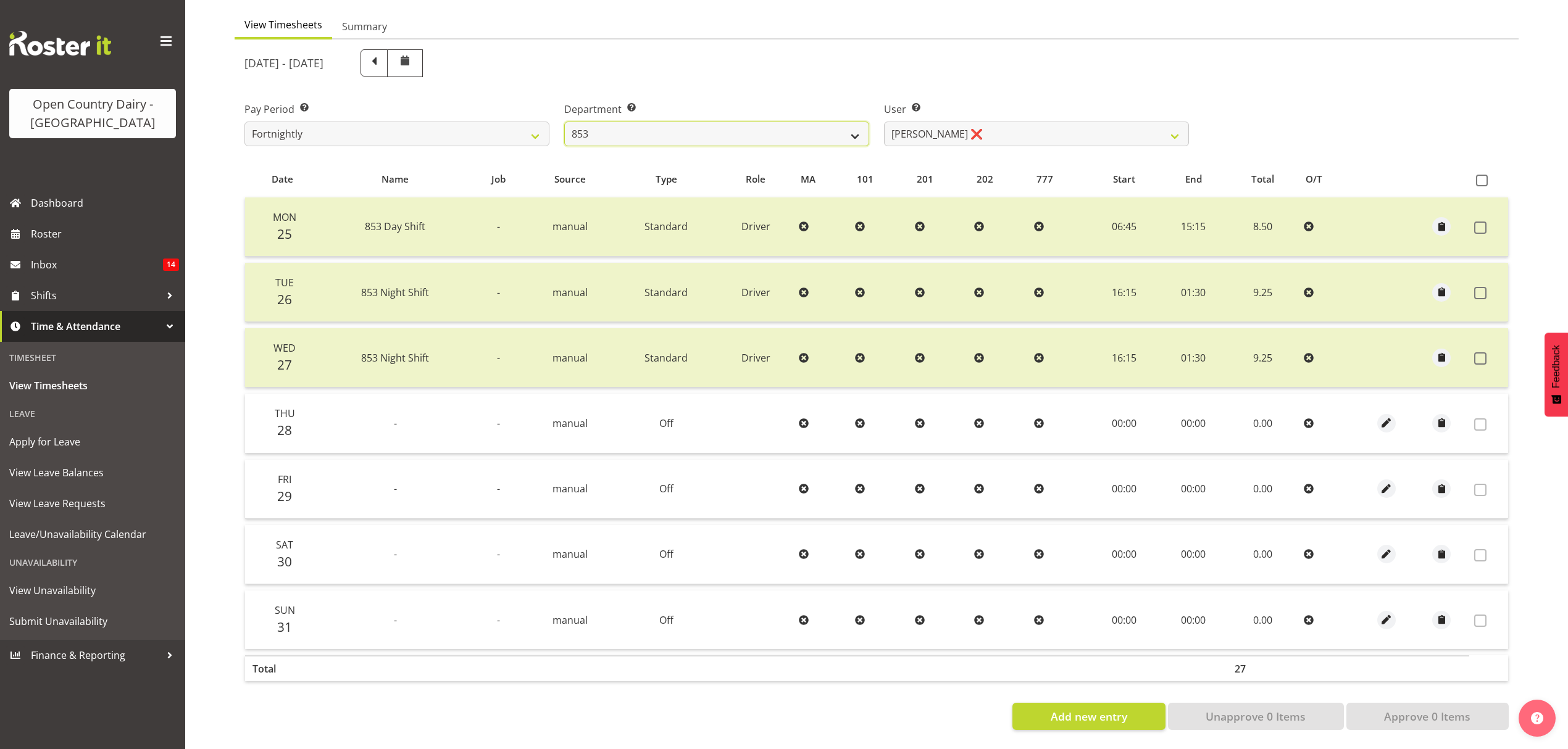
click at [860, 127] on select "734 735 736 737 738 739 851 852 853 854 855 856 858 861 862 865 868 869 870 873" at bounding box center [716, 134] width 305 height 25
select select "675"
click at [564, 122] on select "734 735 736 737 738 739 851 852 853 854 855 856 858 861 862 865 868 869 870 873" at bounding box center [716, 134] width 305 height 25
click at [1110, 123] on select "Barry McIntosh ❌ Matthew Welland ❌ Philip Peek ❌" at bounding box center [1036, 134] width 305 height 25
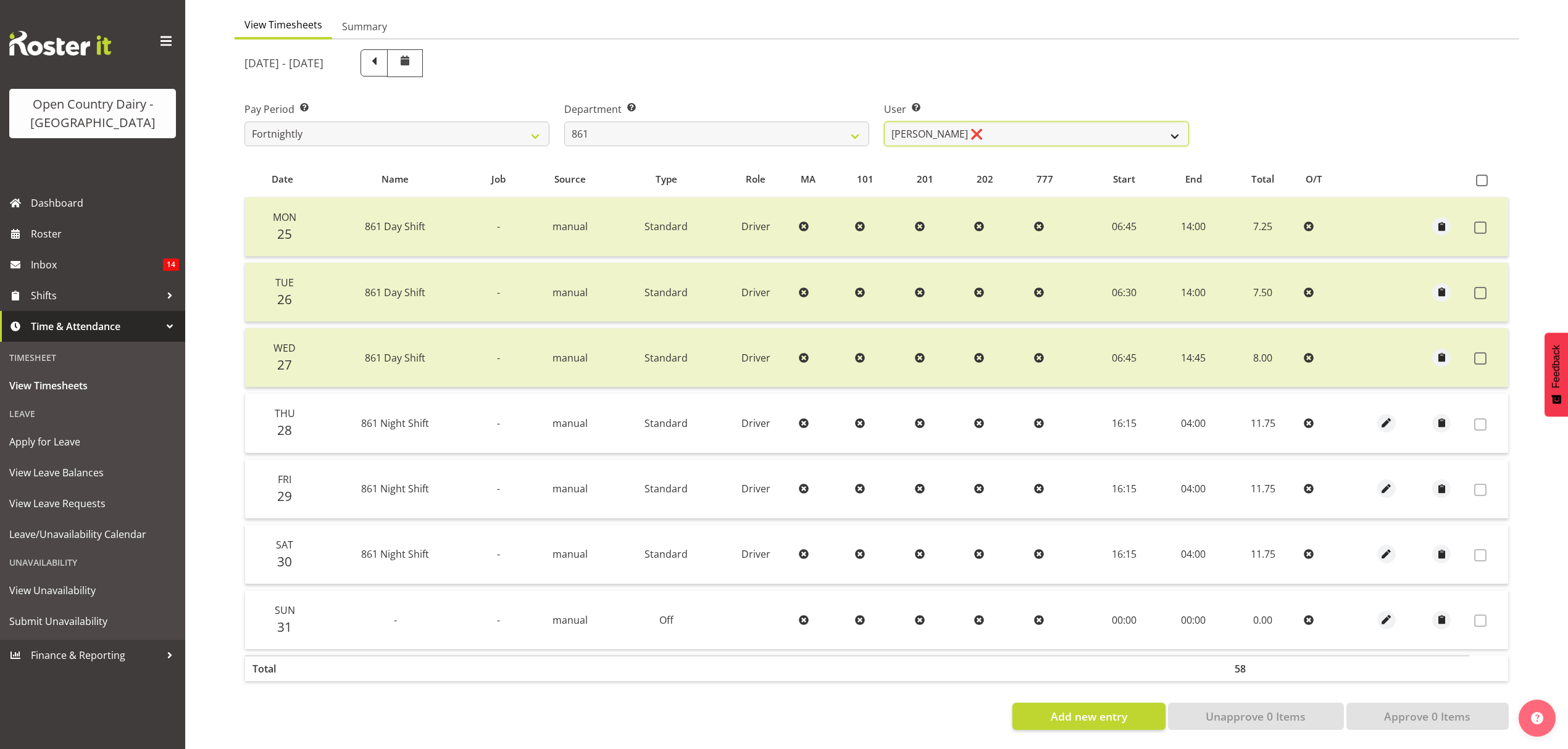
click at [1110, 123] on select "Barry McIntosh ❌ Matthew Welland ❌ Philip Peek ❌" at bounding box center [1036, 134] width 305 height 25
select select "7423"
click at [884, 122] on select "Barry McIntosh ❌ Matthew Welland ❌ Philip Peek ❌" at bounding box center [1036, 134] width 305 height 25
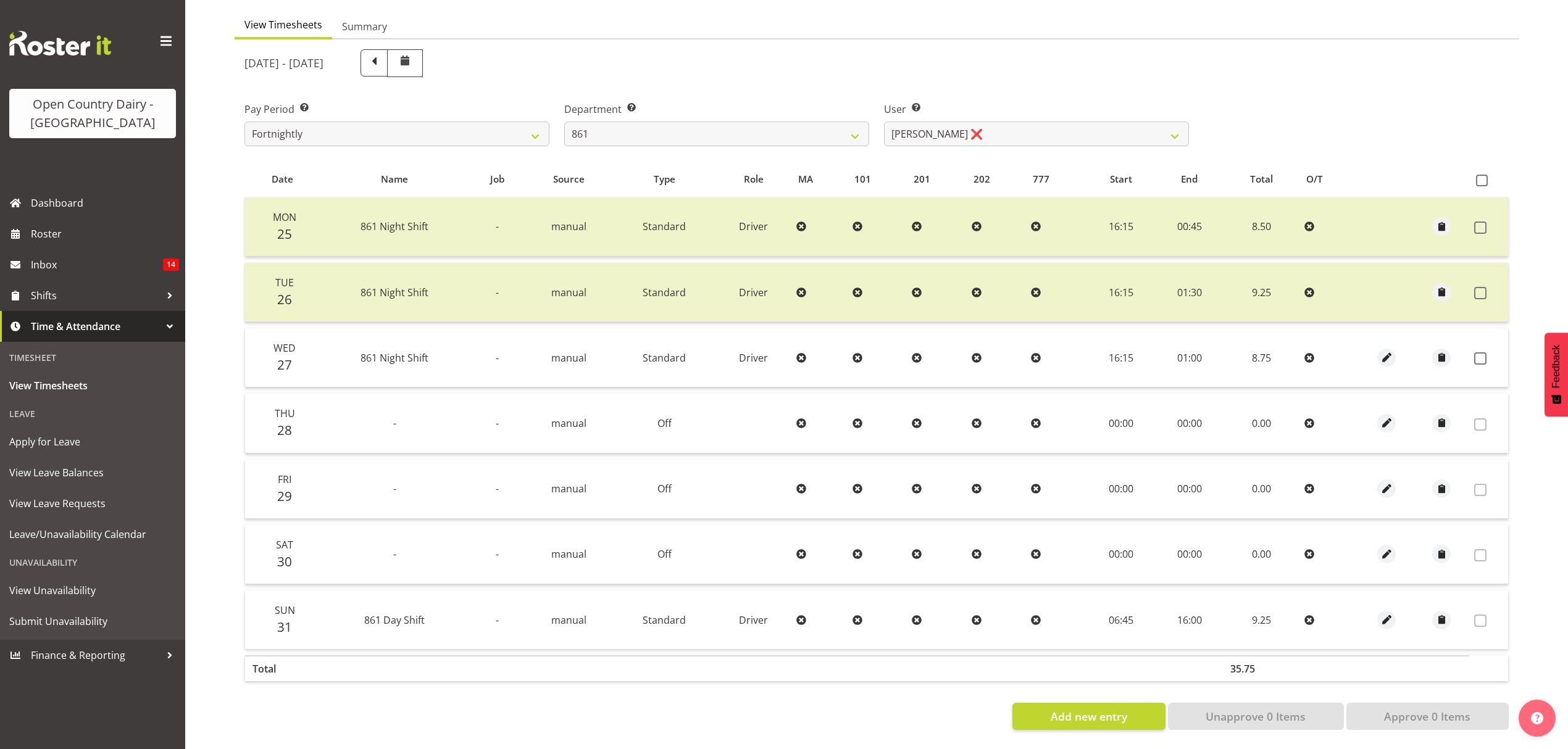
click at [1477, 356] on td at bounding box center [1488, 358] width 39 height 59
click at [1482, 353] on span at bounding box center [1481, 359] width 13 height 13
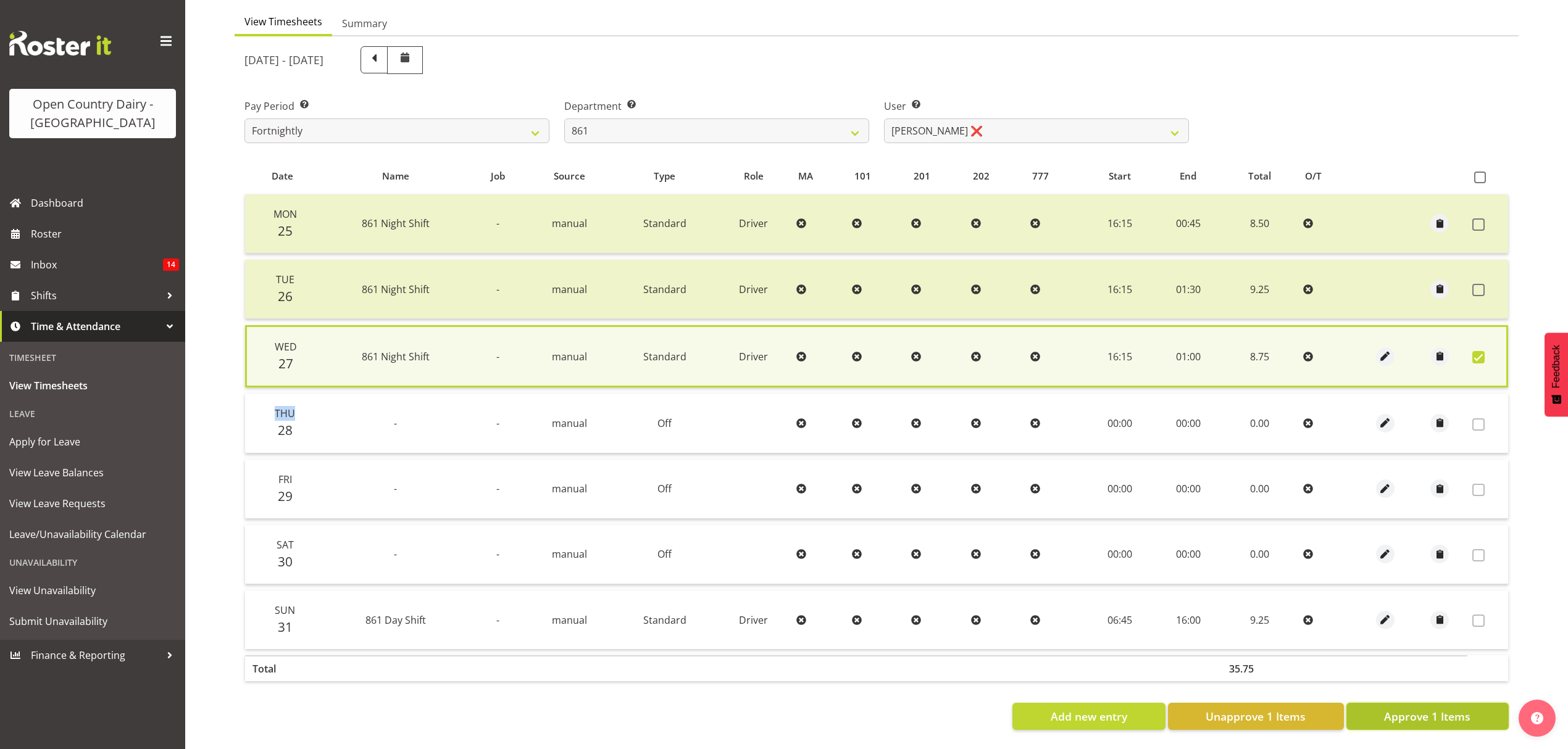
click at [1457, 708] on span "Approve 1 Items" at bounding box center [1427, 716] width 87 height 16
click at [1457, 707] on div "Add new entry Unapprove 1 Items Approve 1 Items" at bounding box center [876, 717] width 1264 height 27
checkbox input "false"
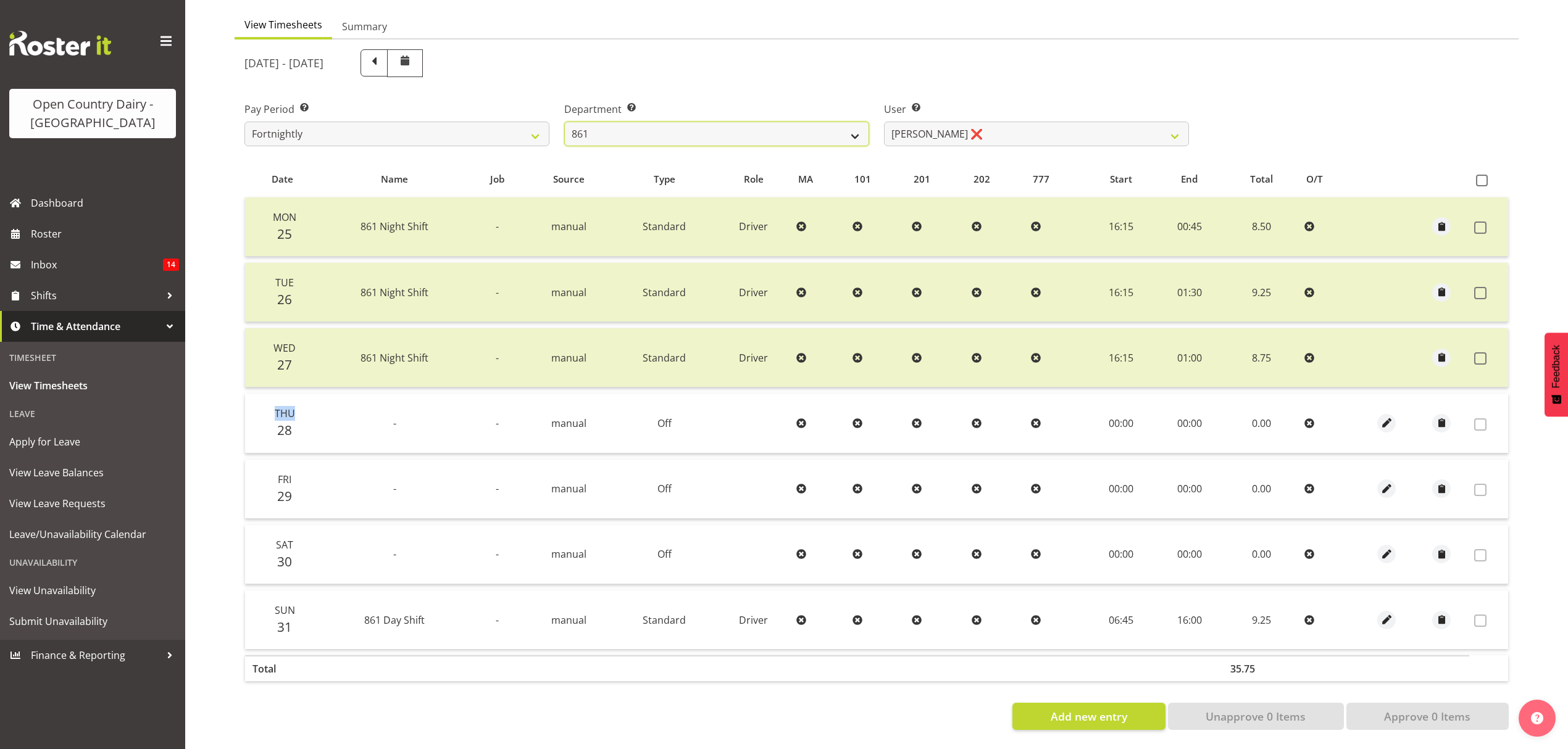
click at [727, 122] on select "734 735 736 737 738 739 851 852 853 854 855 856 858 861 862 865 868 869 870 873" at bounding box center [716, 134] width 305 height 25
select select "681"
click at [564, 122] on select "734 735 736 737 738 739 851 852 853 854 855 856 858 861 862 865 868 869 870 873" at bounding box center [716, 134] width 305 height 25
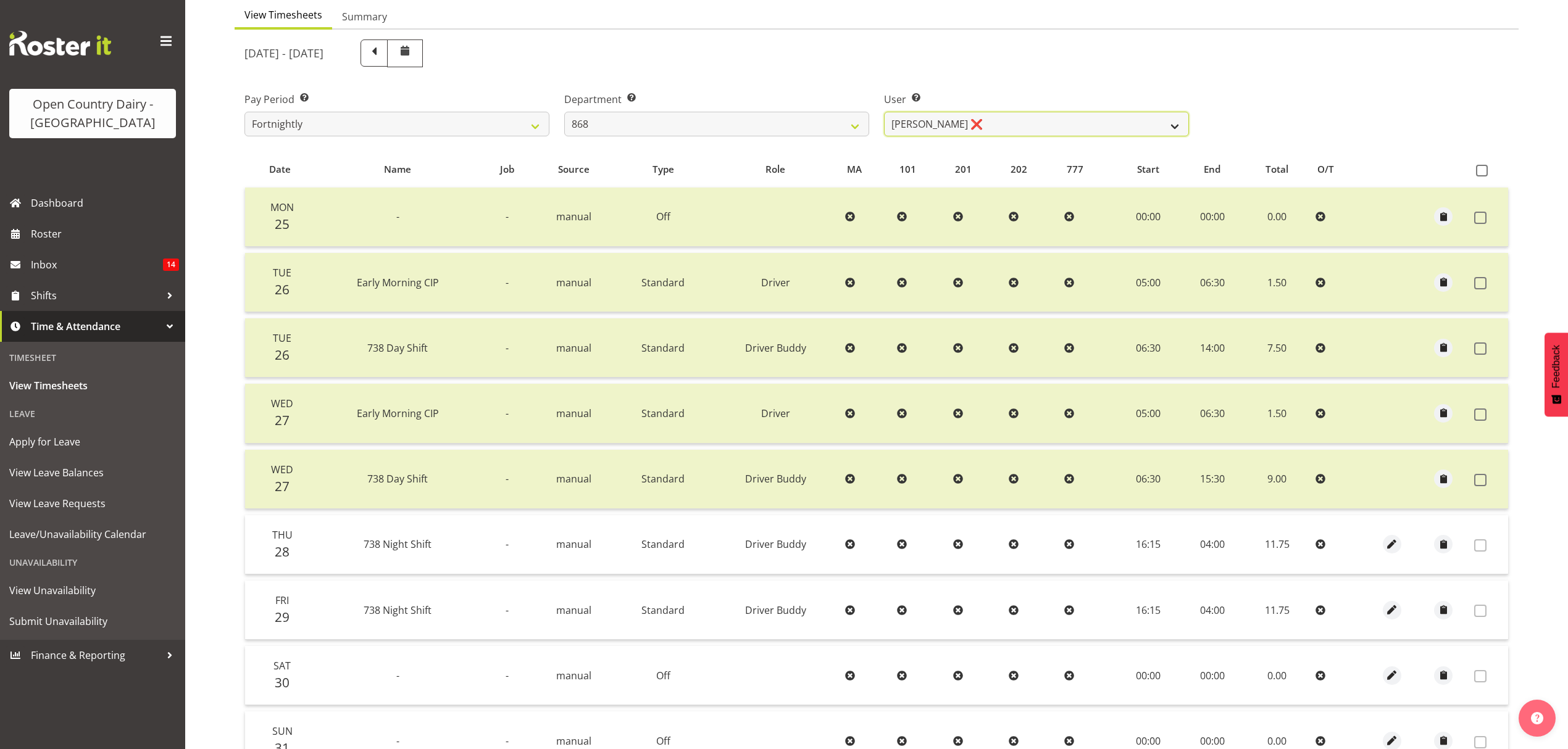
click at [986, 127] on select "Alan Rolton ❌ Cassidy Williams ❌ Christopher McIver ❌ Darin Ayling ❌" at bounding box center [1036, 124] width 305 height 25
select select "7447"
click at [884, 113] on select "Alan Rolton ❌ Cassidy Williams ❌ Christopher McIver ❌ Darin Ayling ❌" at bounding box center [1036, 124] width 305 height 25
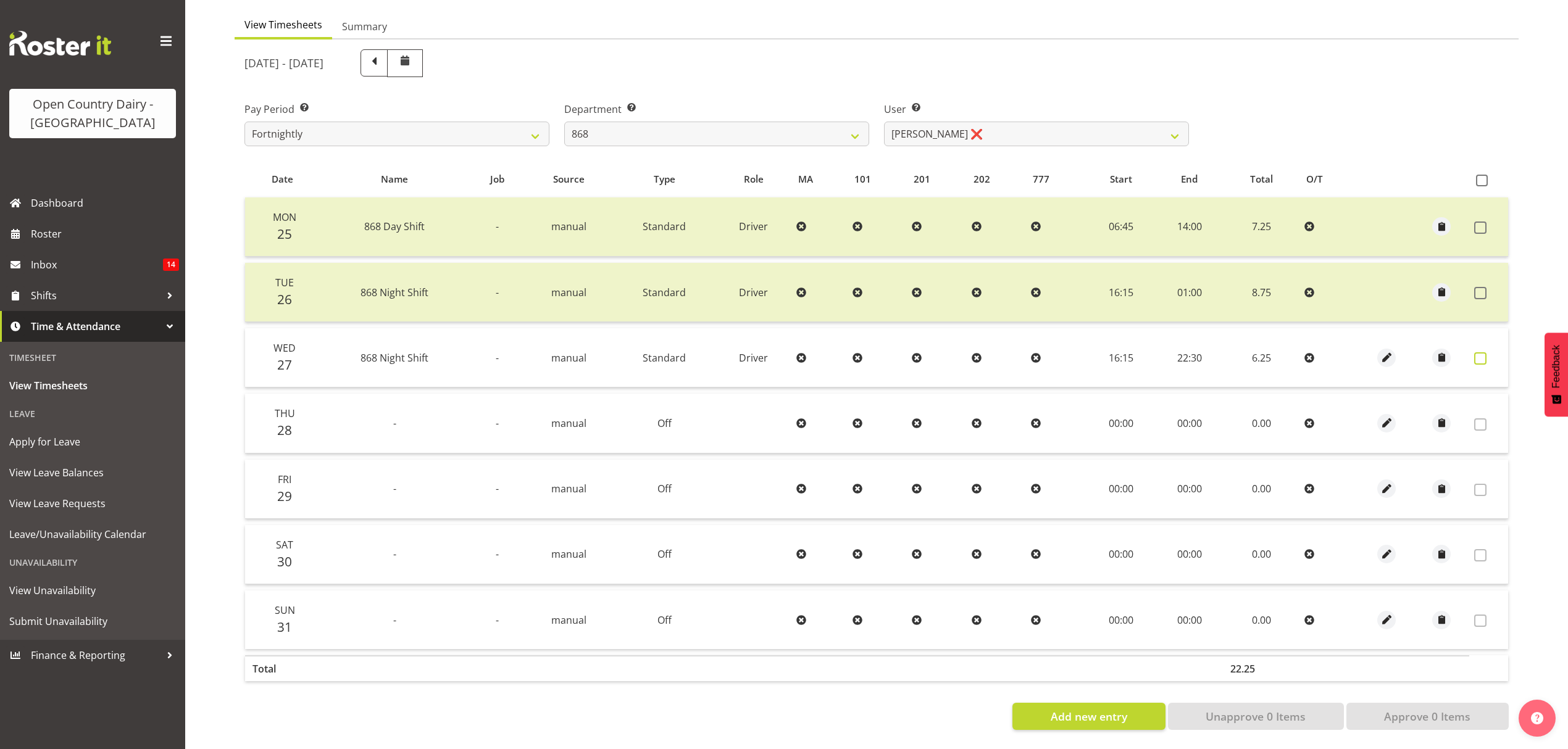
click at [1478, 353] on span at bounding box center [1481, 359] width 13 height 13
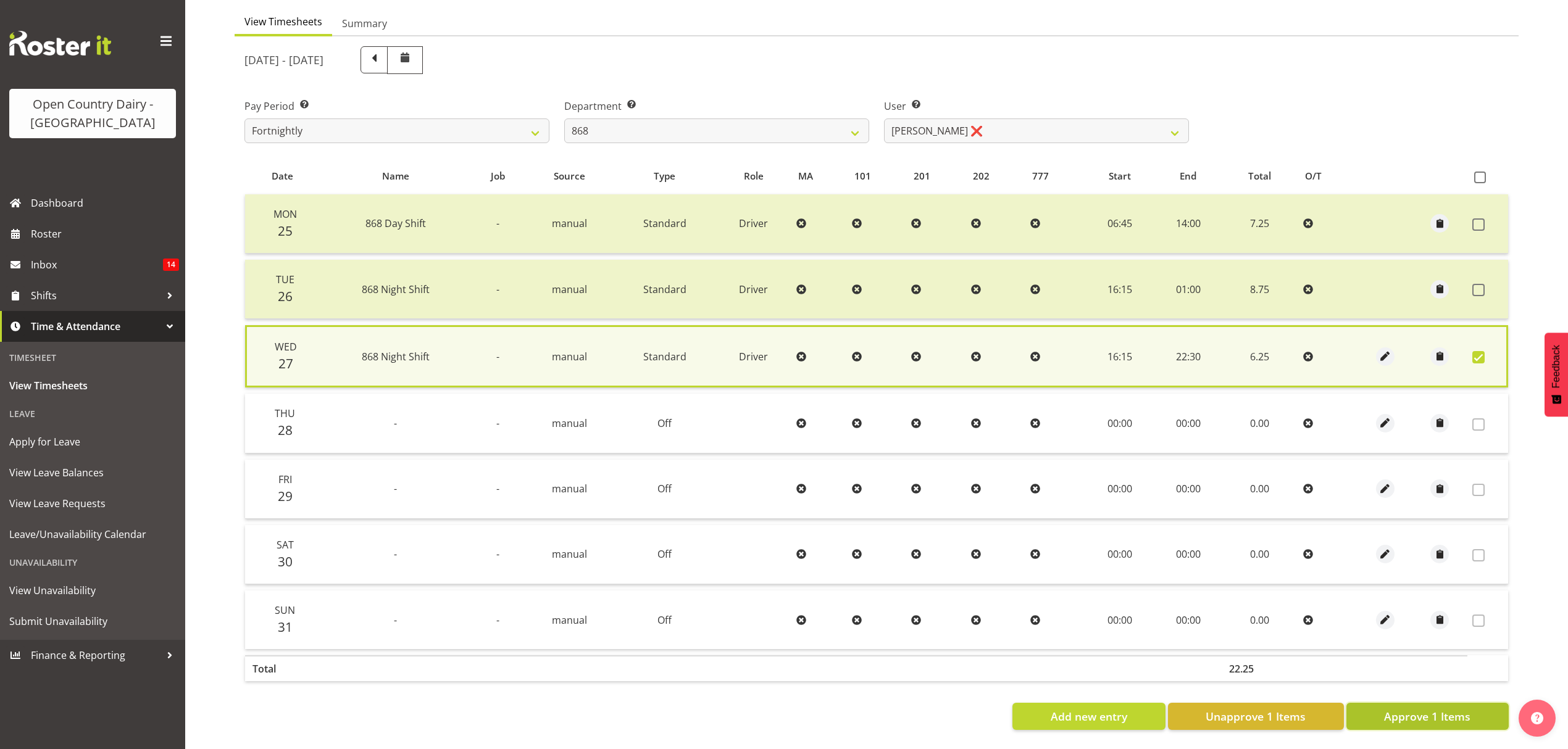
click at [1429, 718] on button "Approve 1 Items" at bounding box center [1427, 717] width 163 height 27
checkbox input "false"
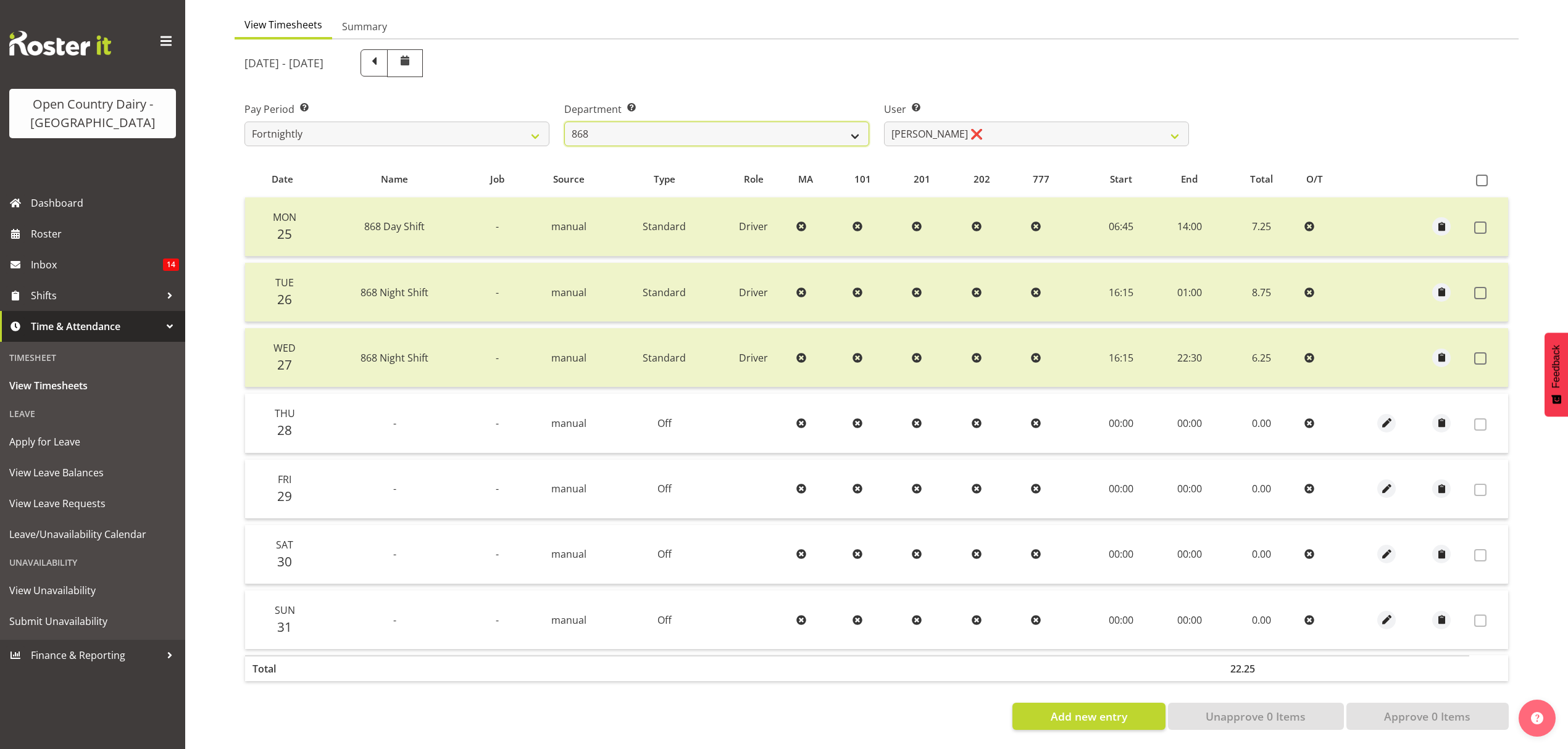
click at [789, 122] on select "734 735 736 737 738 739 851 852 853 854 855 856 858 861 862 865 868 869 870 873" at bounding box center [716, 134] width 305 height 25
select select "686"
click at [564, 122] on select "734 735 736 737 738 739 851 852 853 854 855 856 858 861 862 865 868 869 870 873" at bounding box center [716, 134] width 305 height 25
select select "7383"
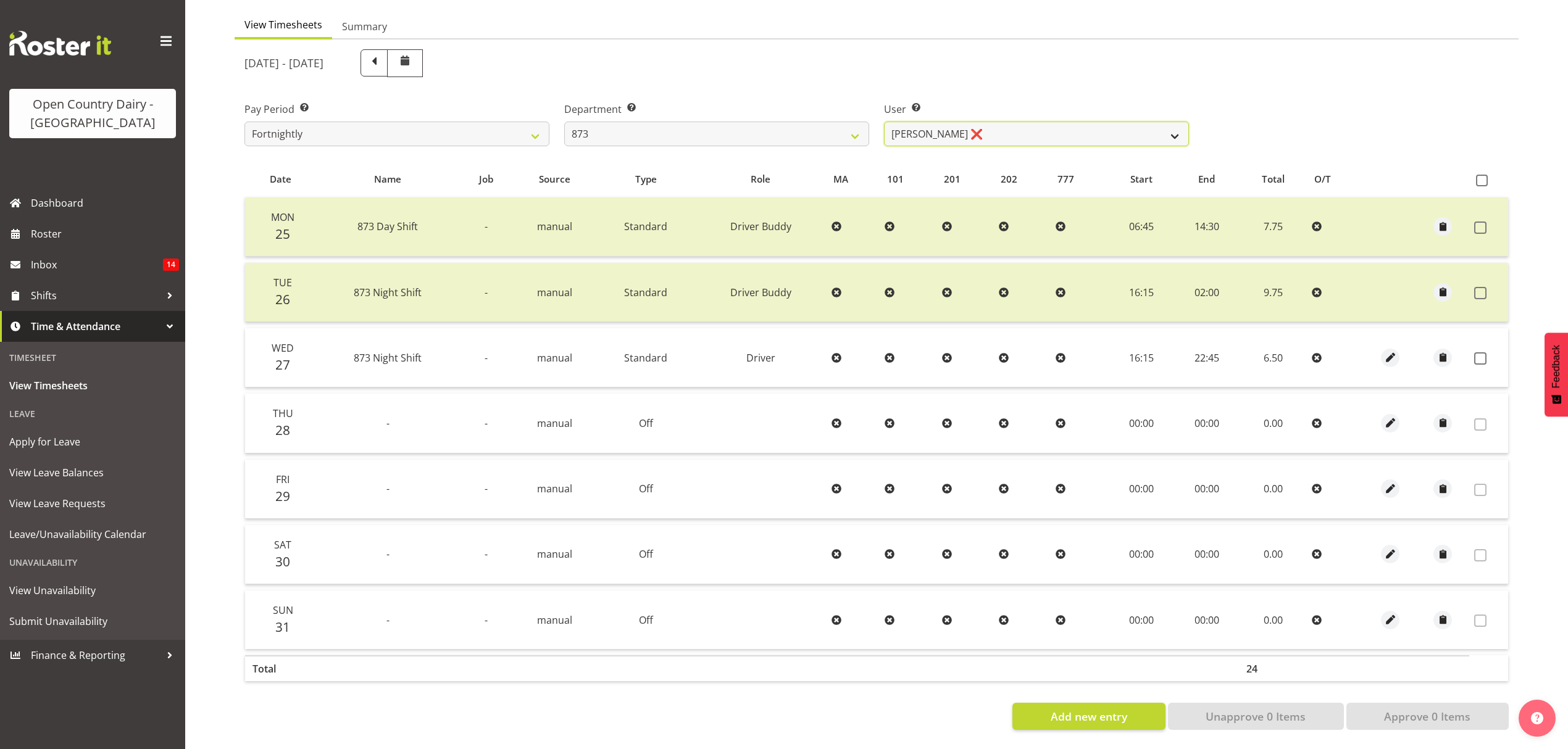
click at [1034, 130] on select "Andrew Henderson ❌ Ricky Popham ❌ Stacy MacAskill ❌ Trish Nicol ❌" at bounding box center [1036, 134] width 305 height 25
click at [884, 122] on select "Andrew Henderson ❌ Ricky Popham ❌ Stacy MacAskill ❌ Trish Nicol ❌" at bounding box center [1036, 134] width 305 height 25
click at [989, 161] on table "Date Name Job Source Type Role MA 101 201 202 777 Start End Total O/T Mon 25 87…" at bounding box center [876, 424] width 1264 height 527
click at [1483, 353] on span at bounding box center [1481, 359] width 13 height 13
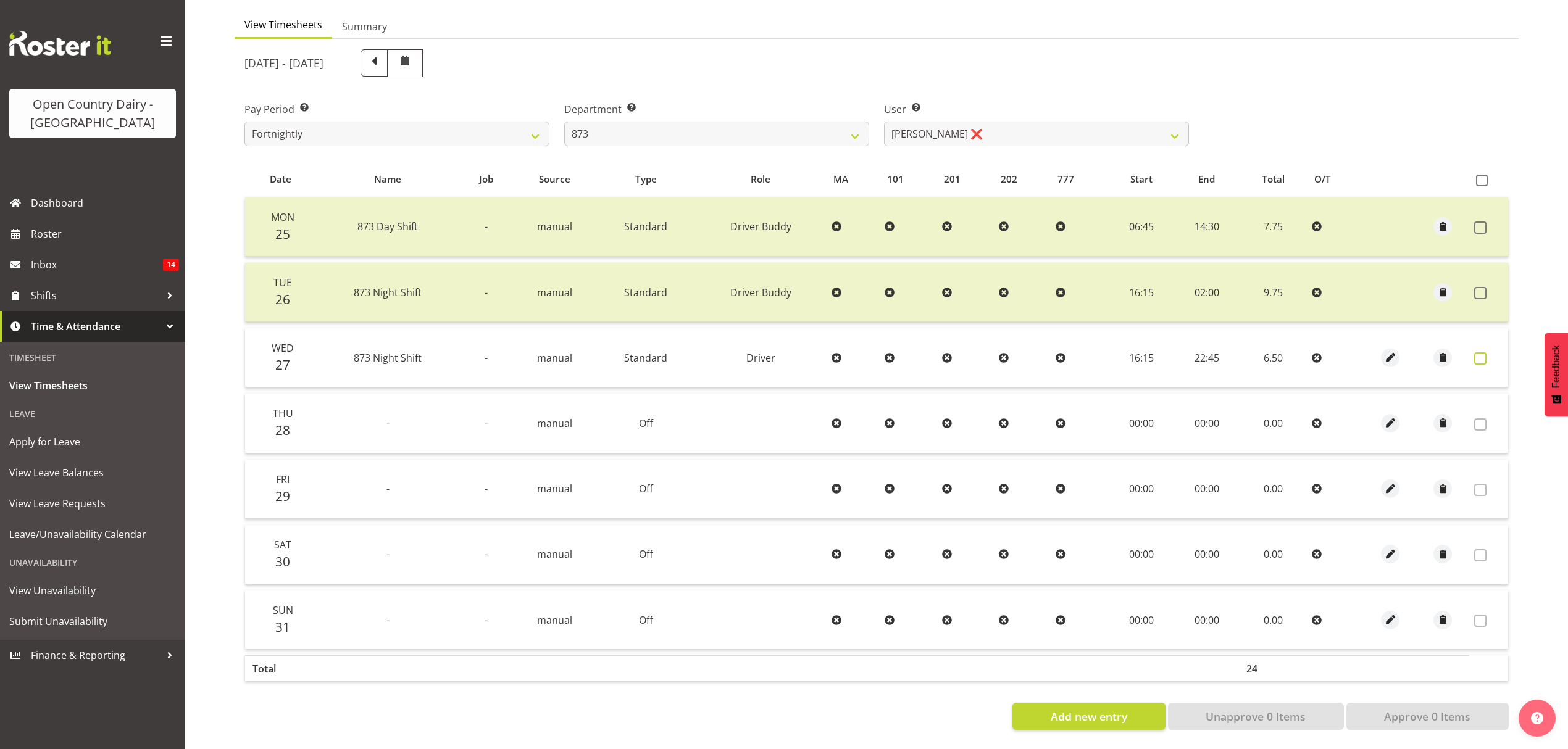
click at [1482, 353] on span at bounding box center [1481, 359] width 13 height 13
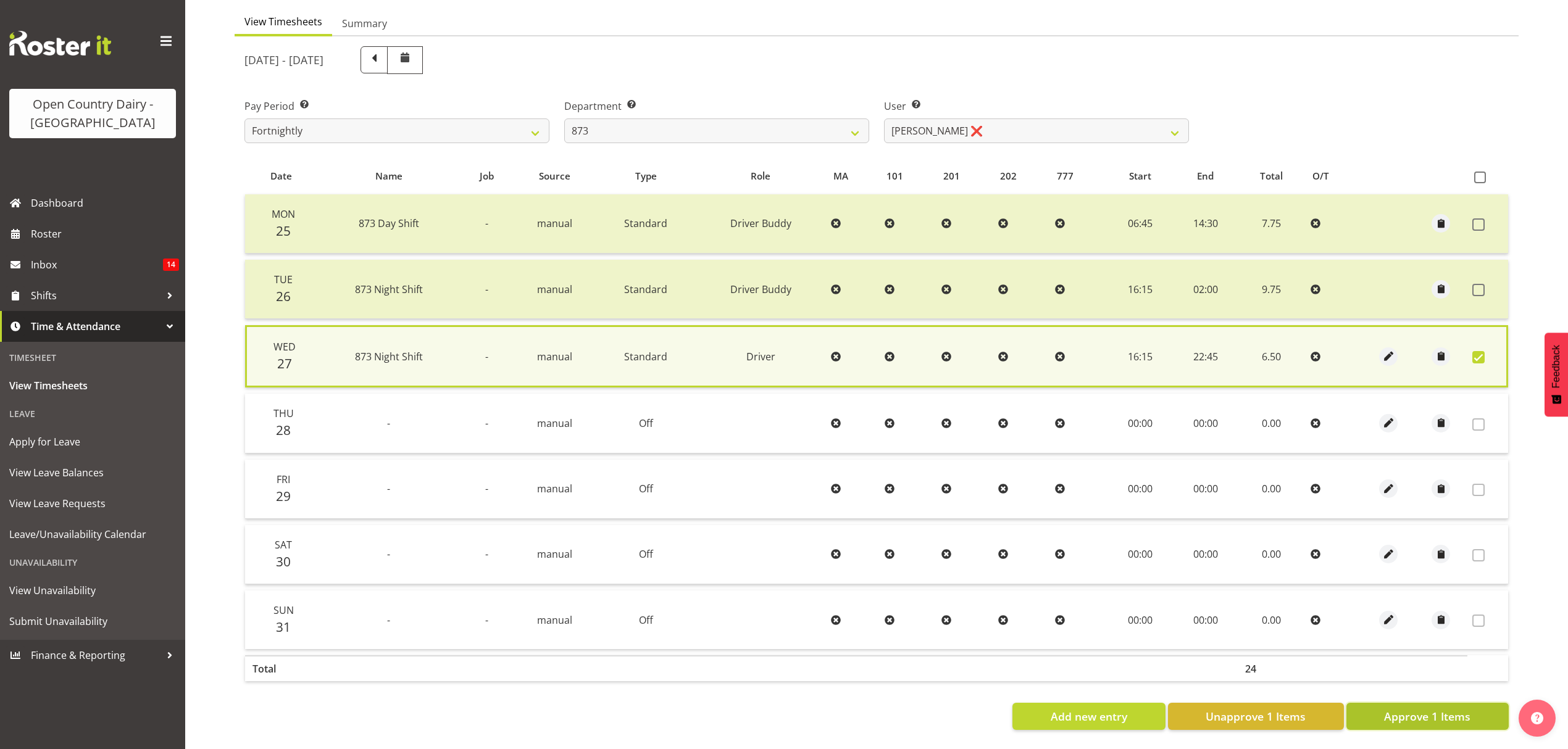
click at [1404, 703] on button "Approve 1 Items" at bounding box center [1427, 717] width 163 height 27
checkbox input "false"
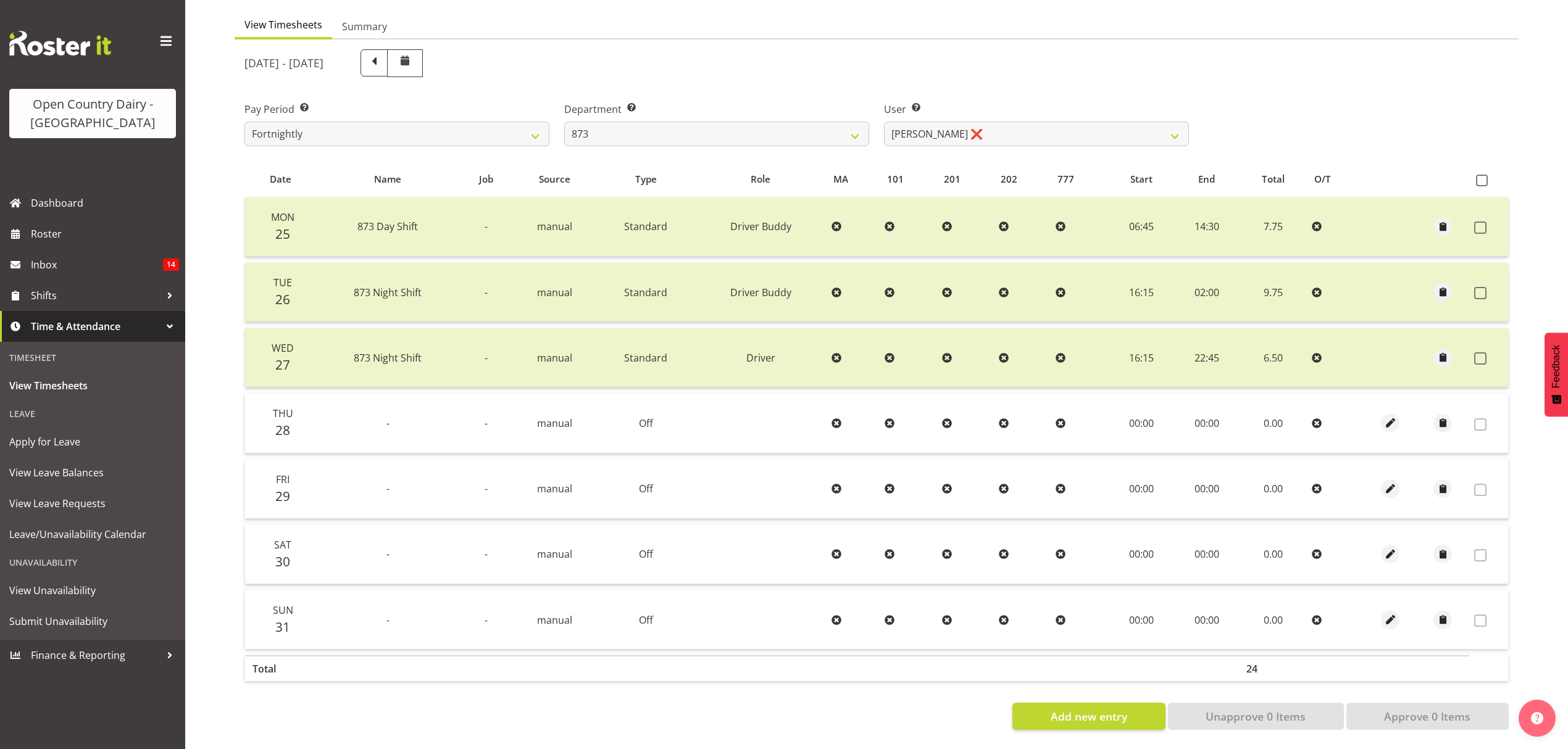
click at [1117, 105] on label "User Select user. Note: This is filtered down by the previous two drop-down ite…" at bounding box center [1036, 109] width 305 height 15
click at [1110, 134] on select "Andrew Henderson ❌ Ricky Popham ❌ Stacy MacAskill ❌ Trish Nicol ❌" at bounding box center [1036, 134] width 305 height 25
click at [1110, 134] on select "Andrew Henderson ❌ Ricky Popham ❌ Stacy MacAskill ❌ Trish Nicol ❌" at bounding box center [1036, 134] width 305 height 25
click at [1072, 103] on label "User Select user. Note: This is filtered down by the previous two drop-down ite…" at bounding box center [1036, 109] width 305 height 15
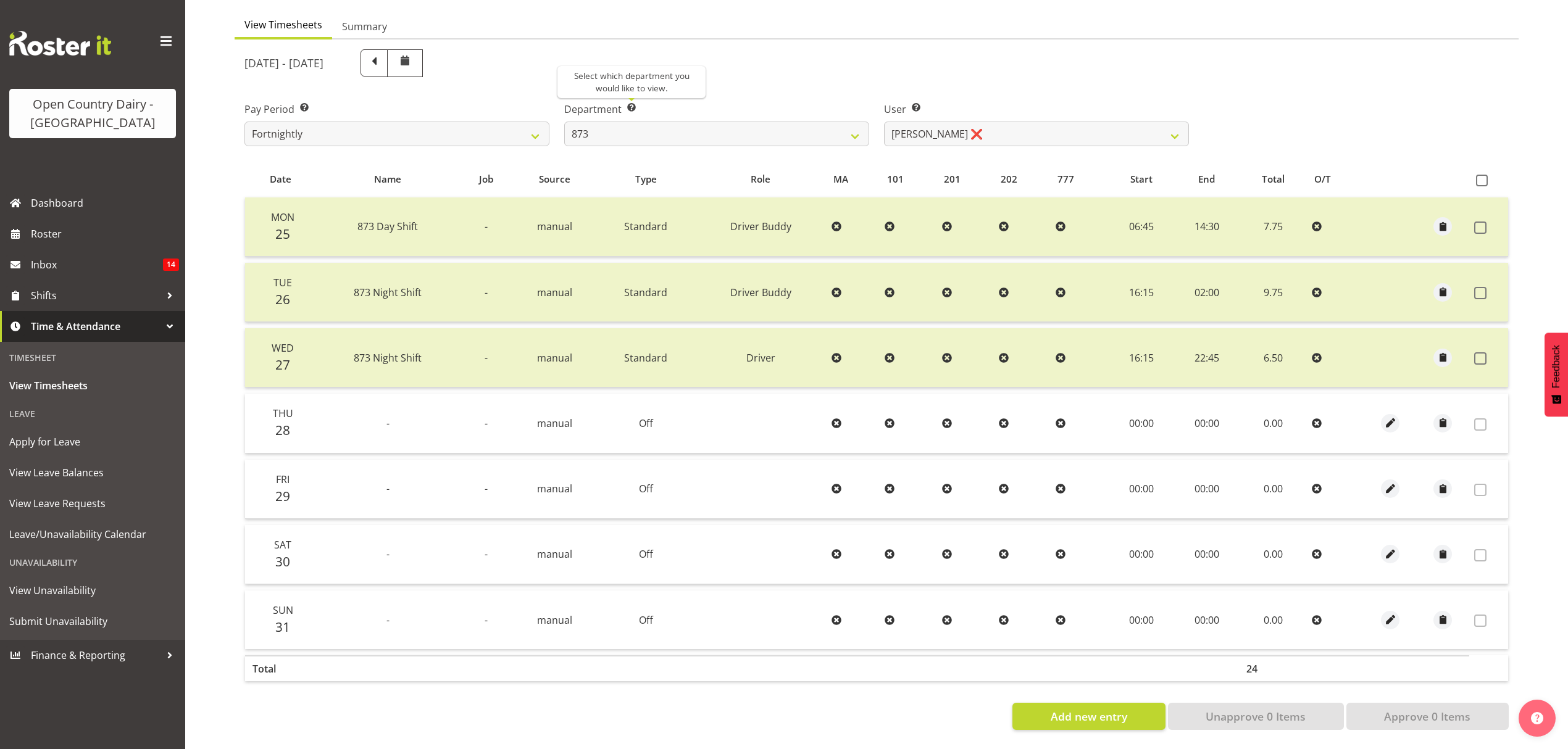
click at [633, 103] on span at bounding box center [632, 108] width 10 height 10
click at [633, 128] on select "734 735 736 737 738 739 851 852 853 854 855 856 858 861 862 865 868 869 870 873" at bounding box center [716, 134] width 305 height 25
select select "905"
click at [564, 122] on select "734 735 736 737 738 739 851 852 853 854 855 856 858 861 862 865 868 869 870 873" at bounding box center [716, 134] width 305 height 25
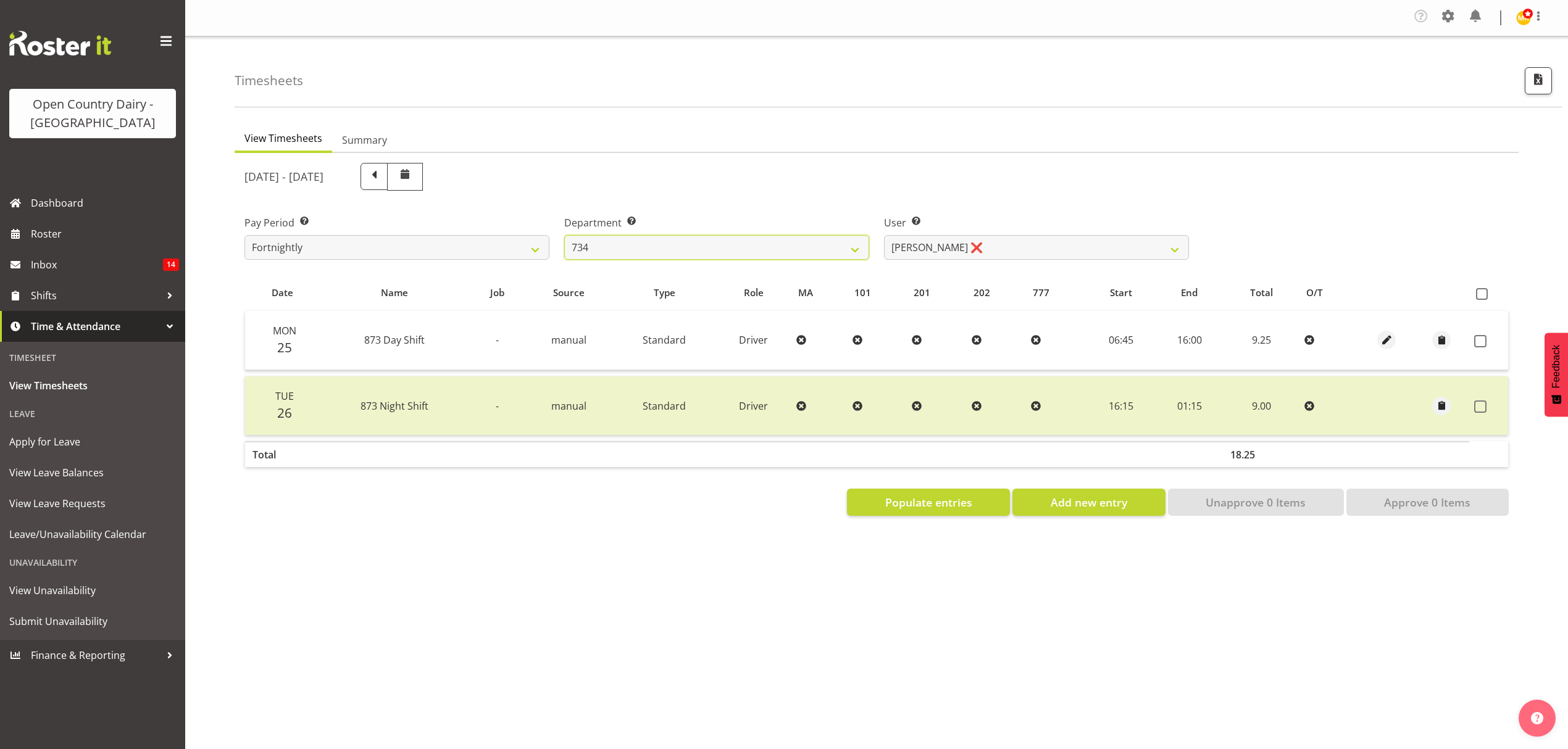
scroll to position [0, 0]
click at [1482, 403] on span at bounding box center [1481, 407] width 13 height 13
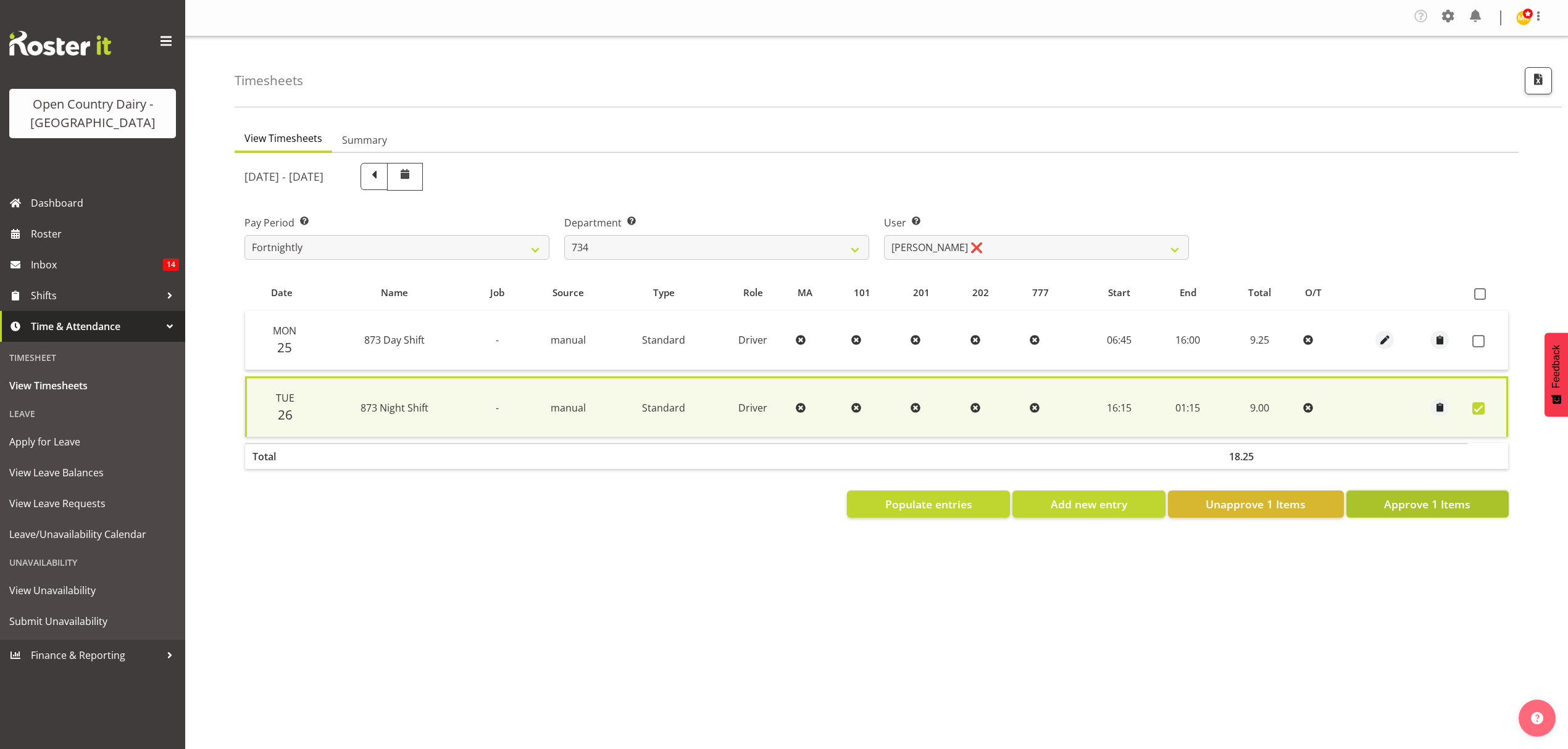
click at [1463, 501] on span "Approve 1 Items" at bounding box center [1427, 504] width 87 height 16
click at [1464, 499] on div "Populate entries Add new entry Unapprove 1 Items Approve 1 Items" at bounding box center [876, 504] width 1264 height 27
checkbox input "false"
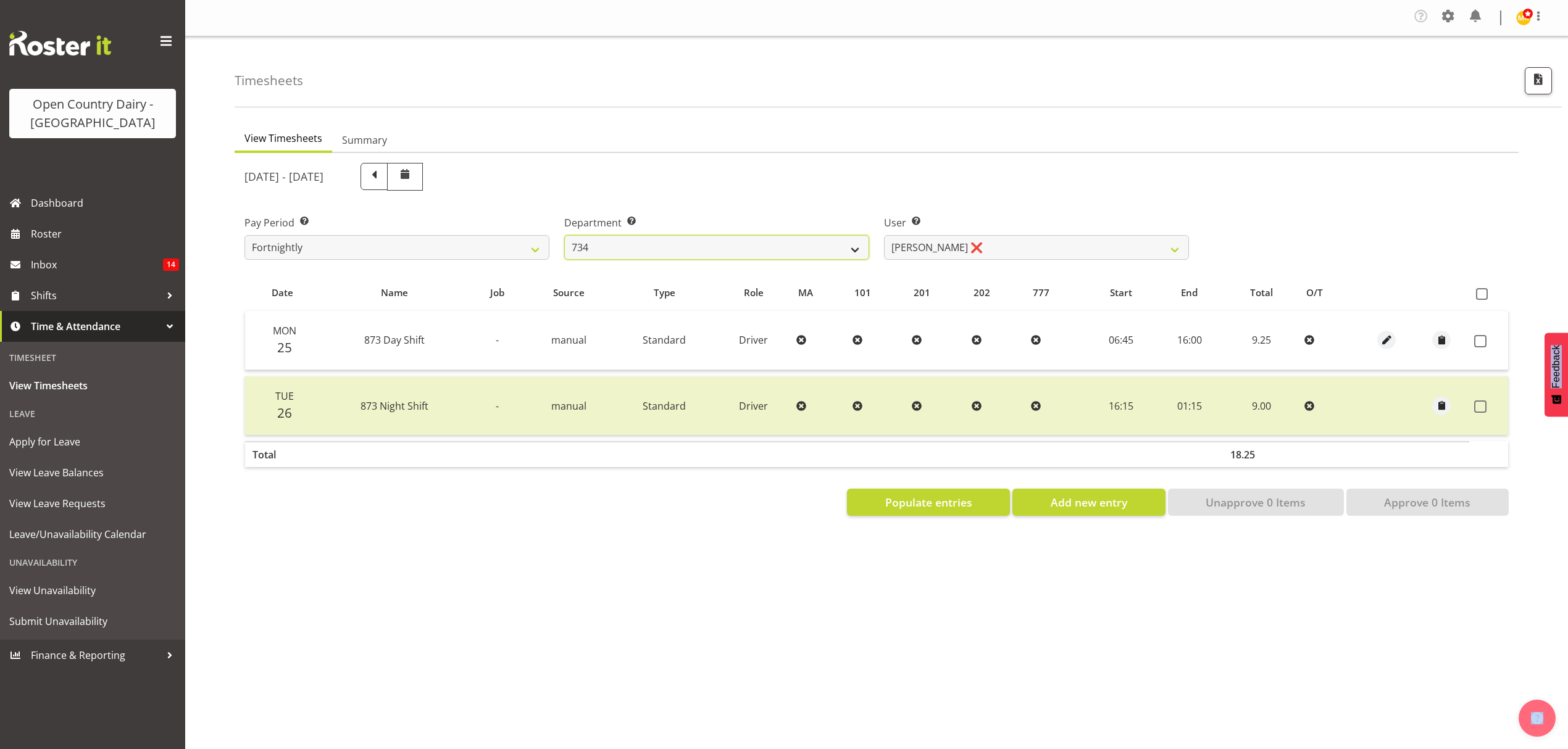
click at [813, 243] on select "734 735 736 737 738 739 851 852 853 854 855 856 858 861 862 865 868 869 870 873" at bounding box center [716, 247] width 305 height 25
select select "676"
click at [564, 236] on select "734 735 736 737 738 739 851 852 853 854 855 856 858 861 862 865 868 869 870 873" at bounding box center [716, 247] width 305 height 25
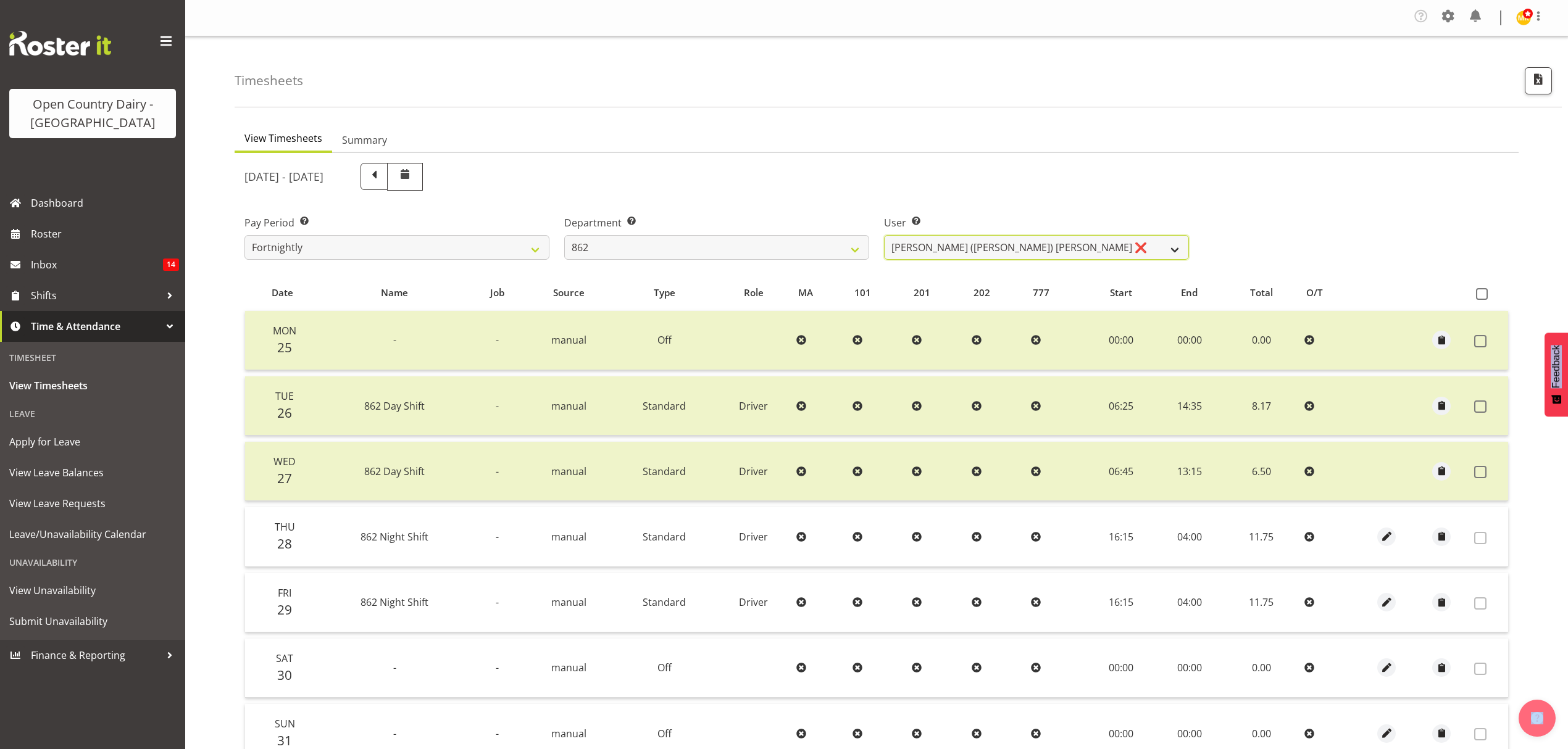
click at [1018, 241] on select "Bennie (David) Smith ❌ Colin Schwarz ❌ Forbes O'Reilly ❌ Tracy Inder ❌" at bounding box center [1036, 247] width 305 height 25
select select "10208"
click at [884, 236] on select "Bennie (David) Smith ❌ Colin Schwarz ❌ Forbes O'Reilly ❌ Tracy Inder ❌" at bounding box center [1036, 247] width 305 height 25
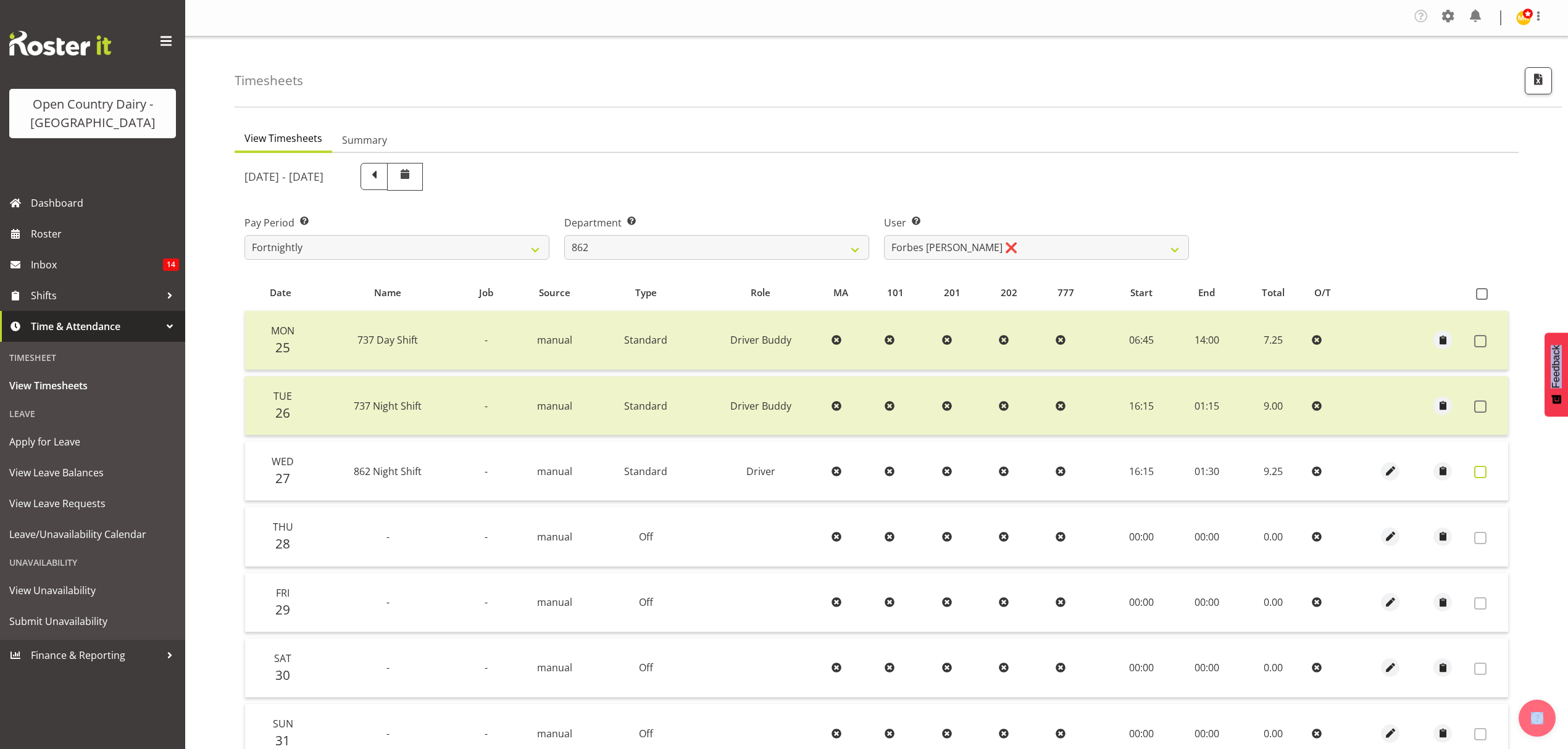
click at [1484, 470] on span at bounding box center [1481, 472] width 13 height 13
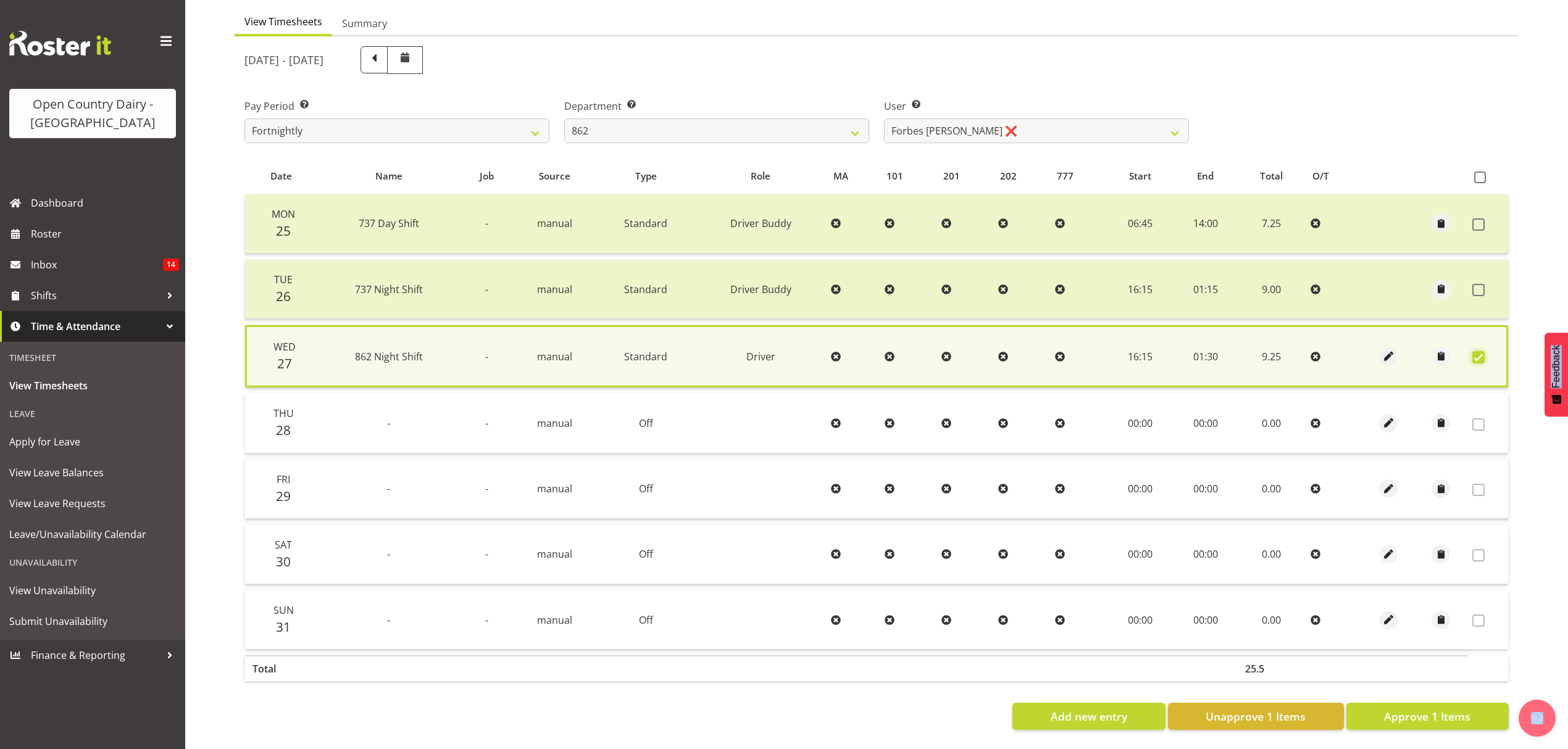
scroll to position [126, 0]
click at [1416, 708] on span "Approve 1 Items" at bounding box center [1427, 716] width 87 height 16
checkbox input "false"
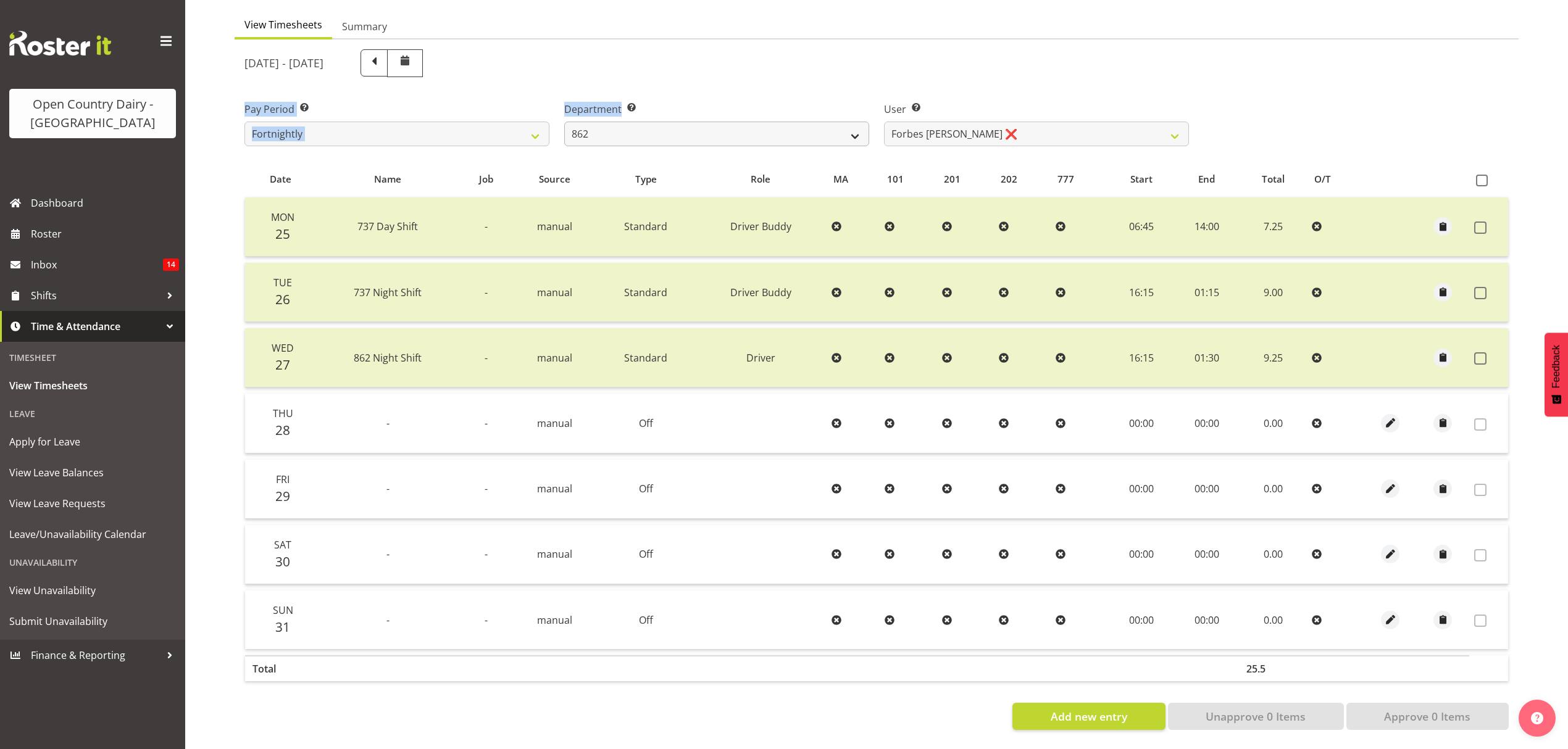
drag, startPoint x: 793, startPoint y: 120, endPoint x: 788, endPoint y: 132, distance: 13.0
click at [791, 129] on div "August 25th - August 31st 2025 Pay Period Select which pay period you would lik…" at bounding box center [876, 386] width 1264 height 688
click at [784, 137] on select "734 735 736 737 738 739 851 852 853 854 855 856 858 861 862 865 868 869 870 873" at bounding box center [716, 134] width 305 height 25
click at [748, 122] on select "734 735 736 737 738 739 851 852 853 854 855 856 858 861 862 865 868 869 870 873" at bounding box center [716, 134] width 305 height 25
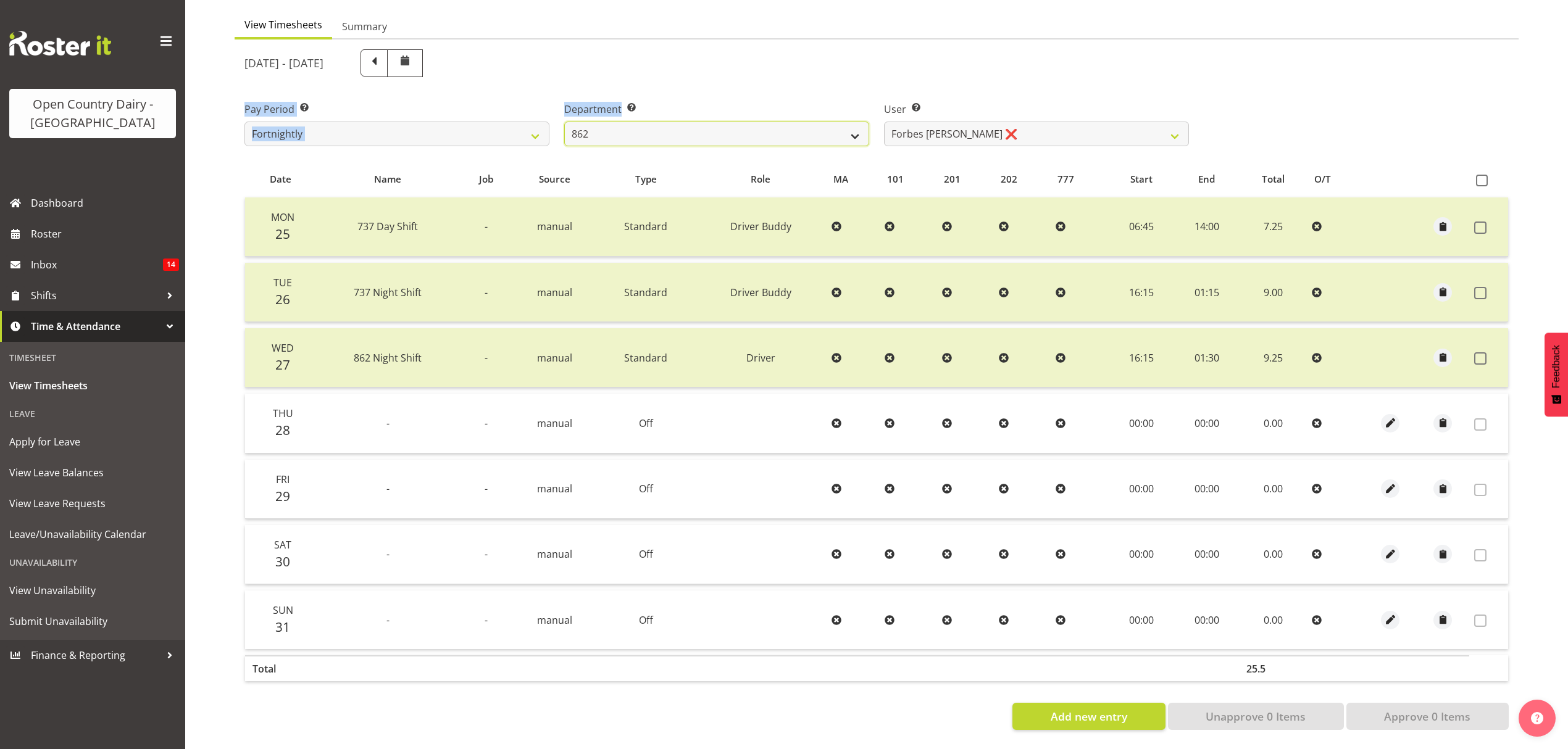
select select "689"
click at [564, 122] on select "734 735 736 737 738 739 851 852 853 854 855 856 858 861 862 865 868 869 870 873" at bounding box center [716, 134] width 305 height 25
click at [0, 0] on div at bounding box center [0, 0] width 0 height 0
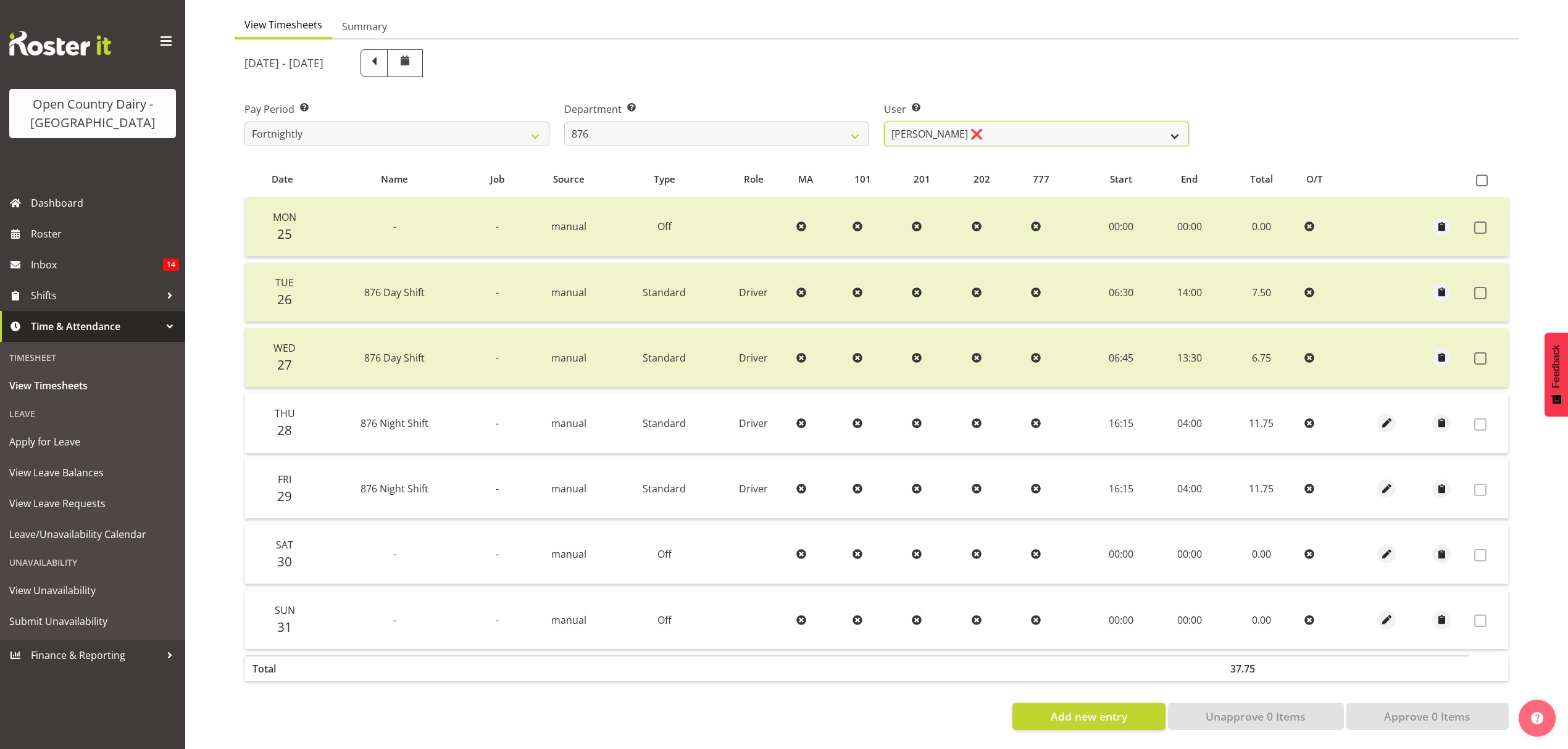
click at [1036, 136] on select "Dean Henderson ❌ Ian Barbour ❌ John Graham ❌ Tom Rahl ❌" at bounding box center [1036, 134] width 305 height 25
click at [1034, 142] on div "User Select user. Note: This is filtered down by the previous two drop-down ite…" at bounding box center [1036, 119] width 320 height 69
click at [1034, 132] on select "Dean Henderson ❌ Ian Barbour ❌ John Graham ❌ Tom Rahl ❌" at bounding box center [1036, 134] width 305 height 25
select select "9947"
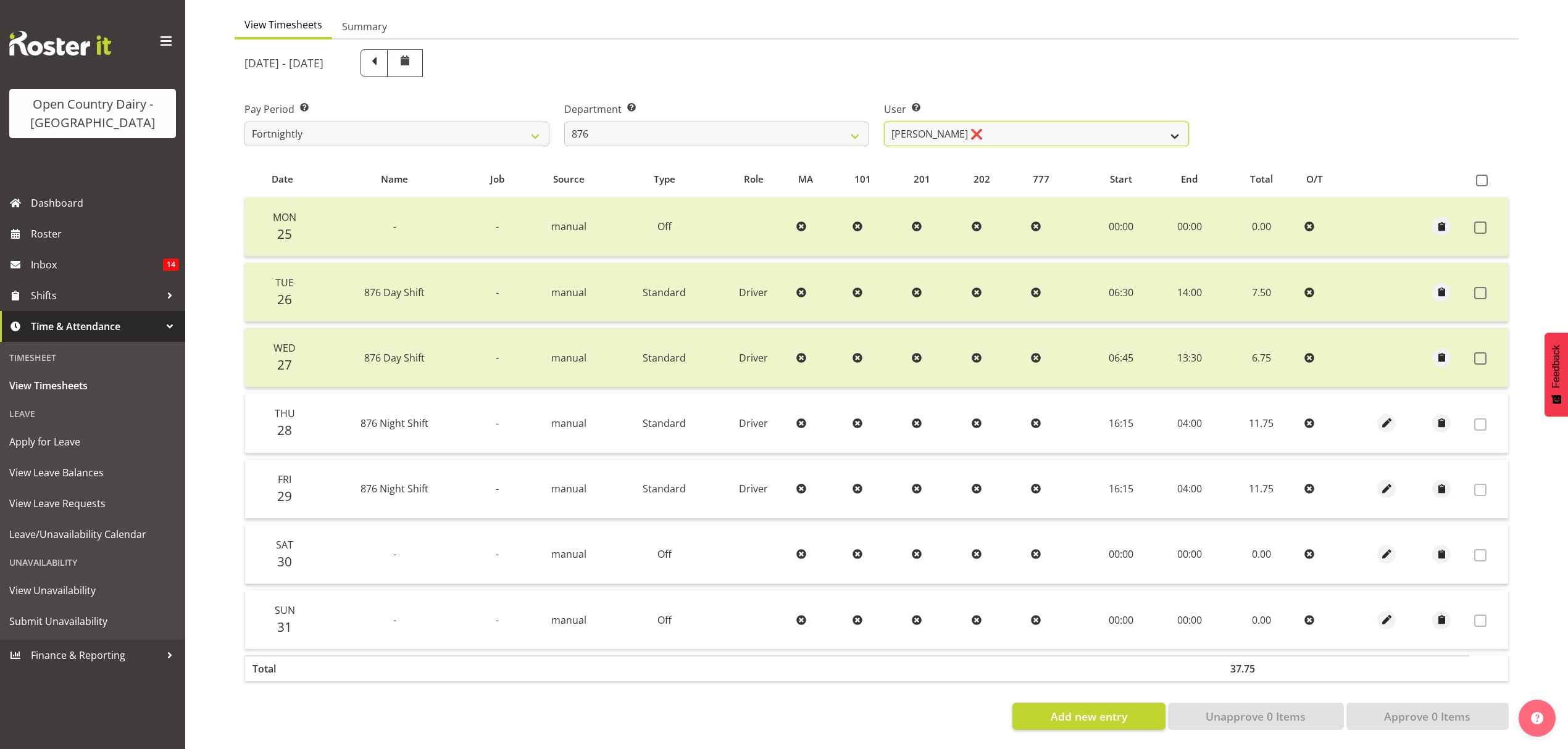
click at [884, 122] on select "Dean Henderson ❌ Ian Barbour ❌ John Graham ❌ Tom Rahl ❌" at bounding box center [1036, 134] width 305 height 25
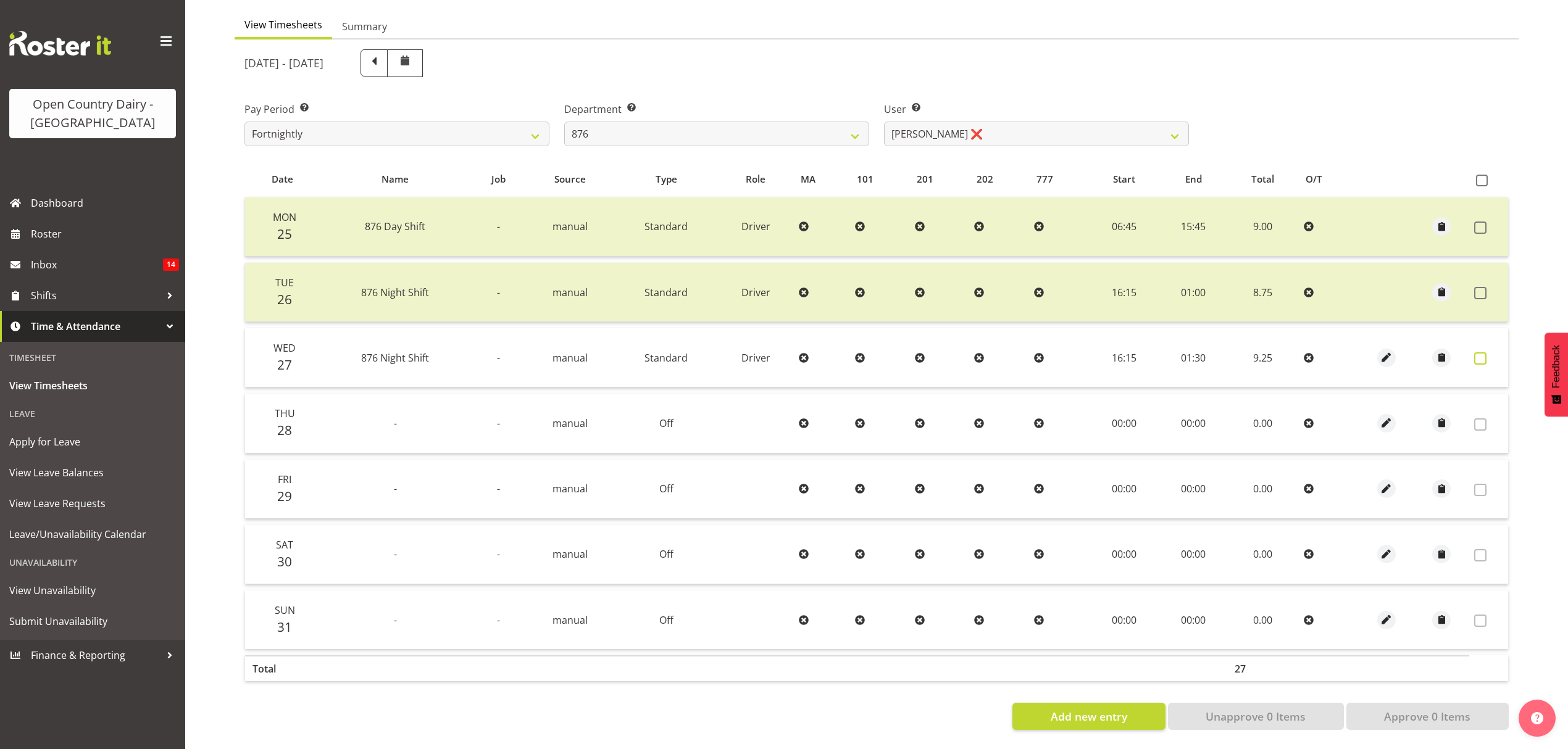
click at [1479, 353] on span at bounding box center [1481, 359] width 13 height 13
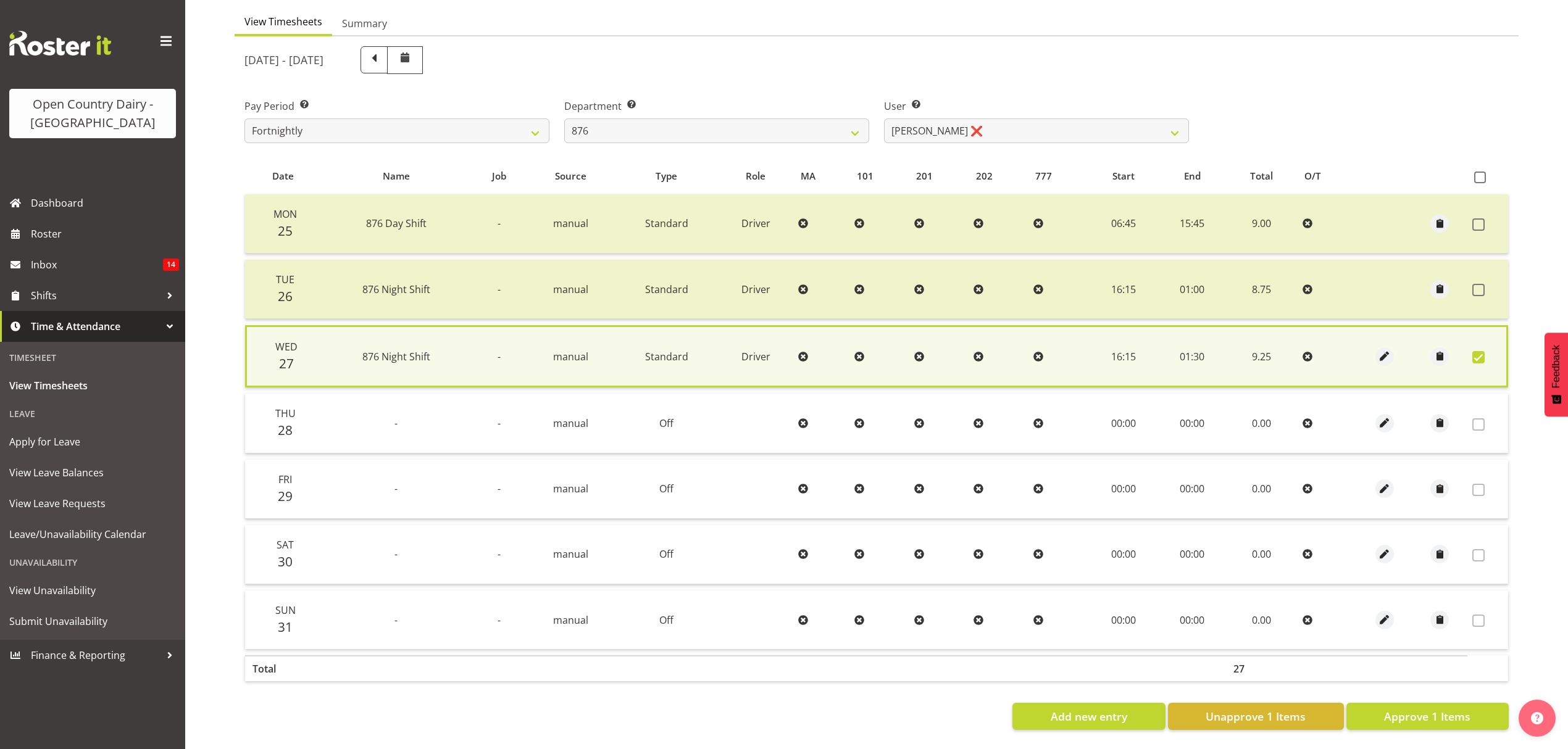
click at [1418, 731] on section "August 25th - August 31st 2025 Pay Period Select which pay period you would lik…" at bounding box center [877, 388] width 1284 height 703
click at [1418, 714] on span "Approve 1 Items" at bounding box center [1427, 716] width 87 height 16
checkbox input "false"
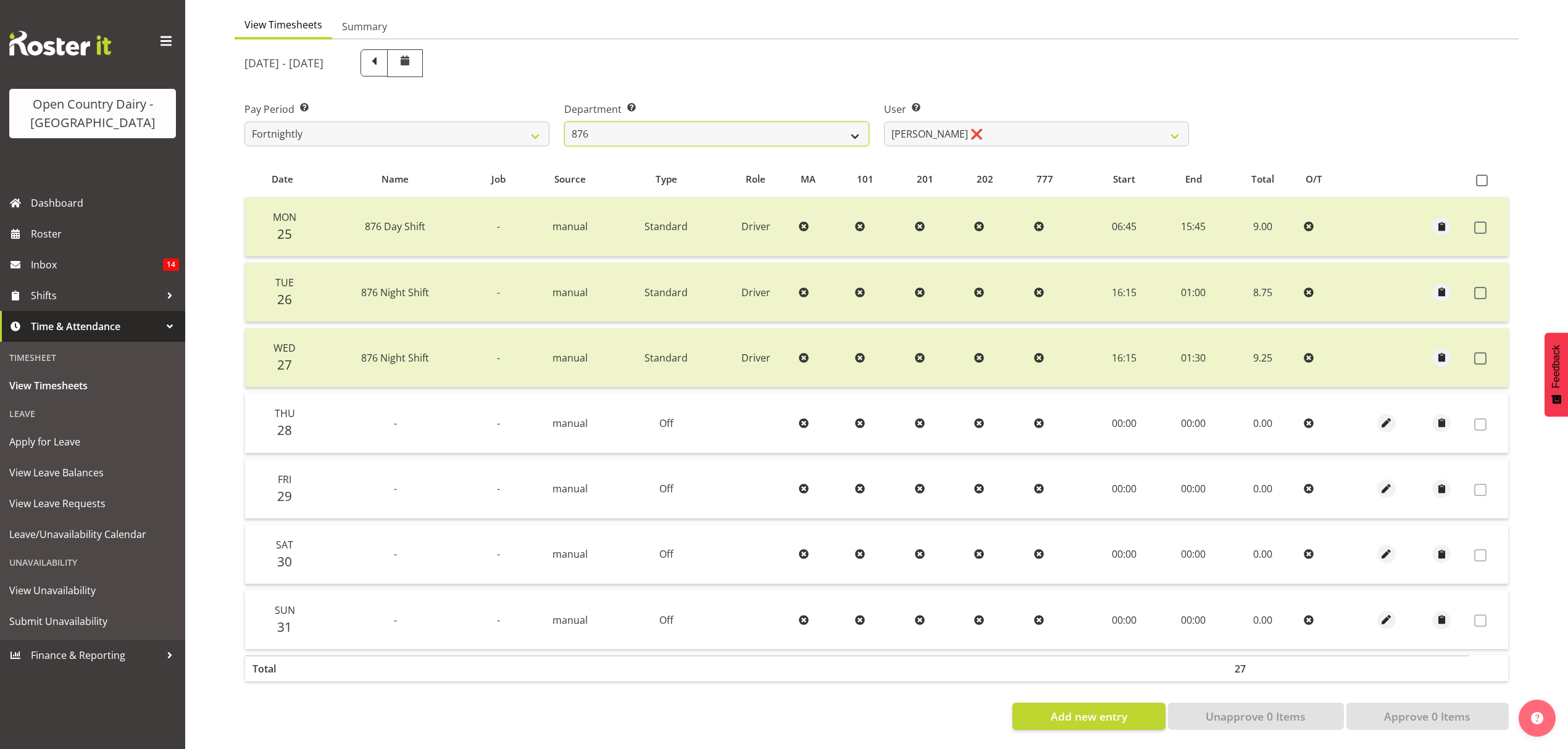
drag, startPoint x: 825, startPoint y: 130, endPoint x: 820, endPoint y: 136, distance: 7.8
click at [825, 130] on select "734 735 736 737 738 739 851 852 853 854 855 856 858 861 862 865 868 869 870 873" at bounding box center [716, 134] width 305 height 25
select select "691"
click at [564, 122] on select "734 735 736 737 738 739 851 852 853 854 855 856 858 861 862 865 868 869 870 873" at bounding box center [716, 134] width 305 height 25
select select "7375"
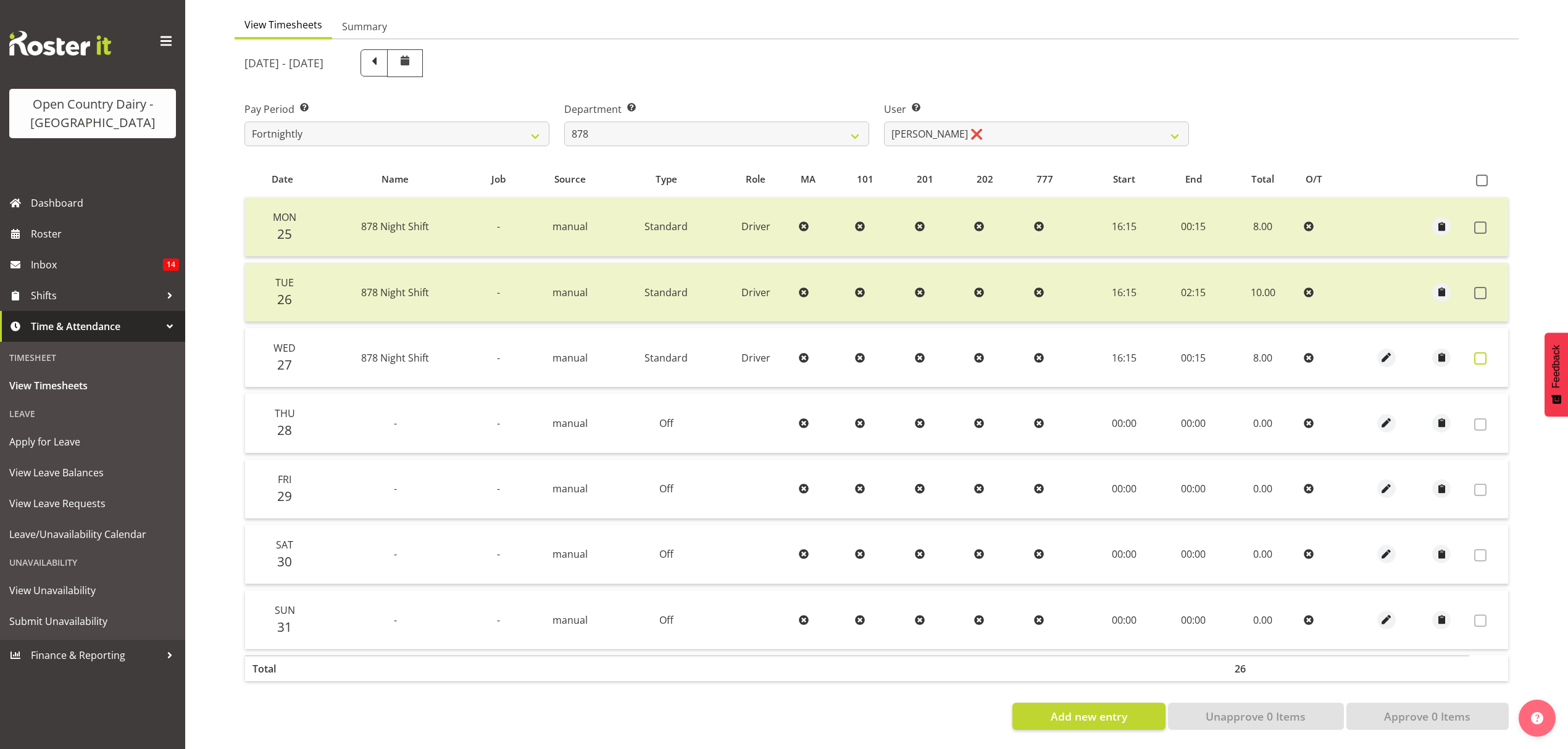
click at [1488, 353] on label at bounding box center [1484, 359] width 19 height 13
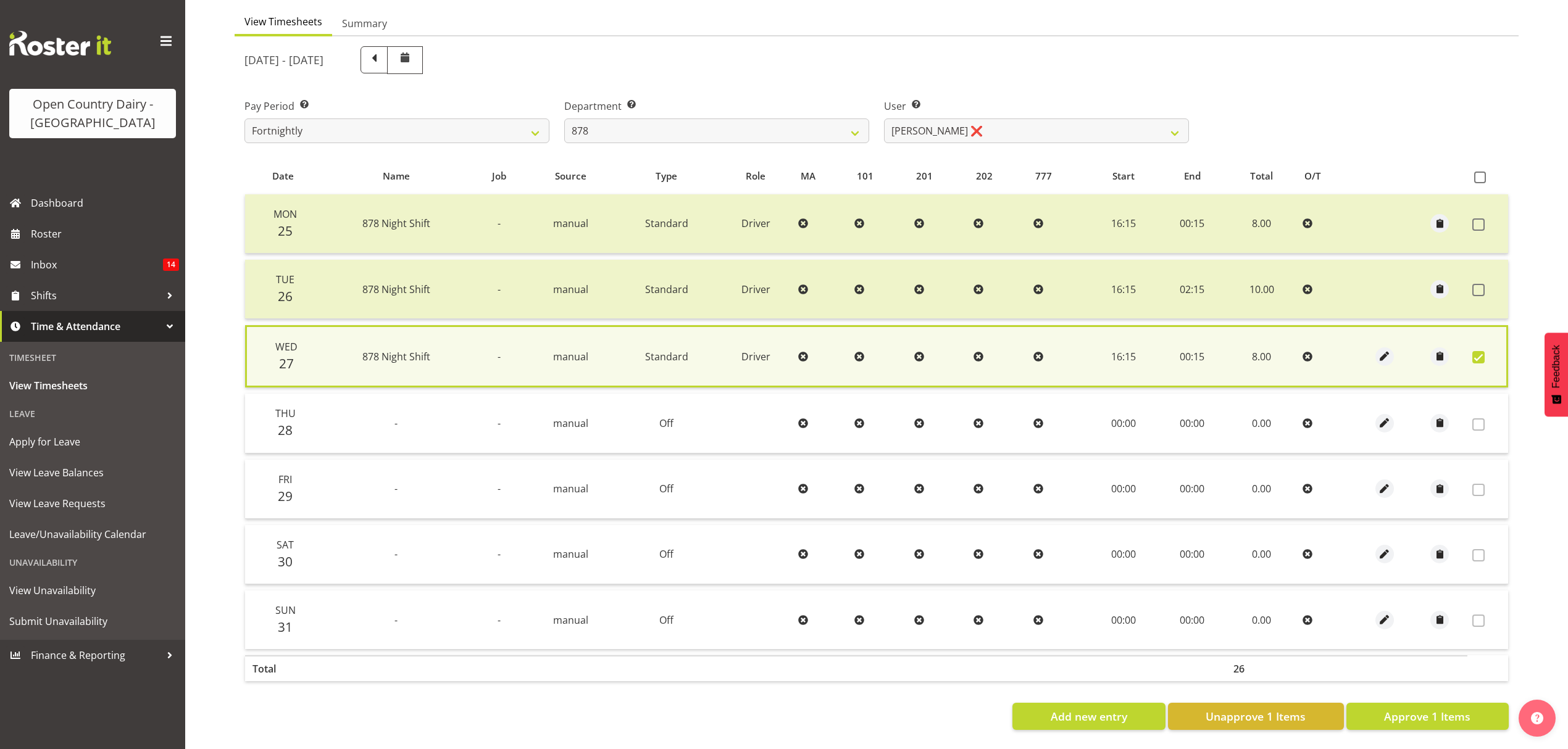
click at [1488, 351] on label at bounding box center [1481, 358] width 19 height 13
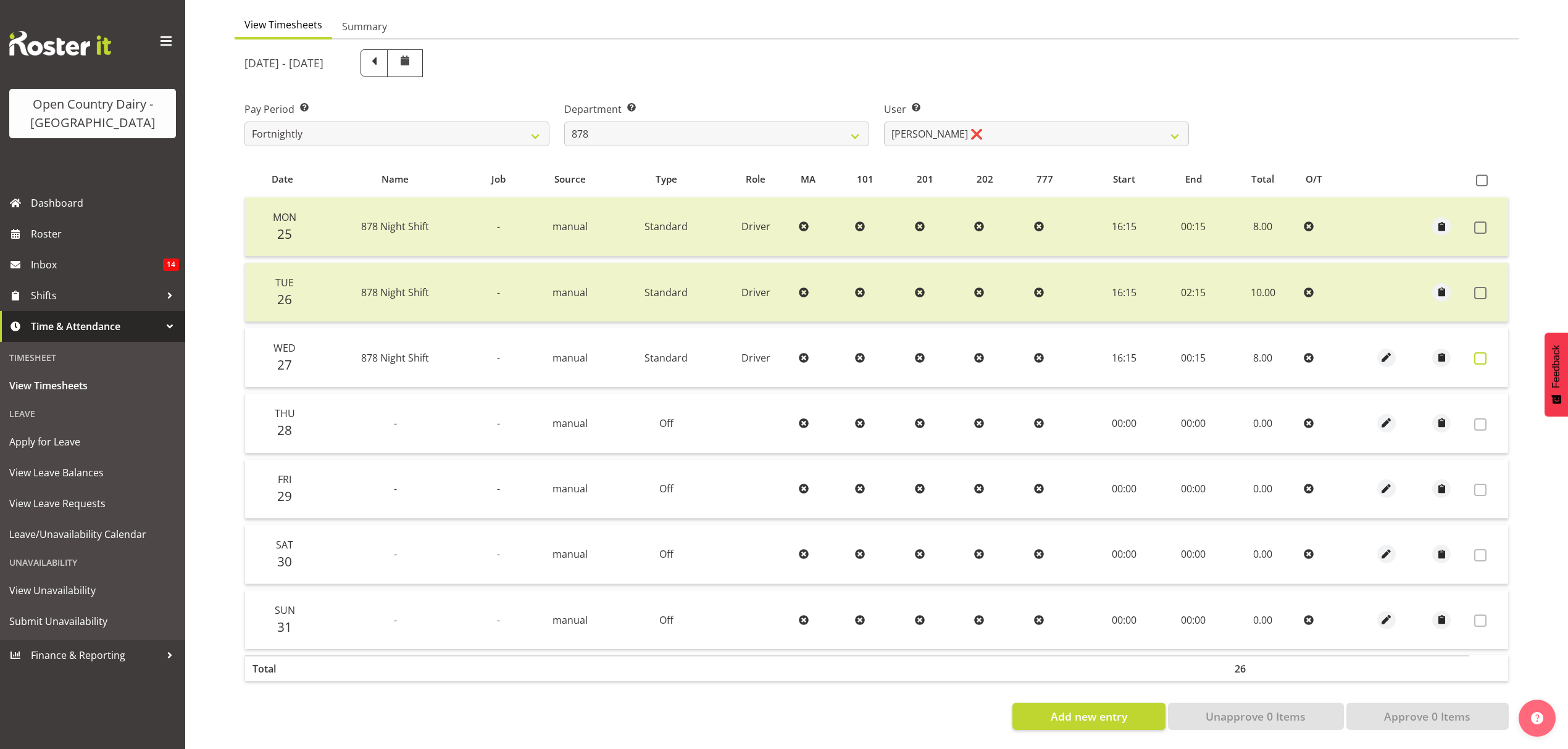
click at [1486, 353] on label at bounding box center [1484, 359] width 19 height 13
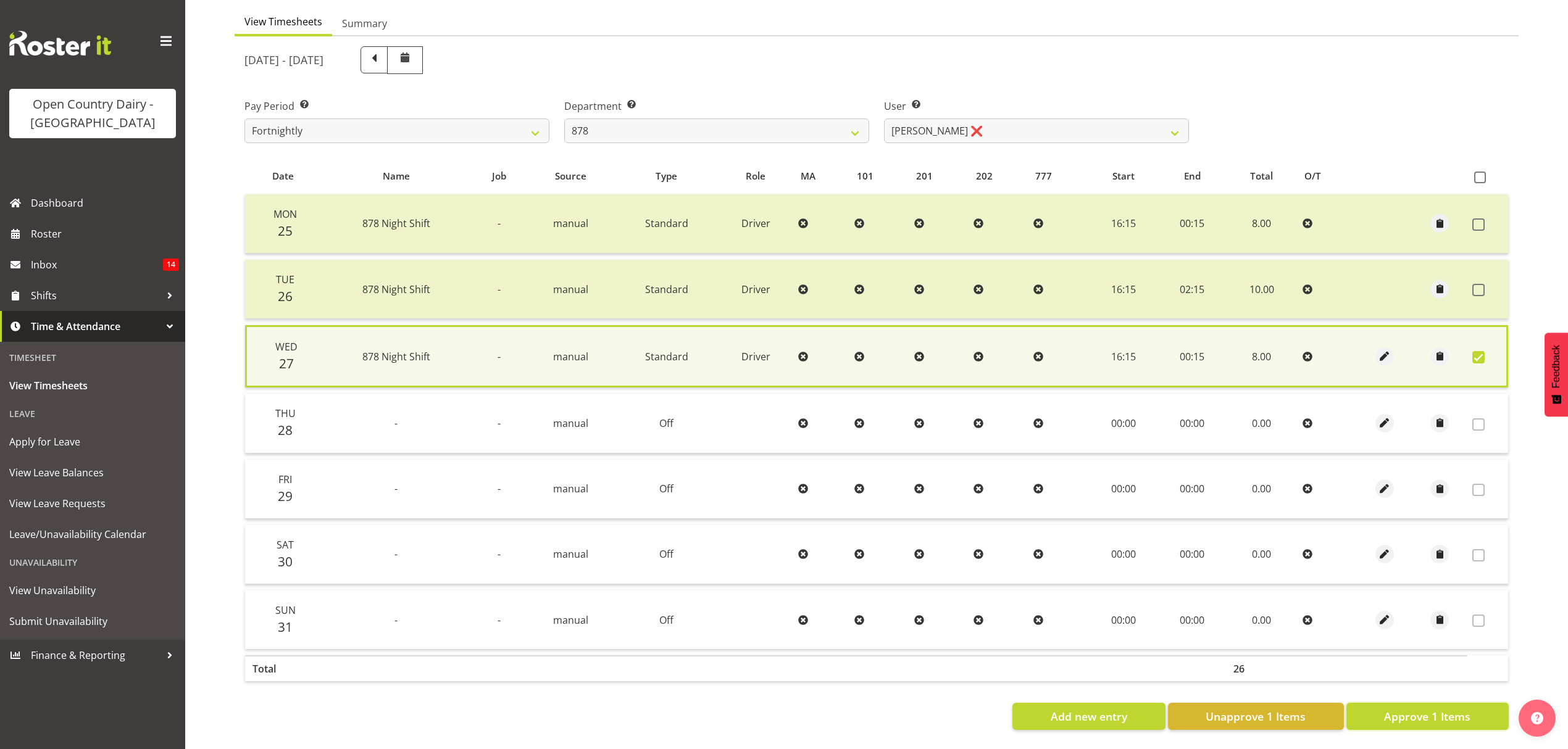
drag, startPoint x: 1449, startPoint y: 711, endPoint x: 1478, endPoint y: 714, distance: 29.2
click at [1478, 714] on button "Approve 1 Items" at bounding box center [1427, 717] width 163 height 27
checkbox input "false"
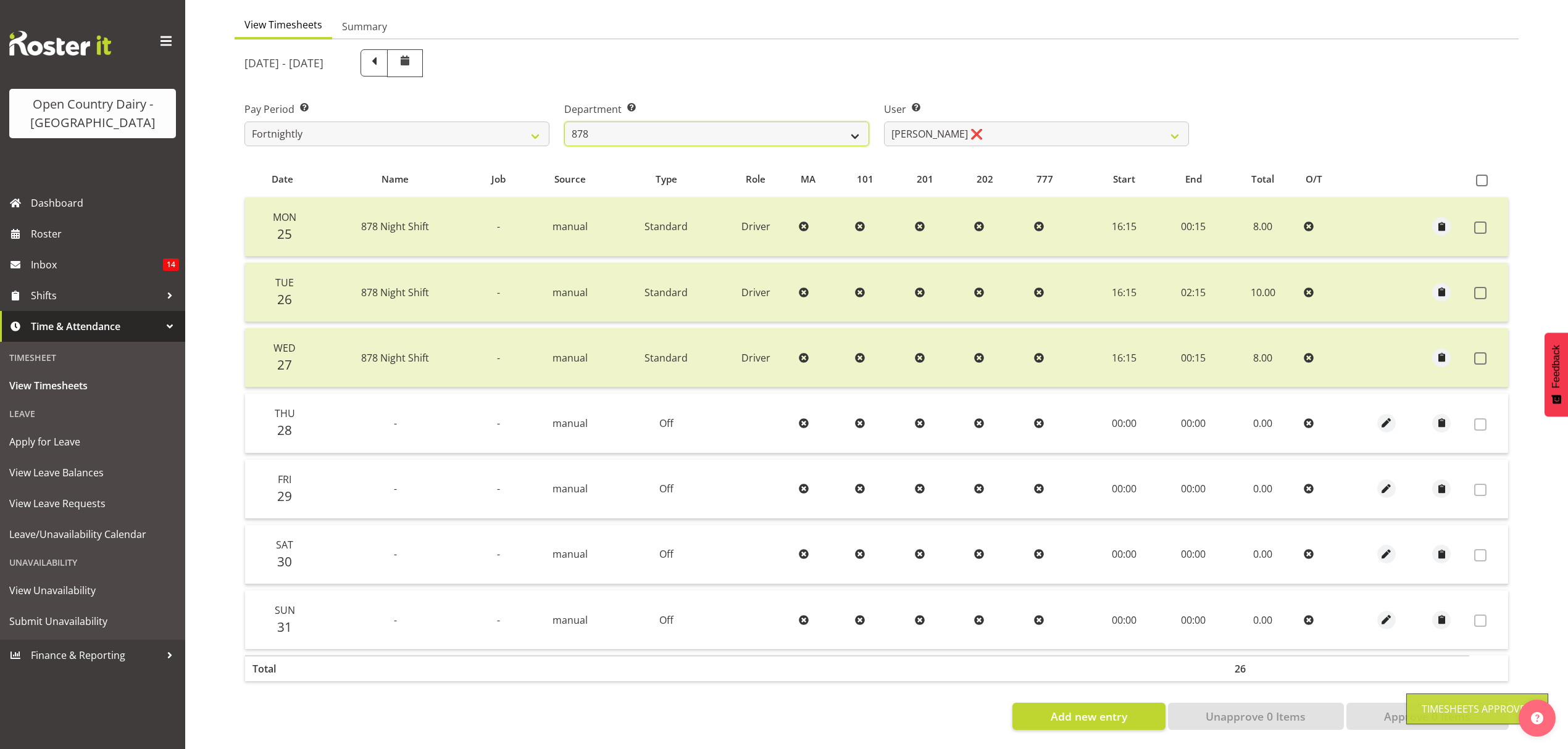
click at [841, 122] on select "734 735 736 737 738 739 851 852 853 854 855 856 858 861 862 865 868 869 870 873" at bounding box center [716, 134] width 305 height 25
select select "908"
click at [564, 122] on select "734 735 736 737 738 739 851 852 853 854 855 856 858 861 862 865 868 869 870 873" at bounding box center [716, 134] width 305 height 25
click at [0, 0] on div at bounding box center [0, 0] width 0 height 0
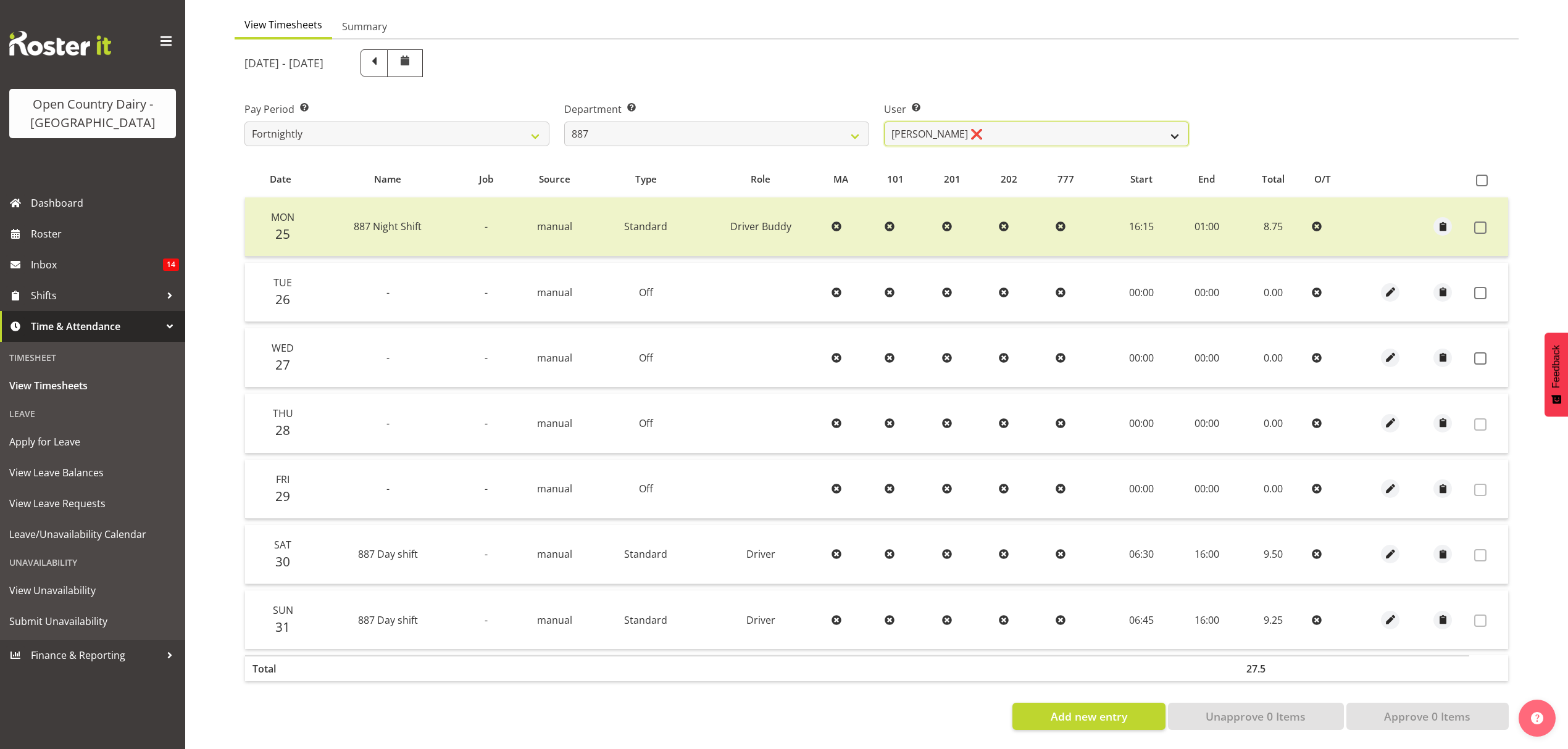
click at [1079, 136] on select "Andrew Muir ❌ Bruce Spencer ❌ Neville Hoatten ❌ Warren Tempelman ❌" at bounding box center [1036, 134] width 305 height 25
select select "7489"
click at [884, 122] on select "Andrew Muir ❌ Bruce Spencer ❌ Neville Hoatten ❌ Warren Tempelman ❌" at bounding box center [1036, 134] width 305 height 25
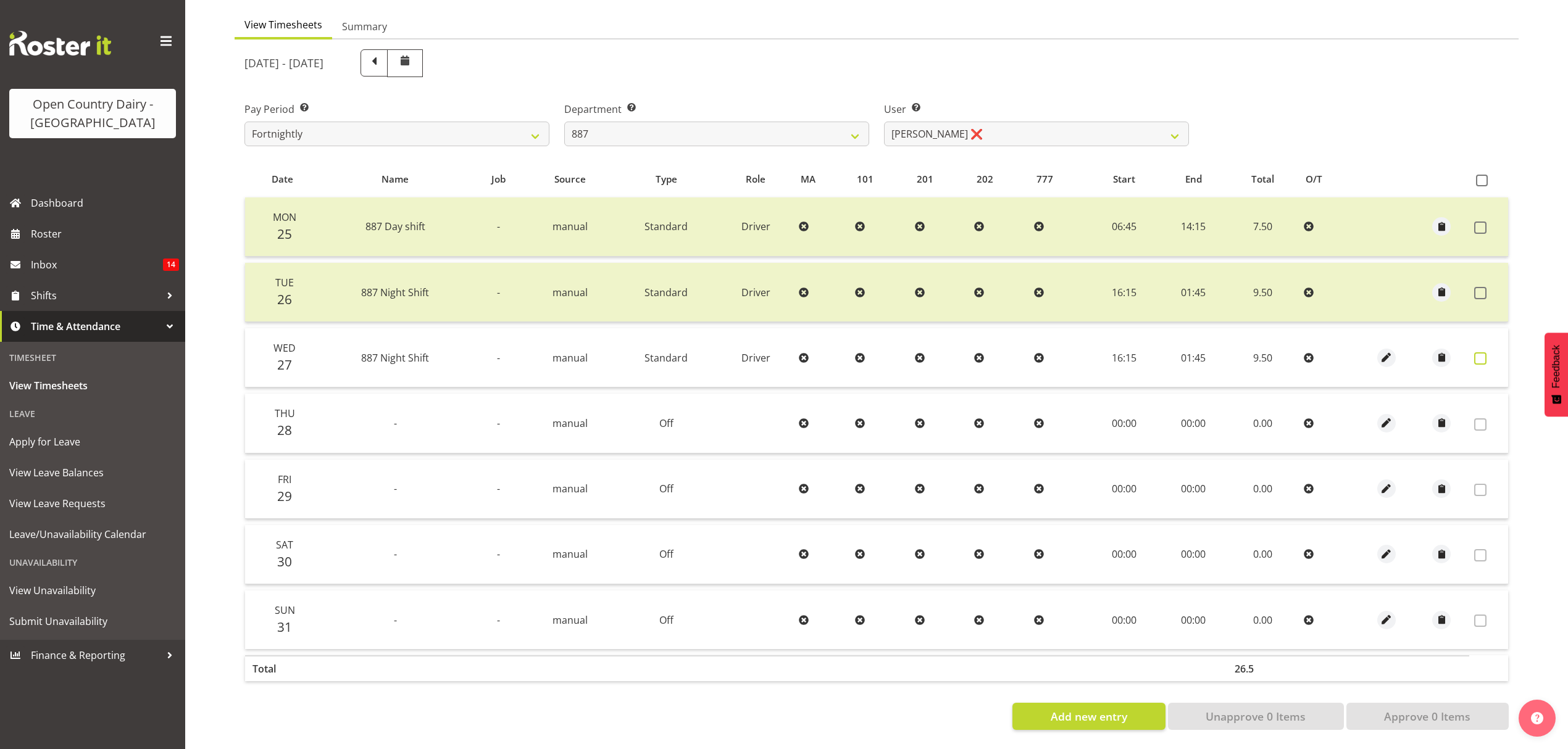
click at [1487, 353] on label at bounding box center [1484, 359] width 19 height 13
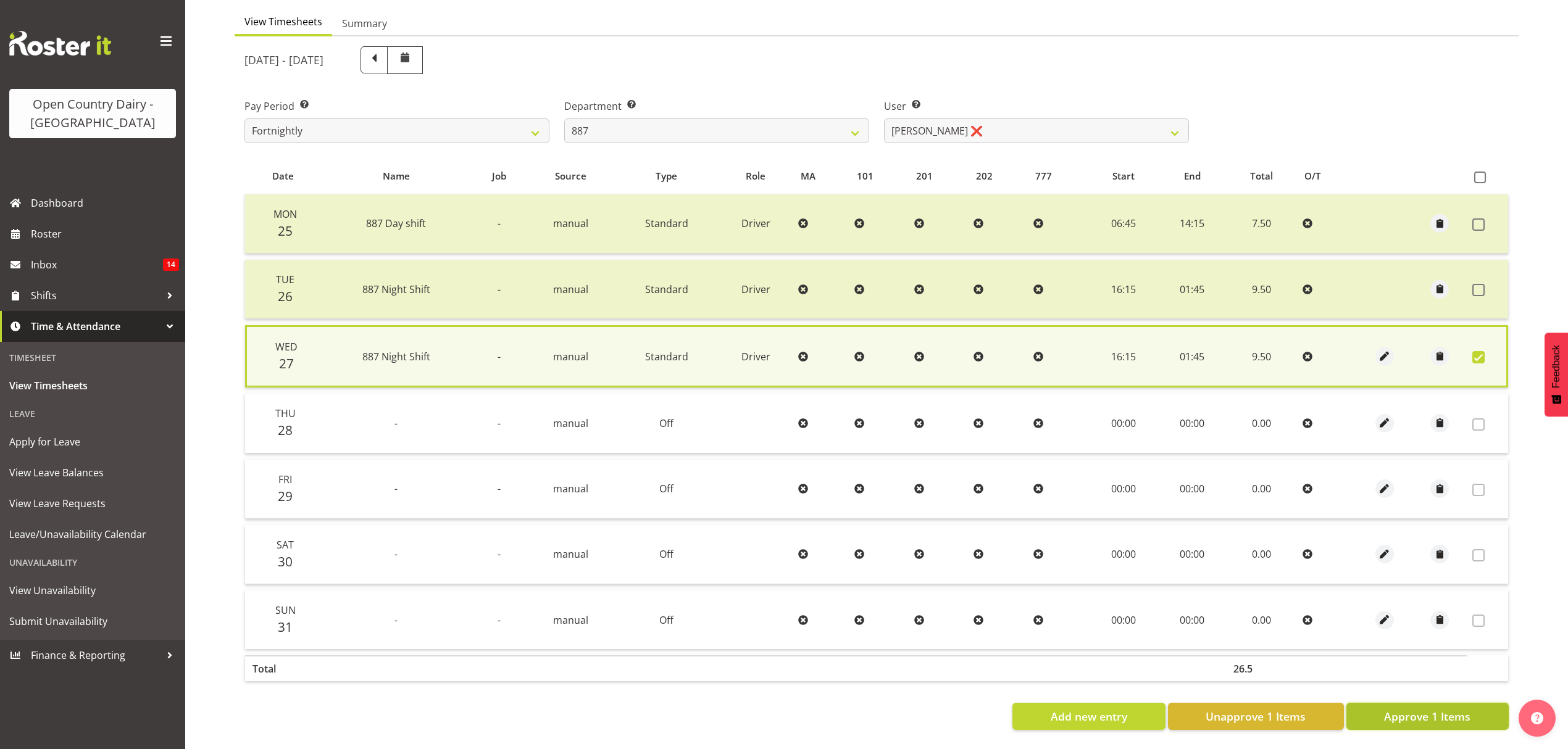
click at [1428, 708] on span "Approve 1 Items" at bounding box center [1427, 716] width 87 height 16
checkbox input "false"
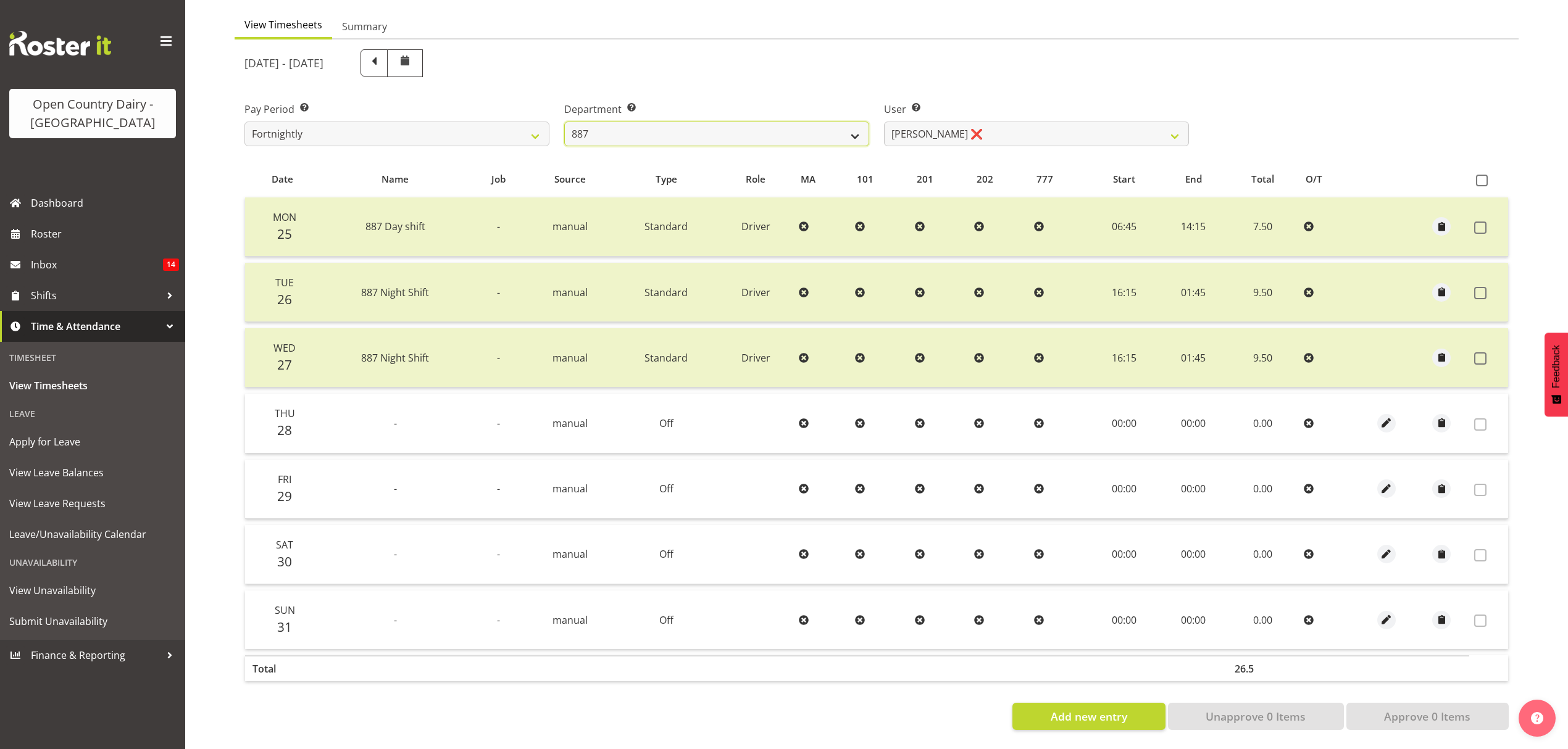
click at [794, 122] on select "734 735 736 737 738 739 851 852 853 854 855 856 858 861 862 865 868 869 870 873" at bounding box center [716, 134] width 305 height 25
select select "667"
click at [564, 122] on select "734 735 736 737 738 739 851 852 853 854 855 856 858 861 862 865 868 869 870 873" at bounding box center [716, 134] width 305 height 25
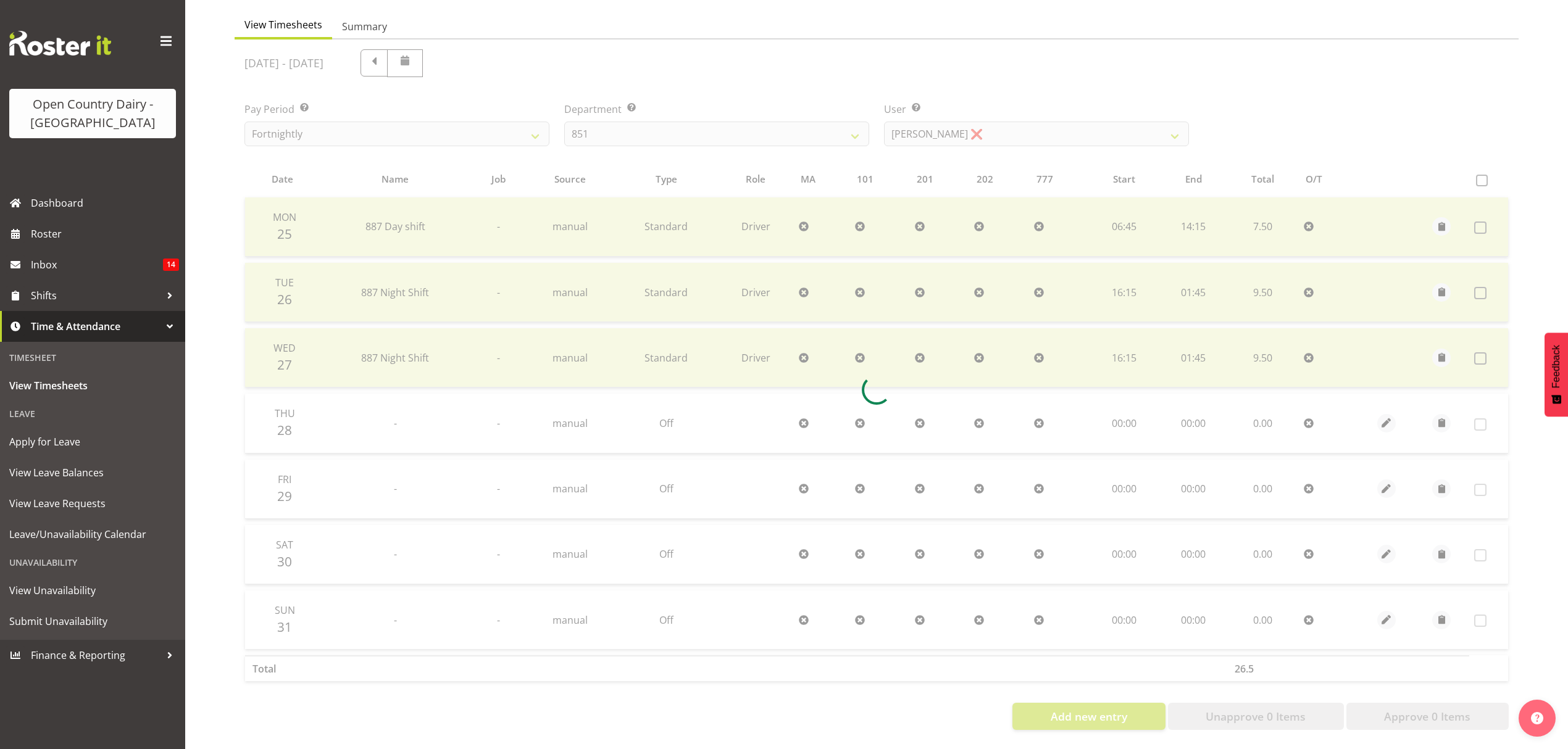
click at [932, 127] on div at bounding box center [877, 389] width 1284 height 700
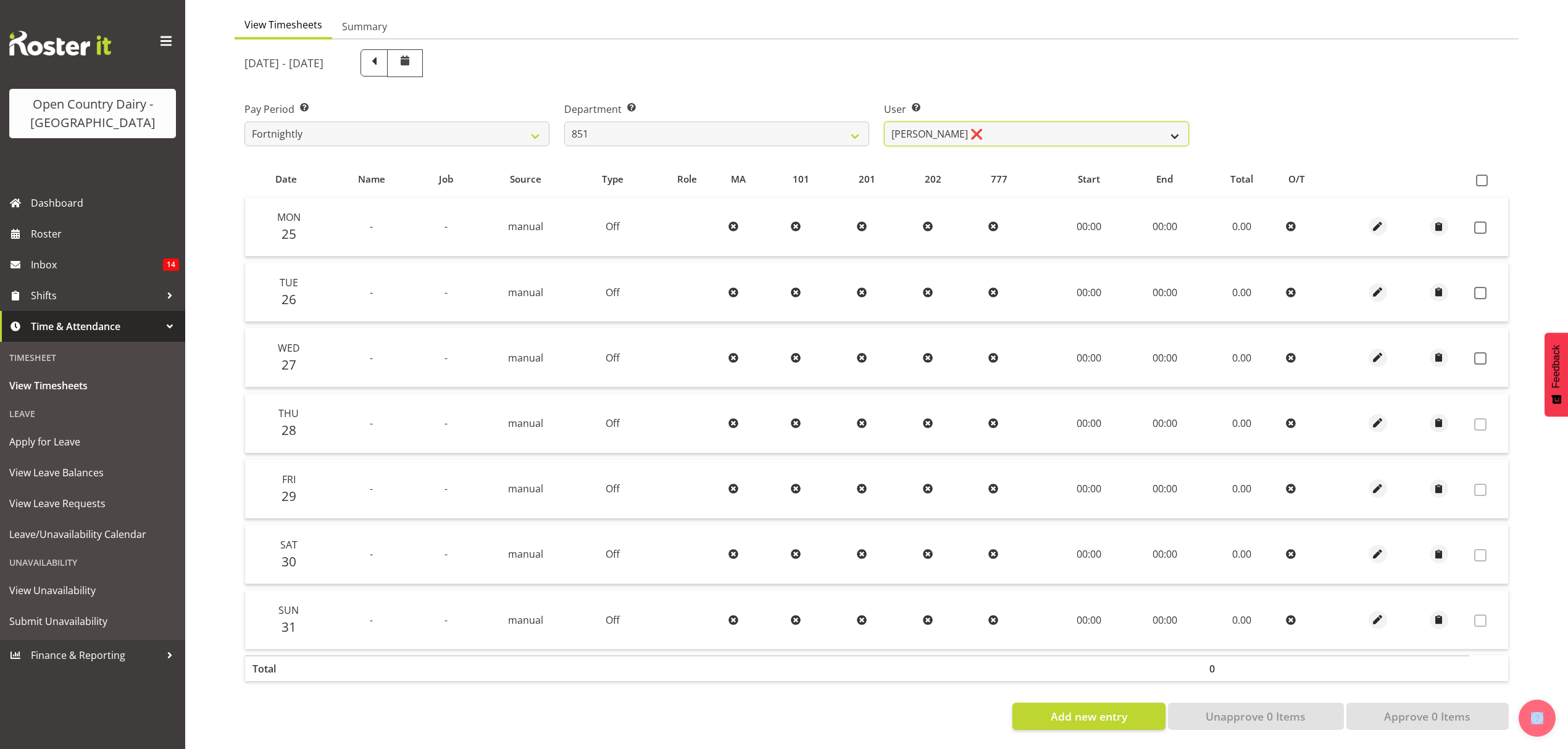
click at [932, 127] on select "Hayden Batt ❌ Martin Black ❌ Stacey Wilson ❌" at bounding box center [1036, 134] width 305 height 25
select select "7437"
click at [884, 122] on select "Hayden Batt ❌ Martin Black ❌ Stacey Wilson ❌" at bounding box center [1036, 134] width 305 height 25
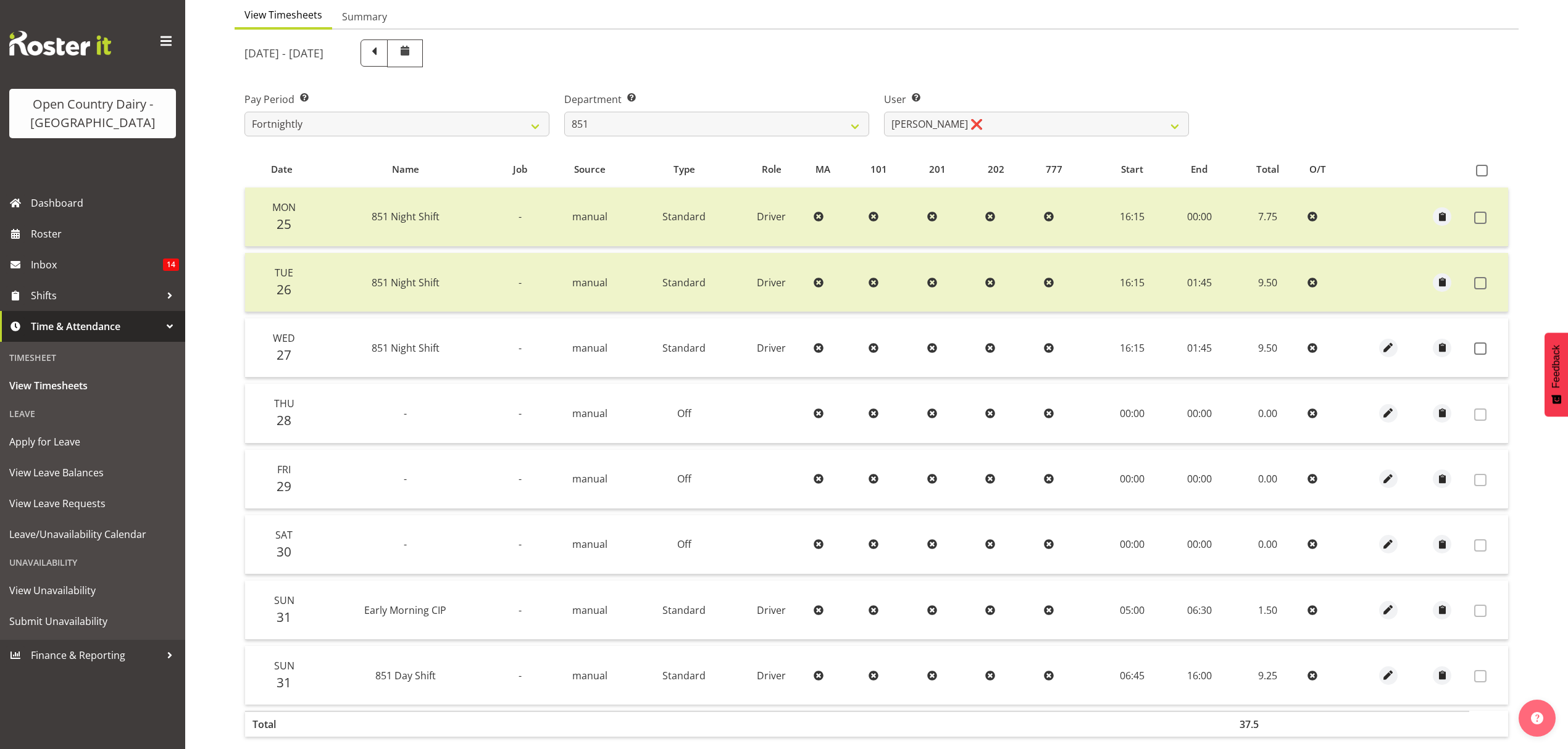
click at [1478, 336] on td at bounding box center [1488, 348] width 39 height 59
click at [1479, 343] on span at bounding box center [1481, 349] width 13 height 13
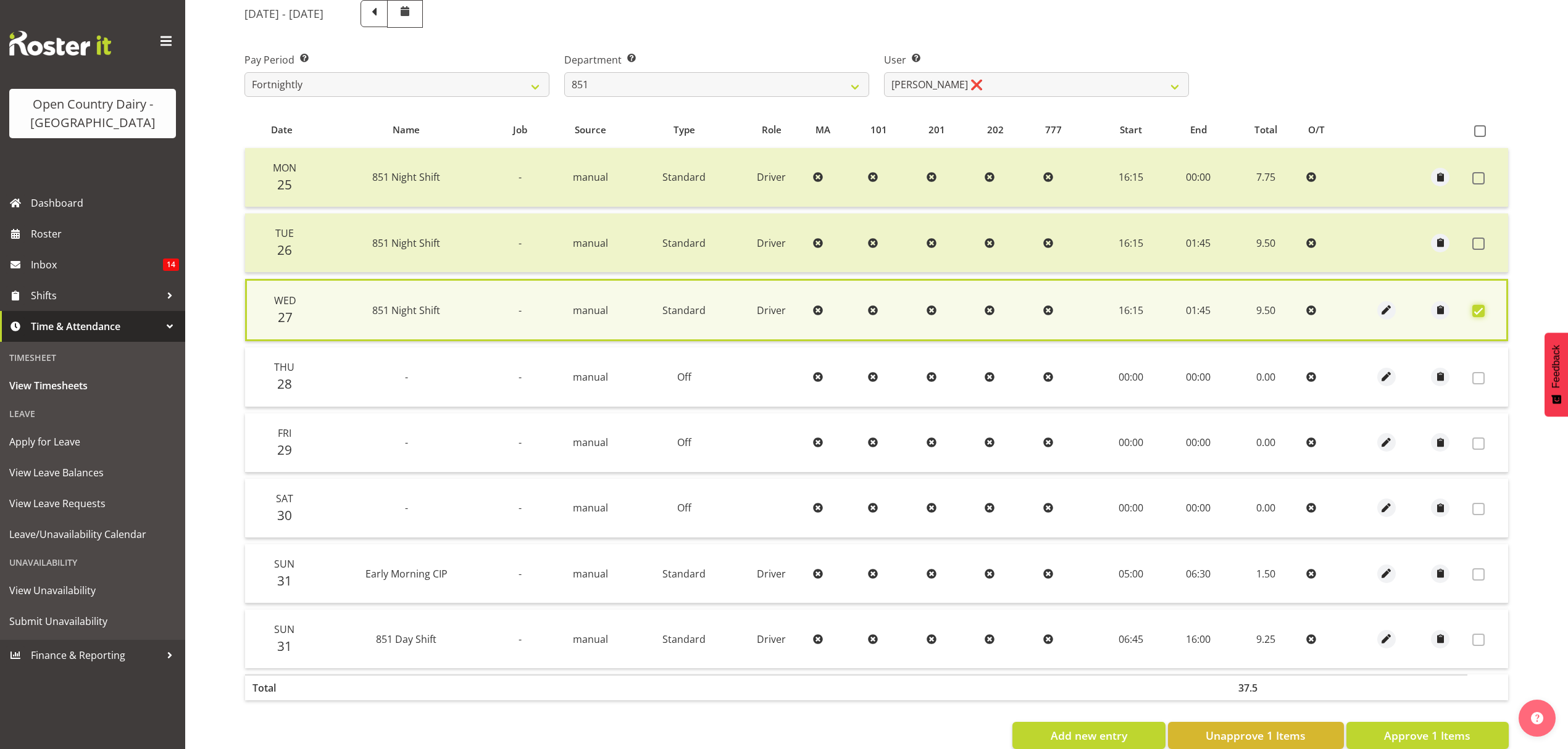
scroll to position [191, 0]
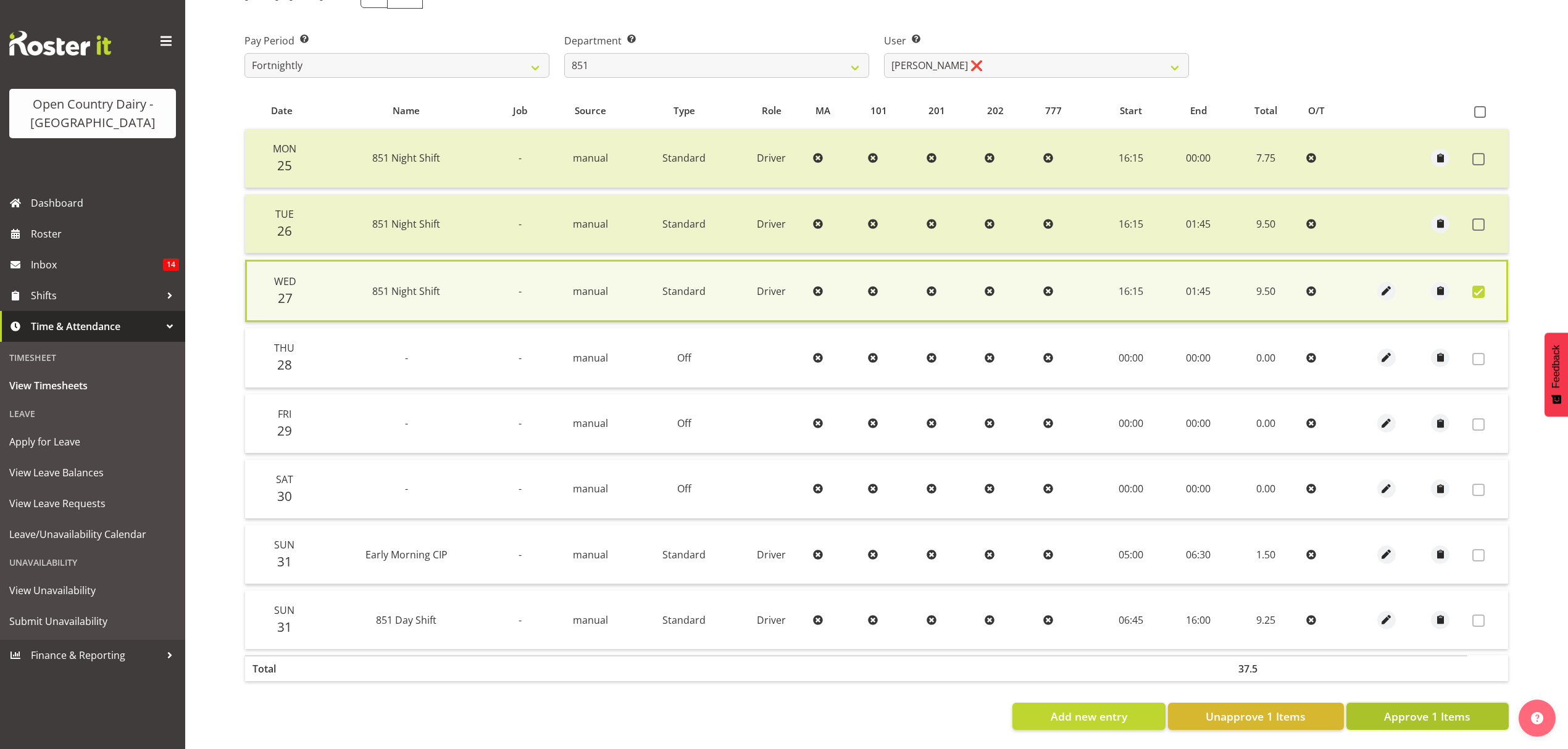
click at [1455, 708] on span "Approve 1 Items" at bounding box center [1427, 716] width 87 height 16
click at [1455, 706] on div "Add new entry Unapprove 1 Items Approve 1 Items" at bounding box center [876, 717] width 1264 height 27
checkbox input "false"
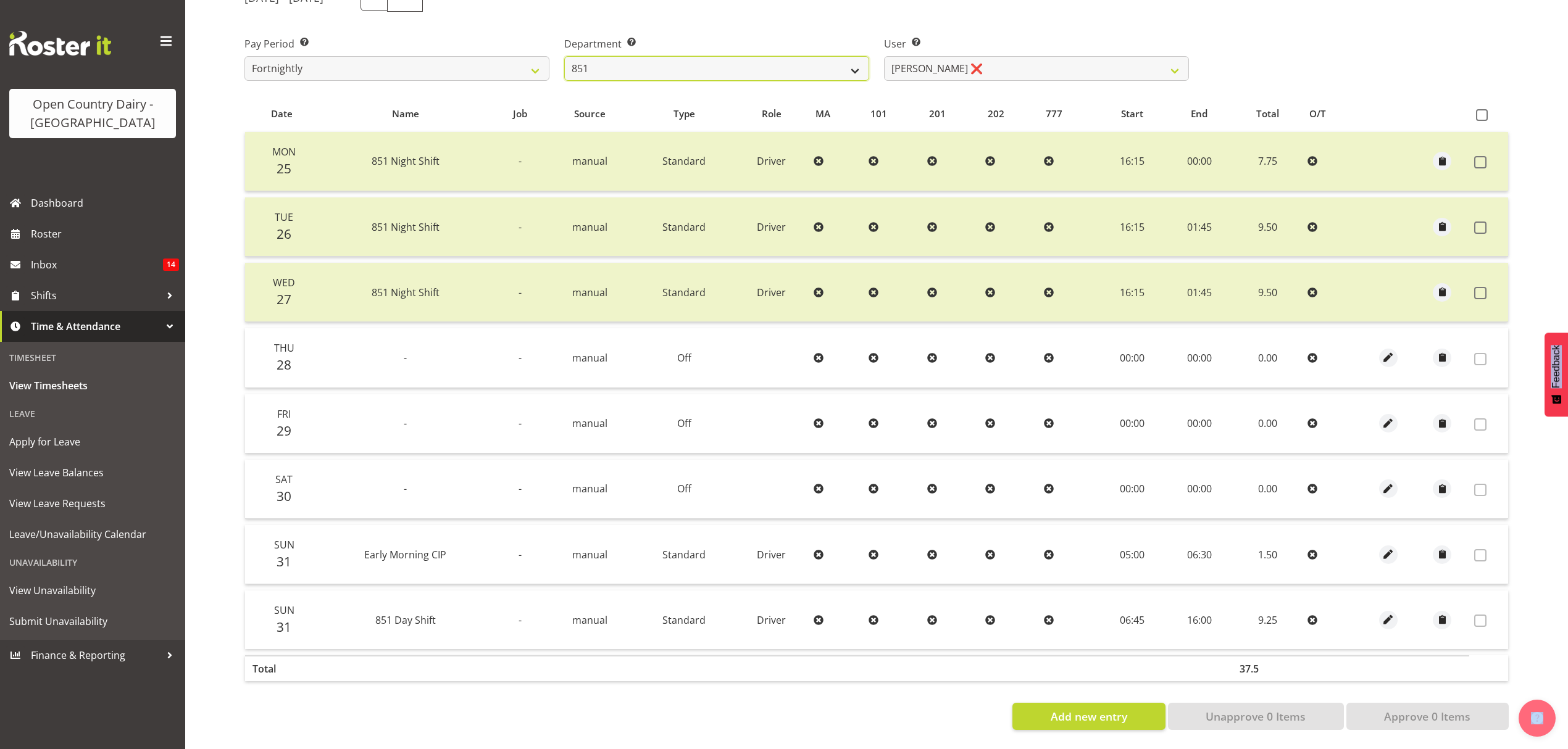
click at [806, 60] on select "734 735 736 737 738 739 851 852 853 854 855 856 858 861 862 865 868 869 870 873" at bounding box center [716, 68] width 305 height 25
select select "671"
click at [564, 56] on select "734 735 736 737 738 739 851 852 853 854 855 856 858 861 862 865 868 869 870 873" at bounding box center [716, 68] width 305 height 25
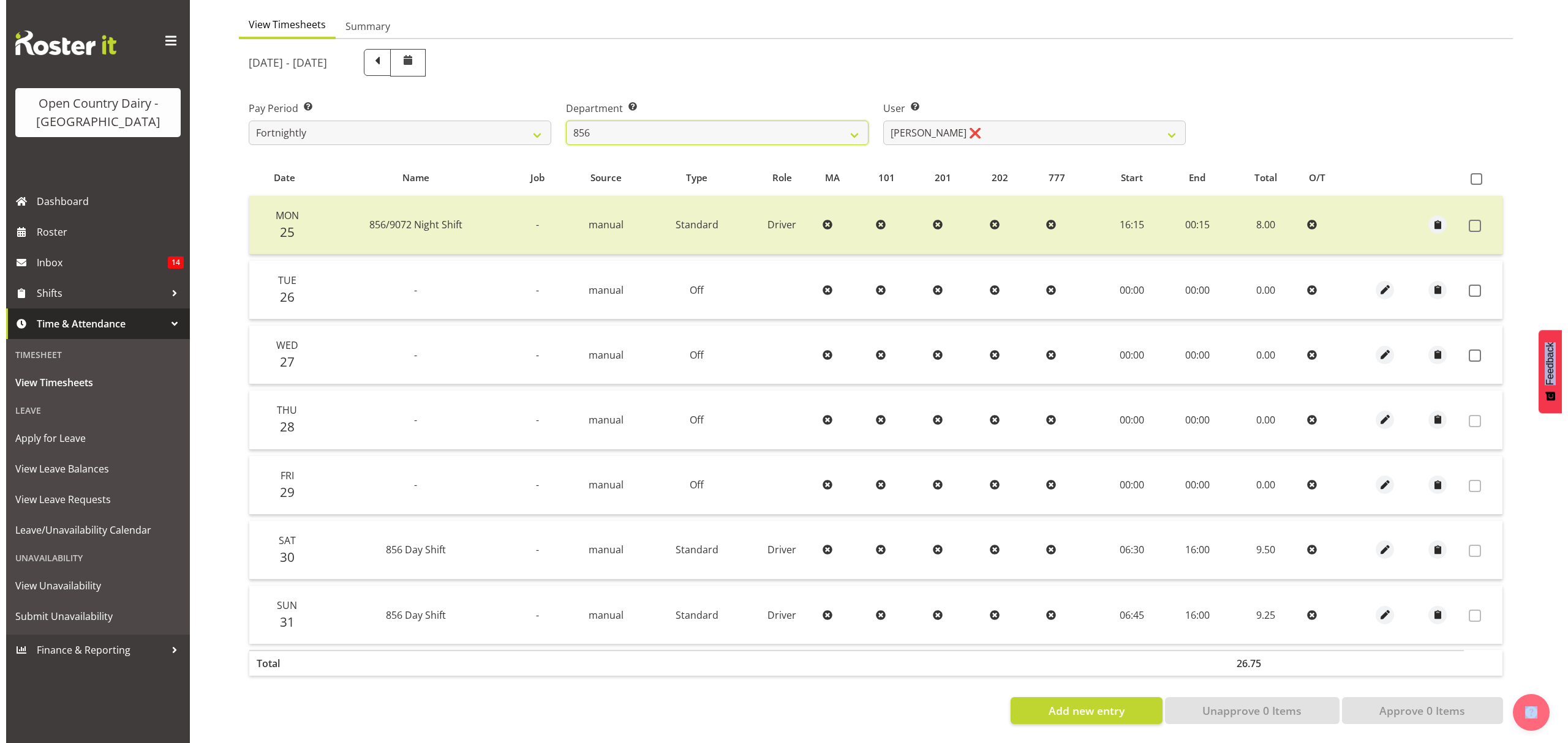
scroll to position [122, 0]
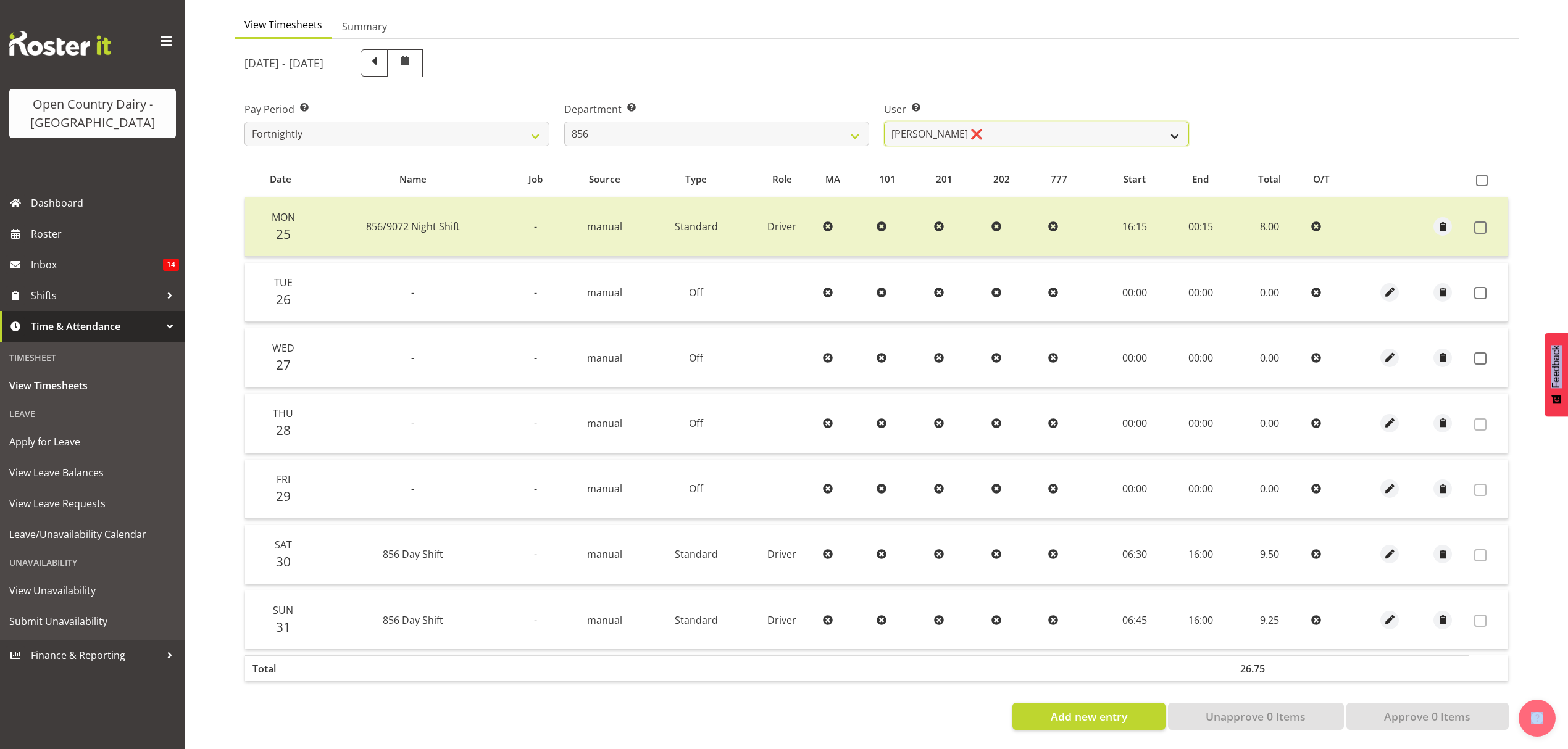
click at [1023, 122] on select "Bradley Parkhill ❌ James Matheson ❌ Jason Vercoe ❌ Tony Lee ❌" at bounding box center [1036, 134] width 305 height 25
select select "7435"
click at [884, 122] on select "Bradley Parkhill ❌ James Matheson ❌ Jason Vercoe ❌ Tony Lee ❌" at bounding box center [1036, 134] width 305 height 25
click at [0, 0] on div at bounding box center [0, 0] width 0 height 0
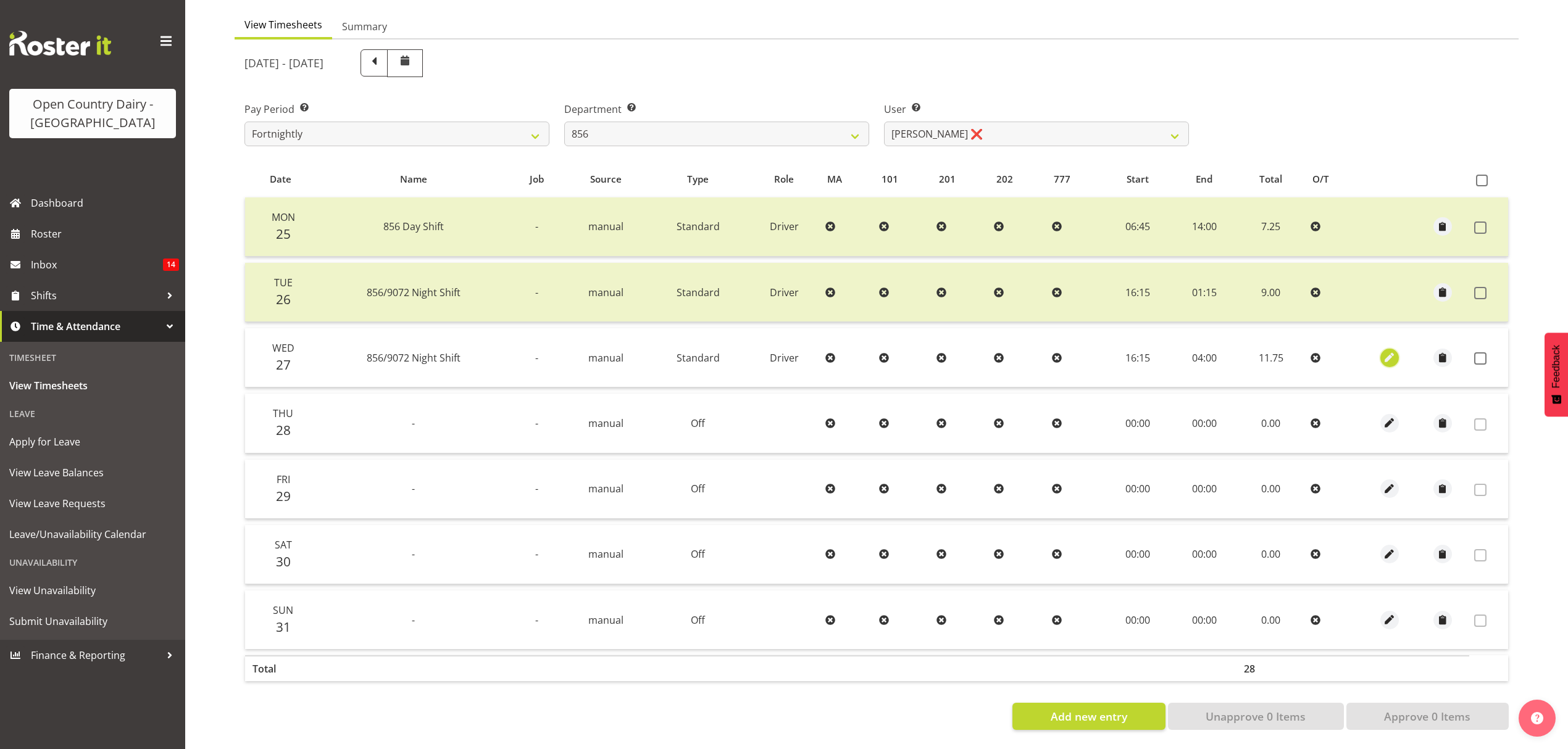
click at [1386, 351] on span "button" at bounding box center [1390, 358] width 14 height 14
select select "Standard"
click at [1386, 351] on span "button" at bounding box center [1390, 358] width 14 height 14
select select "Standard"
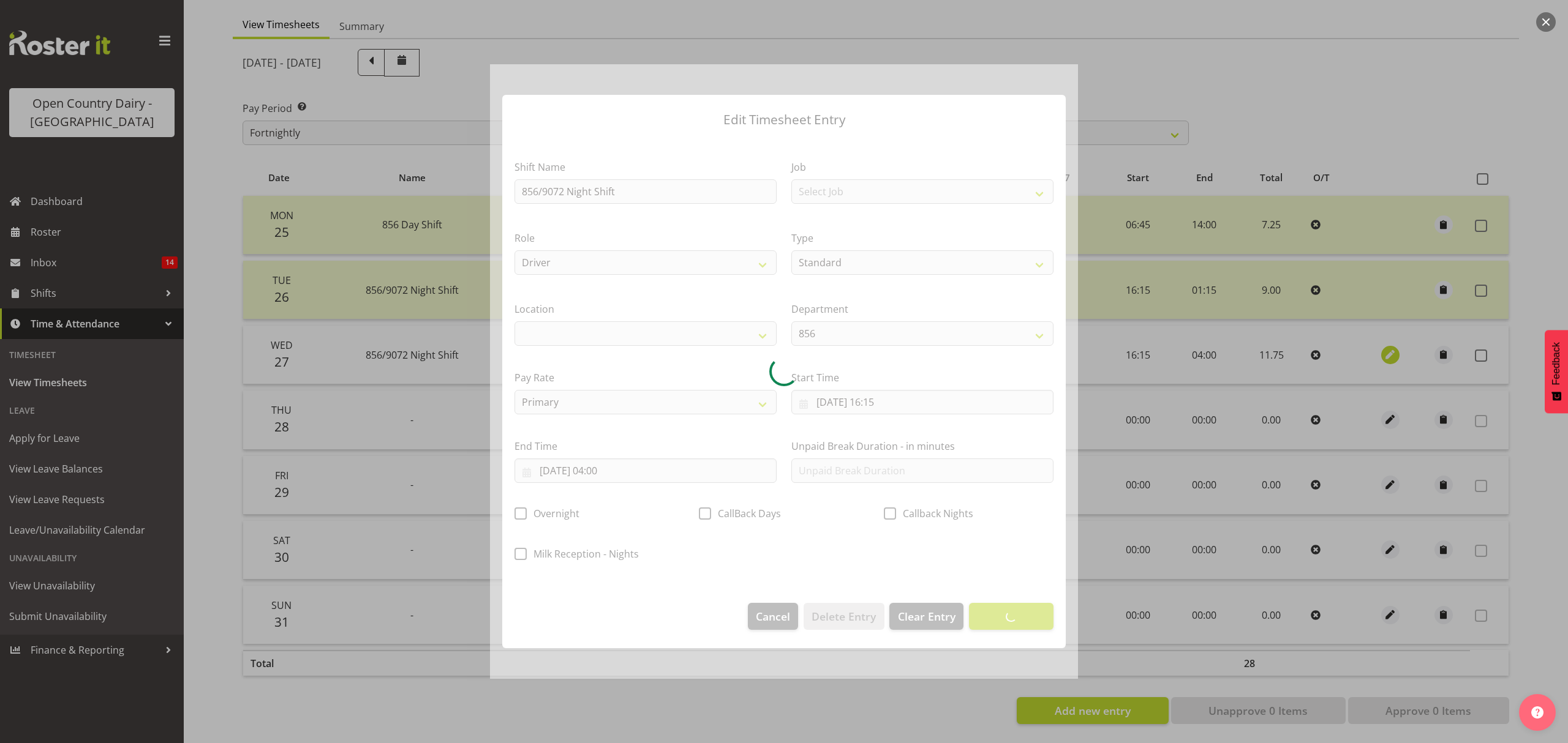
select select
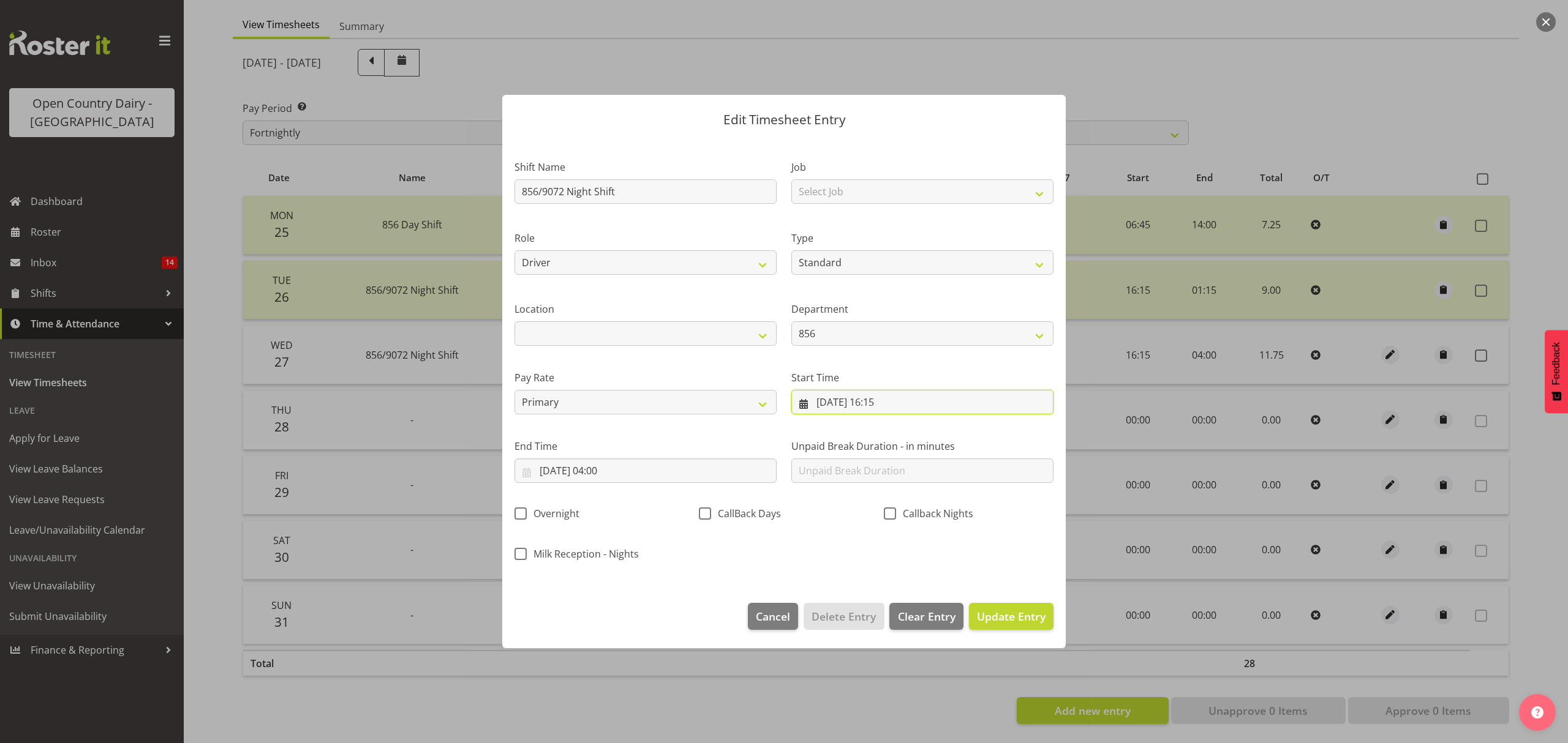
click at [910, 398] on input "27/08/2025, 16:15" at bounding box center [922, 402] width 262 height 24
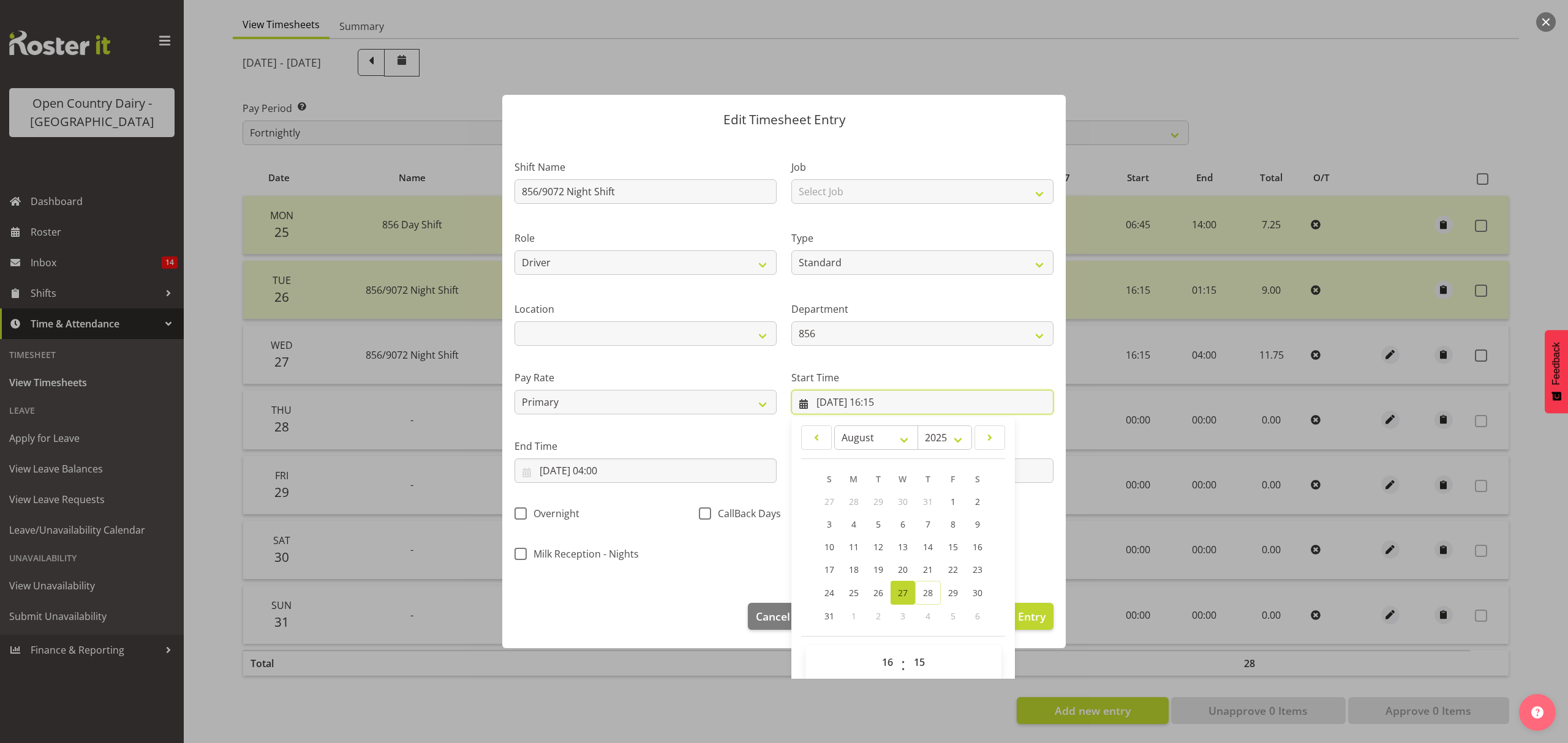
click at [944, 405] on input "27/08/2025, 16:15" at bounding box center [922, 402] width 262 height 24
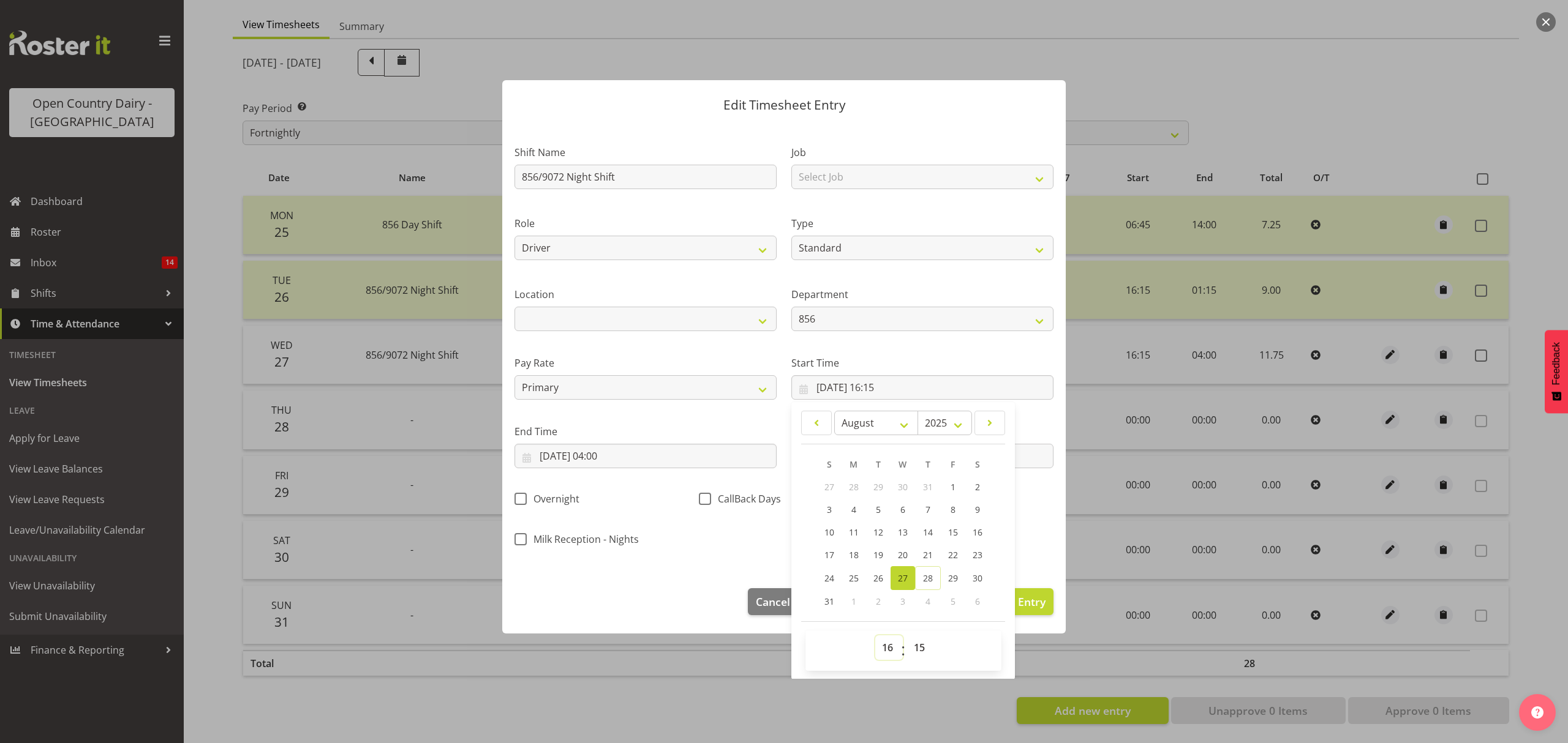
click at [882, 647] on select "00 01 02 03 04 05 06 07 08 09 10 11 12 13 14 15 16 17 18 19 20 21 22 23" at bounding box center [889, 647] width 27 height 24
click at [735, 547] on div "Shift Name 856/9072 Night Shift Job Select Job Connecting /unconnecting Trailer…" at bounding box center [784, 342] width 554 height 429
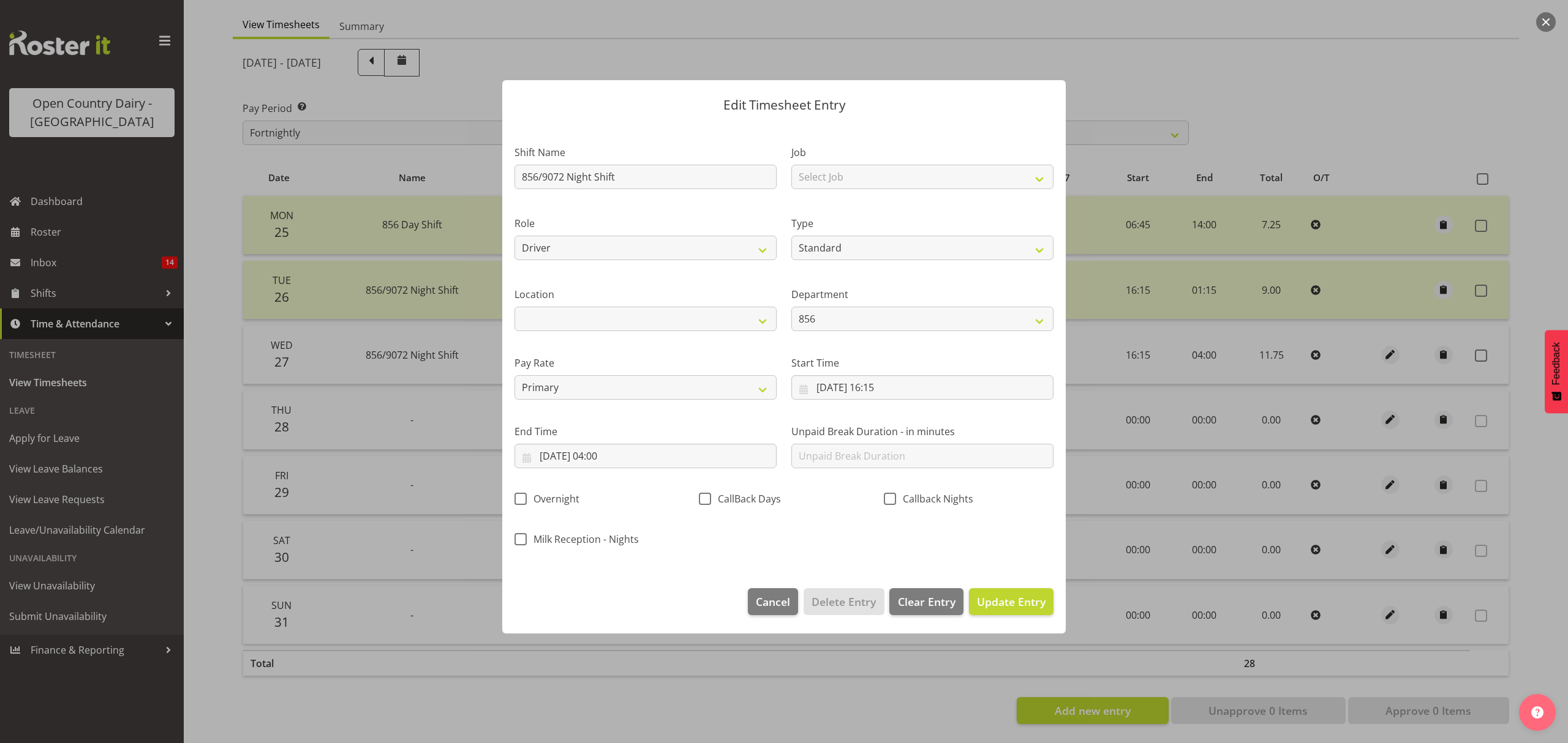
scroll to position [0, 0]
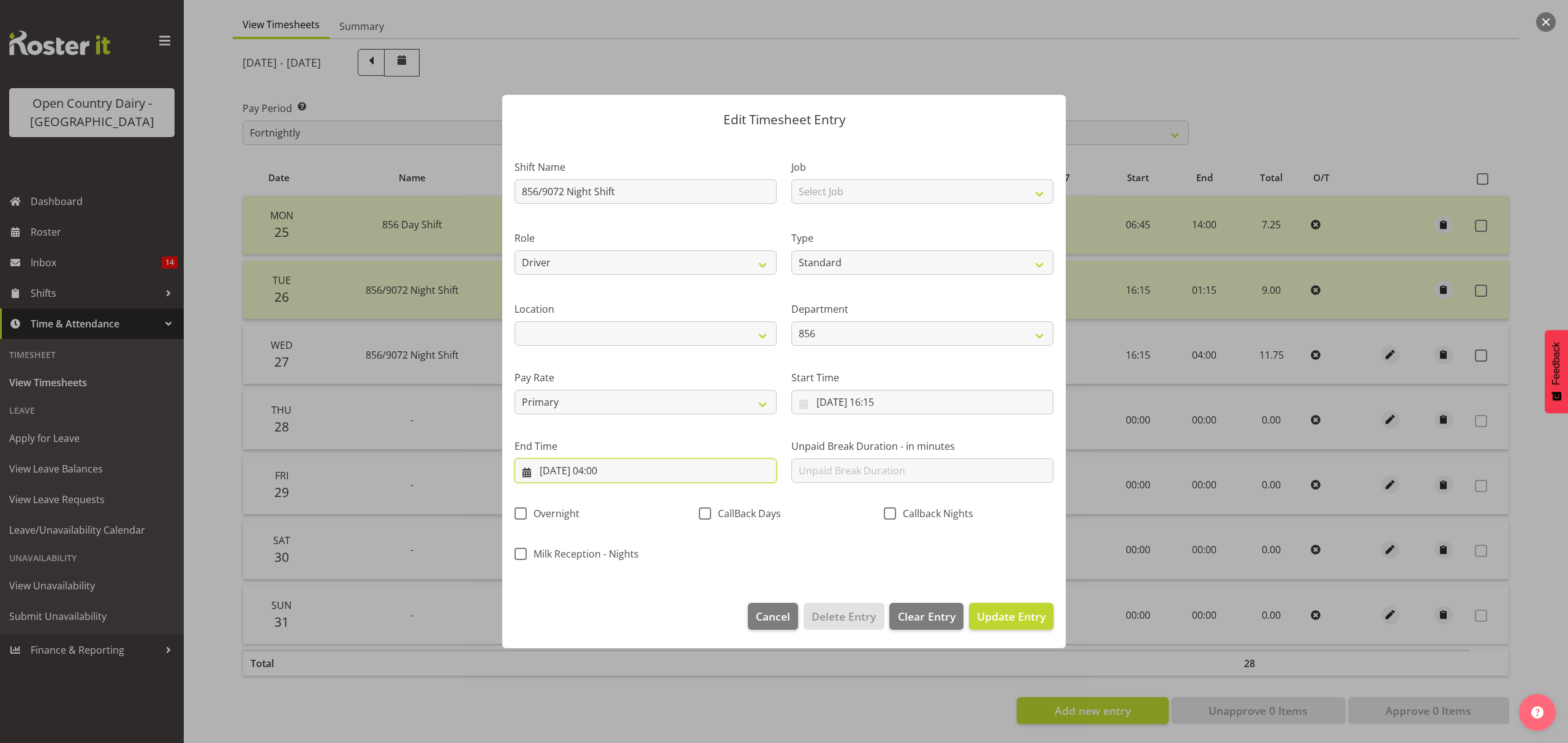
click at [676, 471] on input "28/08/2025, 04:00" at bounding box center [645, 471] width 262 height 24
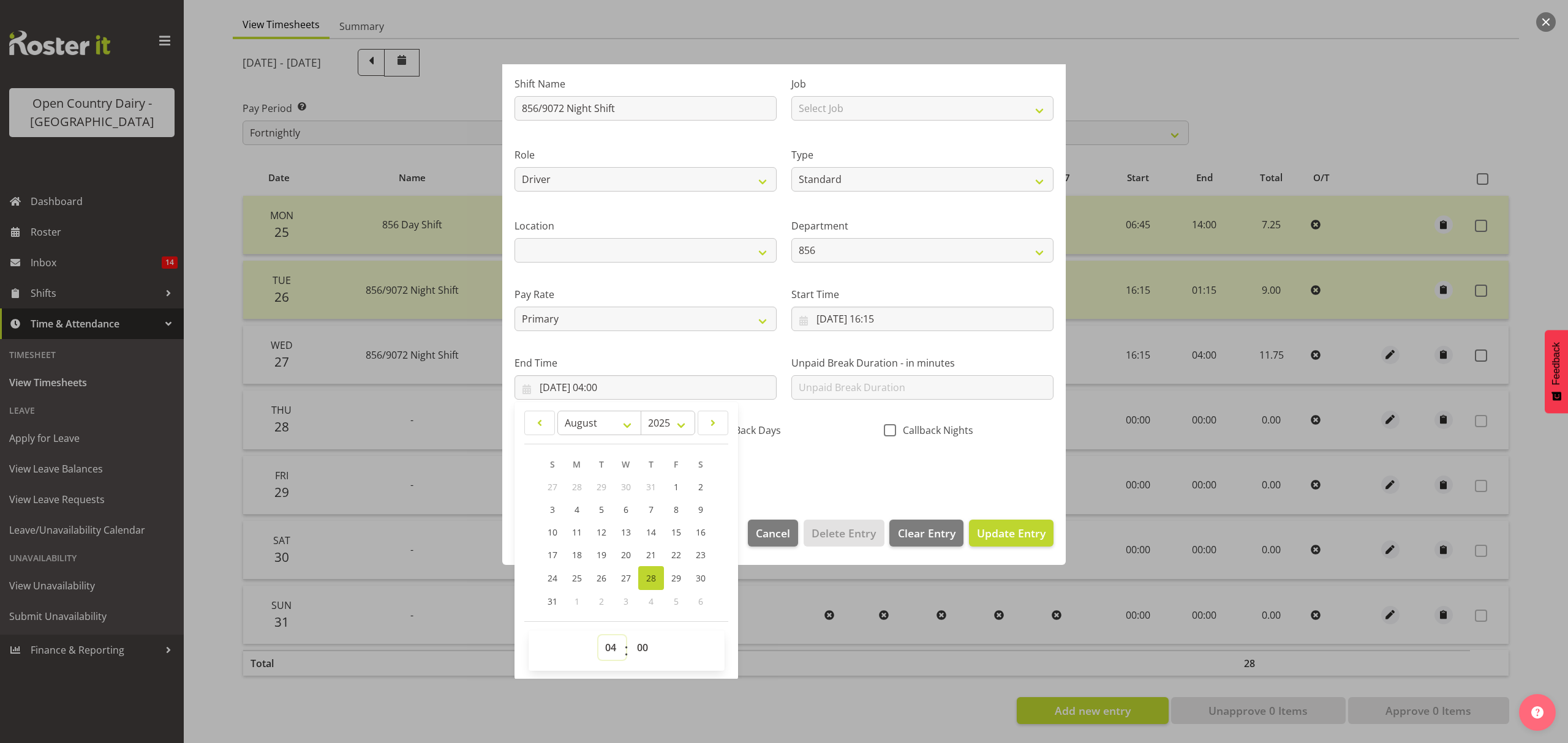
click at [611, 648] on select "00 01 02 03 04 05 06 07 08 09 10 11 12 13 14 15 16 17 18 19 20 21 22 23" at bounding box center [612, 647] width 27 height 24
select select "5"
type input "[DATE] 05:00"
select select "6"
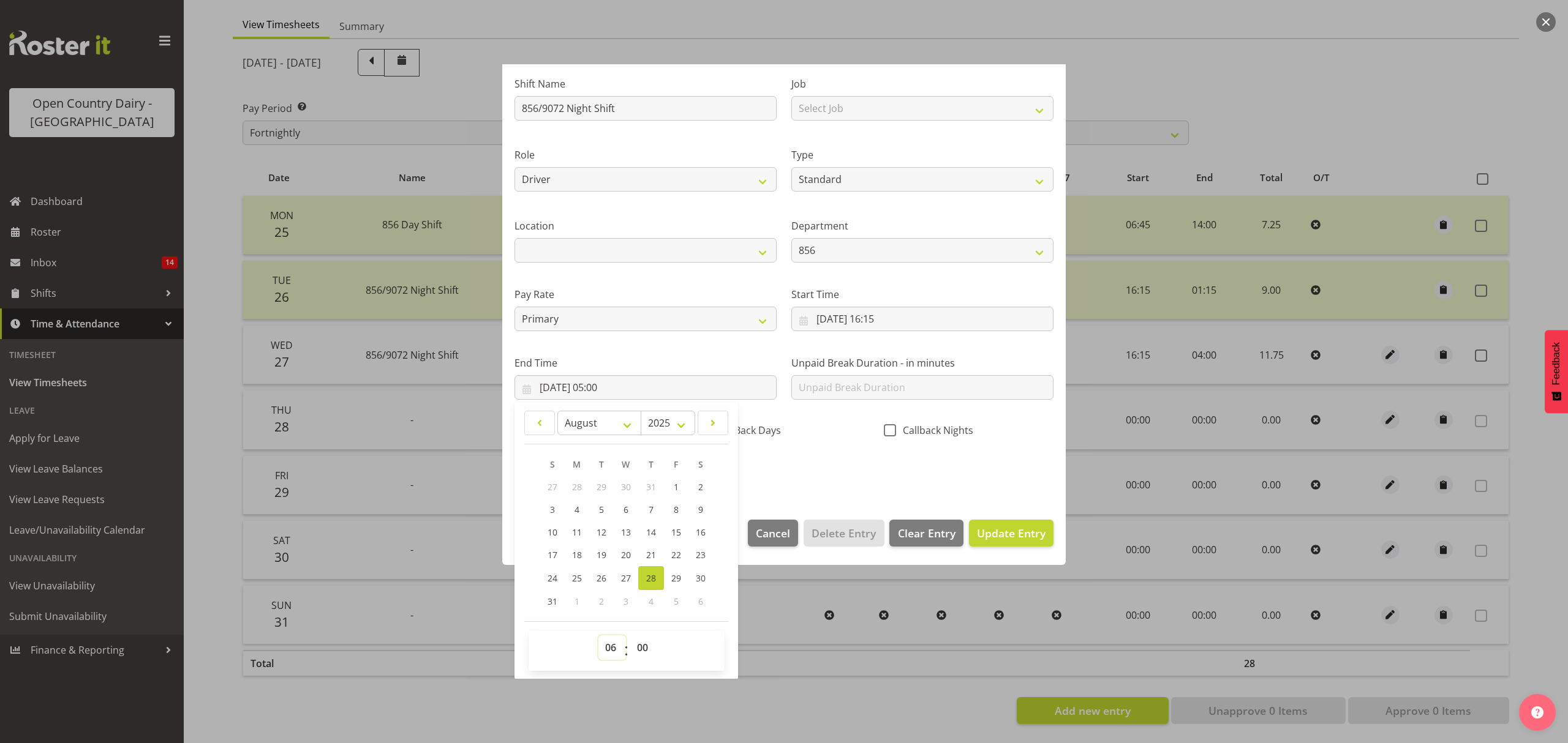
type input "28/08/2025, 06:00"
click at [615, 653] on select "00 01 02 03 04 05 06 07 08 09 10 11 12 13 14 15 16 17 18 19 20 21 22 23" at bounding box center [612, 647] width 27 height 24
select select "8"
type input "28/08/2025, 08:00"
drag, startPoint x: 638, startPoint y: 637, endPoint x: 643, endPoint y: 647, distance: 11.2
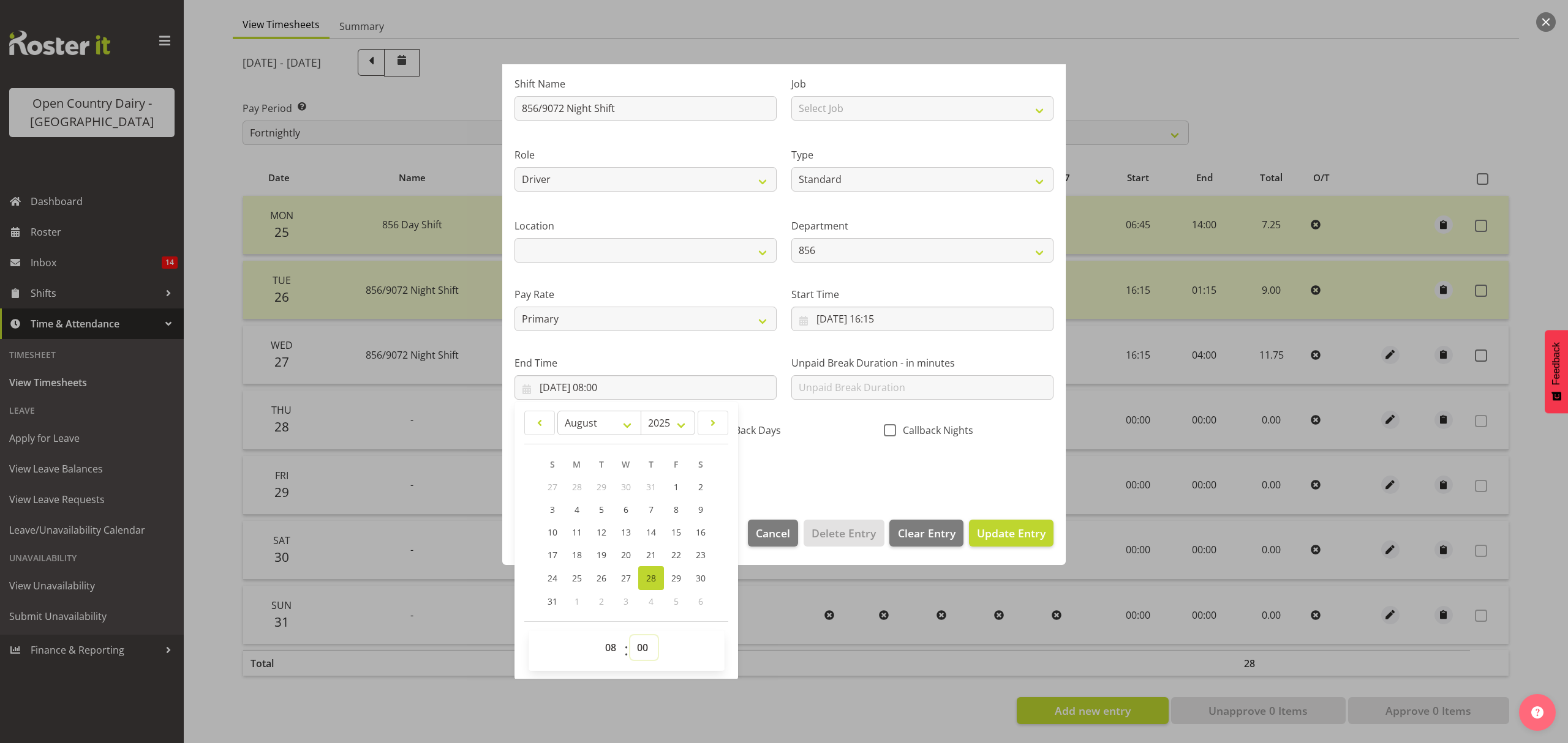
click at [642, 644] on select "00 01 02 03 04 05 06 07 08 09 10 11 12 13 14 15 16 17 18 19 20 21 22 23 24 25 2…" at bounding box center [644, 647] width 27 height 24
select select "15"
type input "28/08/2025, 08:15"
click at [618, 644] on select "00 01 02 03 04 05 06 07 08 09 10 11 12 13 14 15 16 17 18 19 20 21 22 23" at bounding box center [612, 647] width 27 height 24
select select "0"
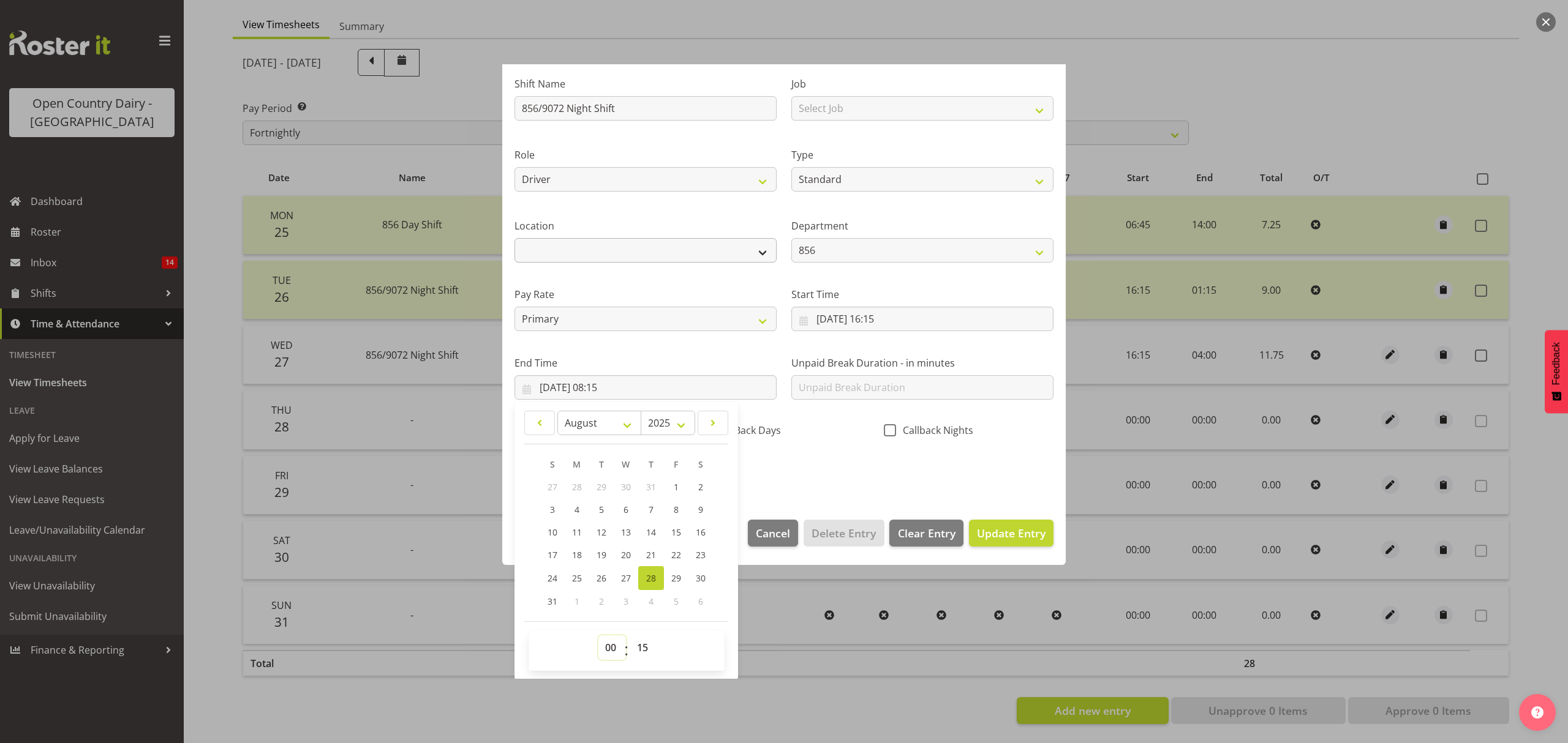
click at [599, 636] on select "00 01 02 03 04 05 06 07 08 09 10 11 12 13 14 15 16 17 18 19 20 21 22 23" at bounding box center [612, 647] width 27 height 24
type input "28/08/2025, 00:15"
click at [1002, 534] on span "Update Entry" at bounding box center [1011, 533] width 68 height 15
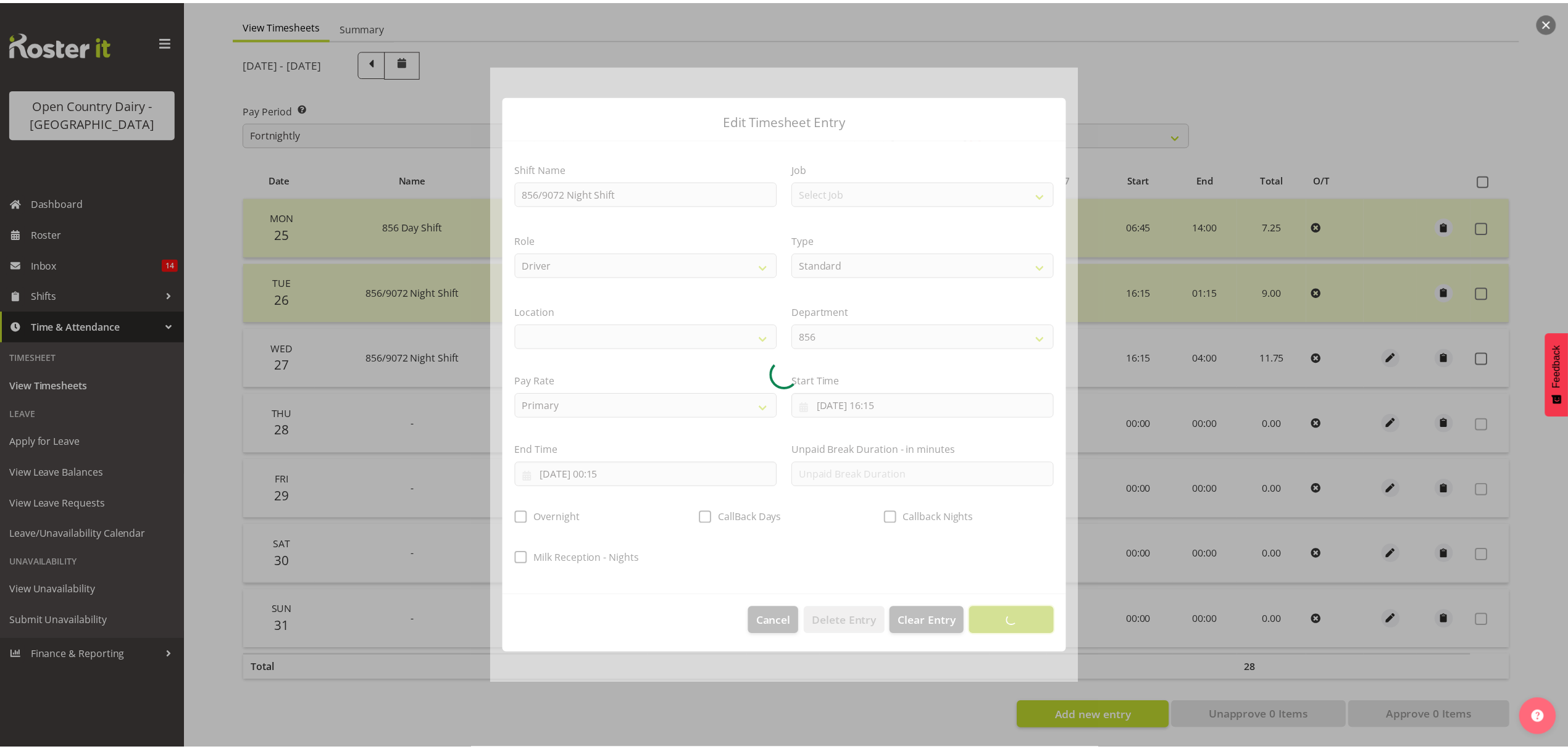
scroll to position [0, 0]
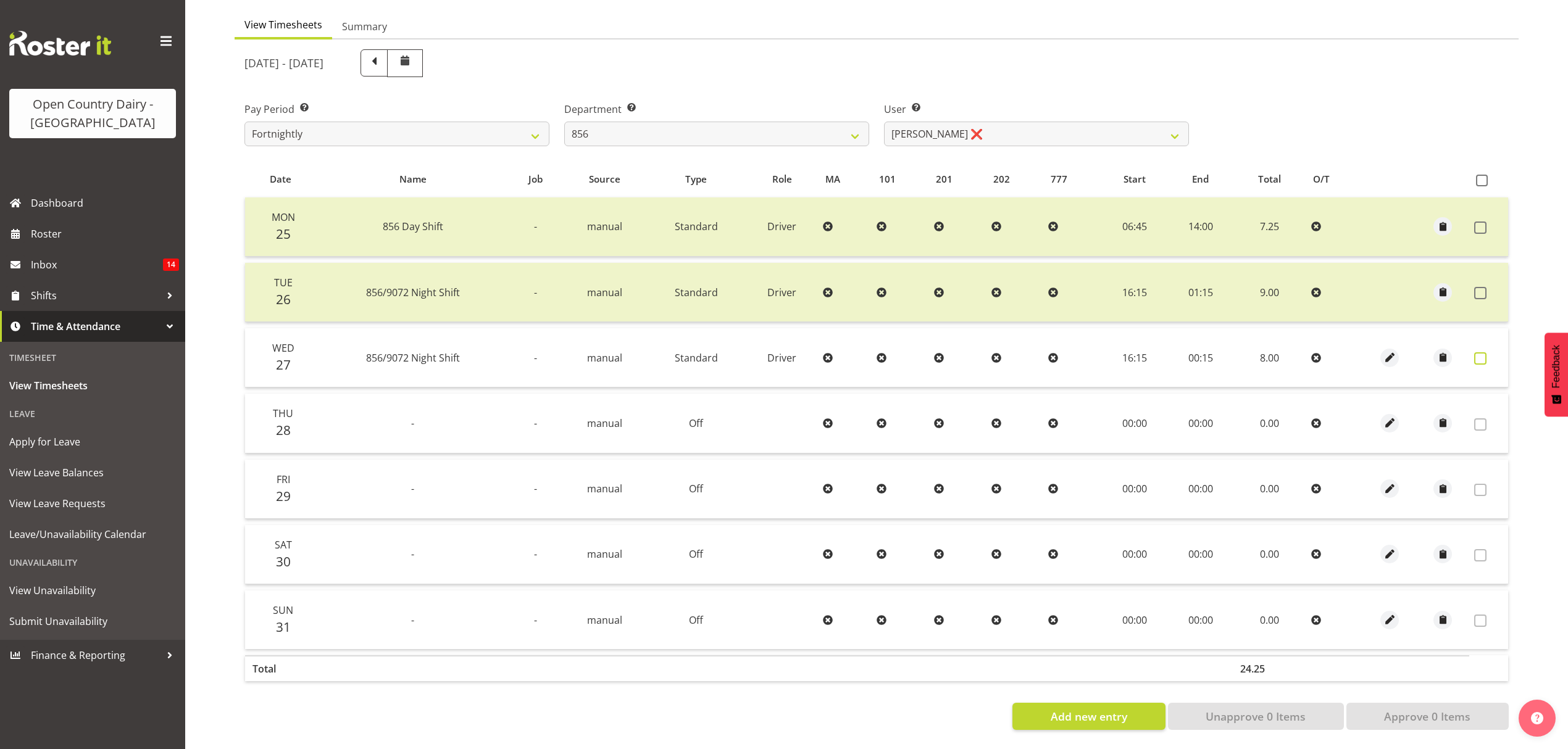
click at [1480, 353] on span at bounding box center [1481, 359] width 13 height 13
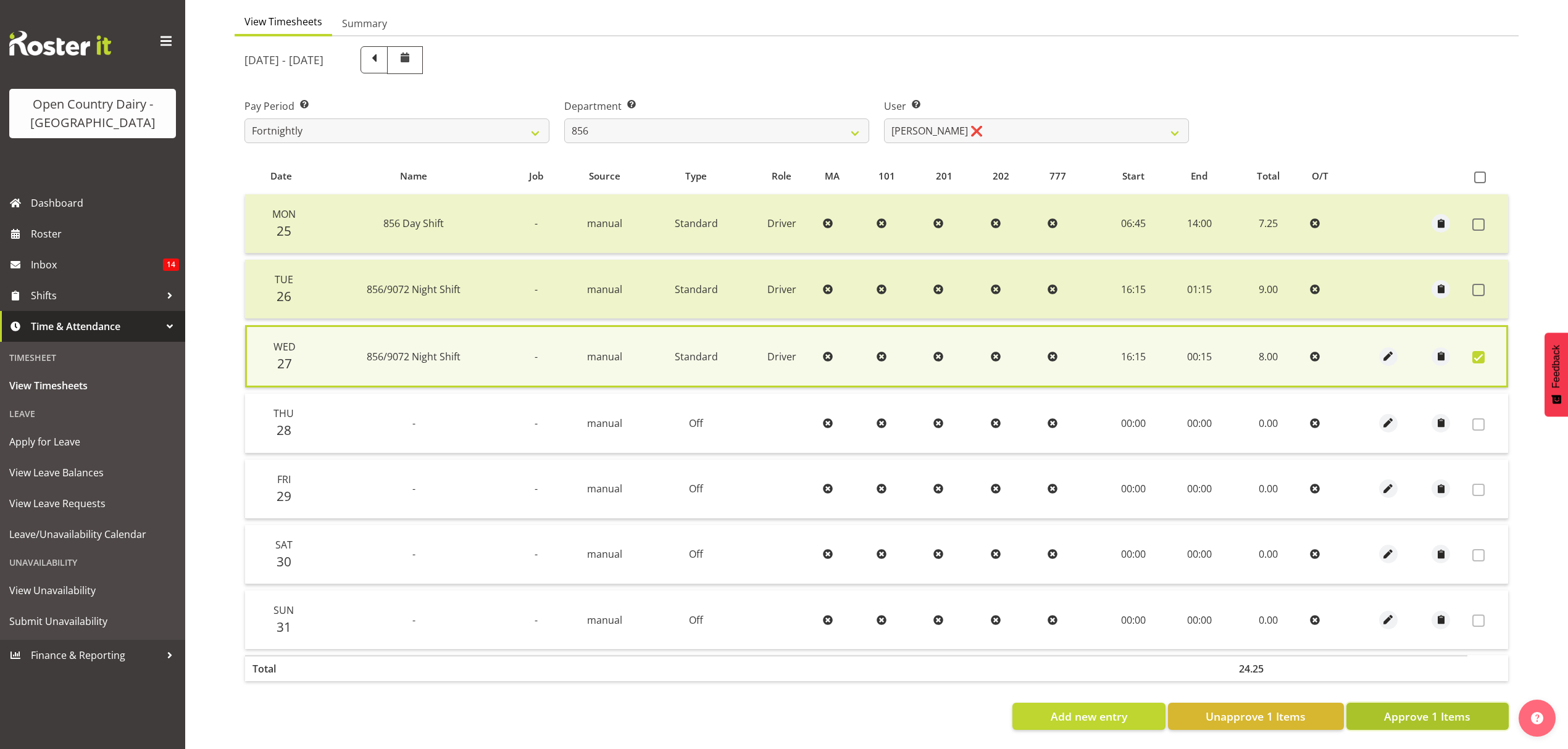
click at [1453, 708] on span "Approve 1 Items" at bounding box center [1427, 716] width 87 height 16
click at [1453, 703] on div "Add new entry Unapprove 1 Items Approve 1 Items" at bounding box center [876, 717] width 1264 height 27
checkbox input "false"
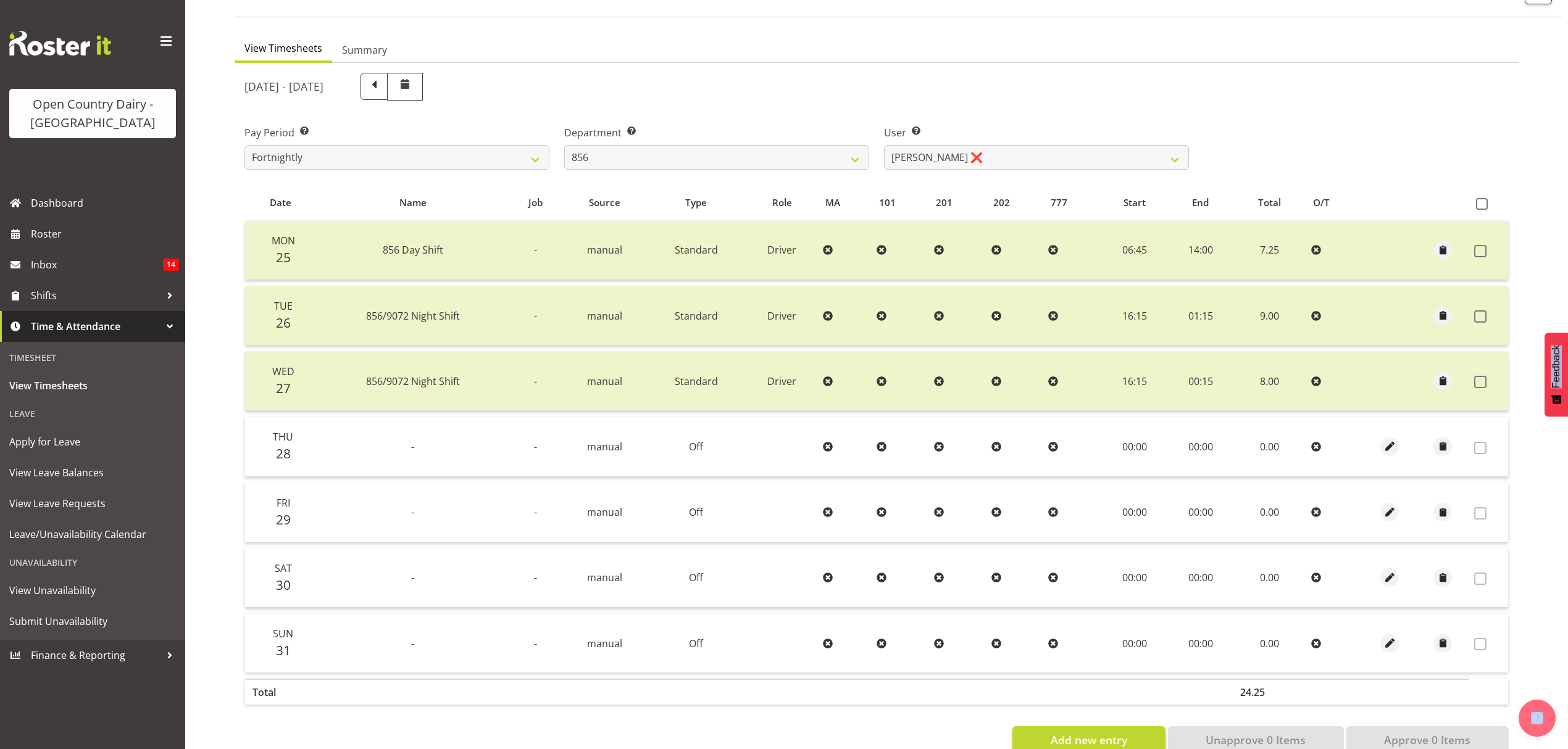
scroll to position [92, 0]
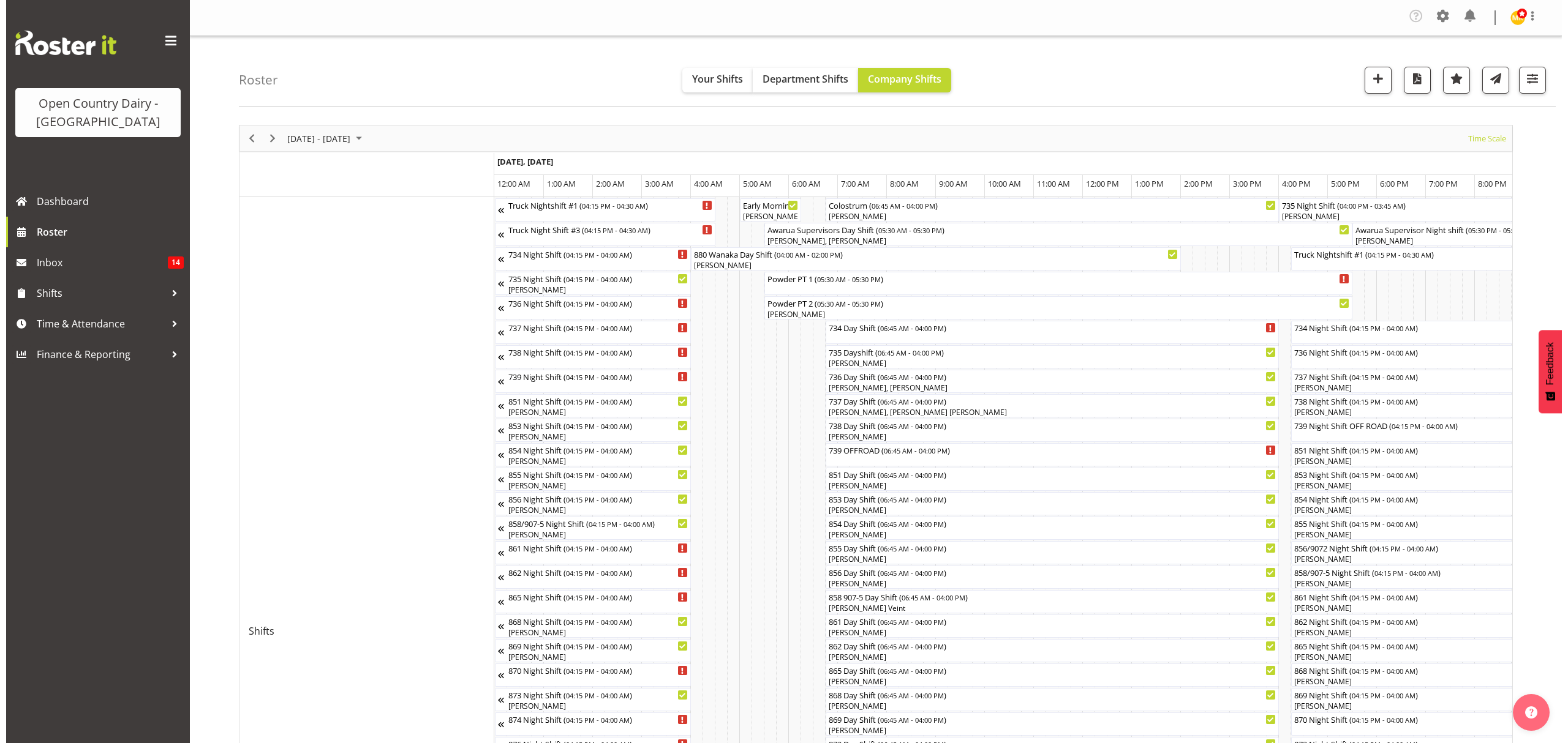
scroll to position [0, 3529]
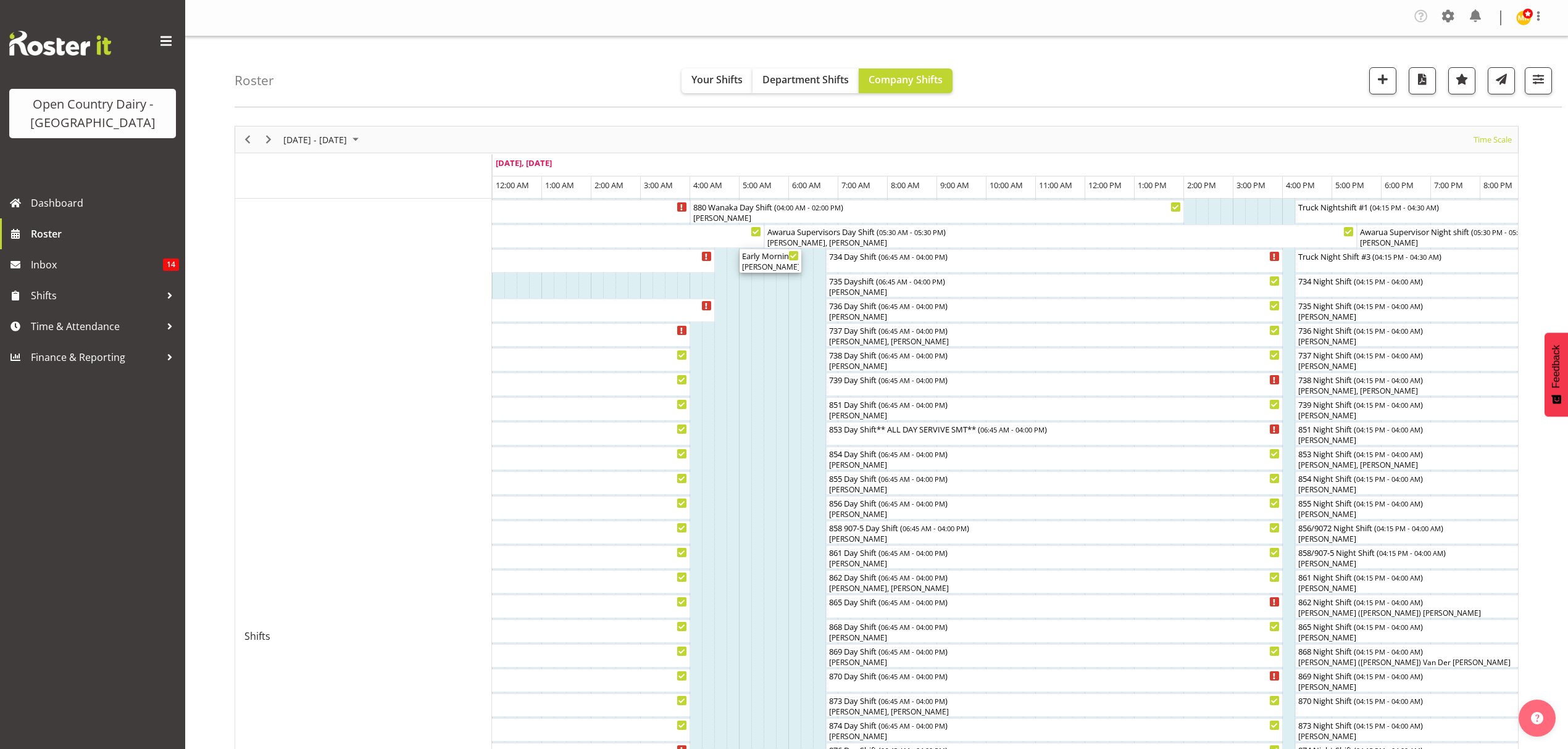
click at [768, 263] on div "[PERSON_NAME], [PERSON_NAME], [PERSON_NAME]" at bounding box center [770, 268] width 57 height 11
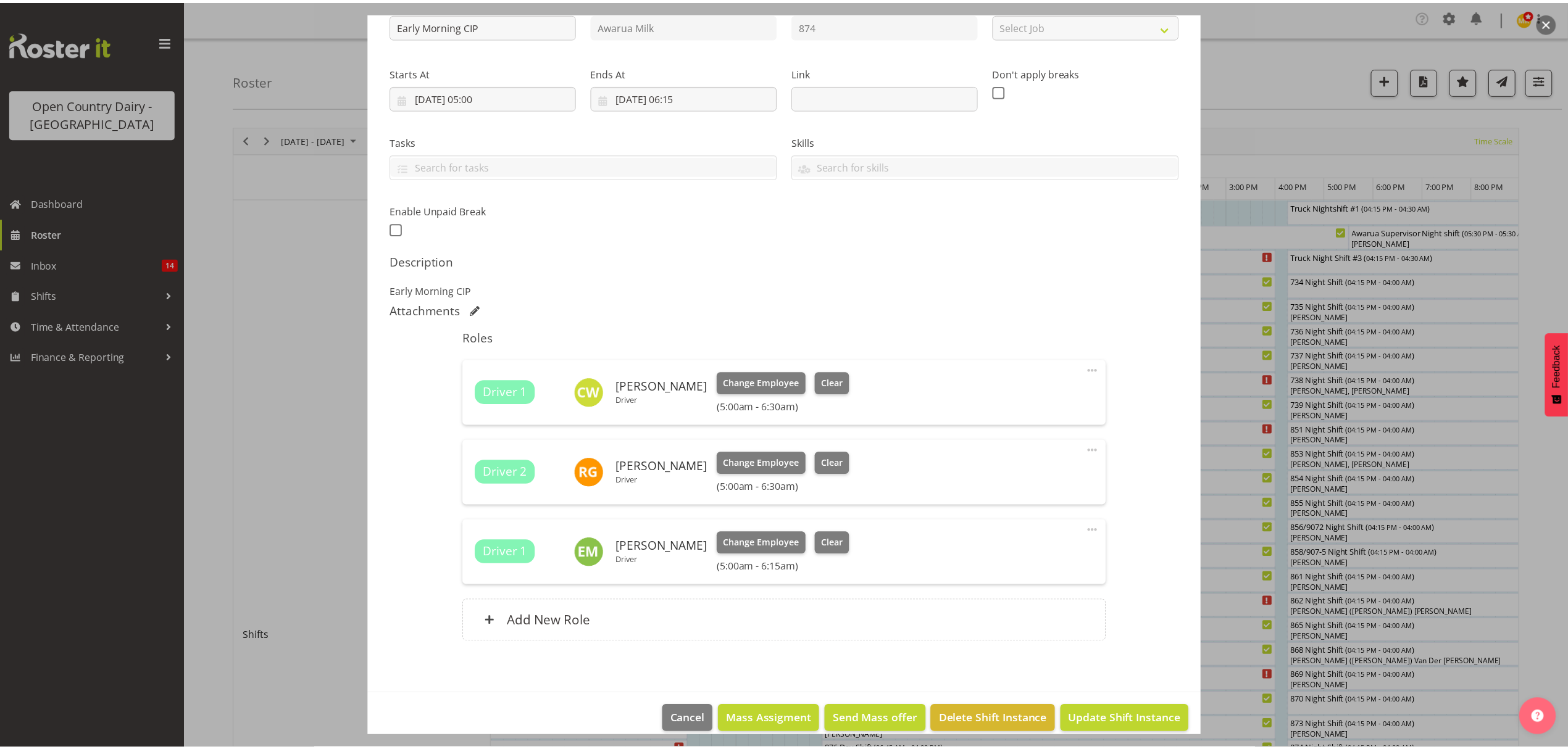
scroll to position [164, 0]
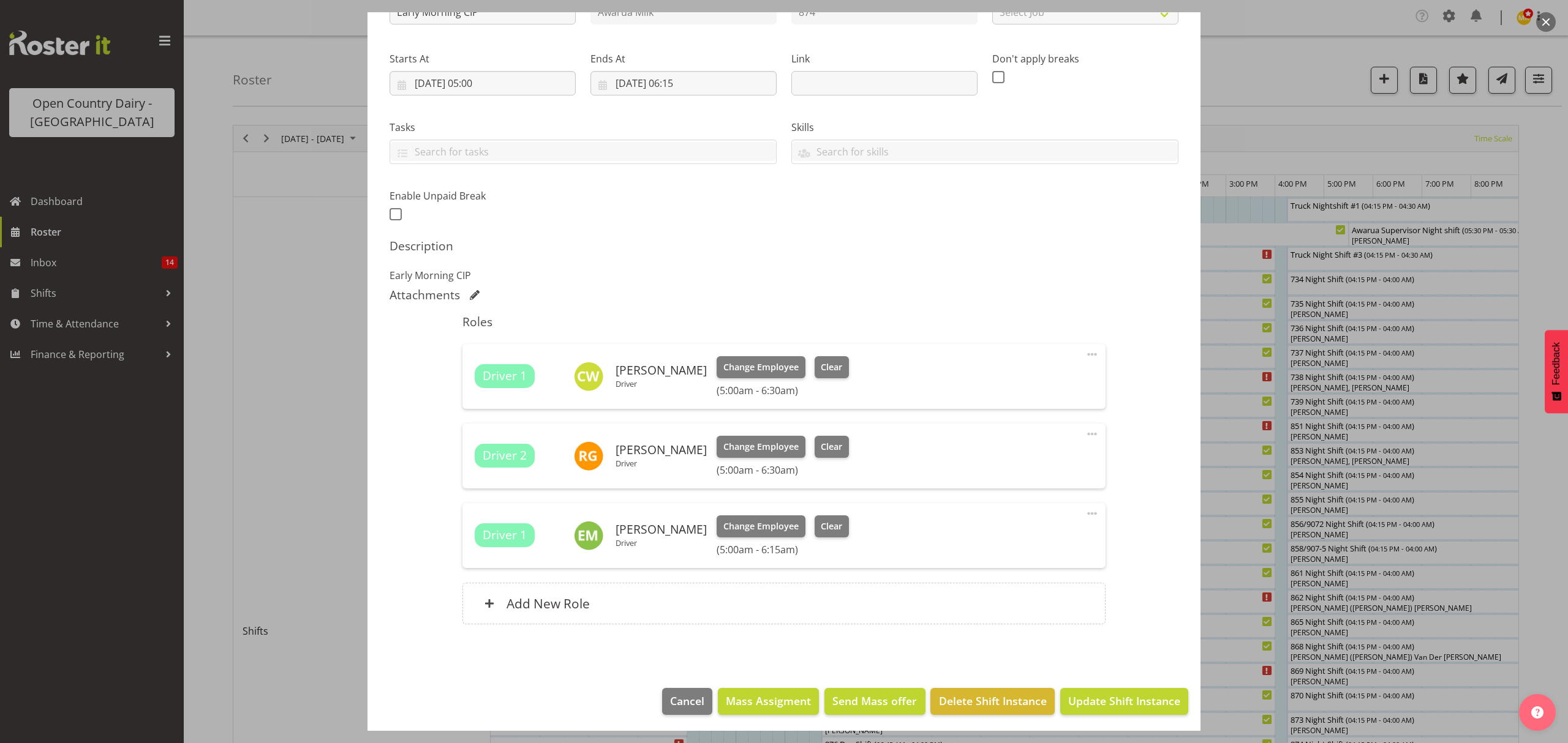
click at [688, 687] on footer "Cancel Mass Assigment Send Mass offer Delete Shift Instance Update Shift Instan…" at bounding box center [784, 705] width 833 height 57
click at [688, 700] on span "Cancel" at bounding box center [687, 700] width 34 height 16
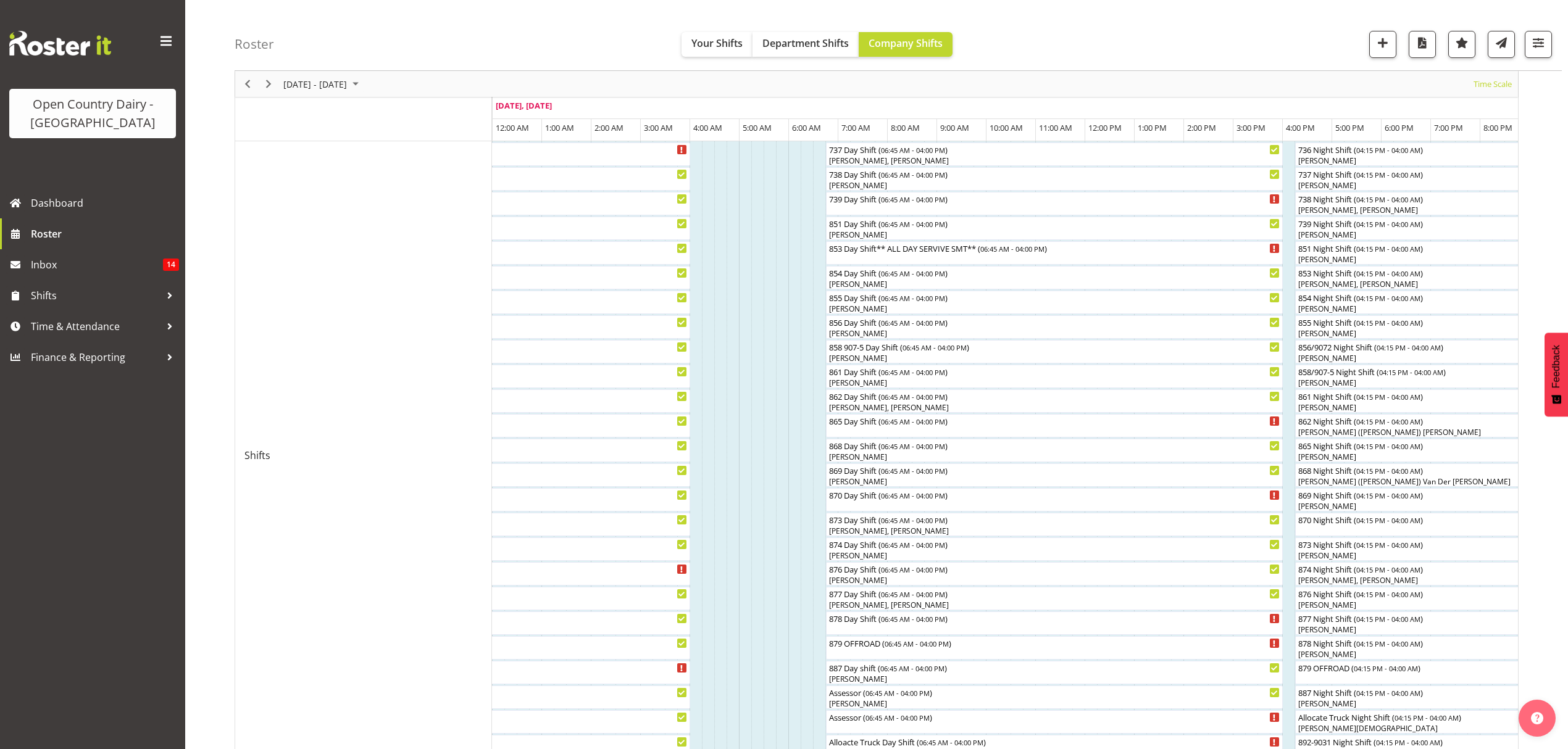
scroll to position [0, 0]
